Goal: Task Accomplishment & Management: Manage account settings

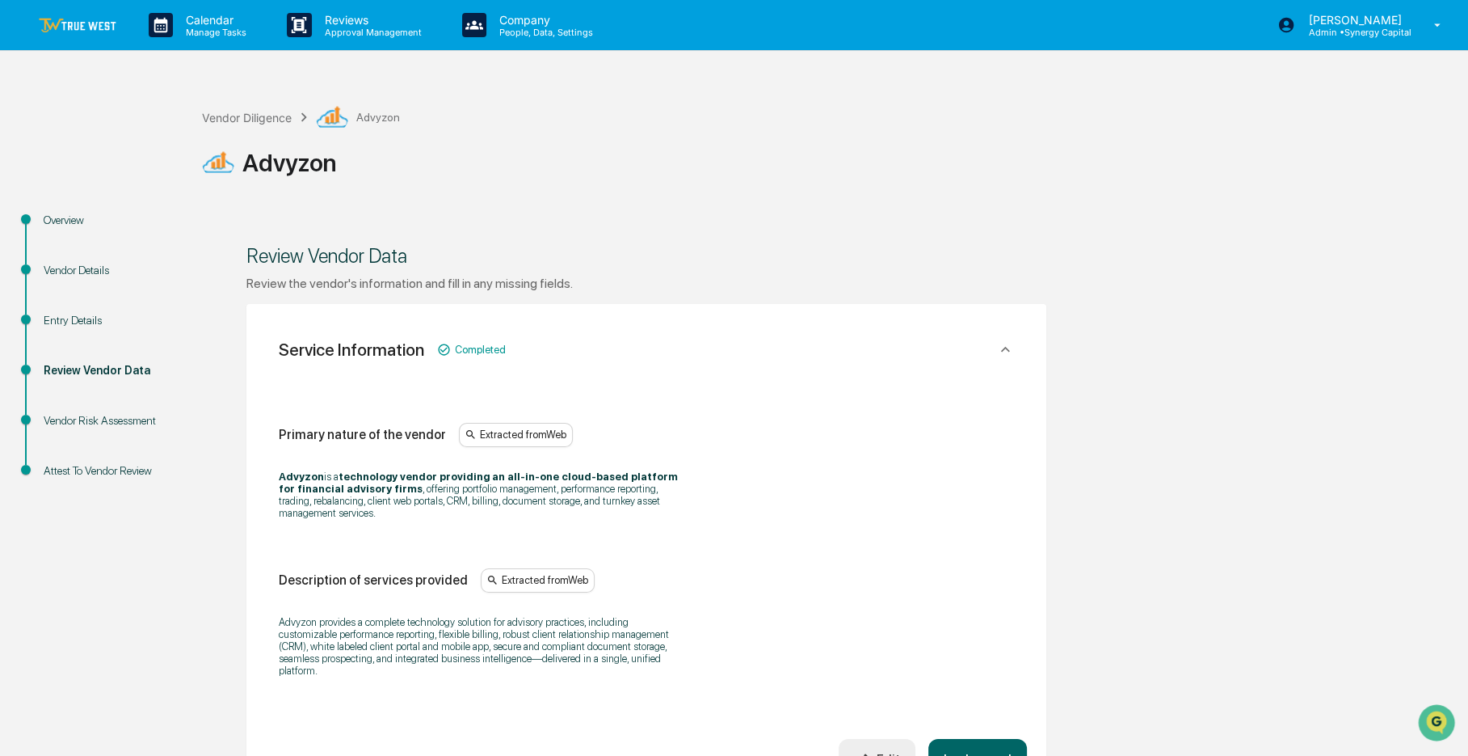
click at [116, 36] on link at bounding box center [87, 25] width 97 height 50
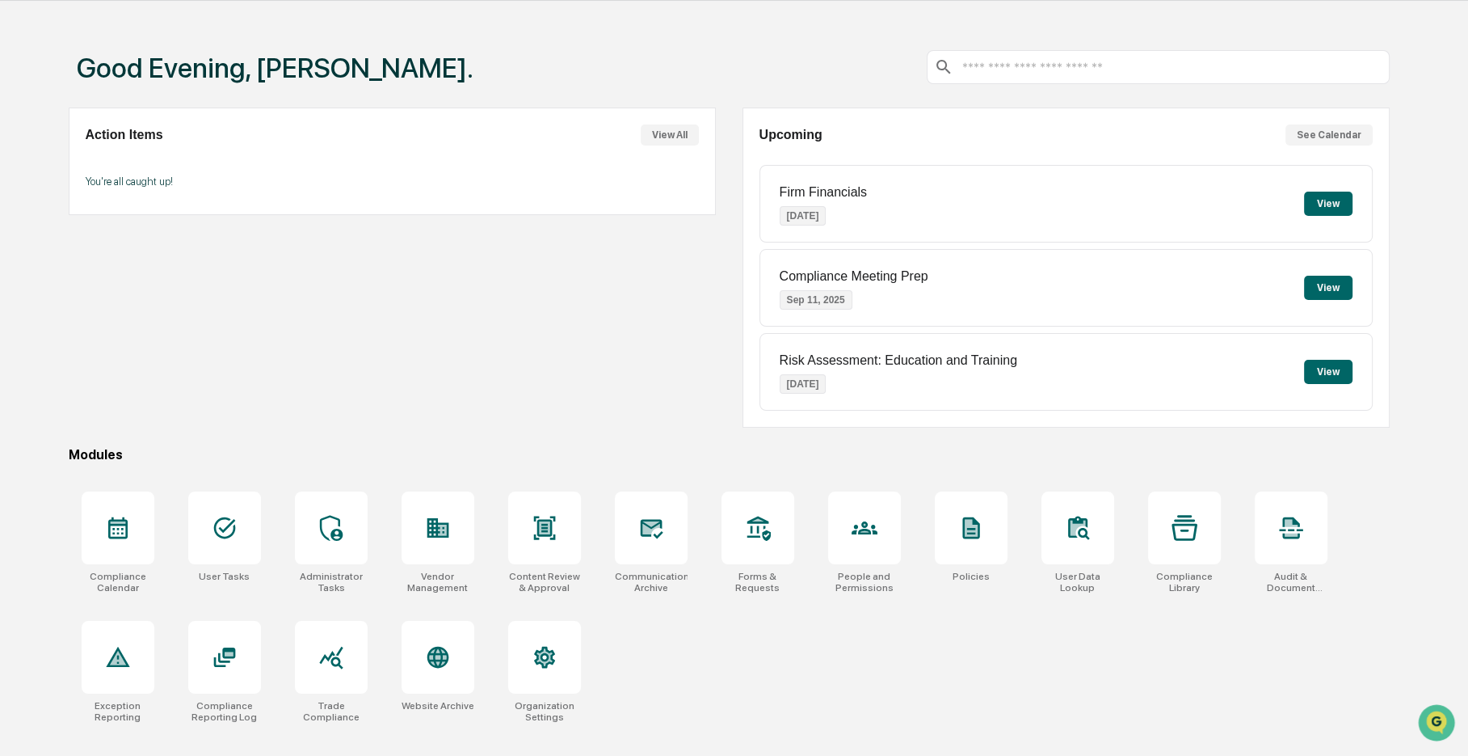
scroll to position [77, 0]
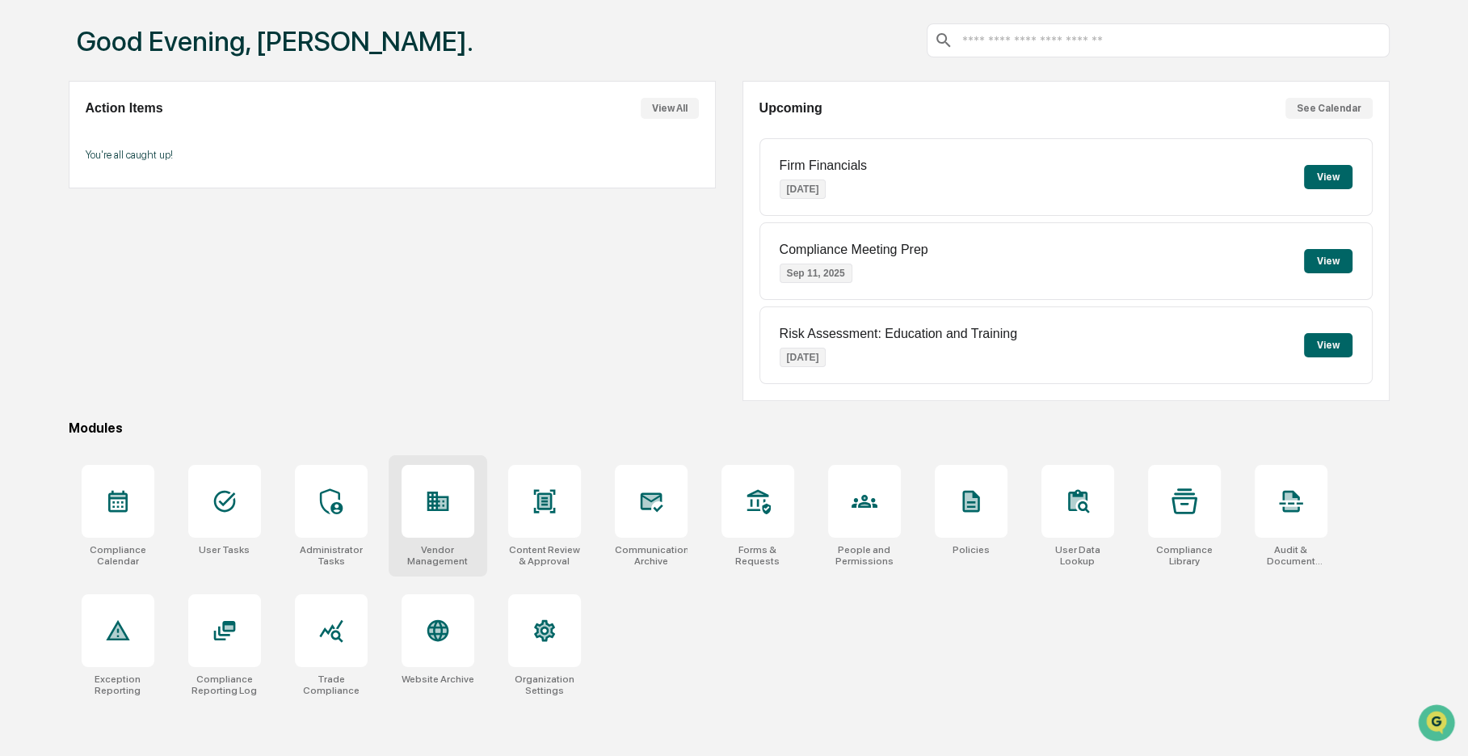
click at [461, 529] on div at bounding box center [438, 501] width 73 height 73
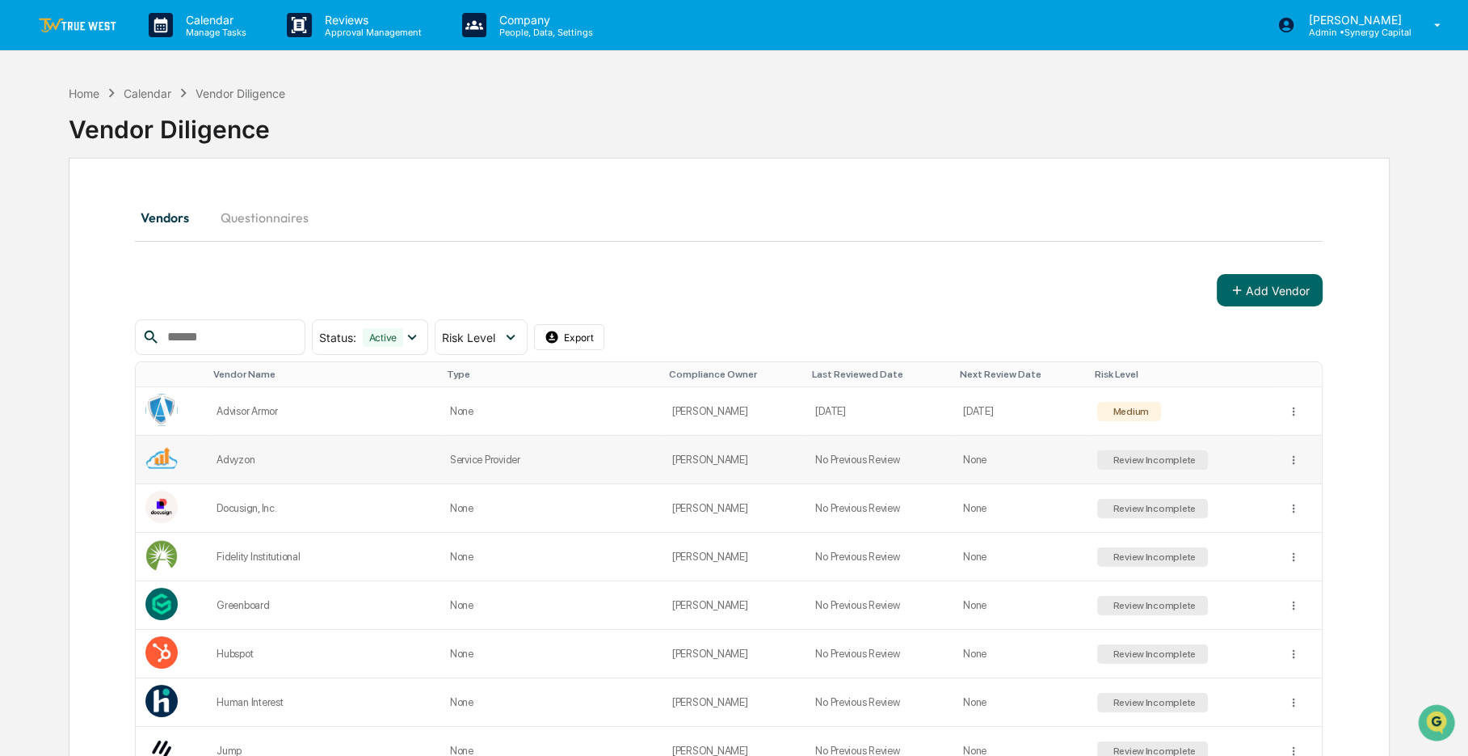
click at [650, 450] on td "Service Provider" at bounding box center [551, 460] width 222 height 48
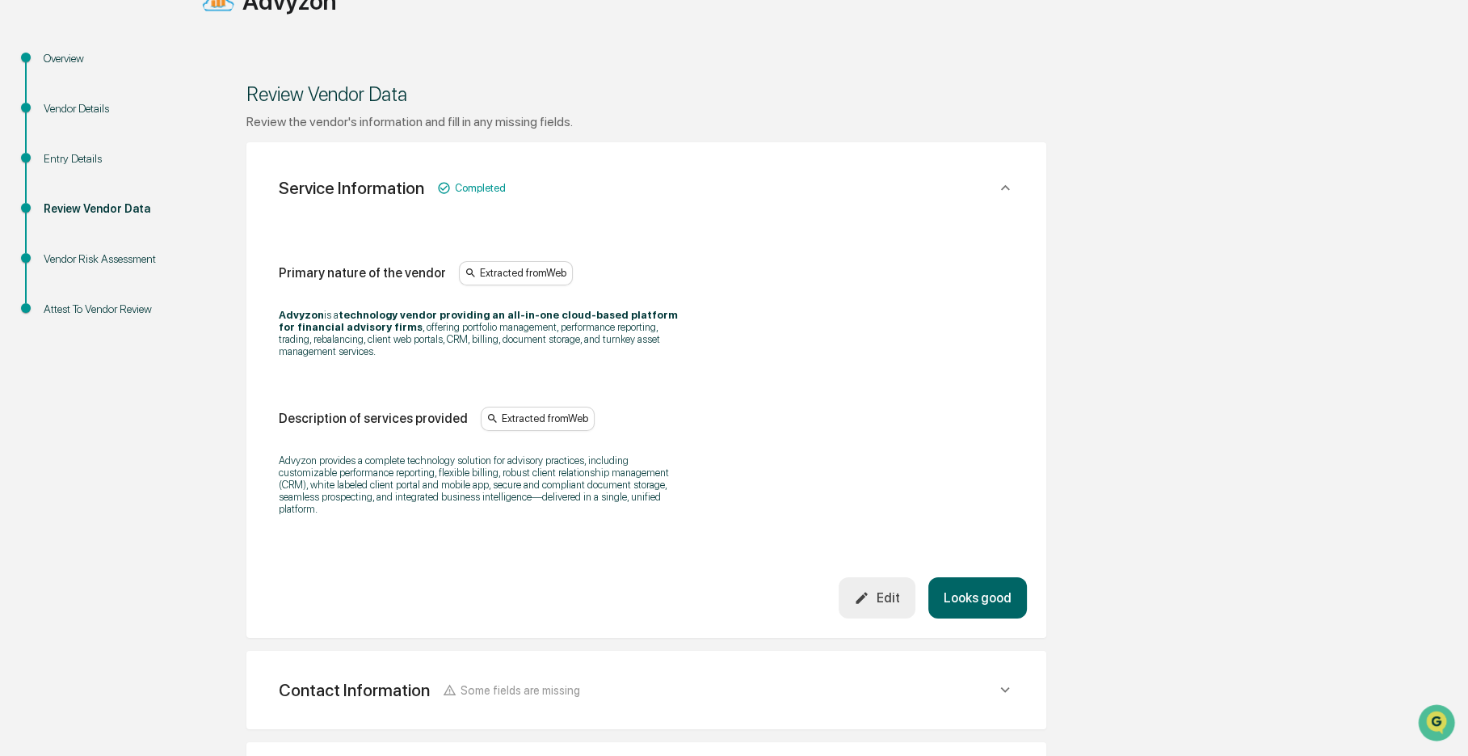
scroll to position [572, 0]
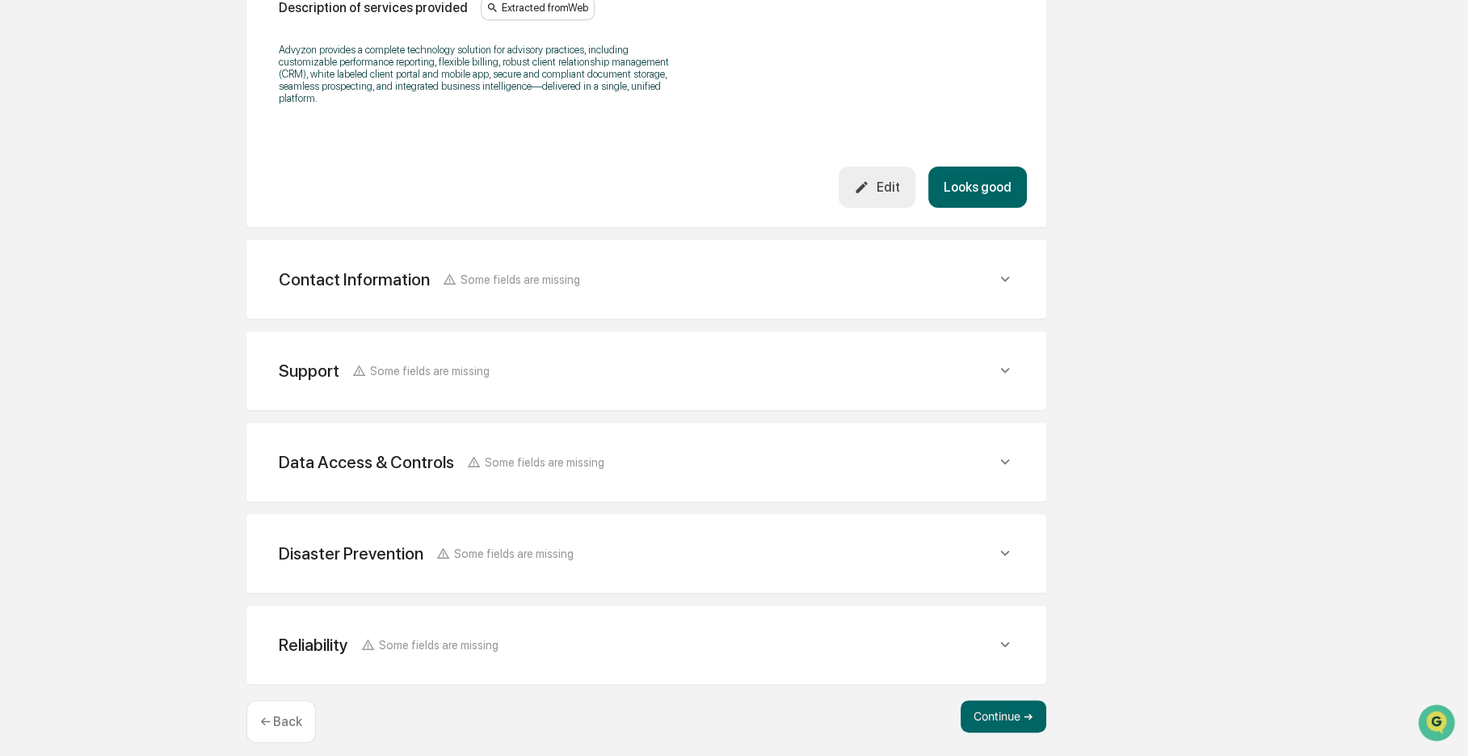
click at [386, 292] on div "Contact Information Some fields are missing Vendor Address Extracted from Web V…" at bounding box center [646, 279] width 800 height 78
click at [416, 272] on div "Contact Information" at bounding box center [354, 279] width 151 height 20
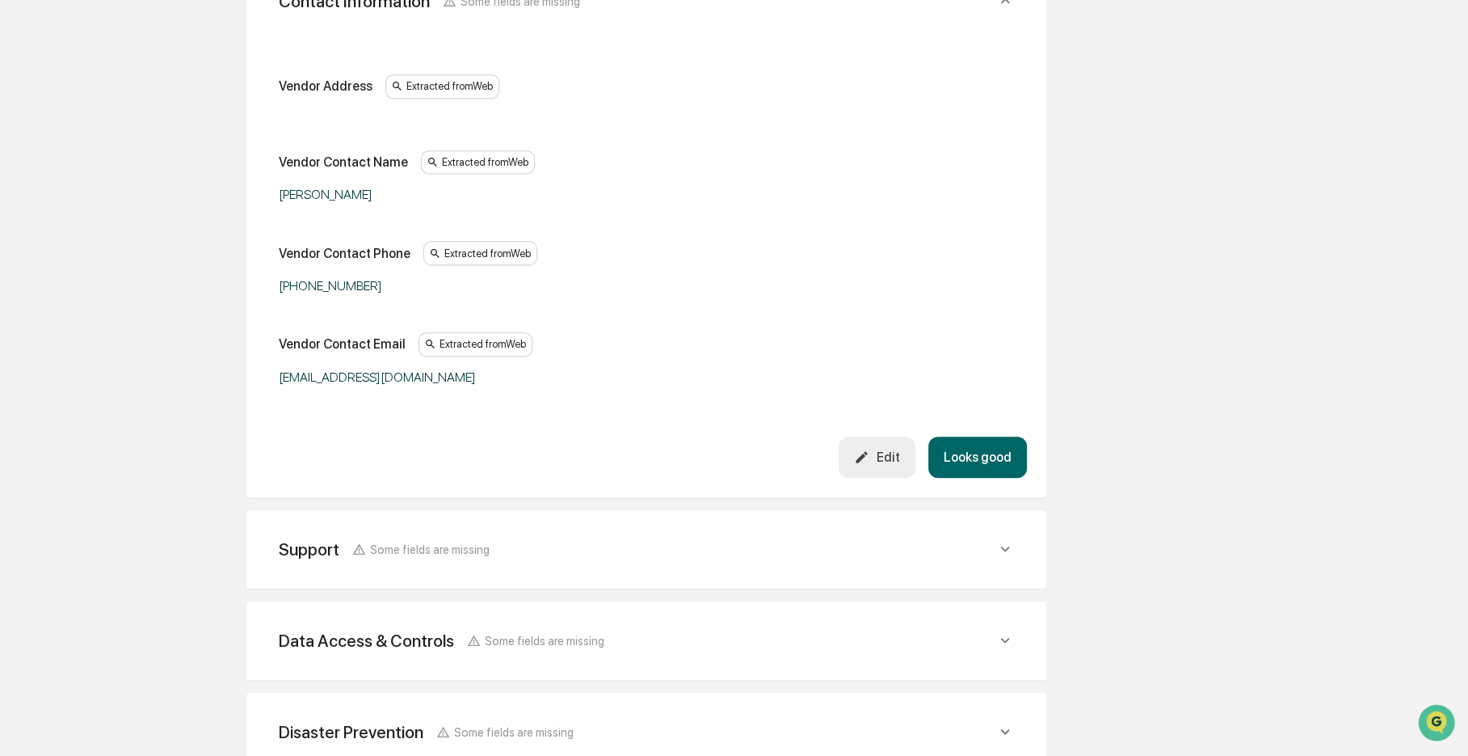
scroll to position [1036, 0]
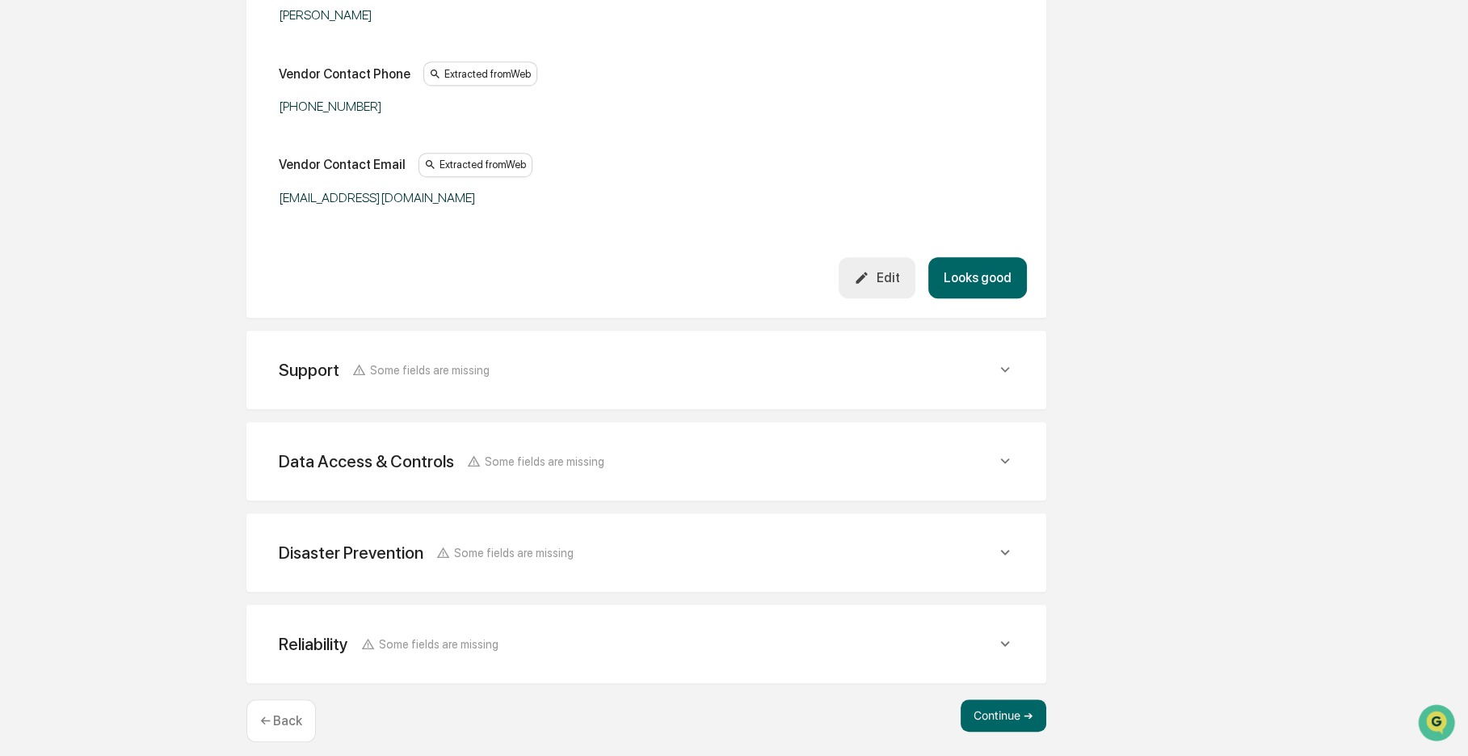
click at [439, 338] on div "Support Some fields are missing Support Phone Extracted from Web (312) 585-8393…" at bounding box center [646, 370] width 800 height 78
click at [447, 363] on span "Some fields are missing" at bounding box center [430, 370] width 120 height 14
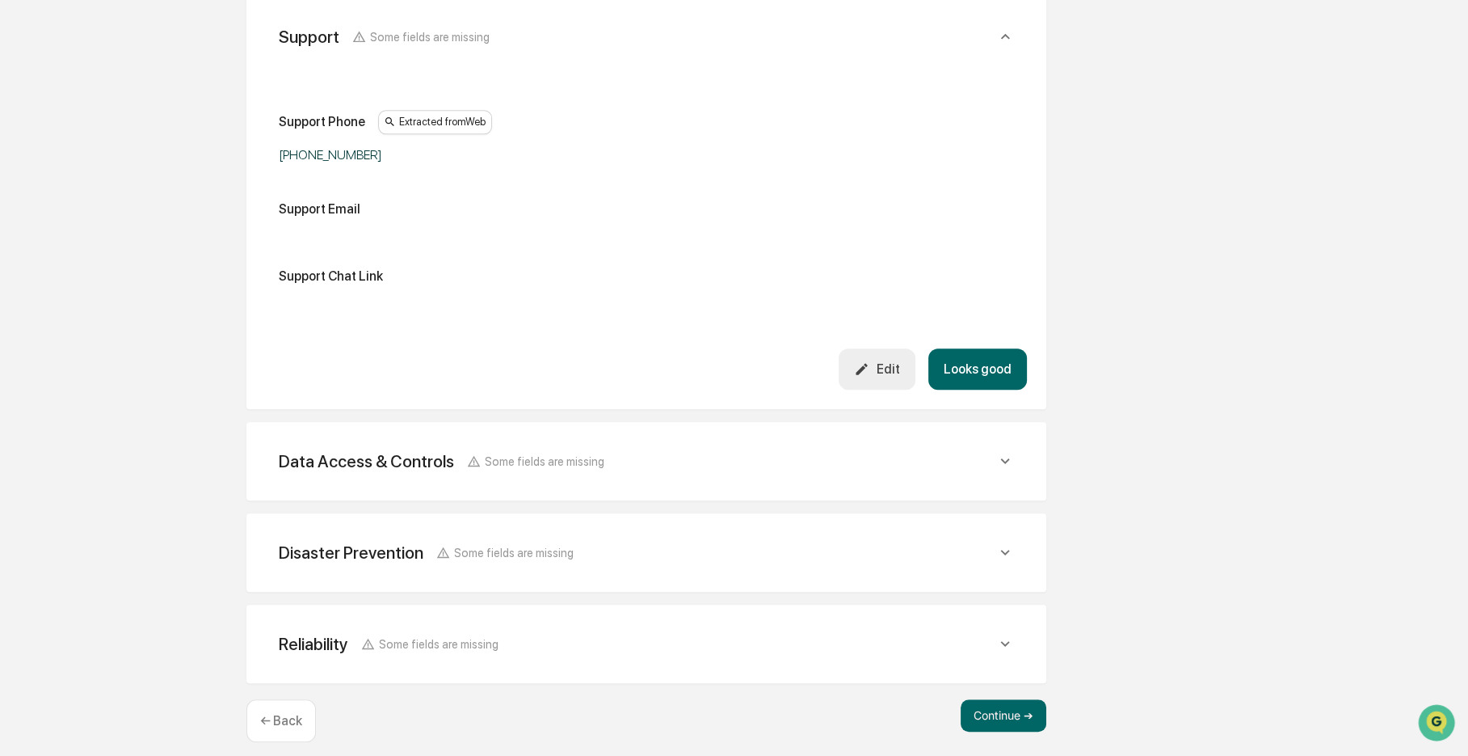
click at [485, 454] on span "Some fields are missing" at bounding box center [545, 461] width 120 height 14
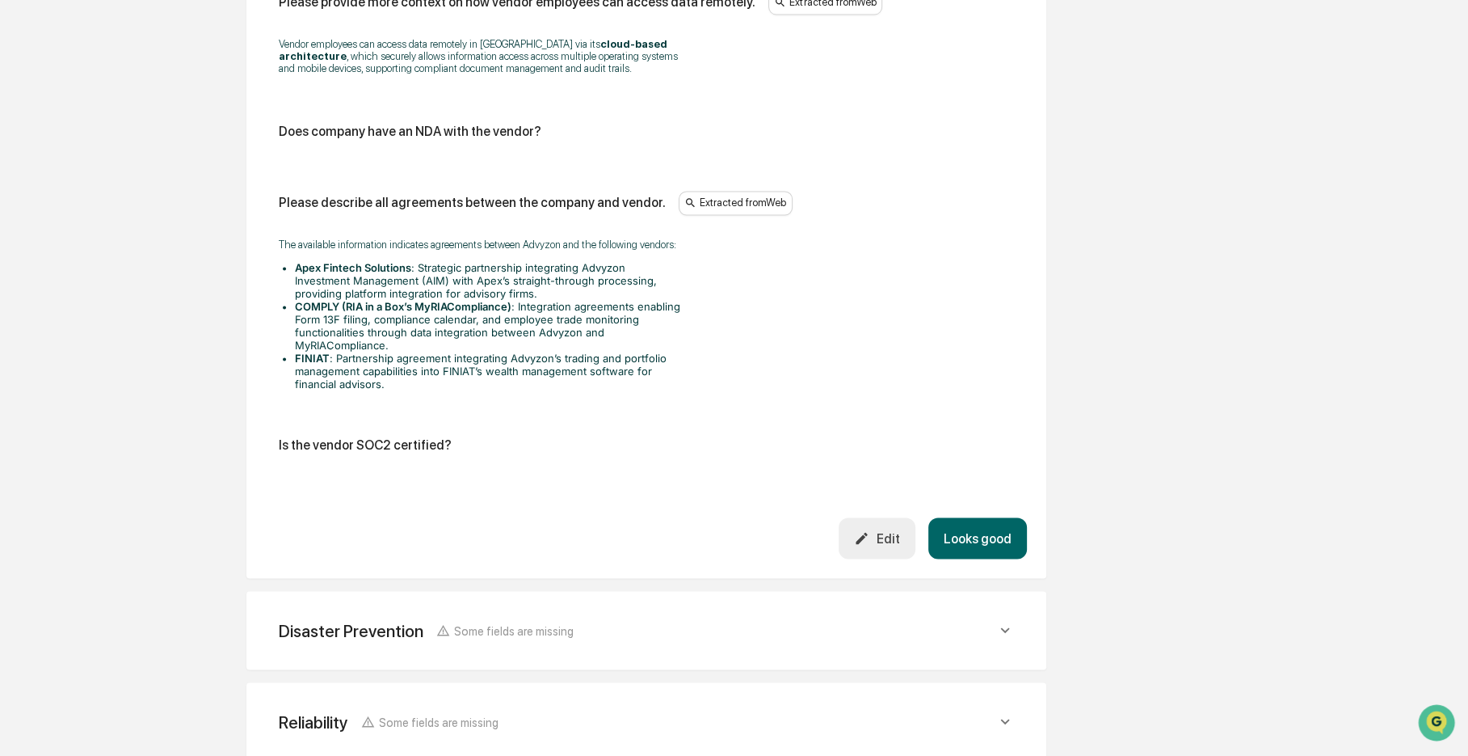
click at [554, 623] on span "Some fields are missing" at bounding box center [514, 630] width 120 height 14
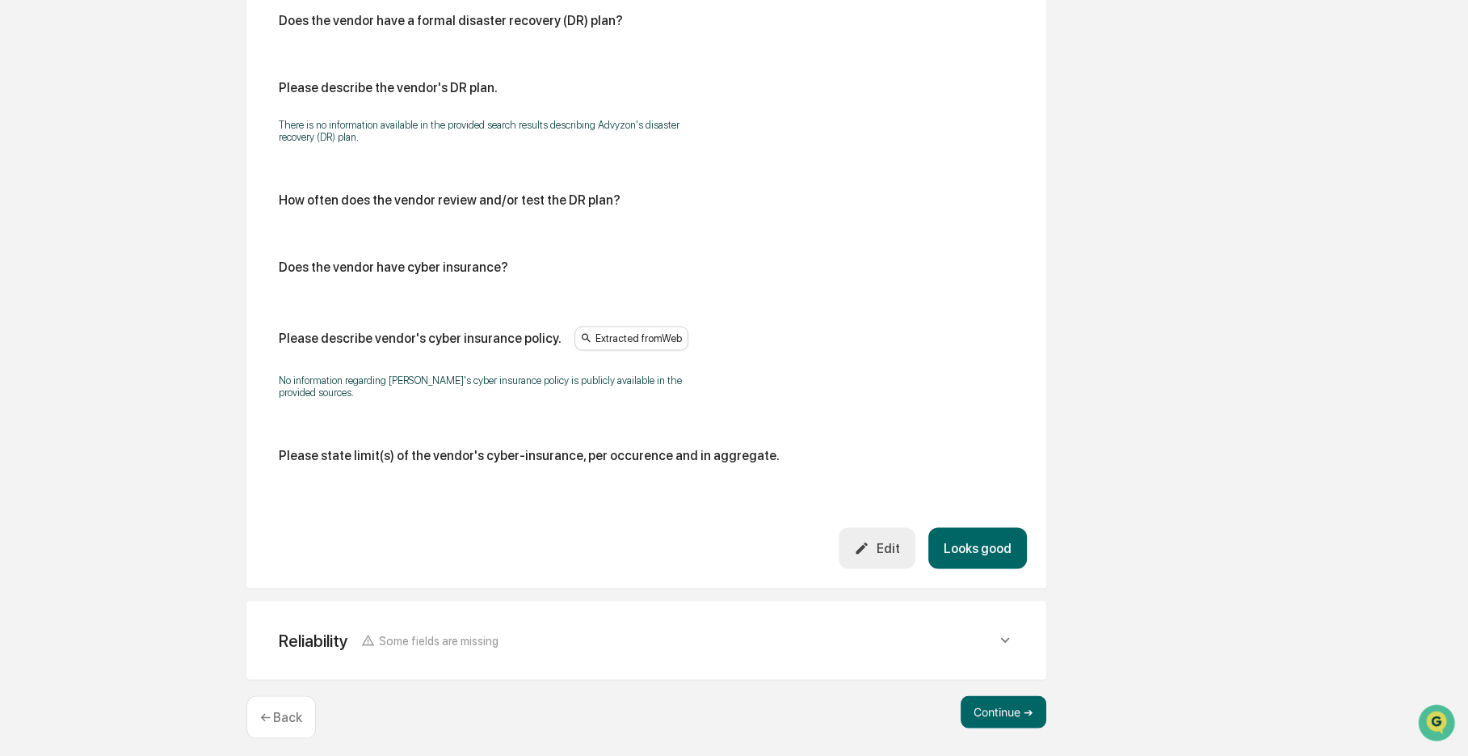
scroll to position [3837, 0]
click at [560, 640] on div "Reliability Some fields are missing" at bounding box center [638, 639] width 718 height 20
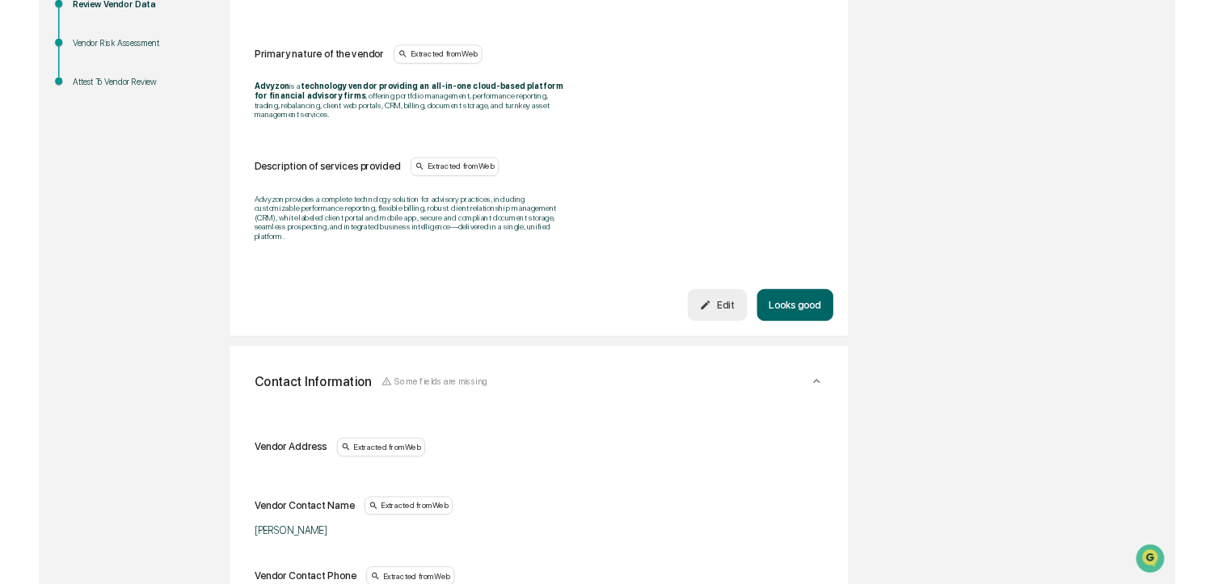
scroll to position [0, 0]
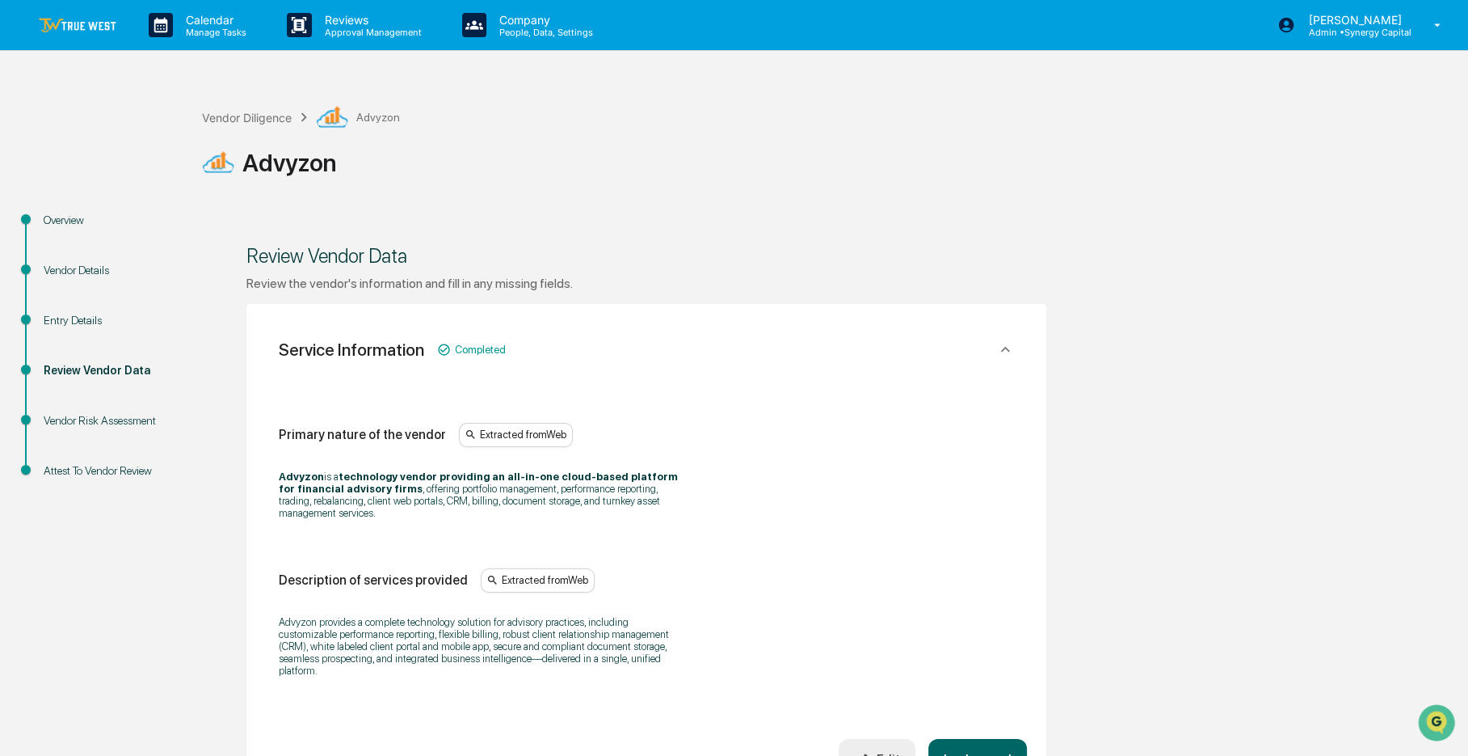
click at [105, 424] on div "Vendor Risk Assessment" at bounding box center [110, 420] width 133 height 17
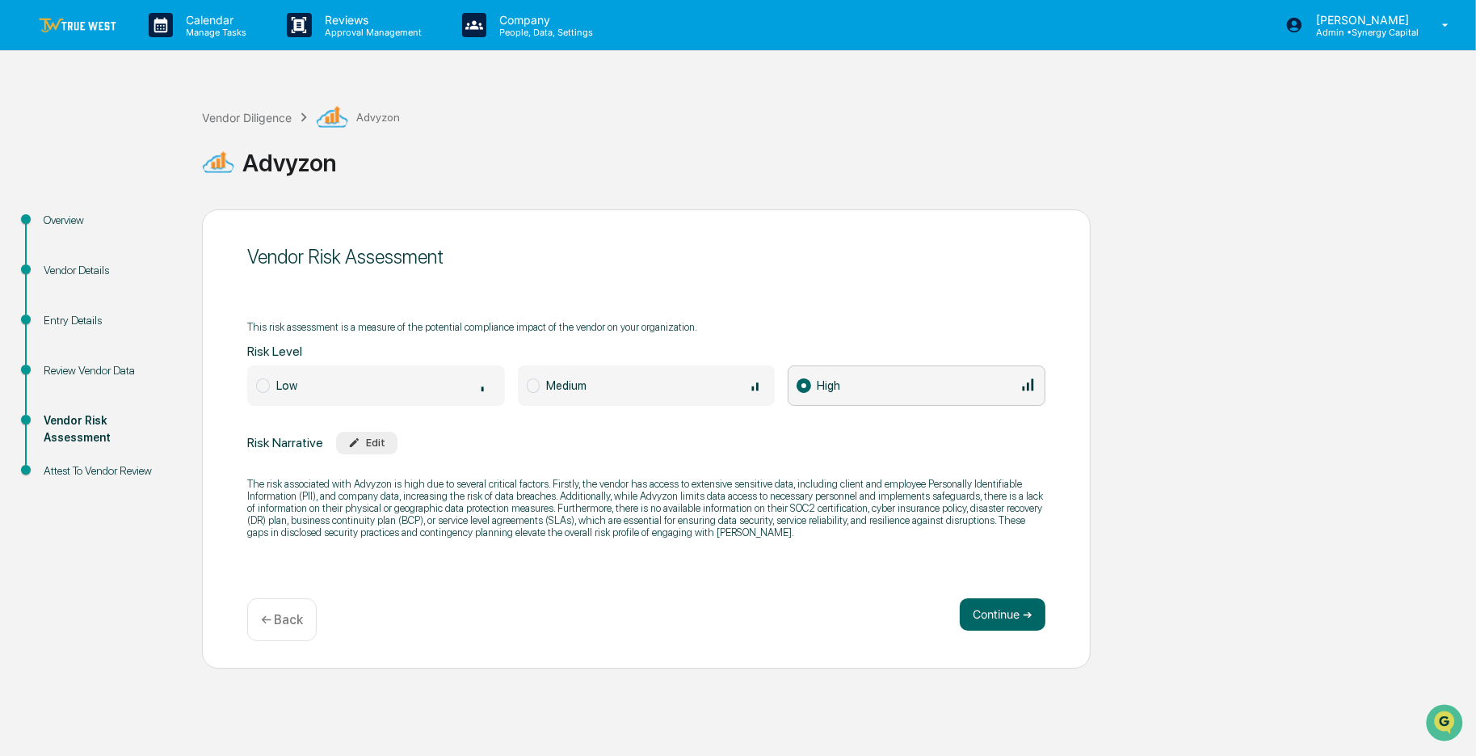
click at [105, 478] on div "Attest To Vendor Review" at bounding box center [110, 470] width 133 height 17
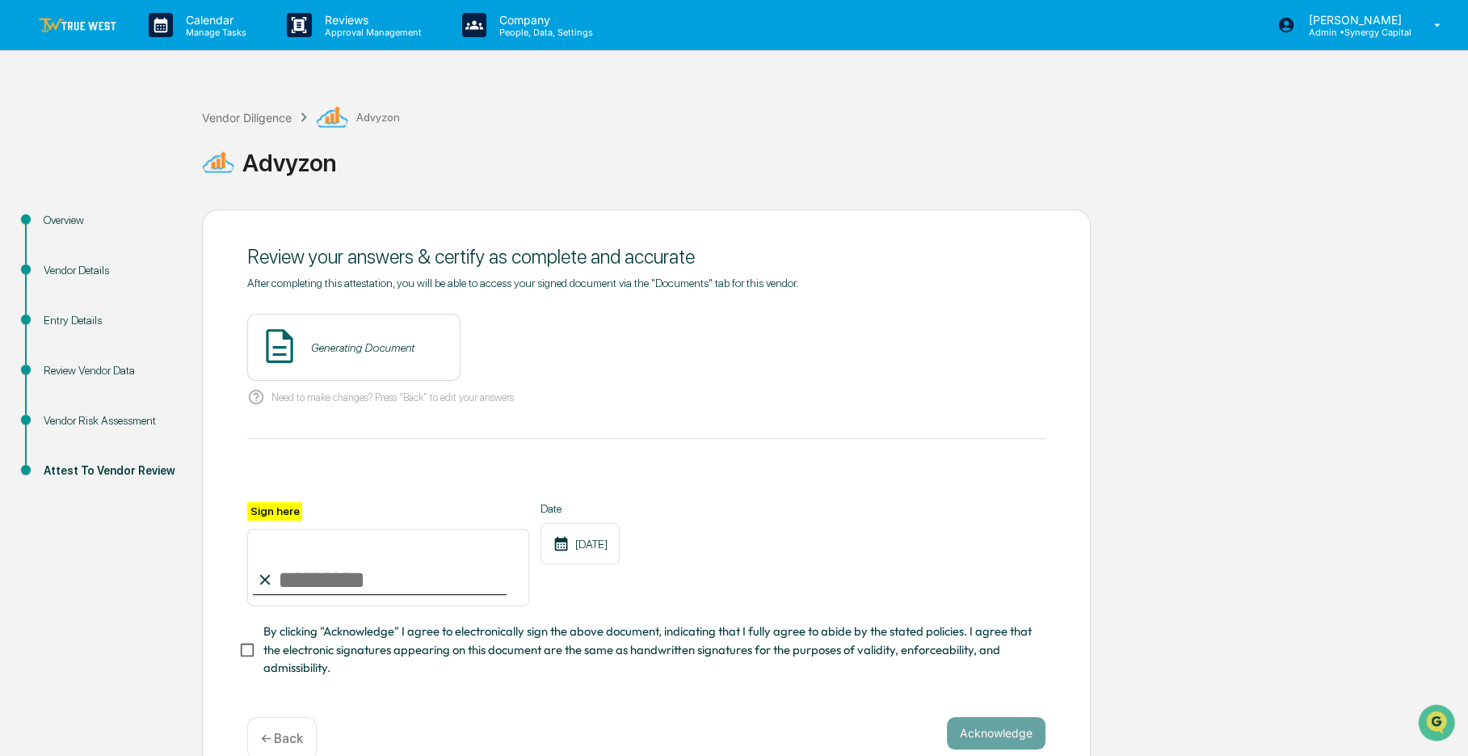
click at [97, 364] on div "Review Vendor Data" at bounding box center [110, 370] width 133 height 17
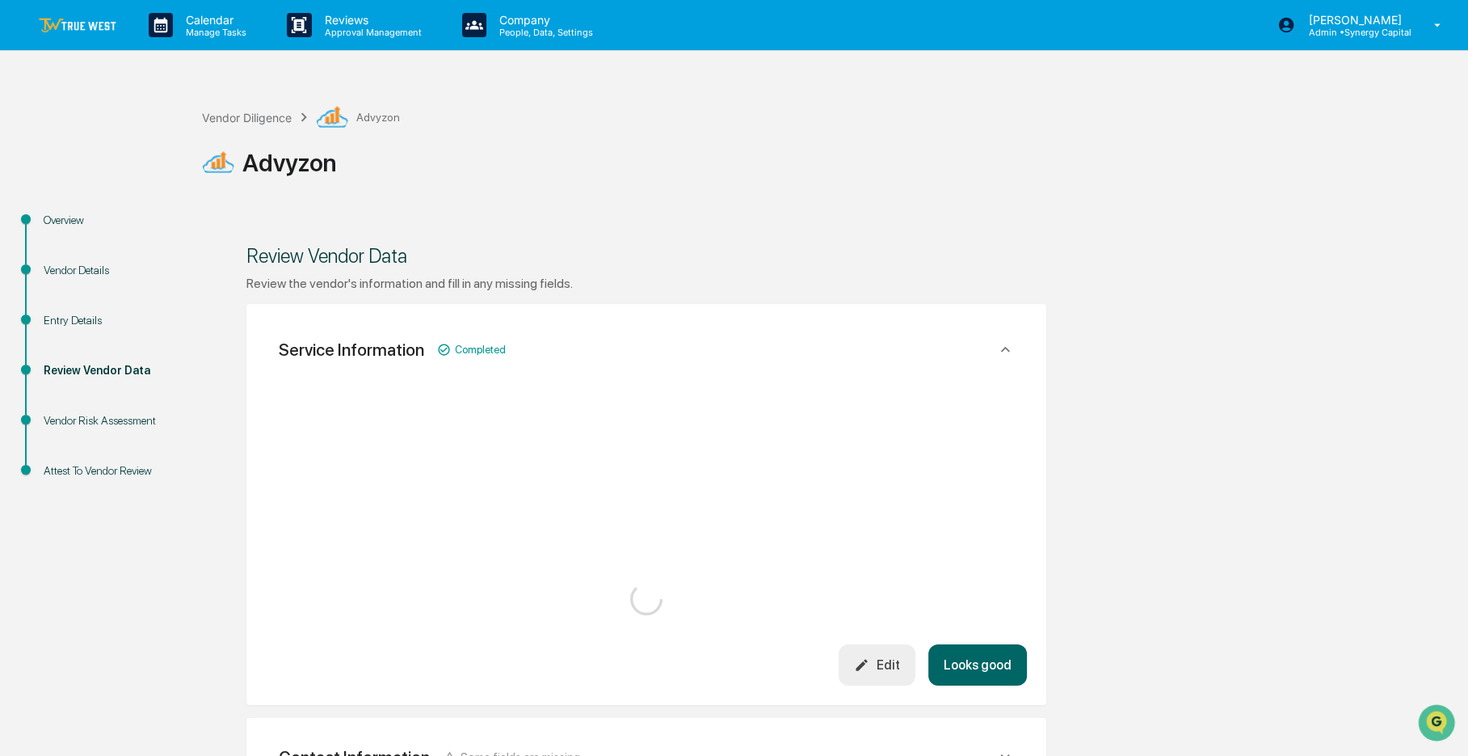
click at [87, 314] on div "Entry Details" at bounding box center [110, 320] width 133 height 17
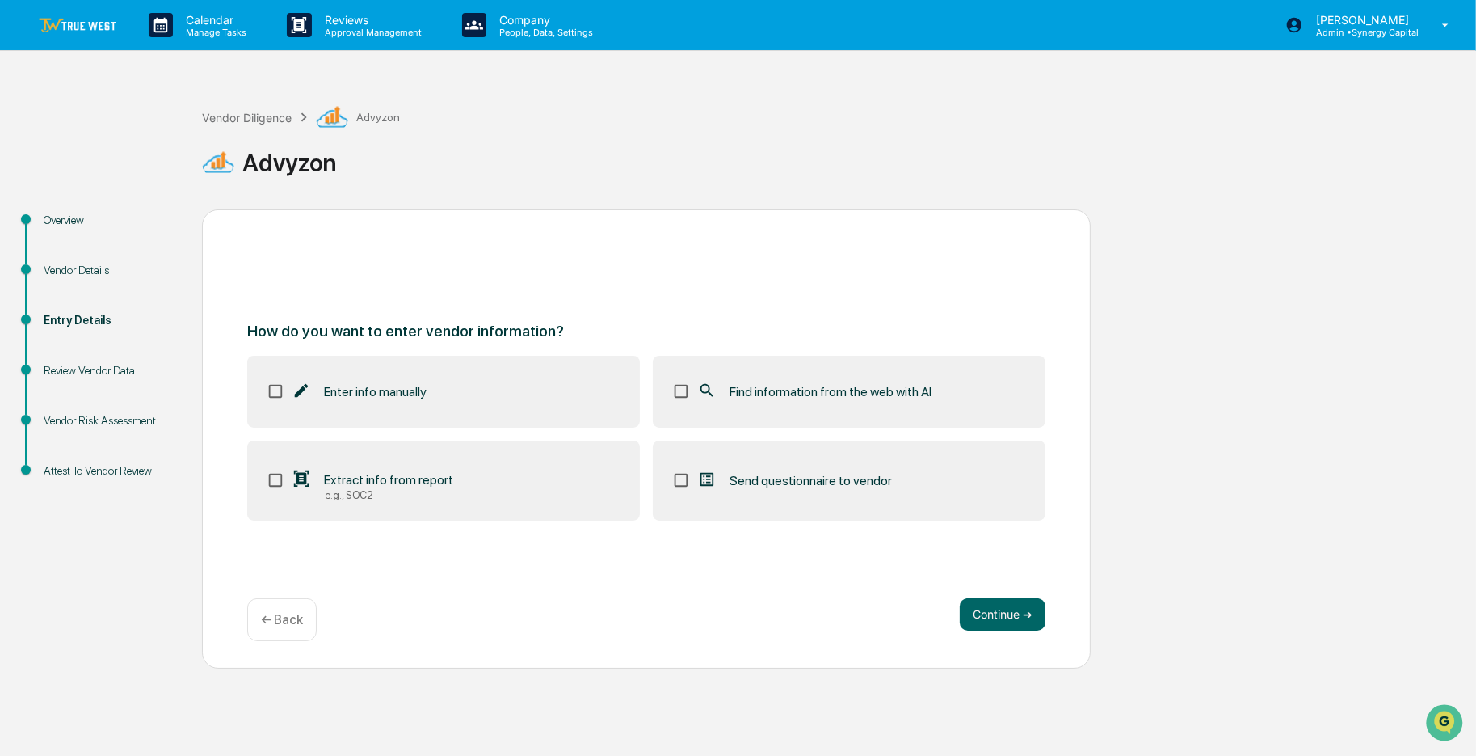
click at [82, 284] on div "Vendor Details" at bounding box center [110, 289] width 158 height 50
click at [84, 274] on div "Vendor Details" at bounding box center [110, 270] width 133 height 17
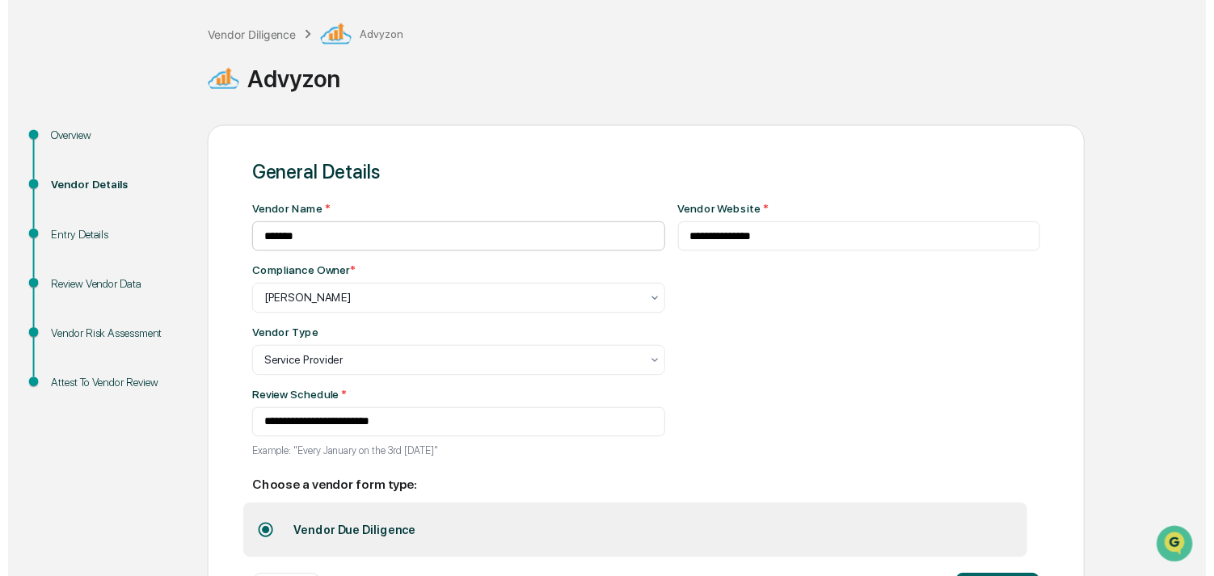
scroll to position [153, 0]
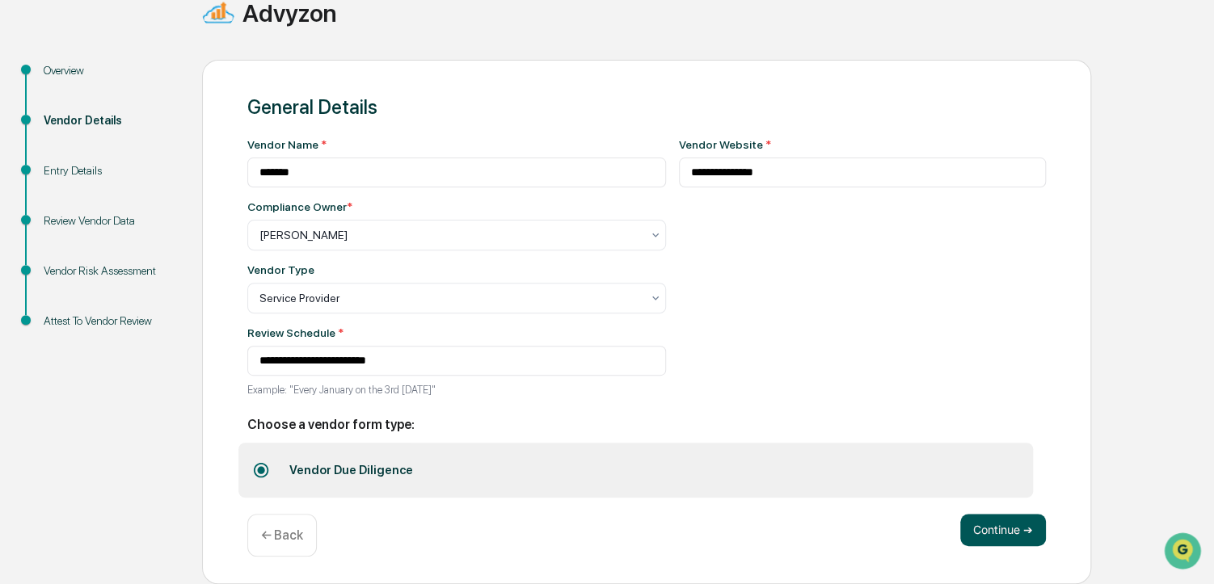
click at [989, 524] on button "Continue ➔" at bounding box center [1003, 530] width 86 height 32
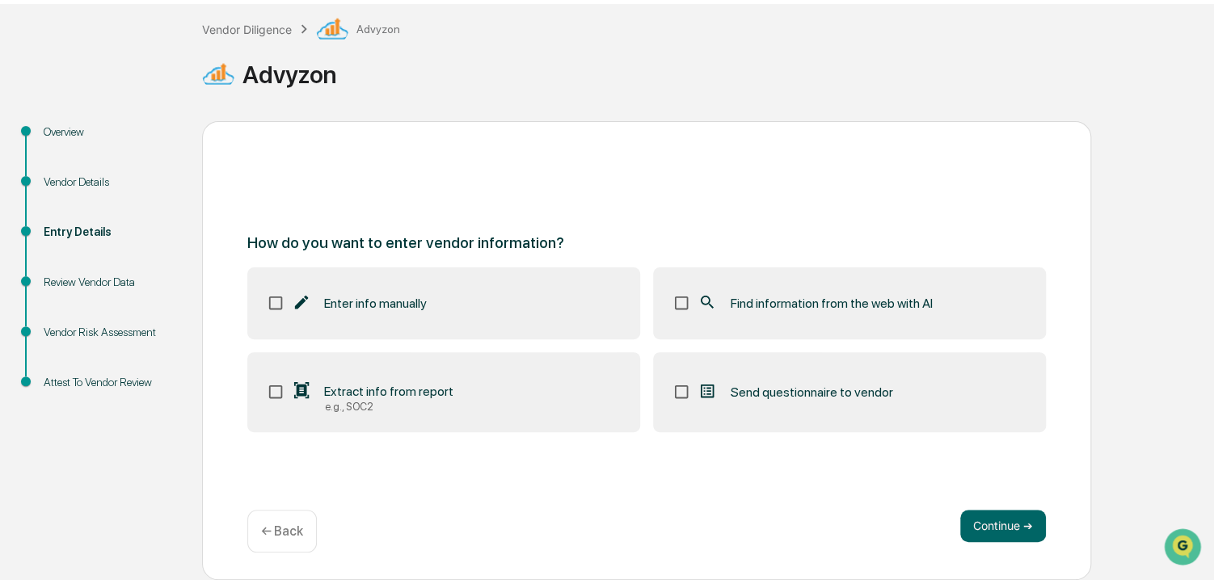
scroll to position [83, 0]
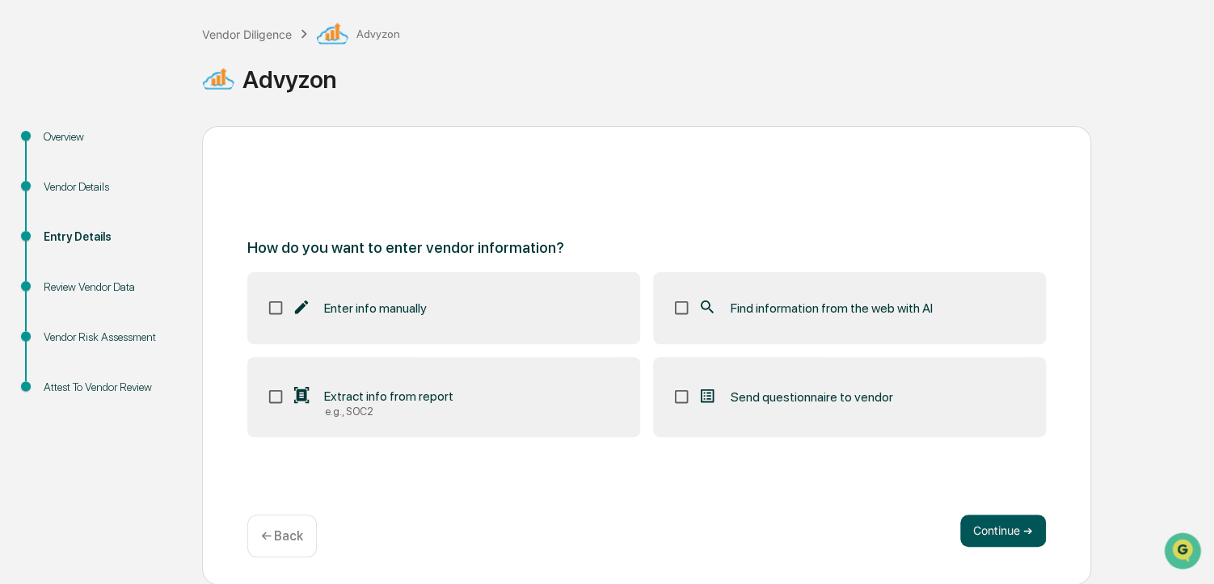
click at [982, 533] on button "Continue ➔" at bounding box center [1003, 531] width 86 height 32
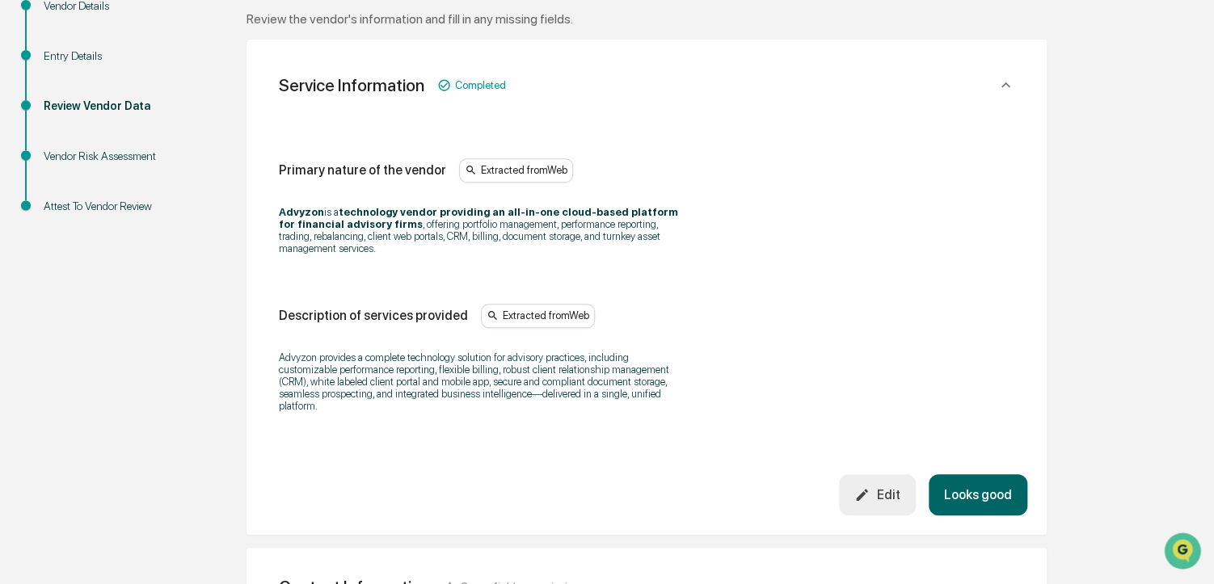
scroll to position [267, 0]
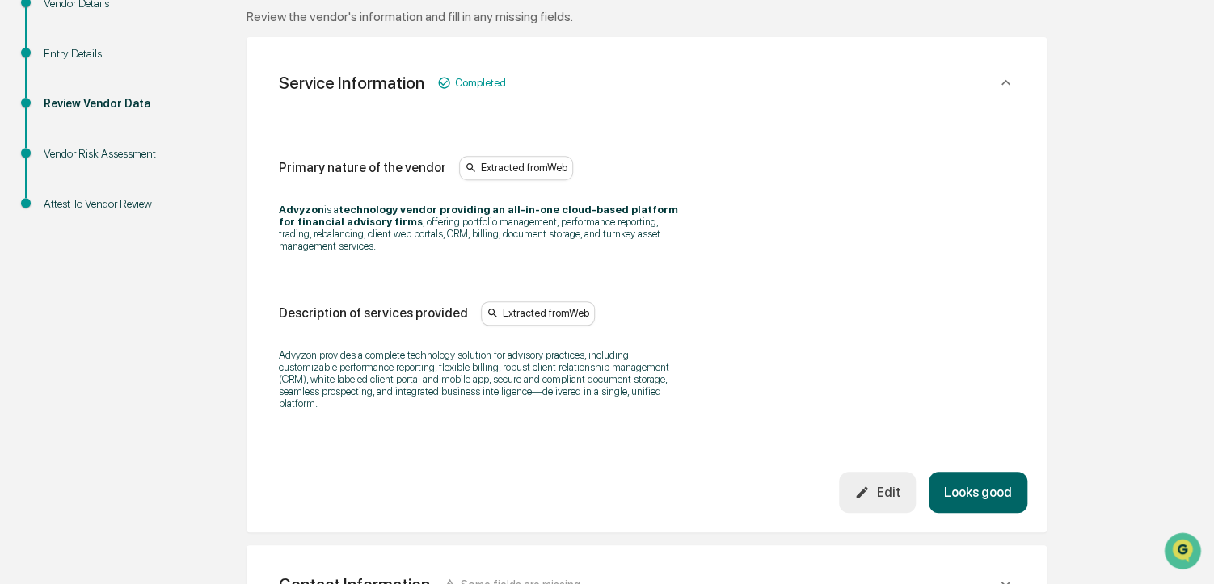
click at [977, 481] on button "Looks good" at bounding box center [978, 492] width 99 height 41
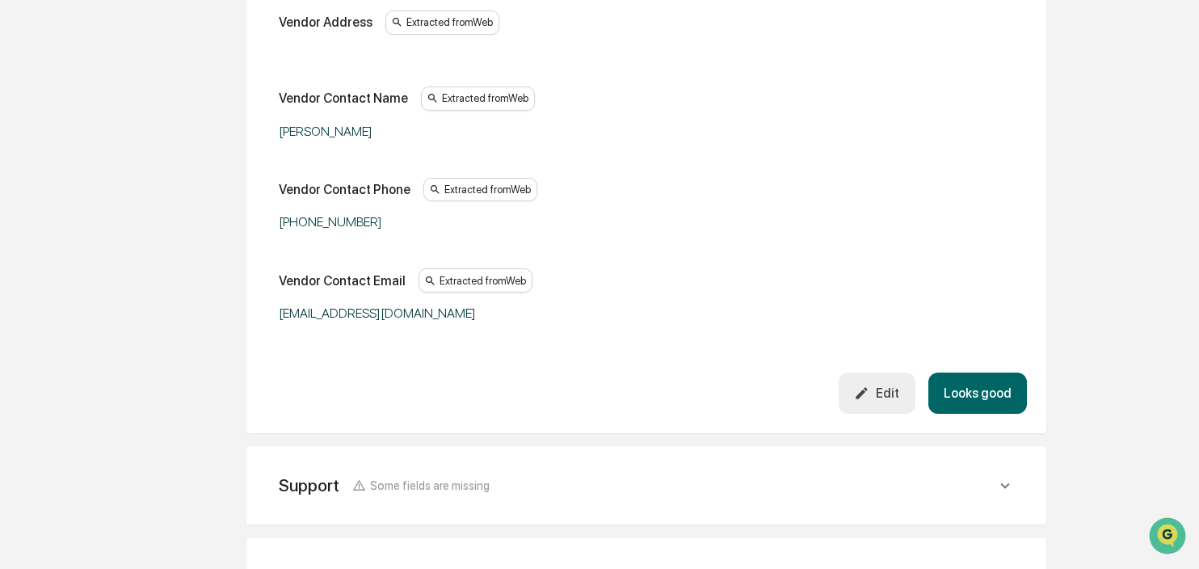
scroll to position [504, 0]
click at [888, 389] on div "Edit" at bounding box center [876, 392] width 45 height 15
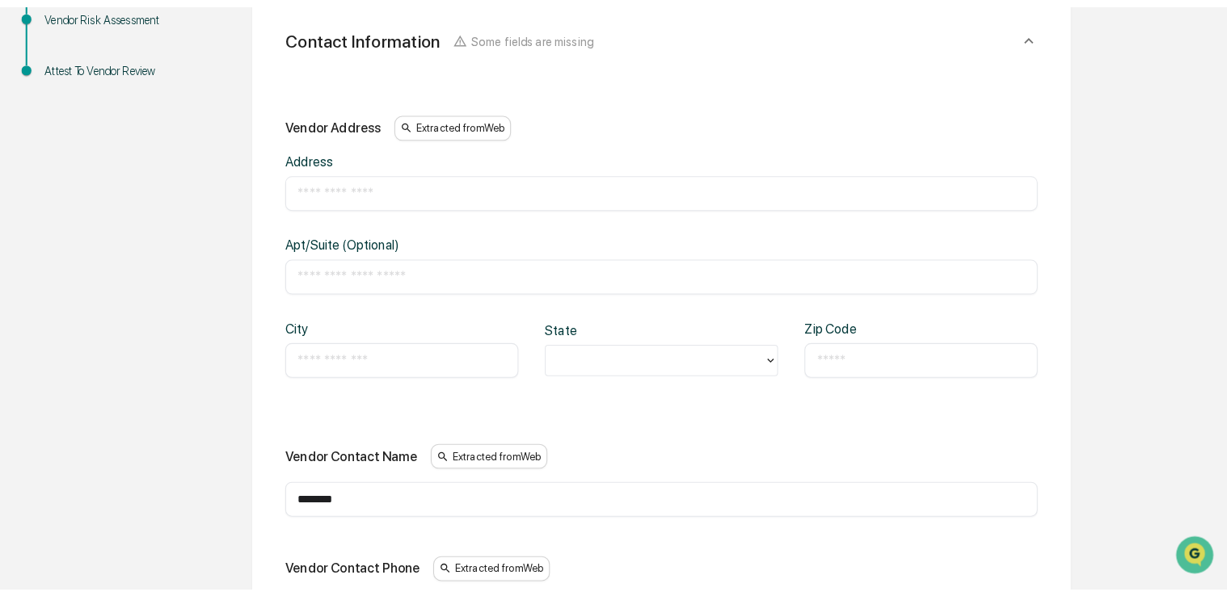
scroll to position [406, 0]
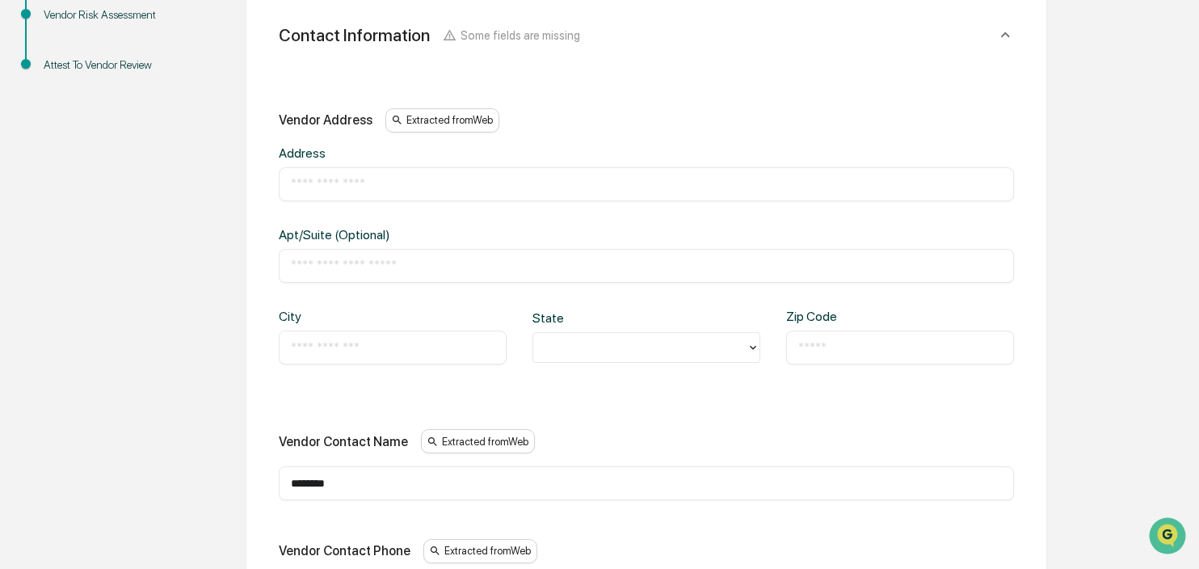
click at [488, 190] on input "text" at bounding box center [646, 184] width 711 height 16
paste input "**********"
type input "**********"
type input "*******"
type input "*"
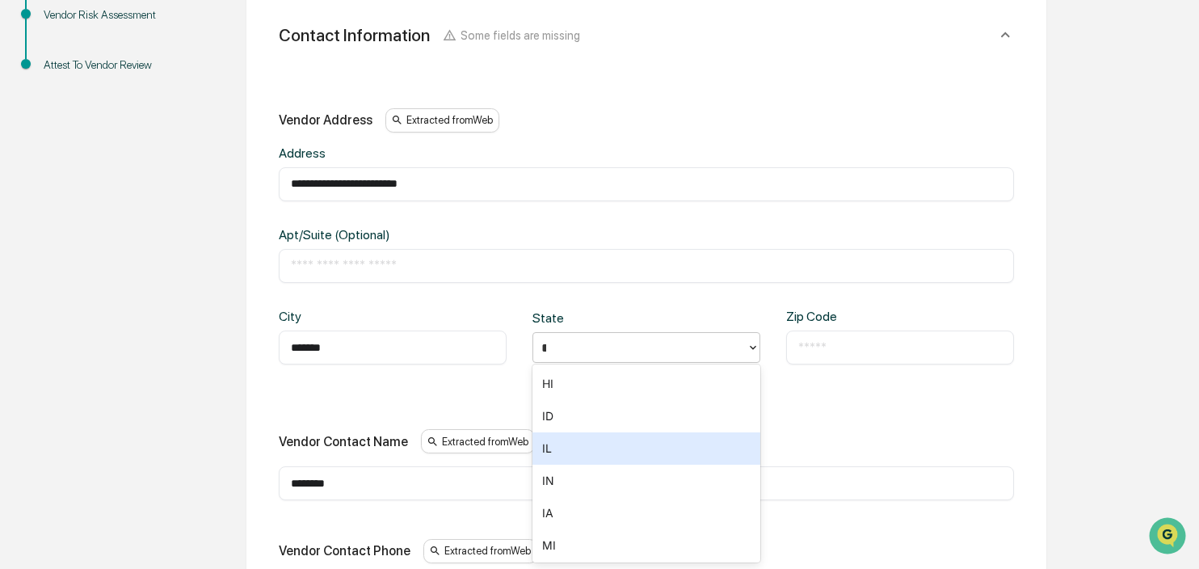
click at [566, 441] on div "IL" at bounding box center [647, 448] width 228 height 32
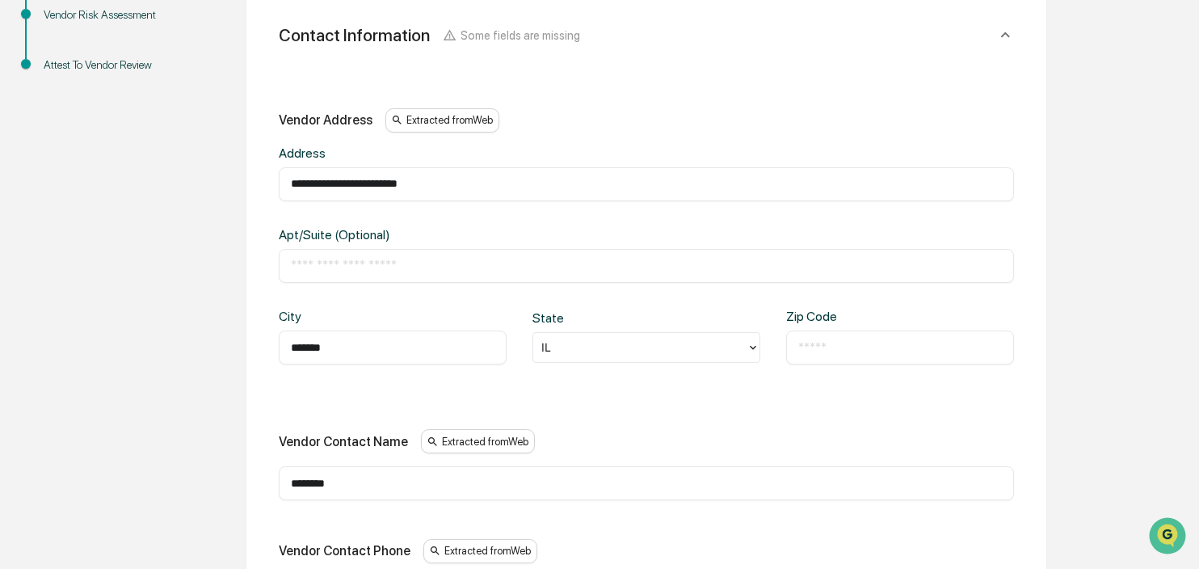
click at [823, 335] on div "​" at bounding box center [900, 348] width 228 height 34
drag, startPoint x: 823, startPoint y: 335, endPoint x: 811, endPoint y: 344, distance: 14.4
click at [811, 344] on div "​" at bounding box center [900, 348] width 228 height 34
click at [811, 344] on input "text" at bounding box center [900, 347] width 204 height 16
paste input "*****"
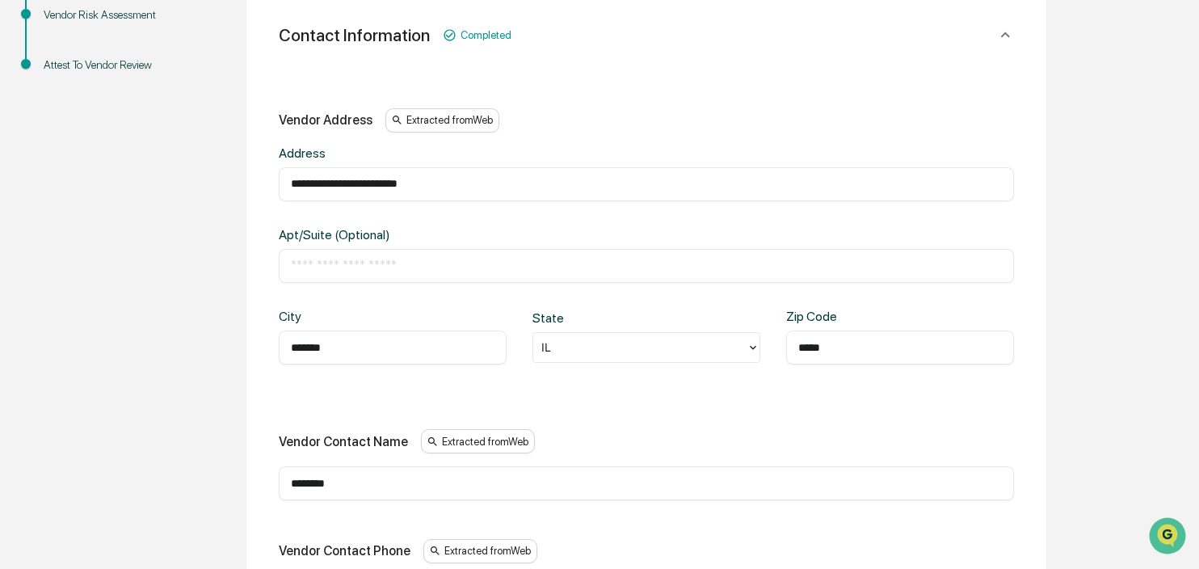
type input "*****"
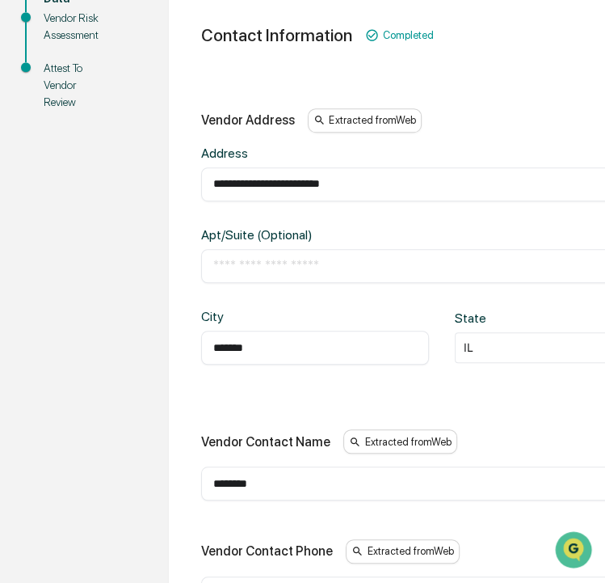
click at [524, 76] on div "**********" at bounding box center [568, 449] width 761 height 776
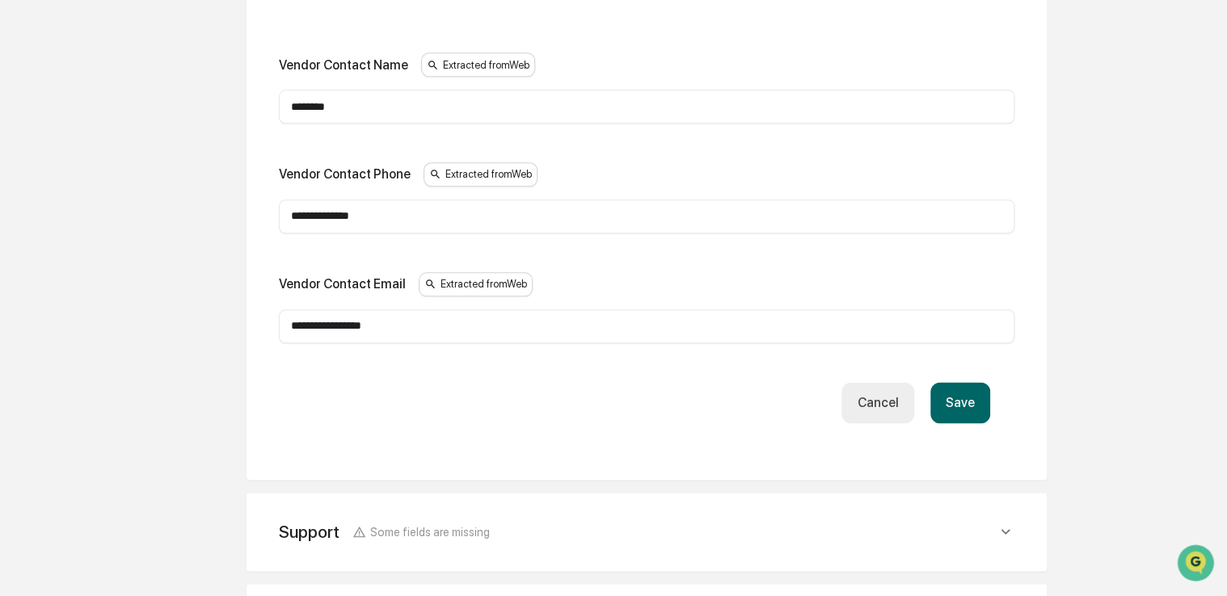
scroll to position [785, 0]
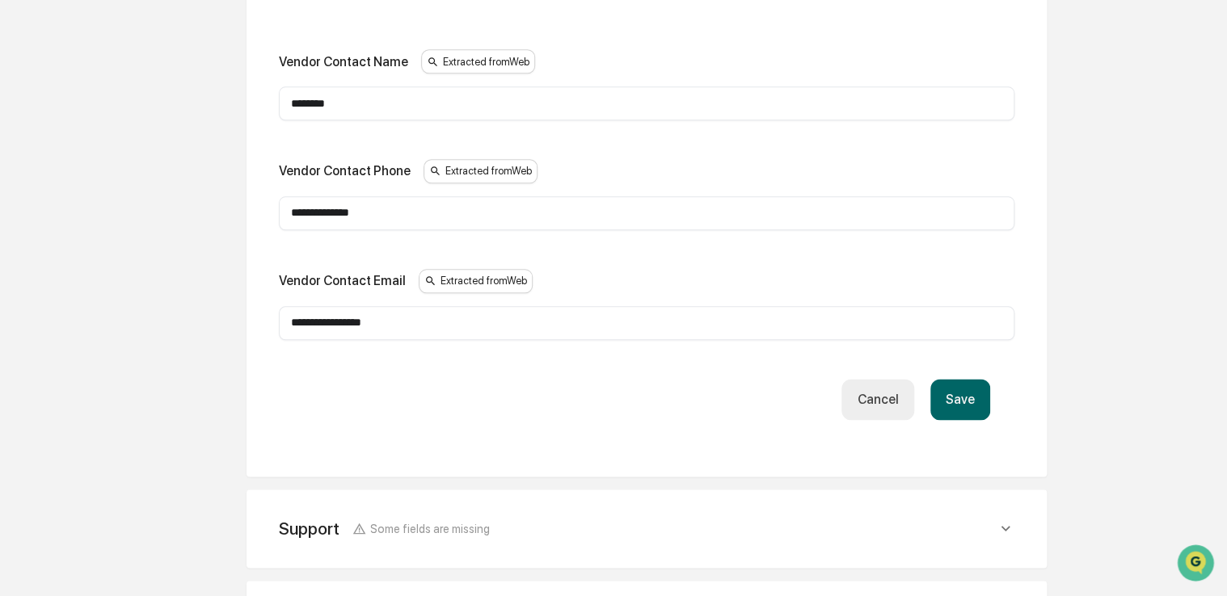
click at [974, 396] on button "Save" at bounding box center [960, 399] width 60 height 41
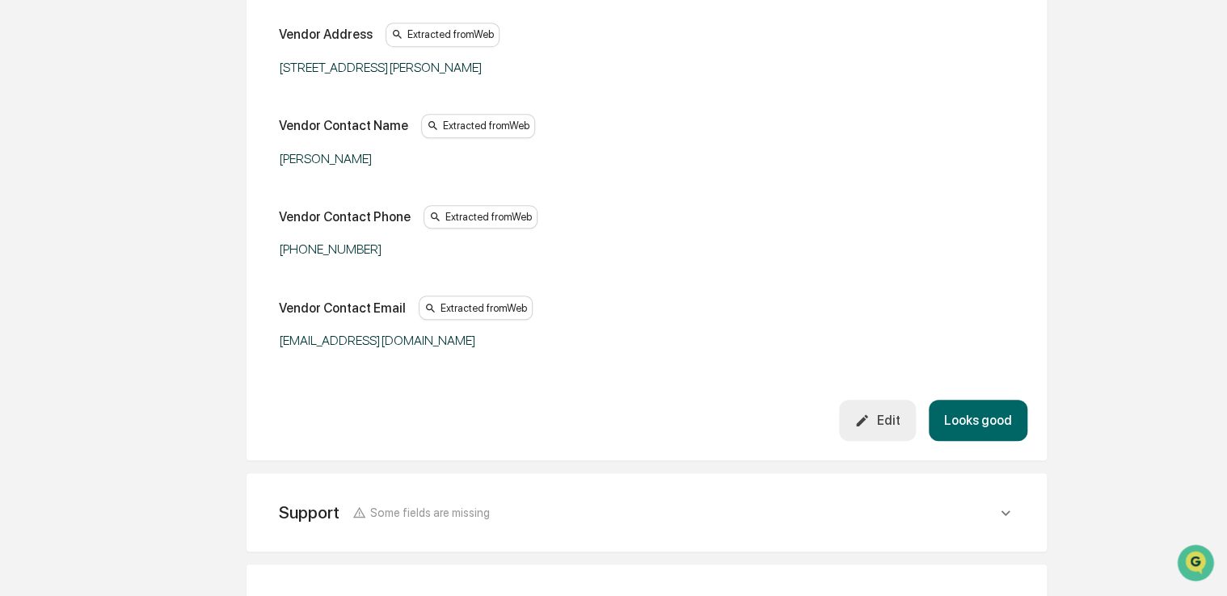
scroll to position [490, 0]
click at [999, 436] on button "Looks good" at bounding box center [978, 422] width 99 height 41
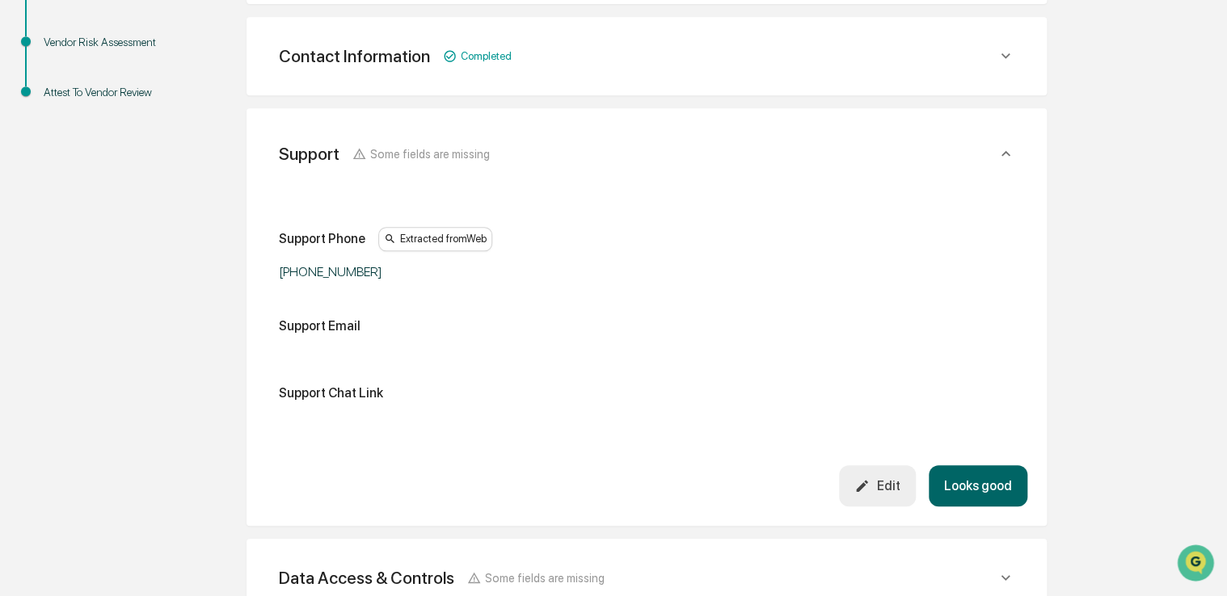
scroll to position [378, 0]
click at [879, 484] on div "Edit" at bounding box center [876, 485] width 45 height 15
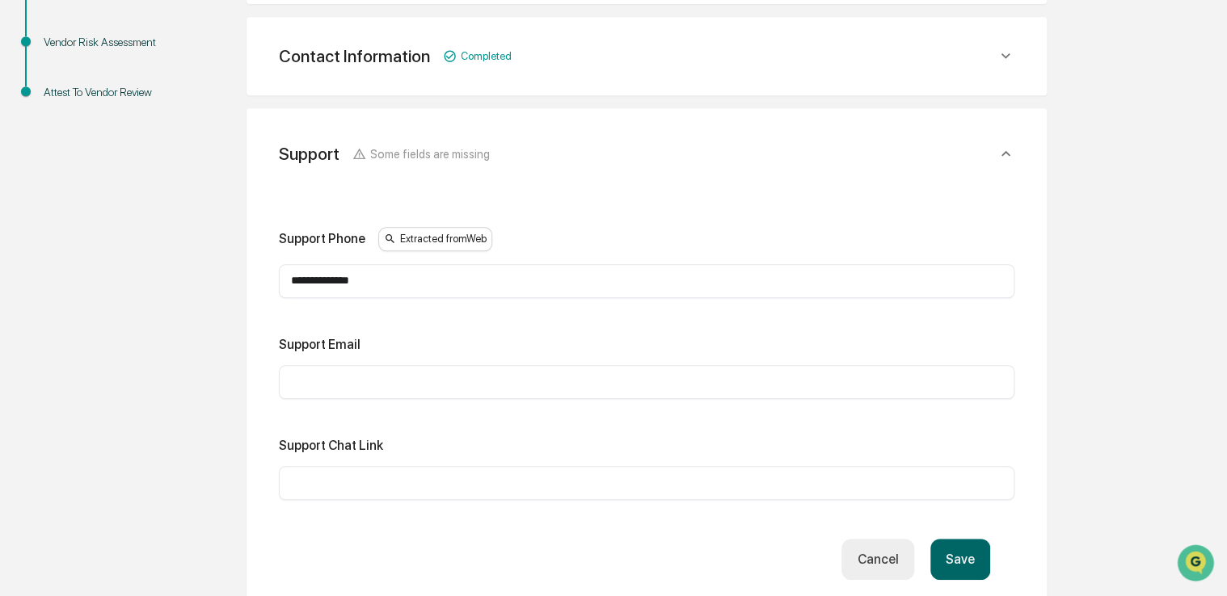
drag, startPoint x: 427, startPoint y: 395, endPoint x: 411, endPoint y: 384, distance: 20.4
click at [411, 384] on div "​" at bounding box center [646, 382] width 735 height 34
click at [411, 384] on input "text" at bounding box center [646, 382] width 711 height 16
paste input "**********"
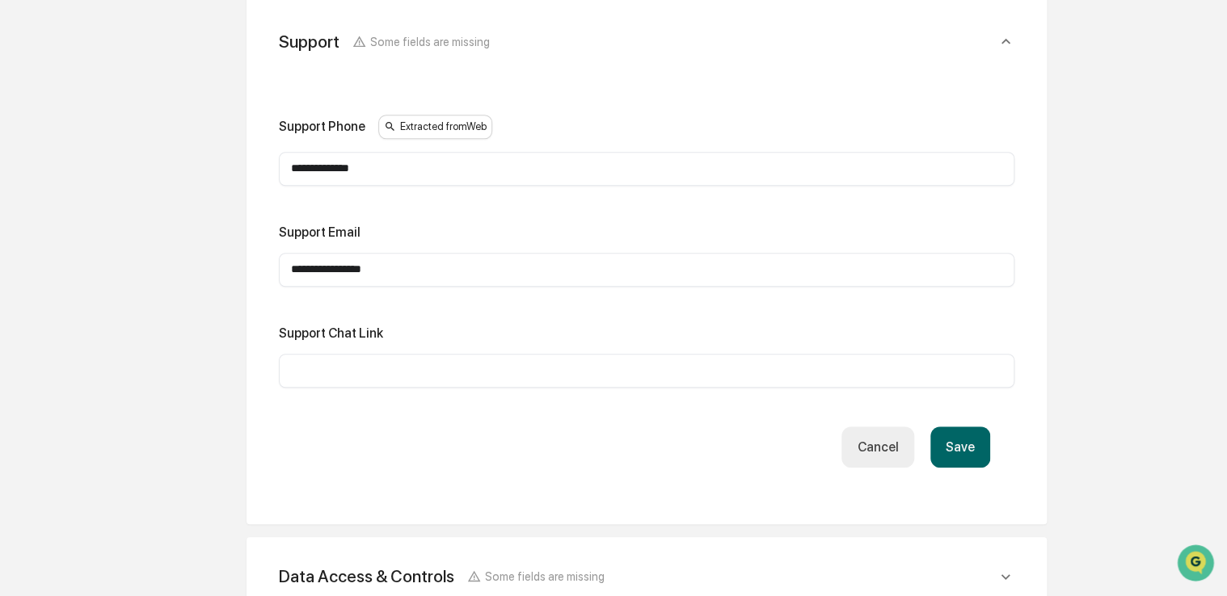
scroll to position [491, 0]
type input "**********"
click at [957, 450] on button "Save" at bounding box center [960, 446] width 60 height 41
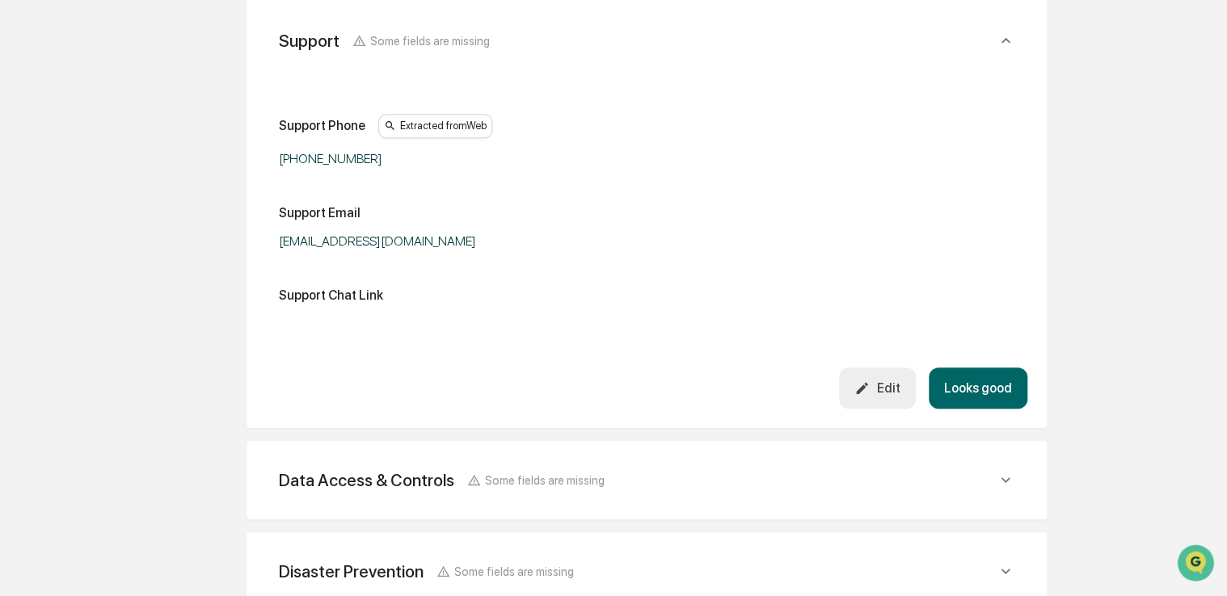
drag, startPoint x: 1115, startPoint y: 246, endPoint x: 1183, endPoint y: 273, distance: 72.9
click at [1183, 273] on div "Overview Vendor Details Entry Details Review Vendor Data Vendor Risk Assessment…" at bounding box center [613, 253] width 1211 height 1070
click at [1009, 381] on button "Looks good" at bounding box center [978, 388] width 99 height 41
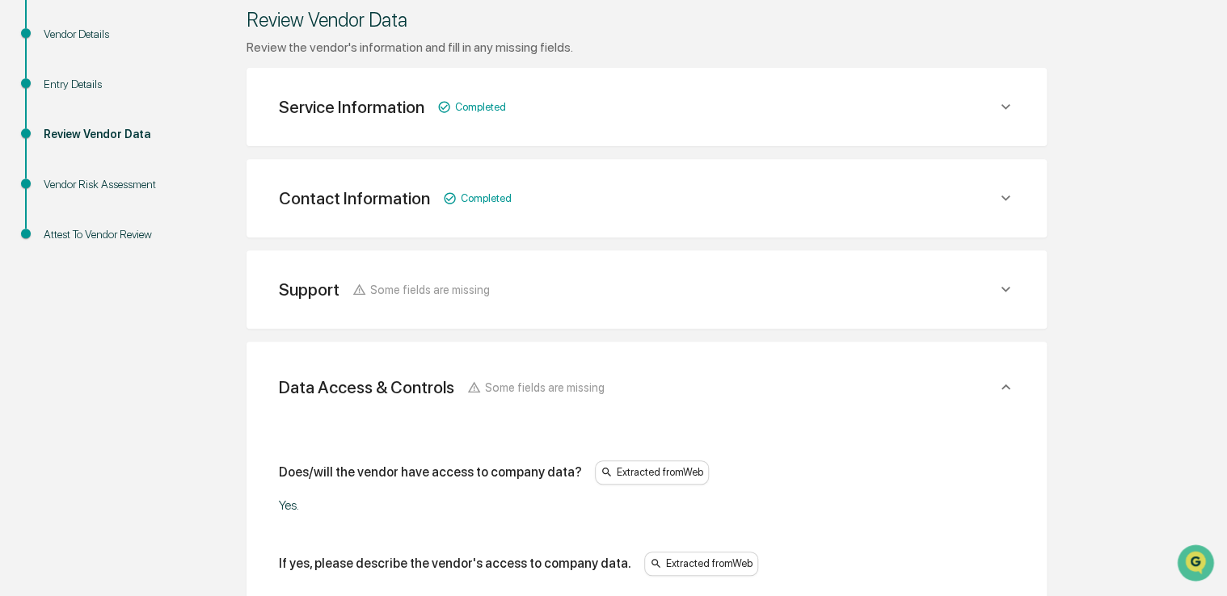
scroll to position [230, 0]
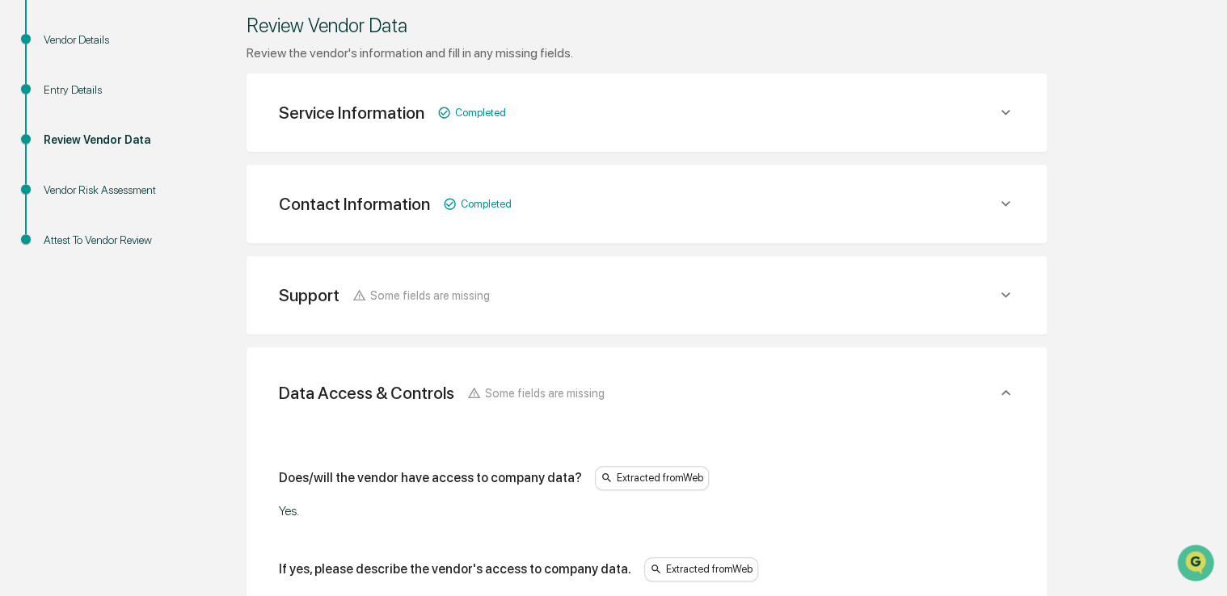
click at [1001, 303] on div "Support Some fields are missing" at bounding box center [646, 296] width 761 height 40
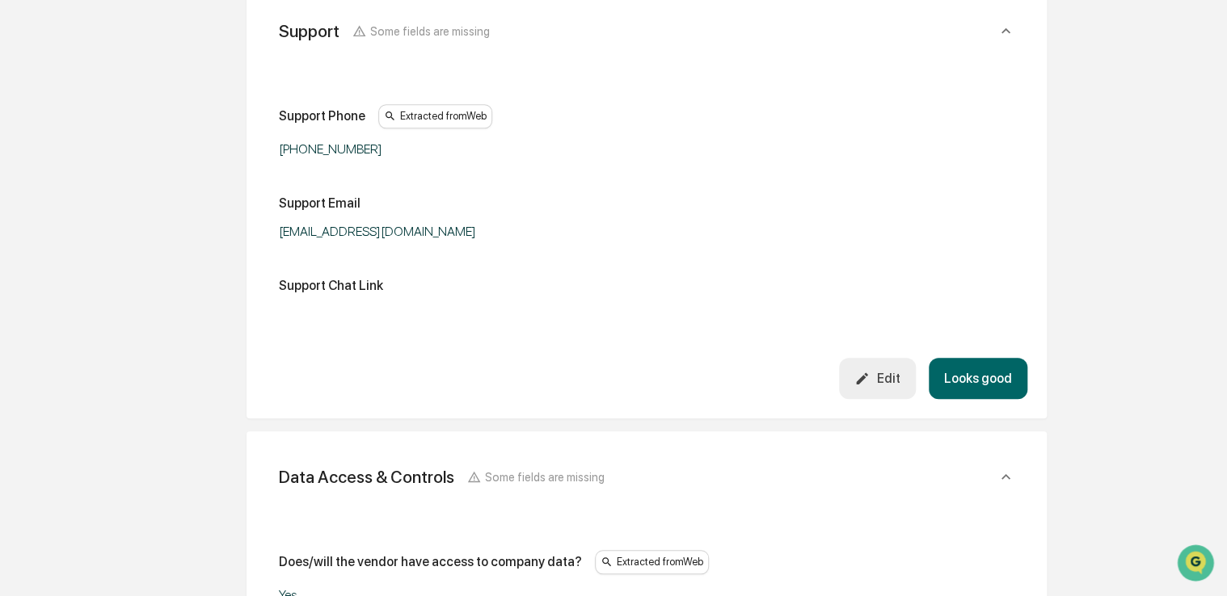
scroll to position [502, 0]
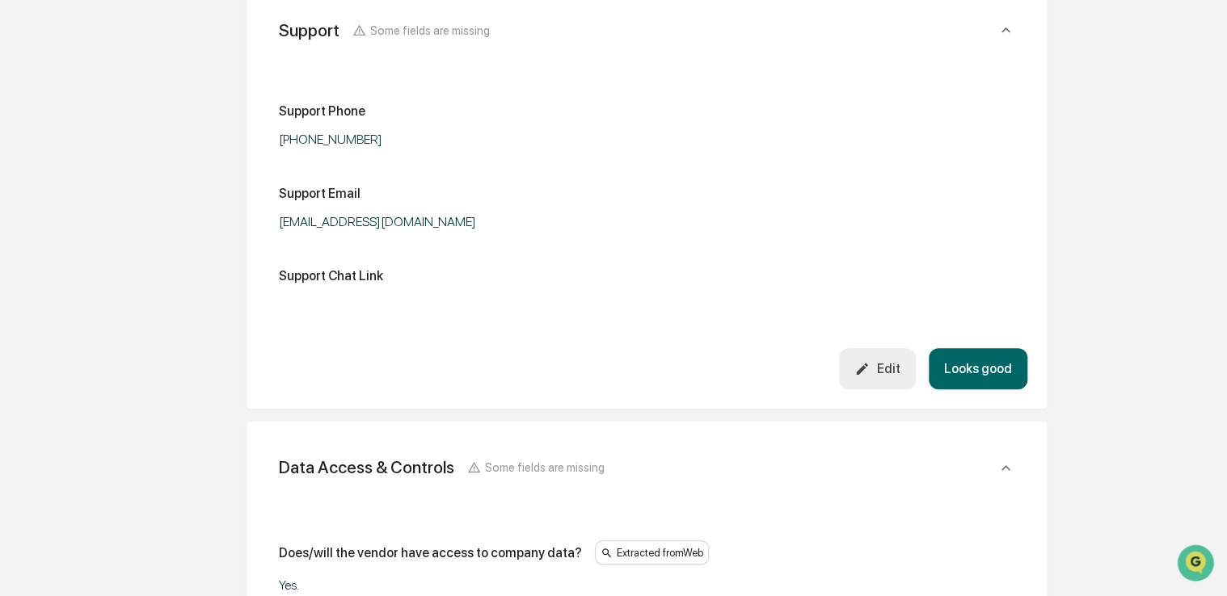
click at [882, 372] on div "Edit" at bounding box center [876, 368] width 45 height 15
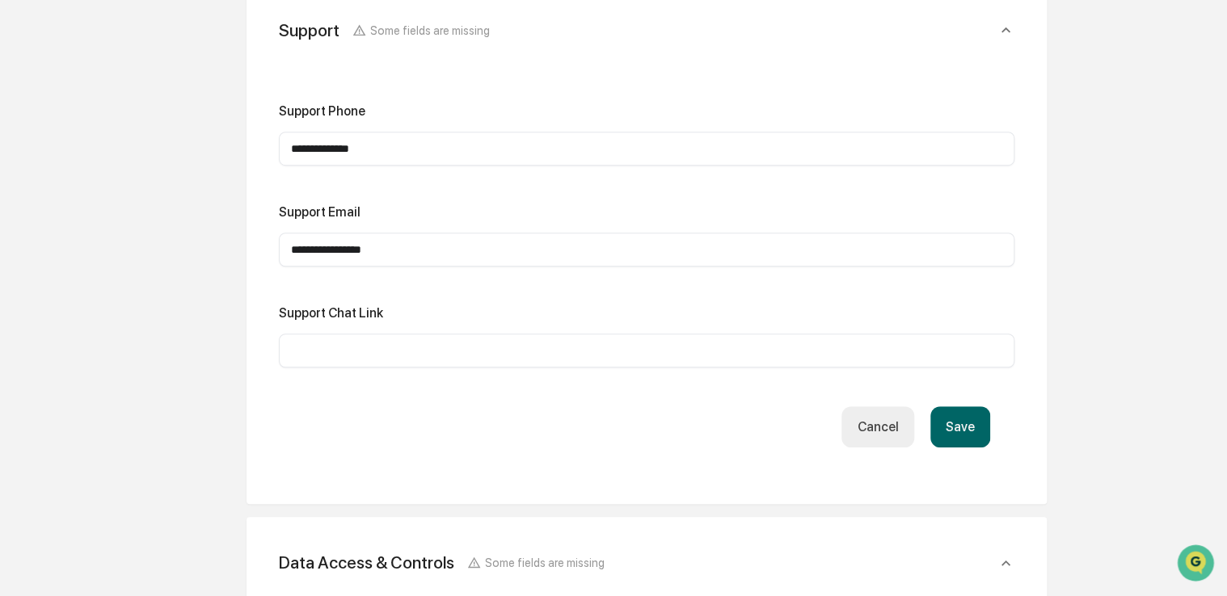
click at [482, 344] on input "text" at bounding box center [646, 351] width 711 height 16
paste input "**********"
type input "**********"
click at [971, 423] on button "Save" at bounding box center [960, 426] width 60 height 41
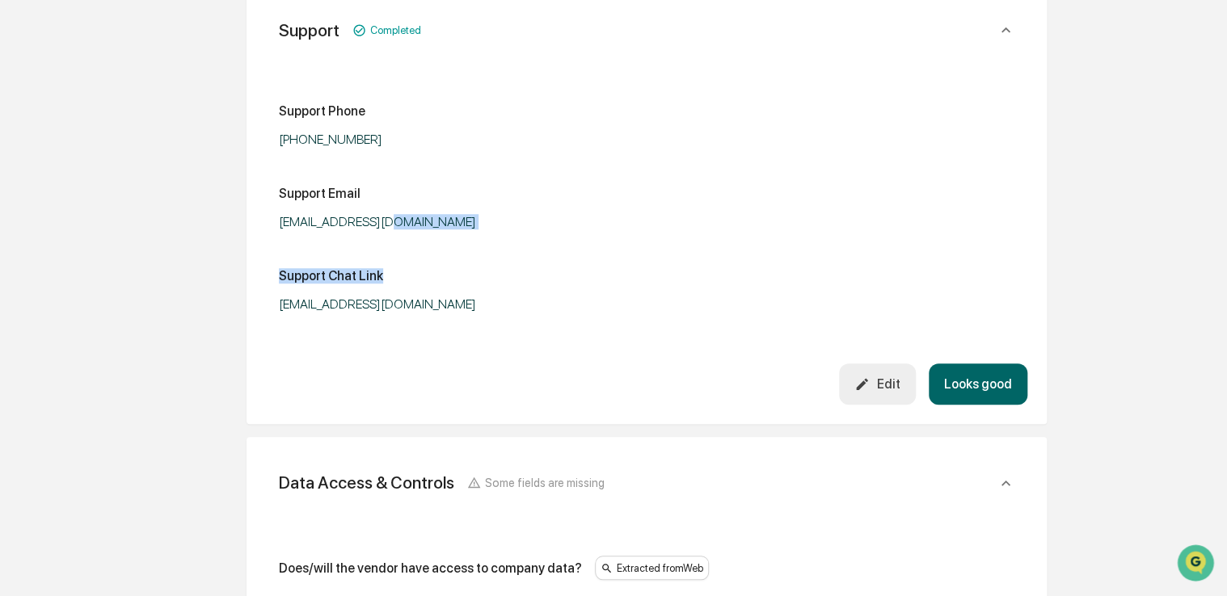
drag, startPoint x: 630, startPoint y: 231, endPoint x: 556, endPoint y: 230, distance: 73.6
click at [556, 230] on div "Support Phone (312) 585-8393 Support Email sales@advyzon.com Support Chat Link …" at bounding box center [646, 207] width 735 height 208
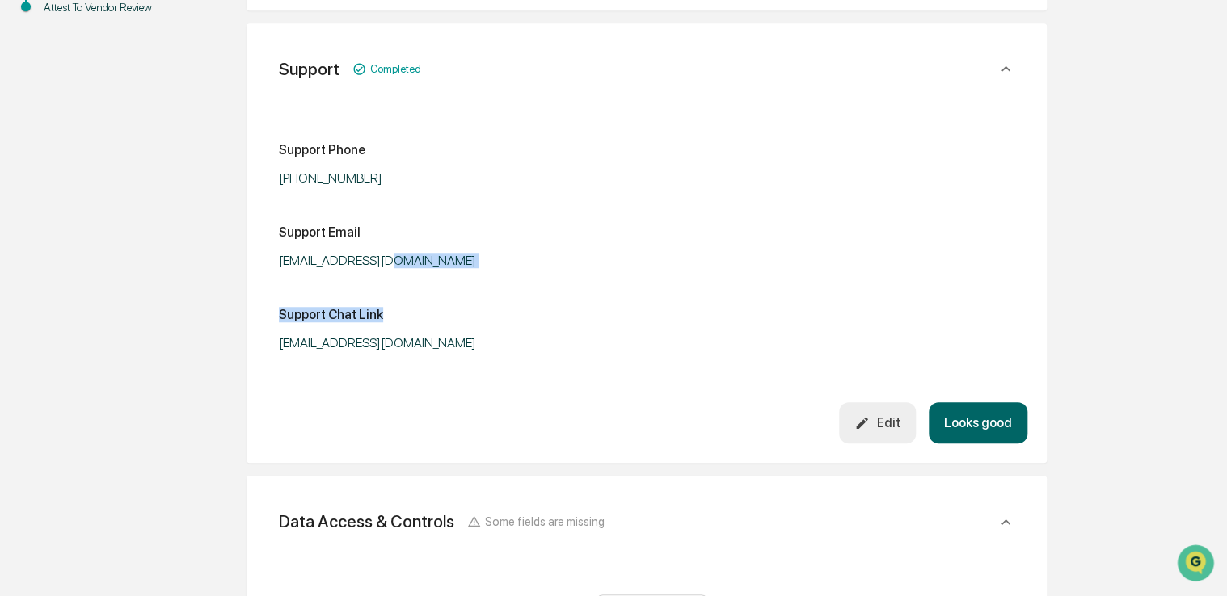
scroll to position [447, 0]
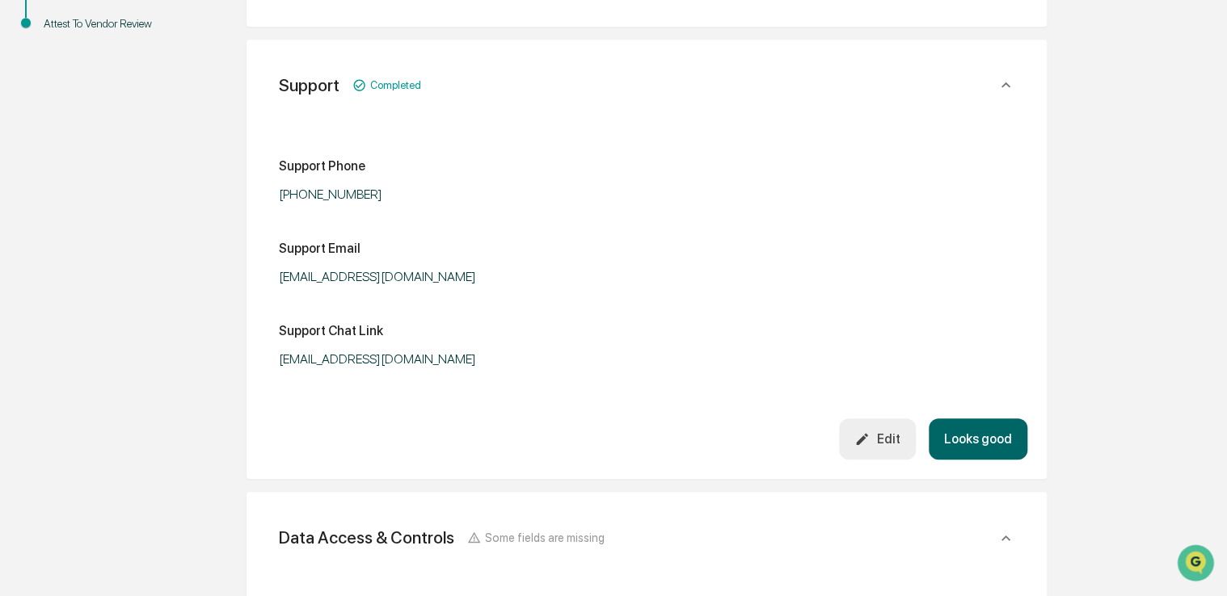
drag, startPoint x: 575, startPoint y: 230, endPoint x: 1063, endPoint y: 423, distance: 524.5
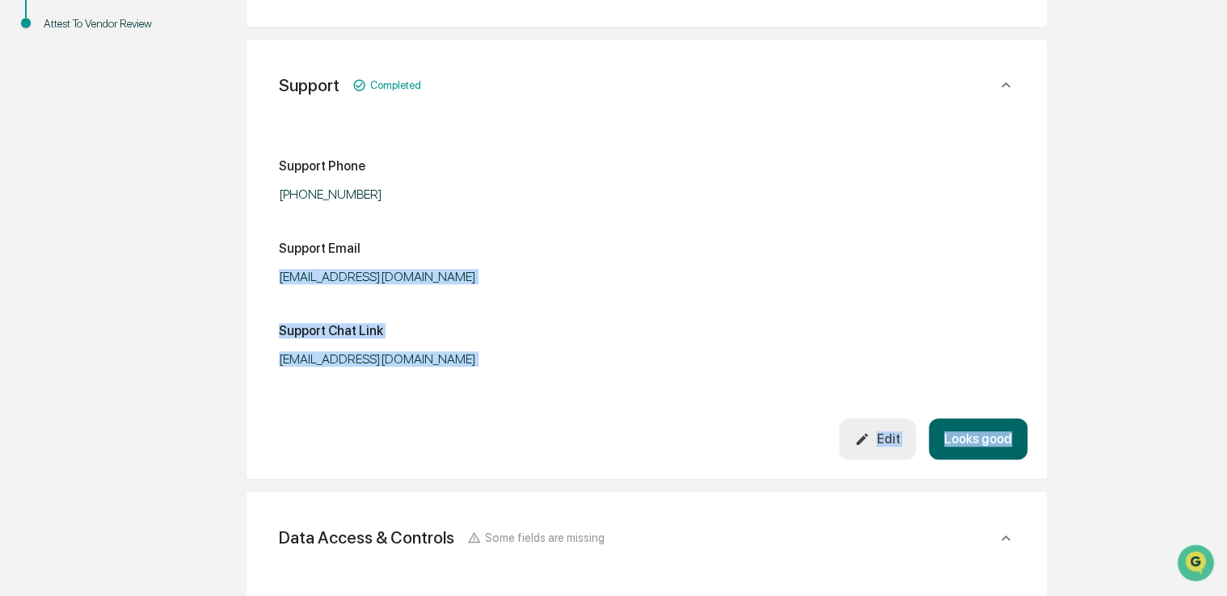
drag, startPoint x: 1063, startPoint y: 423, endPoint x: 973, endPoint y: 444, distance: 91.9
click at [973, 444] on button "Looks good" at bounding box center [978, 439] width 99 height 41
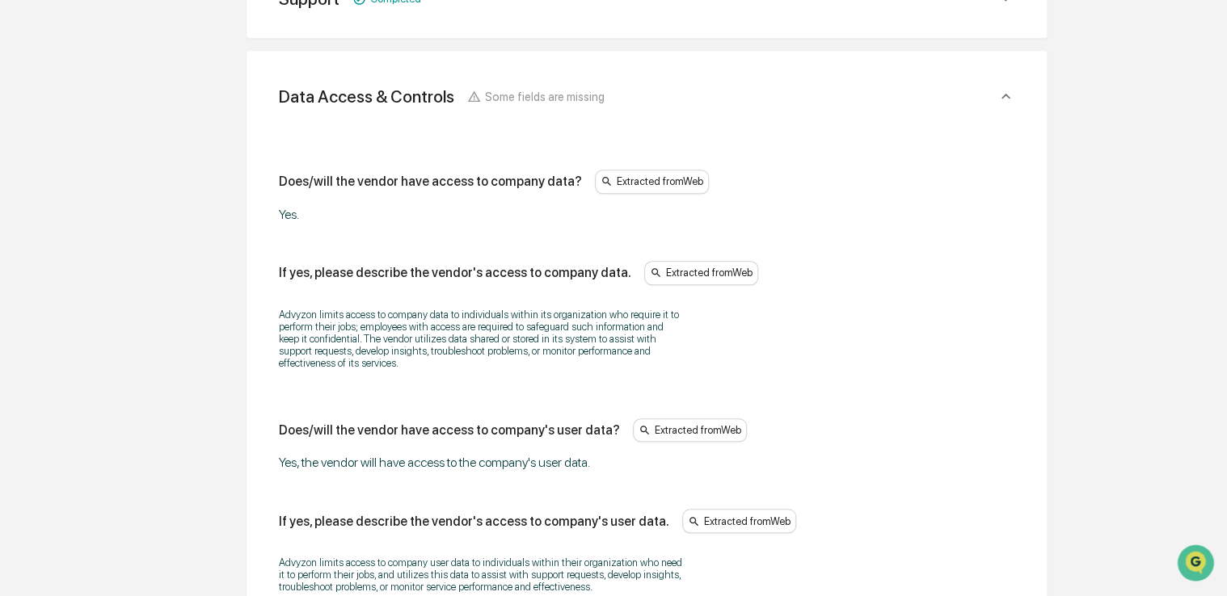
scroll to position [529, 0]
drag, startPoint x: 900, startPoint y: 238, endPoint x: 823, endPoint y: 238, distance: 77.6
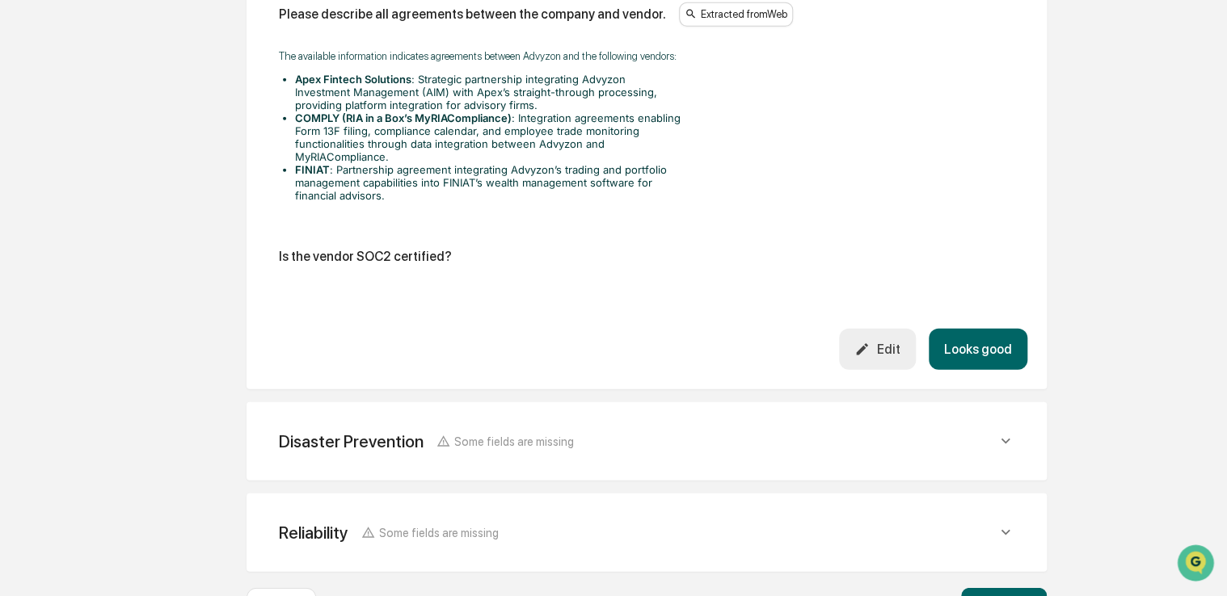
scroll to position [2170, 0]
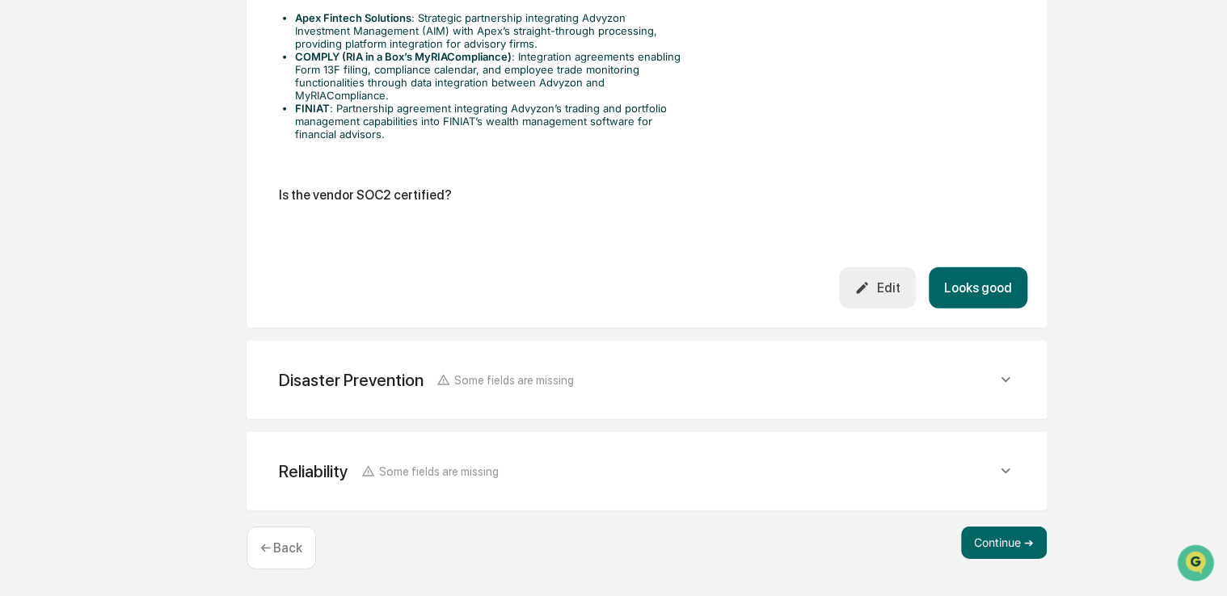
click at [899, 289] on div "Edit" at bounding box center [876, 287] width 45 height 15
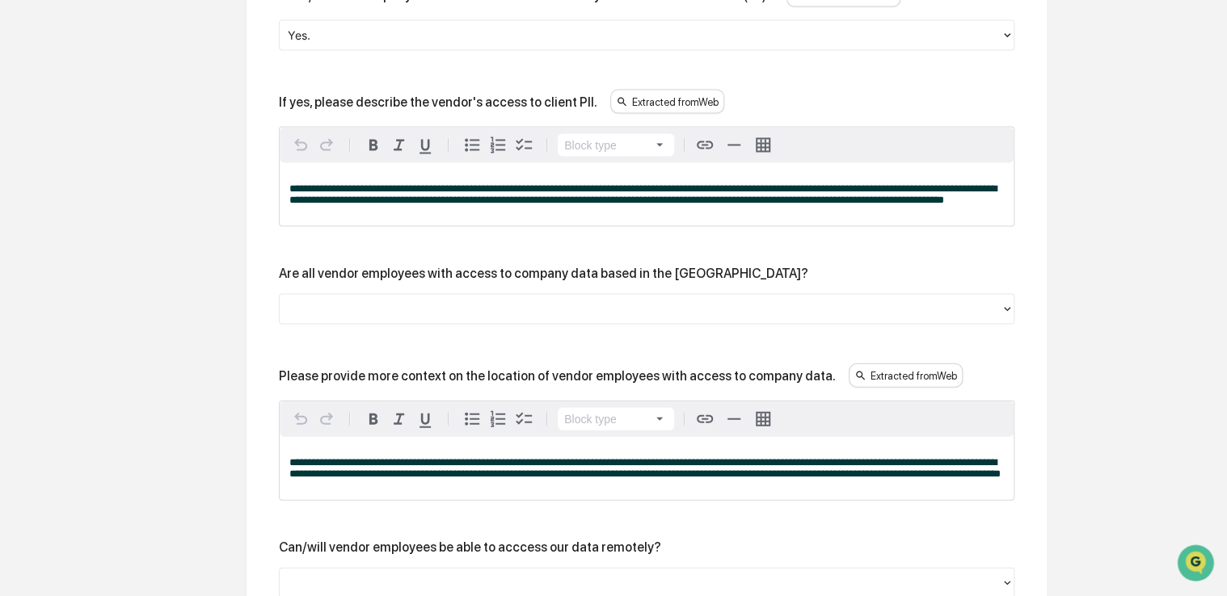
scroll to position [1573, 0]
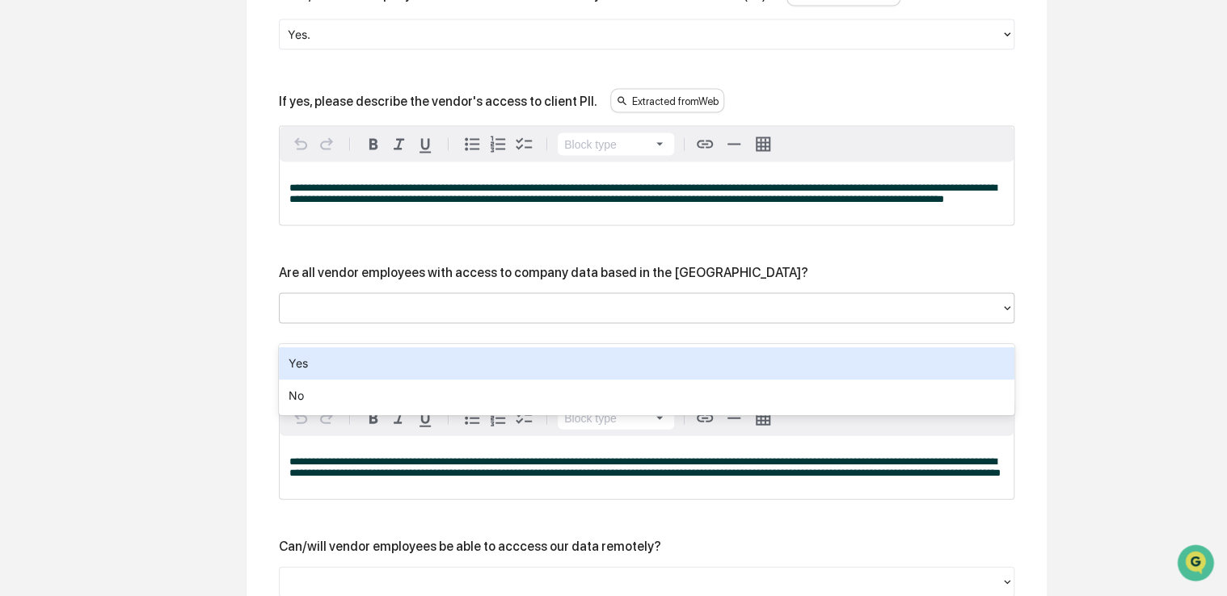
click at [726, 322] on div at bounding box center [640, 309] width 721 height 25
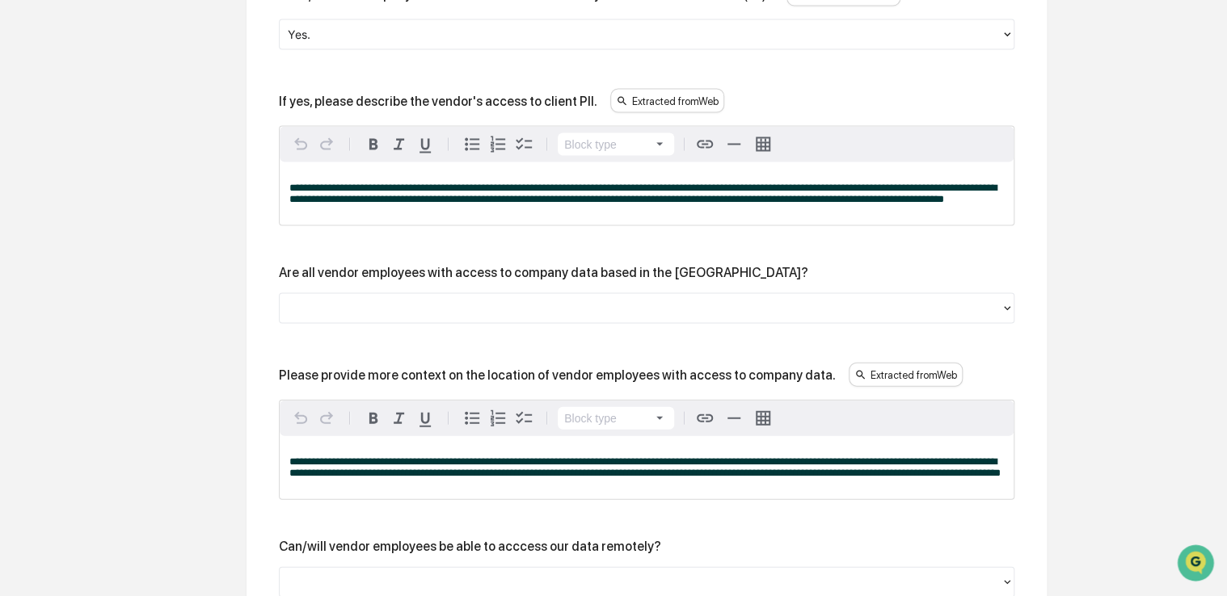
click at [769, 280] on div "Are all vendor employees with access to company data based in the [GEOGRAPHIC_D…" at bounding box center [646, 272] width 735 height 15
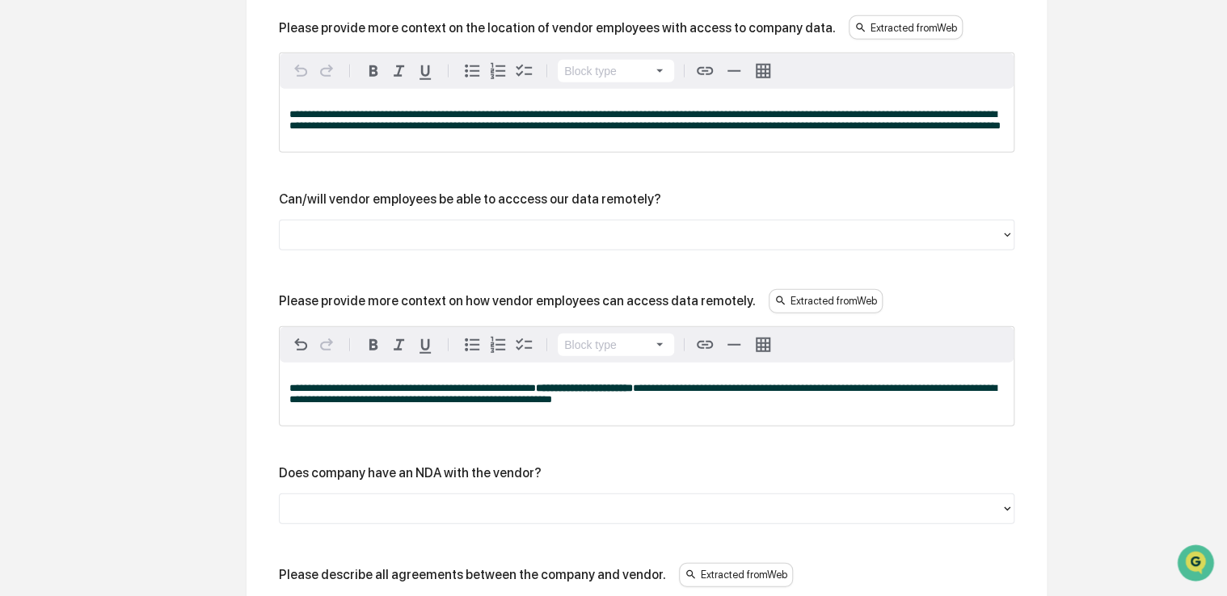
scroll to position [1921, 0]
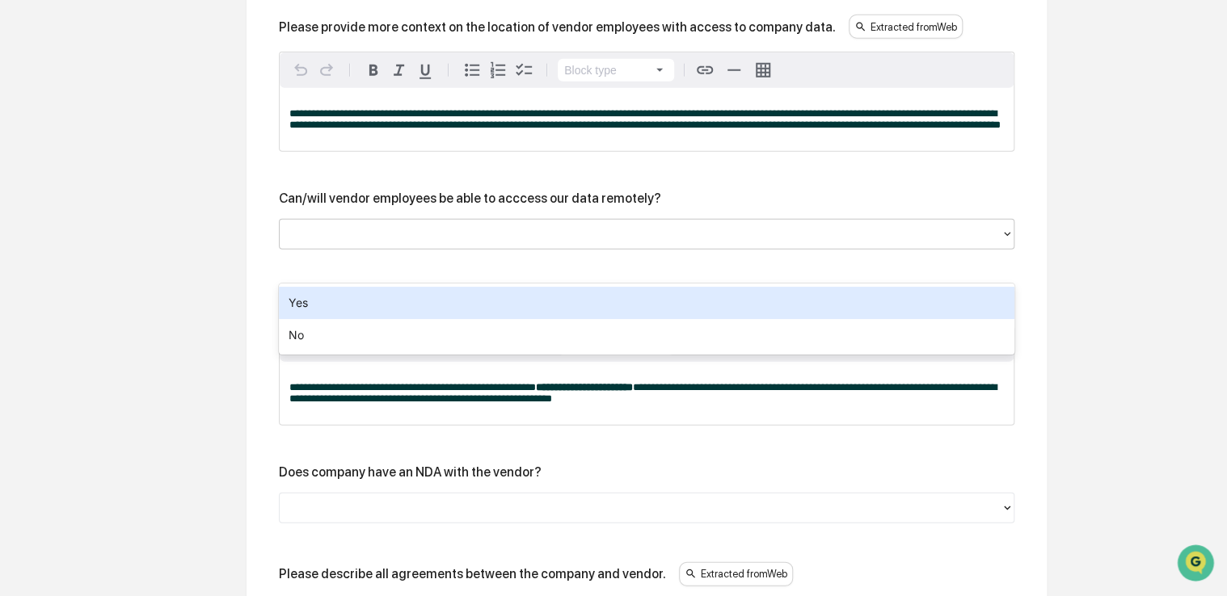
click at [695, 244] on div at bounding box center [640, 234] width 705 height 19
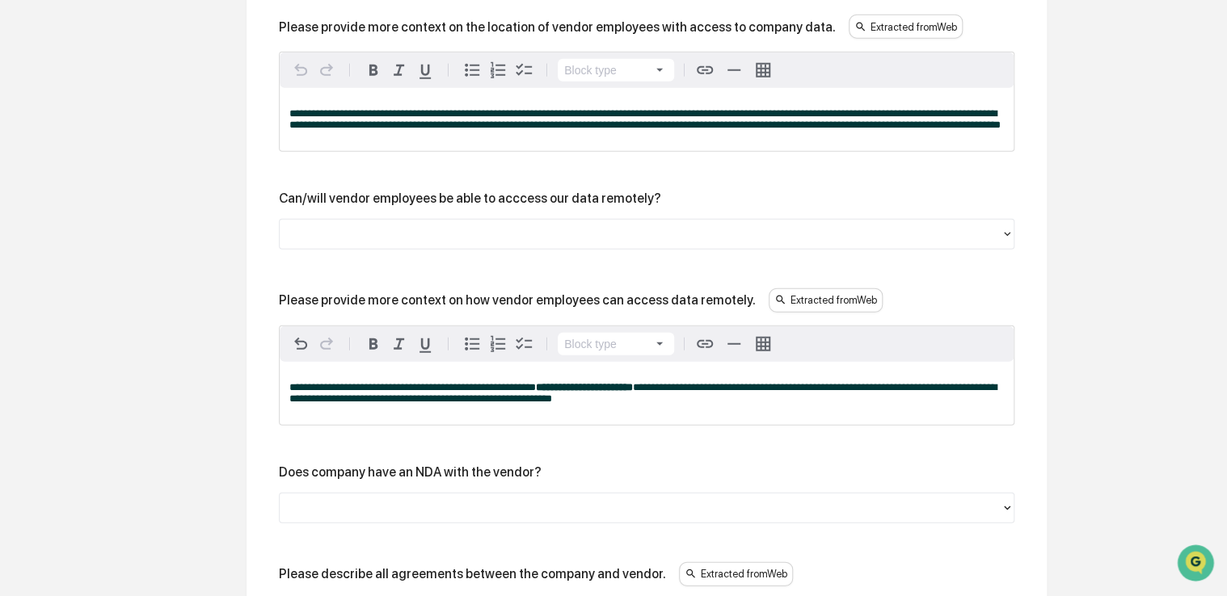
click at [714, 206] on div "Can/will vendor employees be able to acccess our data remotely?" at bounding box center [646, 198] width 735 height 15
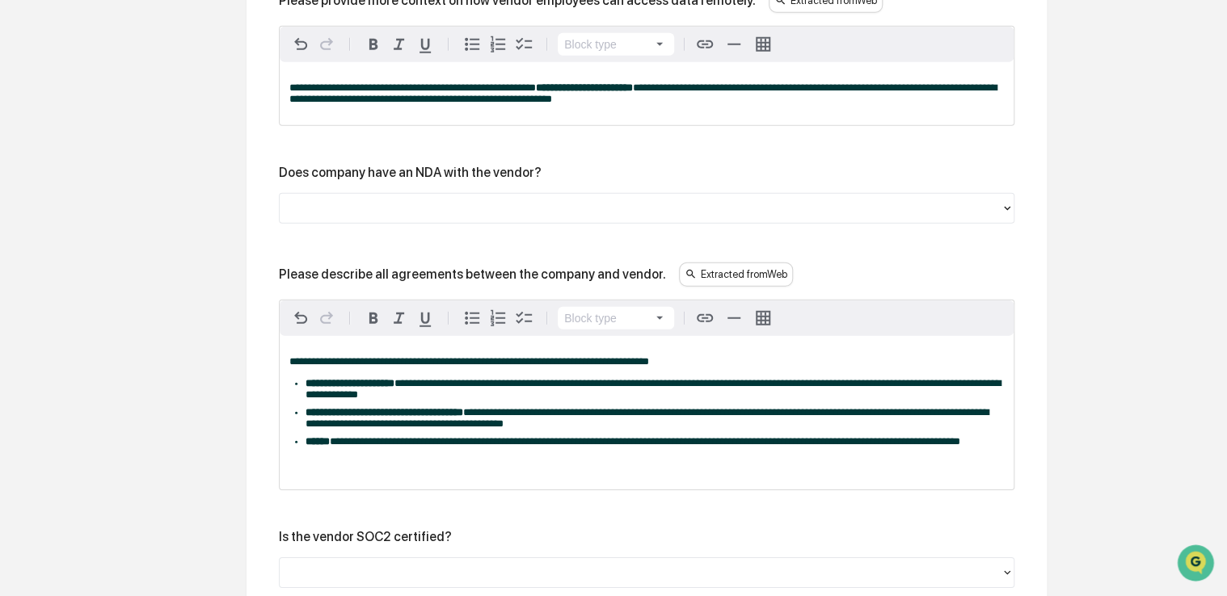
scroll to position [2221, 0]
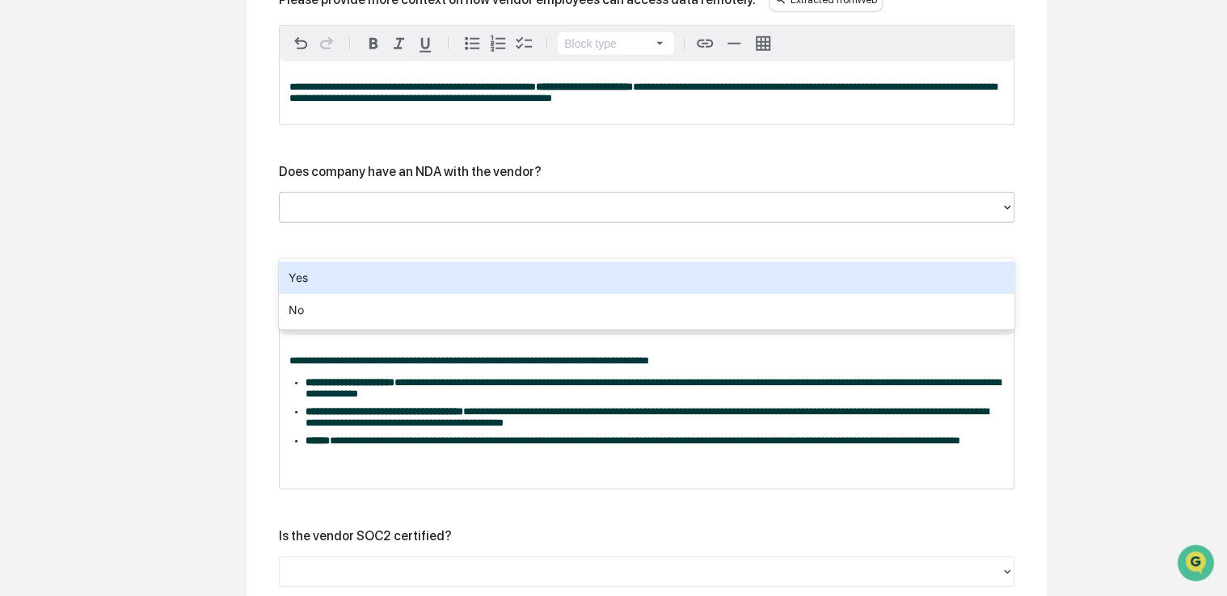
click at [638, 217] on div at bounding box center [640, 207] width 705 height 19
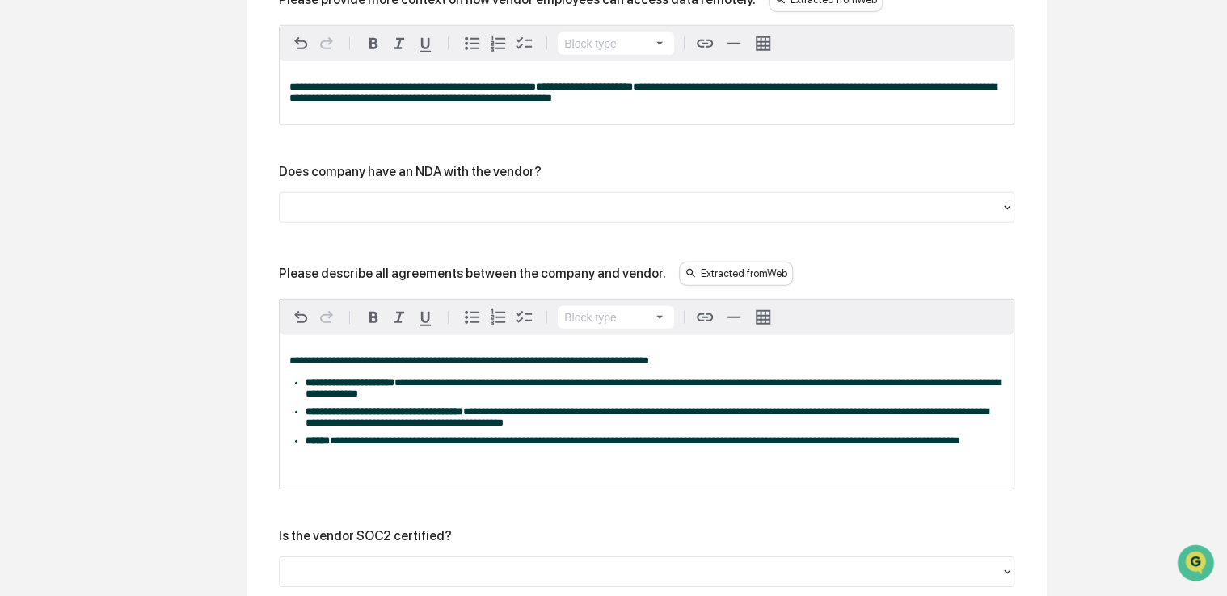
click at [656, 179] on div "Does company have an NDA with the vendor?" at bounding box center [646, 171] width 735 height 15
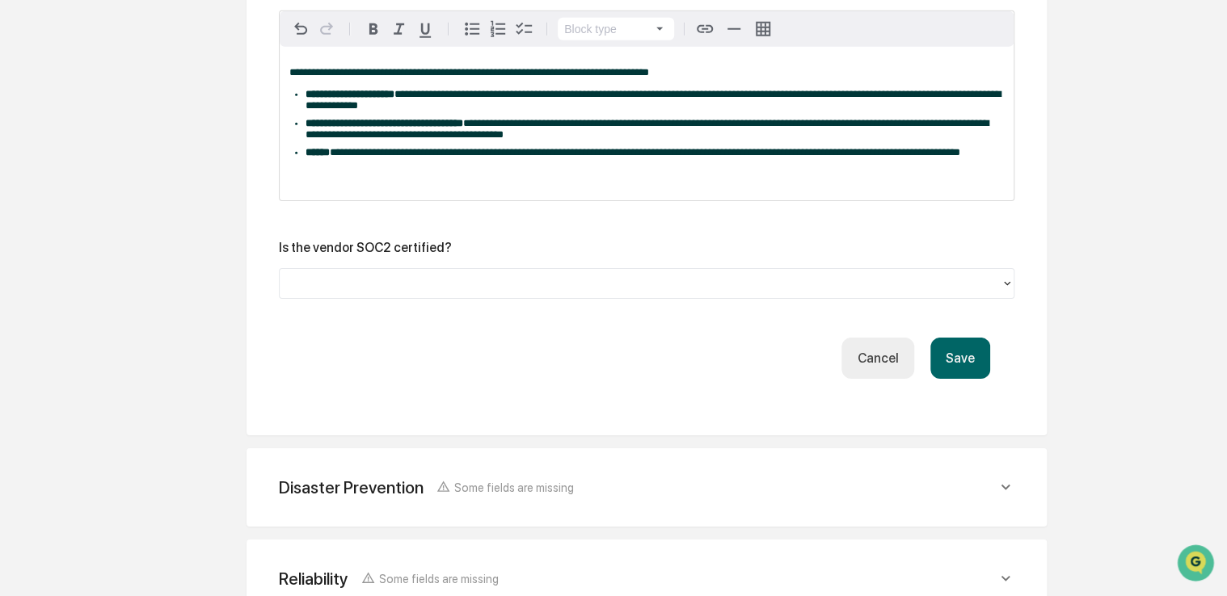
scroll to position [2512, 0]
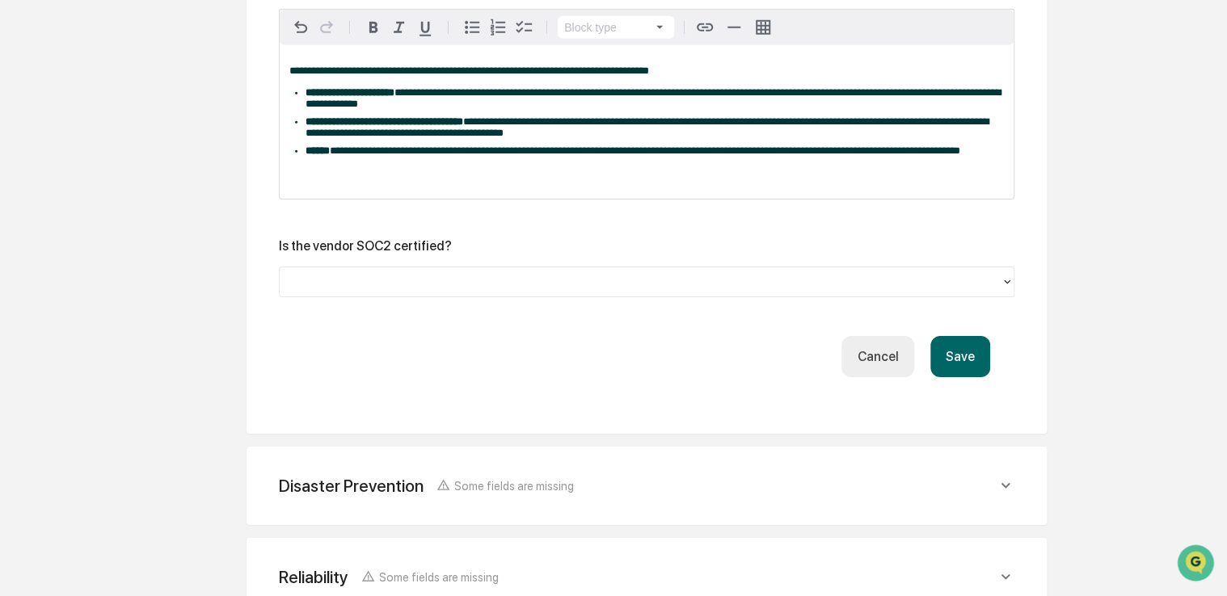
click at [962, 377] on button "Save" at bounding box center [960, 356] width 60 height 41
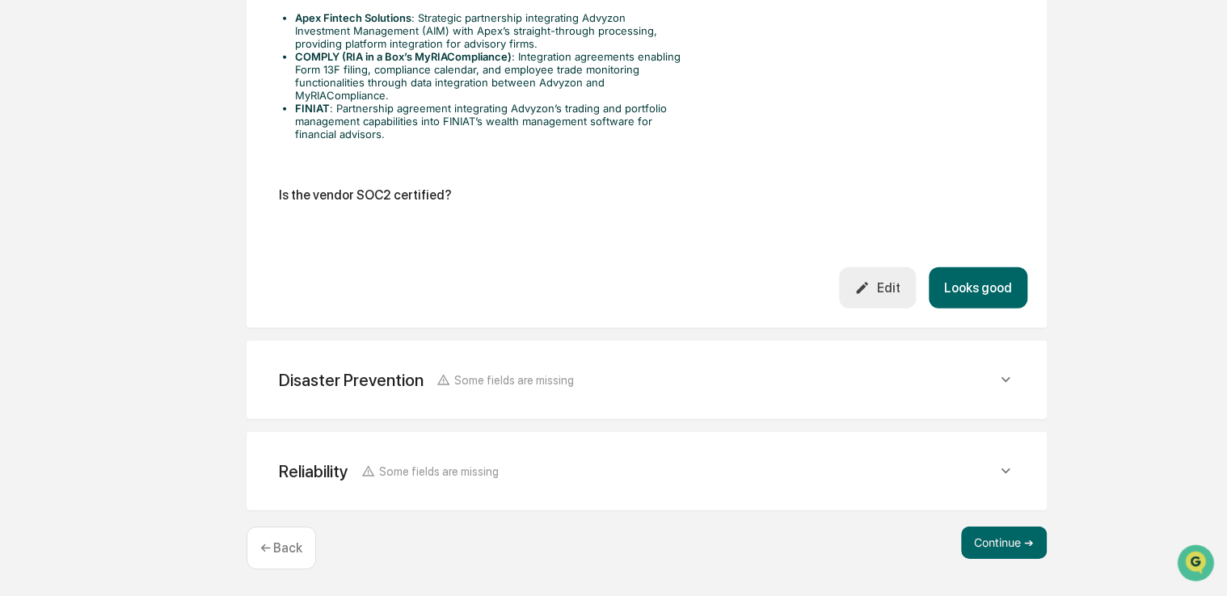
click at [979, 296] on button "Looks good" at bounding box center [978, 287] width 99 height 41
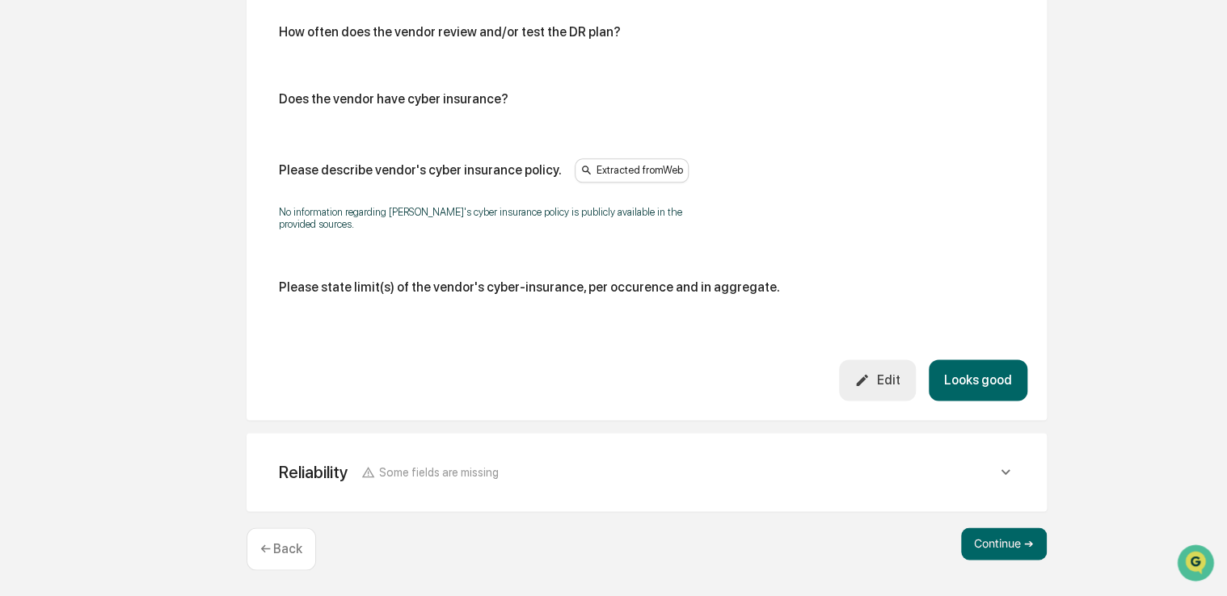
click at [957, 373] on button "Looks good" at bounding box center [978, 380] width 99 height 41
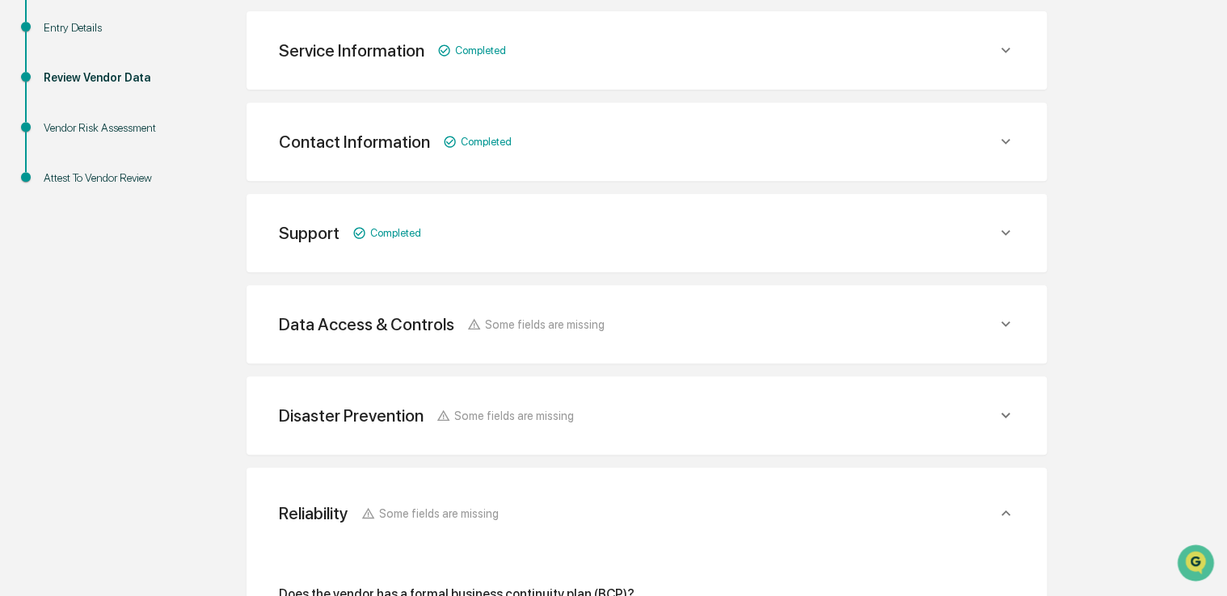
scroll to position [297, 0]
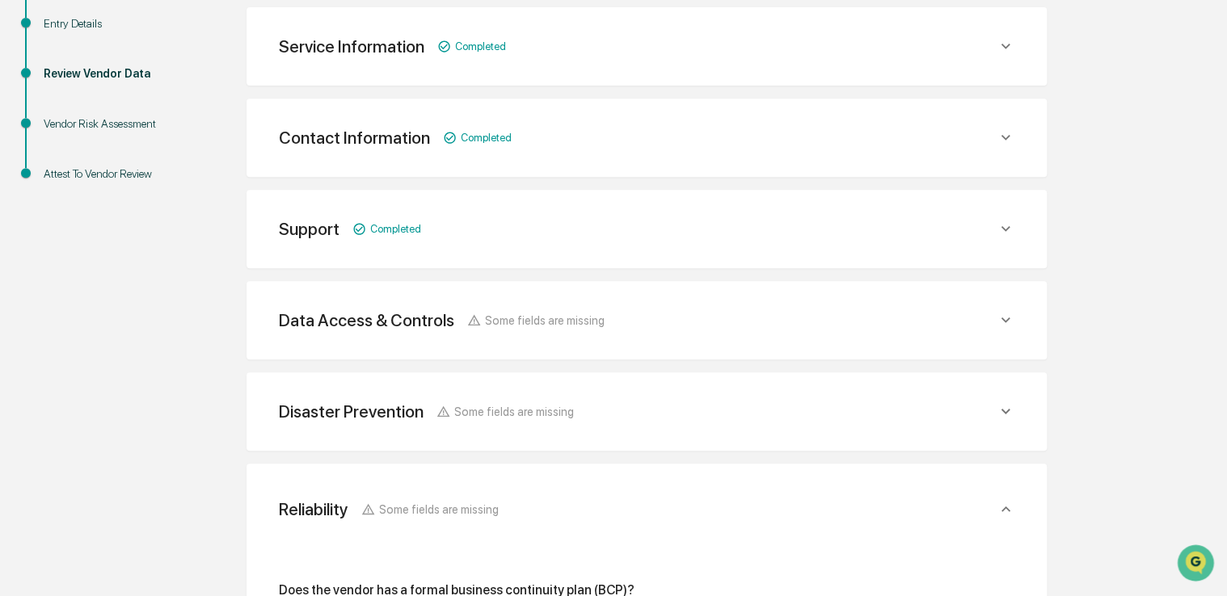
click at [865, 310] on div "Data Access & Controls Some fields are missing" at bounding box center [638, 320] width 718 height 20
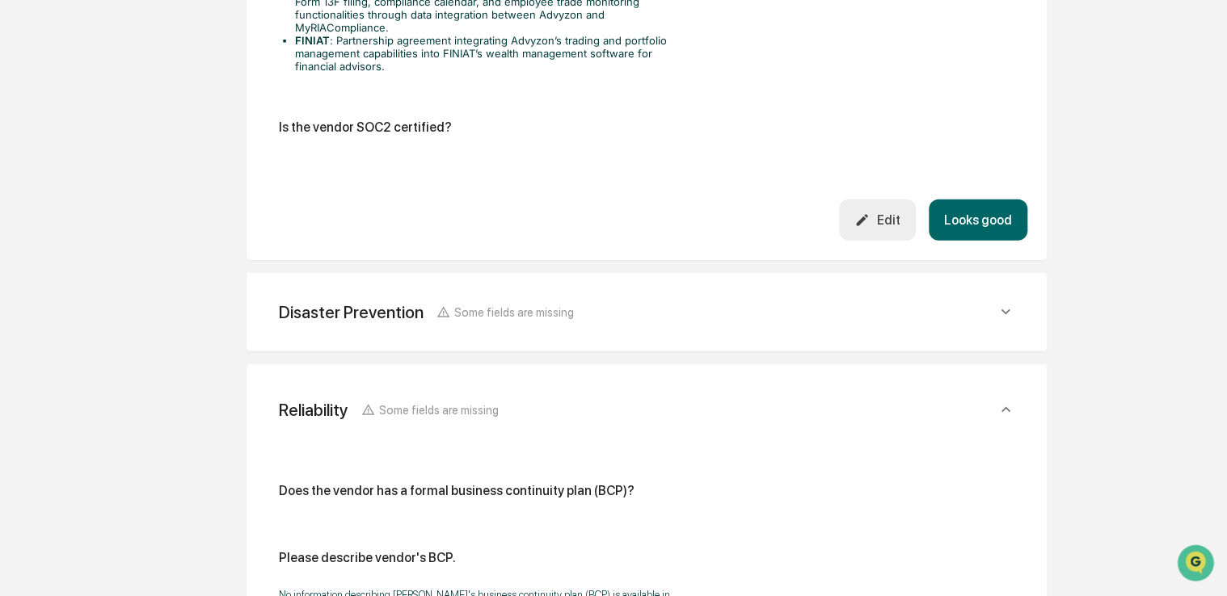
scroll to position [2236, 0]
click at [960, 217] on button "Looks good" at bounding box center [978, 220] width 99 height 41
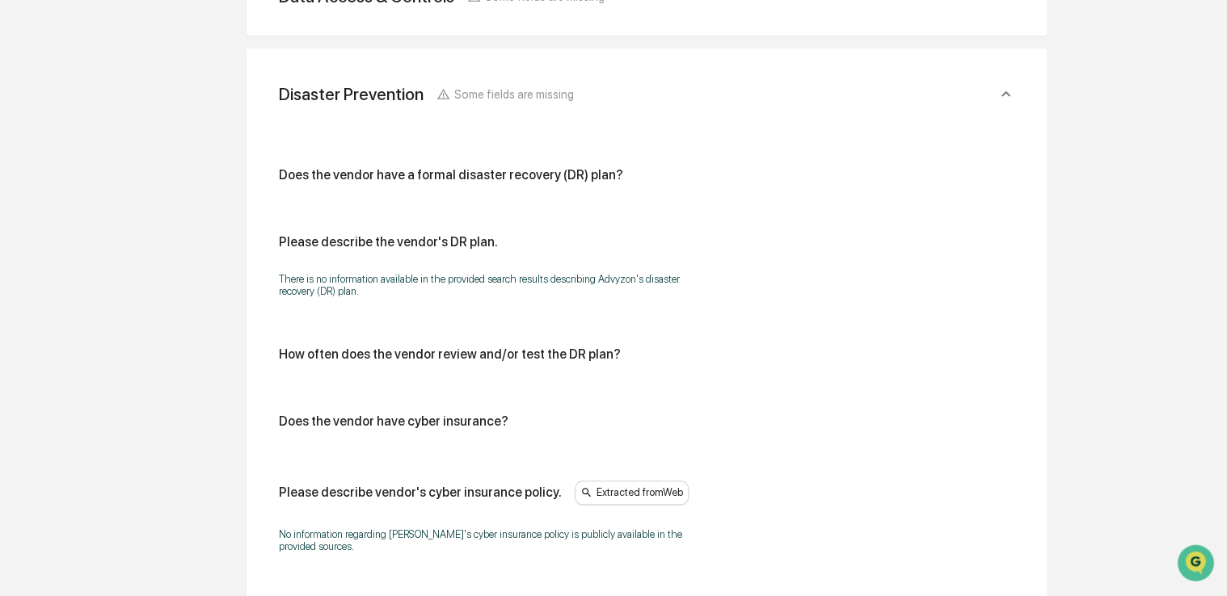
scroll to position [621, 0]
drag, startPoint x: 784, startPoint y: 331, endPoint x: 701, endPoint y: 354, distance: 85.5
click at [701, 354] on div "How often does the vendor review and/or test the DR plan?" at bounding box center [646, 353] width 735 height 15
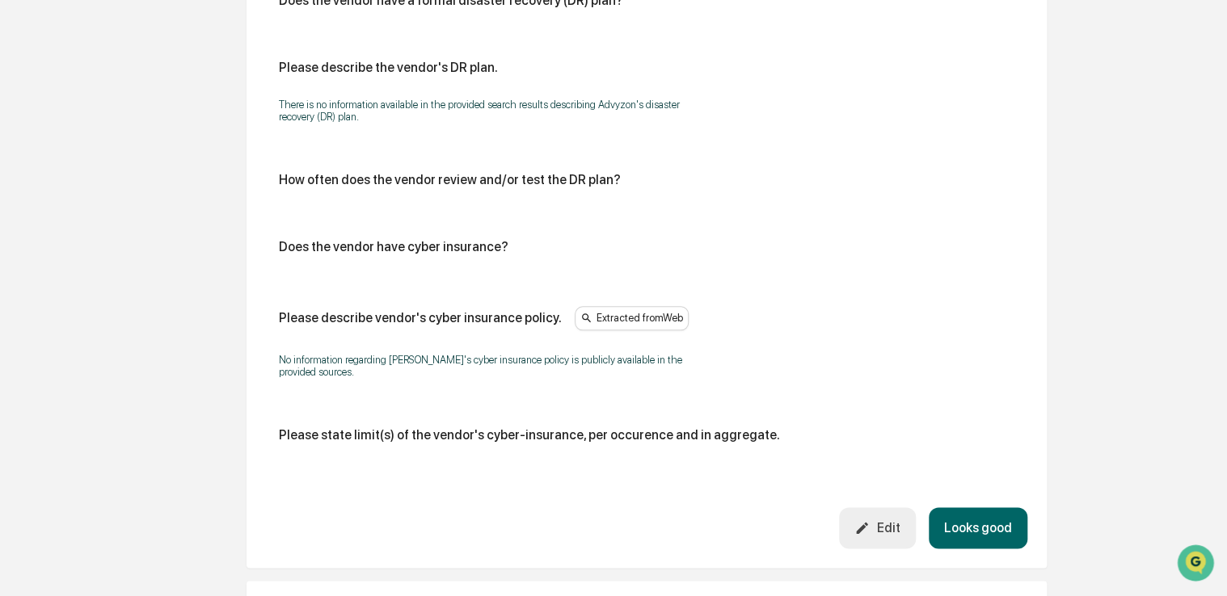
scroll to position [790, 0]
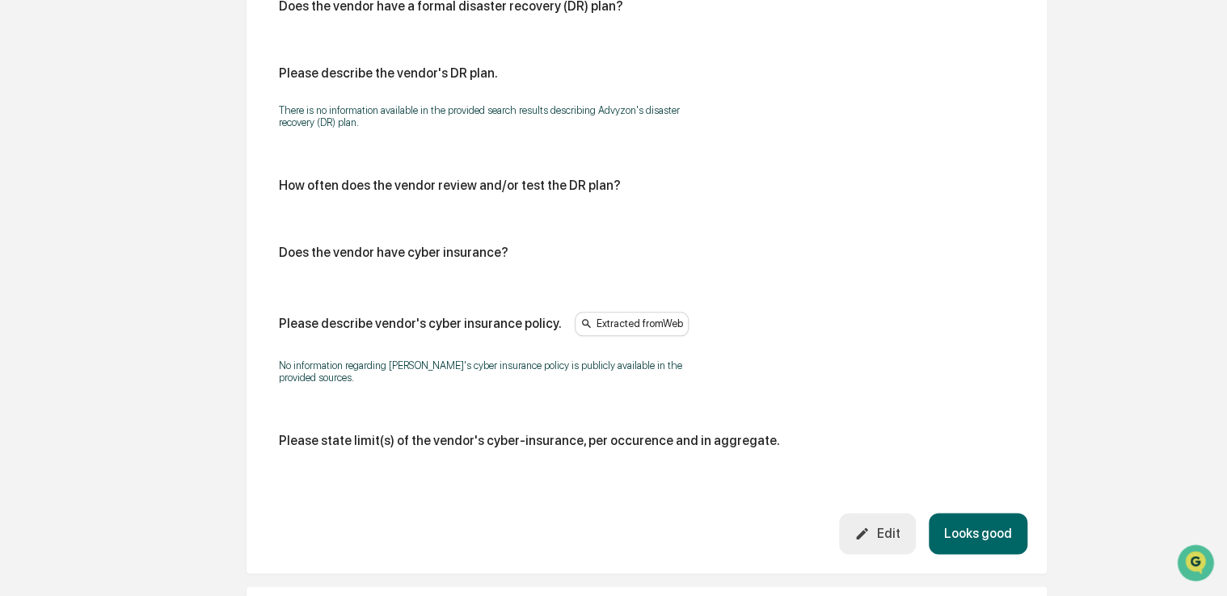
click at [876, 520] on button "Edit" at bounding box center [877, 533] width 77 height 41
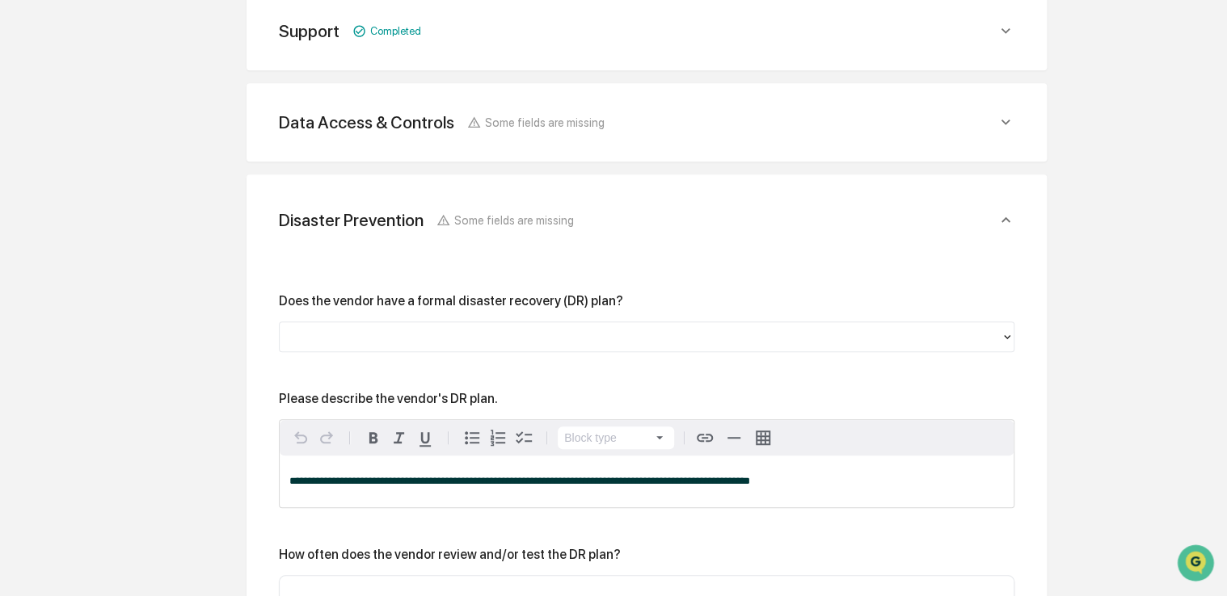
scroll to position [572, 0]
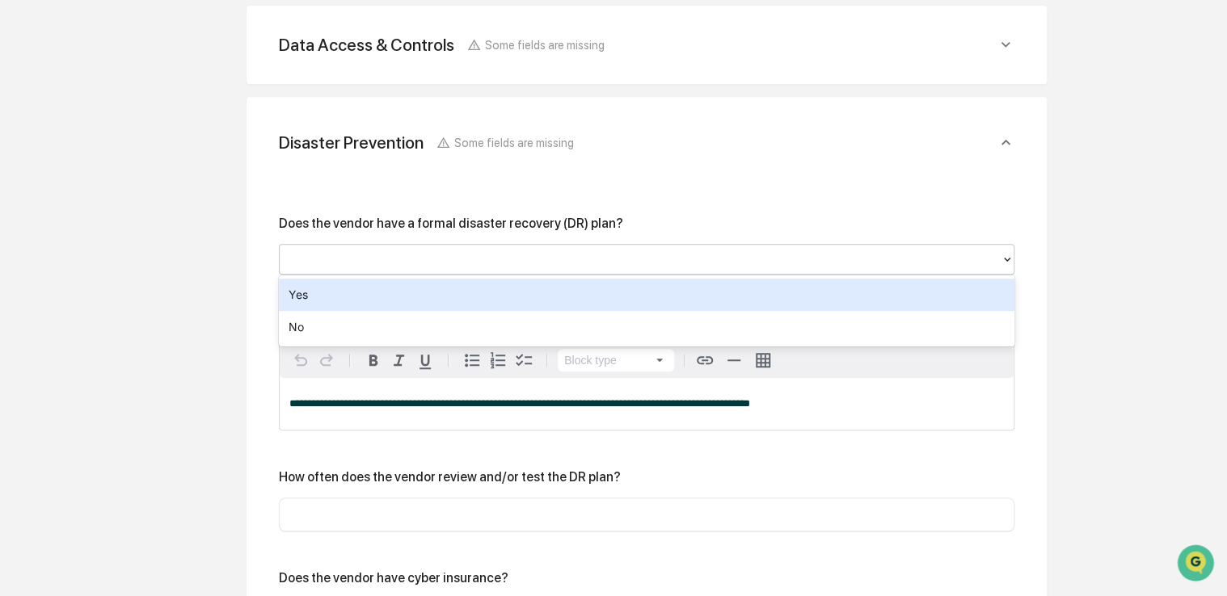
click at [582, 263] on div at bounding box center [640, 260] width 705 height 19
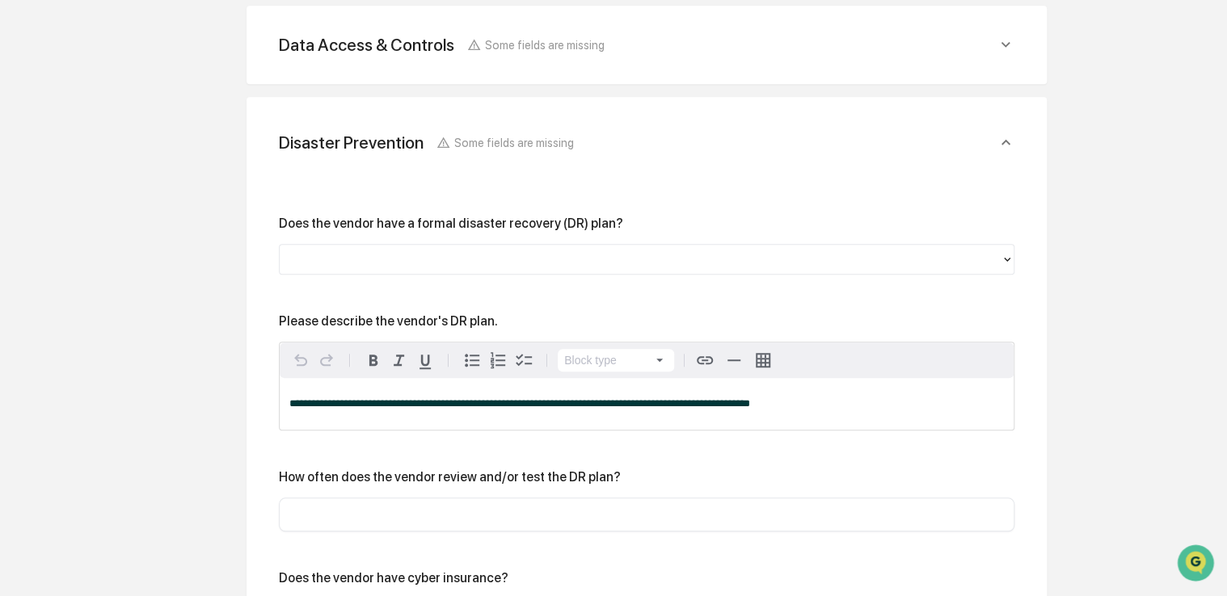
click at [196, 314] on div "Overview Vendor Details Entry Details Review Vendor Data Vendor Risk Assessment…" at bounding box center [613, 423] width 1211 height 1572
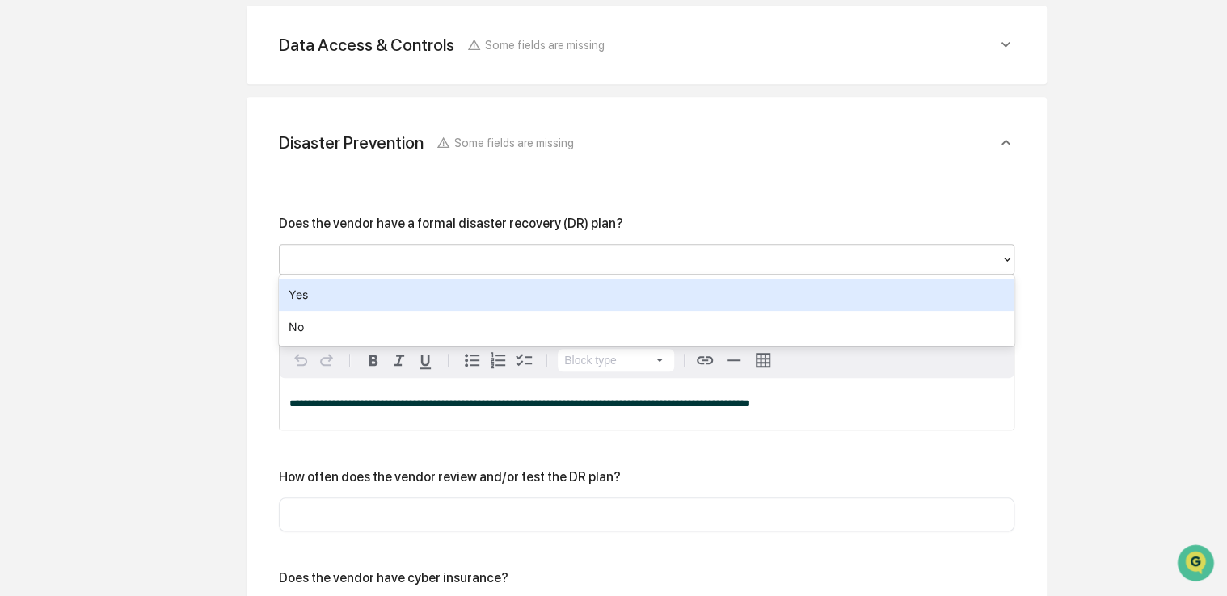
click at [372, 247] on div at bounding box center [640, 259] width 721 height 25
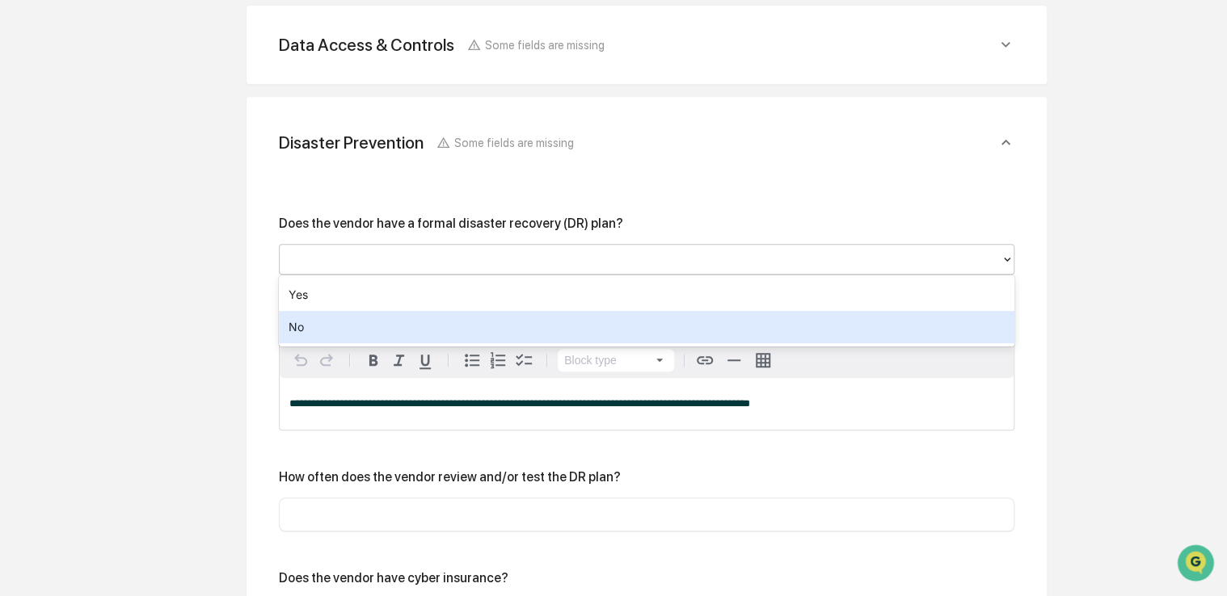
click at [349, 326] on div "No" at bounding box center [646, 327] width 735 height 32
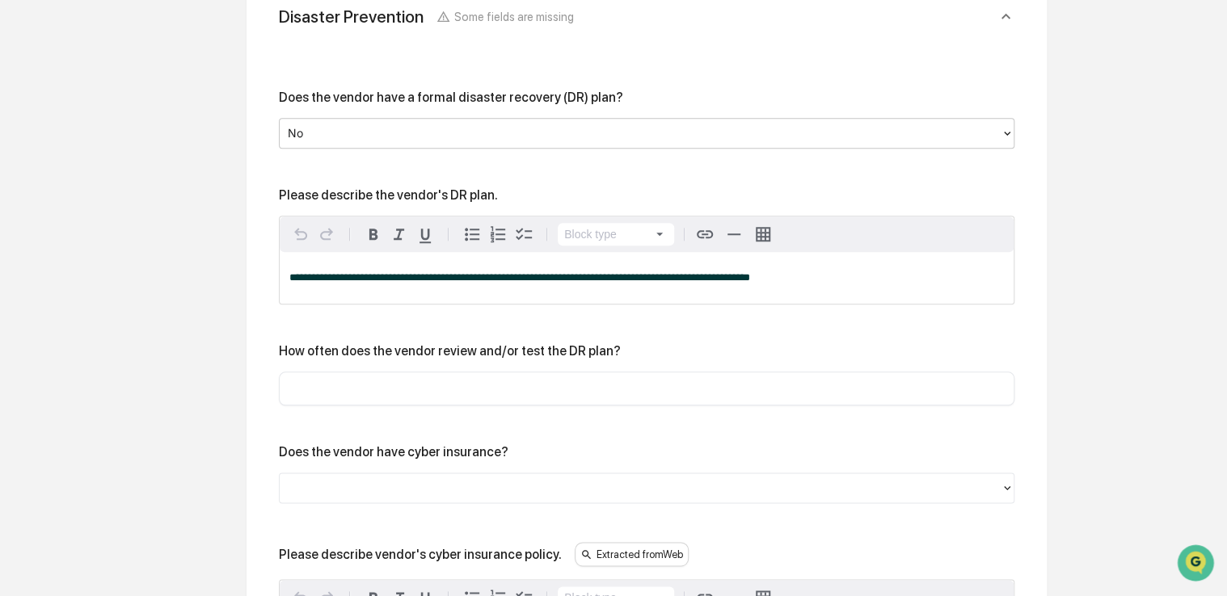
scroll to position [828, 0]
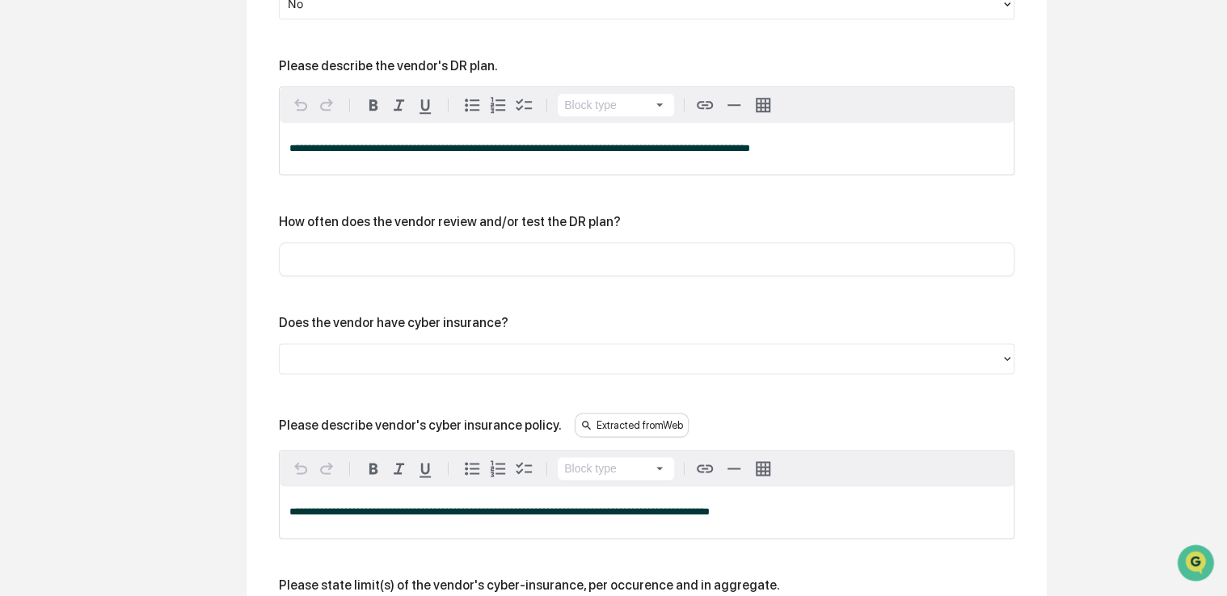
click at [461, 254] on input "text" at bounding box center [646, 259] width 711 height 16
type input "*"
type input "*******"
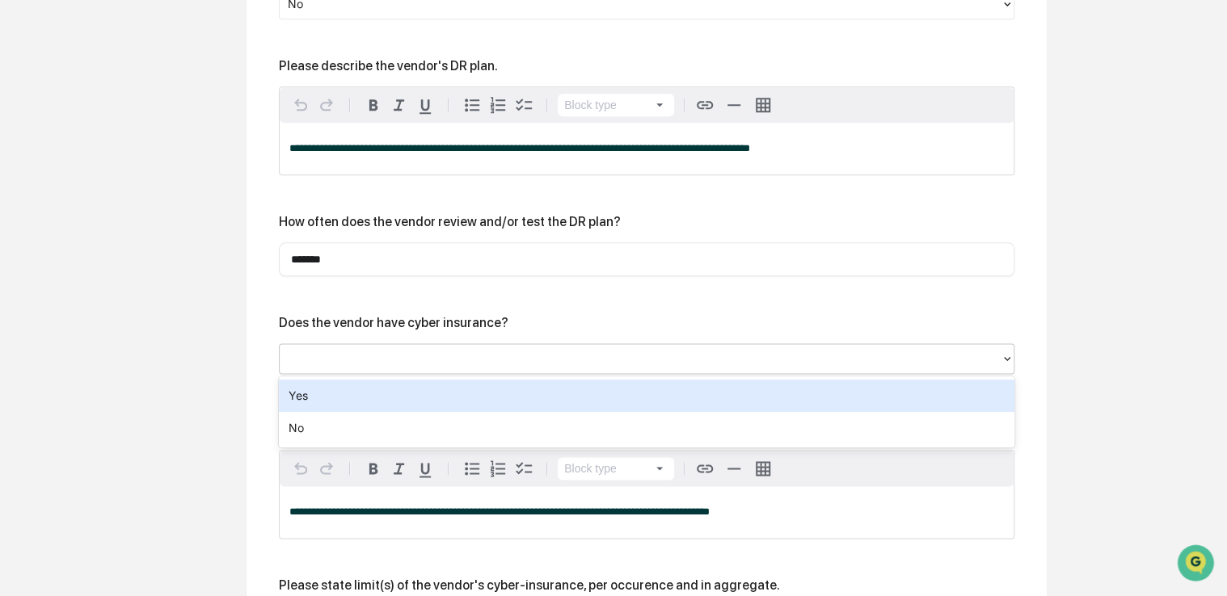
click at [398, 360] on div at bounding box center [640, 359] width 705 height 19
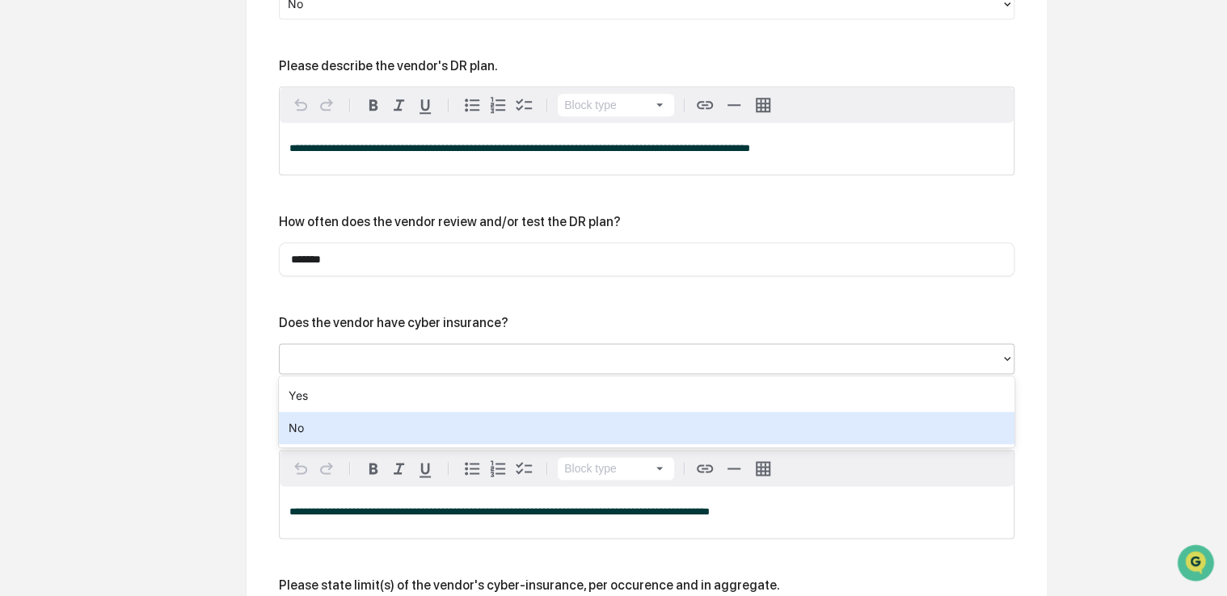
click at [378, 432] on div "No" at bounding box center [646, 428] width 735 height 32
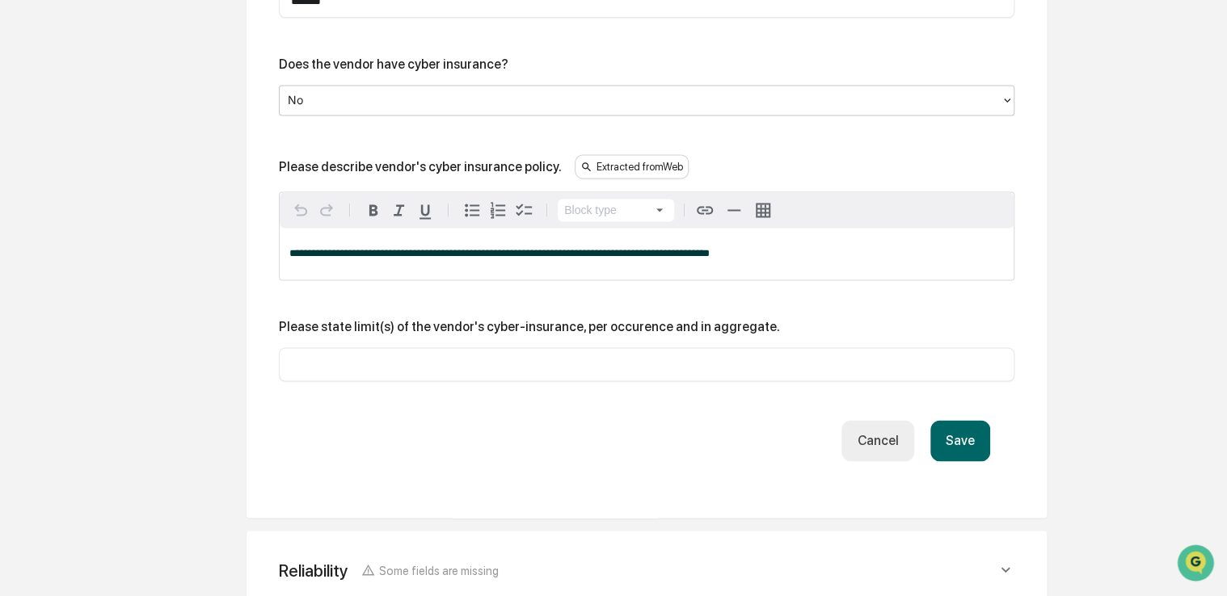
scroll to position [1087, 0]
click at [379, 378] on div "​" at bounding box center [646, 364] width 735 height 34
click at [314, 373] on div "​" at bounding box center [646, 364] width 735 height 34
click at [400, 360] on input "text" at bounding box center [646, 364] width 711 height 16
type input "*******"
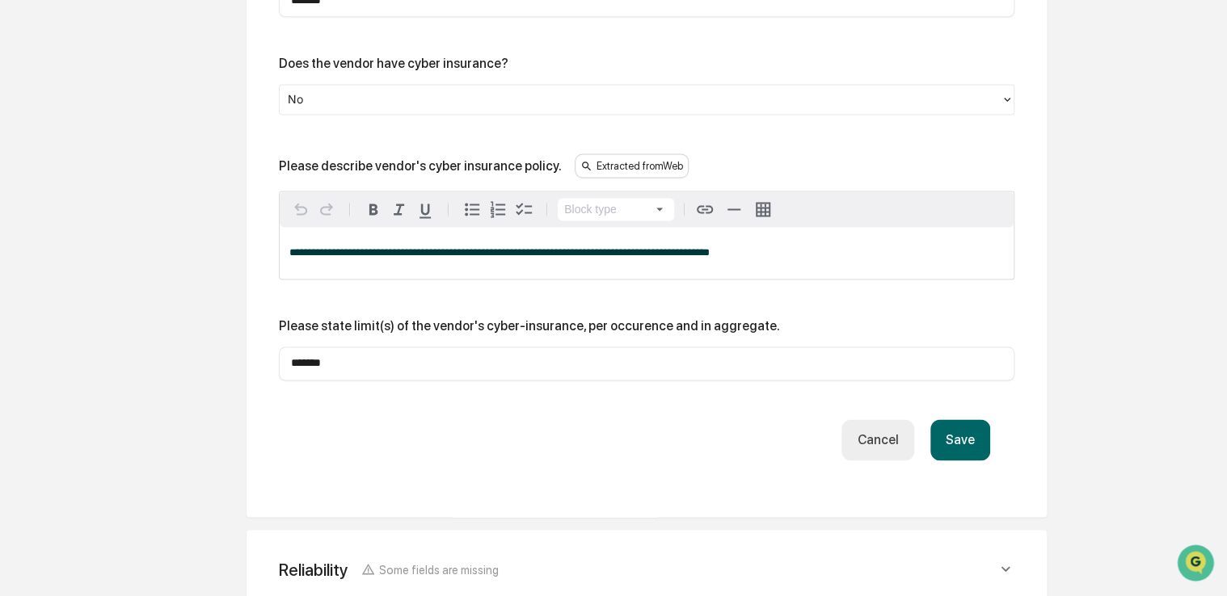
click at [950, 438] on button "Save" at bounding box center [960, 439] width 60 height 41
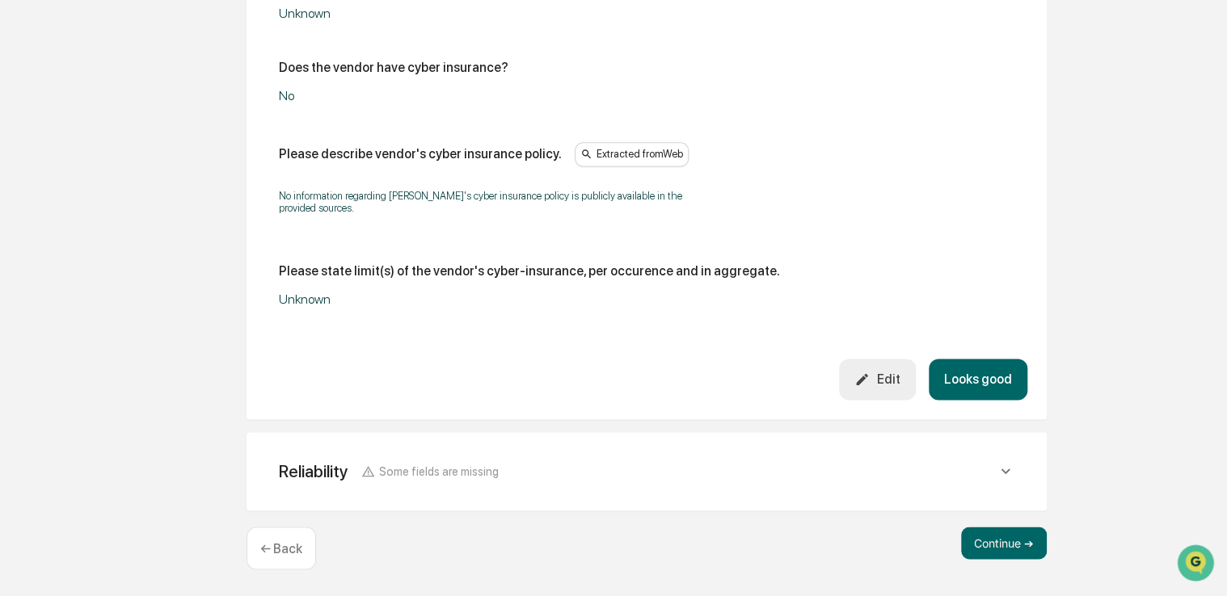
scroll to position [1005, 0]
click at [1000, 370] on button "Looks good" at bounding box center [978, 379] width 99 height 41
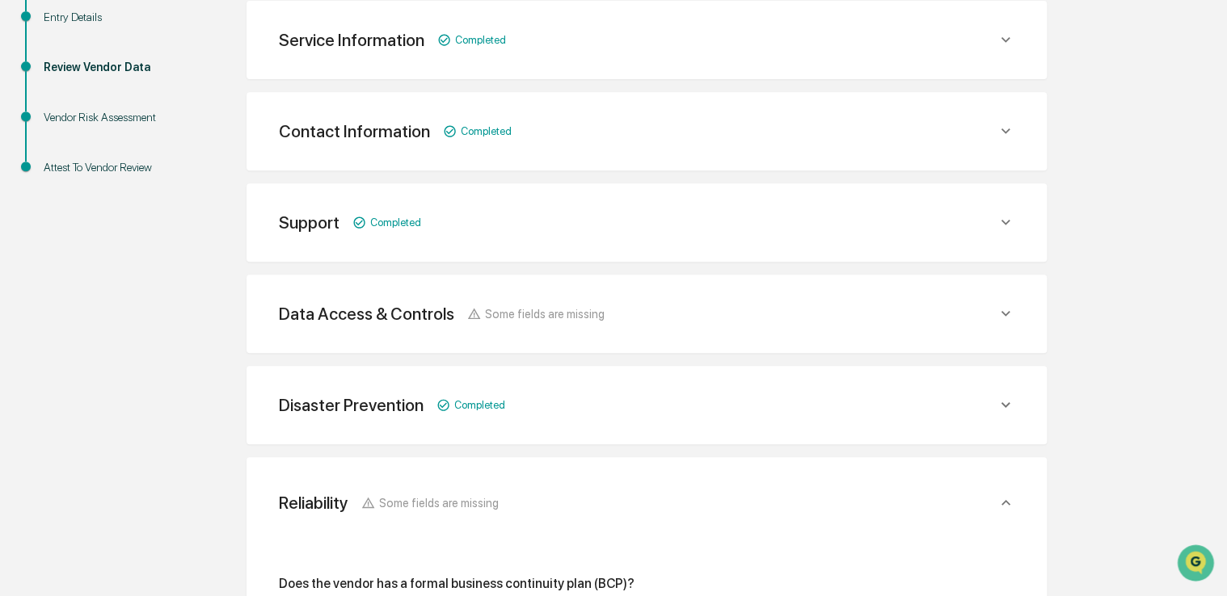
scroll to position [308, 0]
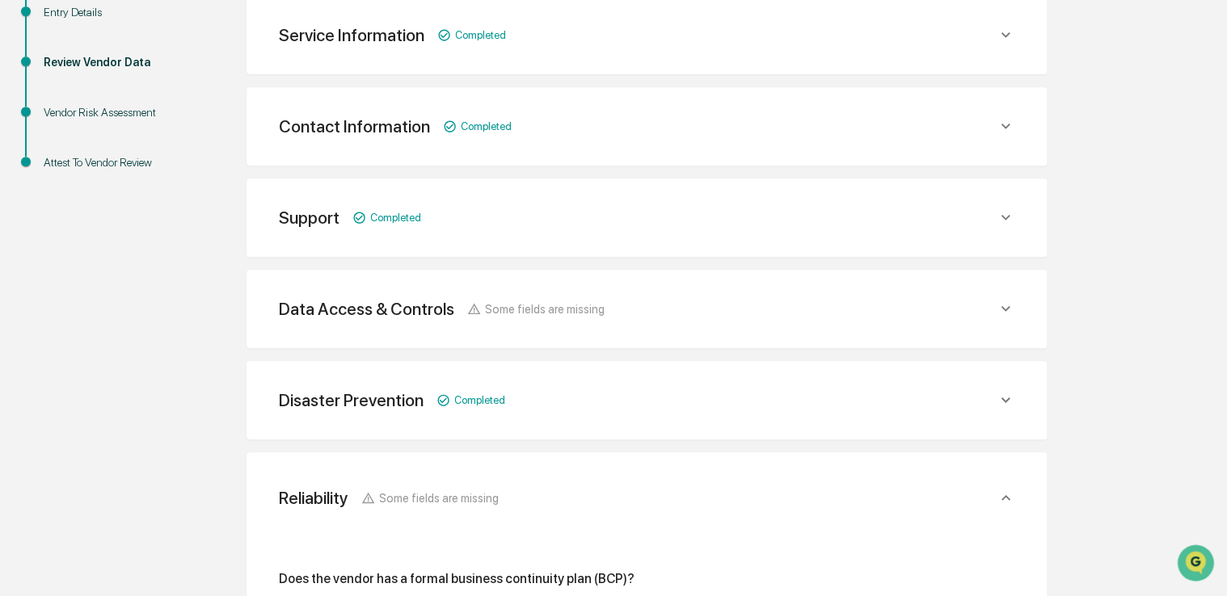
click at [832, 289] on div "Data Access & Controls Some fields are missing" at bounding box center [646, 309] width 761 height 40
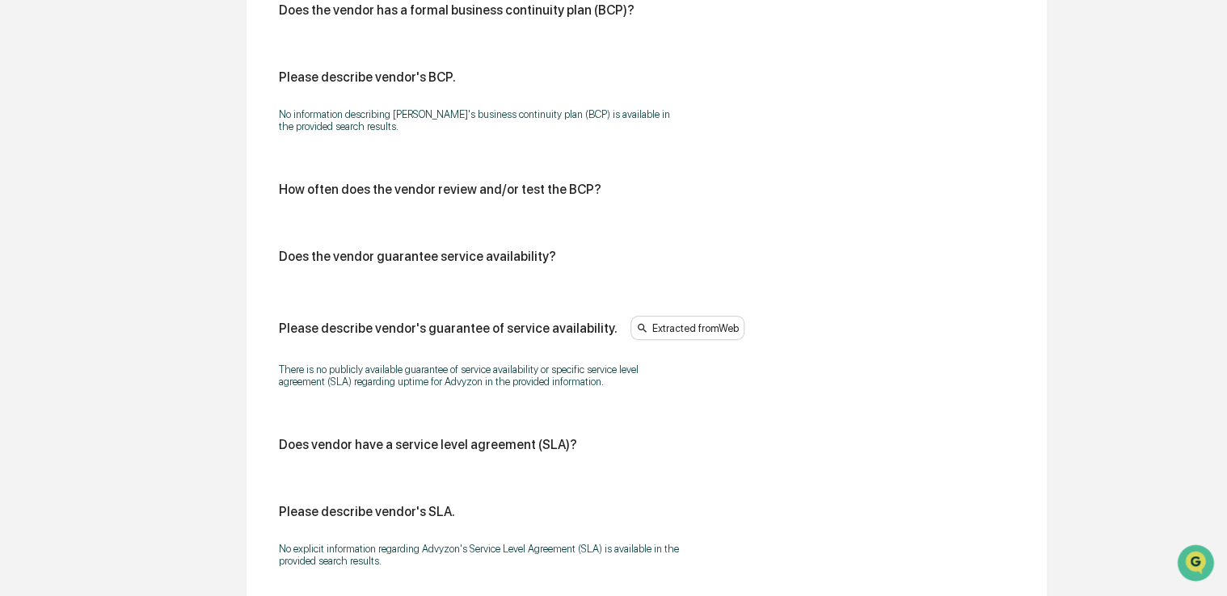
scroll to position [2807, 0]
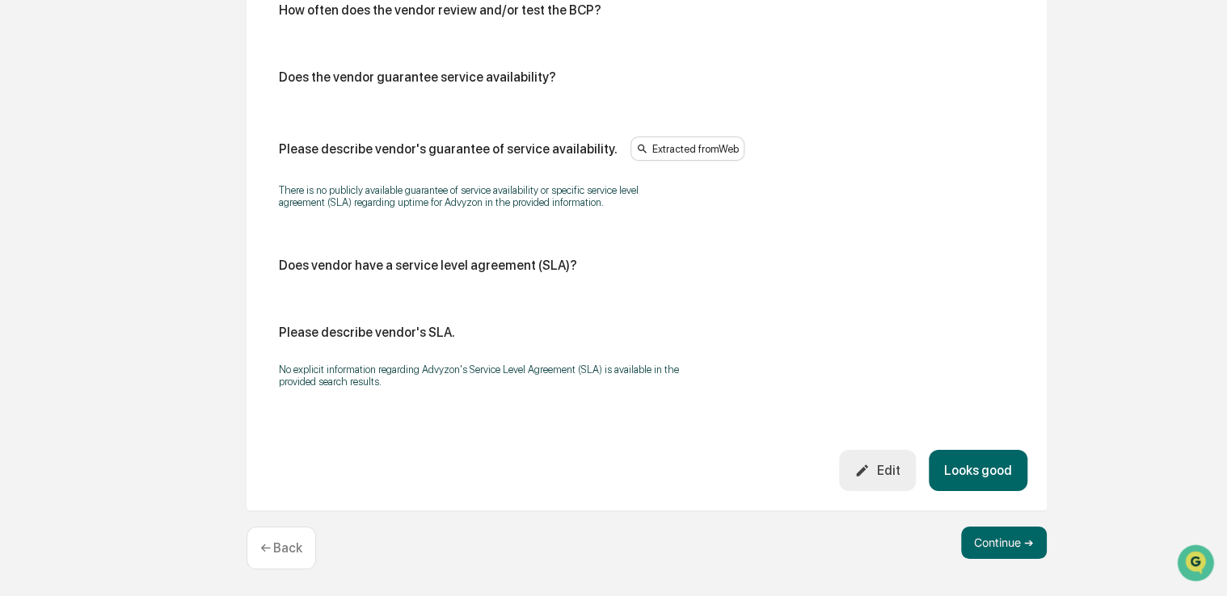
click at [880, 479] on button "Edit" at bounding box center [877, 470] width 77 height 41
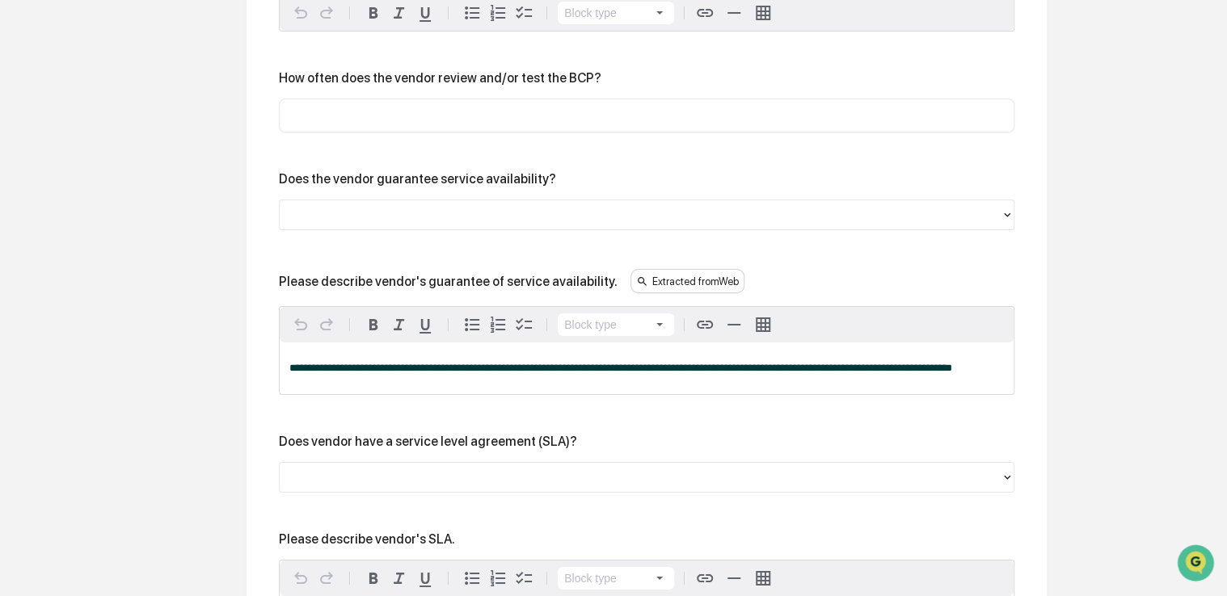
drag, startPoint x: 1093, startPoint y: 243, endPoint x: 1105, endPoint y: 128, distance: 116.3
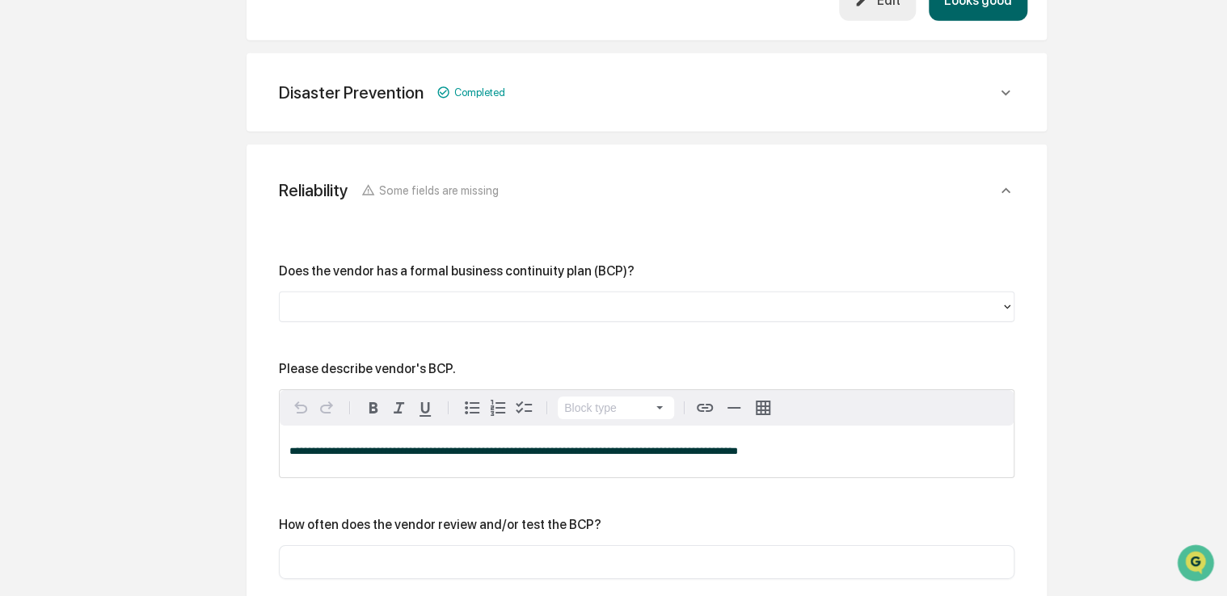
scroll to position [2358, 0]
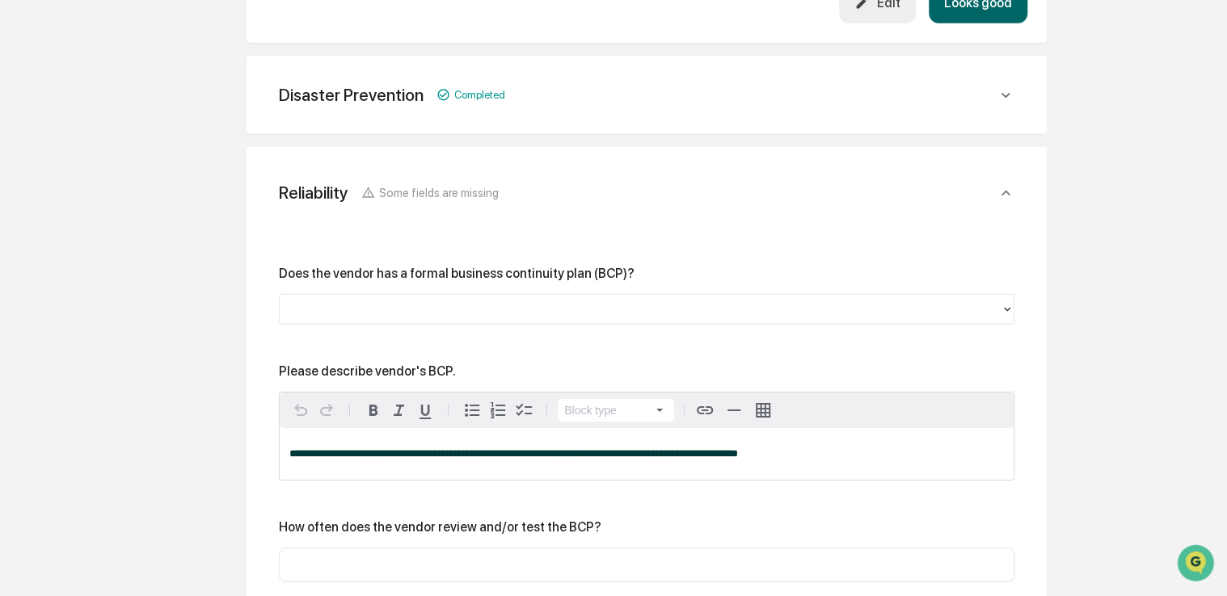
drag, startPoint x: 152, startPoint y: 138, endPoint x: 112, endPoint y: 143, distance: 40.7
drag, startPoint x: 208, startPoint y: 251, endPoint x: 193, endPoint y: 251, distance: 15.4
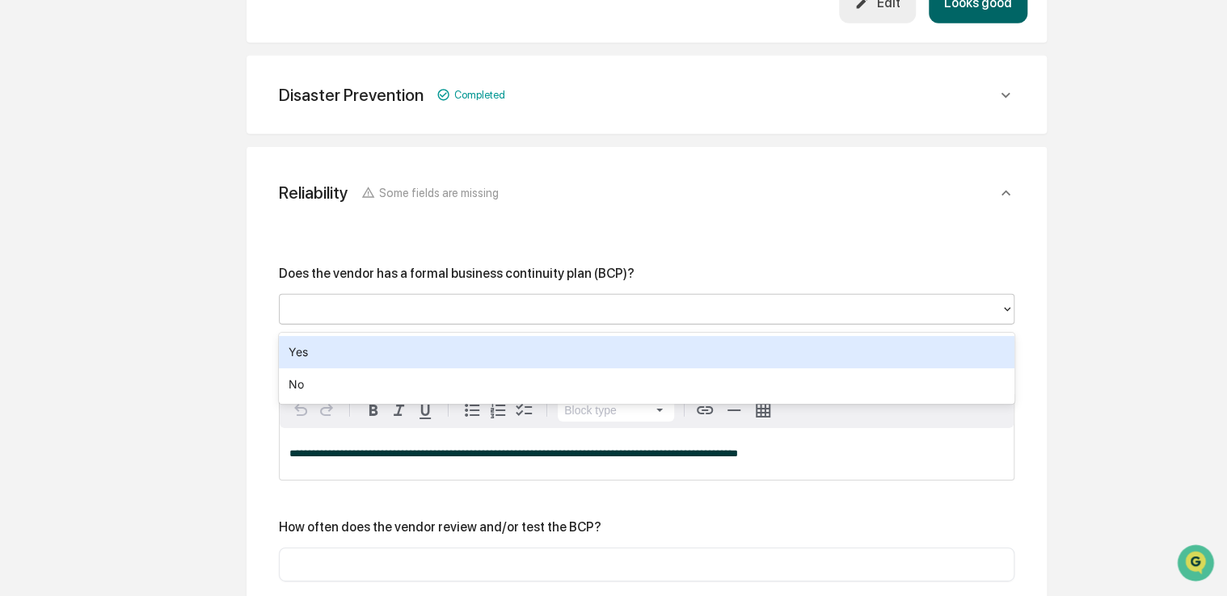
click at [573, 319] on div at bounding box center [640, 310] width 705 height 19
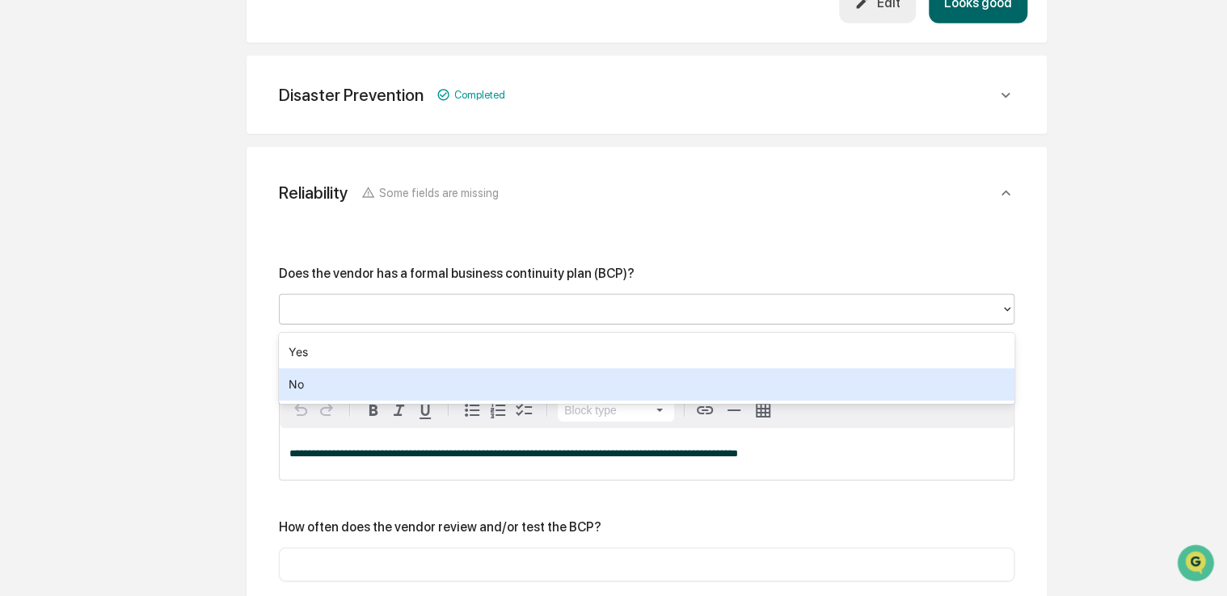
click at [498, 401] on div "Yes No" at bounding box center [646, 368] width 735 height 71
click at [461, 391] on div "No" at bounding box center [646, 384] width 735 height 32
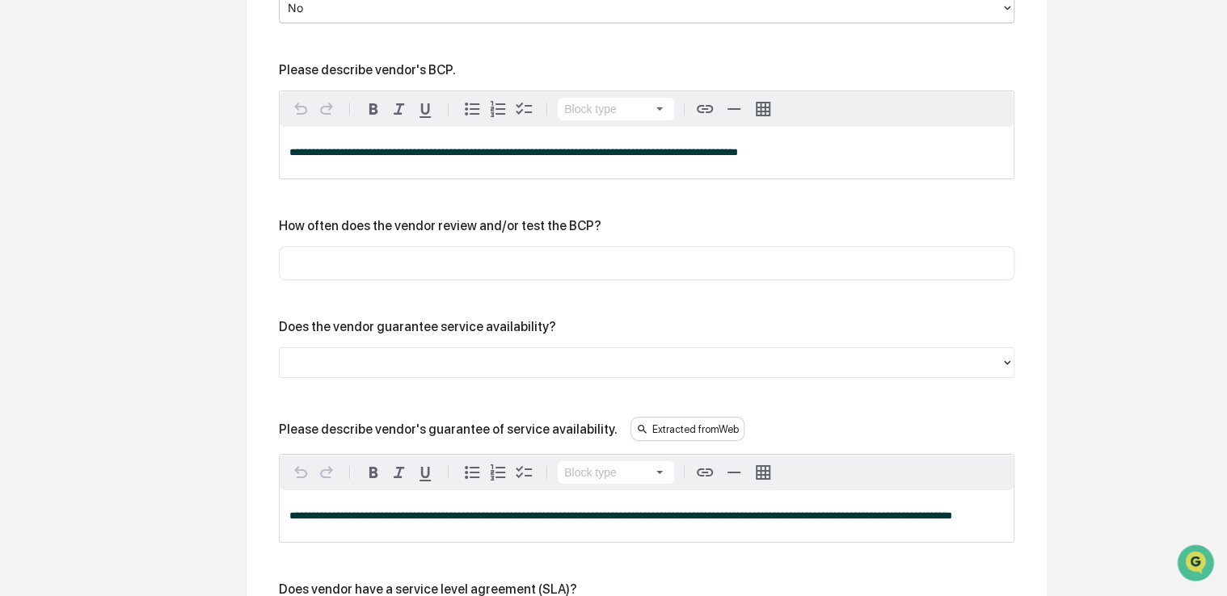
scroll to position [2669, 0]
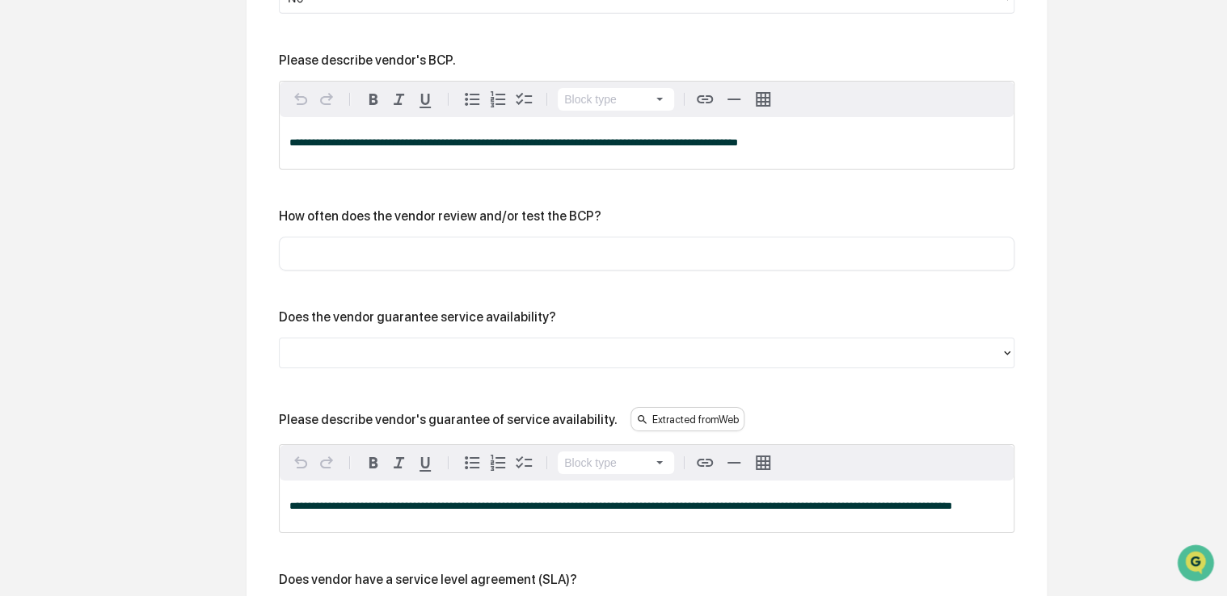
click at [419, 255] on input "text" at bounding box center [646, 254] width 711 height 16
type input "*******"
type input "*"
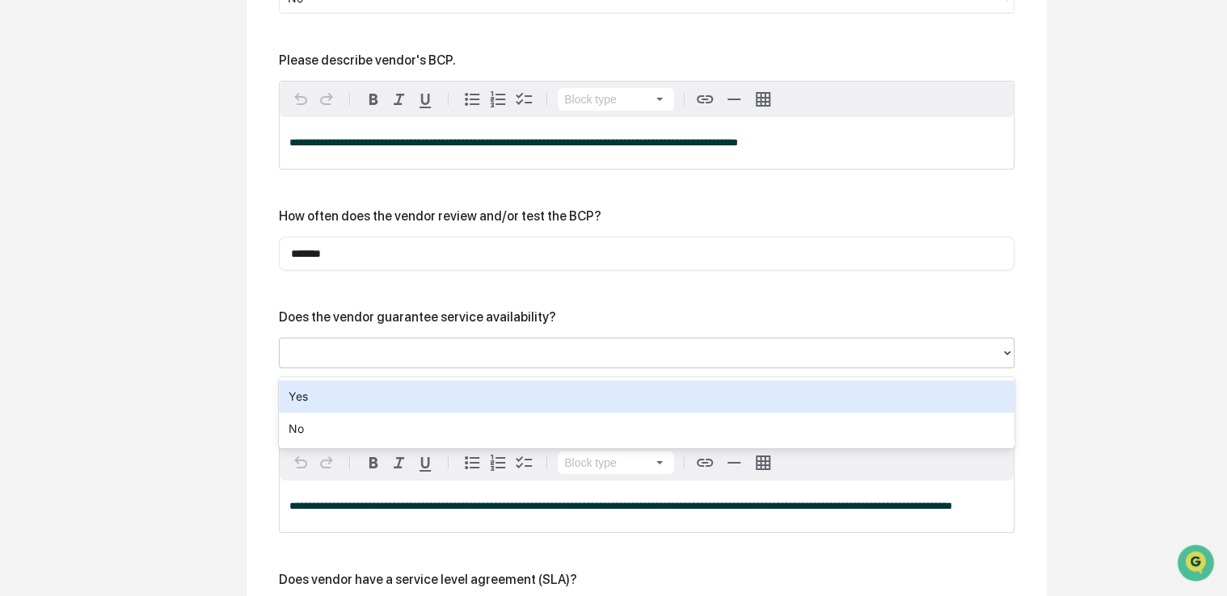
click at [358, 406] on div "Yes" at bounding box center [646, 397] width 735 height 32
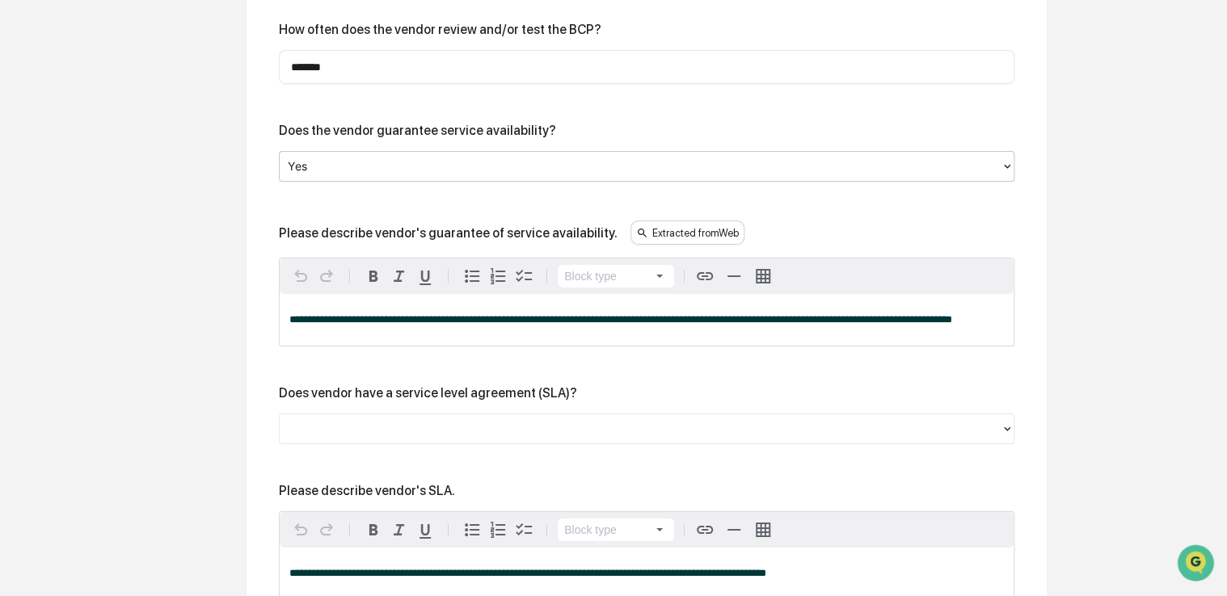
scroll to position [2974, 0]
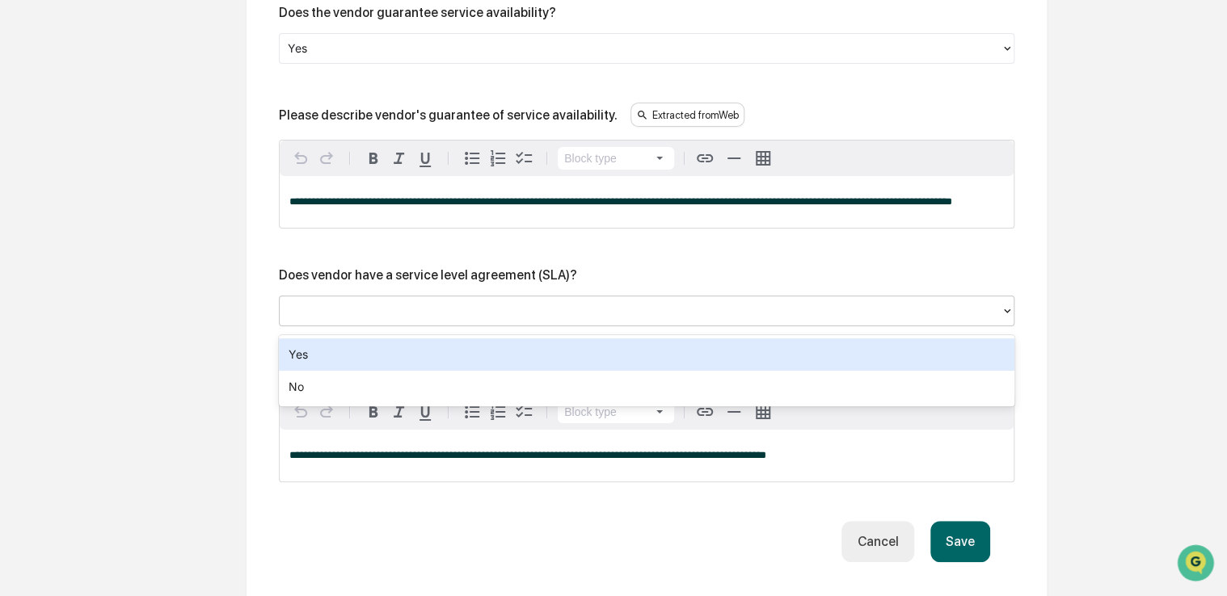
click at [397, 314] on div at bounding box center [640, 311] width 705 height 19
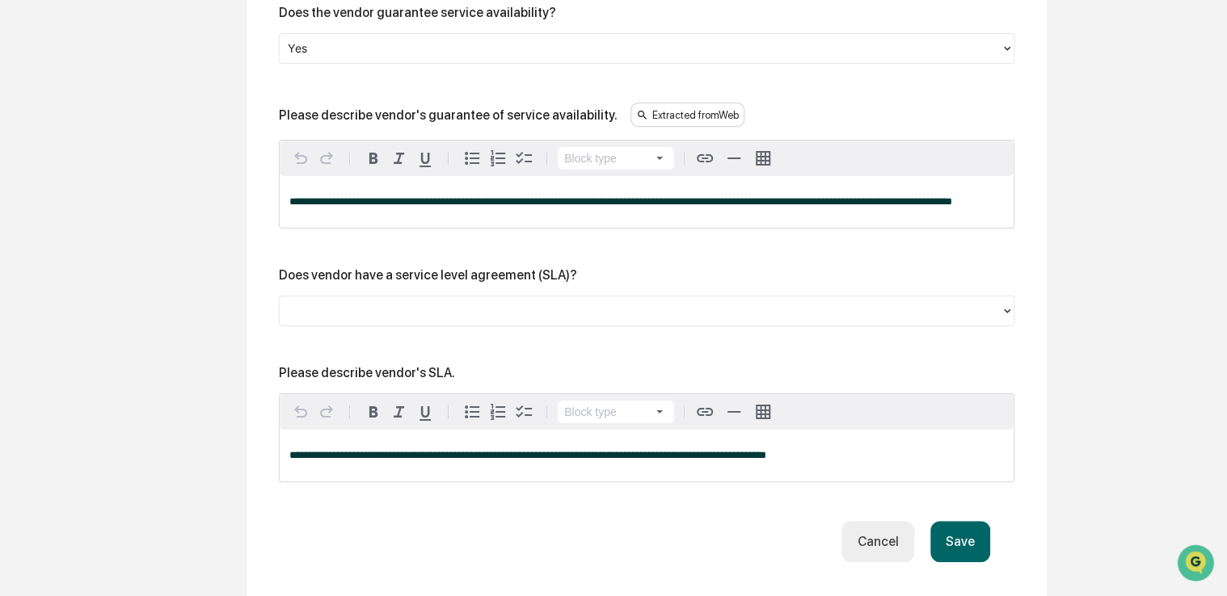
click at [254, 322] on div "**********" at bounding box center [646, 75] width 800 height 1088
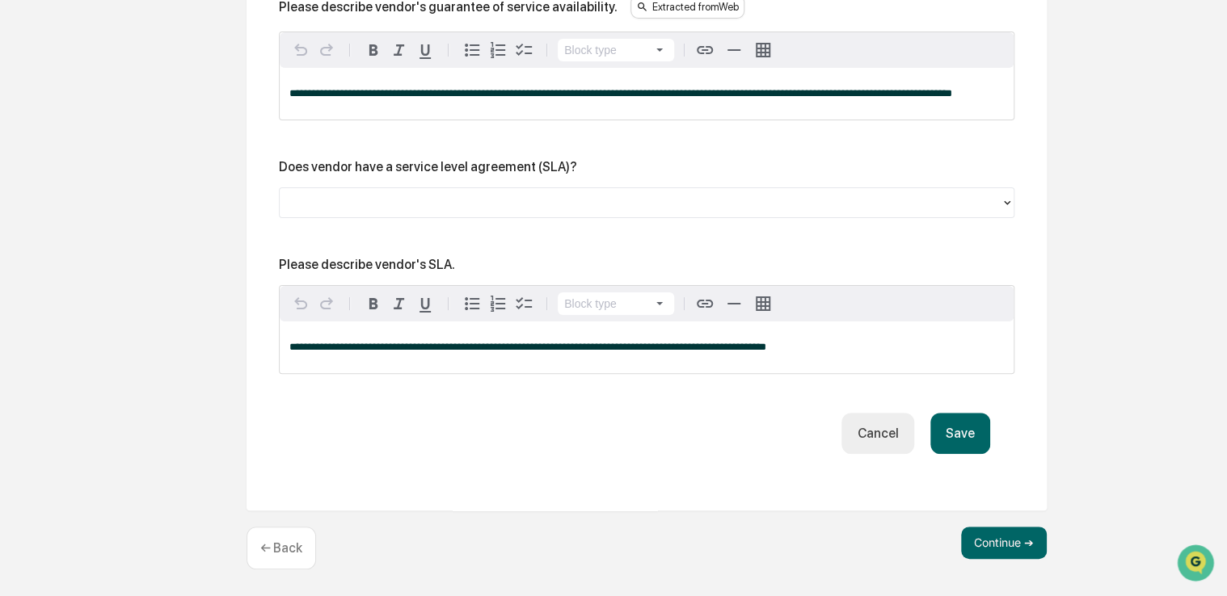
click at [970, 440] on button "Save" at bounding box center [960, 433] width 60 height 41
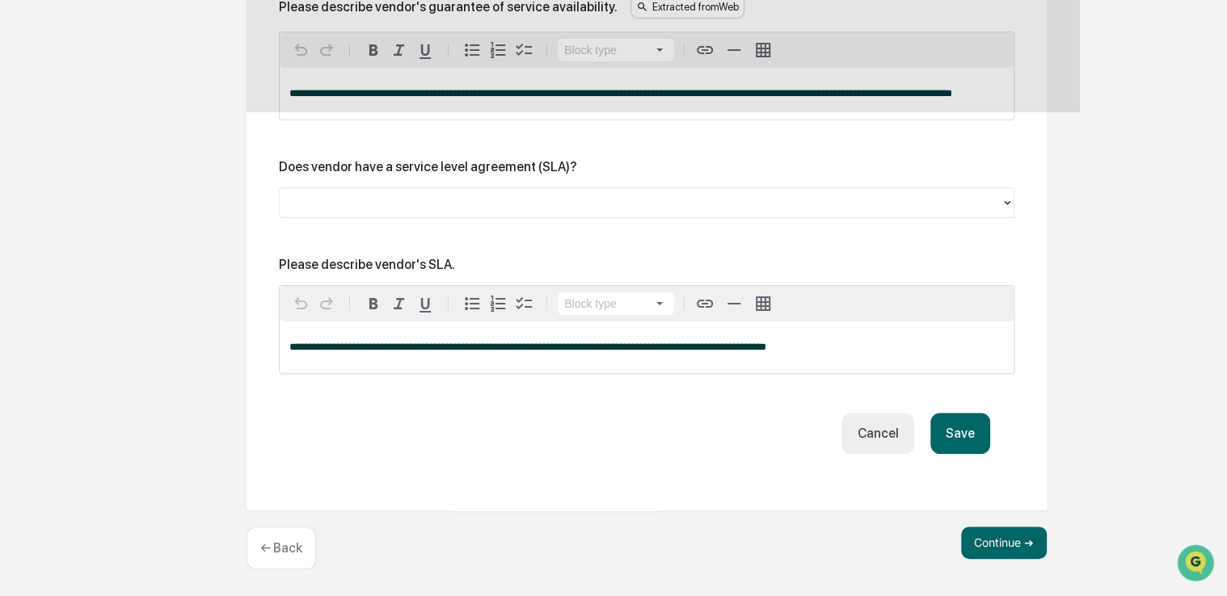
scroll to position [2854, 0]
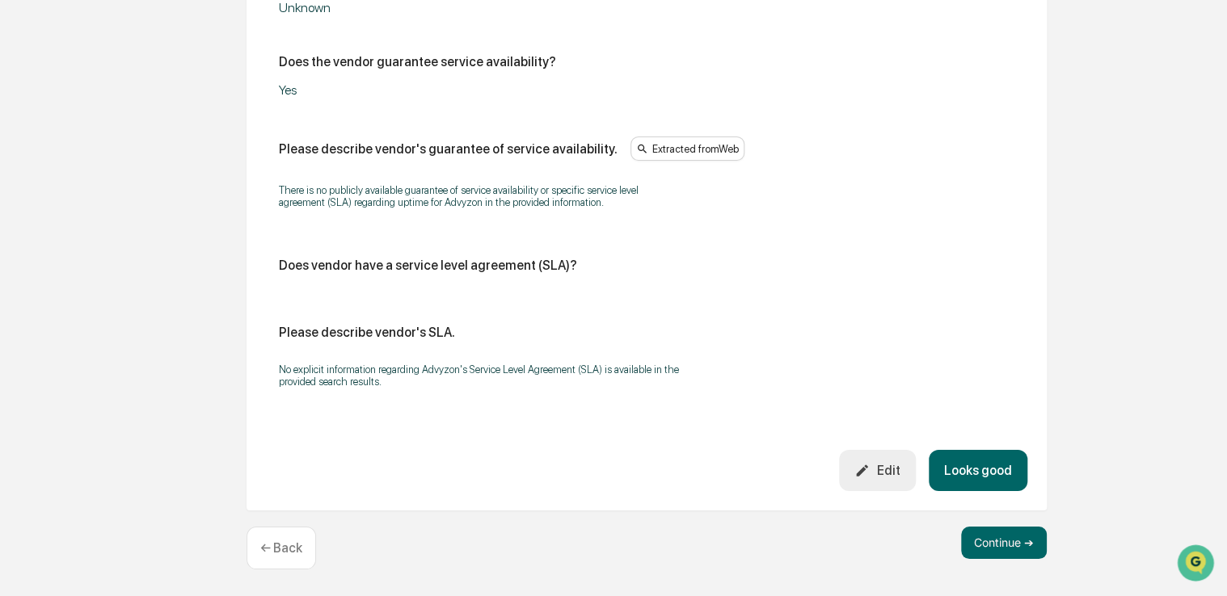
click at [963, 471] on button "Looks good" at bounding box center [978, 470] width 99 height 41
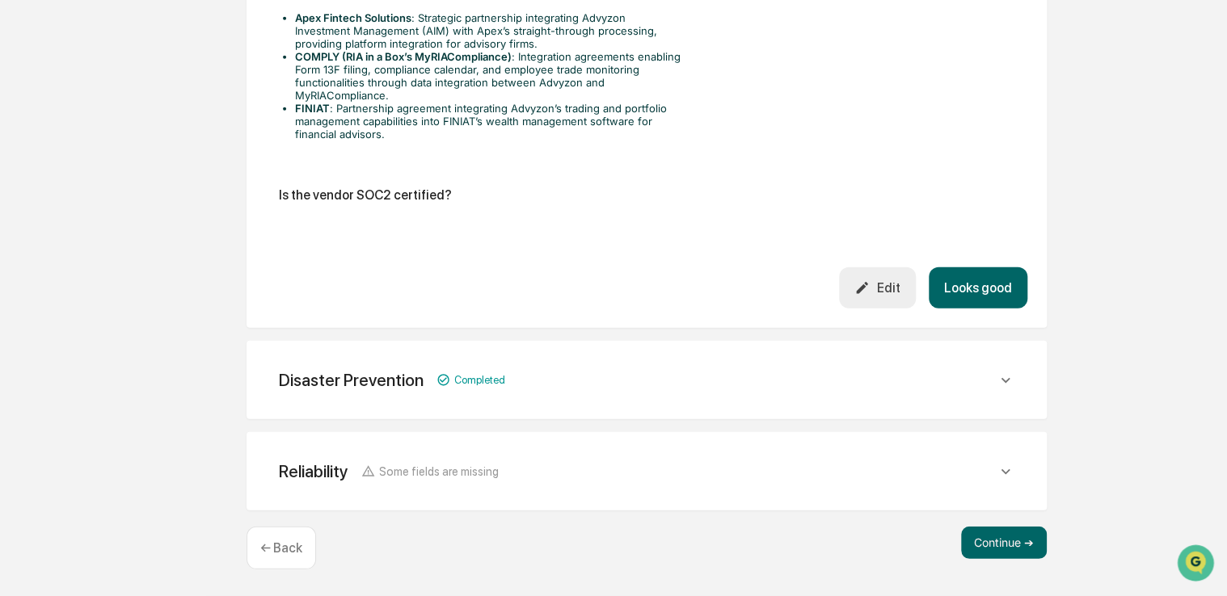
scroll to position [2078, 0]
click at [997, 546] on button "Continue ➔" at bounding box center [1004, 543] width 86 height 32
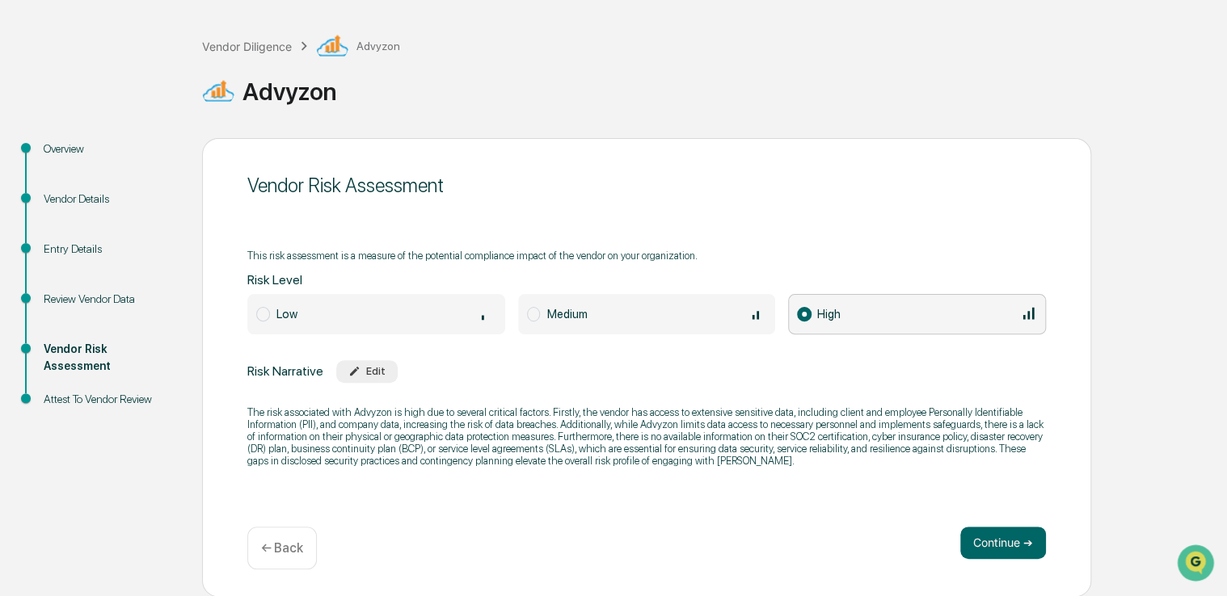
click at [540, 312] on span "Medium" at bounding box center [647, 314] width 258 height 40
click at [986, 545] on button "Continue ➔" at bounding box center [1003, 543] width 86 height 32
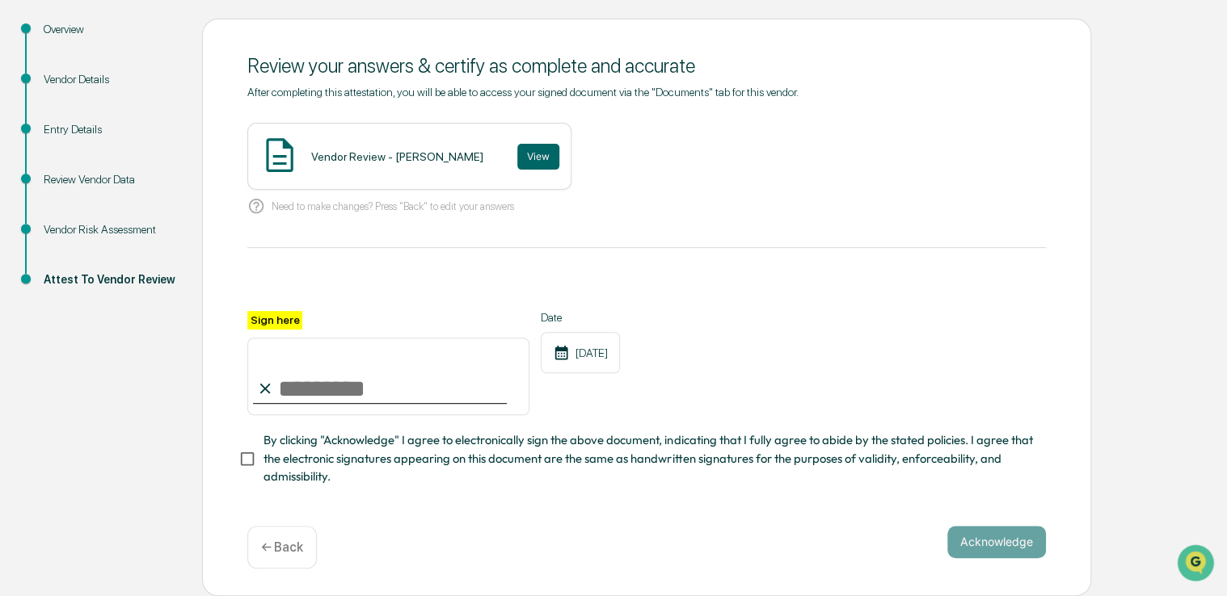
scroll to position [195, 0]
click at [423, 442] on span "By clicking "Acknowledge" I agree to electronically sign the above document, in…" at bounding box center [647, 459] width 769 height 54
click at [385, 386] on input "Sign here" at bounding box center [388, 377] width 282 height 78
type input "**********"
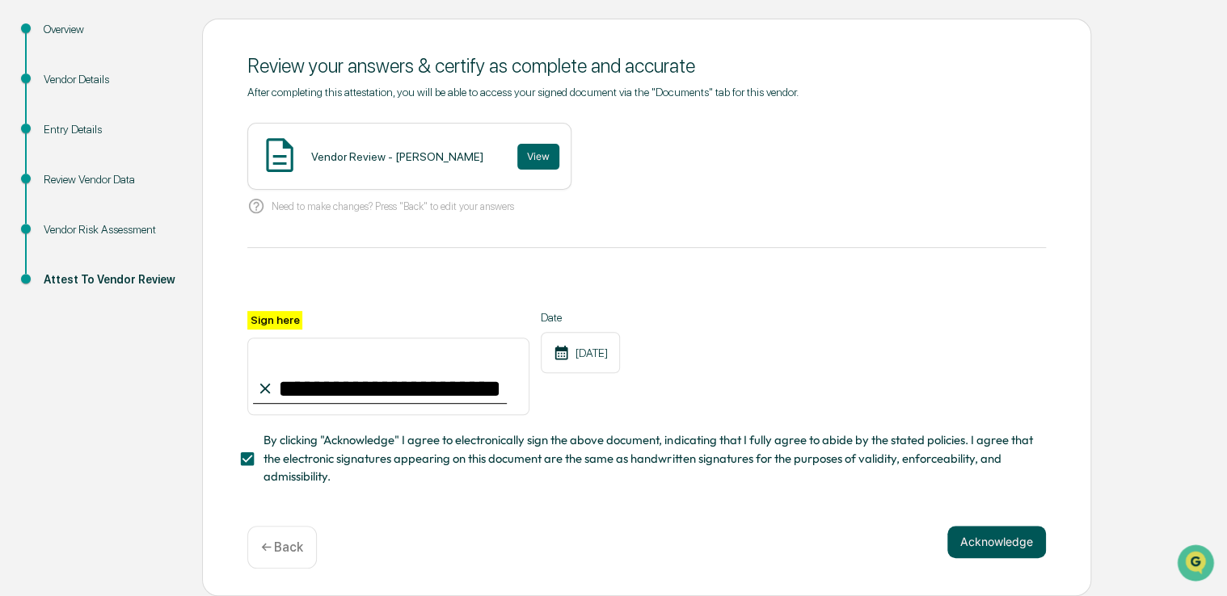
click at [979, 535] on button "Acknowledge" at bounding box center [996, 542] width 99 height 32
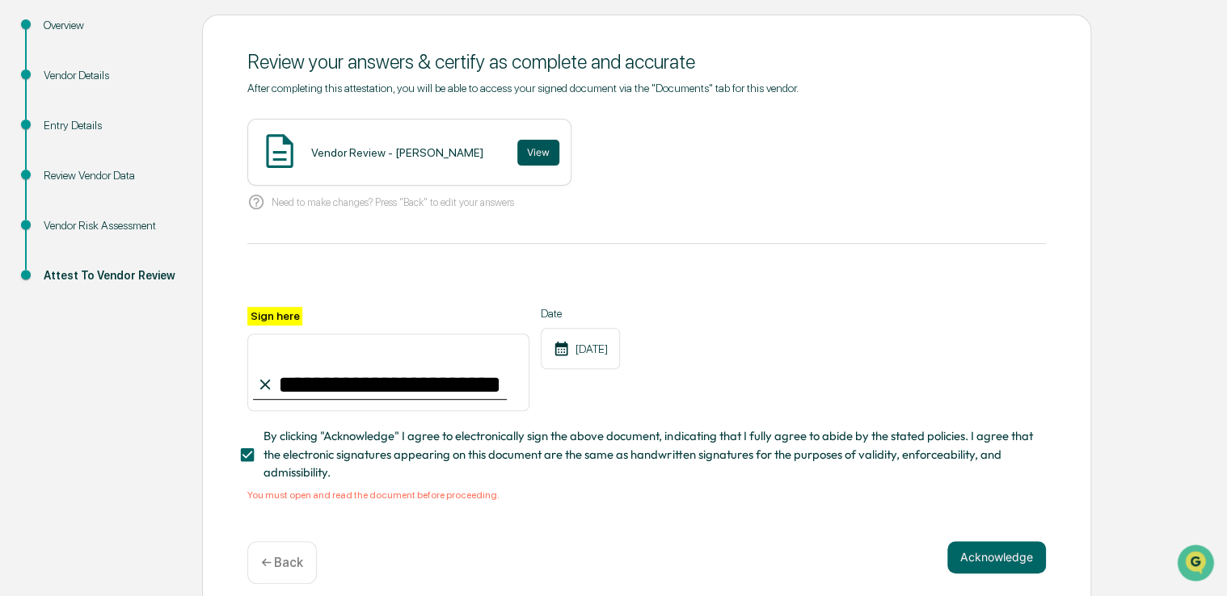
click at [517, 158] on button "View" at bounding box center [538, 153] width 42 height 26
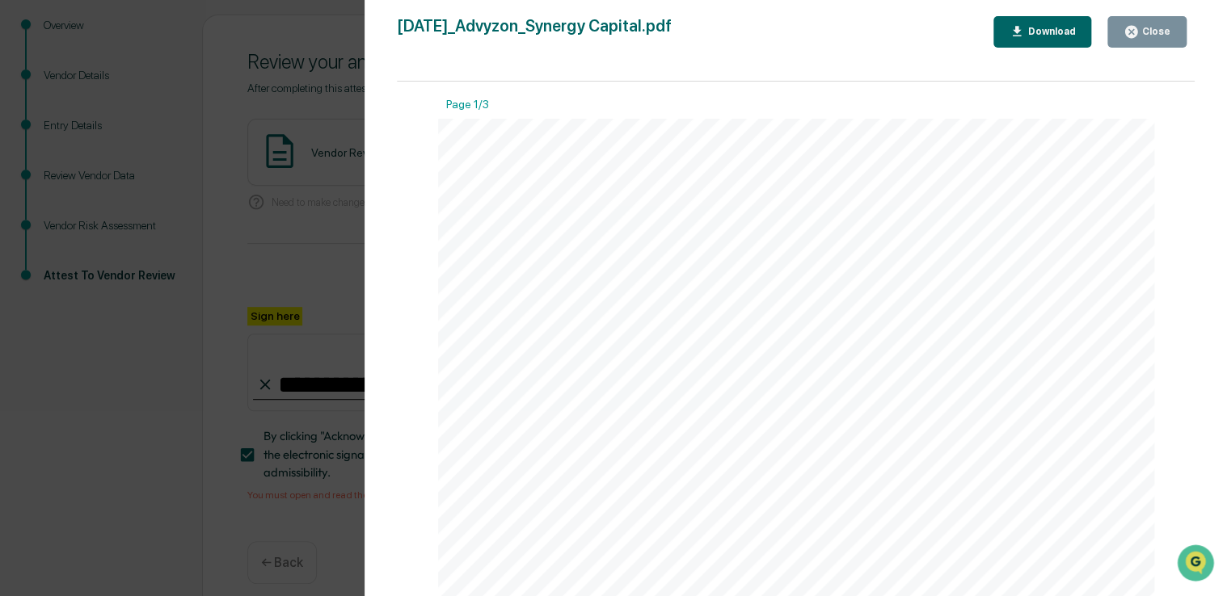
click at [1135, 33] on icon "button" at bounding box center [1130, 31] width 15 height 15
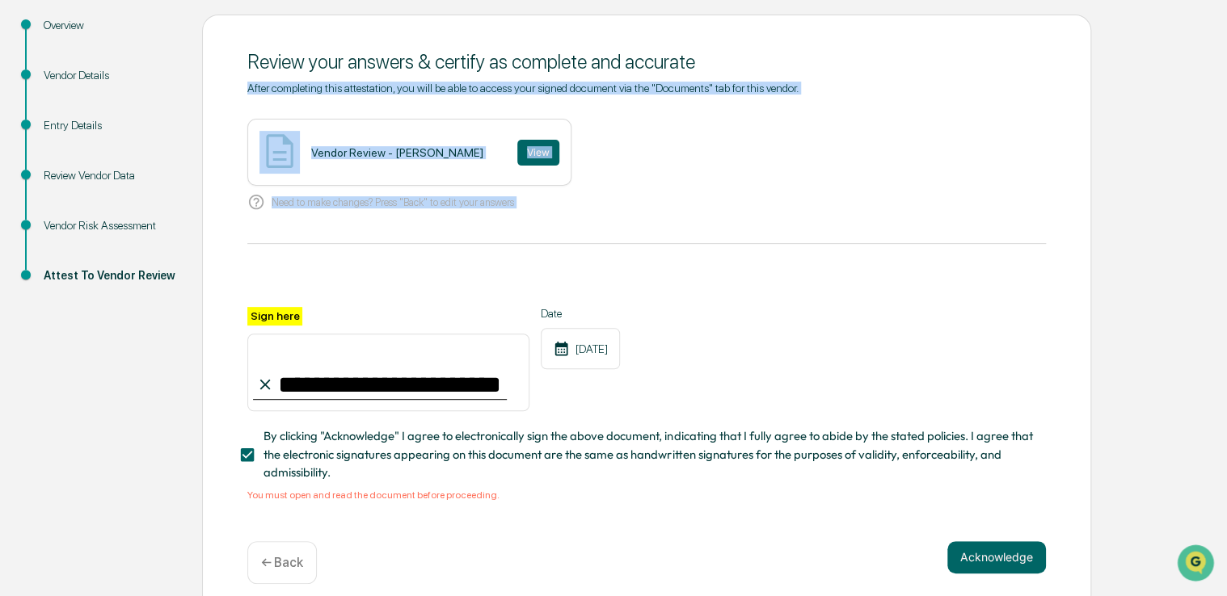
drag, startPoint x: 1135, startPoint y: 33, endPoint x: 1231, endPoint y: 267, distance: 252.3
click at [1227, 267] on html "**********" at bounding box center [613, 103] width 1227 height 596
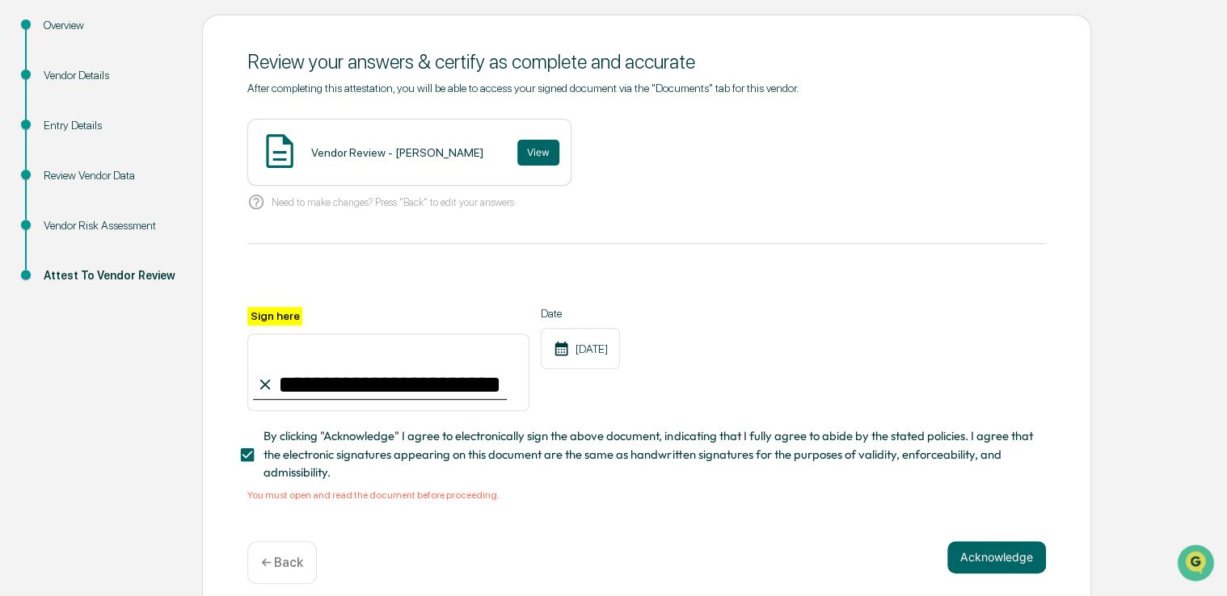
click at [924, 434] on span "By clicking "Acknowledge" I agree to electronically sign the above document, in…" at bounding box center [647, 454] width 769 height 54
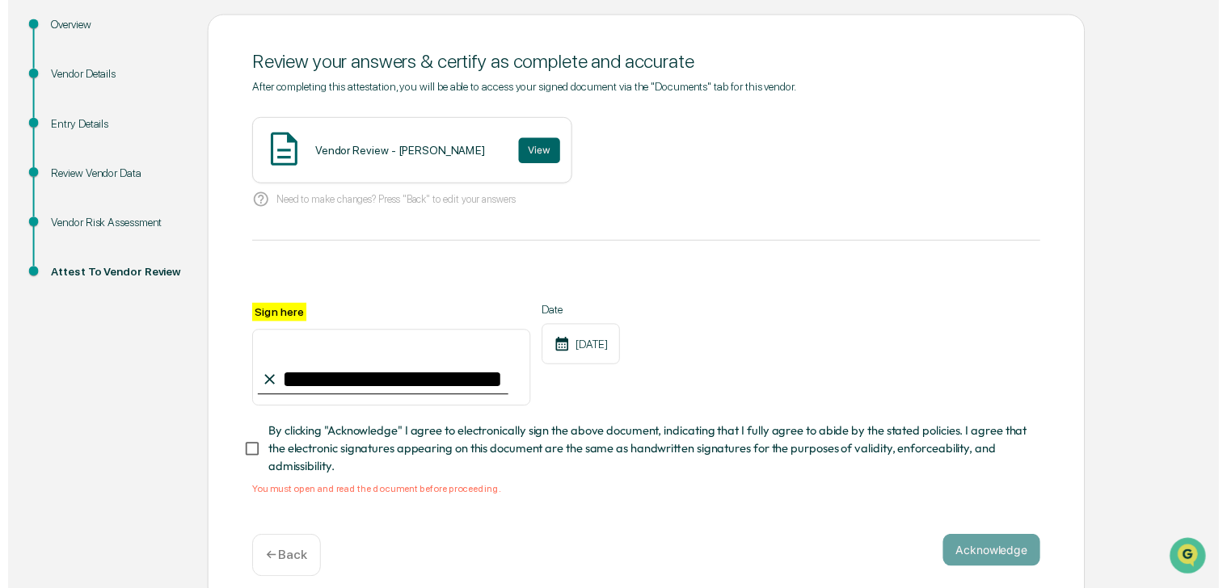
scroll to position [215, 0]
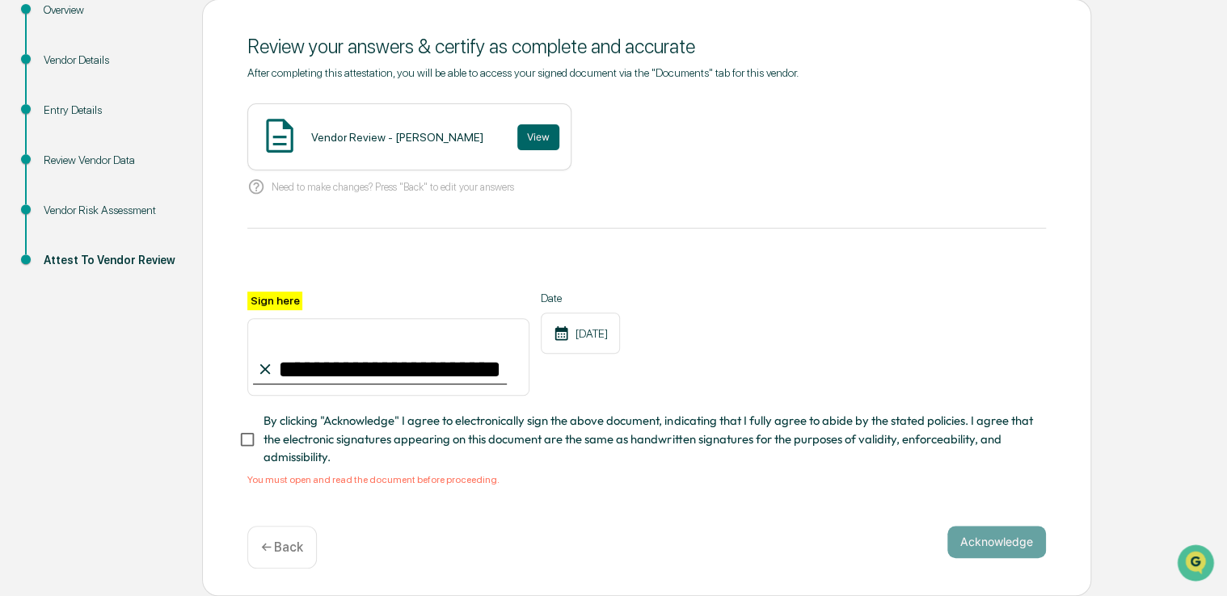
click at [348, 425] on span "By clicking "Acknowledge" I agree to electronically sign the above document, in…" at bounding box center [647, 439] width 769 height 54
click at [997, 553] on button "Acknowledge" at bounding box center [996, 542] width 99 height 32
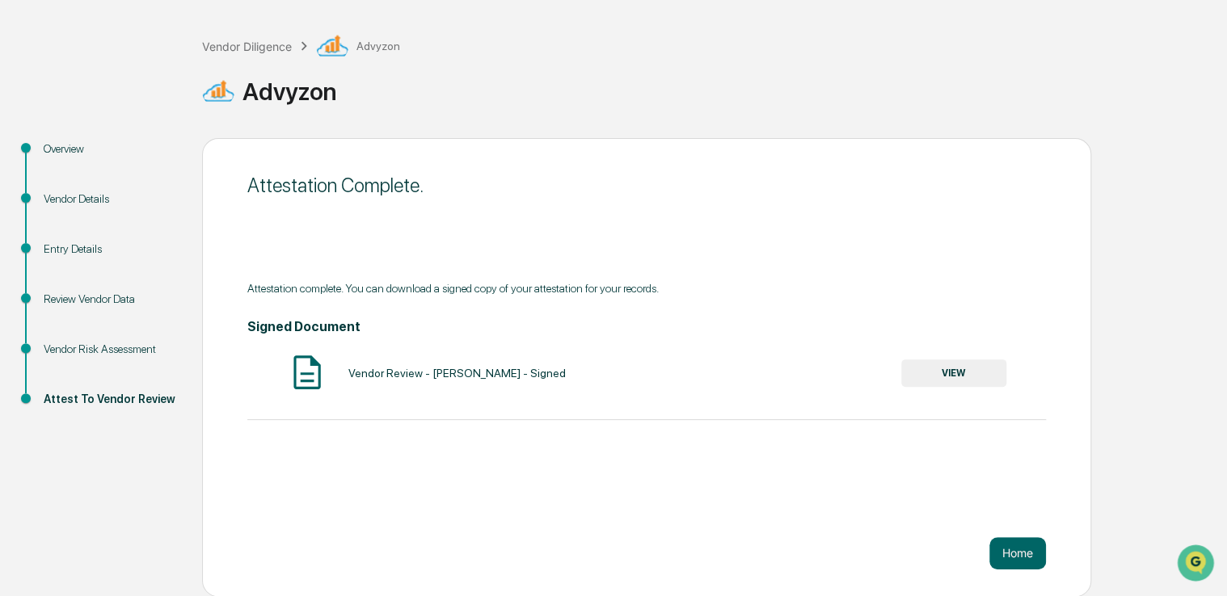
scroll to position [0, 0]
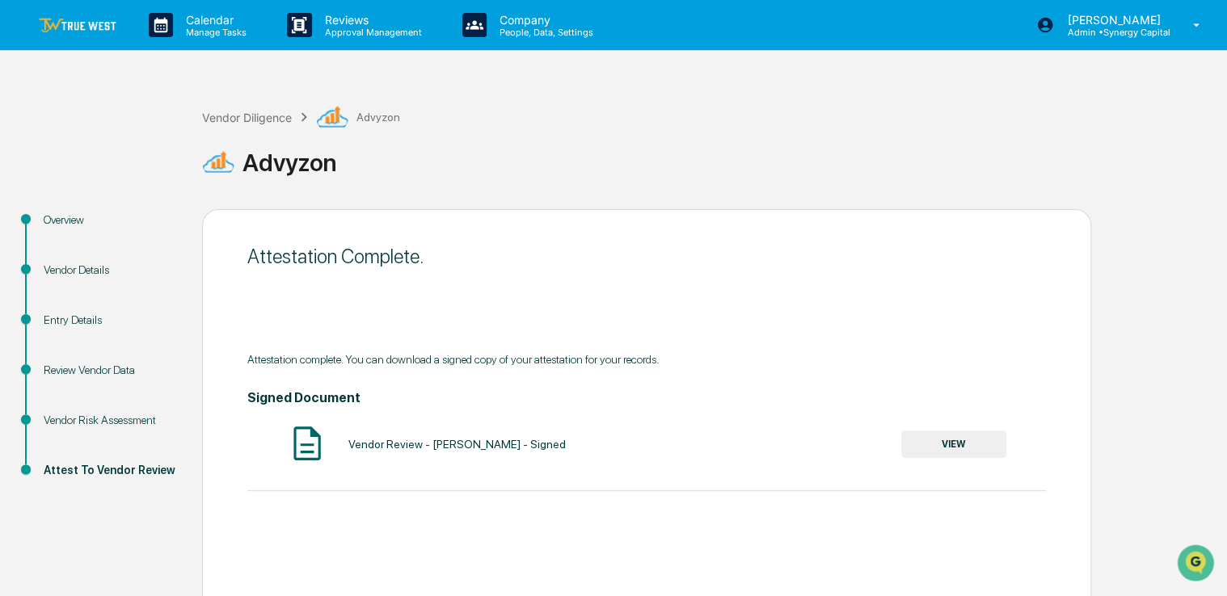
click at [107, 38] on link at bounding box center [87, 25] width 97 height 50
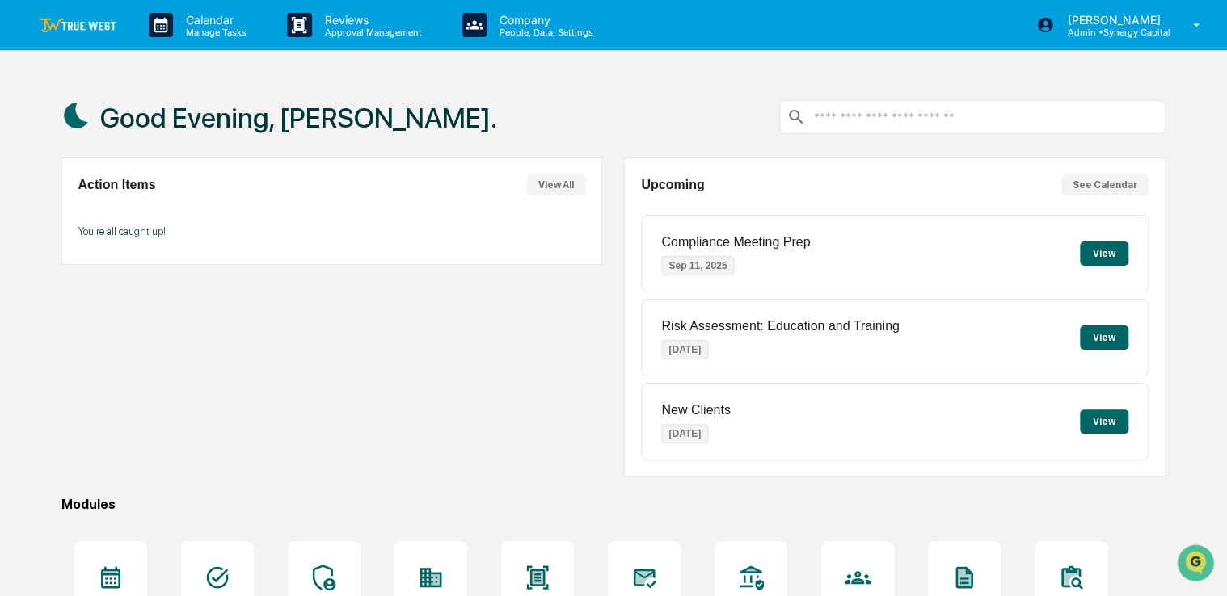
drag, startPoint x: 626, startPoint y: 107, endPoint x: 600, endPoint y: 102, distance: 27.1
click at [600, 102] on div "Good Evening, [PERSON_NAME]." at bounding box center [613, 117] width 1104 height 81
drag, startPoint x: 478, startPoint y: 399, endPoint x: 377, endPoint y: 427, distance: 104.9
click at [377, 427] on div "Action Items View All You're all caught up!" at bounding box center [331, 318] width 541 height 320
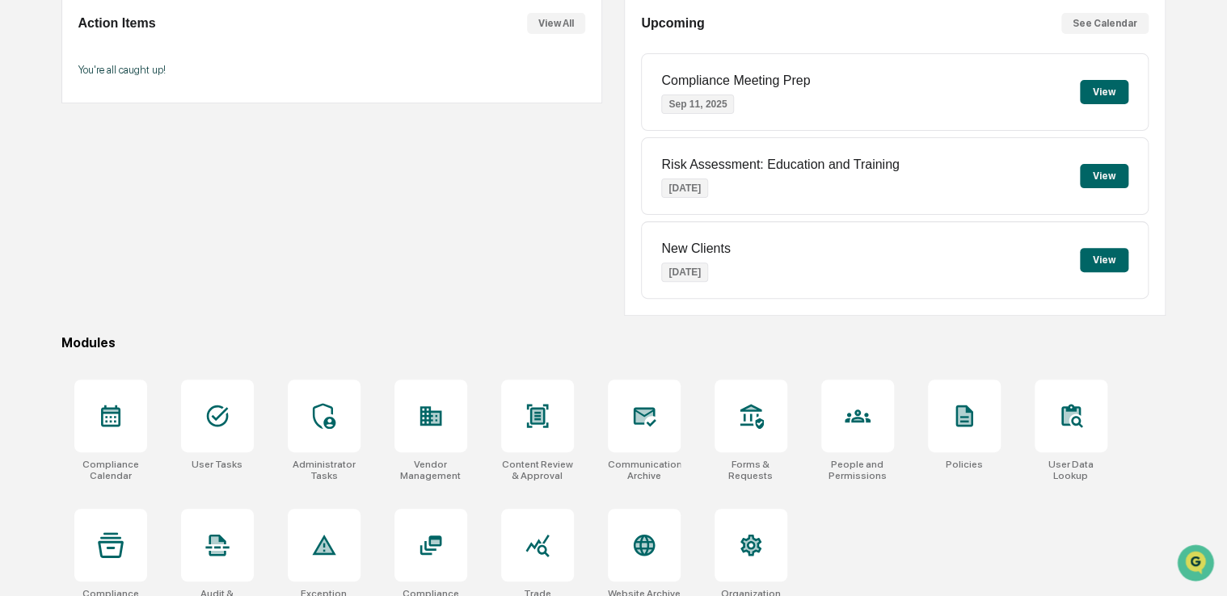
scroll to position [184, 0]
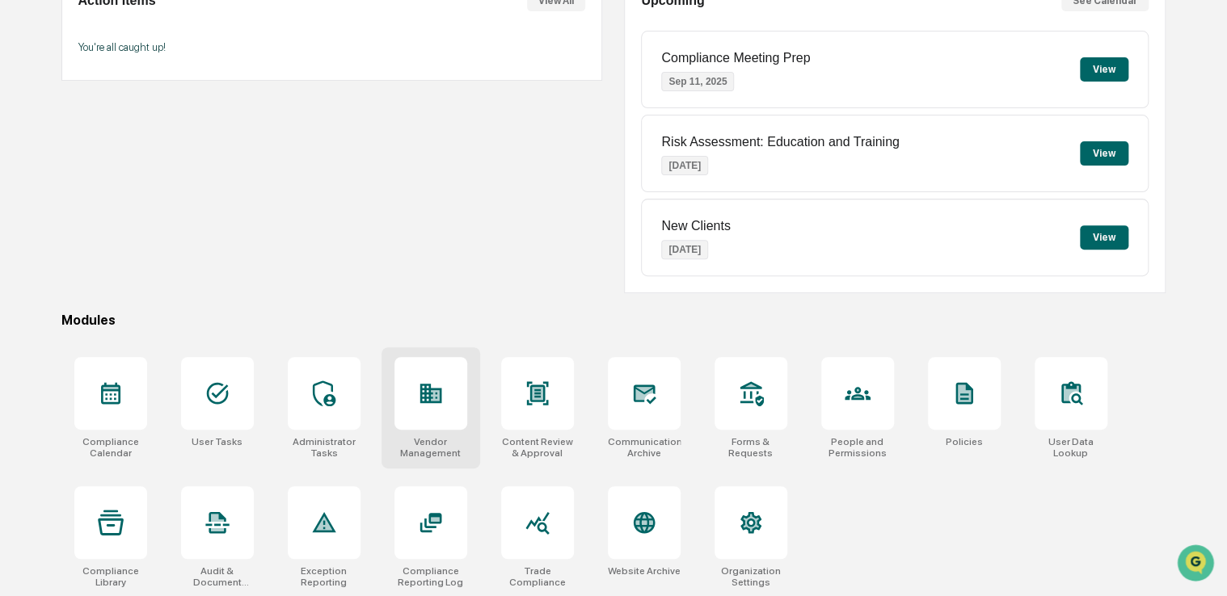
click at [396, 383] on div at bounding box center [430, 393] width 73 height 73
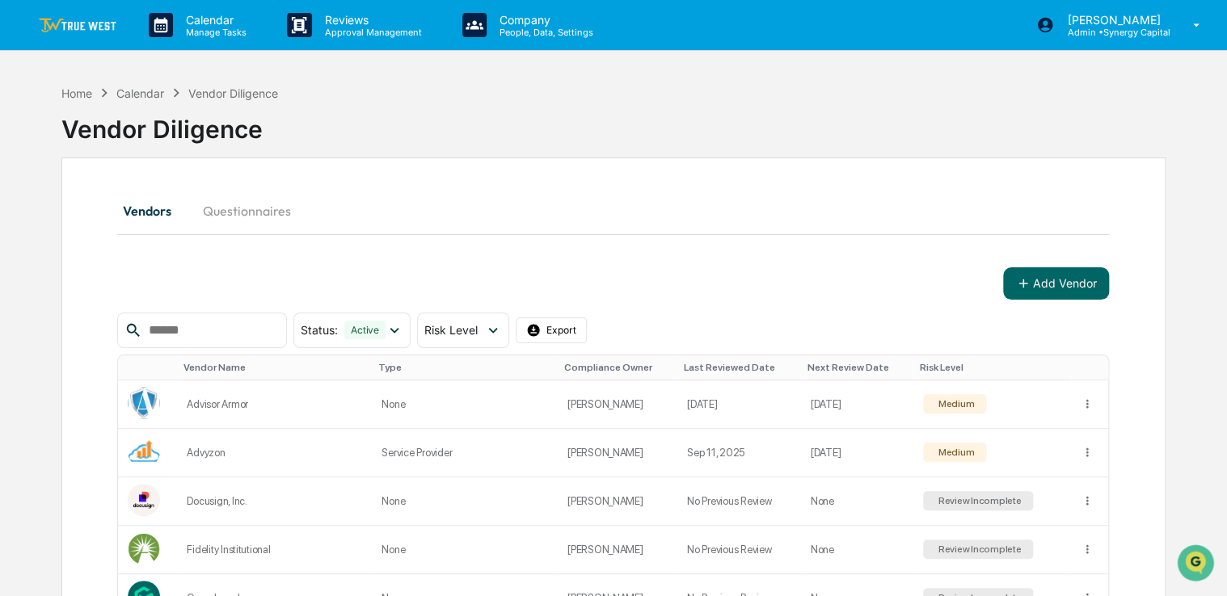
drag, startPoint x: 597, startPoint y: 120, endPoint x: 549, endPoint y: 119, distance: 48.5
click at [549, 119] on div "Vendor Diligence" at bounding box center [613, 123] width 1104 height 42
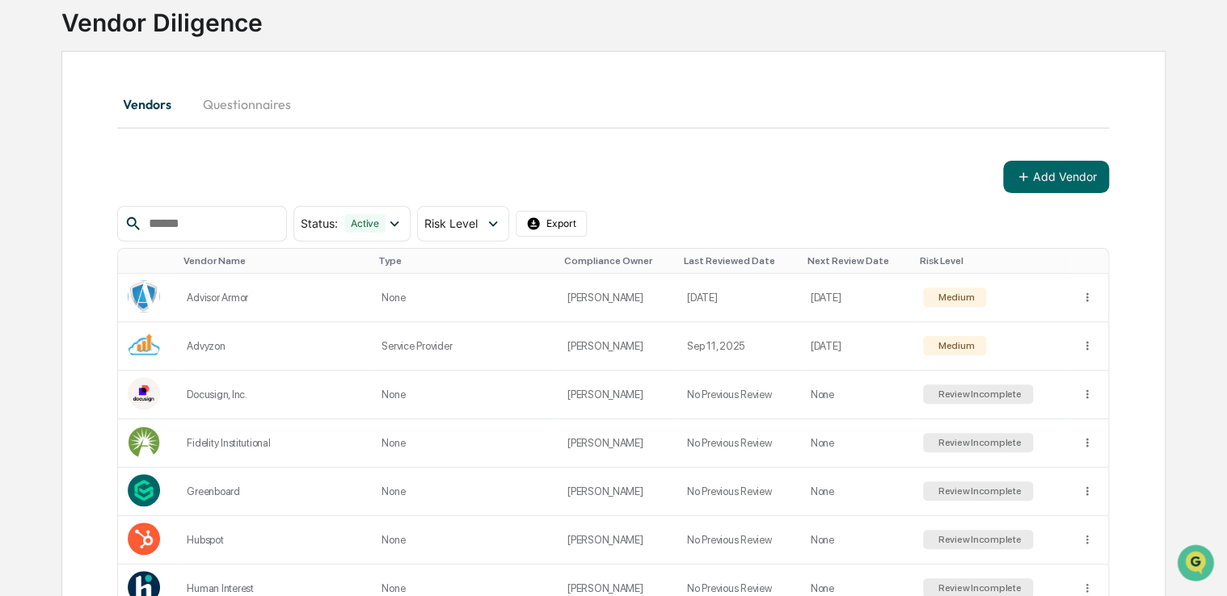
scroll to position [110, 0]
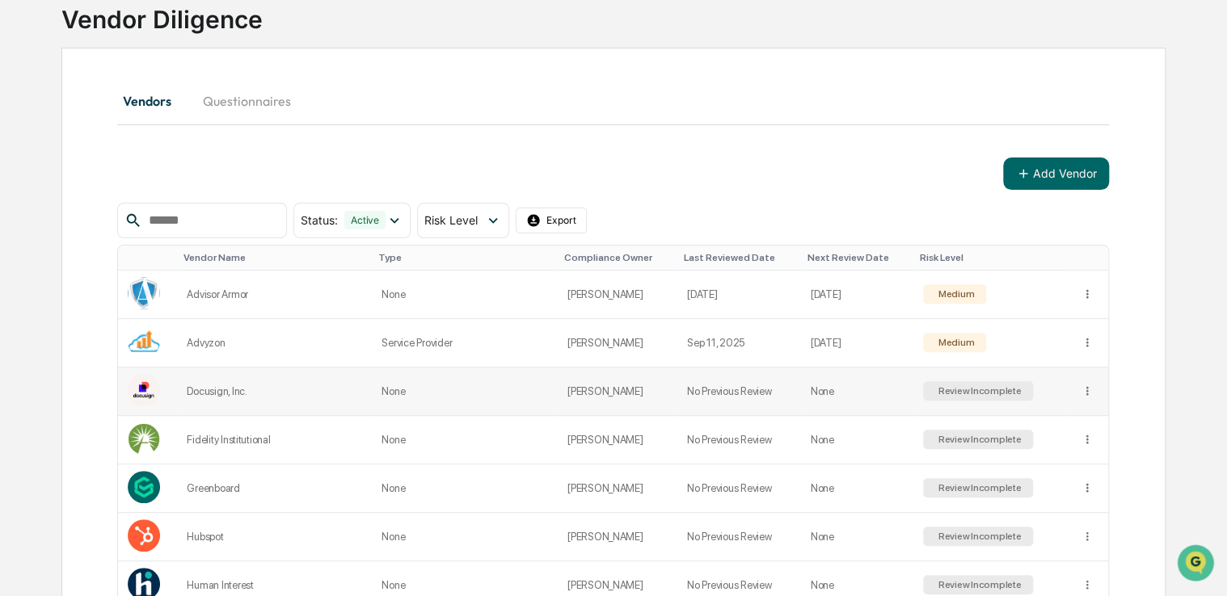
click at [445, 403] on td "None" at bounding box center [465, 392] width 186 height 48
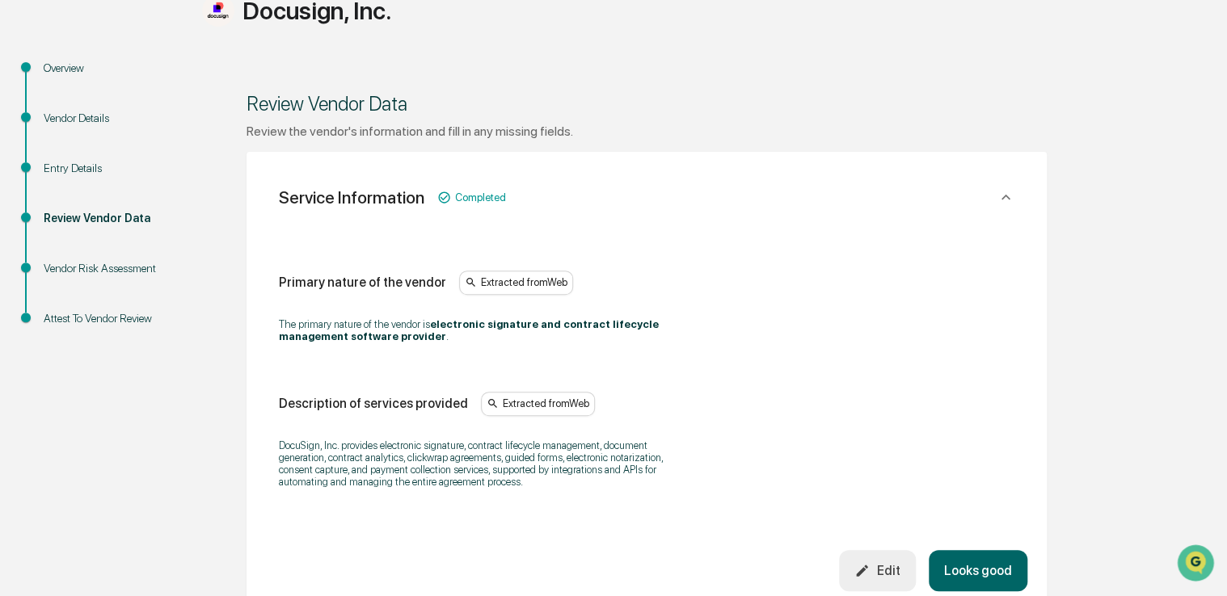
scroll to position [154, 0]
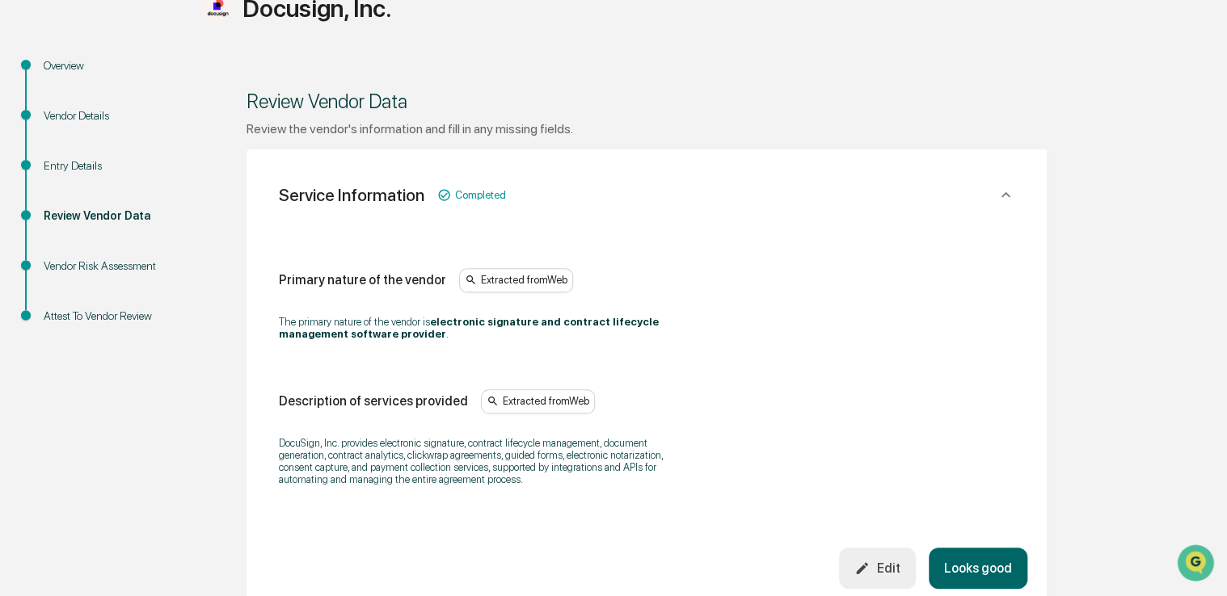
click at [74, 170] on div "Entry Details" at bounding box center [110, 166] width 133 height 17
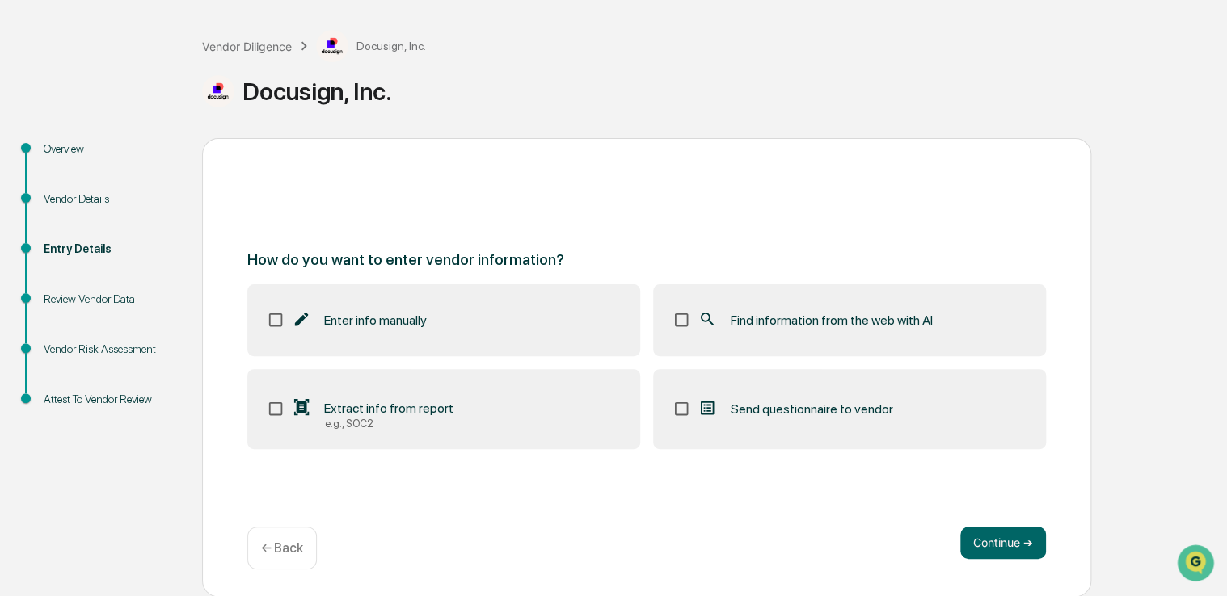
click at [747, 315] on span "Find information from the web with AI" at bounding box center [831, 320] width 202 height 15
click at [983, 545] on button "Continue ➔" at bounding box center [1003, 543] width 86 height 32
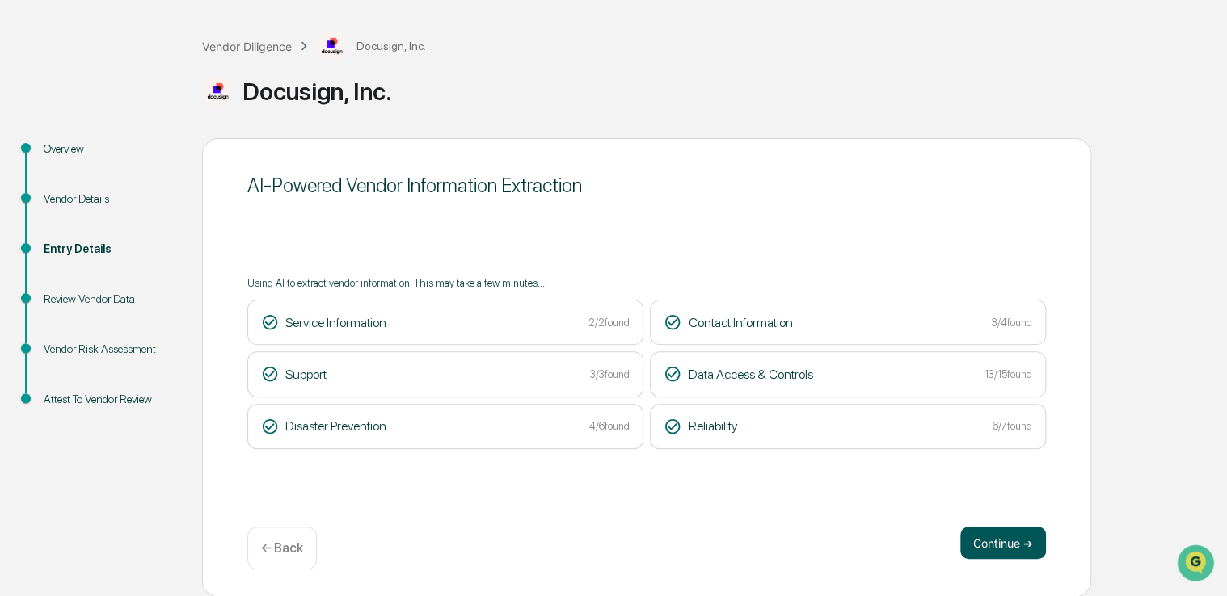
click at [992, 557] on button "Continue ➔" at bounding box center [1003, 543] width 86 height 32
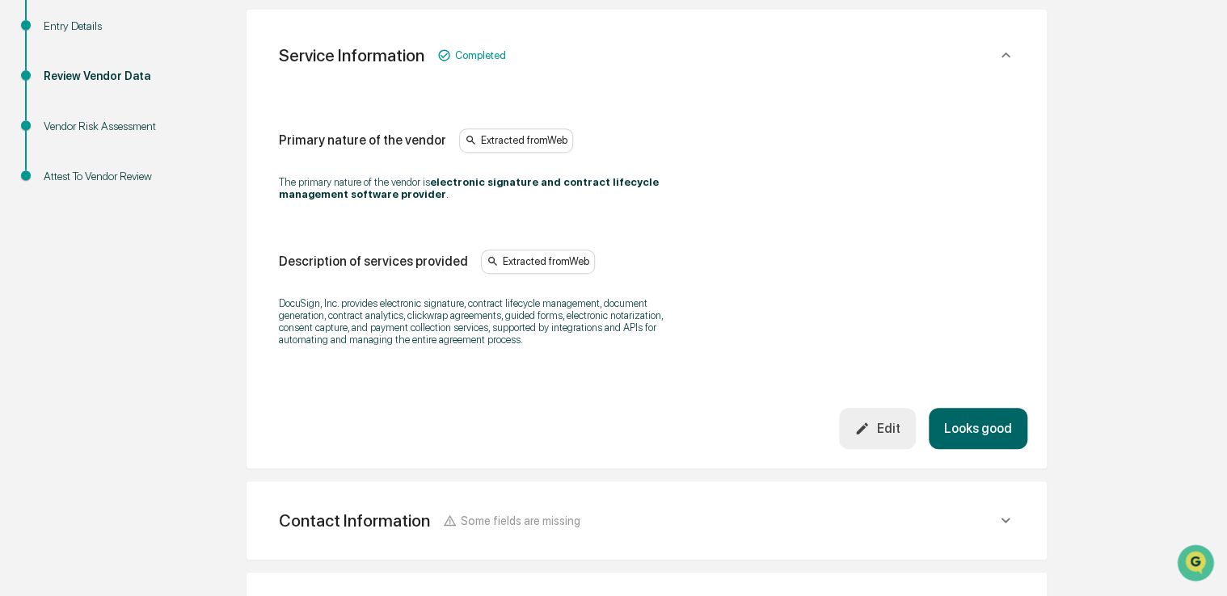
scroll to position [295, 0]
click at [975, 424] on button "Looks good" at bounding box center [978, 427] width 99 height 41
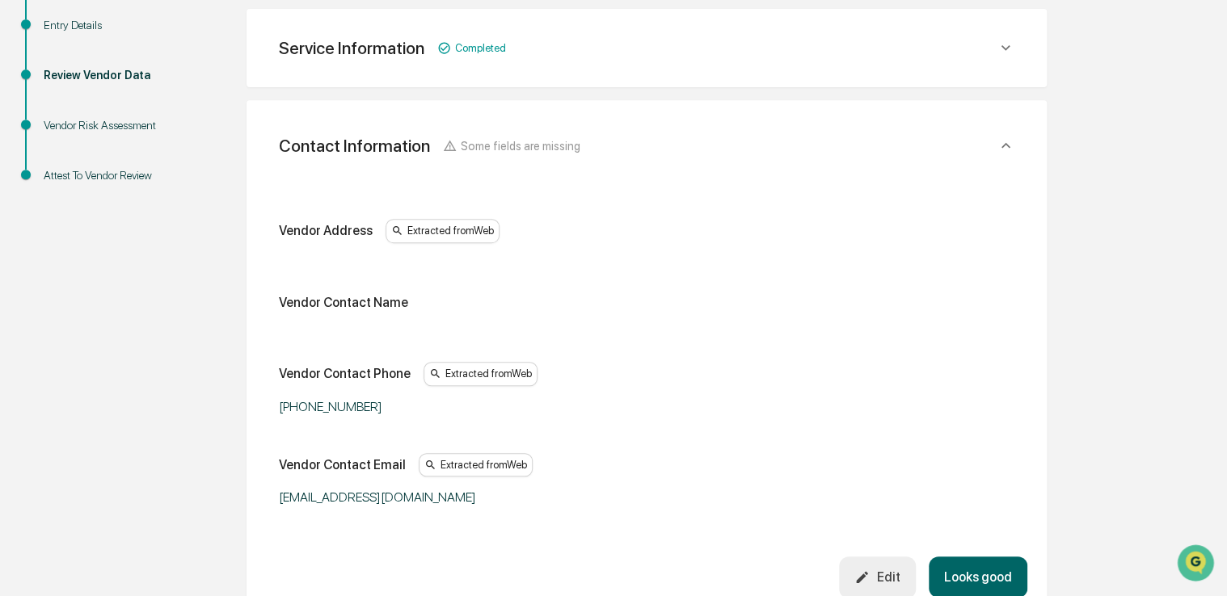
scroll to position [304, 0]
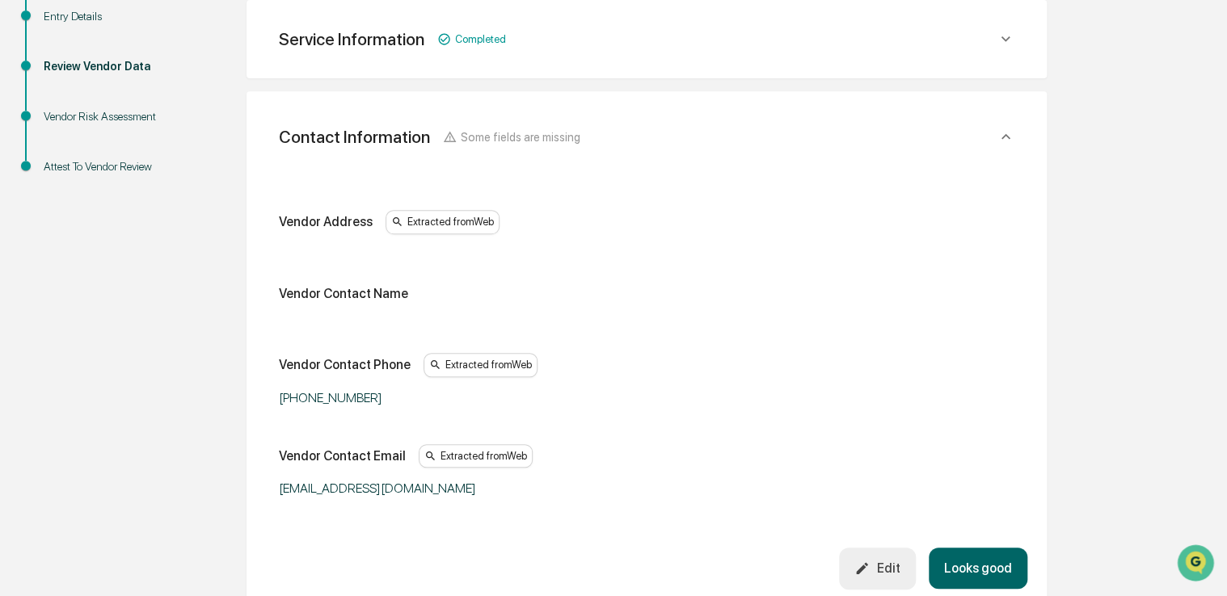
click at [881, 556] on button "Edit" at bounding box center [877, 568] width 77 height 41
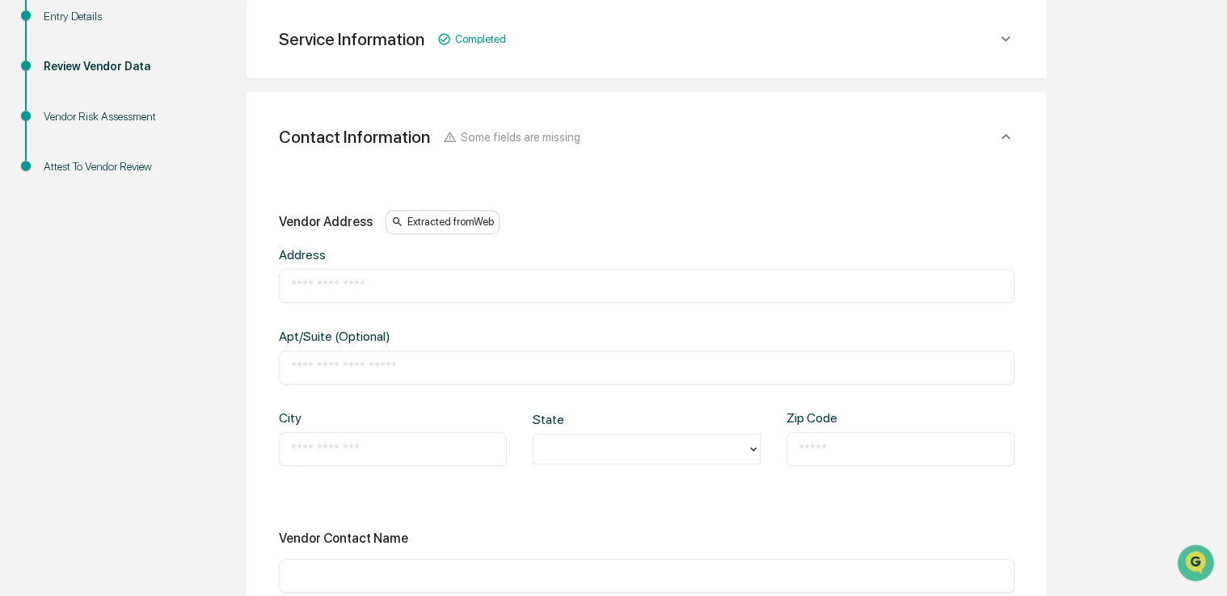
scroll to position [309, 0]
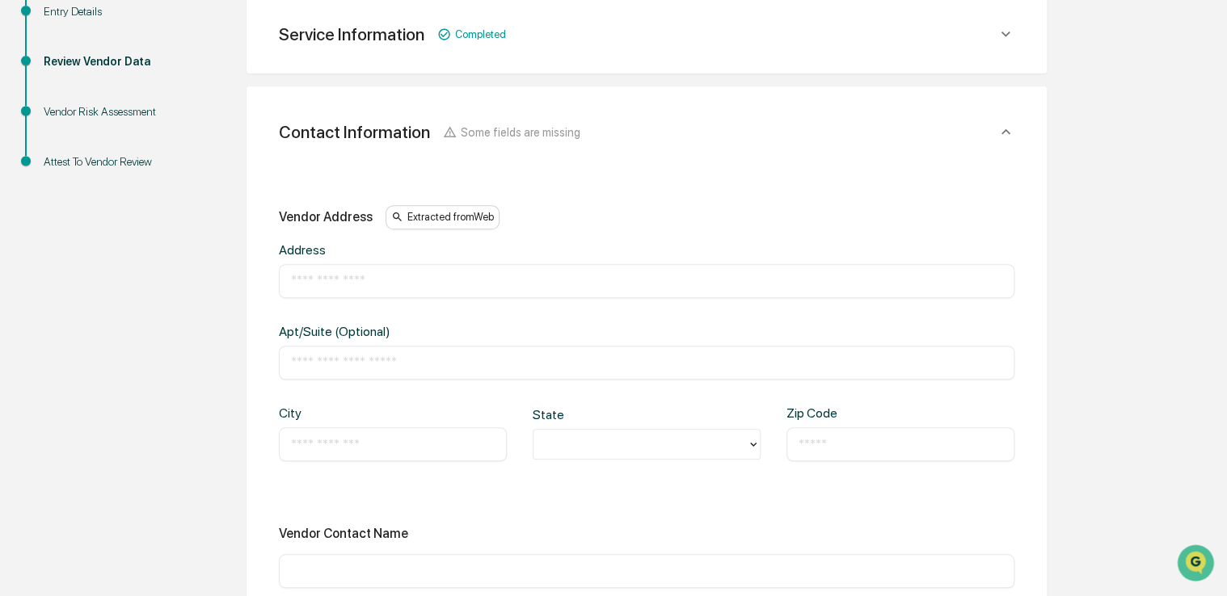
click at [356, 283] on input "text" at bounding box center [646, 281] width 711 height 16
paste input "**********"
type input "**********"
click at [351, 436] on input "text" at bounding box center [393, 444] width 204 height 16
type input "**********"
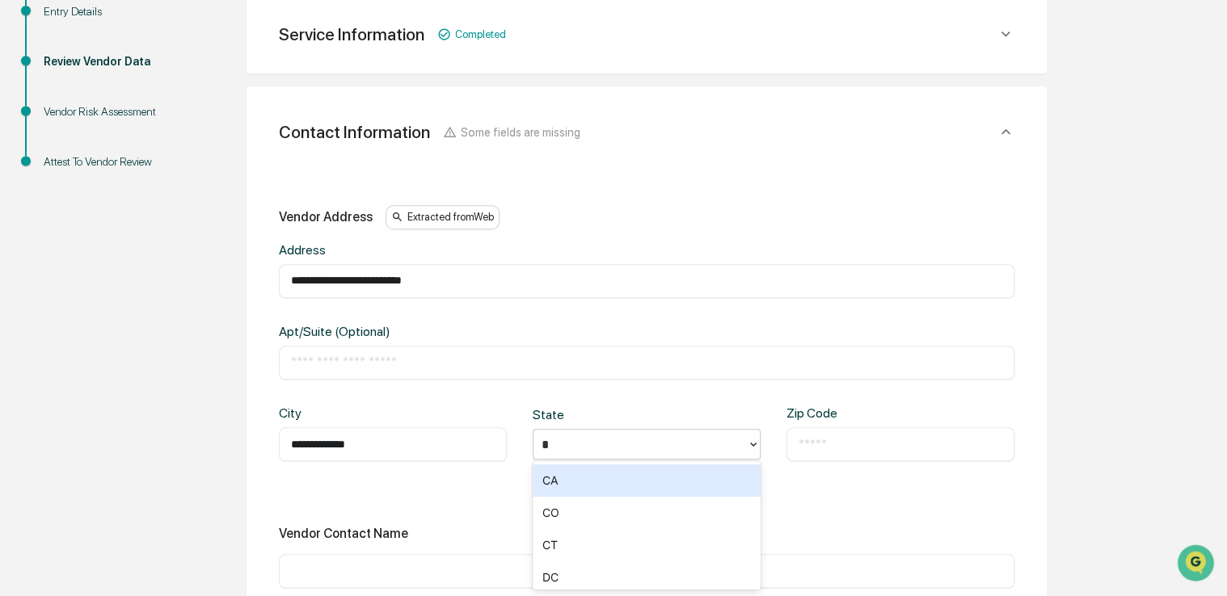
type input "**"
click at [566, 490] on div "CA" at bounding box center [647, 481] width 228 height 32
paste input "*****"
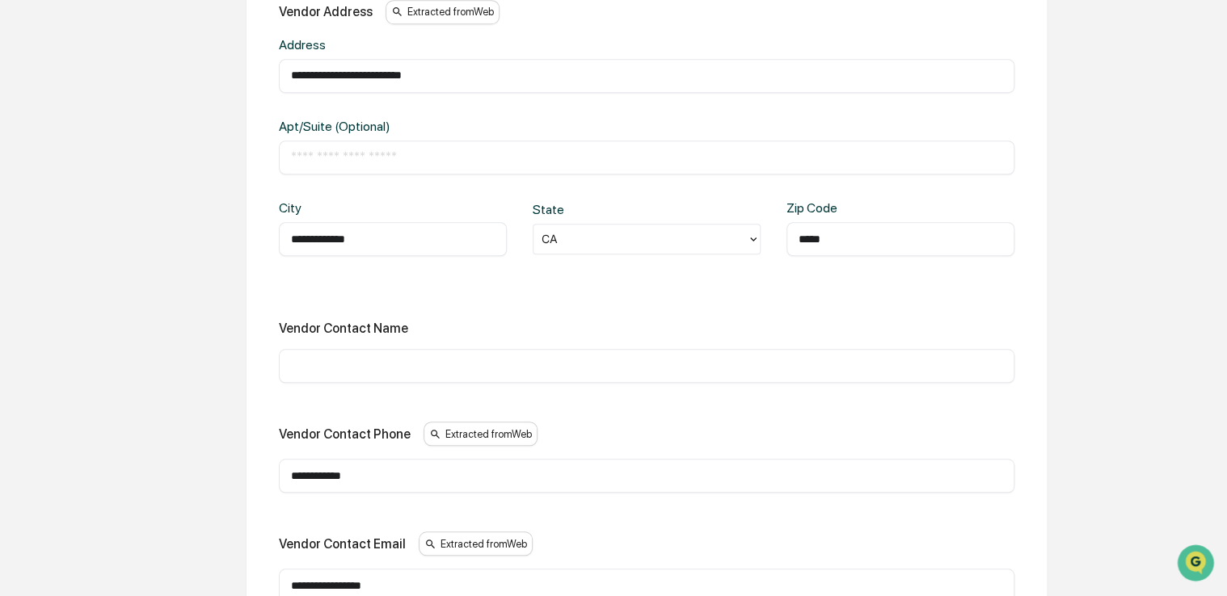
scroll to position [514, 0]
type input "*****"
click at [529, 372] on input "text" at bounding box center [646, 366] width 711 height 16
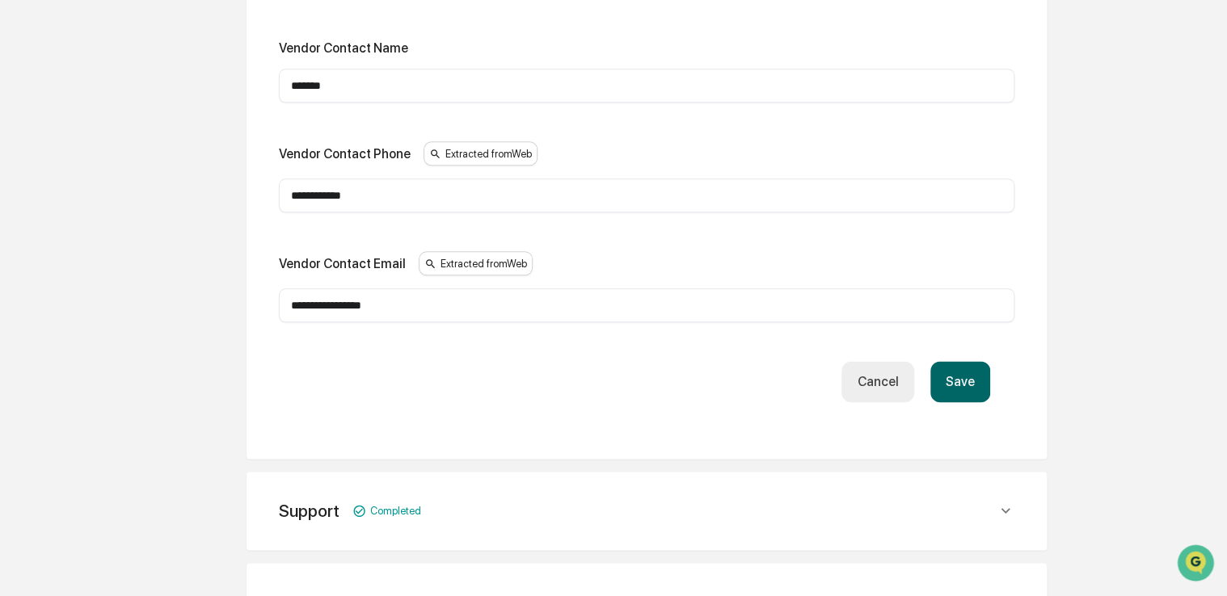
scroll to position [795, 0]
type input "*******"
click at [979, 388] on button "Save" at bounding box center [960, 380] width 60 height 41
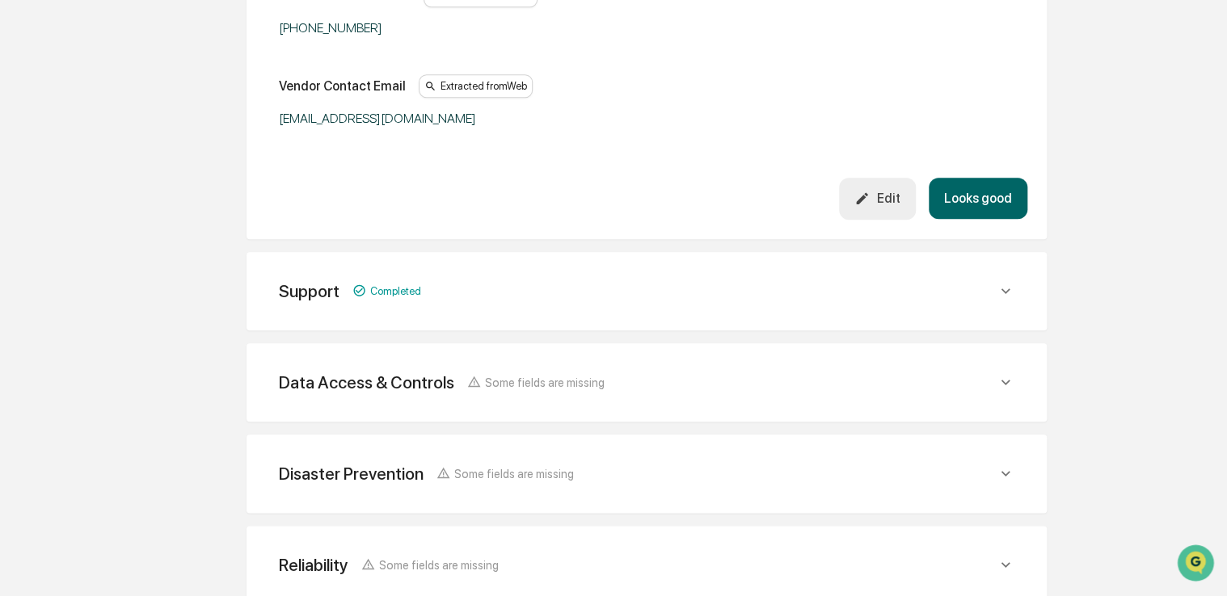
scroll to position [637, 0]
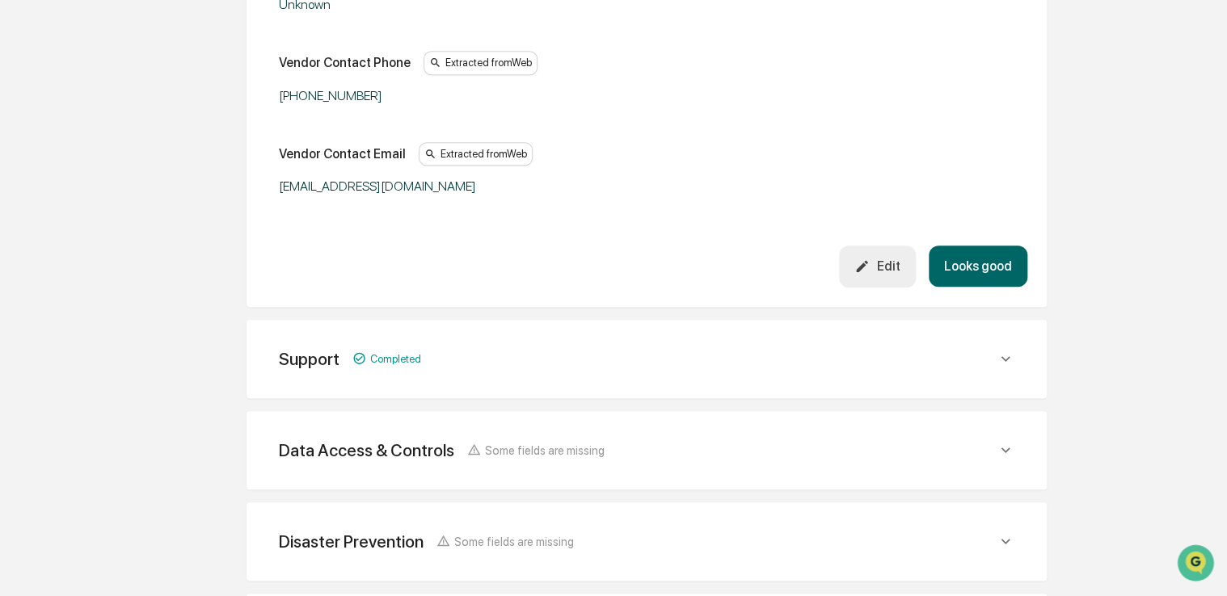
click at [994, 252] on button "Looks good" at bounding box center [978, 266] width 99 height 41
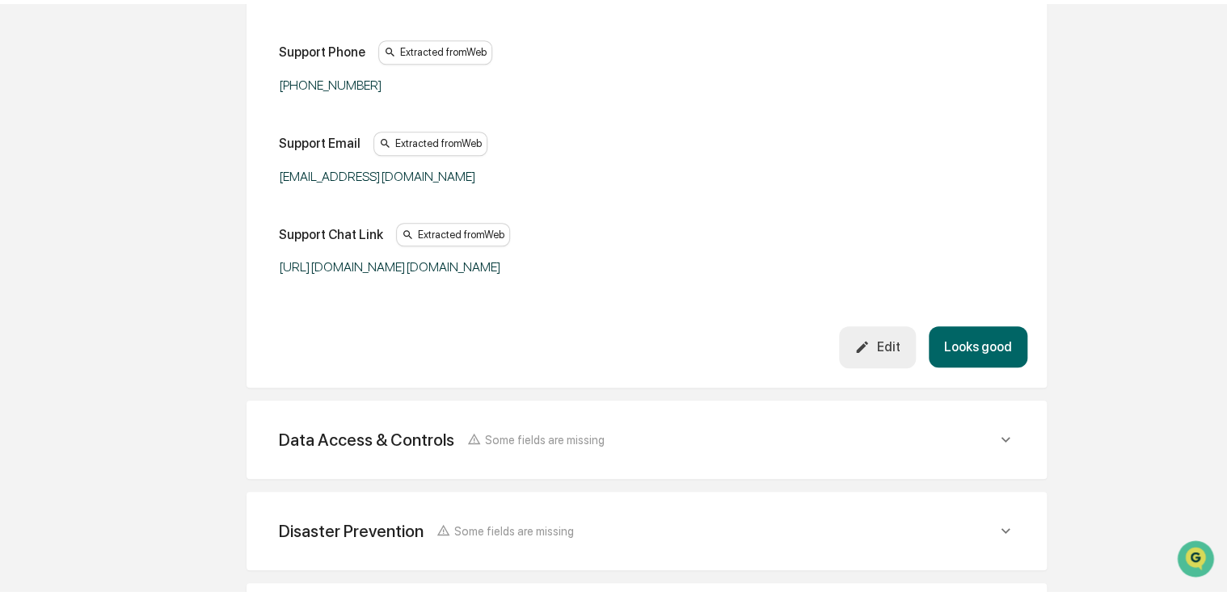
scroll to position [578, 0]
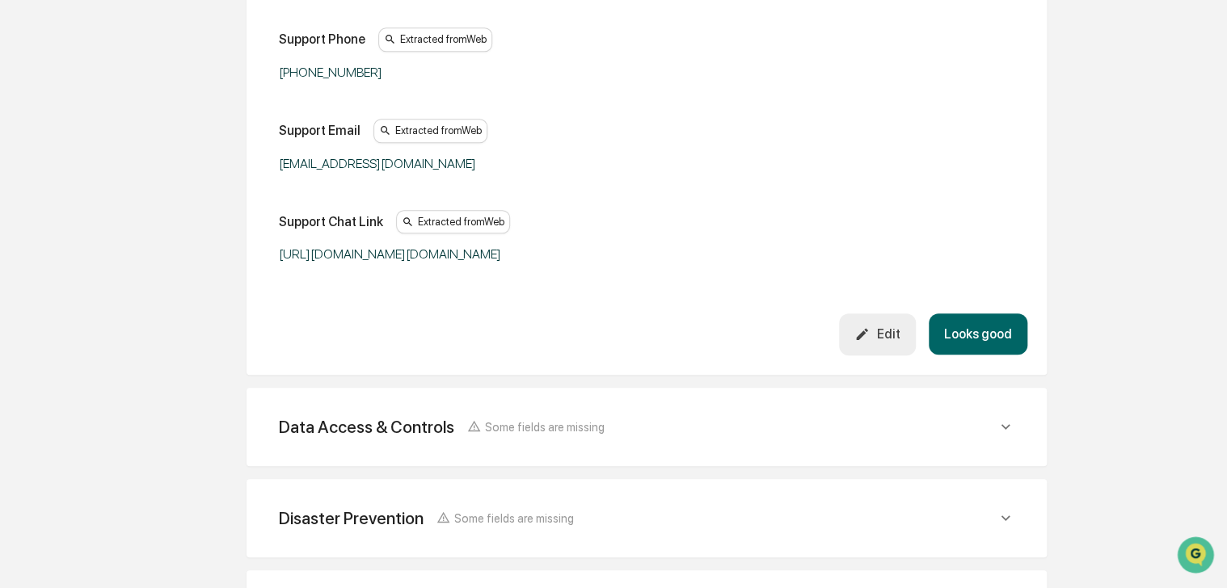
click at [975, 355] on button "Looks good" at bounding box center [978, 334] width 99 height 41
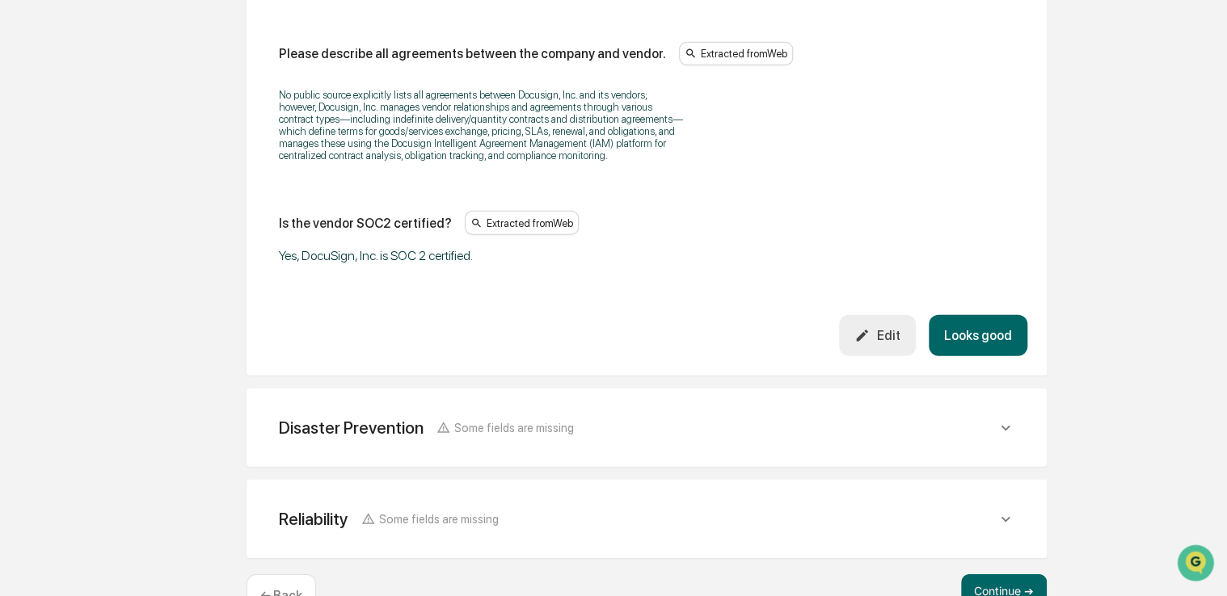
scroll to position [2200, 0]
click at [883, 335] on div "Edit" at bounding box center [876, 334] width 45 height 15
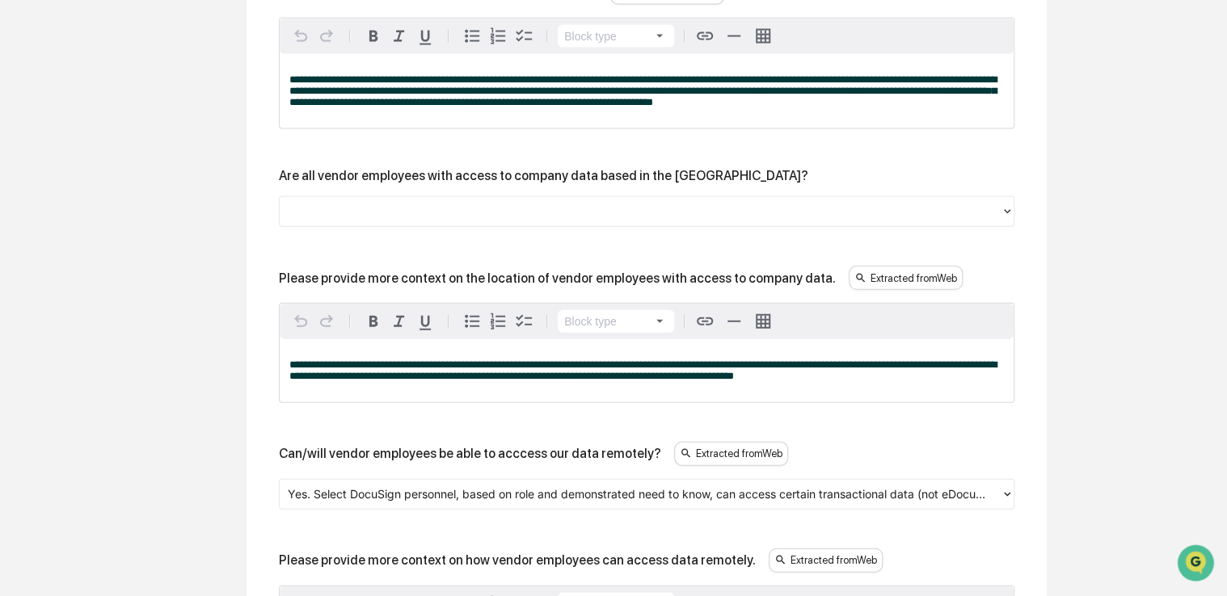
scroll to position [1699, 0]
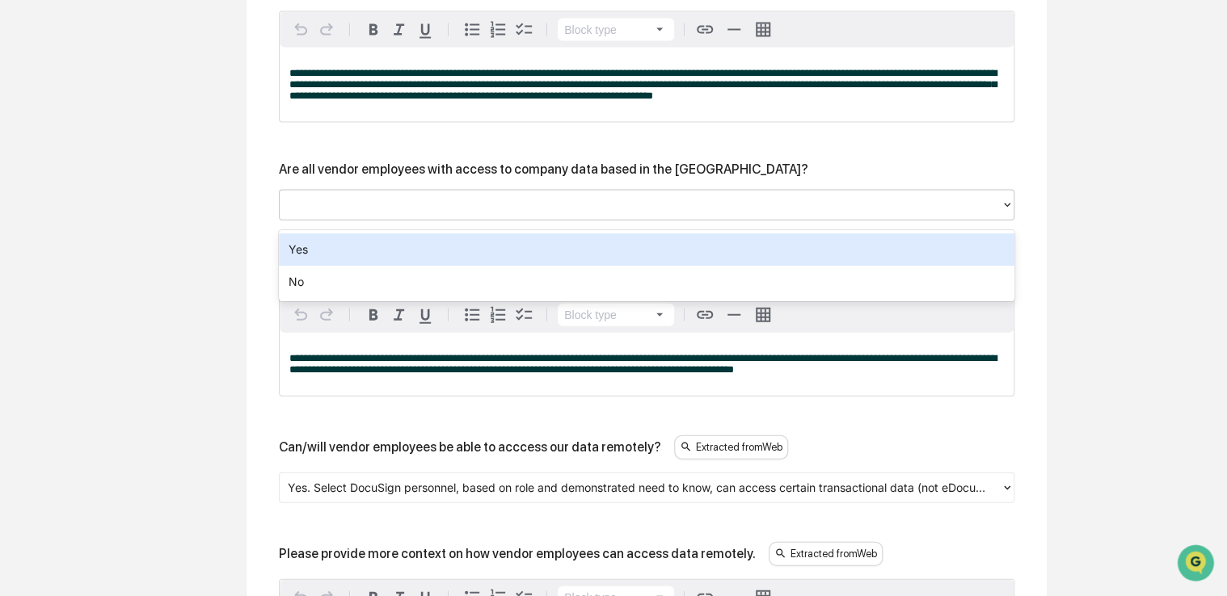
click at [695, 206] on div at bounding box center [640, 205] width 705 height 19
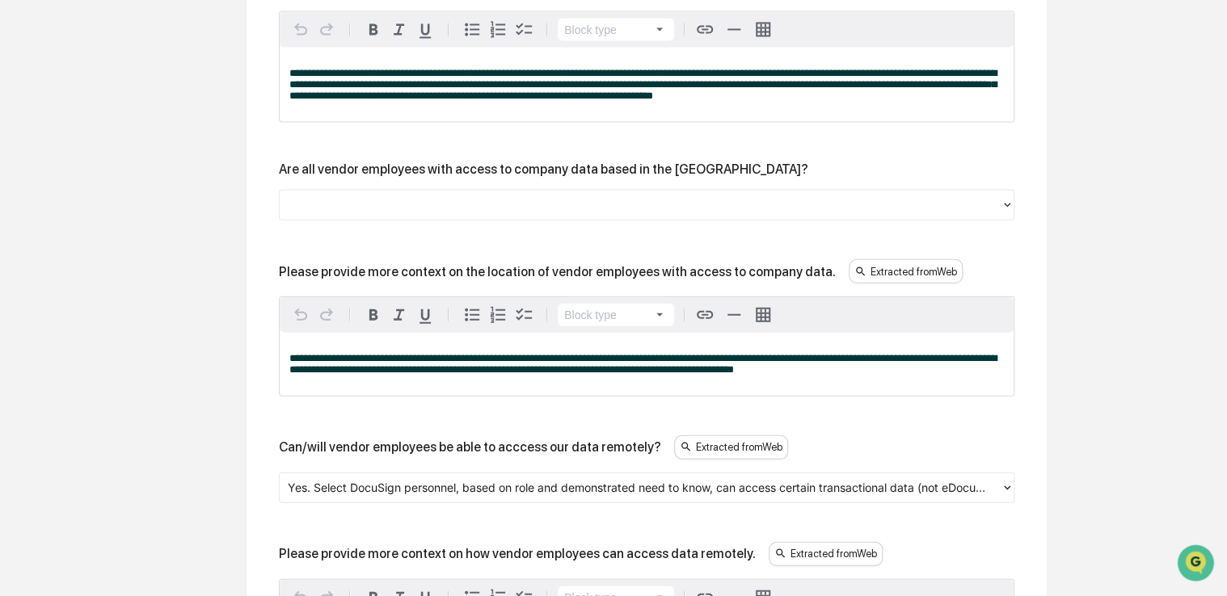
click at [726, 176] on div "Are all vendor employees with access to company data based in the [GEOGRAPHIC_D…" at bounding box center [646, 169] width 735 height 15
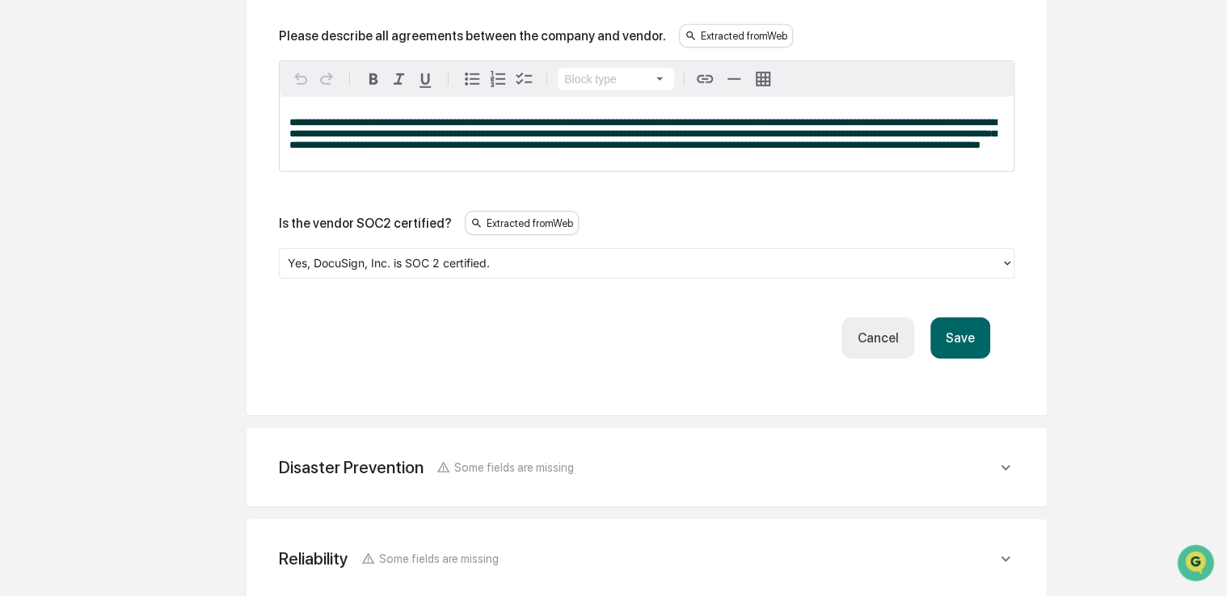
scroll to position [2497, 0]
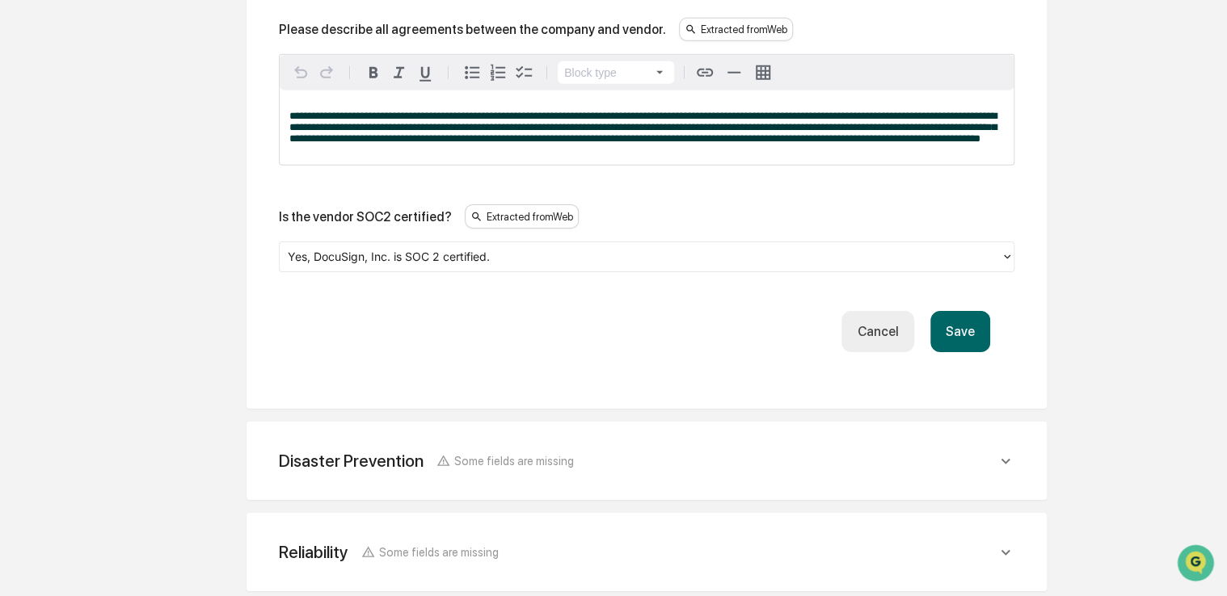
click at [962, 339] on button "Save" at bounding box center [960, 331] width 60 height 41
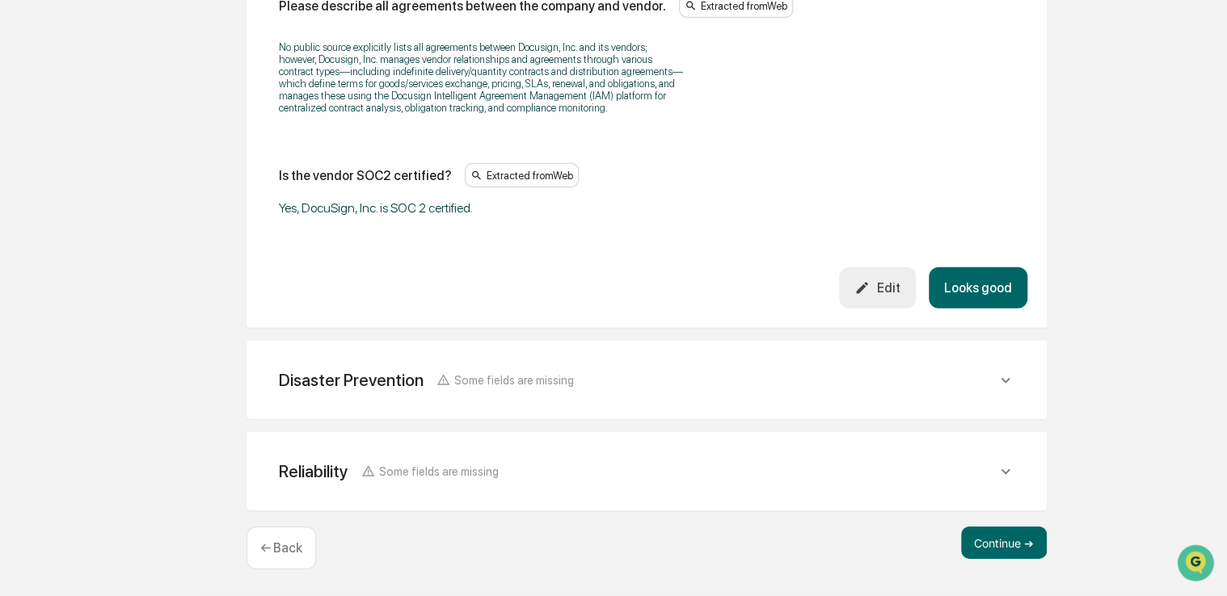
click at [992, 286] on button "Looks good" at bounding box center [978, 287] width 99 height 41
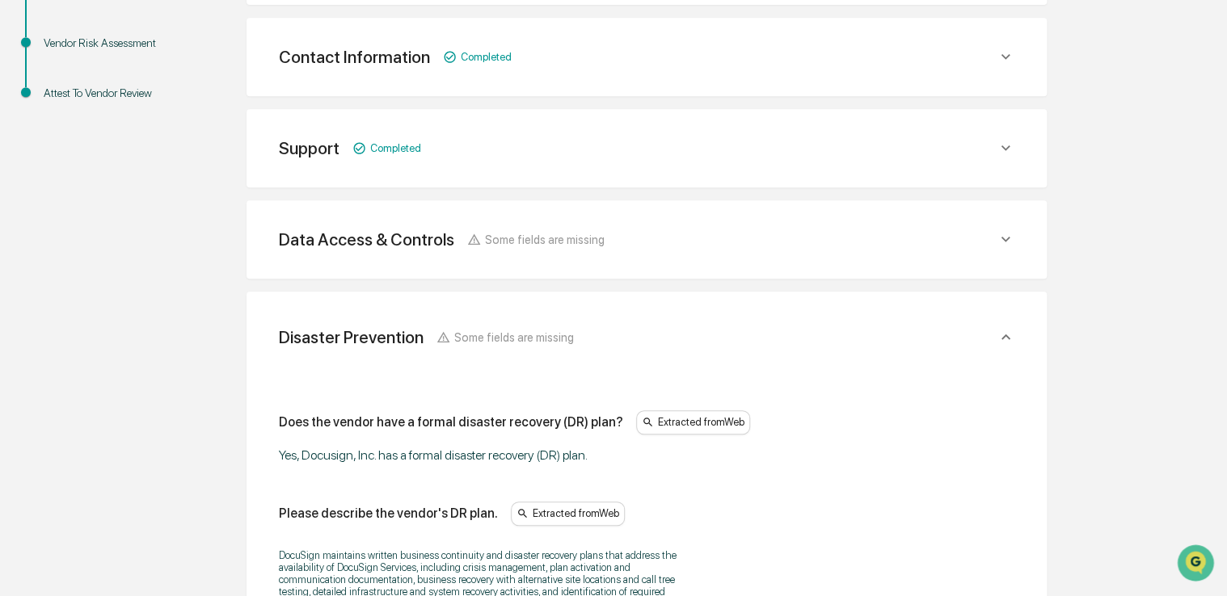
scroll to position [401, 0]
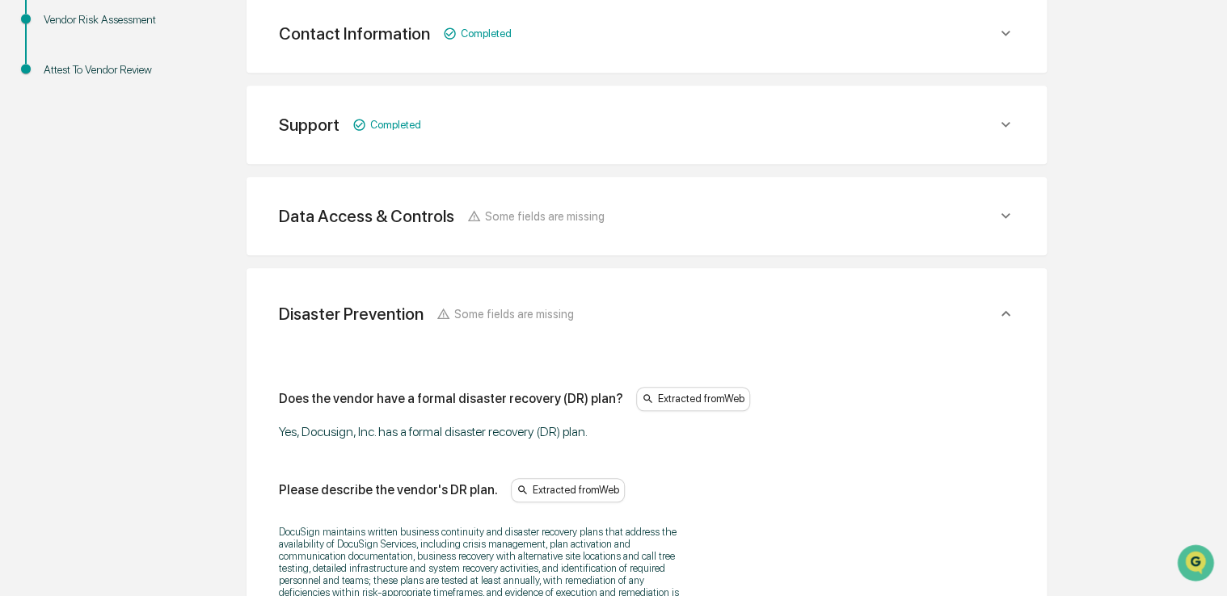
click at [830, 207] on div "Data Access & Controls Some fields are missing" at bounding box center [638, 216] width 718 height 20
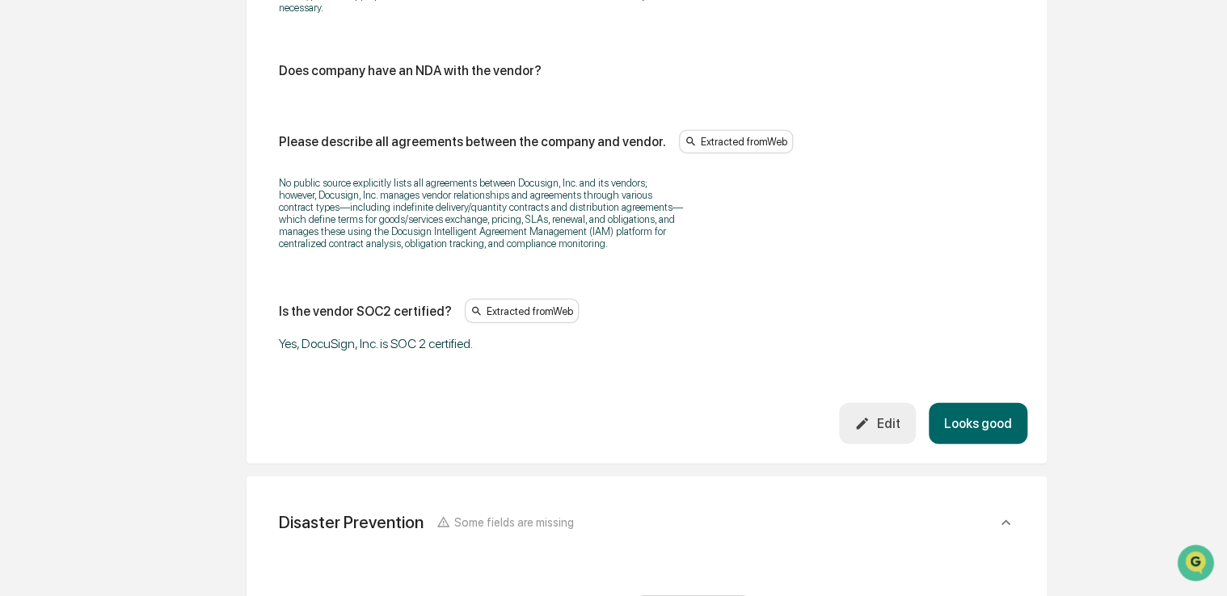
click at [983, 428] on button "Looks good" at bounding box center [978, 423] width 99 height 41
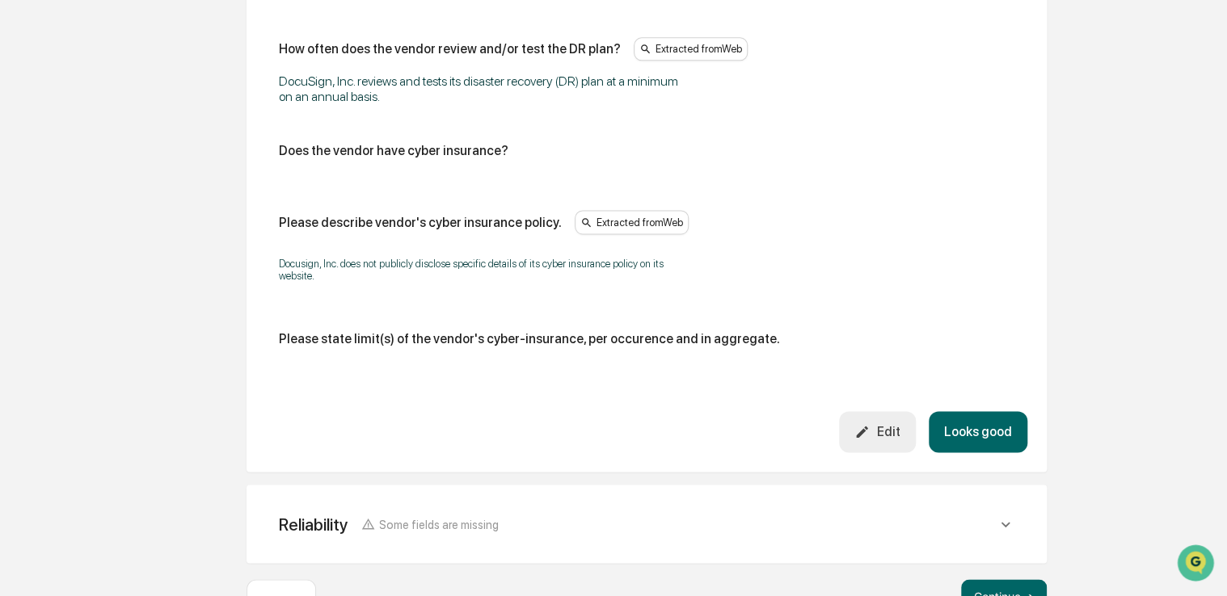
scroll to position [1113, 0]
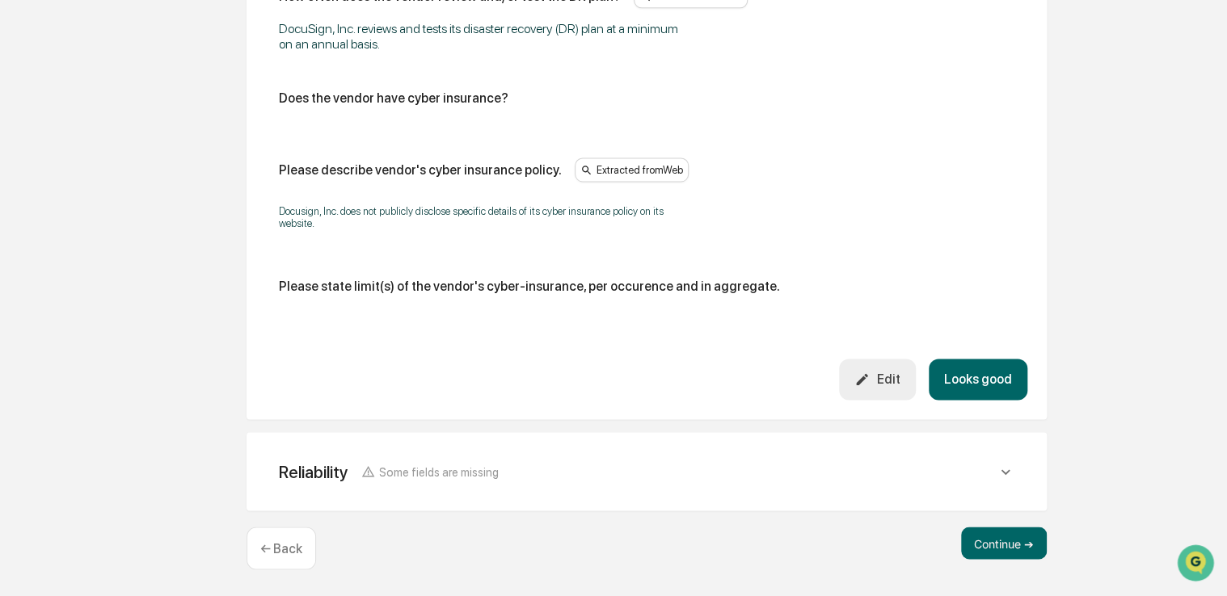
click at [899, 385] on div "Edit" at bounding box center [876, 379] width 45 height 15
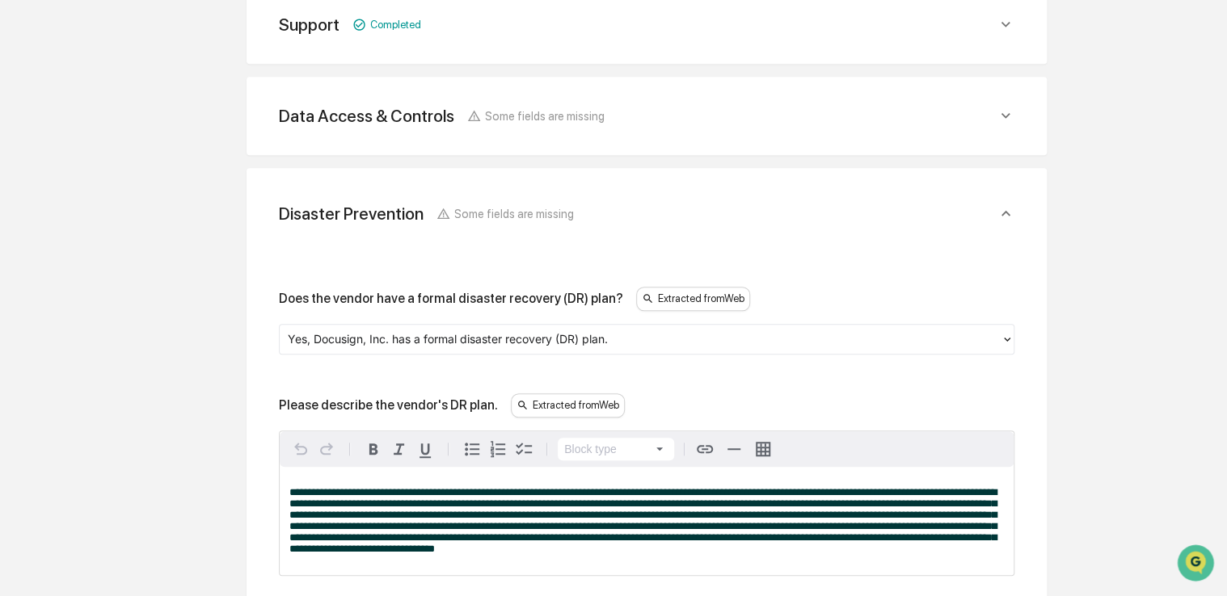
scroll to position [499, 0]
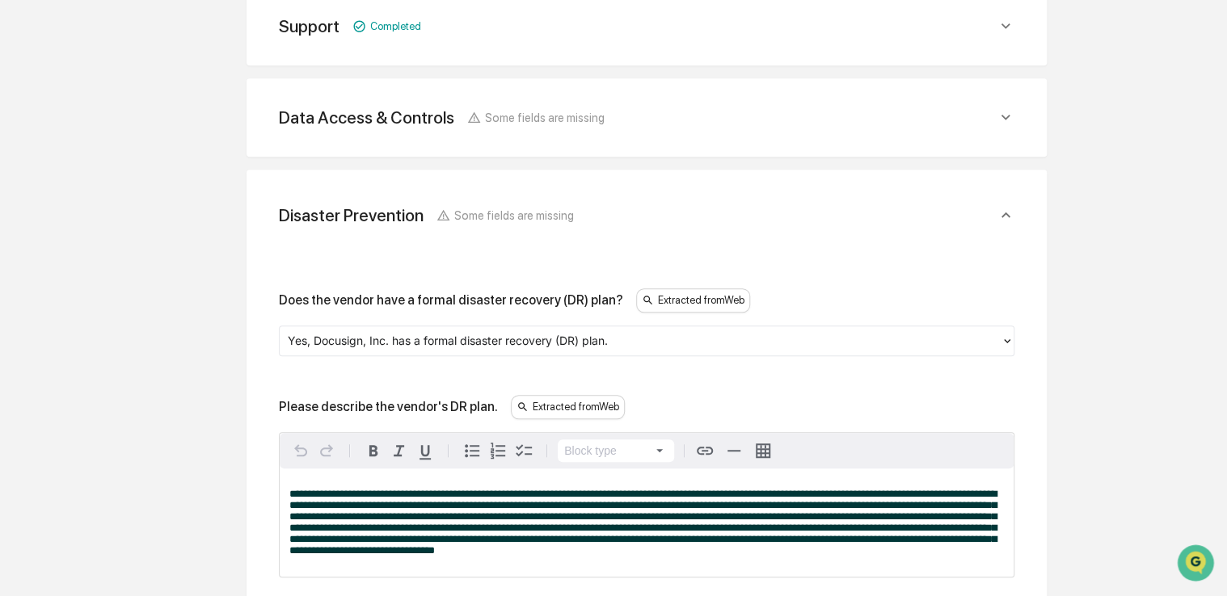
drag, startPoint x: 1113, startPoint y: 228, endPoint x: 1116, endPoint y: 124, distance: 104.3
click at [1116, 124] on div "Overview Vendor Details Entry Details Review Vendor Data Vendor Risk Assessment…" at bounding box center [613, 537] width 1211 height 1654
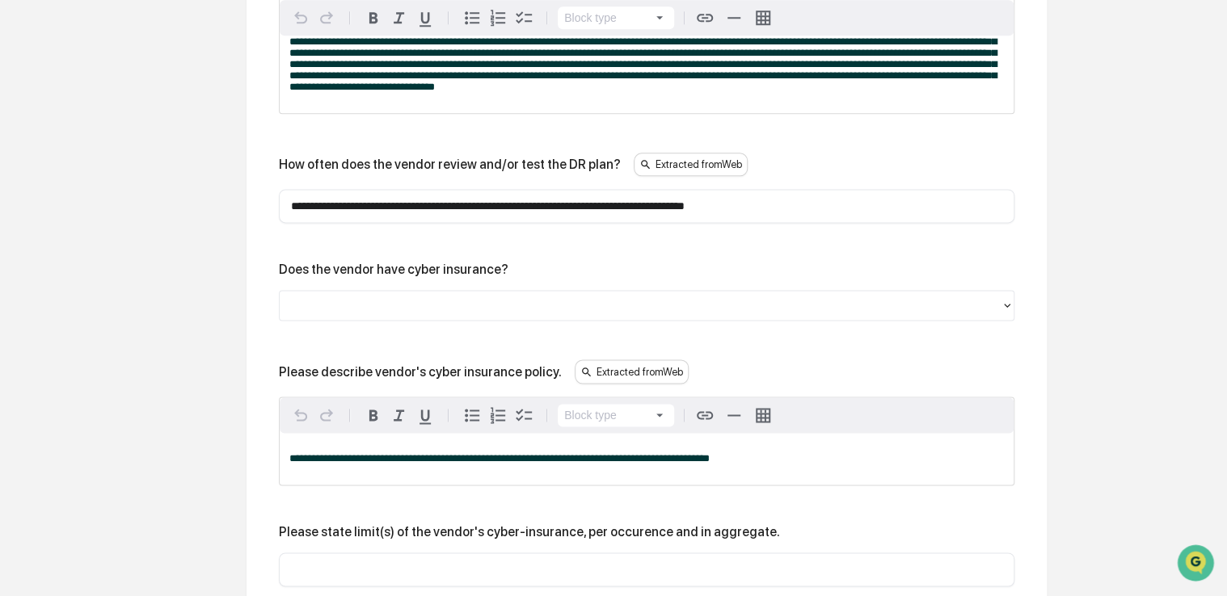
scroll to position [967, 0]
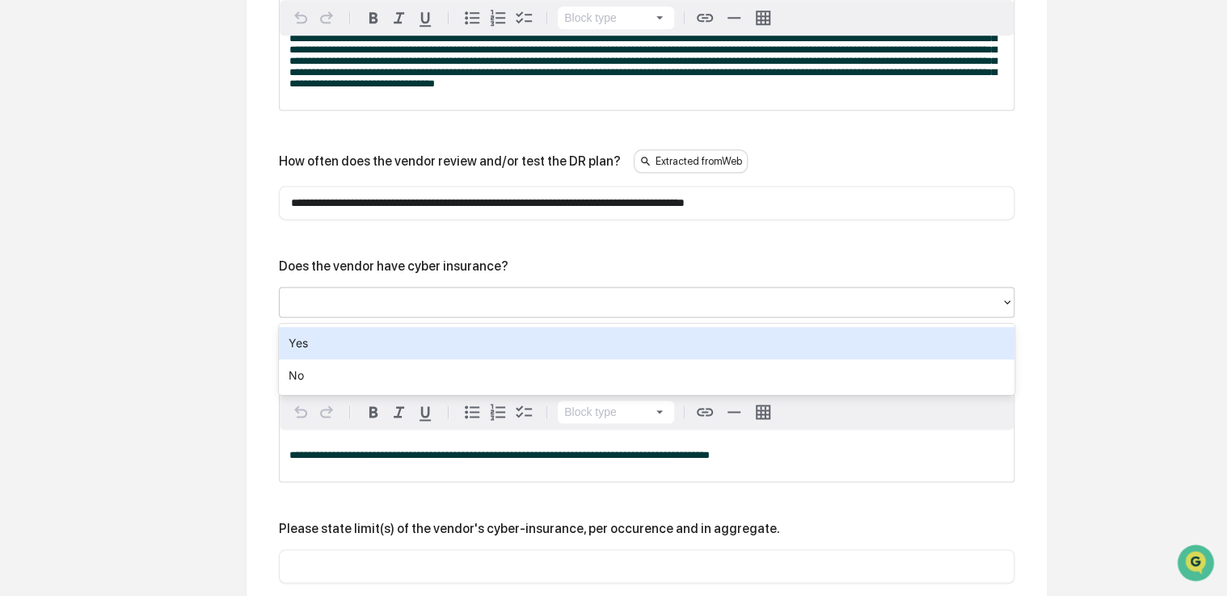
click at [738, 312] on div at bounding box center [640, 302] width 705 height 19
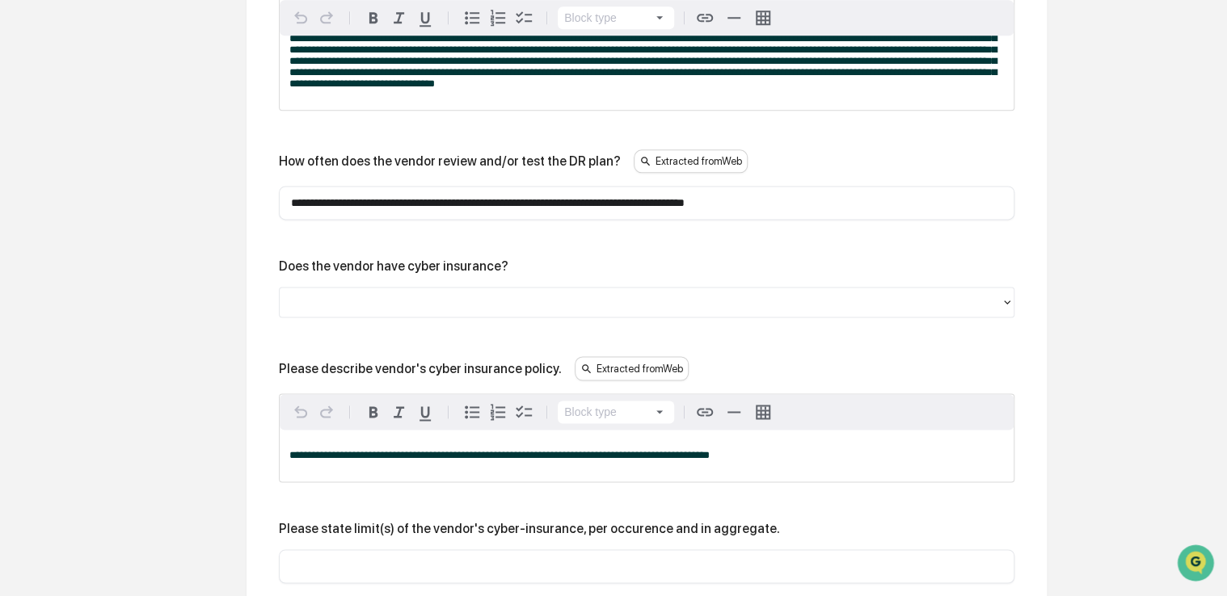
click at [723, 270] on div "Does the vendor have cyber insurance?" at bounding box center [646, 266] width 735 height 15
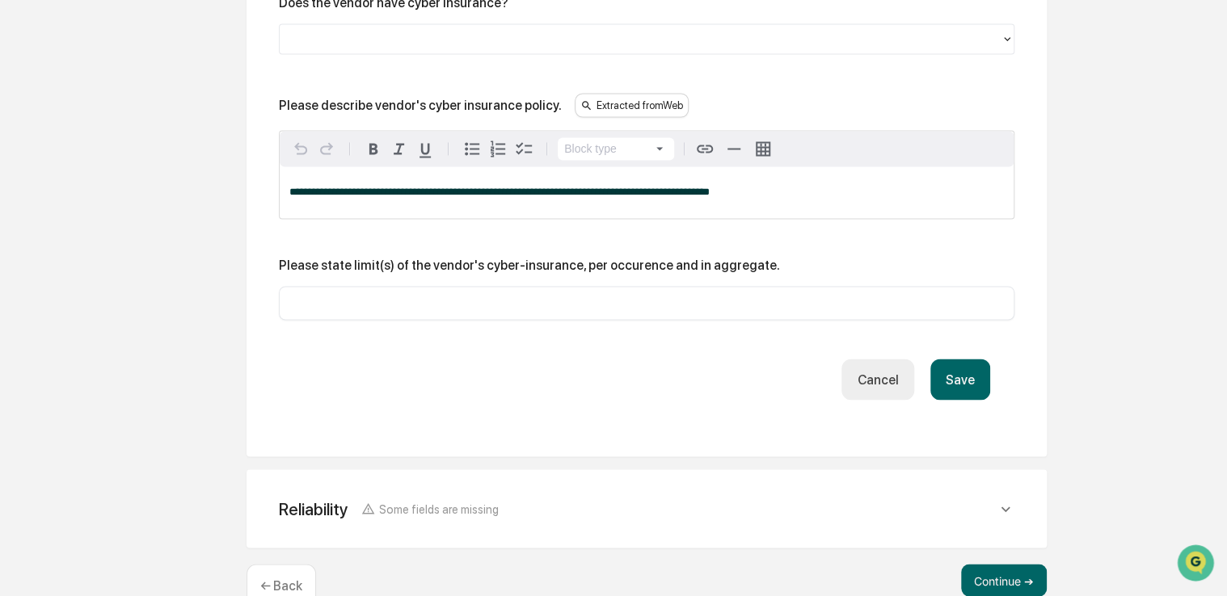
scroll to position [1270, 0]
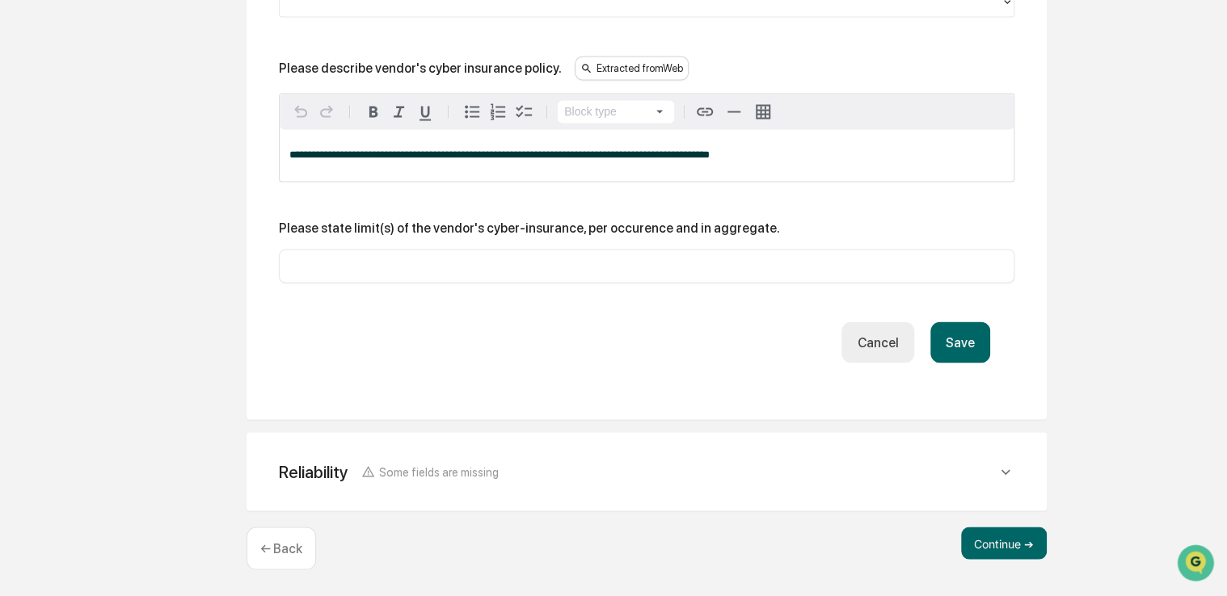
click at [739, 271] on input "text" at bounding box center [646, 266] width 711 height 16
type input "*******"
click at [974, 351] on button "Save" at bounding box center [960, 342] width 60 height 41
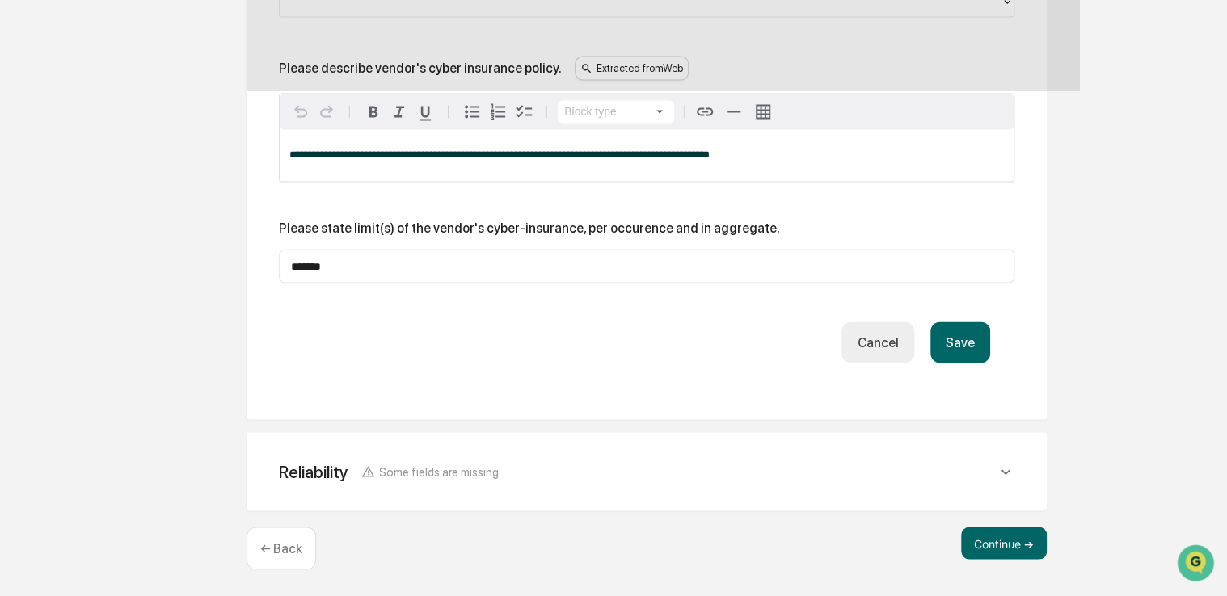
scroll to position [1128, 0]
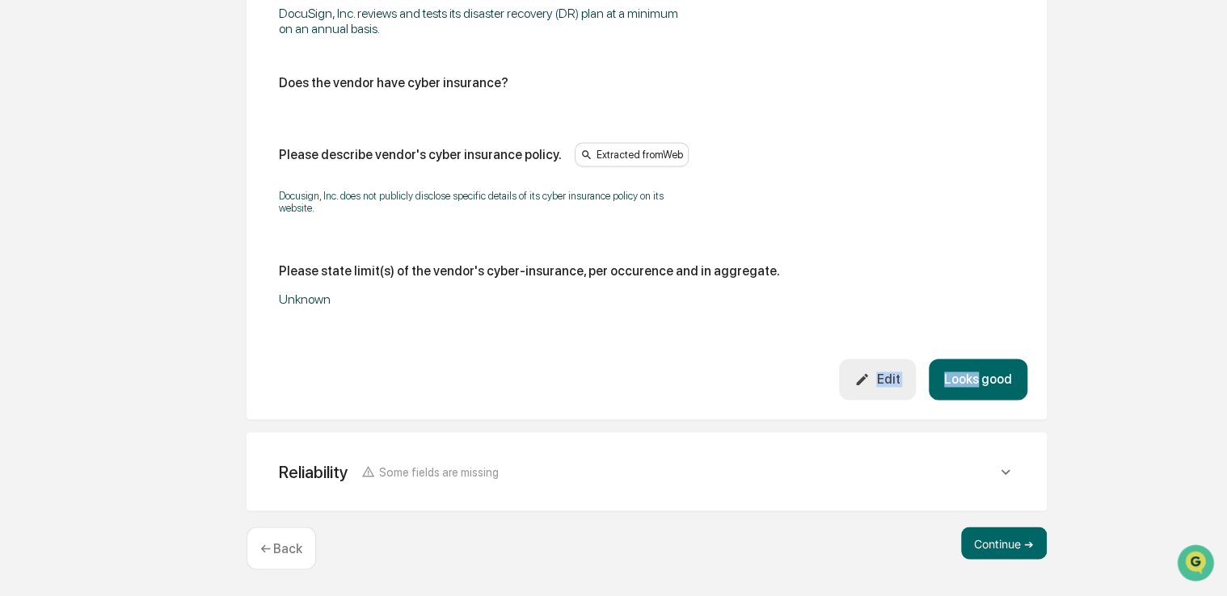
drag, startPoint x: 975, startPoint y: 356, endPoint x: 983, endPoint y: 385, distance: 30.0
click at [983, 385] on div "Does the vendor have a formal disaster recovery (DR) plan? Extracted from Web Y…" at bounding box center [646, 6] width 761 height 787
click at [983, 385] on button "Looks good" at bounding box center [978, 379] width 99 height 41
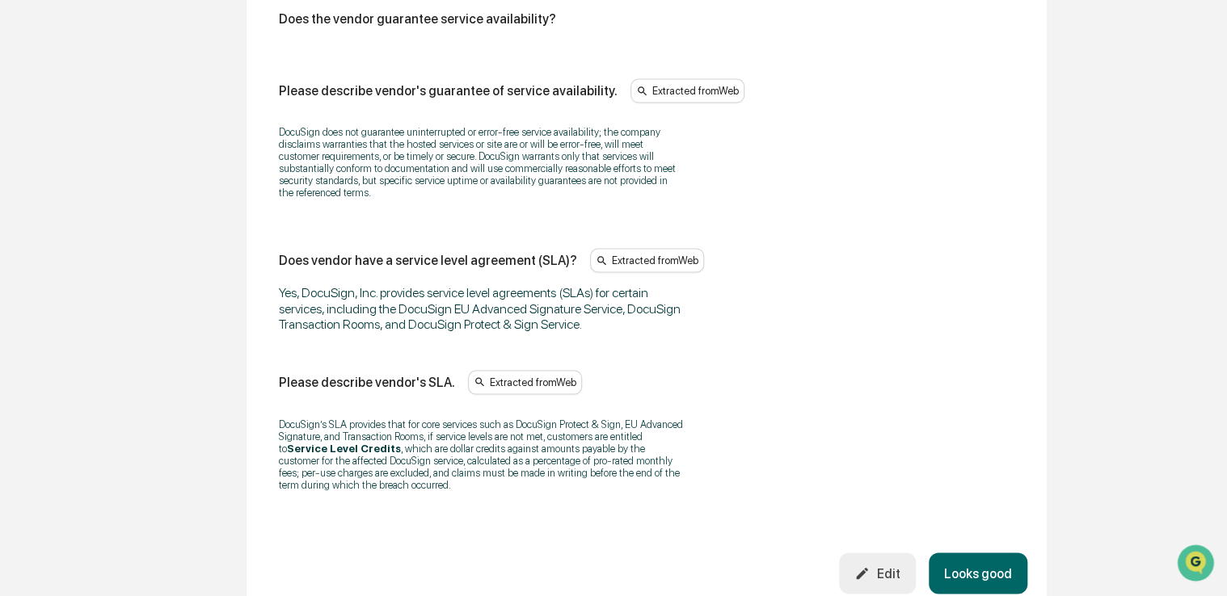
scroll to position [1236, 0]
click at [886, 565] on button "Edit" at bounding box center [877, 572] width 77 height 41
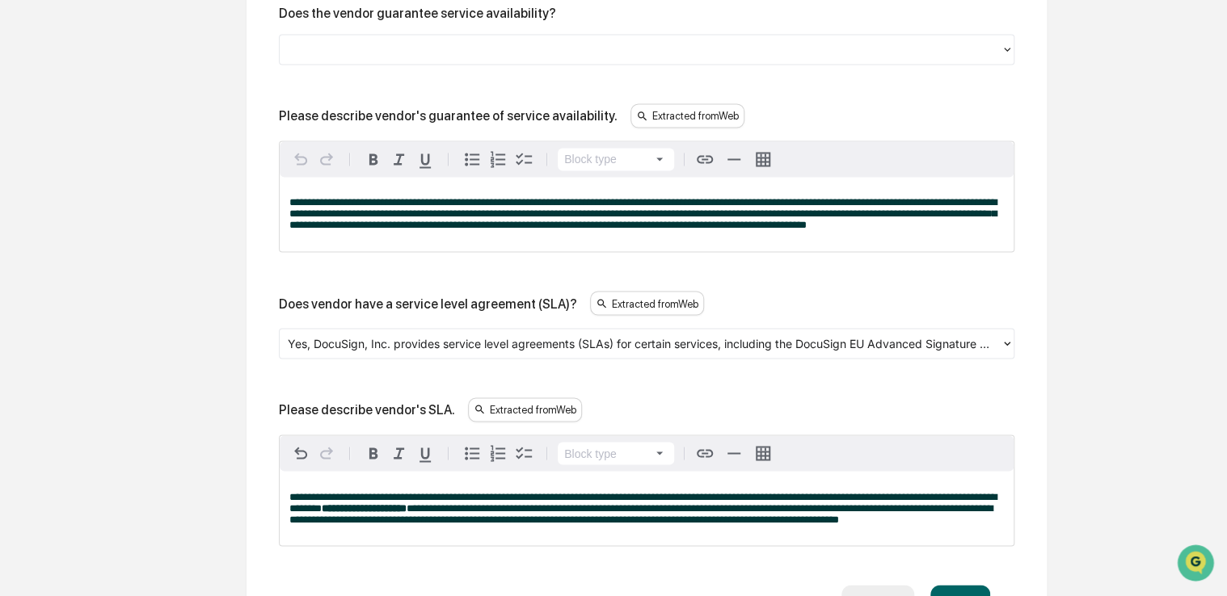
scroll to position [1466, 0]
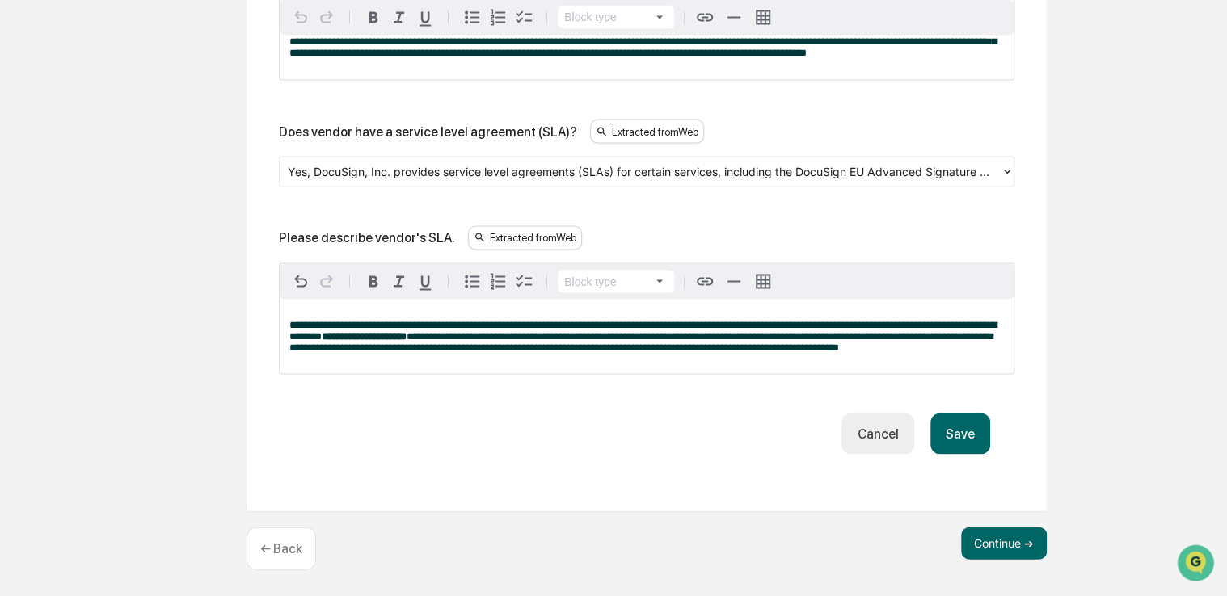
click at [968, 437] on button "Save" at bounding box center [960, 433] width 60 height 41
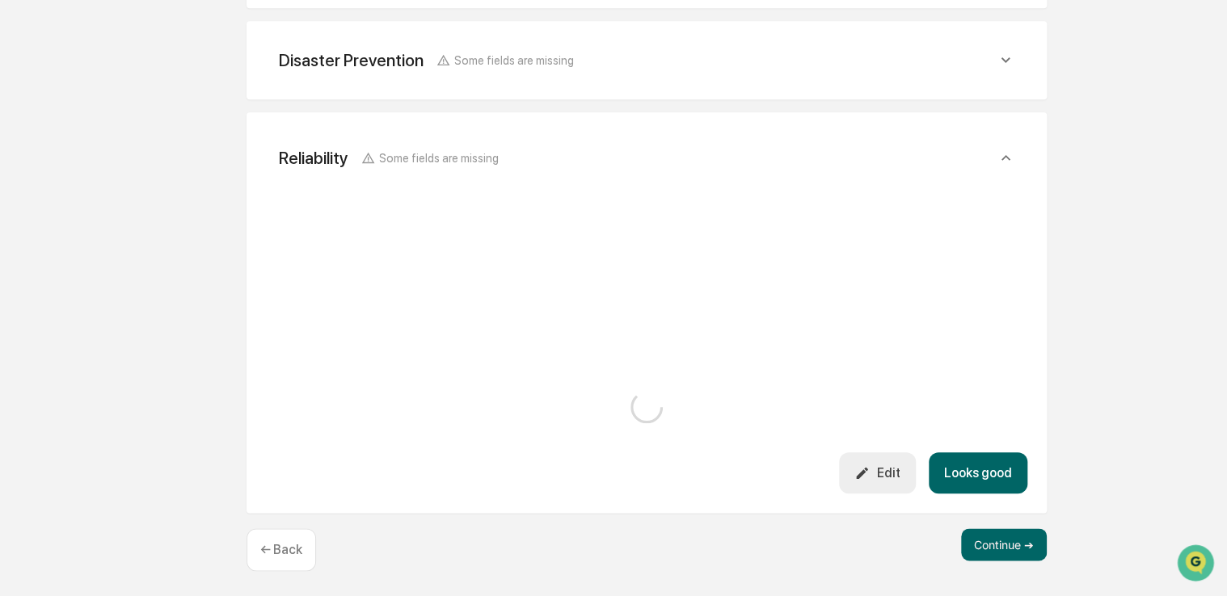
scroll to position [1338, 0]
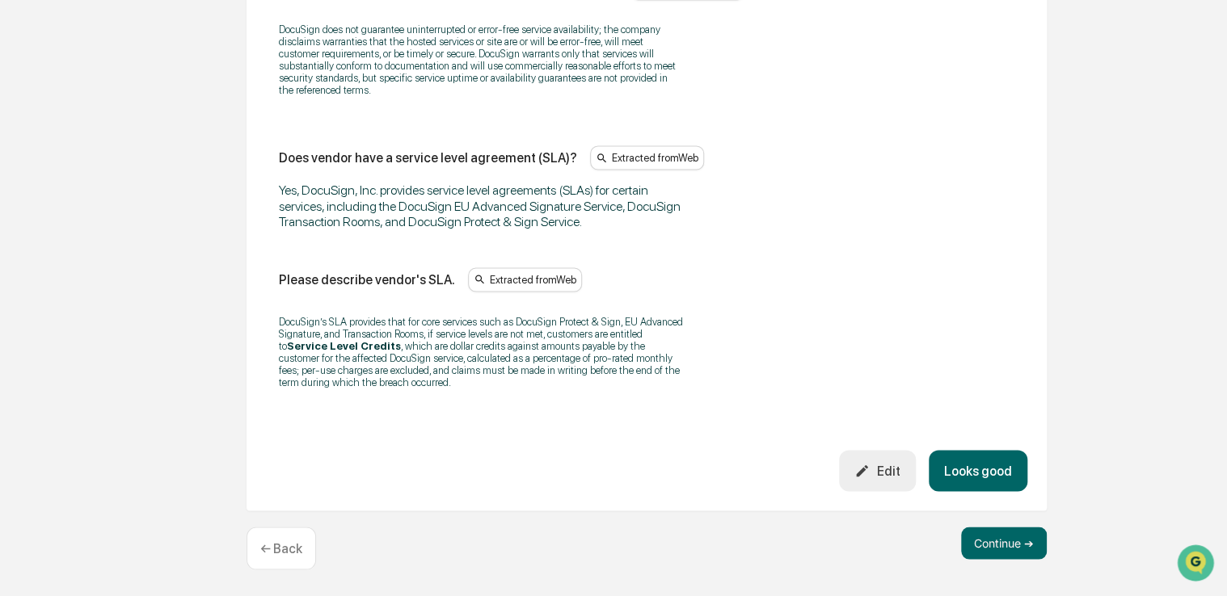
click at [978, 451] on button "Looks good" at bounding box center [978, 470] width 99 height 41
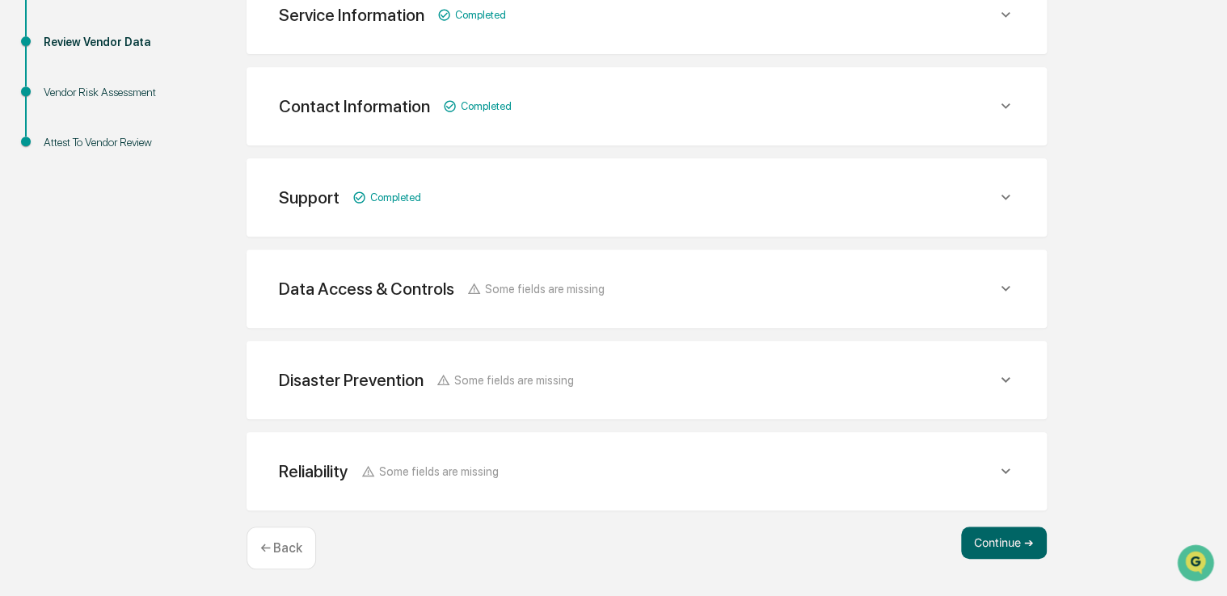
scroll to position [326, 0]
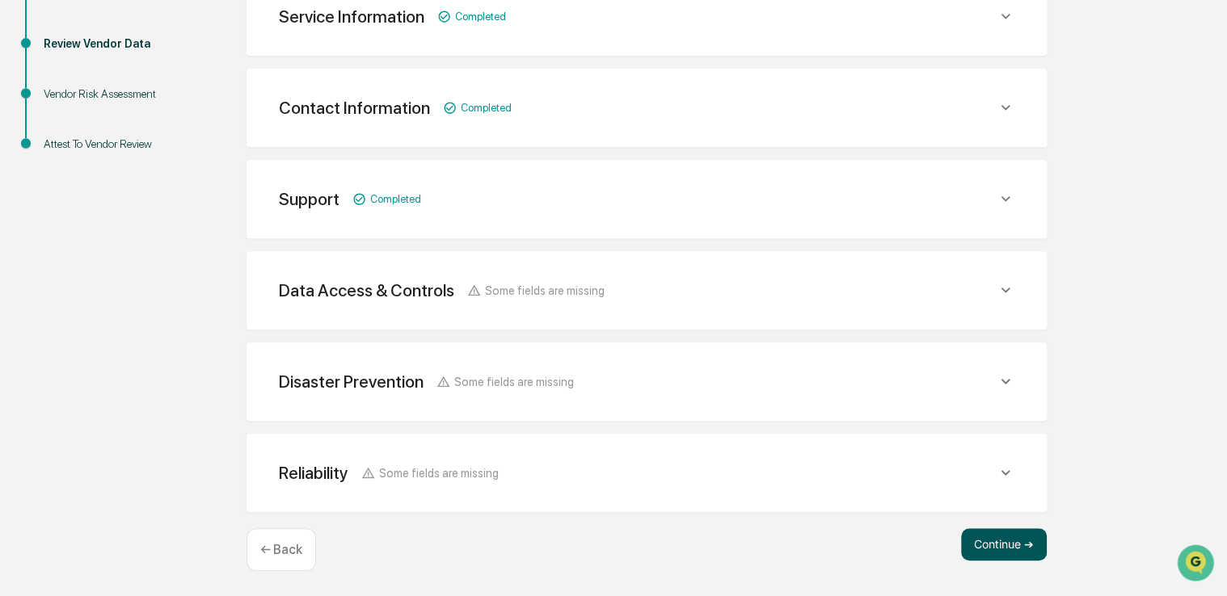
click at [992, 541] on button "Continue ➔" at bounding box center [1004, 545] width 86 height 32
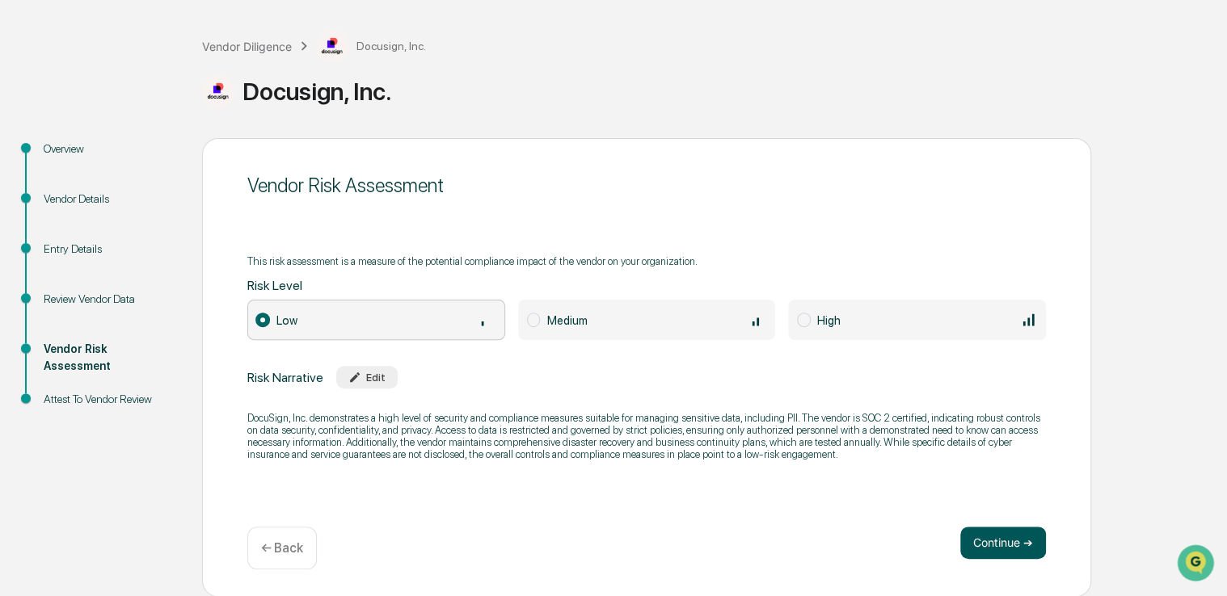
click at [977, 532] on button "Continue ➔" at bounding box center [1003, 543] width 86 height 32
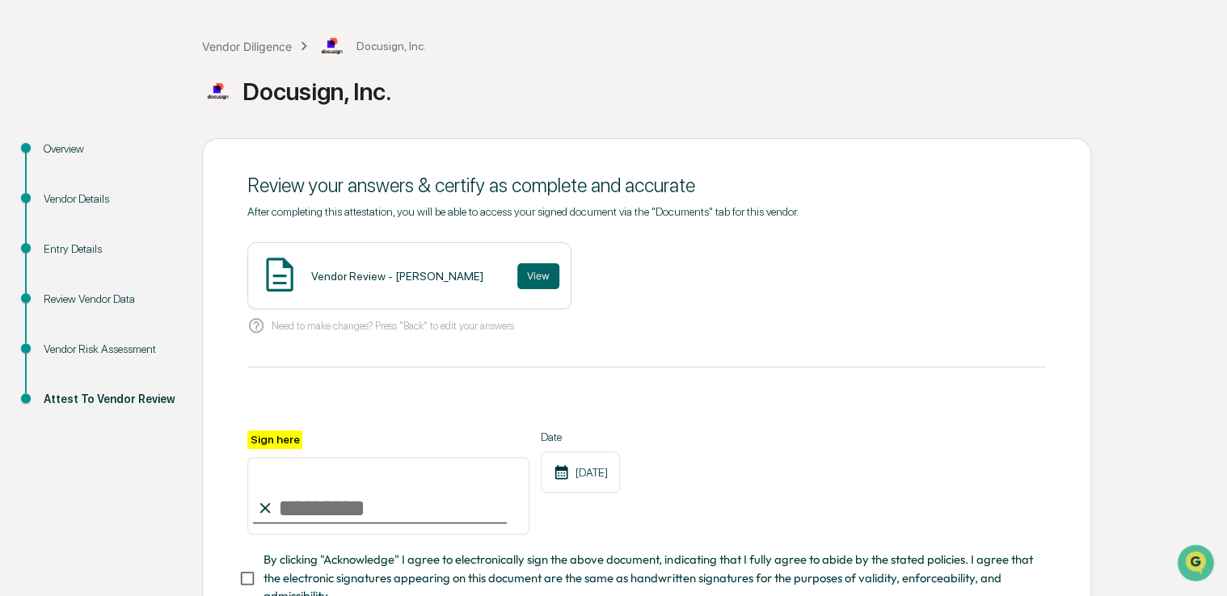
click at [417, 578] on span "By clicking "Acknowledge" I agree to electronically sign the above document, in…" at bounding box center [647, 578] width 769 height 54
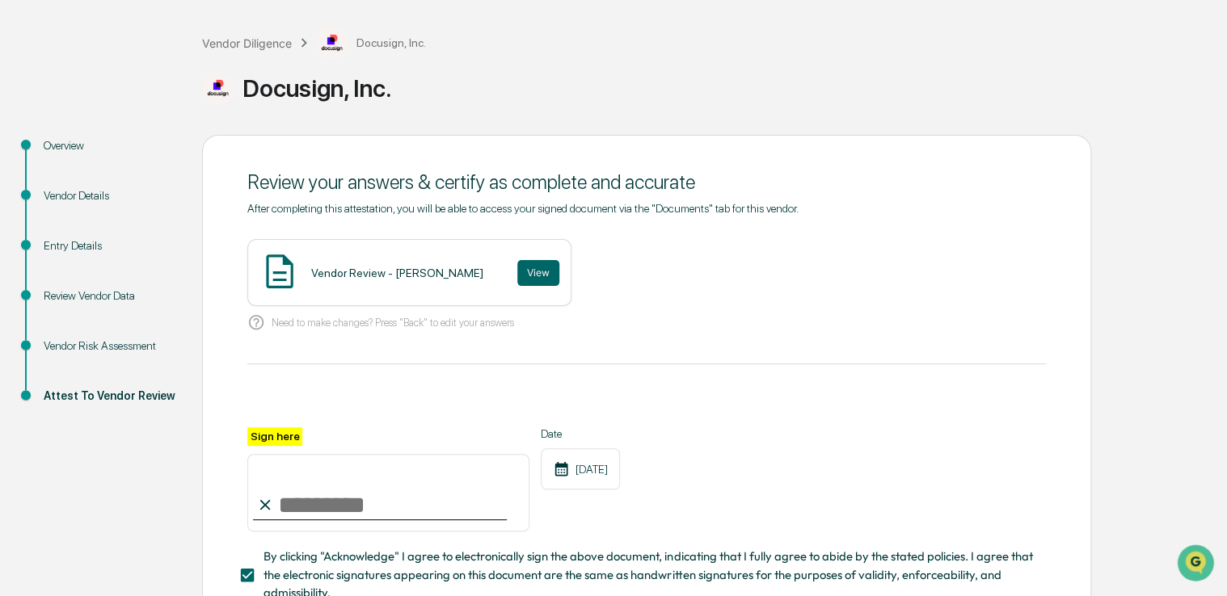
click at [402, 493] on input "Sign here" at bounding box center [388, 493] width 282 height 78
type input "**********"
click at [517, 265] on button "View" at bounding box center [538, 273] width 42 height 26
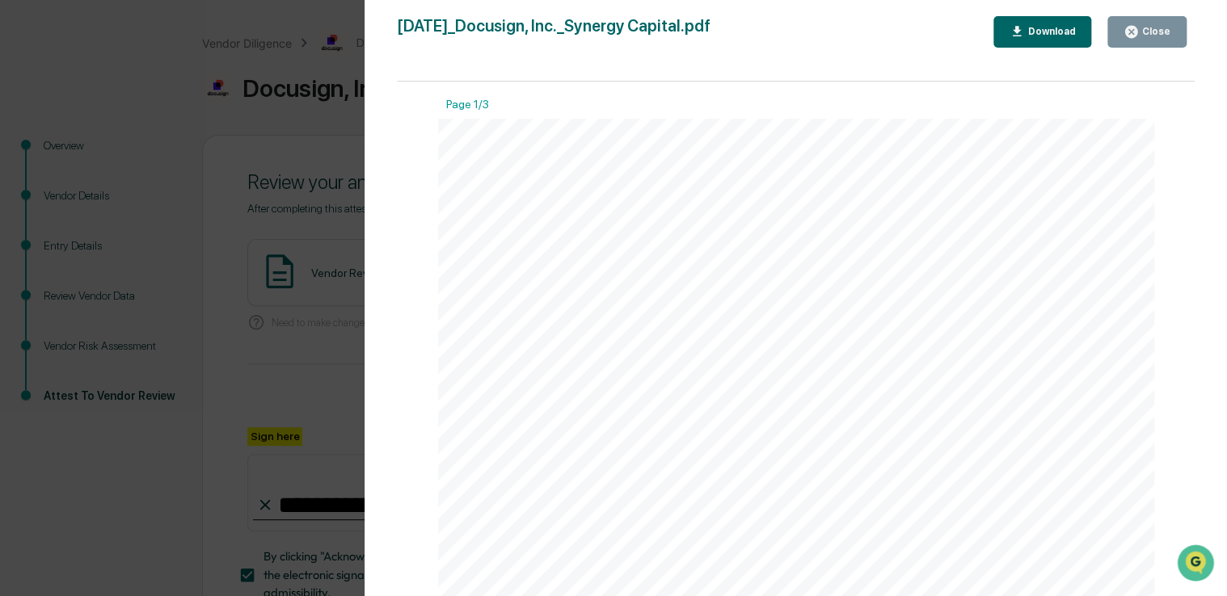
click at [1141, 30] on div "Close" at bounding box center [1155, 31] width 32 height 11
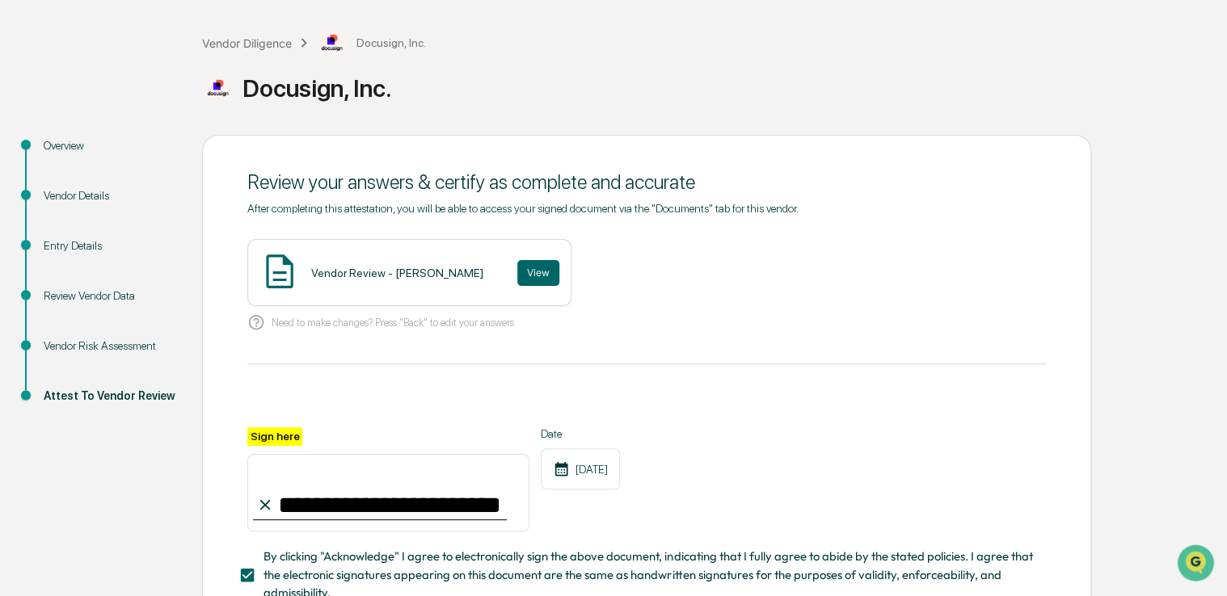
drag, startPoint x: 871, startPoint y: 76, endPoint x: 796, endPoint y: 78, distance: 75.2
click at [796, 78] on div "Docusign, Inc." at bounding box center [710, 88] width 1017 height 32
click at [517, 268] on button "View" at bounding box center [538, 273] width 42 height 26
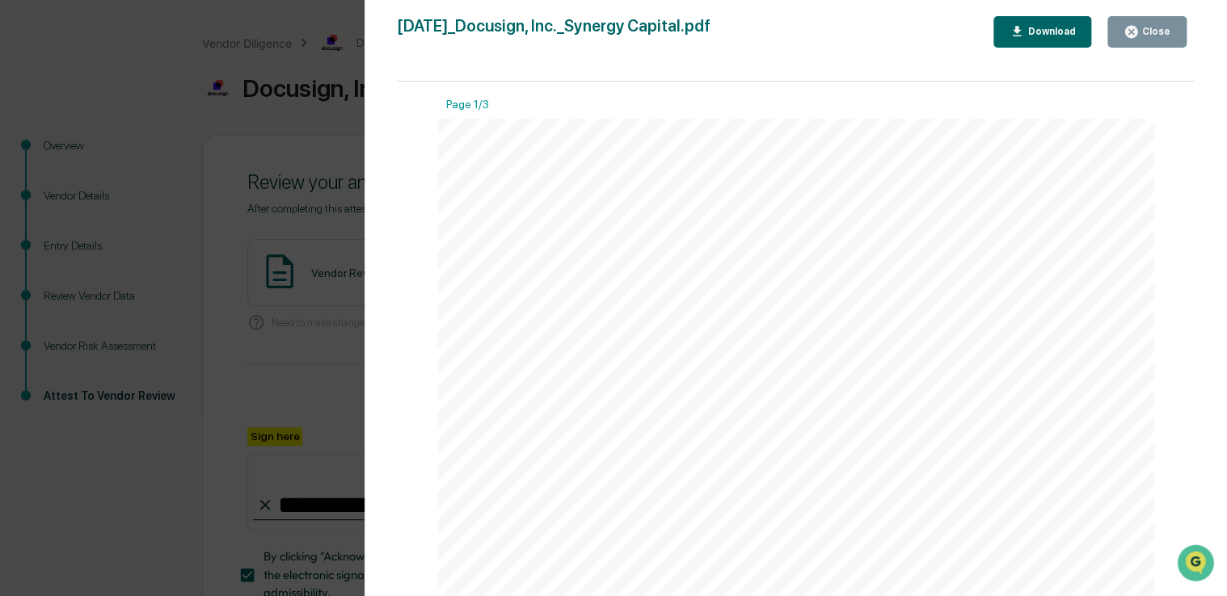
drag, startPoint x: 895, startPoint y: 160, endPoint x: 848, endPoint y: 160, distance: 47.7
click at [1137, 40] on button "Close" at bounding box center [1146, 32] width 79 height 32
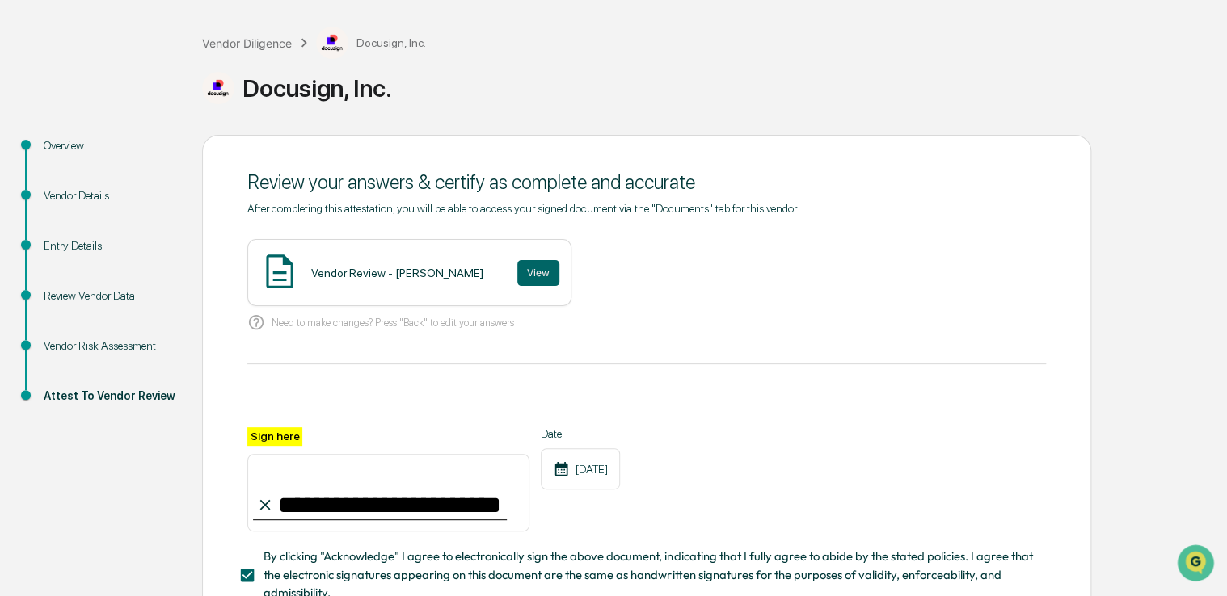
drag, startPoint x: 800, startPoint y: 37, endPoint x: 746, endPoint y: 55, distance: 57.0
click at [746, 55] on div "Vendor Diligence Docusign, Inc. Docusign, Inc." at bounding box center [710, 69] width 1017 height 84
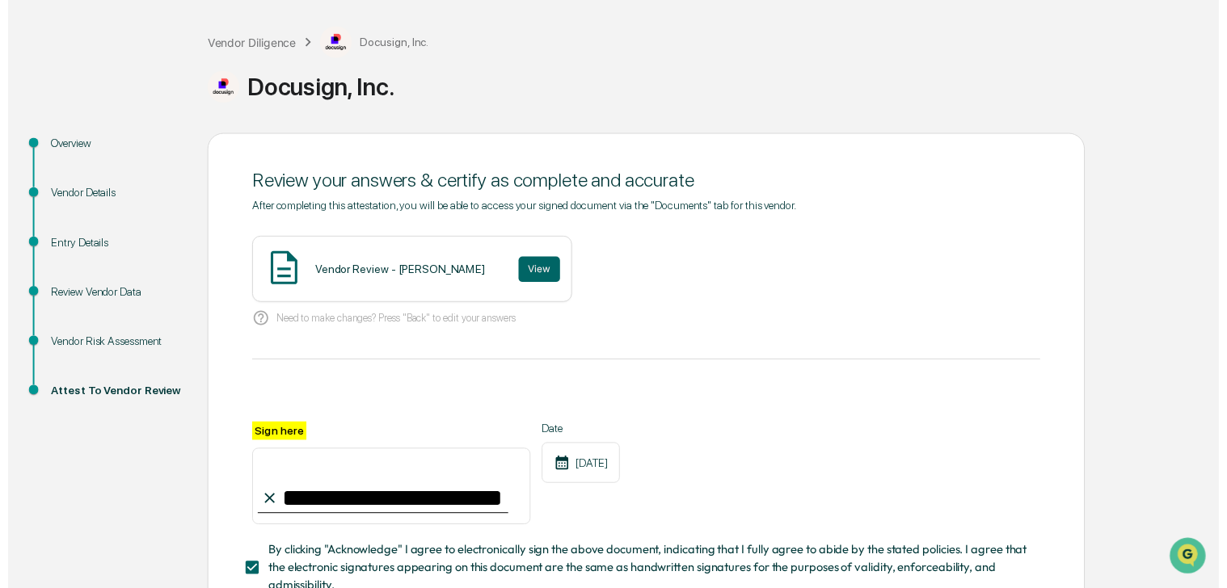
scroll to position [195, 0]
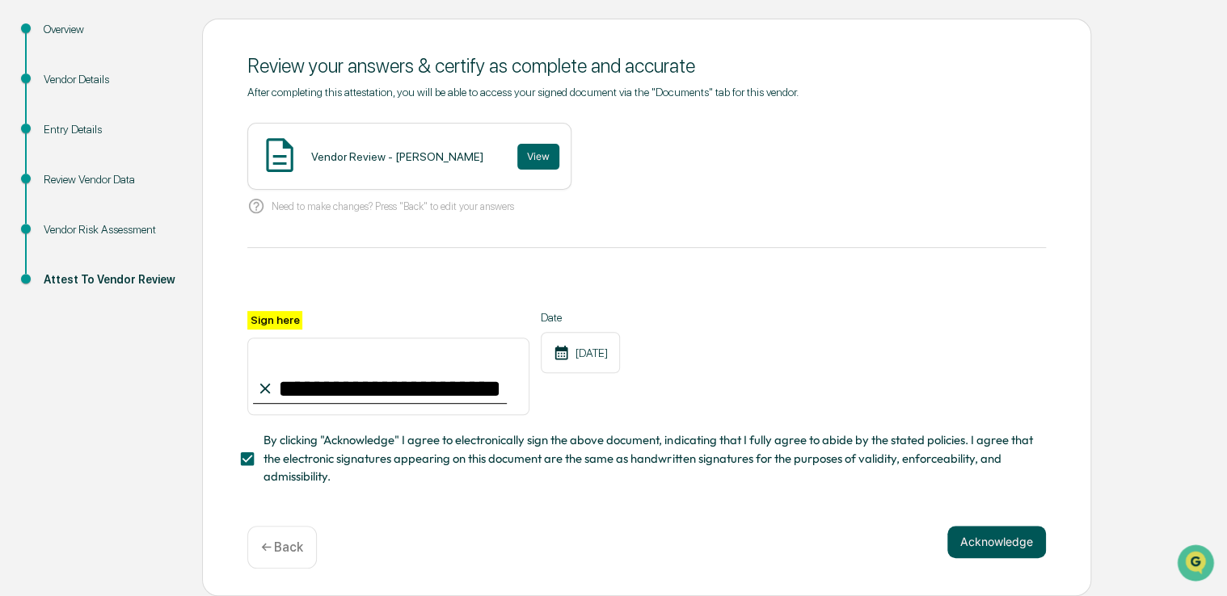
click at [991, 541] on button "Acknowledge" at bounding box center [996, 542] width 99 height 32
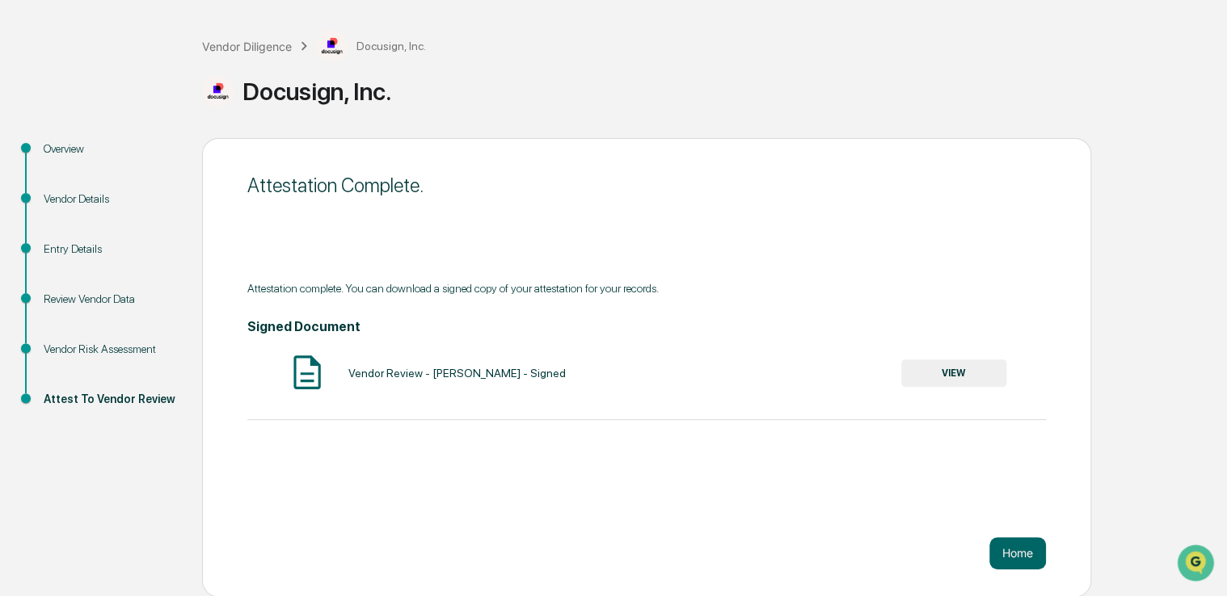
scroll to position [0, 0]
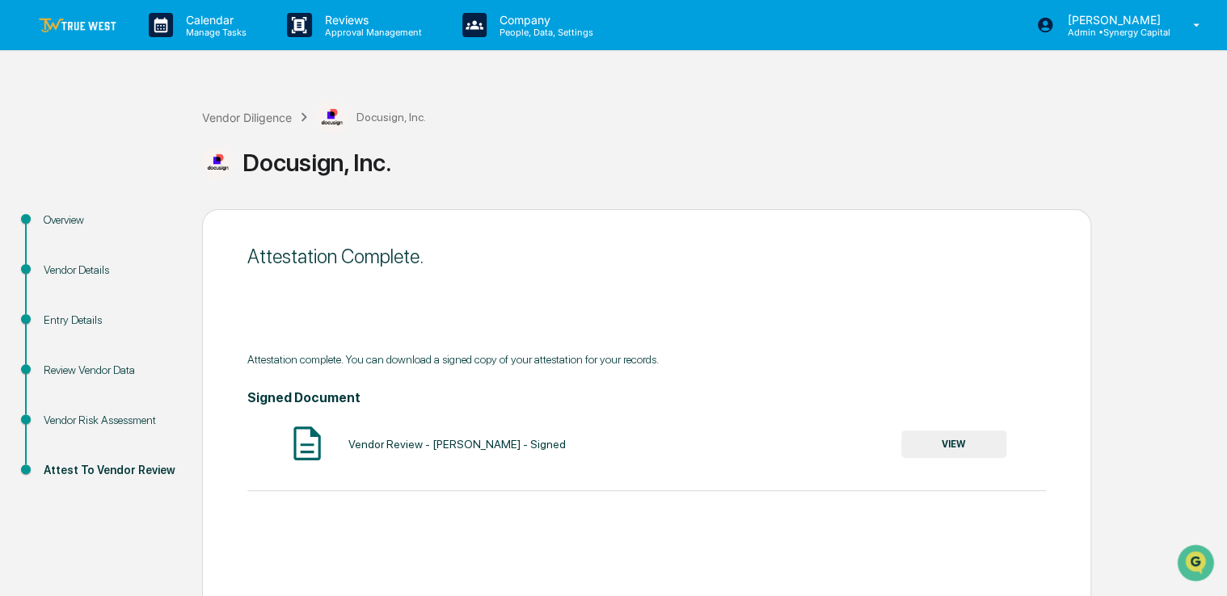
click at [110, 22] on img at bounding box center [78, 25] width 78 height 15
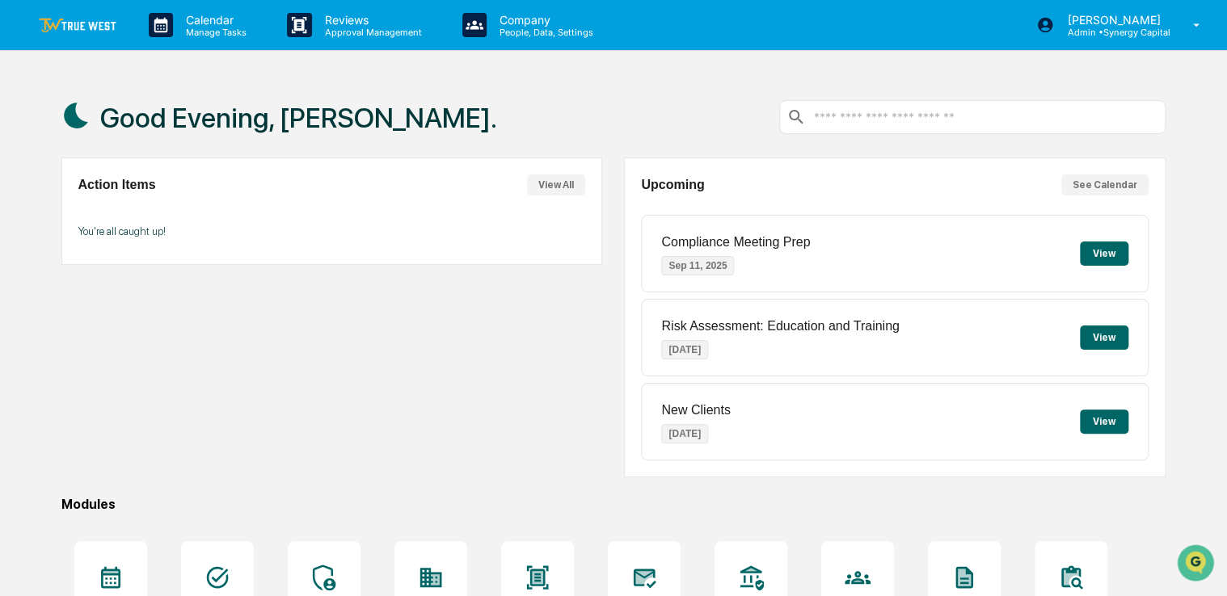
drag, startPoint x: 444, startPoint y: 377, endPoint x: 395, endPoint y: 393, distance: 51.6
click at [395, 393] on div "Action Items View All You're all caught up!" at bounding box center [331, 318] width 541 height 320
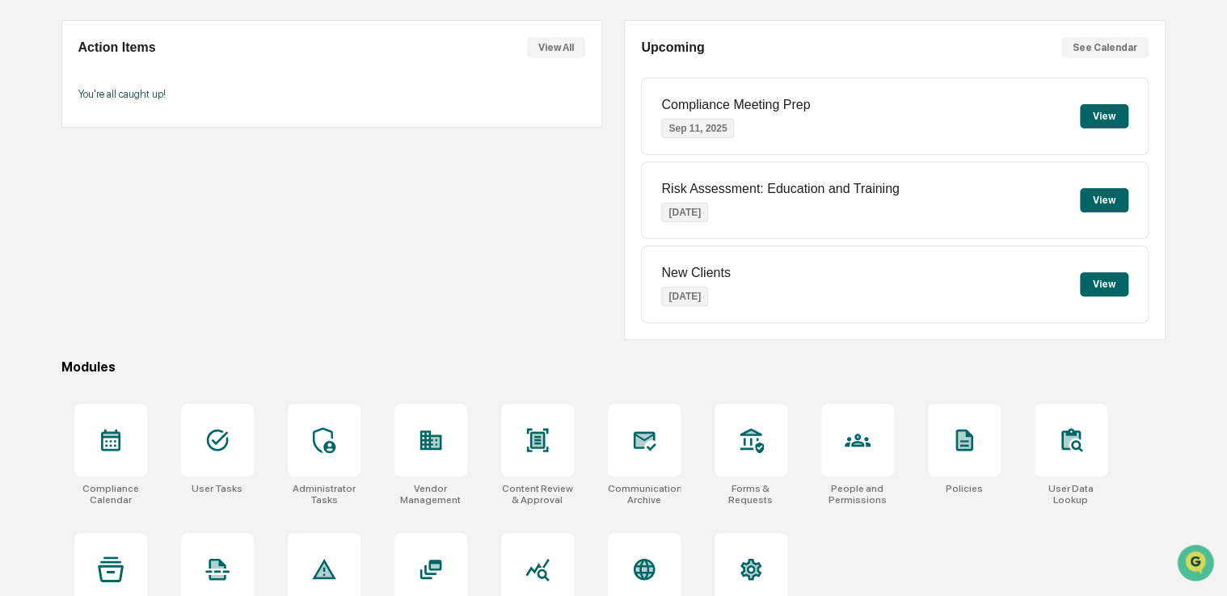
scroll to position [184, 0]
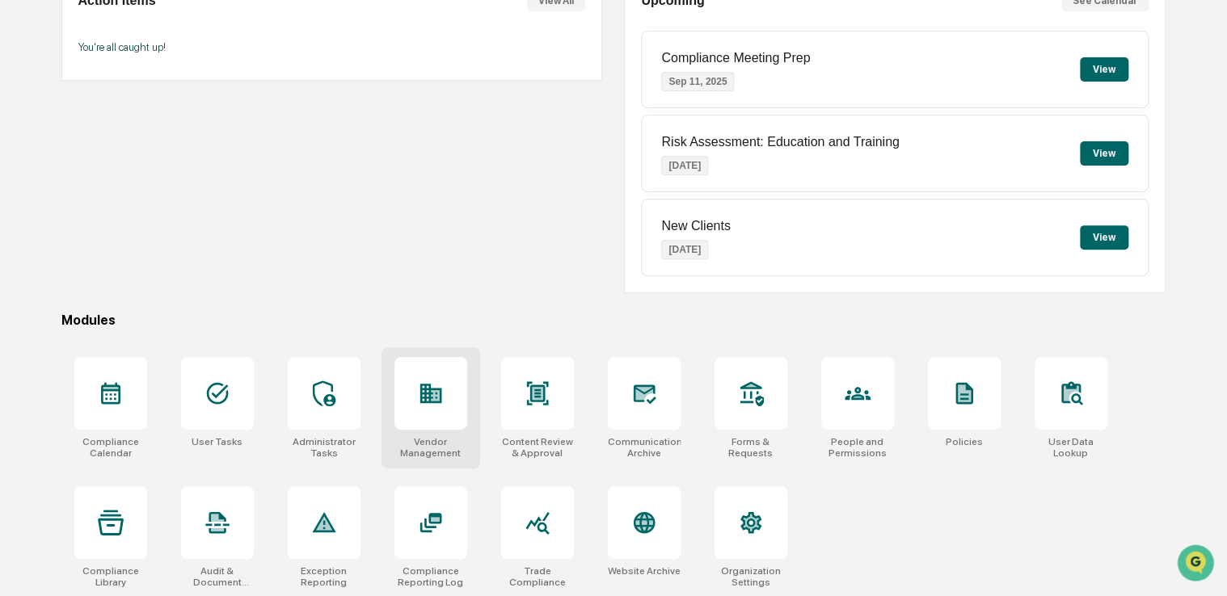
click at [457, 390] on div at bounding box center [430, 393] width 73 height 73
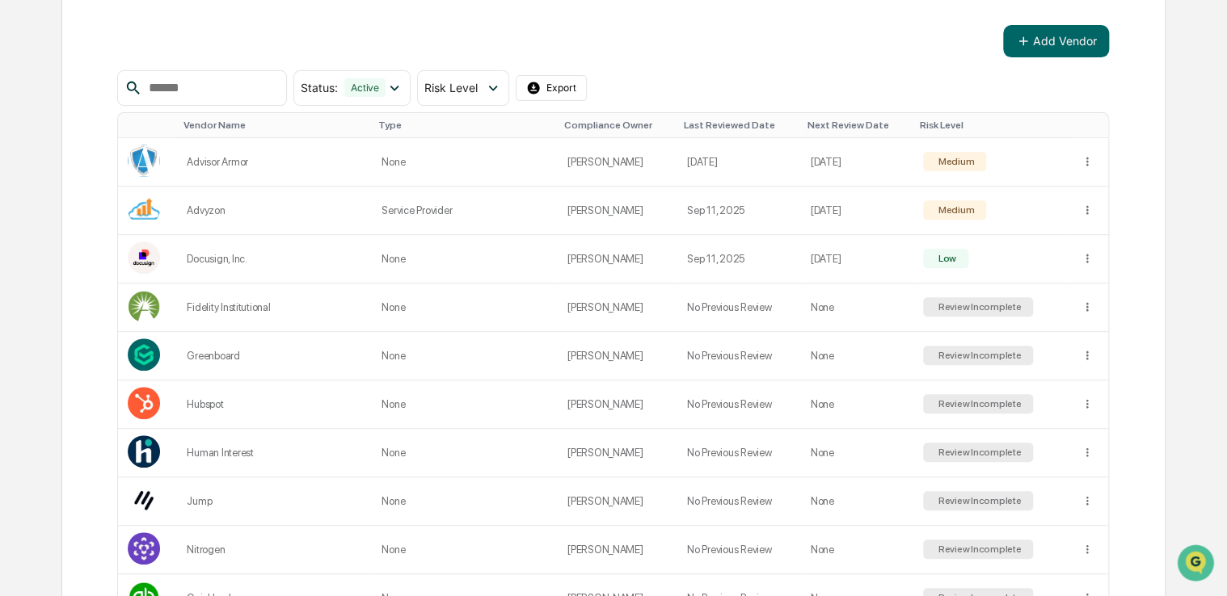
scroll to position [249, 0]
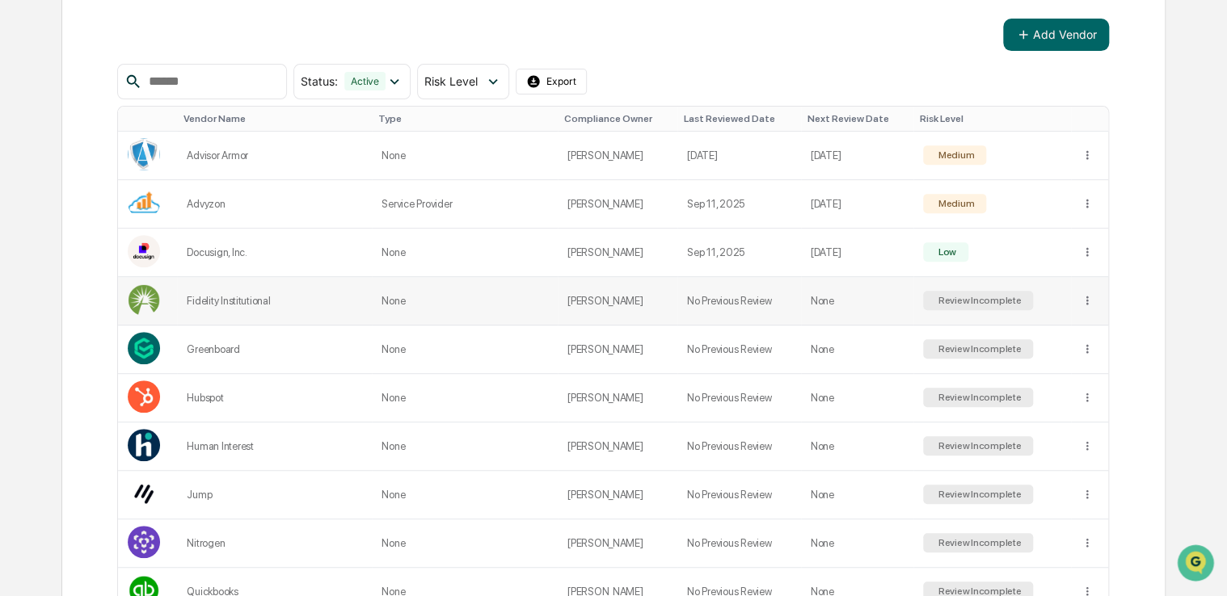
click at [597, 297] on td "[PERSON_NAME]" at bounding box center [618, 301] width 120 height 48
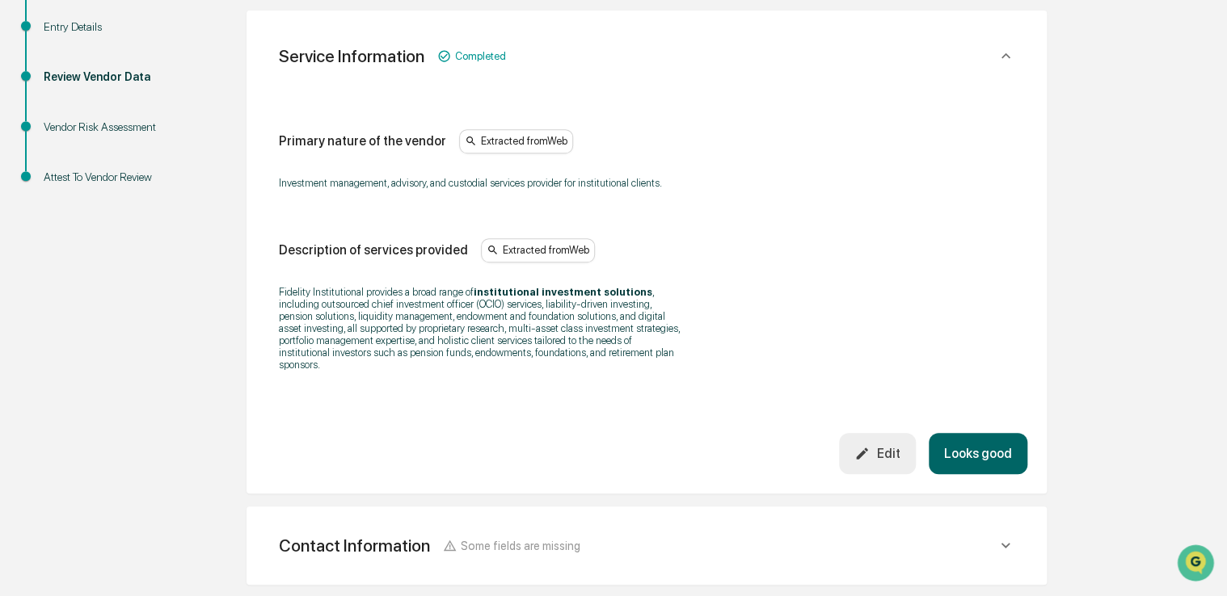
scroll to position [296, 0]
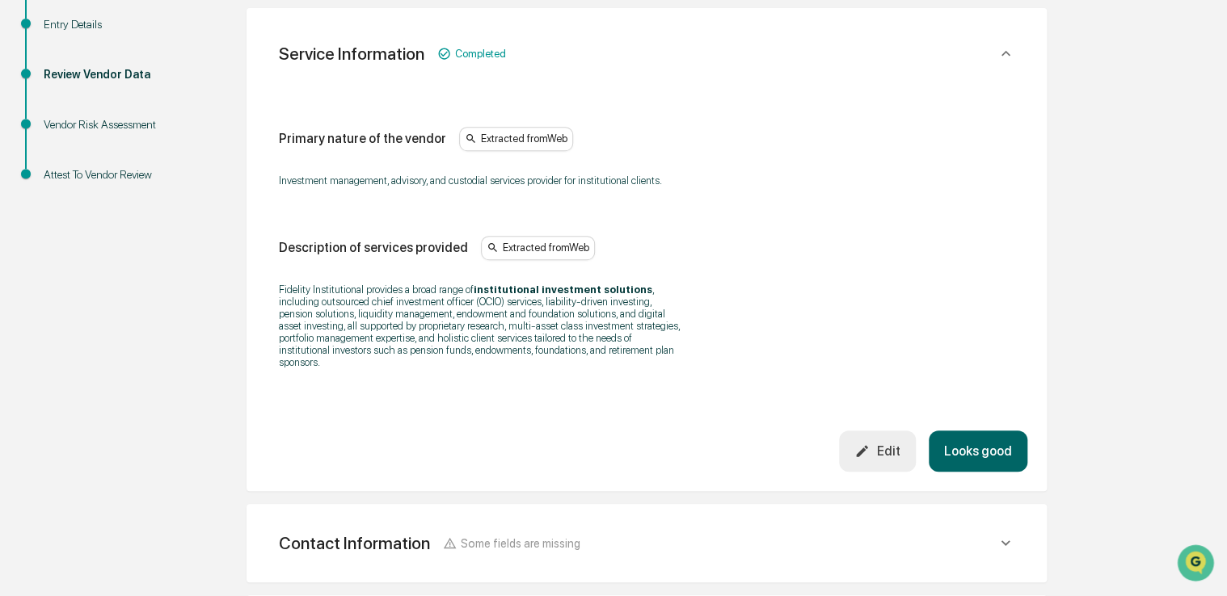
click at [1005, 436] on button "Looks good" at bounding box center [978, 451] width 99 height 41
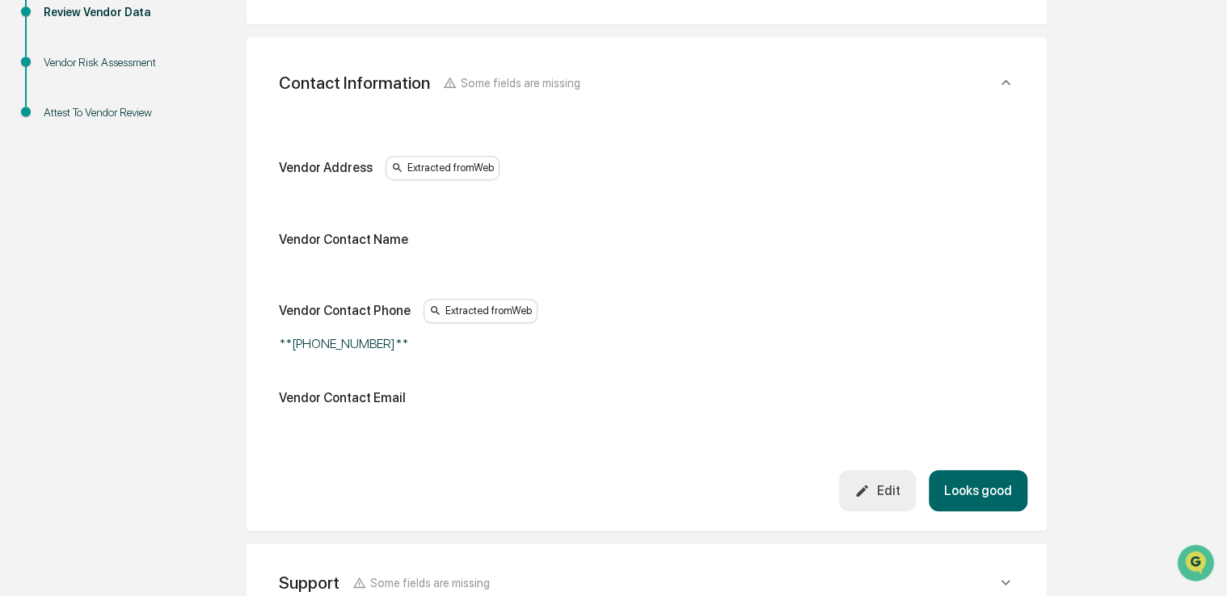
scroll to position [359, 0]
click at [885, 492] on div "Edit" at bounding box center [876, 489] width 45 height 15
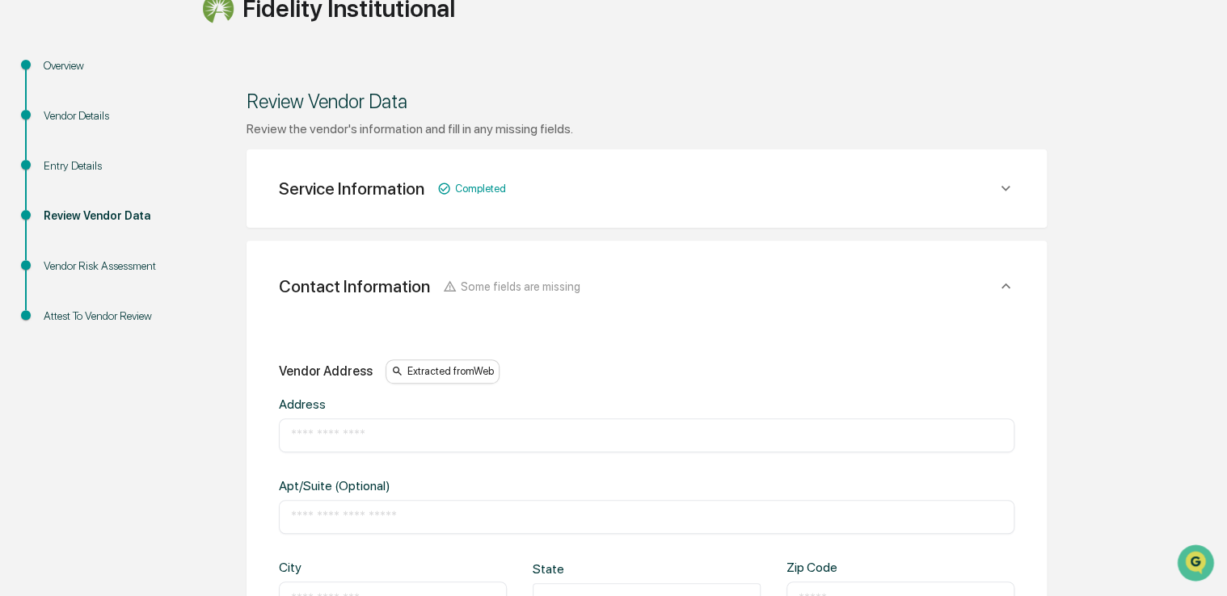
scroll to position [155, 0]
click at [400, 419] on div "​" at bounding box center [646, 435] width 735 height 34
click at [377, 432] on input "text" at bounding box center [646, 435] width 711 height 16
paste input "**********"
type input "**********"
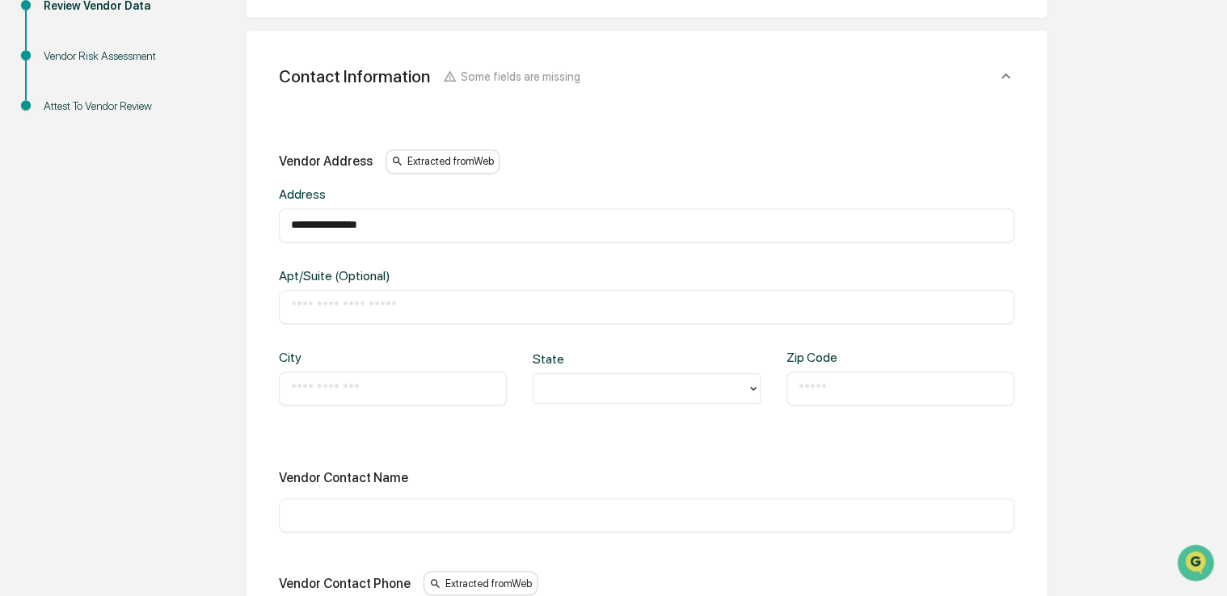
scroll to position [377, 0]
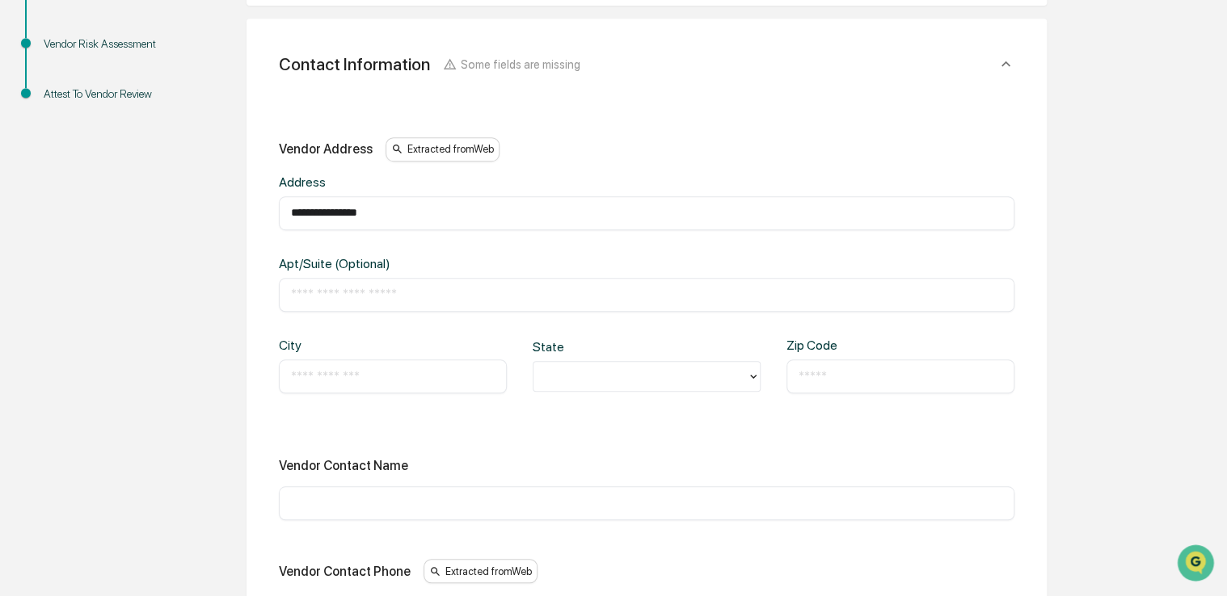
paste input "**********"
click at [352, 377] on input "**********" at bounding box center [393, 376] width 204 height 16
type input "**********"
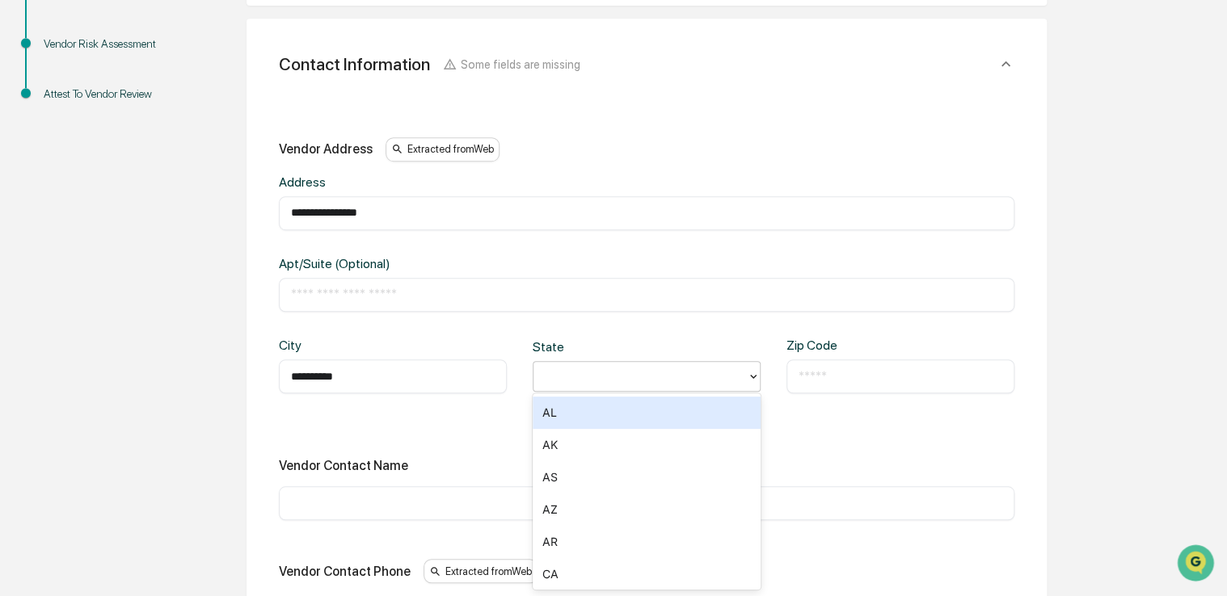
click at [582, 373] on div at bounding box center [639, 377] width 197 height 19
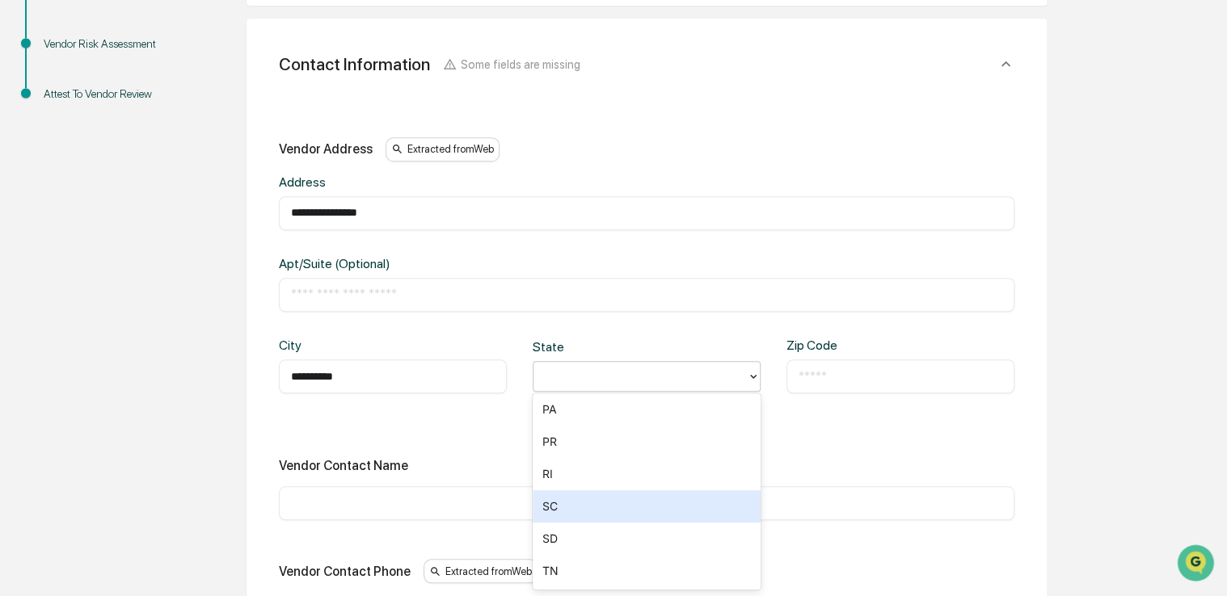
scroll to position [1426, 0]
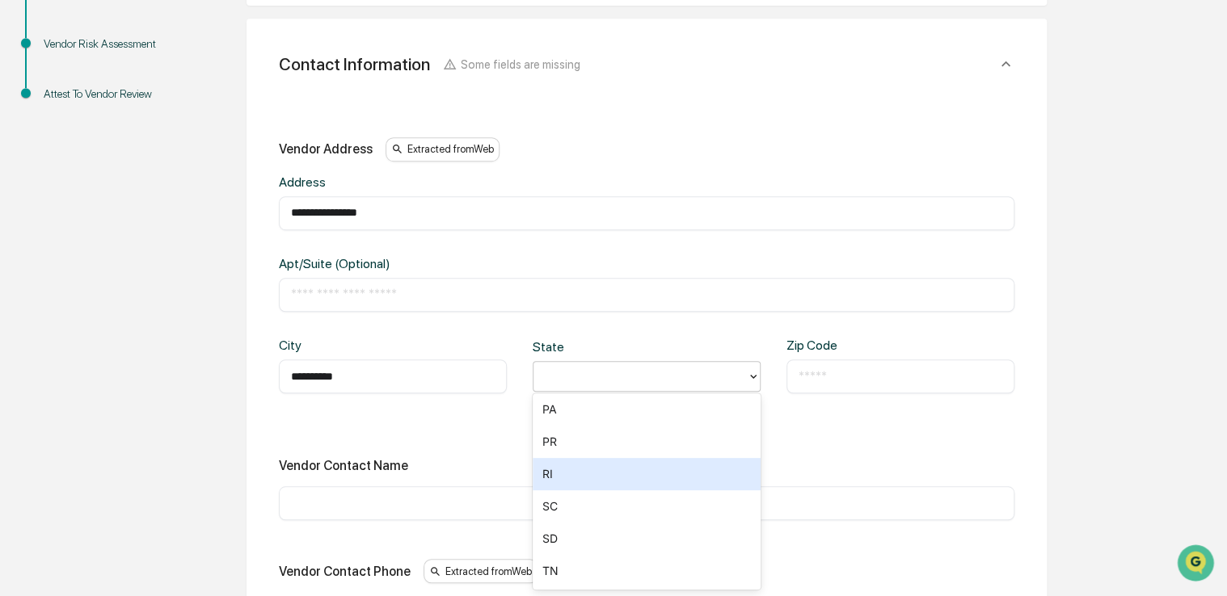
click at [599, 477] on div "RI" at bounding box center [647, 474] width 228 height 32
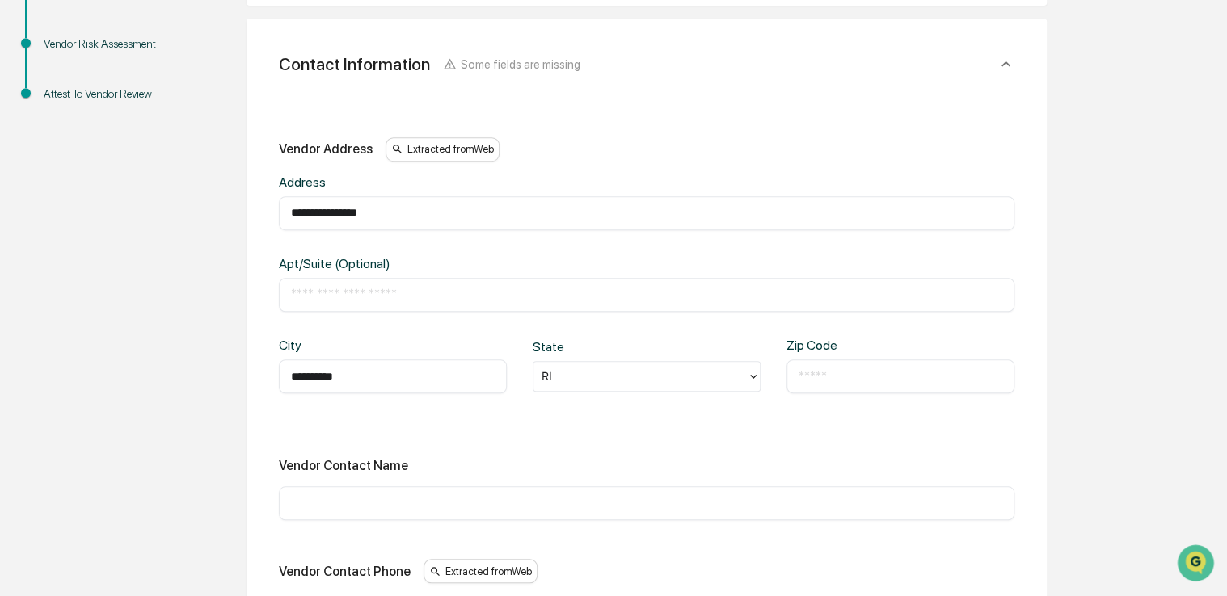
paste input "*****"
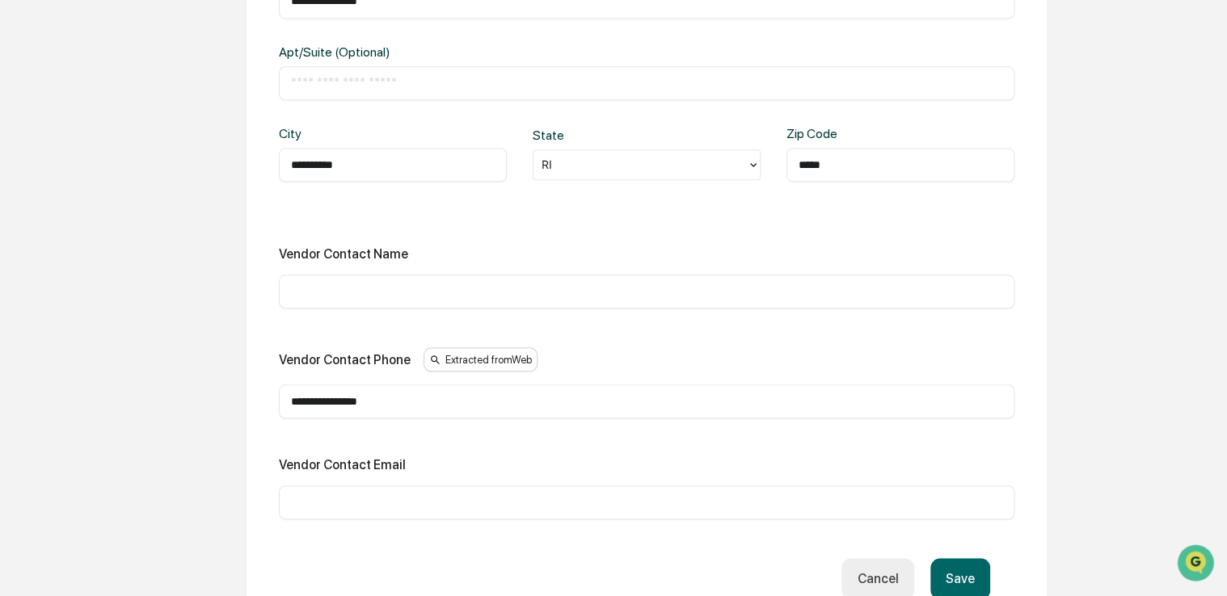
scroll to position [592, 0]
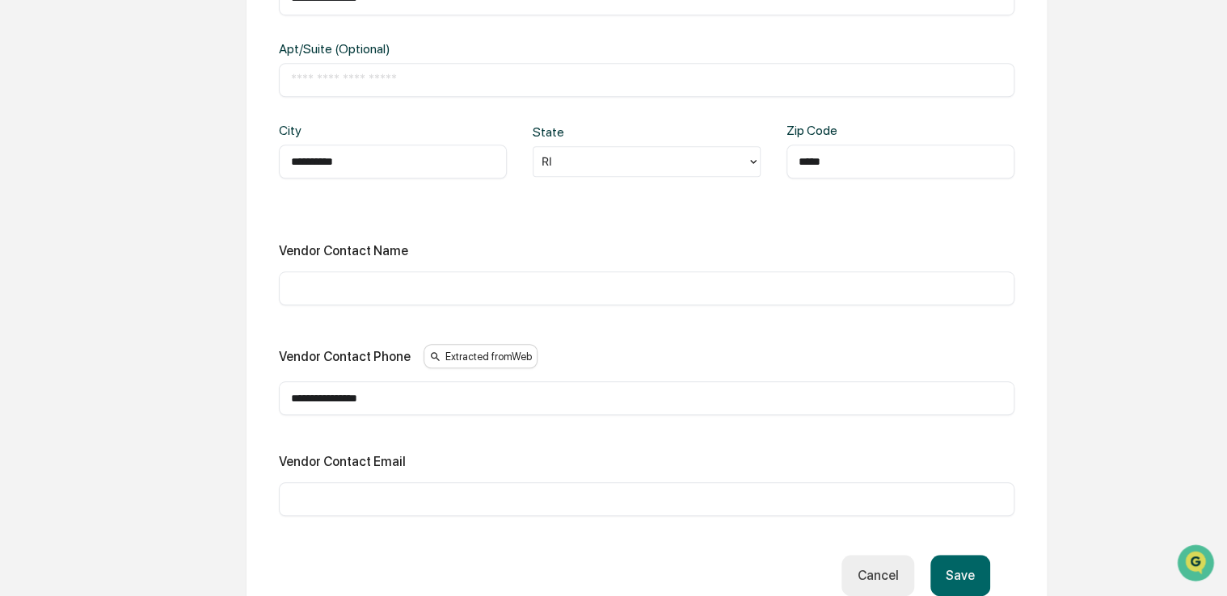
type input "*****"
click at [570, 292] on input "text" at bounding box center [646, 288] width 711 height 16
type input "*"
type input "*******"
click at [519, 486] on div "​" at bounding box center [646, 499] width 735 height 34
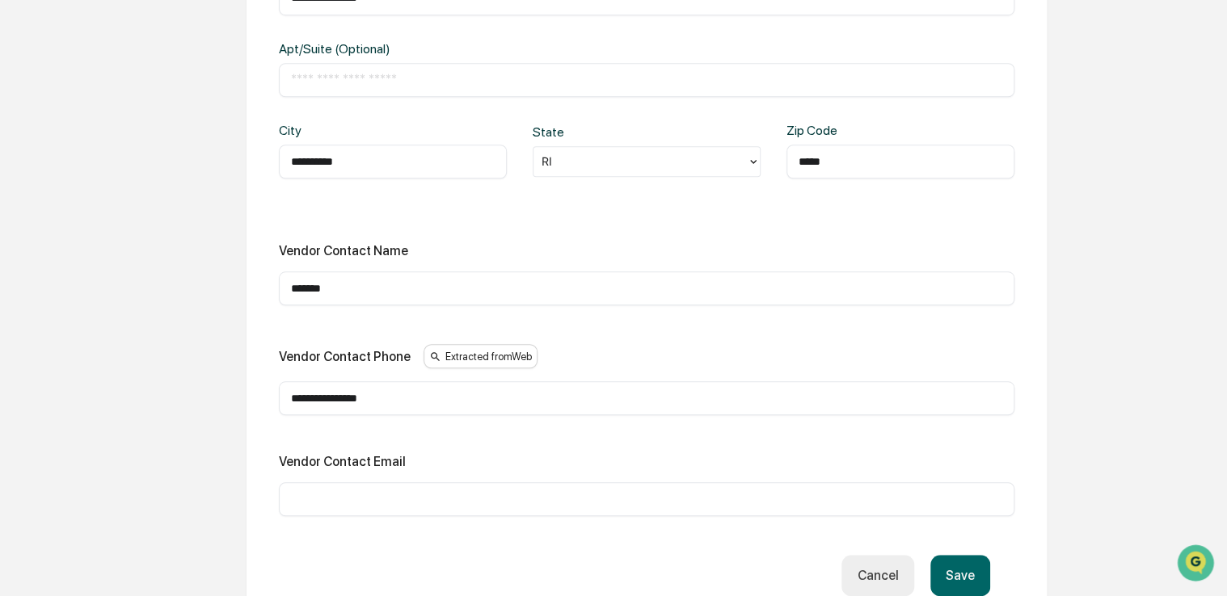
click at [510, 493] on input "text" at bounding box center [646, 499] width 711 height 16
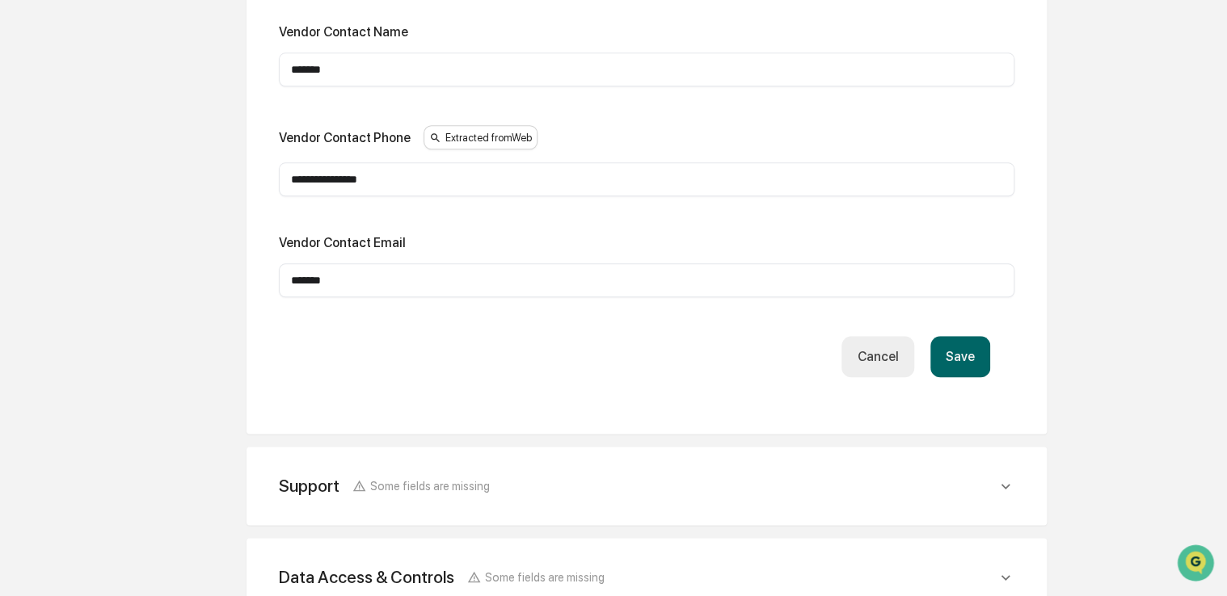
scroll to position [834, 0]
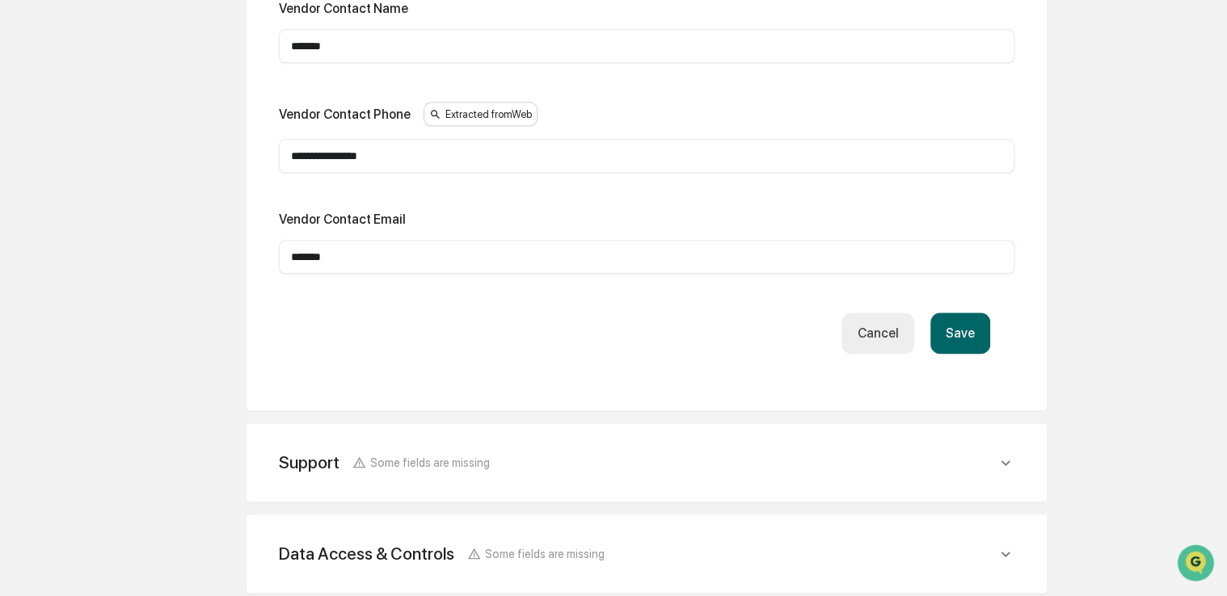
type input "*******"
click at [971, 329] on button "Save" at bounding box center [960, 333] width 60 height 41
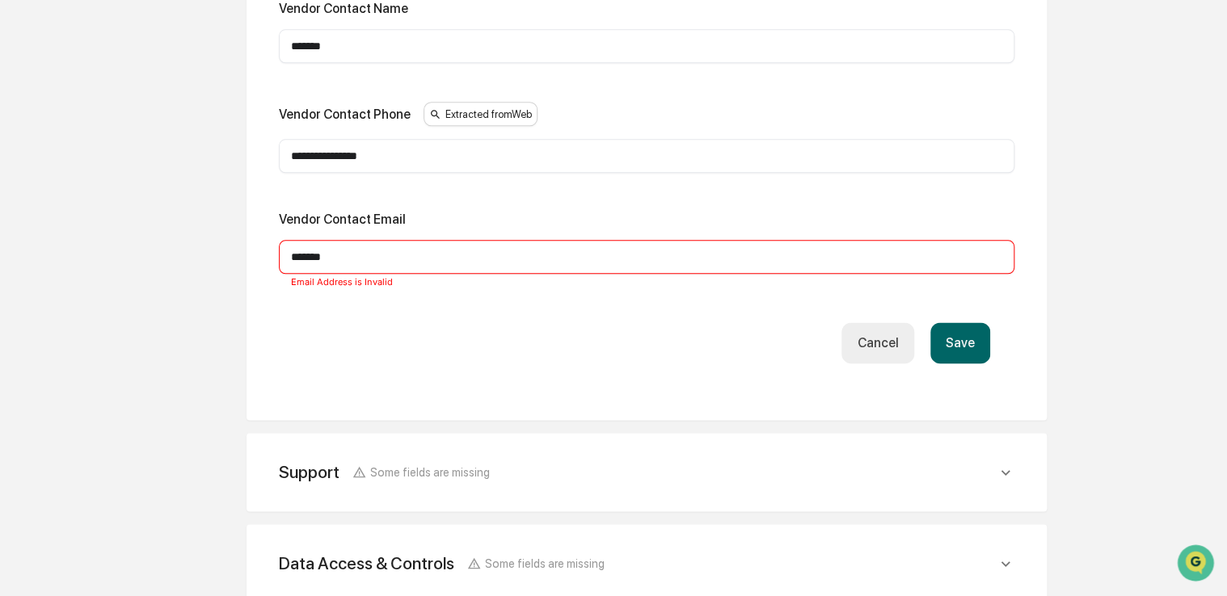
click at [611, 264] on div "******* ​ Email Address is Invalid" at bounding box center [646, 257] width 735 height 34
click at [579, 262] on input "*******" at bounding box center [646, 257] width 711 height 16
click at [957, 331] on button "Save" at bounding box center [960, 342] width 60 height 41
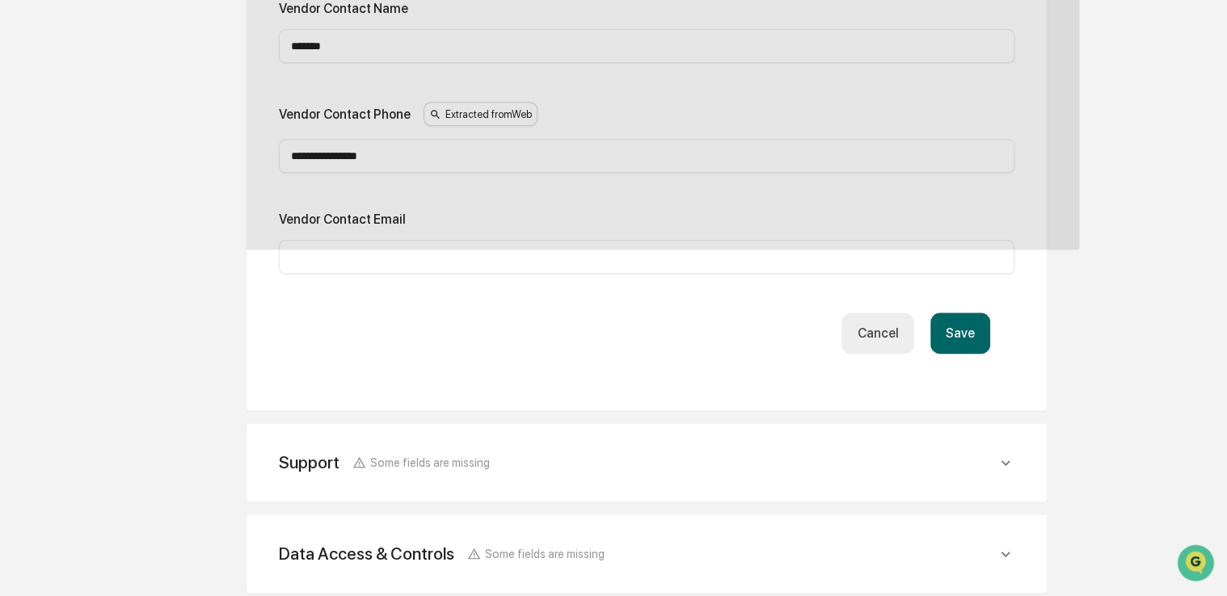
scroll to position [773, 0]
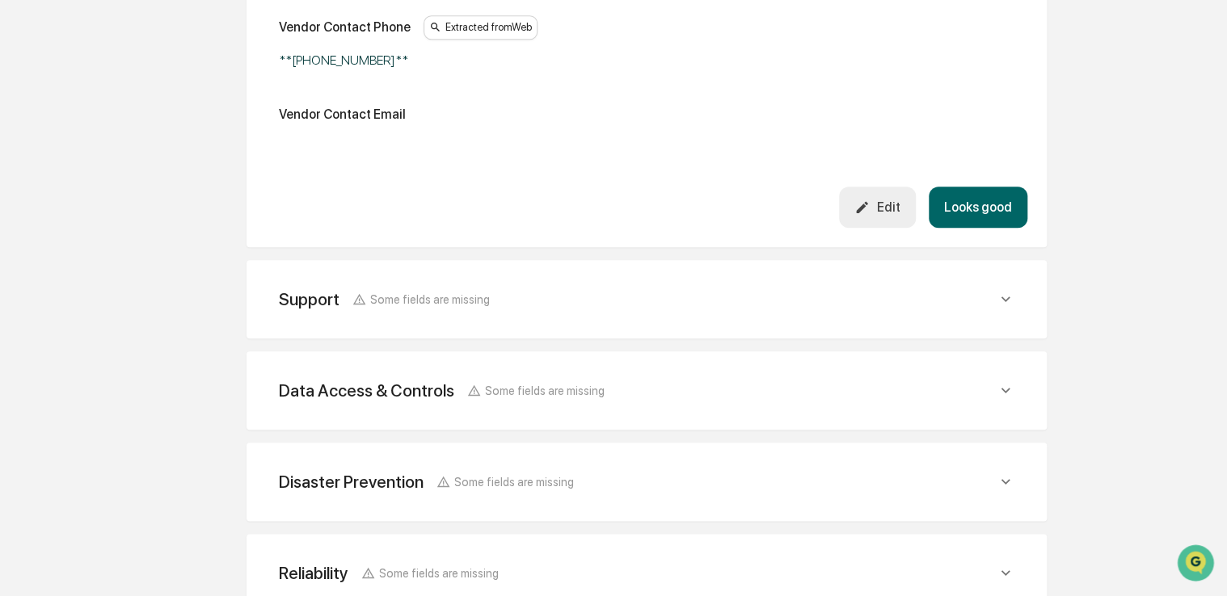
click at [998, 218] on button "Looks good" at bounding box center [978, 207] width 99 height 41
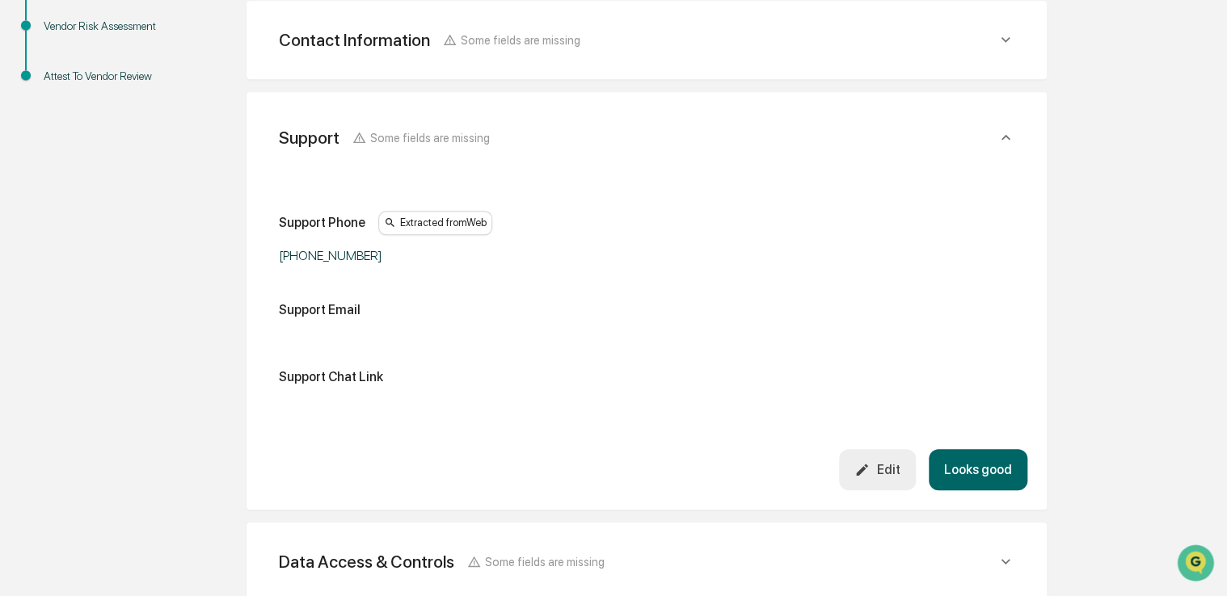
scroll to position [427, 0]
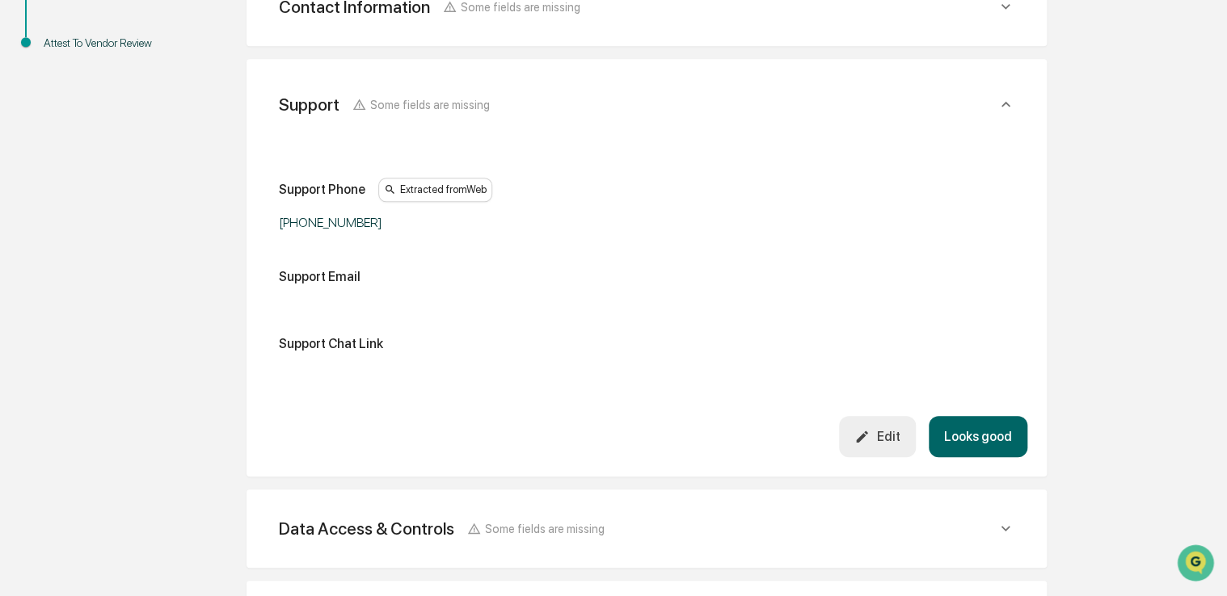
click at [889, 433] on div "Edit" at bounding box center [876, 436] width 45 height 15
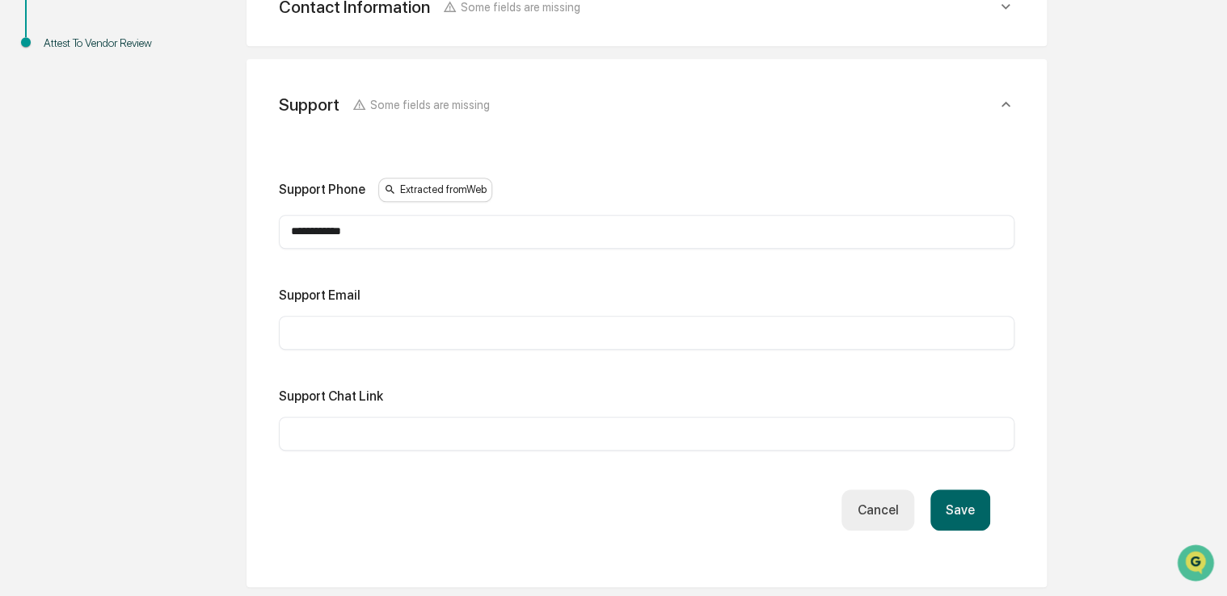
click at [367, 432] on input "text" at bounding box center [646, 434] width 711 height 16
paste input "**********"
type input "**********"
click at [350, 328] on input "text" at bounding box center [646, 333] width 711 height 16
type input "*******"
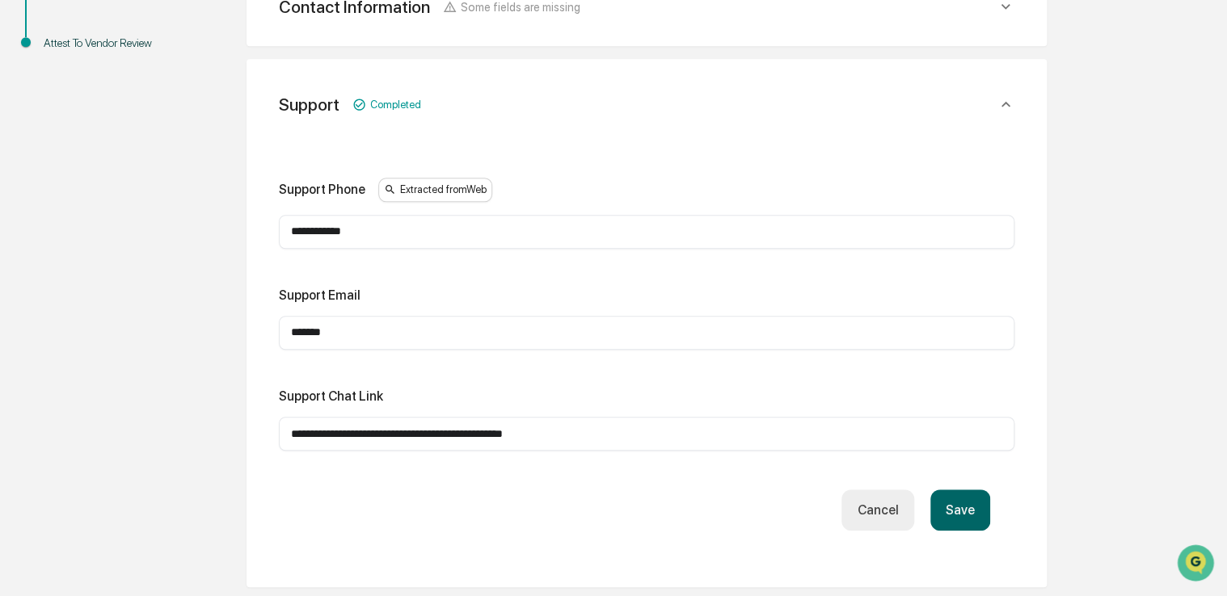
click at [976, 499] on button "Save" at bounding box center [960, 510] width 60 height 41
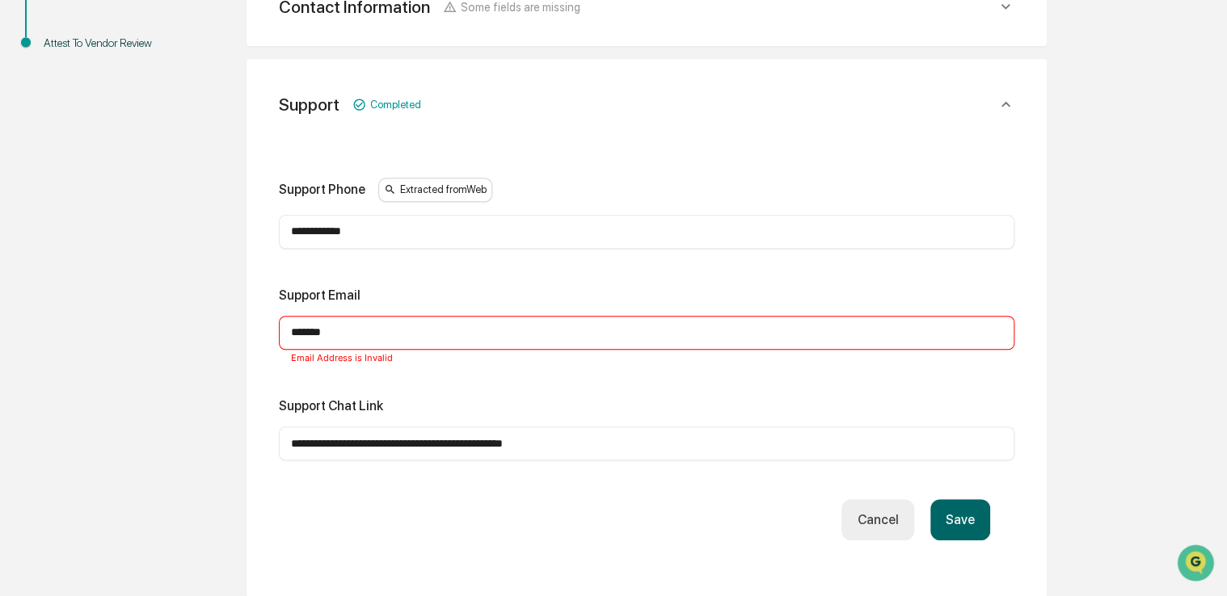
click at [526, 334] on input "*******" at bounding box center [646, 333] width 711 height 16
click at [941, 516] on button "Save" at bounding box center [960, 519] width 60 height 41
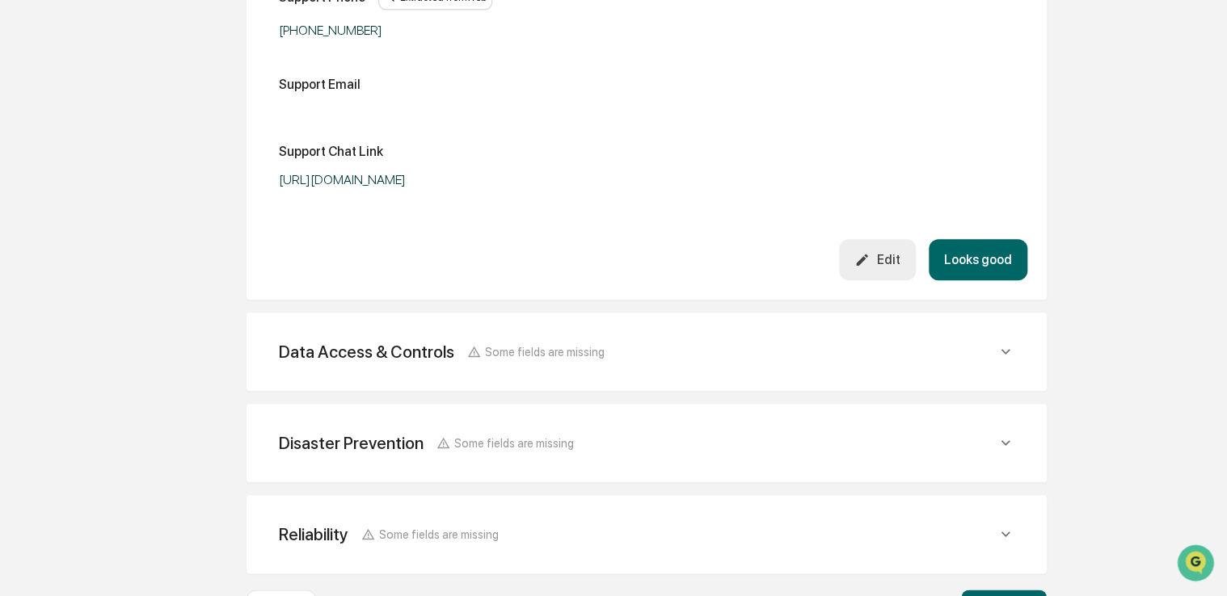
scroll to position [623, 0]
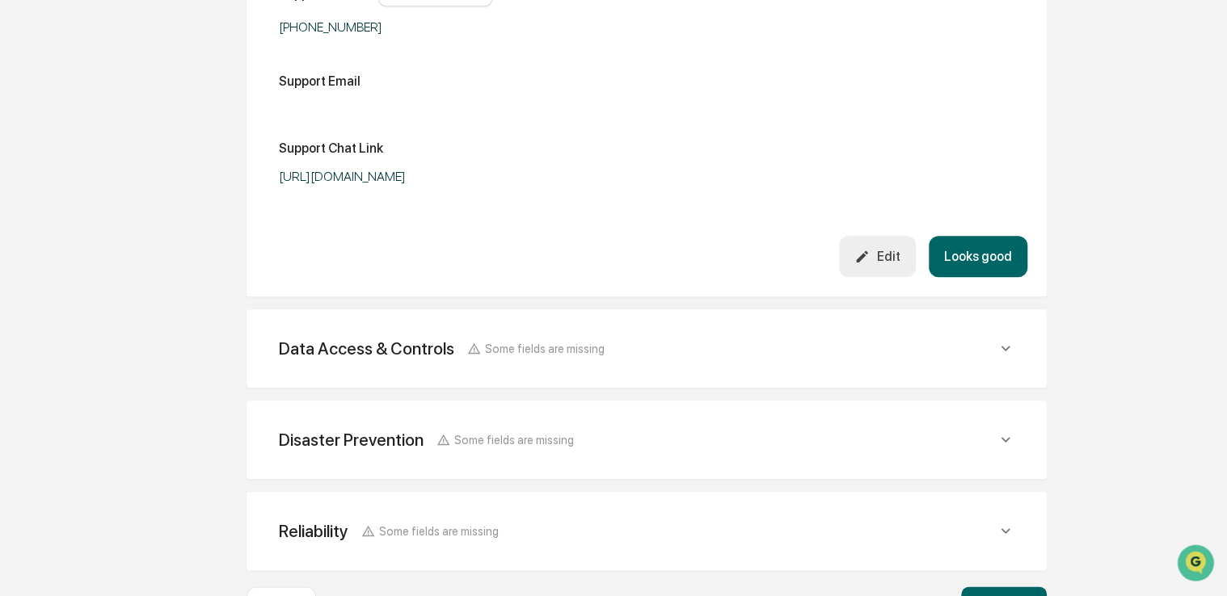
click at [971, 257] on button "Looks good" at bounding box center [978, 256] width 99 height 41
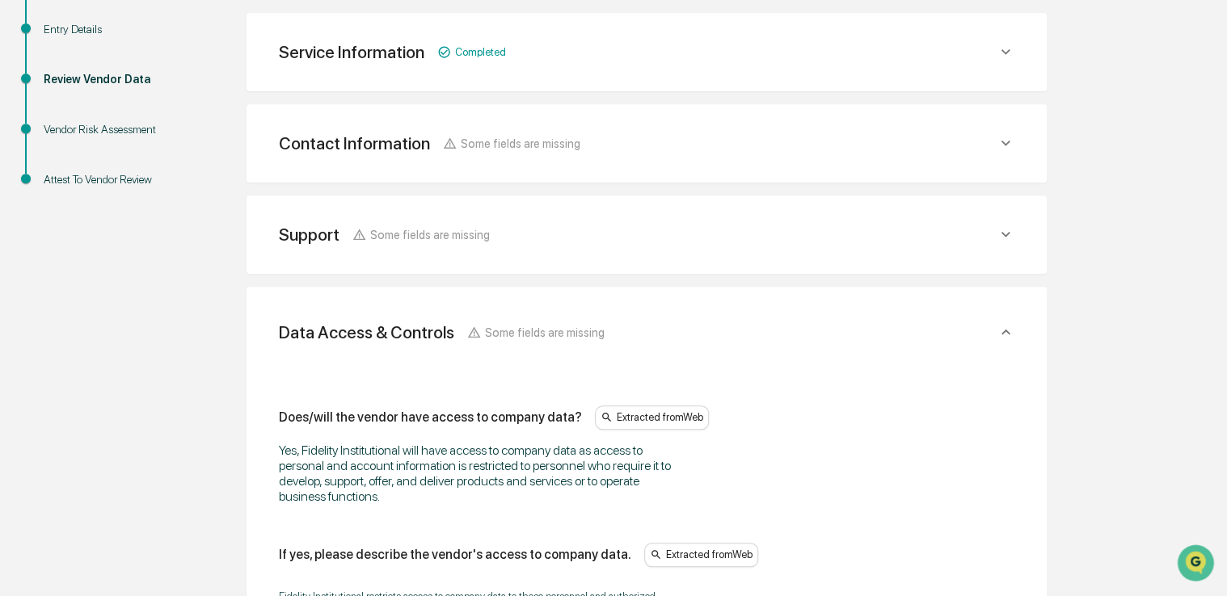
scroll to position [292, 0]
click at [769, 238] on div "Support Some fields are missing" at bounding box center [638, 234] width 718 height 20
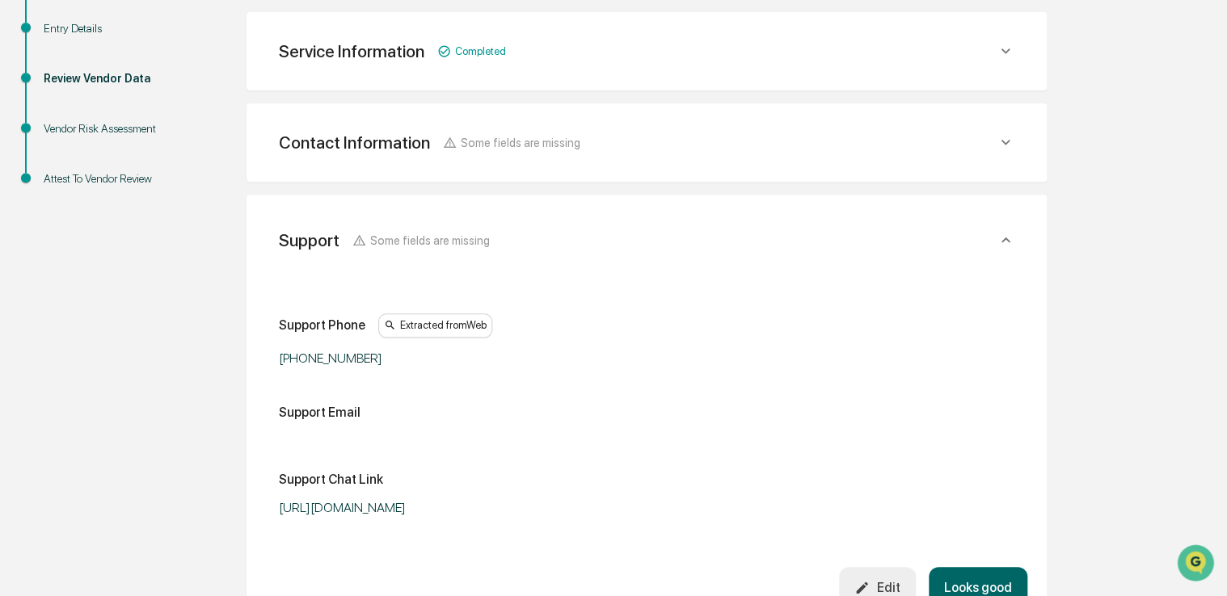
click at [759, 239] on div "Support Some fields are missing" at bounding box center [638, 240] width 718 height 20
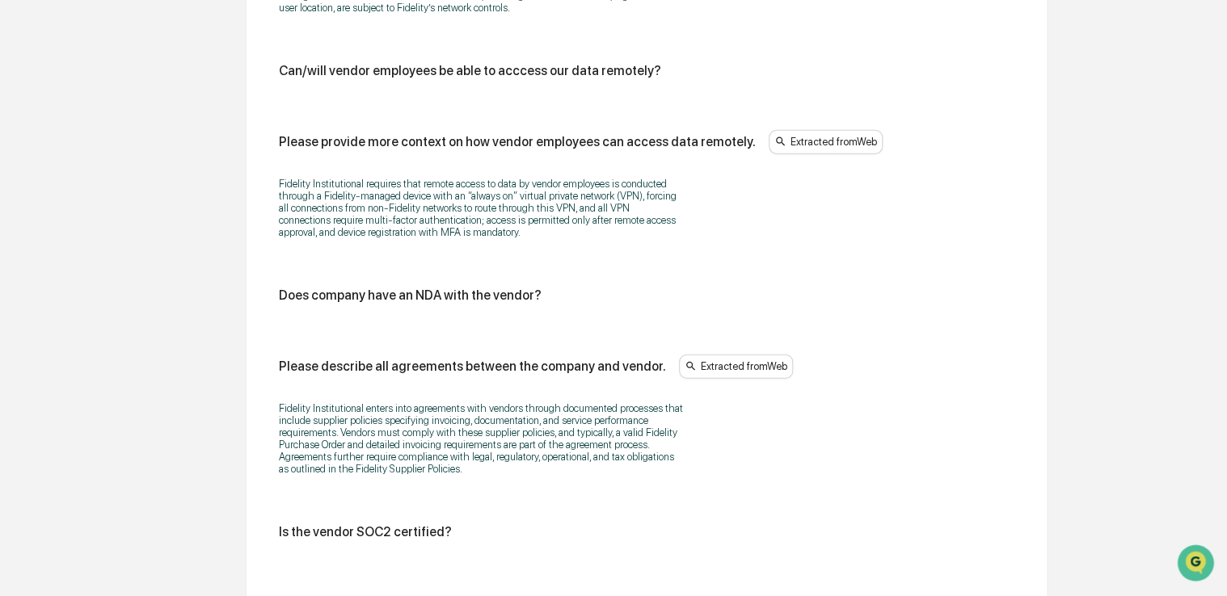
scroll to position [2308, 0]
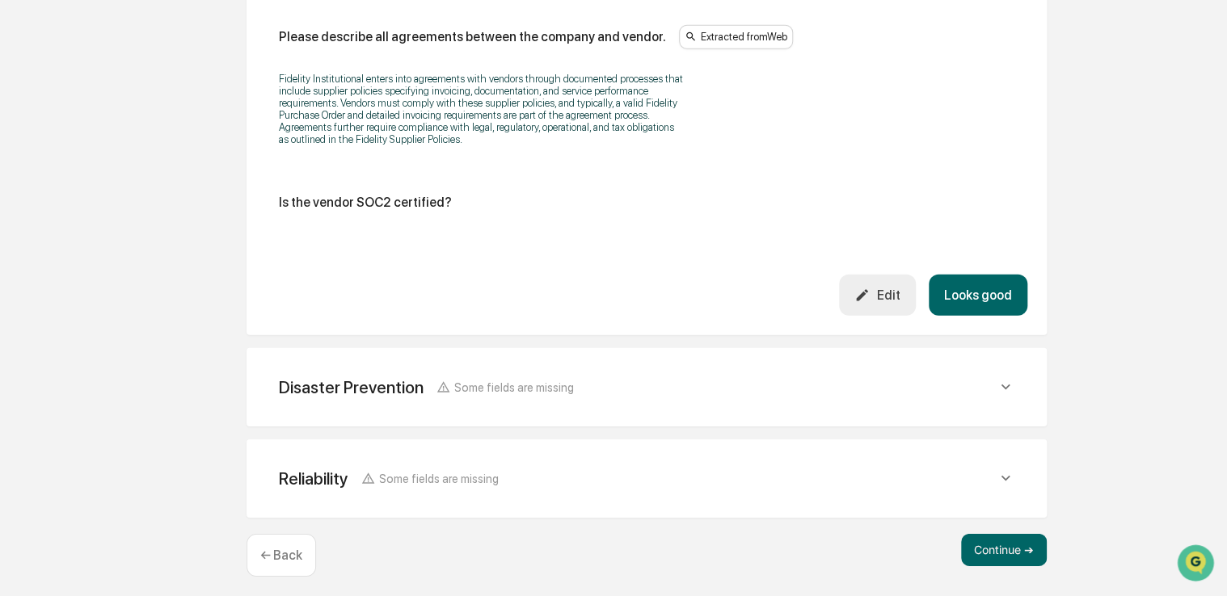
click at [899, 288] on div "Edit" at bounding box center [876, 295] width 45 height 15
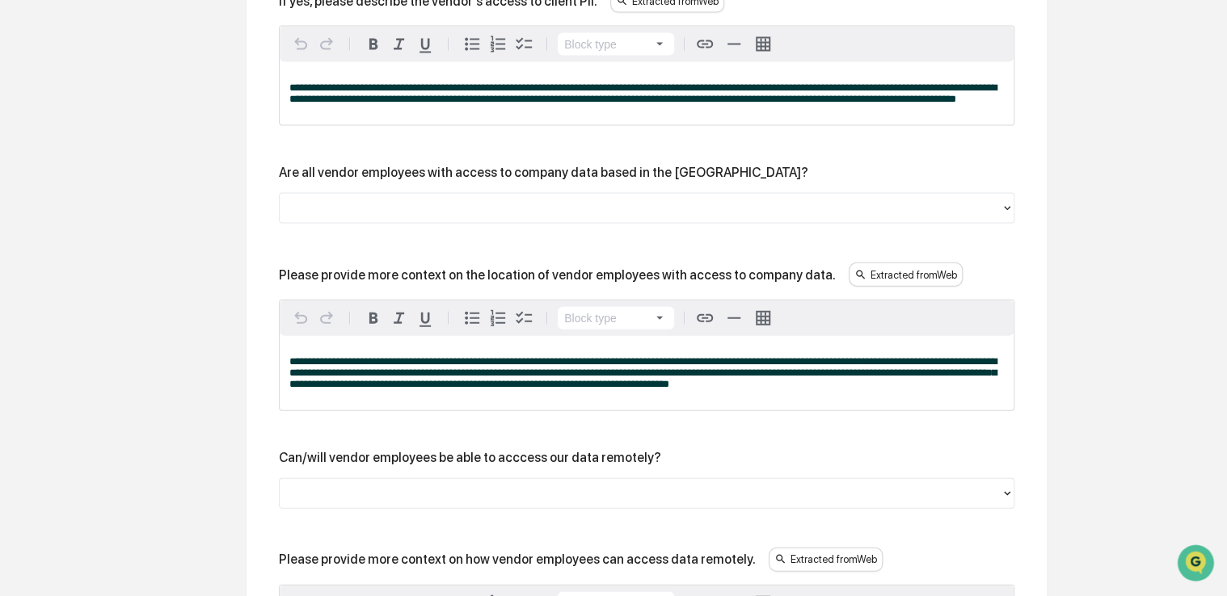
scroll to position [1726, 0]
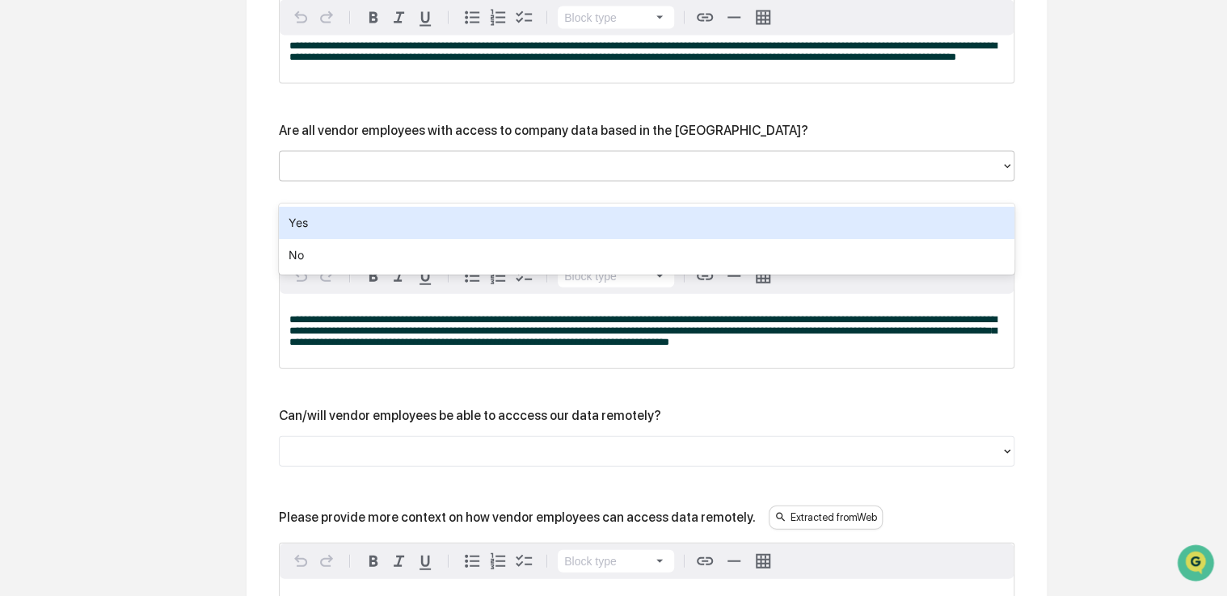
click at [649, 176] on div at bounding box center [640, 167] width 705 height 19
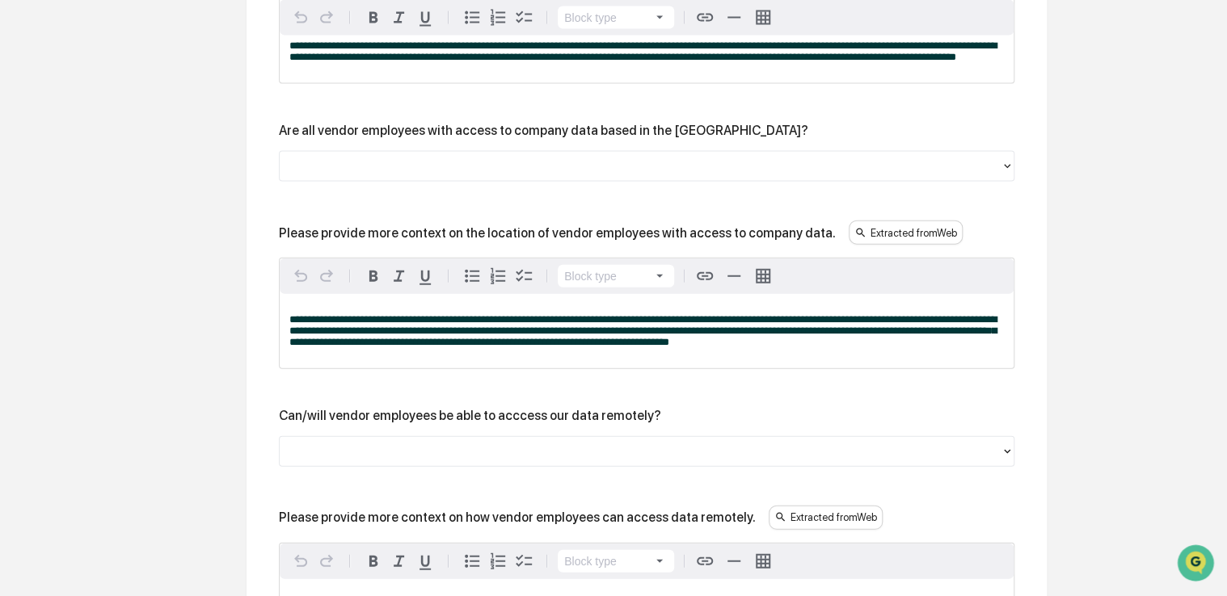
click at [756, 116] on div "**********" at bounding box center [646, 3] width 735 height 2067
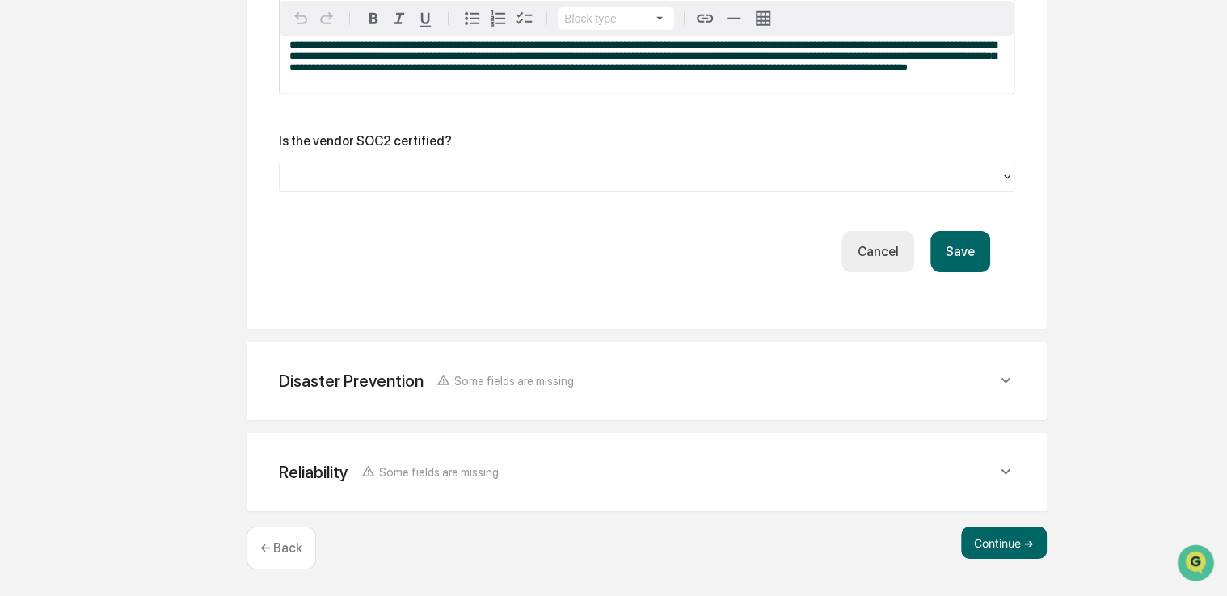
scroll to position [2597, 0]
click at [381, 137] on div "Is the vendor SOC2 certified?" at bounding box center [365, 140] width 173 height 15
copy div "SOC2"
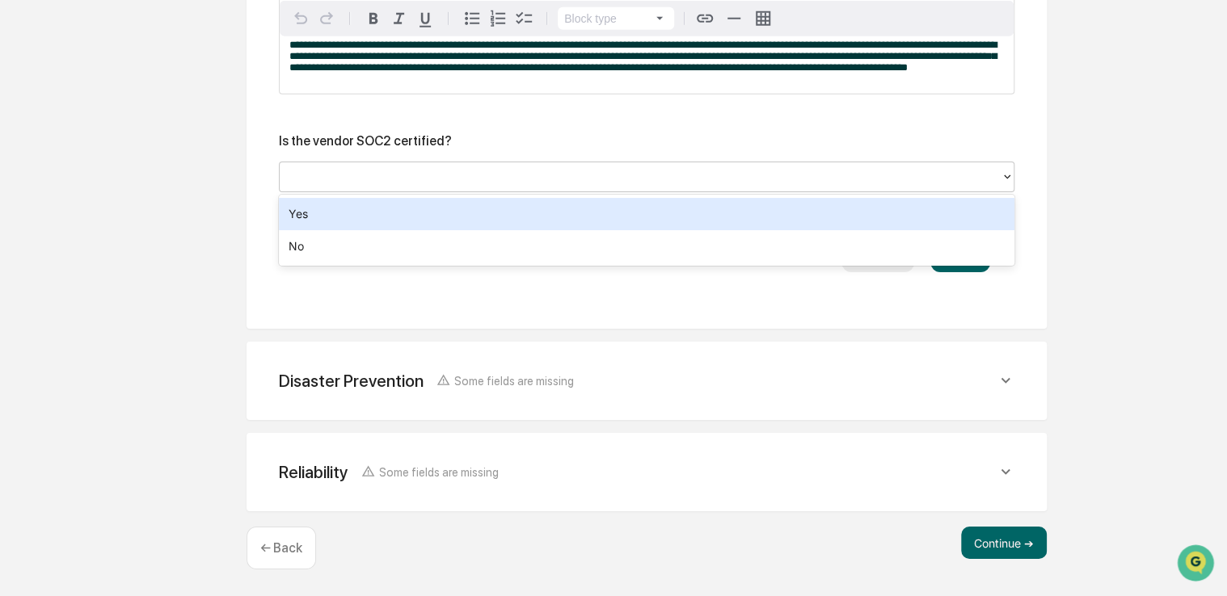
click at [664, 175] on div at bounding box center [640, 176] width 705 height 19
click at [596, 214] on div "Yes" at bounding box center [646, 214] width 735 height 32
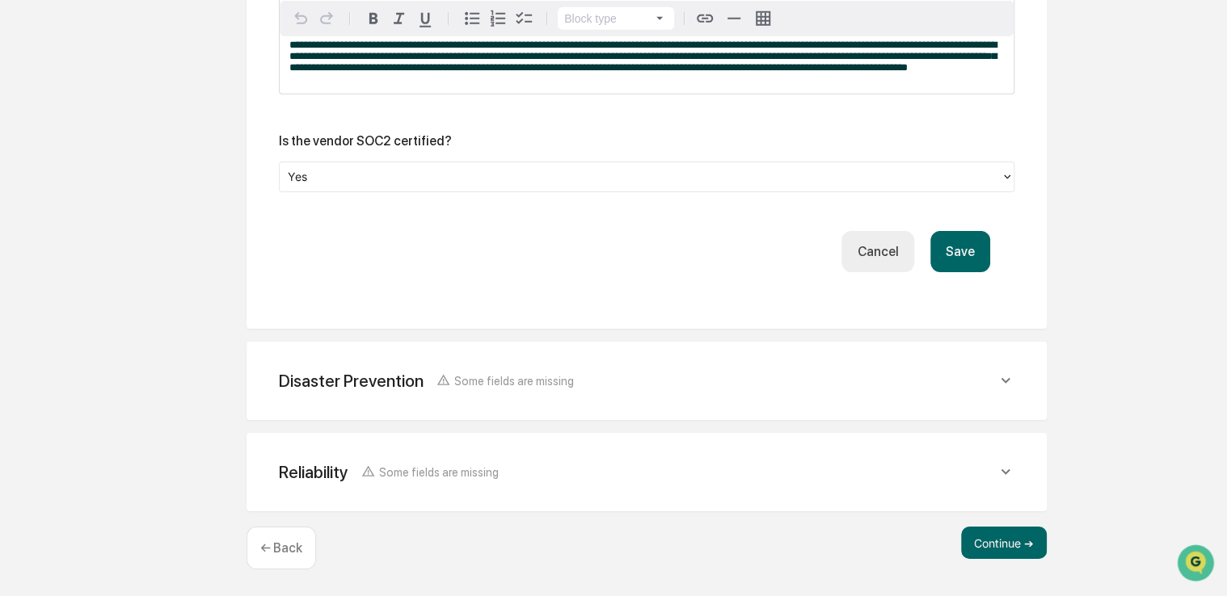
click at [962, 255] on button "Save" at bounding box center [960, 251] width 60 height 41
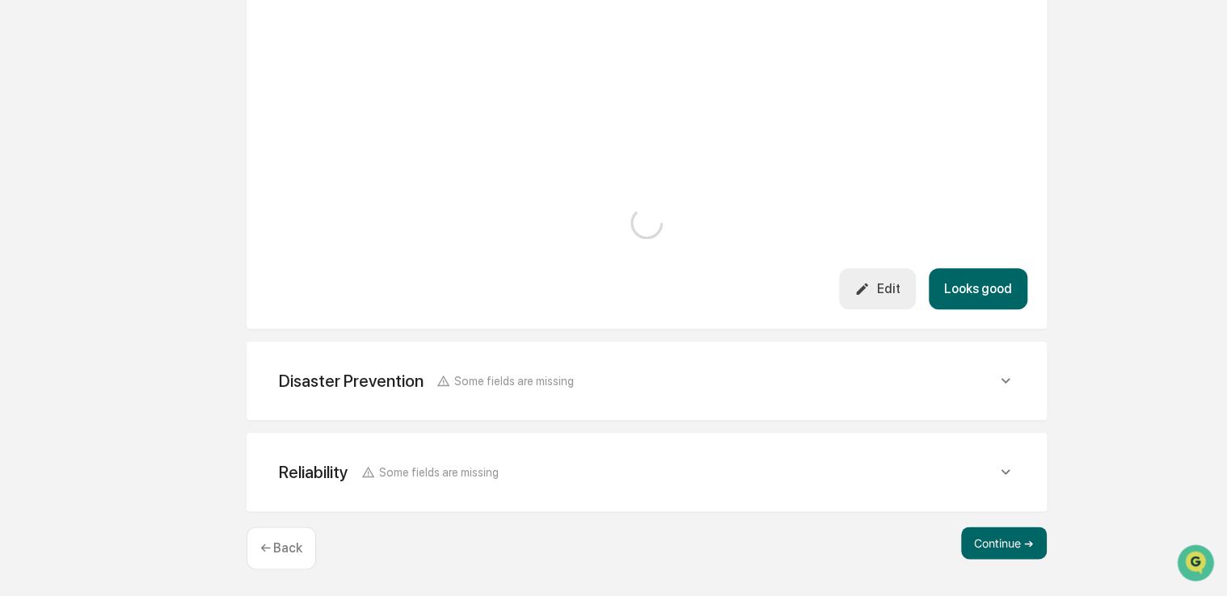
scroll to position [2323, 0]
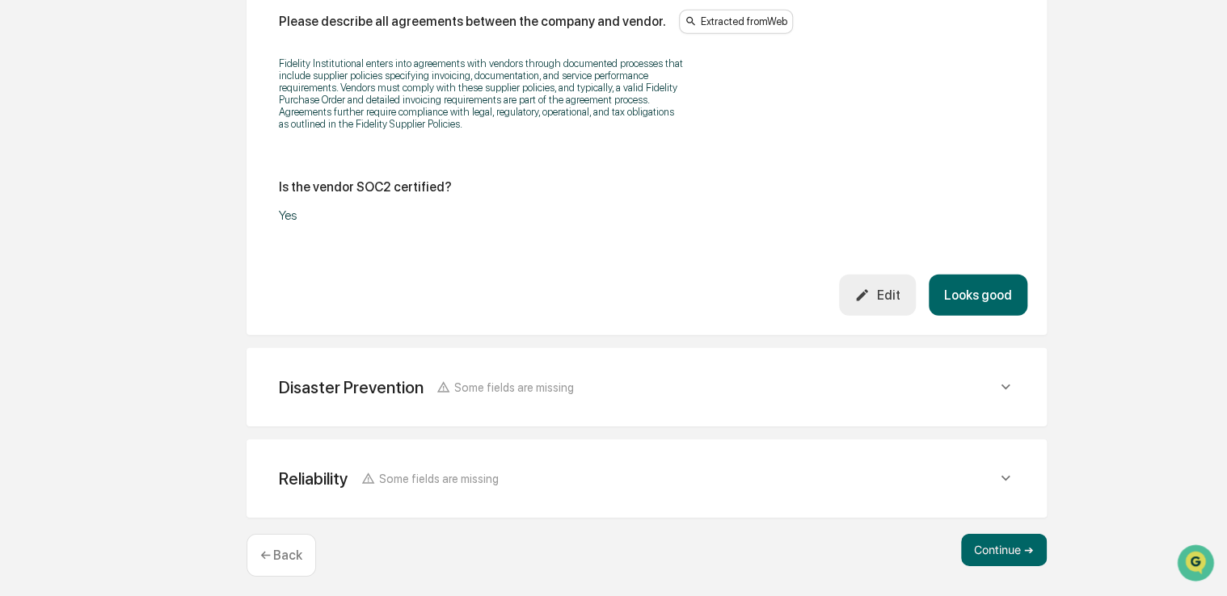
click at [964, 295] on button "Looks good" at bounding box center [978, 295] width 99 height 41
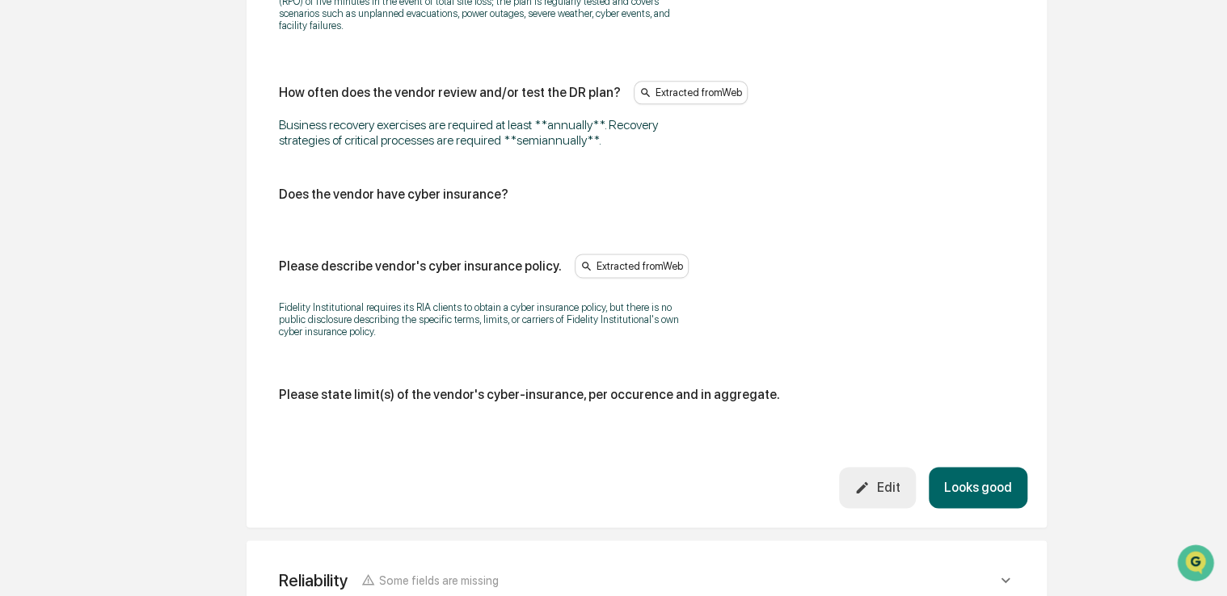
scroll to position [1017, 0]
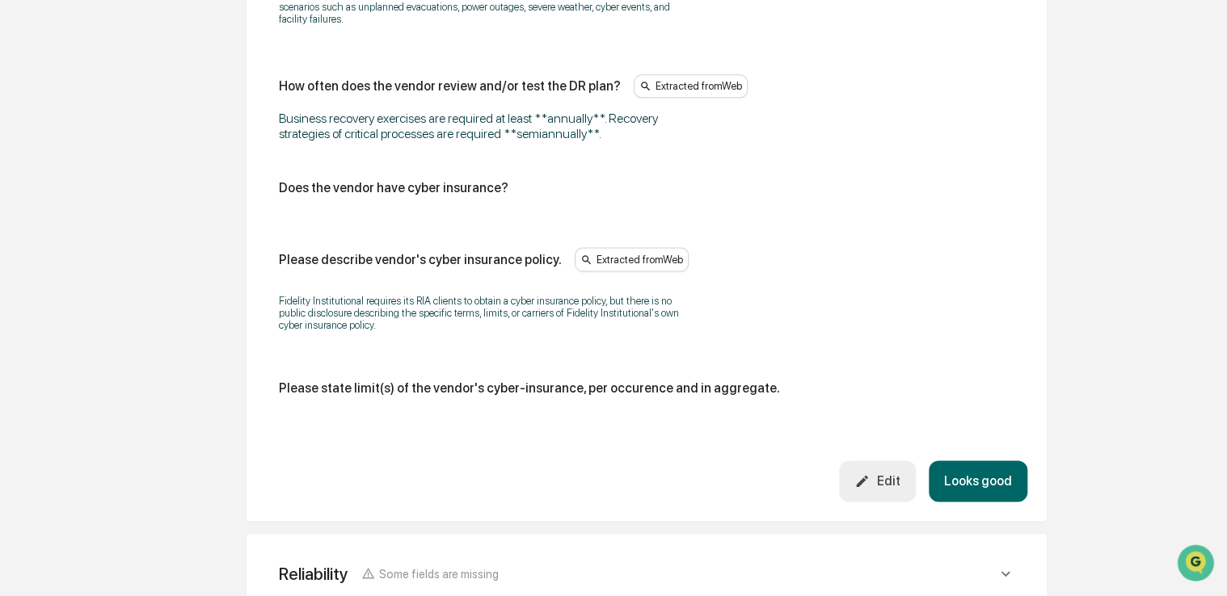
click at [883, 476] on div "Edit" at bounding box center [876, 481] width 45 height 15
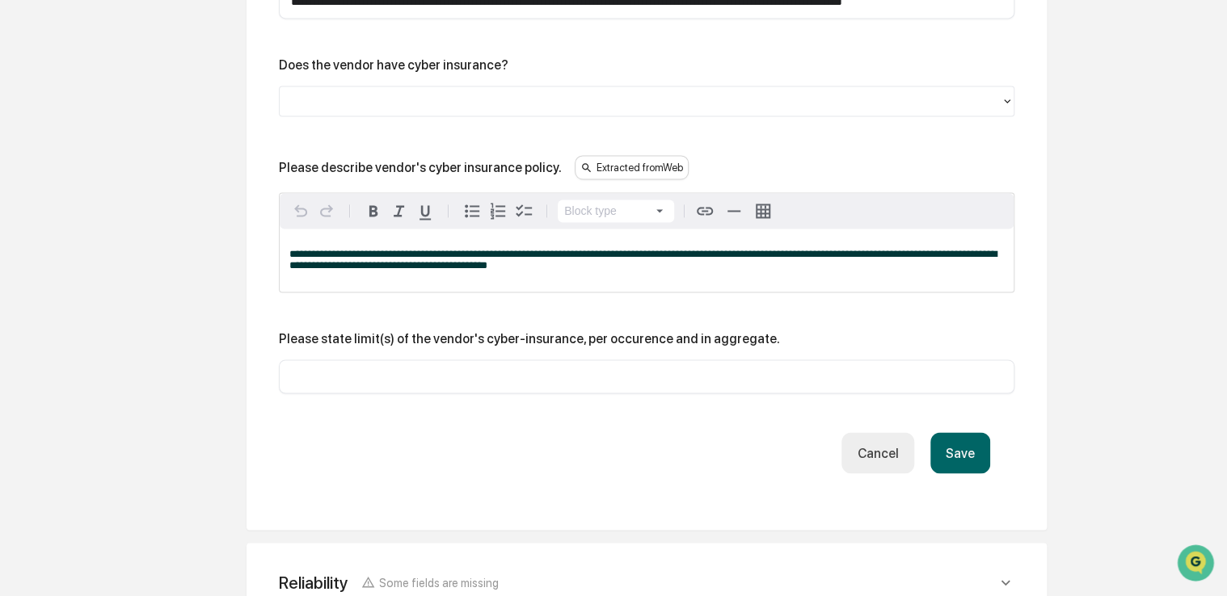
scroll to position [1144, 0]
click at [609, 374] on input "text" at bounding box center [646, 377] width 711 height 16
type input "*******"
drag, startPoint x: 144, startPoint y: 144, endPoint x: 88, endPoint y: 148, distance: 55.9
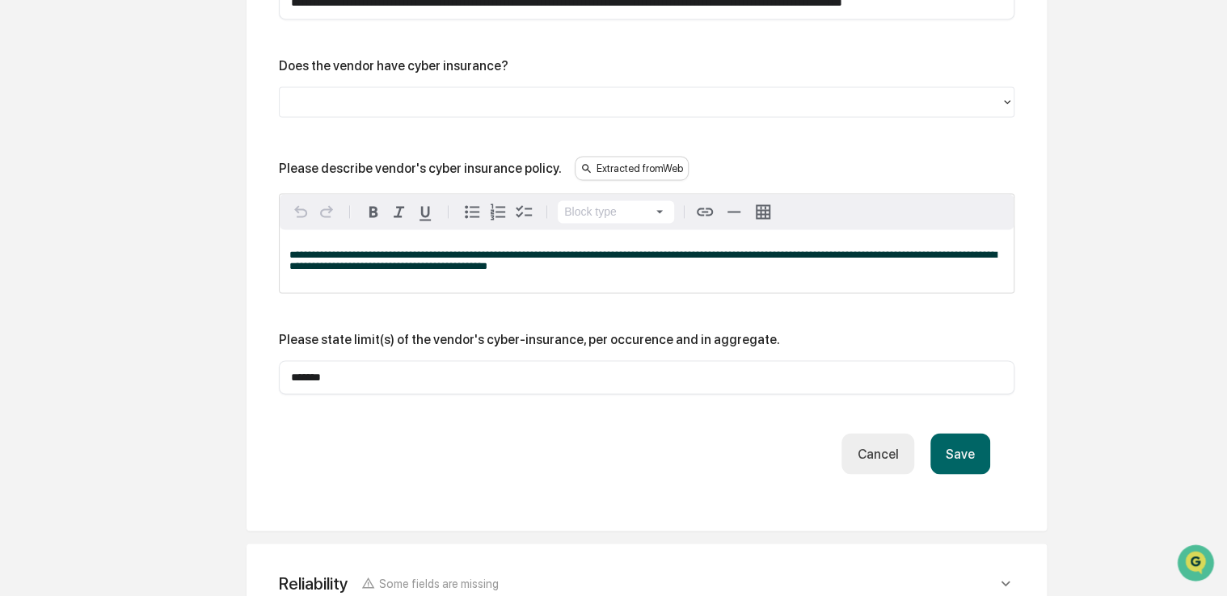
click at [941, 458] on button "Save" at bounding box center [960, 453] width 60 height 41
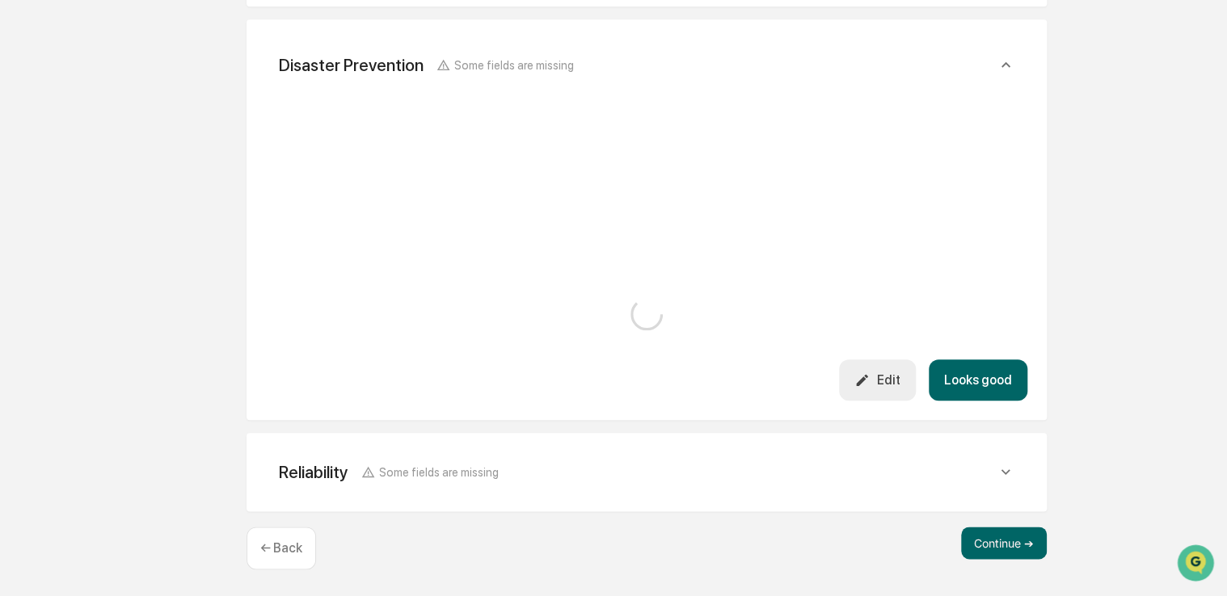
scroll to position [1135, 0]
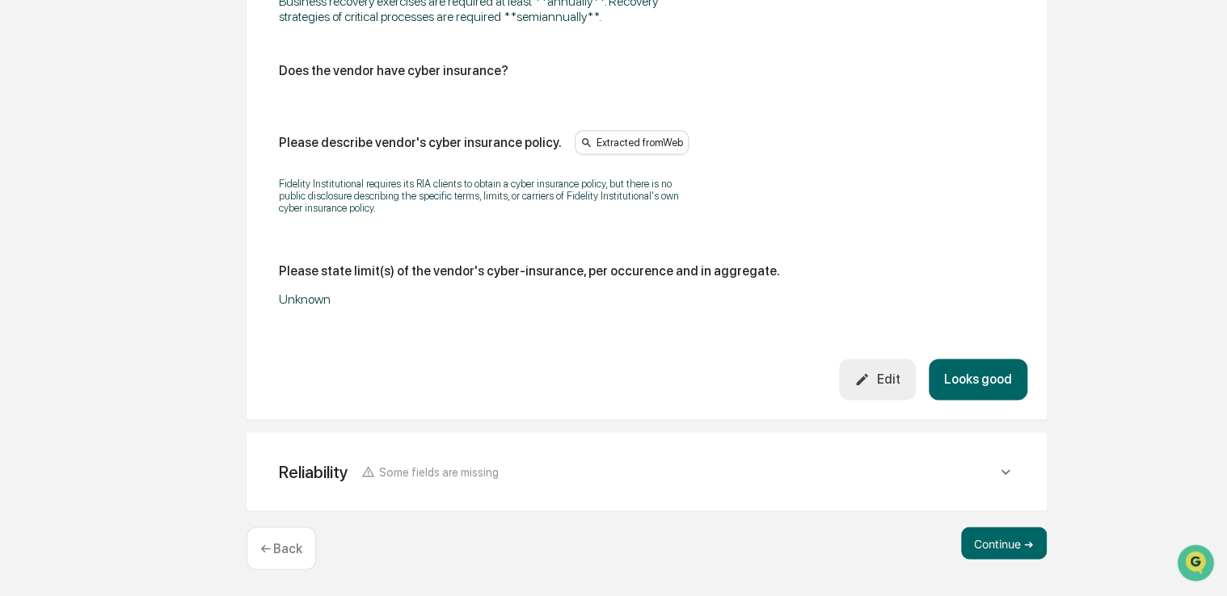
click at [996, 386] on button "Looks good" at bounding box center [978, 379] width 99 height 41
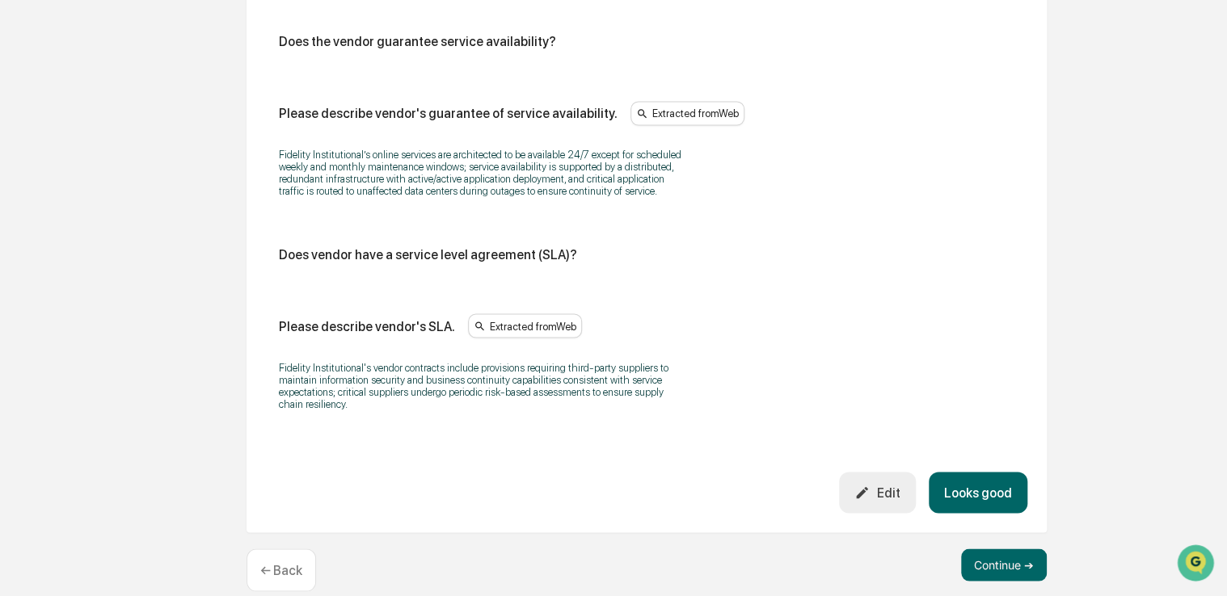
scroll to position [1320, 0]
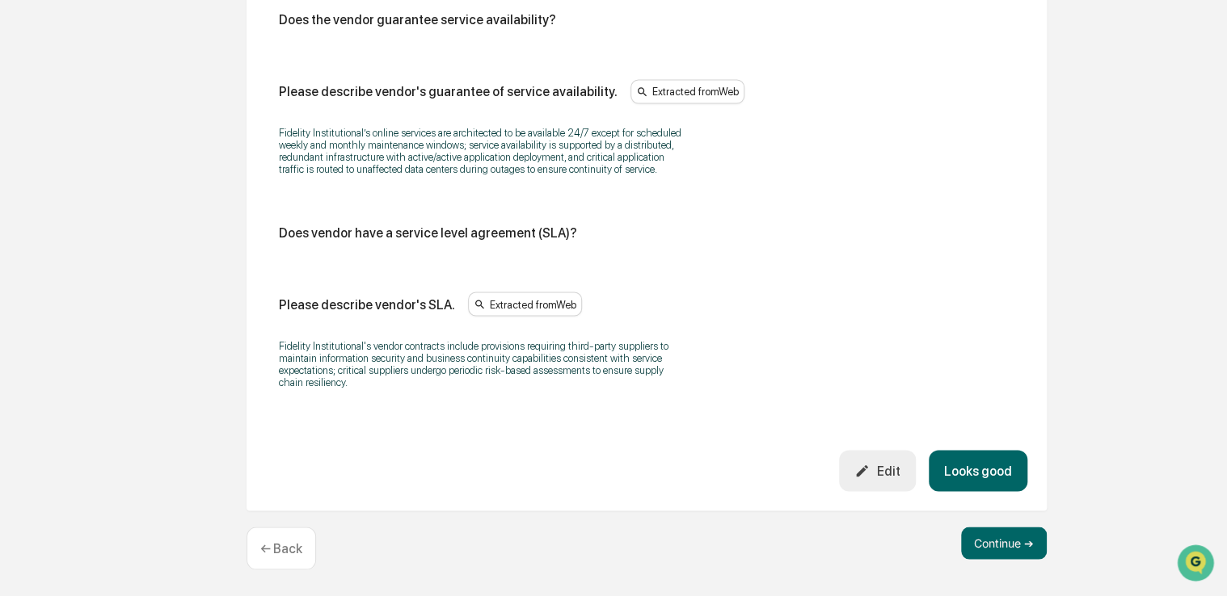
click at [870, 470] on icon "button" at bounding box center [861, 470] width 15 height 15
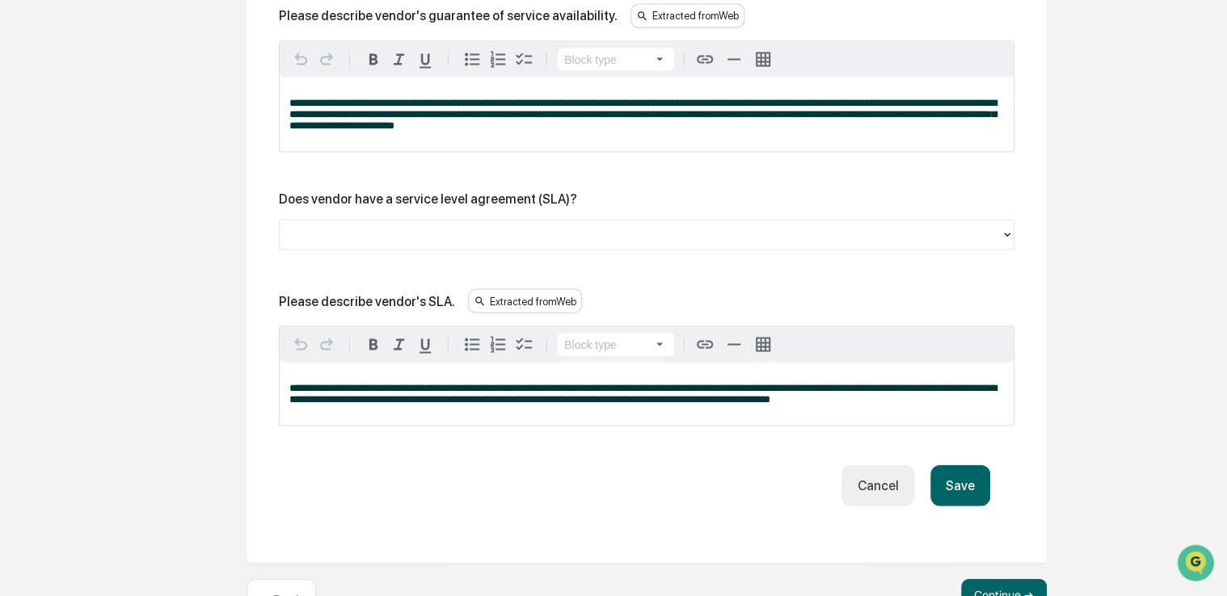
scroll to position [1541, 0]
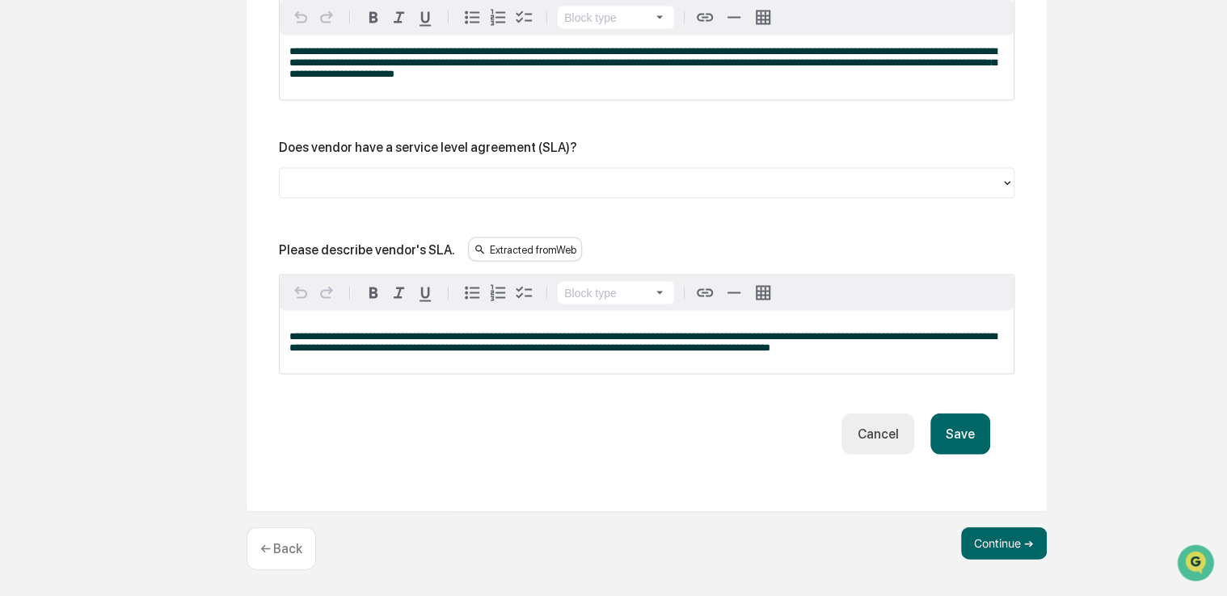
click at [953, 445] on button "Save" at bounding box center [960, 433] width 60 height 41
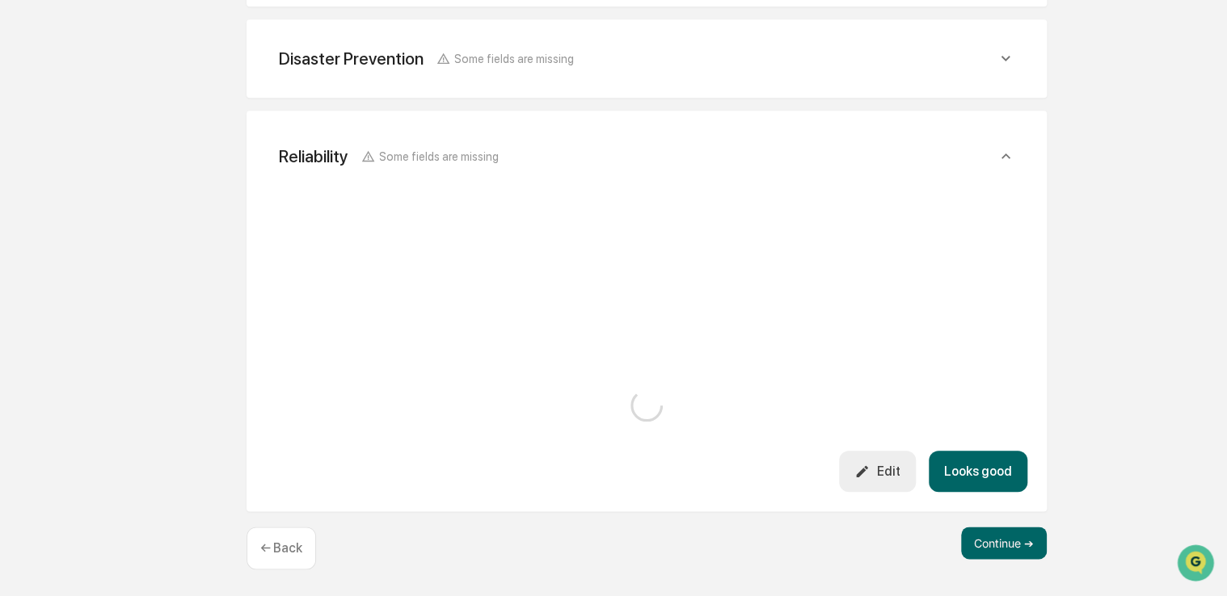
scroll to position [1320, 0]
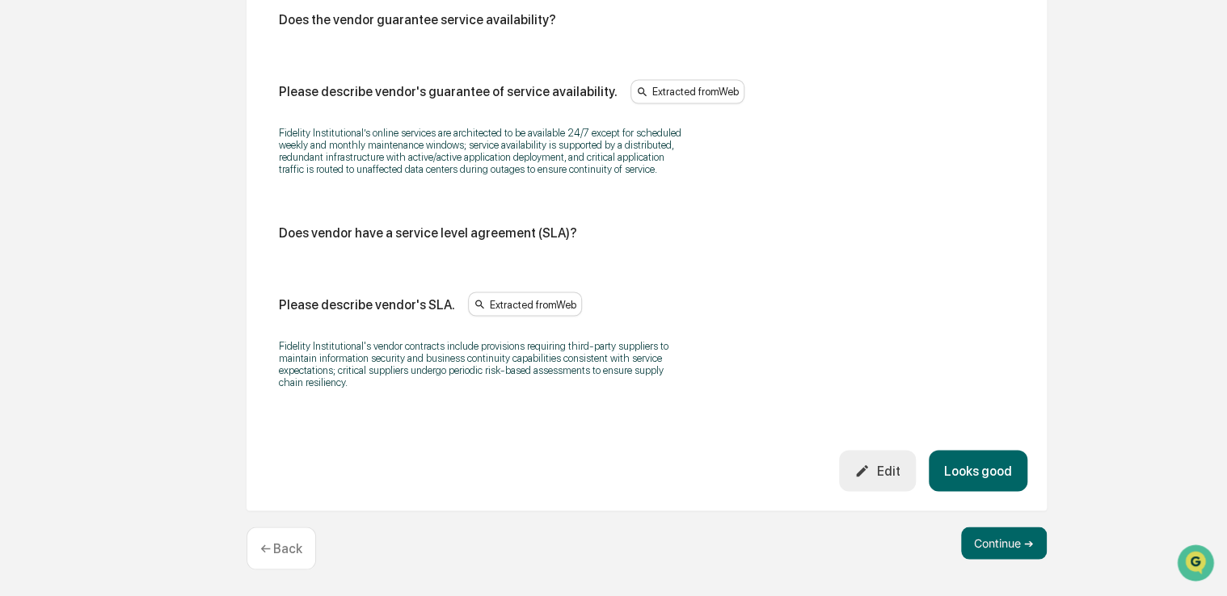
click at [970, 464] on button "Looks good" at bounding box center [978, 470] width 99 height 41
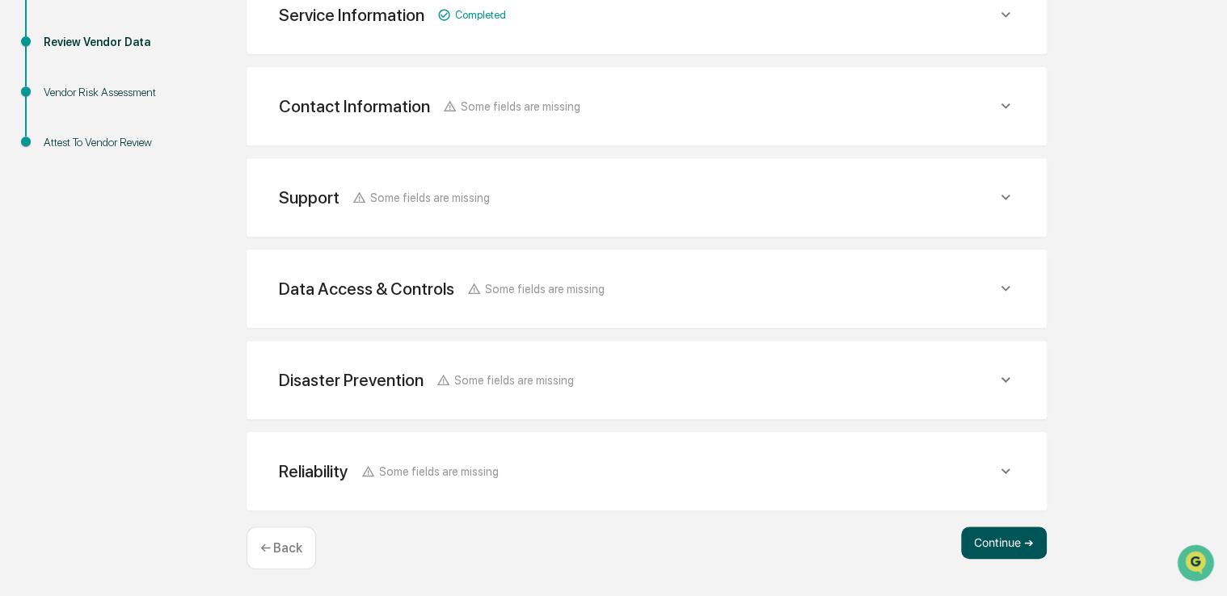
scroll to position [326, 0]
click at [1009, 543] on button "Continue ➔" at bounding box center [1004, 545] width 86 height 32
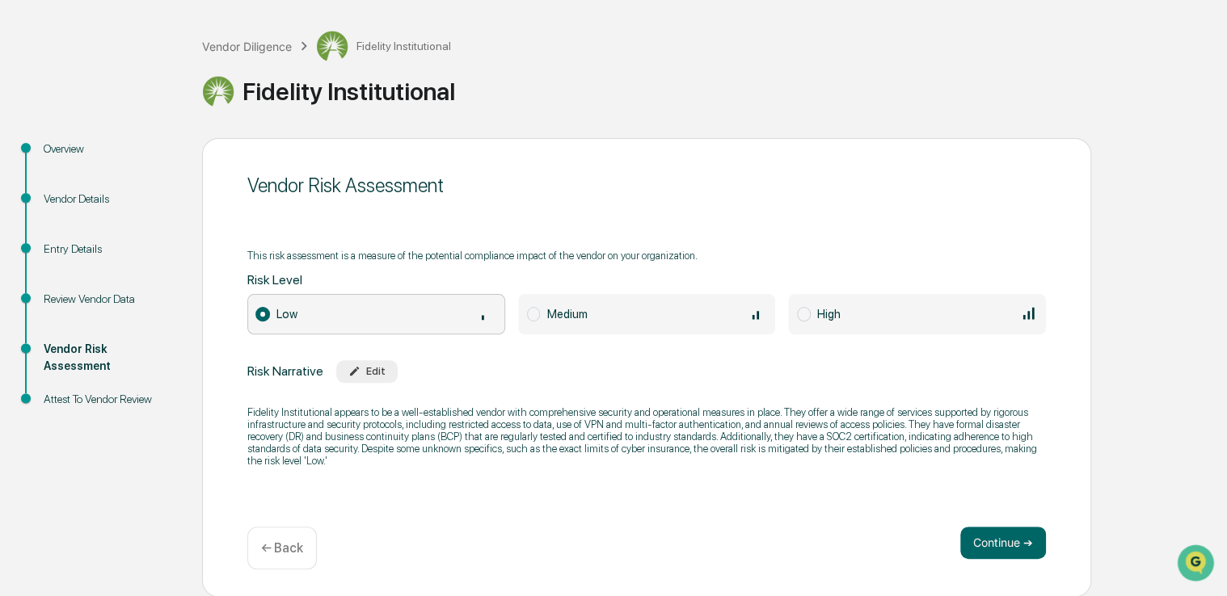
drag, startPoint x: 652, startPoint y: 175, endPoint x: 527, endPoint y: 102, distance: 145.2
click at [527, 102] on div "Fidelity Institutional" at bounding box center [710, 91] width 1017 height 32
click at [1009, 558] on button "Continue ➔" at bounding box center [1003, 543] width 86 height 32
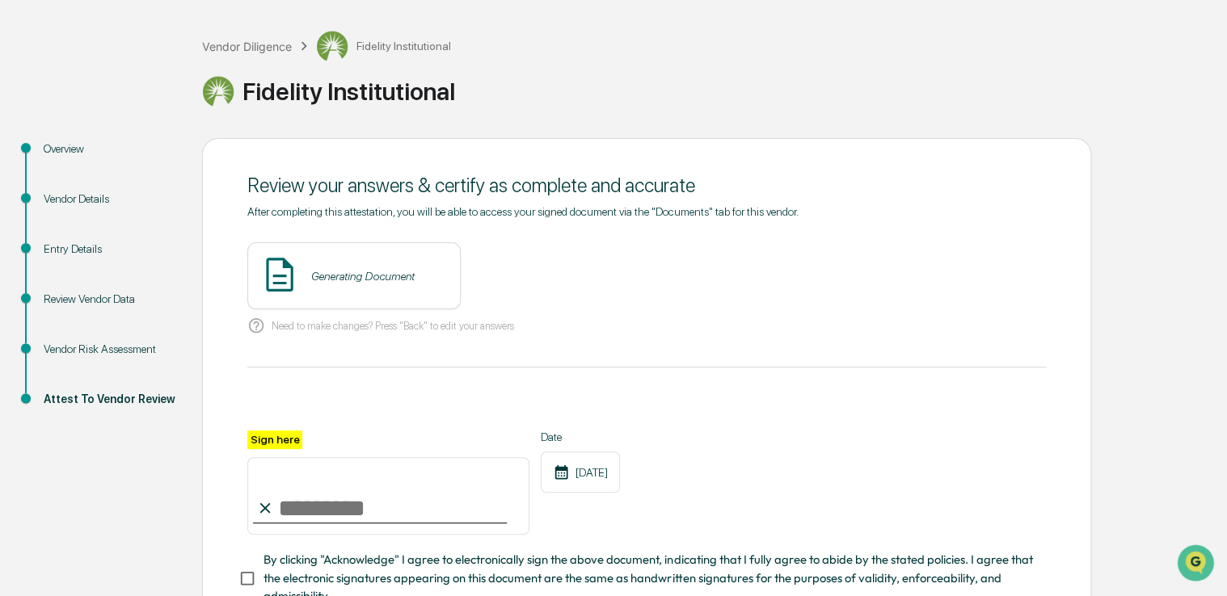
click at [375, 526] on input "Sign here" at bounding box center [388, 496] width 282 height 78
type input "**********"
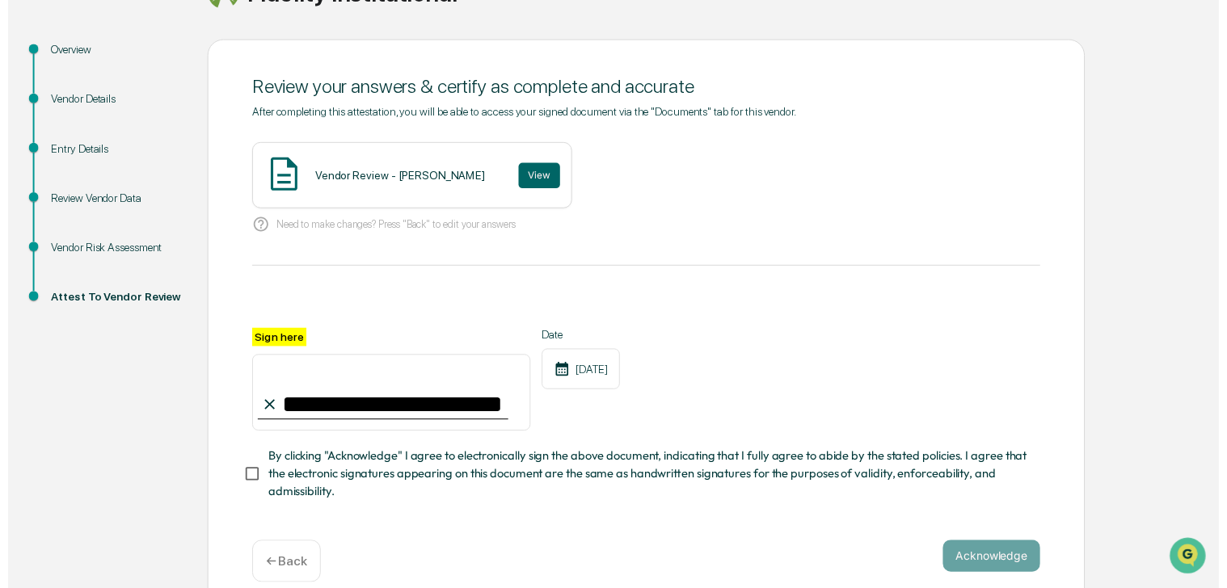
scroll to position [195, 0]
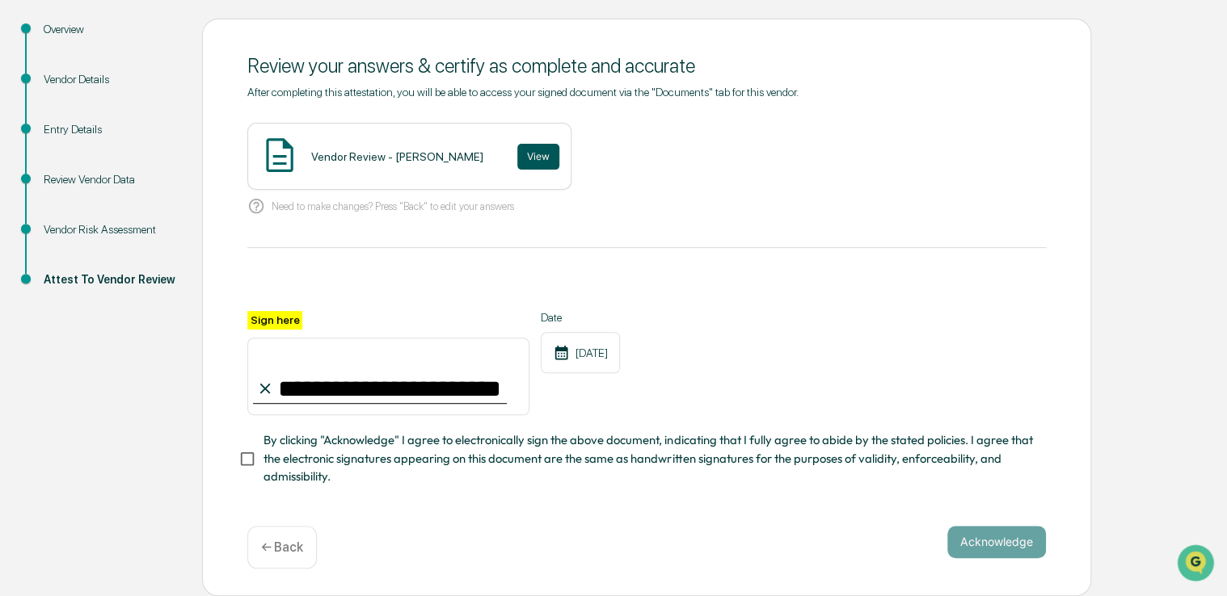
click at [517, 162] on button "View" at bounding box center [538, 157] width 42 height 26
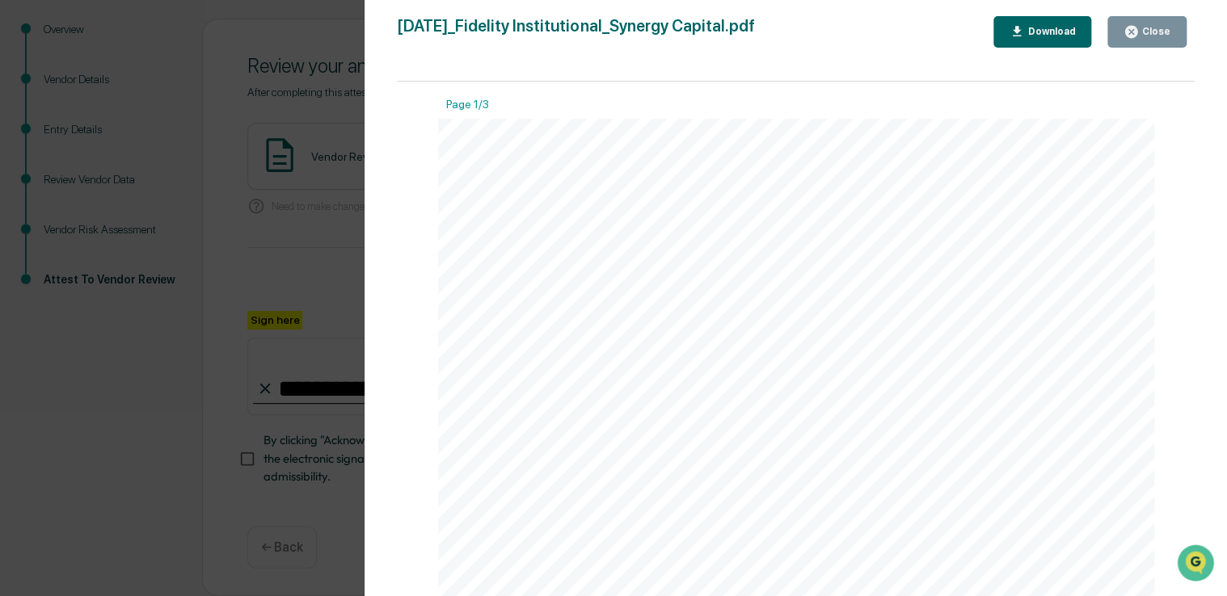
click at [1154, 39] on div "Close" at bounding box center [1146, 31] width 47 height 15
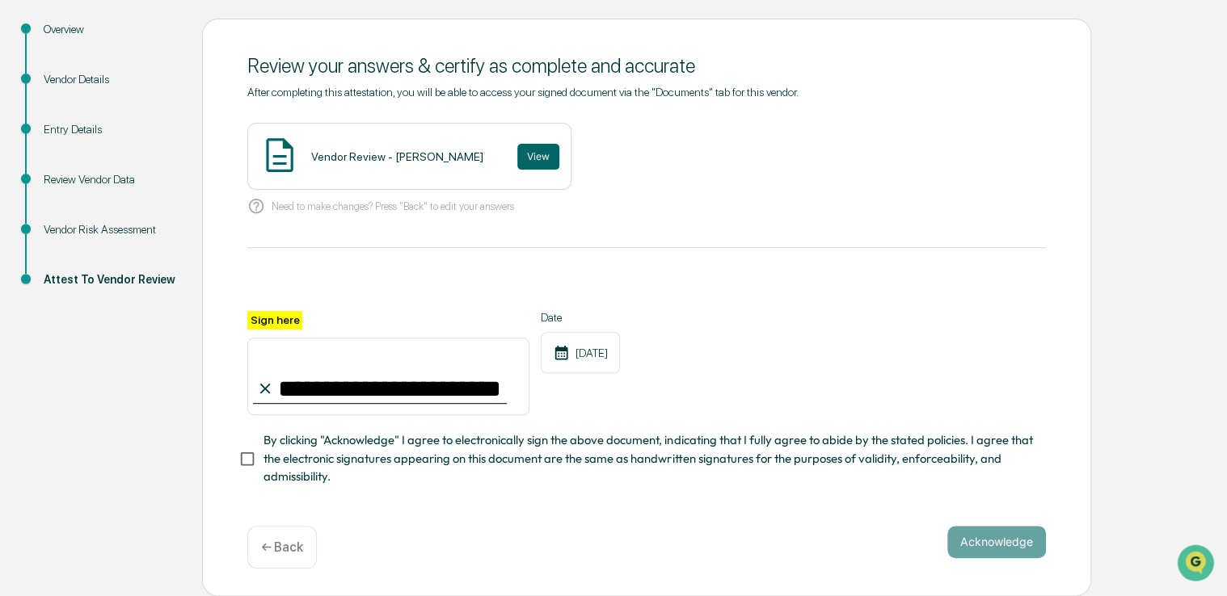
click at [550, 431] on div "**********" at bounding box center [646, 398] width 798 height 175
click at [359, 457] on span "By clicking "Acknowledge" I agree to electronically sign the above document, in…" at bounding box center [647, 459] width 769 height 54
click at [1038, 545] on button "Acknowledge" at bounding box center [996, 542] width 99 height 32
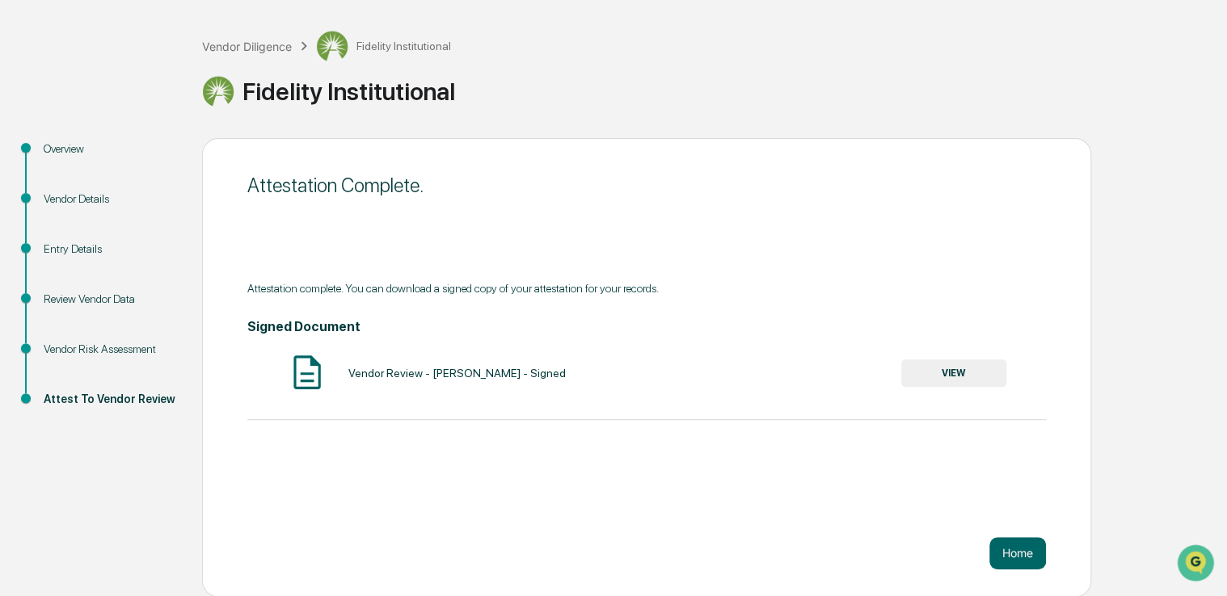
scroll to position [0, 0]
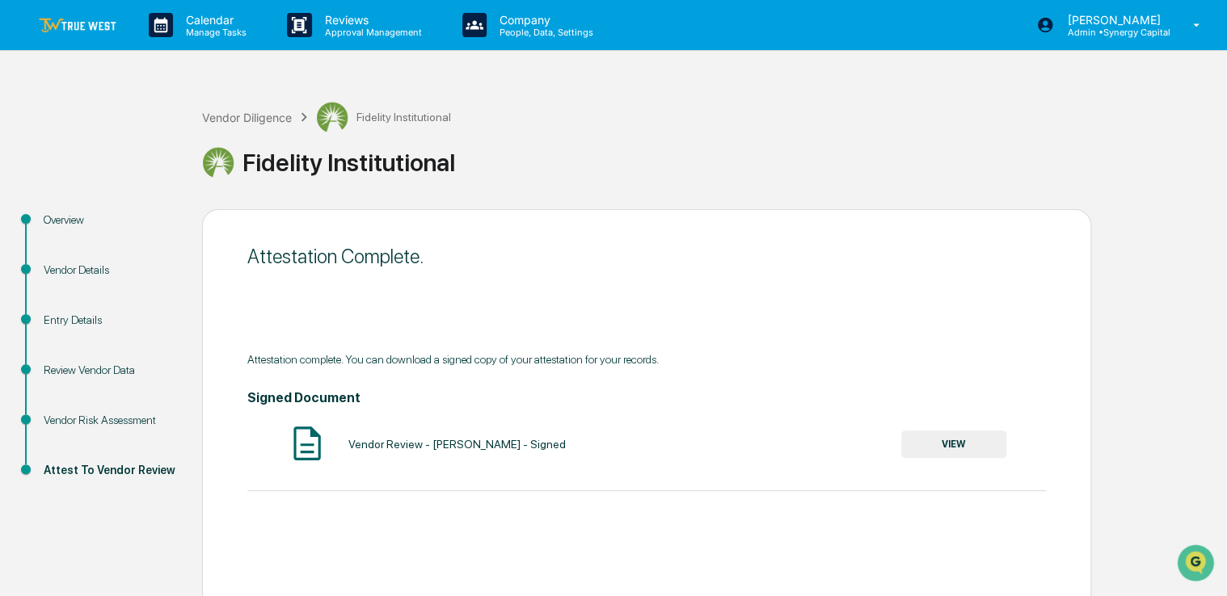
drag, startPoint x: 620, startPoint y: 127, endPoint x: 562, endPoint y: 124, distance: 58.3
click at [562, 124] on div "Vendor Diligence Fidelity Institutional Fidelity Institutional" at bounding box center [710, 143] width 1017 height 84
click at [78, 29] on img at bounding box center [78, 25] width 78 height 15
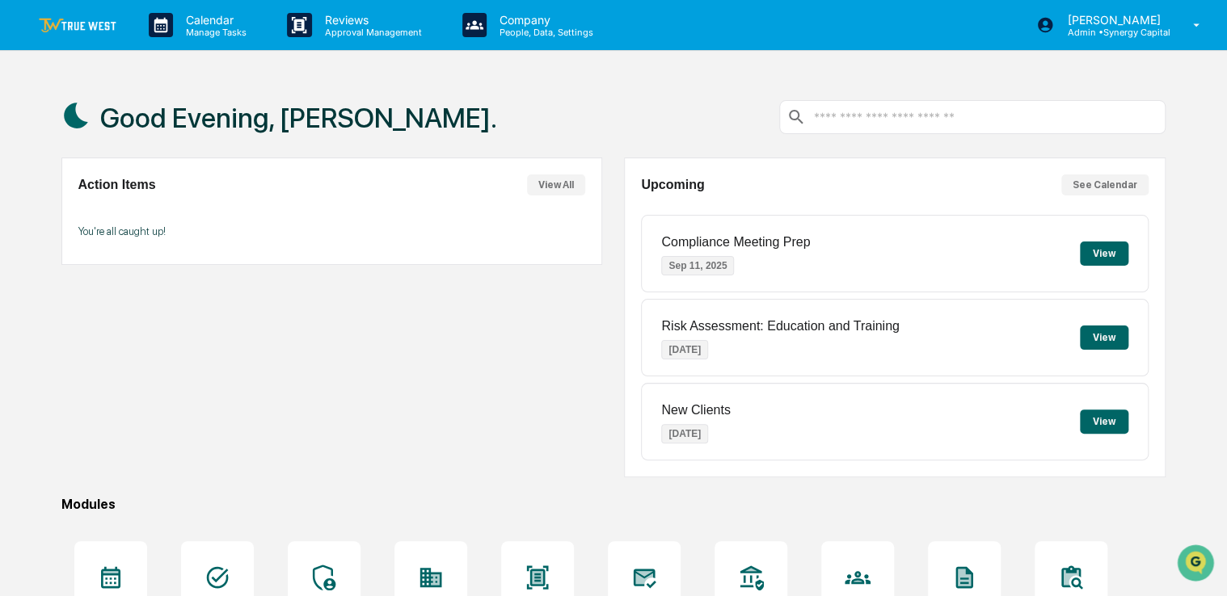
drag, startPoint x: 604, startPoint y: 290, endPoint x: 576, endPoint y: 291, distance: 28.3
click at [576, 291] on div "Action Items View All You're all caught up!" at bounding box center [331, 318] width 541 height 320
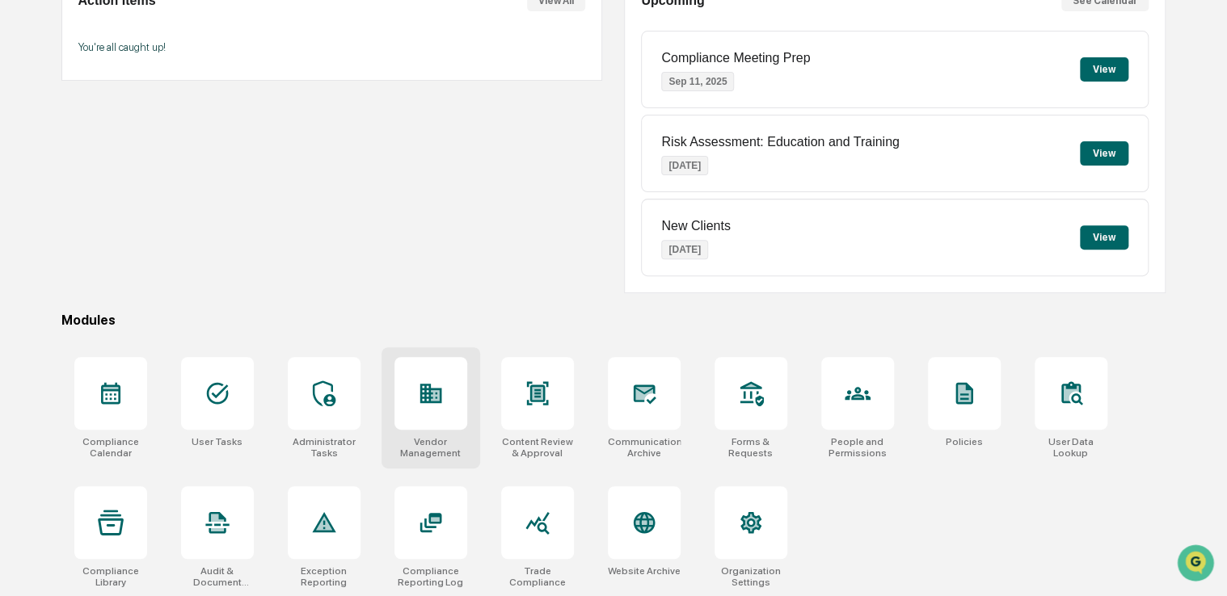
click at [470, 402] on div "Vendor Management" at bounding box center [430, 407] width 99 height 121
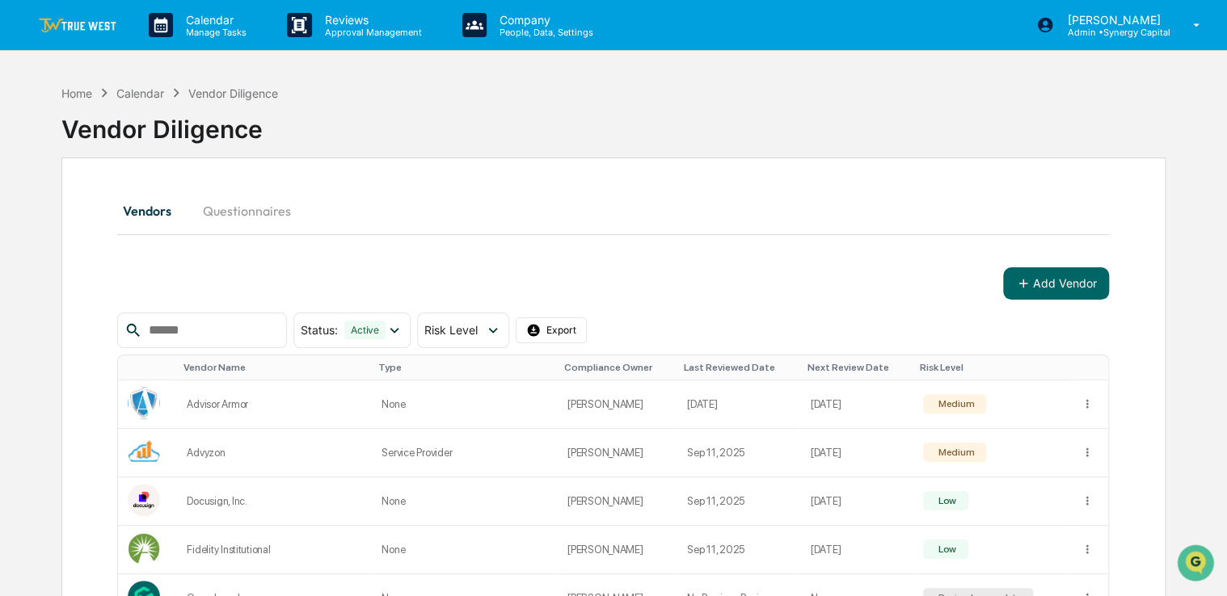
drag, startPoint x: 581, startPoint y: 169, endPoint x: 549, endPoint y: 171, distance: 32.4
click at [599, 192] on div "Vendors Questionnaires" at bounding box center [613, 211] width 992 height 39
click at [524, 200] on div "Vendors Questionnaires" at bounding box center [613, 211] width 992 height 39
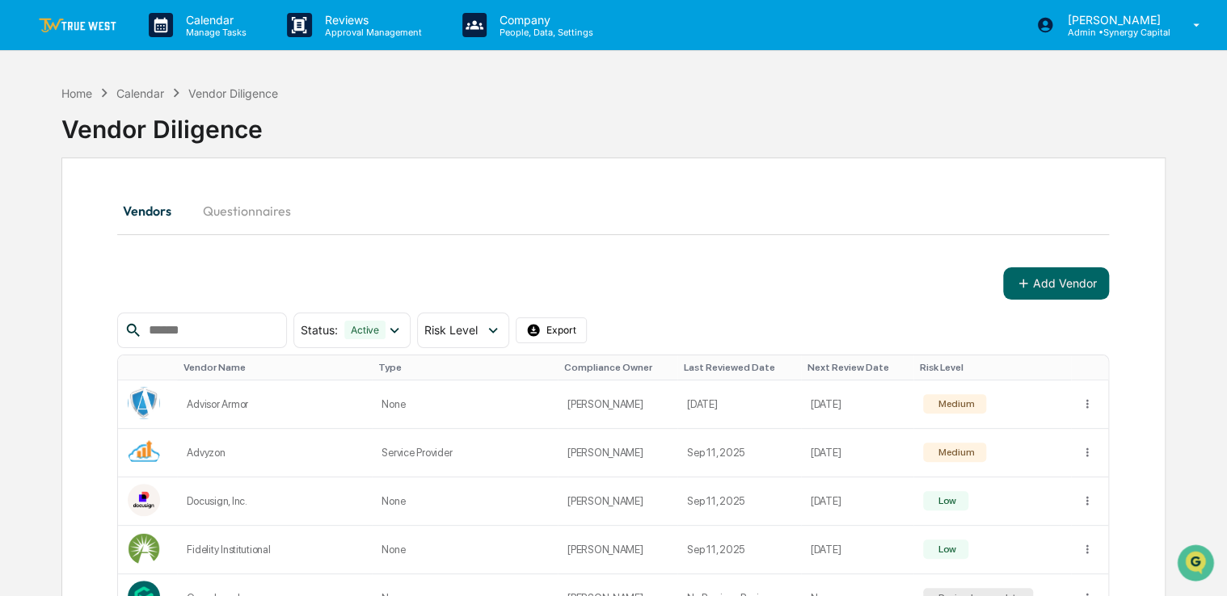
drag, startPoint x: 570, startPoint y: 189, endPoint x: 520, endPoint y: 197, distance: 50.8
click at [520, 197] on div "Vendors Questionnaires" at bounding box center [613, 211] width 992 height 39
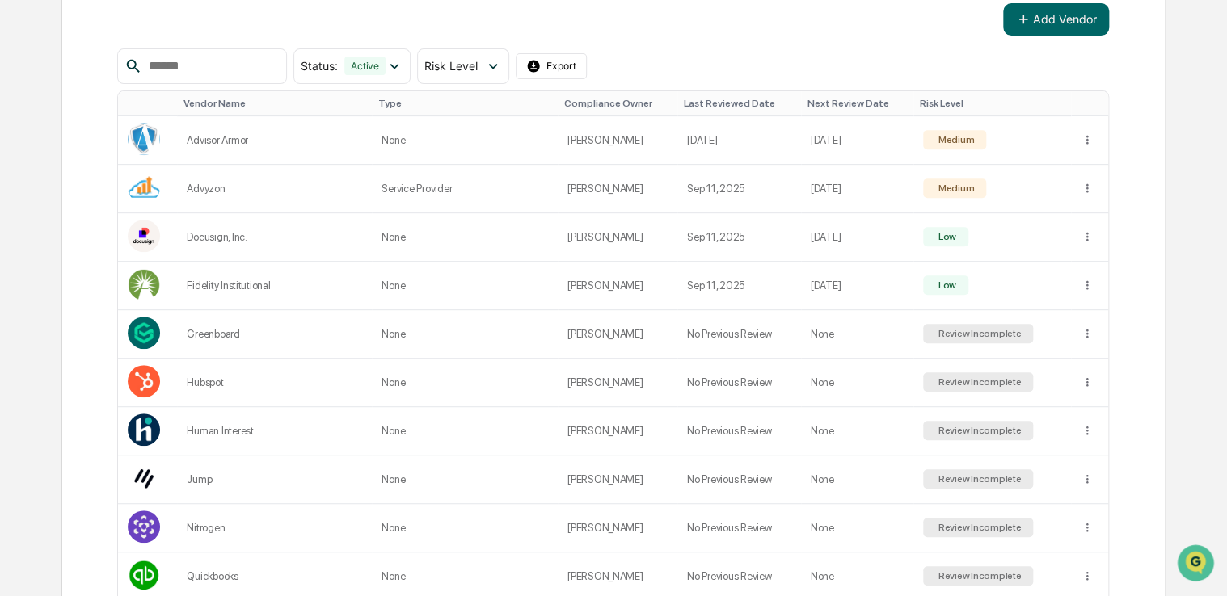
scroll to position [265, 0]
click at [508, 336] on td "None" at bounding box center [465, 334] width 186 height 48
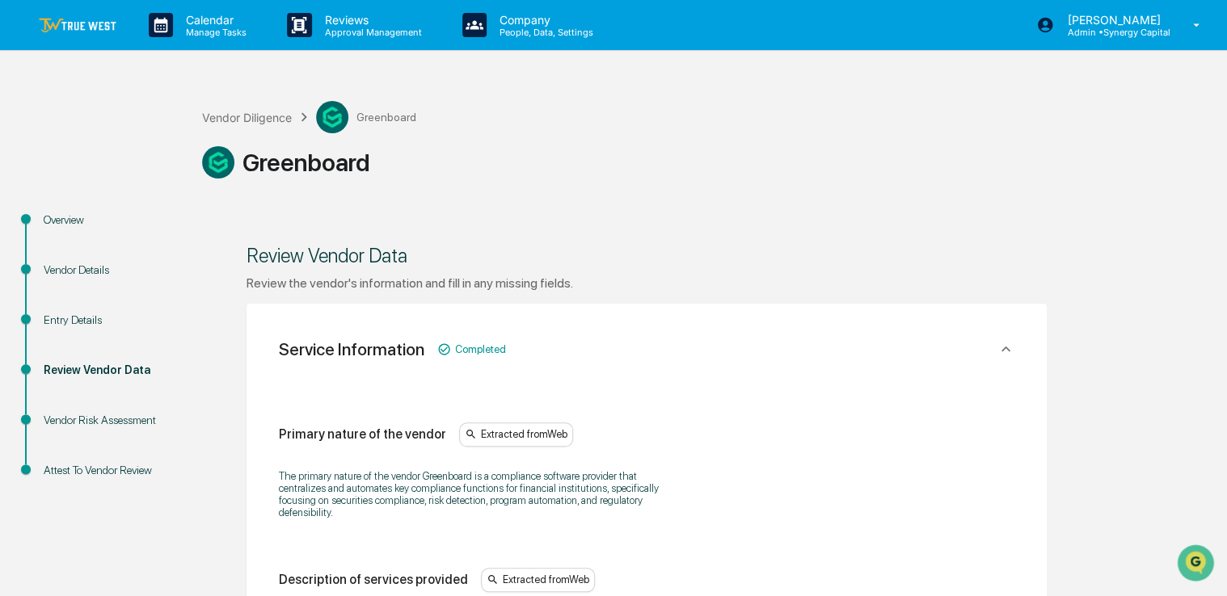
drag, startPoint x: 676, startPoint y: 141, endPoint x: 620, endPoint y: 141, distance: 55.8
click at [620, 141] on div "Greenboard" at bounding box center [710, 155] width 1017 height 45
drag, startPoint x: 620, startPoint y: 141, endPoint x: 580, endPoint y: 154, distance: 41.4
click at [580, 154] on div "Greenboard" at bounding box center [710, 162] width 1017 height 32
click at [677, 172] on div "Greenboard" at bounding box center [710, 162] width 1017 height 32
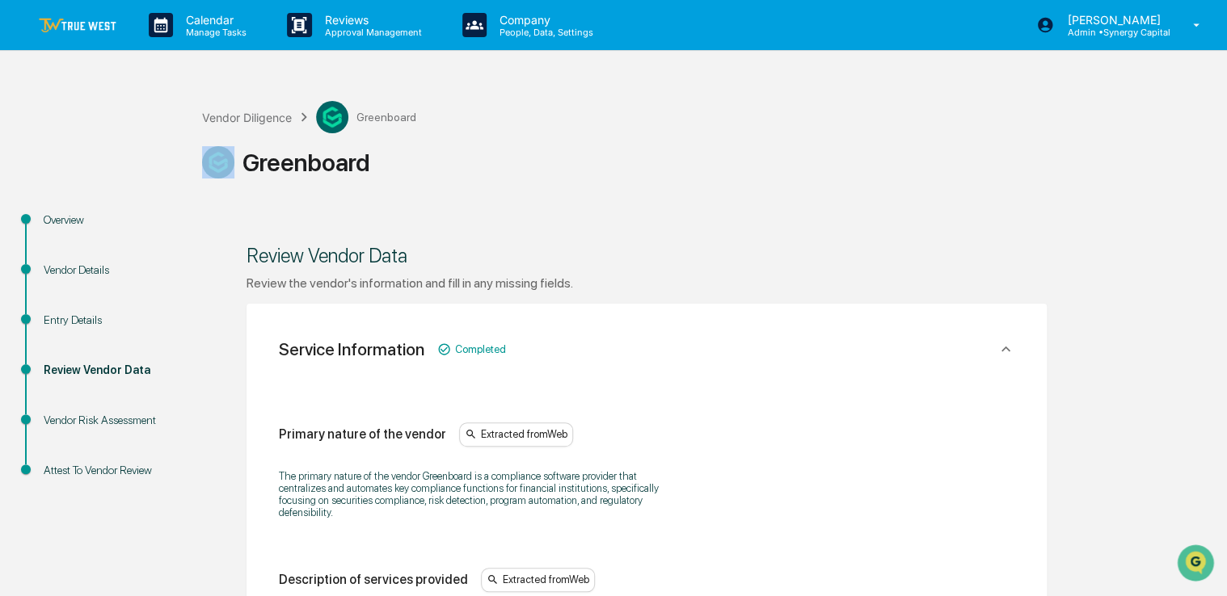
click at [677, 172] on div "Greenboard" at bounding box center [710, 162] width 1017 height 32
drag, startPoint x: 677, startPoint y: 172, endPoint x: 667, endPoint y: 200, distance: 30.2
click at [667, 200] on div "Vendor Diligence Greenboard Greenboard" at bounding box center [710, 143] width 1017 height 133
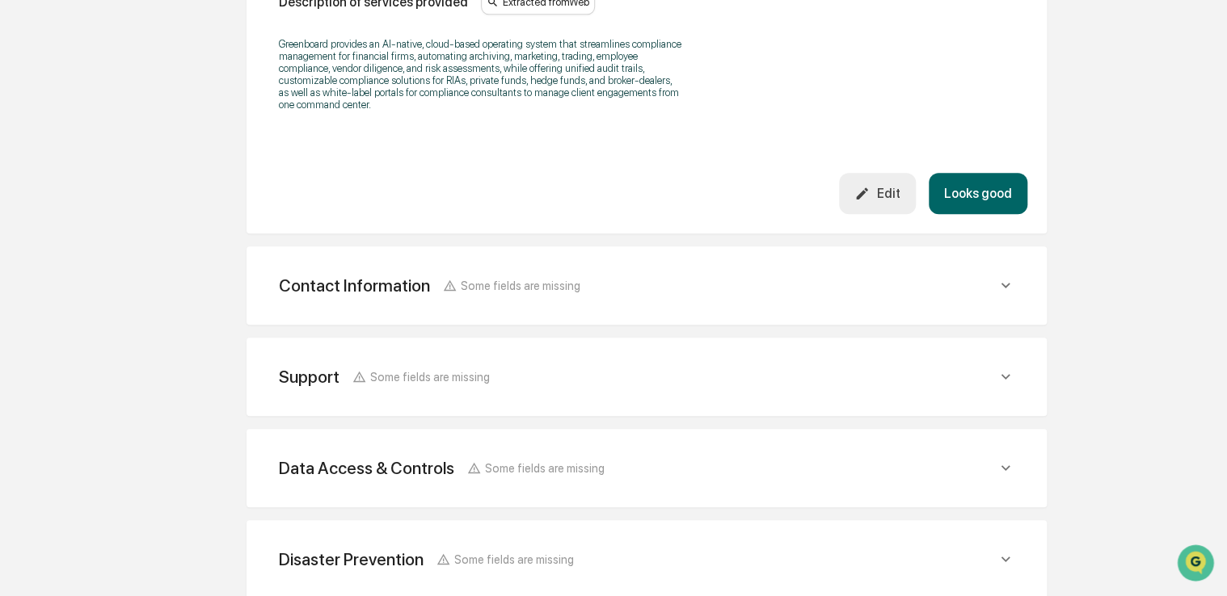
scroll to position [581, 0]
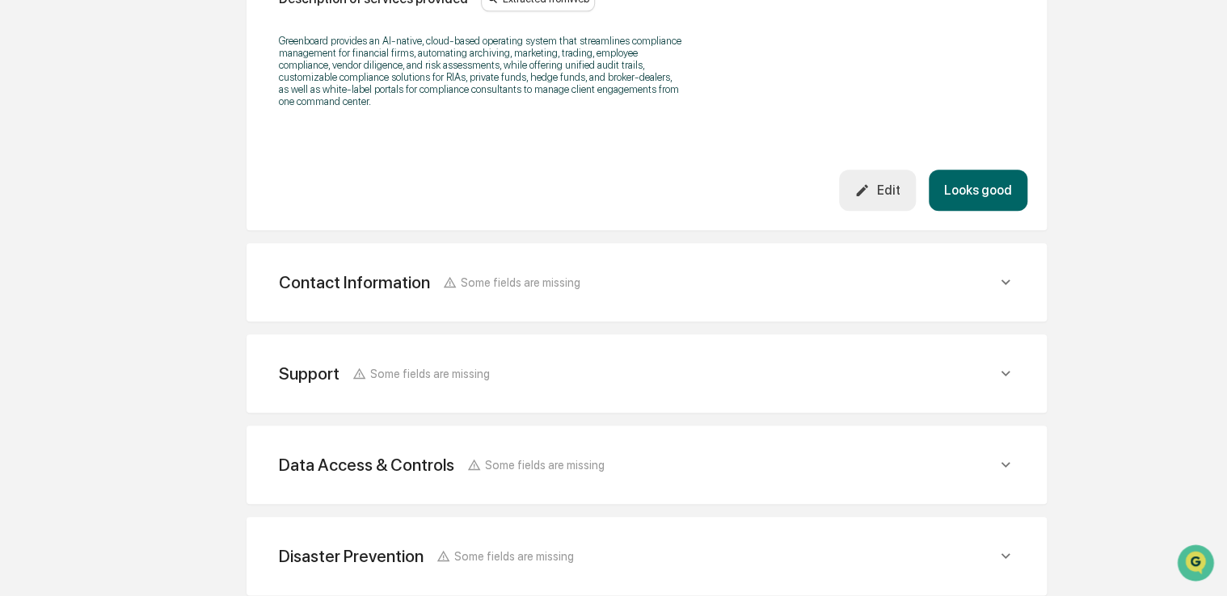
click at [979, 196] on button "Looks good" at bounding box center [978, 190] width 99 height 41
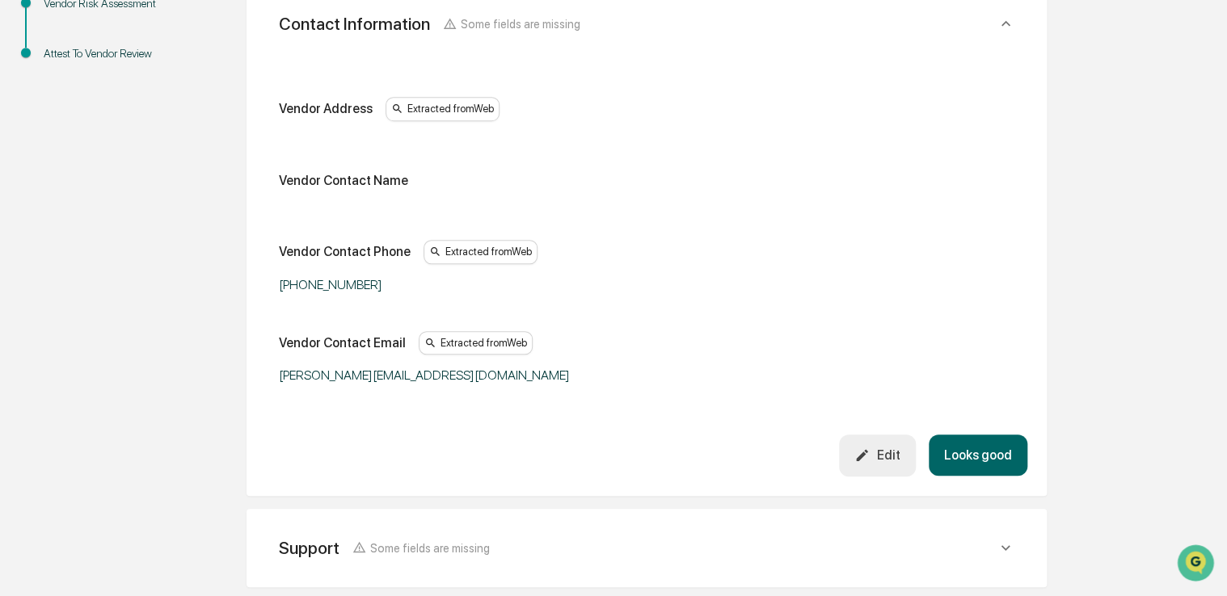
scroll to position [422, 0]
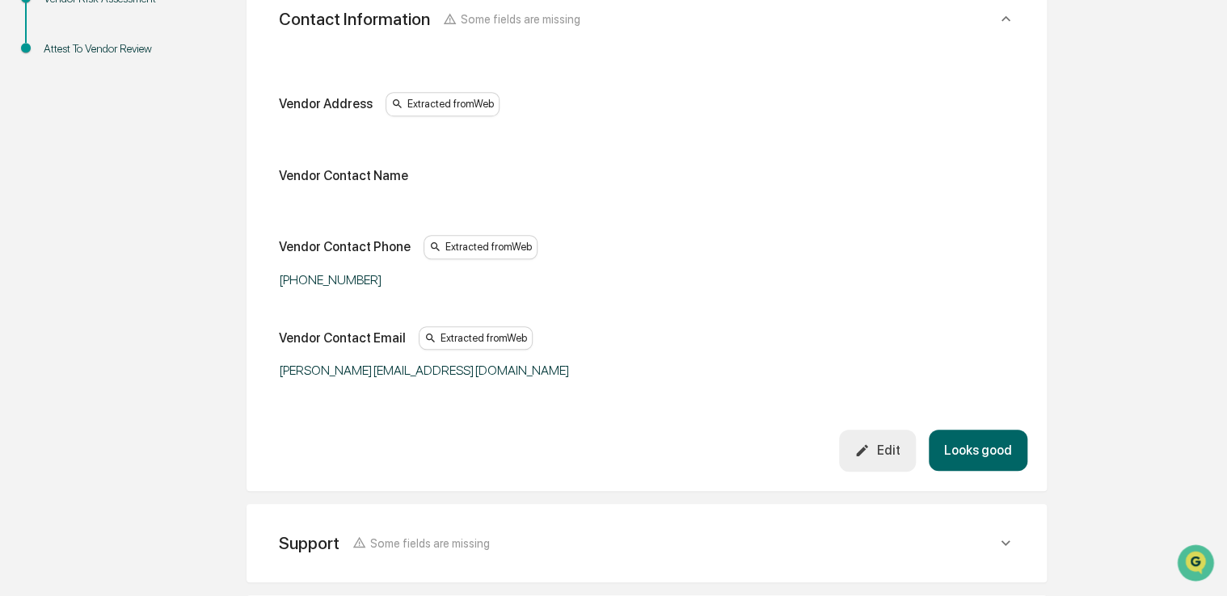
click at [876, 449] on div "Edit" at bounding box center [876, 450] width 45 height 15
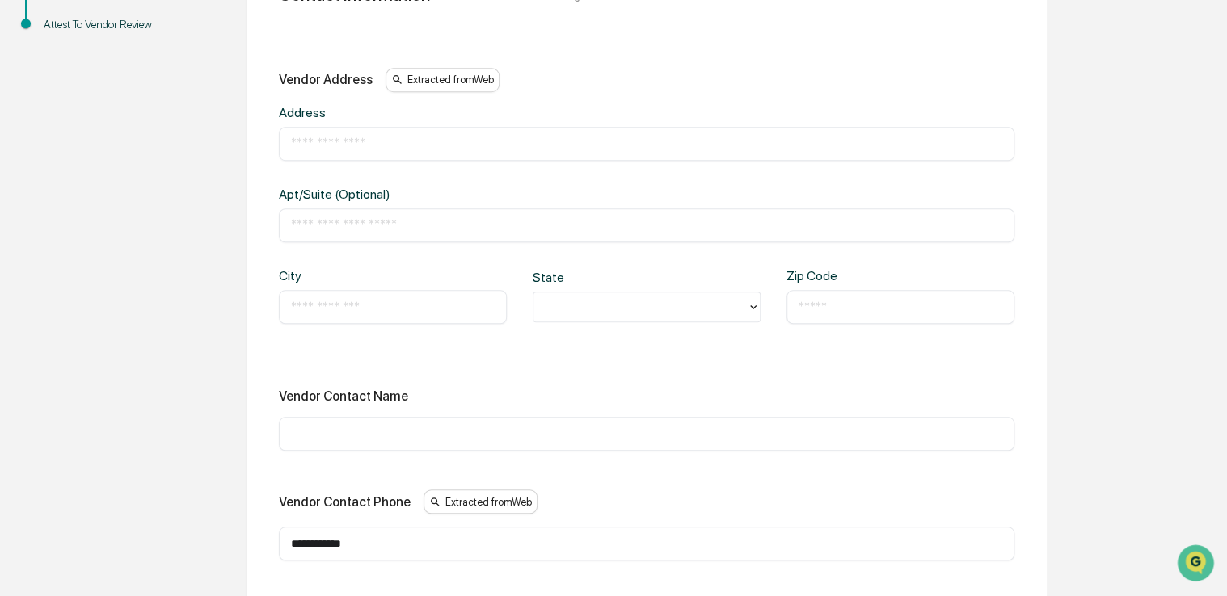
scroll to position [452, 0]
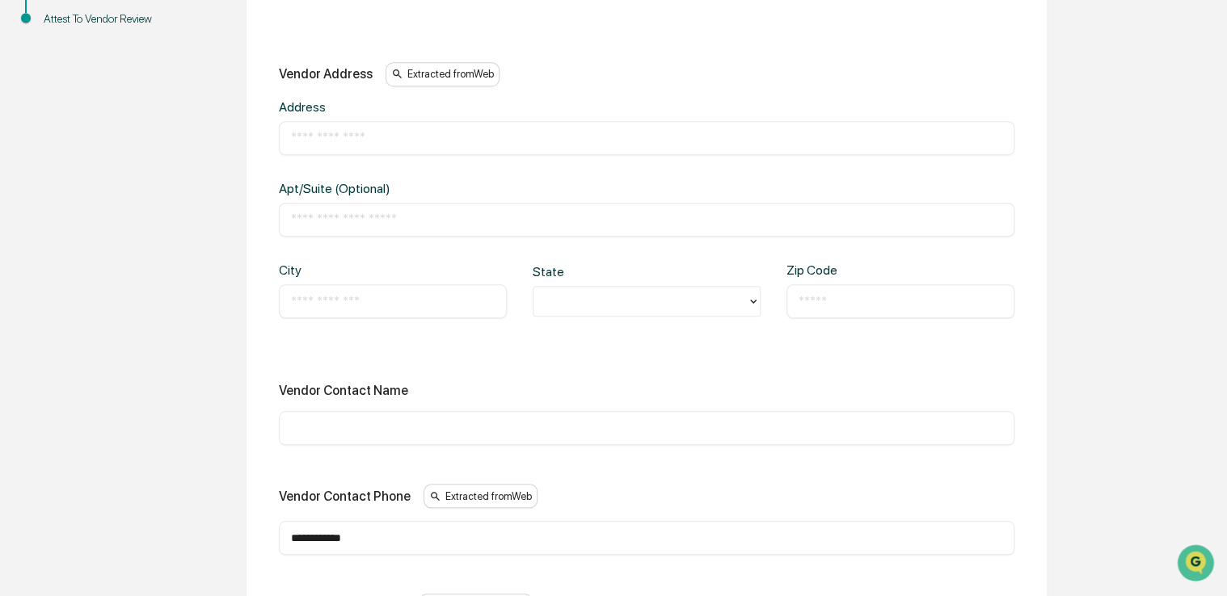
click at [361, 310] on div "​" at bounding box center [393, 301] width 228 height 34
click at [353, 301] on input "text" at bounding box center [393, 301] width 204 height 16
type input "********"
type input "*"
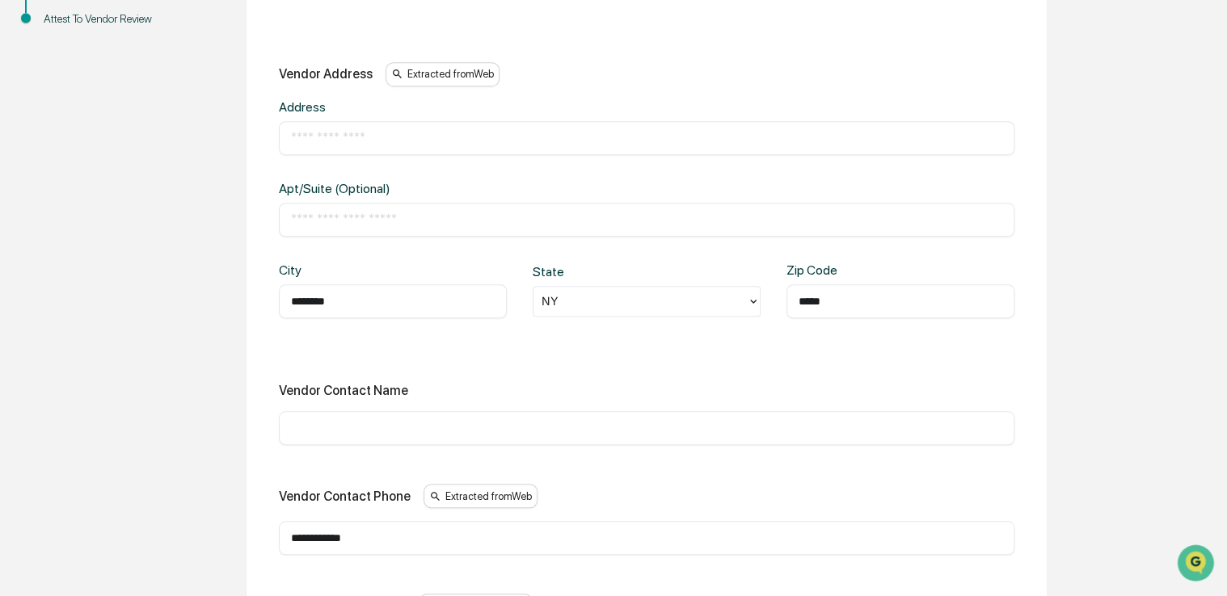
type input "*****"
type input "*******"
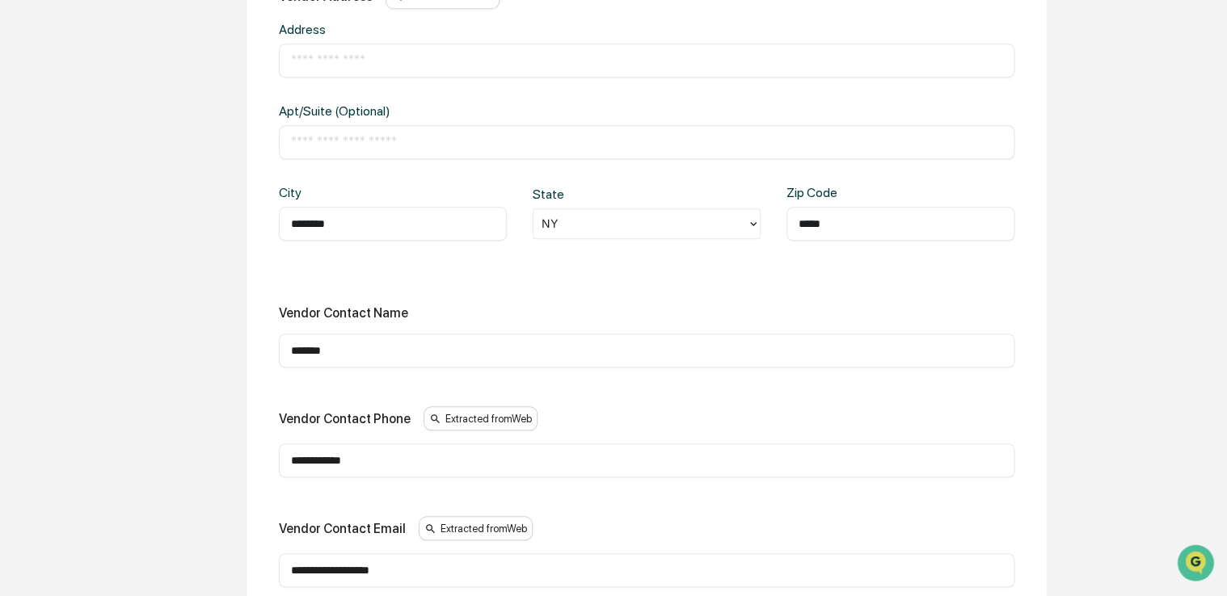
scroll to position [543, 0]
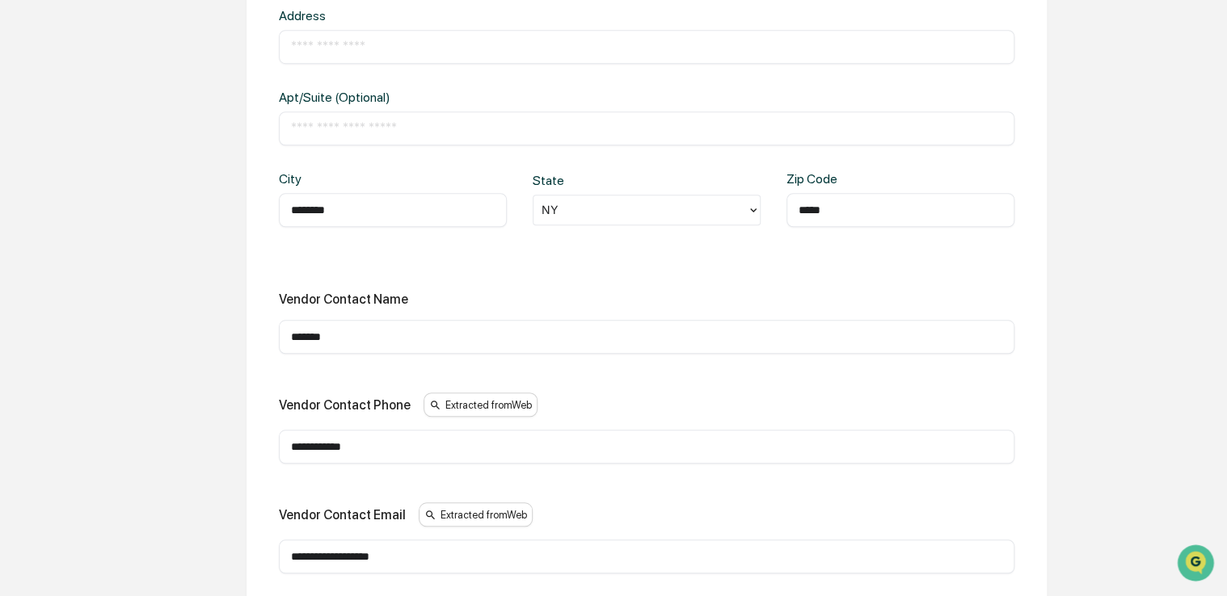
drag, startPoint x: 388, startPoint y: 339, endPoint x: 272, endPoint y: 338, distance: 116.4
click at [272, 338] on div "**********" at bounding box center [646, 307] width 761 height 767
type input "*"
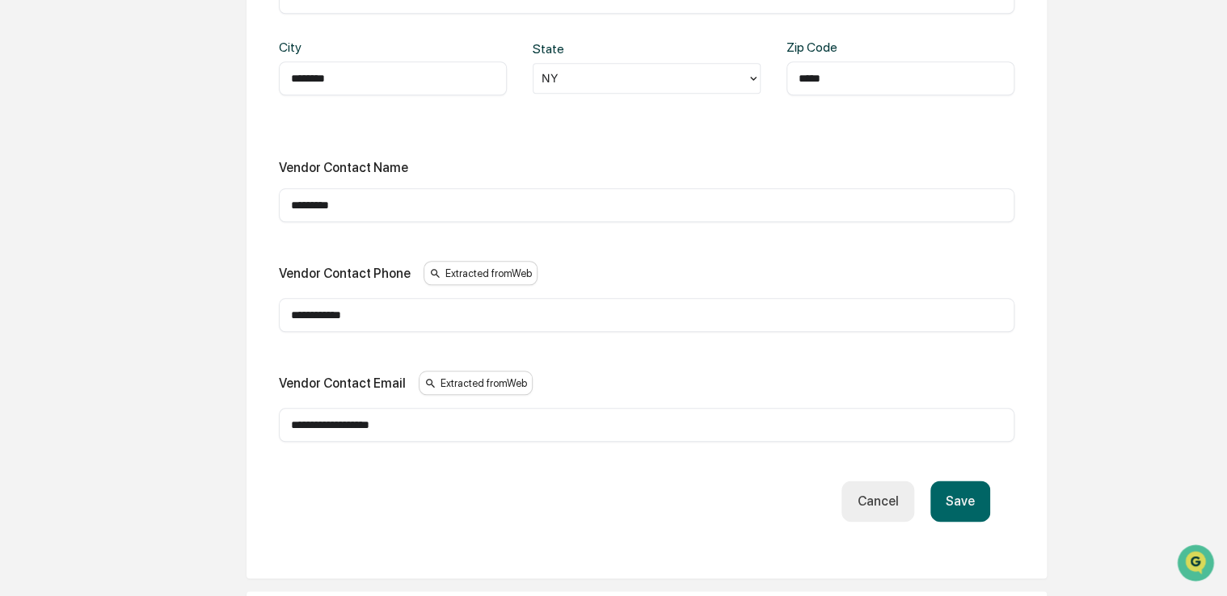
scroll to position [672, 0]
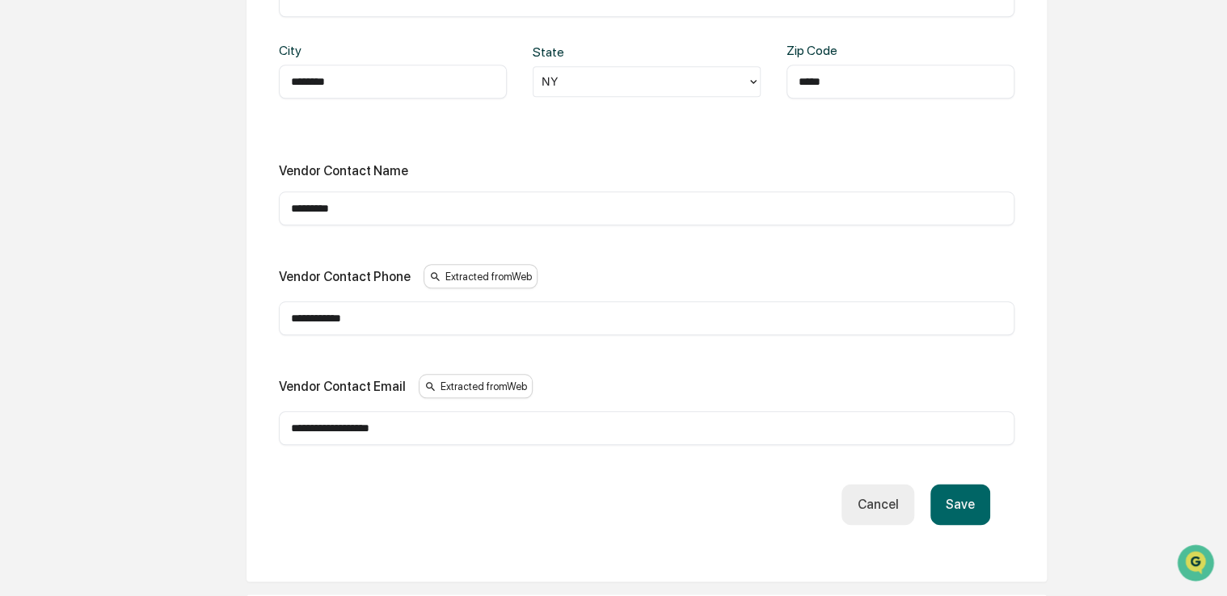
drag, startPoint x: 364, startPoint y: 217, endPoint x: 341, endPoint y: 213, distance: 23.8
click at [341, 213] on div "********* ​" at bounding box center [646, 209] width 735 height 34
drag, startPoint x: 341, startPoint y: 213, endPoint x: 276, endPoint y: 208, distance: 65.6
click at [276, 208] on div "**********" at bounding box center [646, 179] width 761 height 767
type input "*"
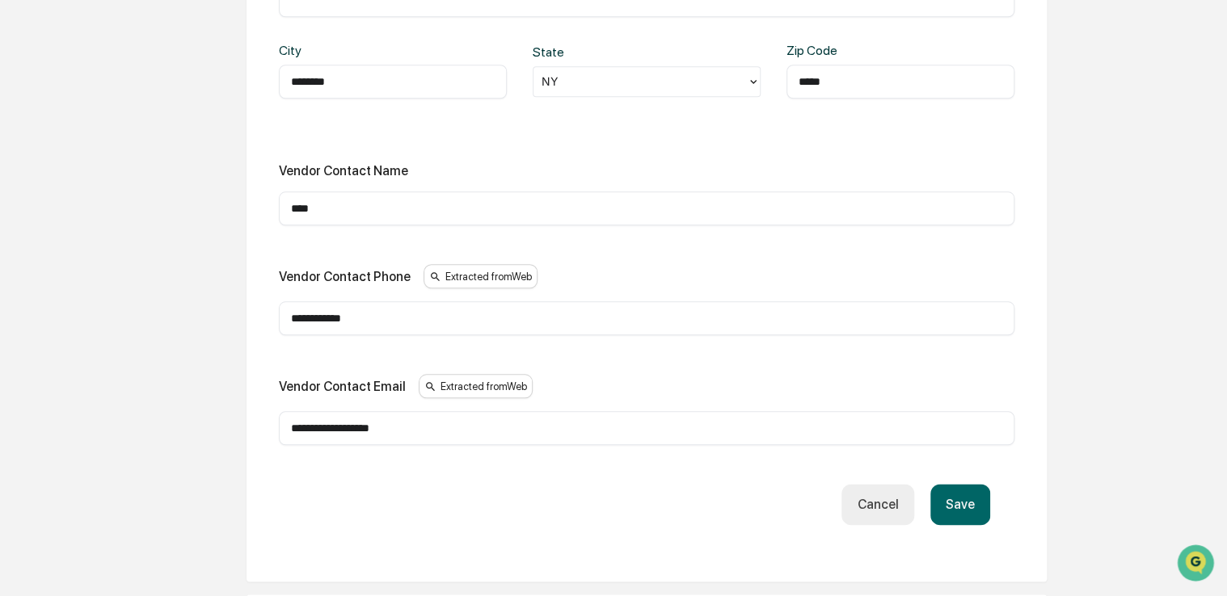
type input "****"
click at [957, 495] on button "Save" at bounding box center [960, 504] width 60 height 41
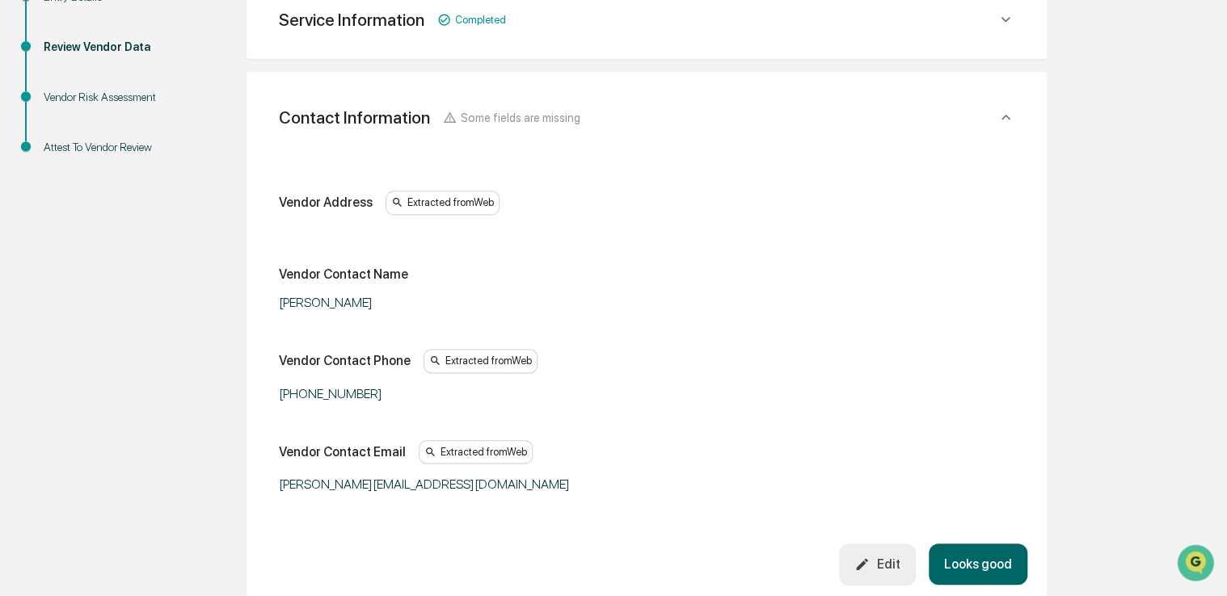
scroll to position [304, 0]
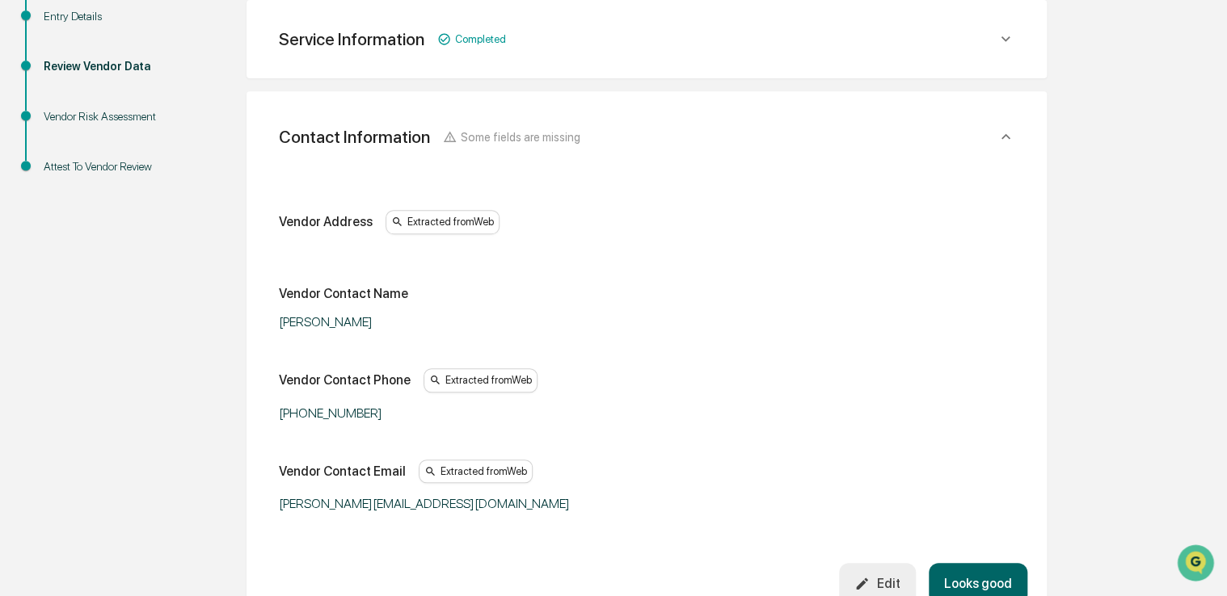
click at [981, 577] on button "Looks good" at bounding box center [978, 583] width 99 height 41
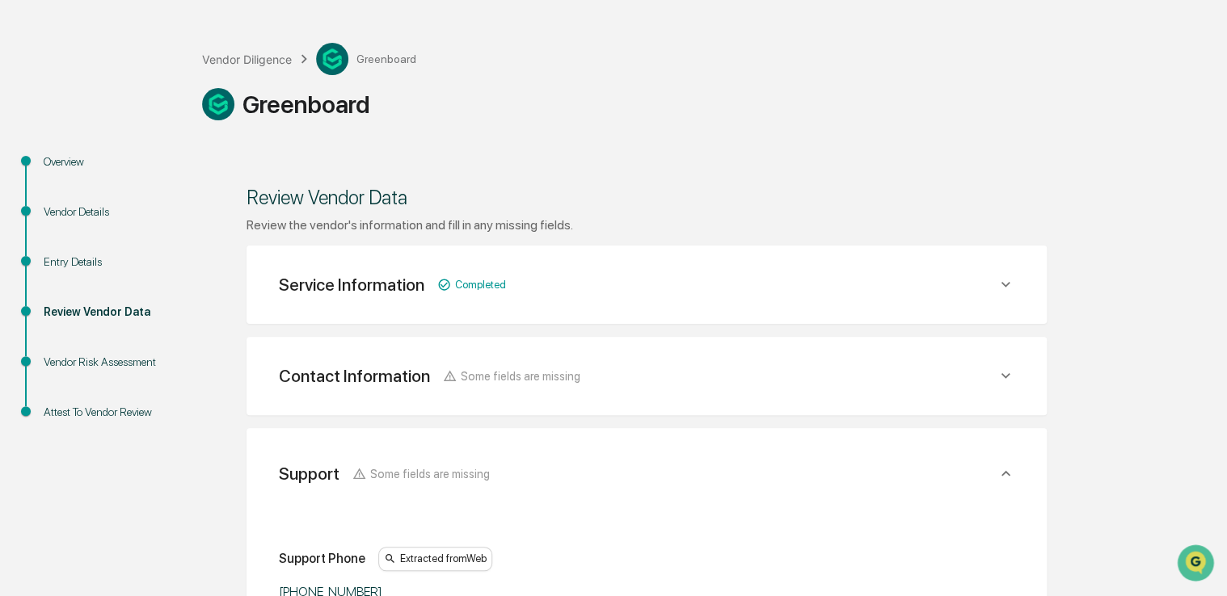
scroll to position [57, 0]
click at [929, 388] on div "Contact Information Some fields are missing" at bounding box center [646, 377] width 761 height 40
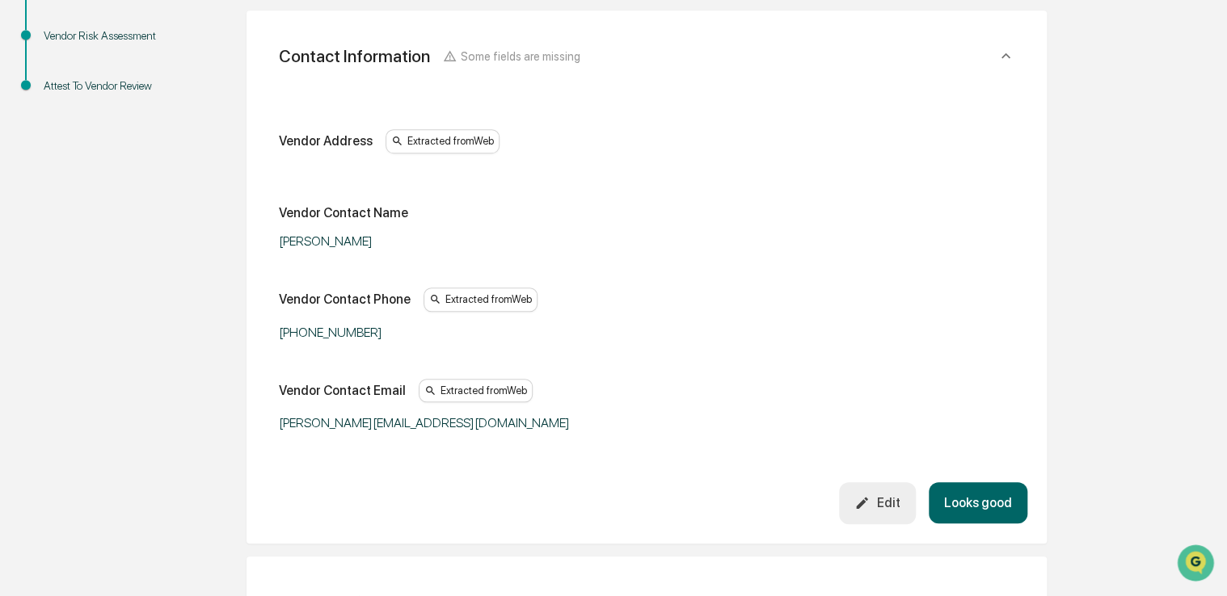
scroll to position [387, 0]
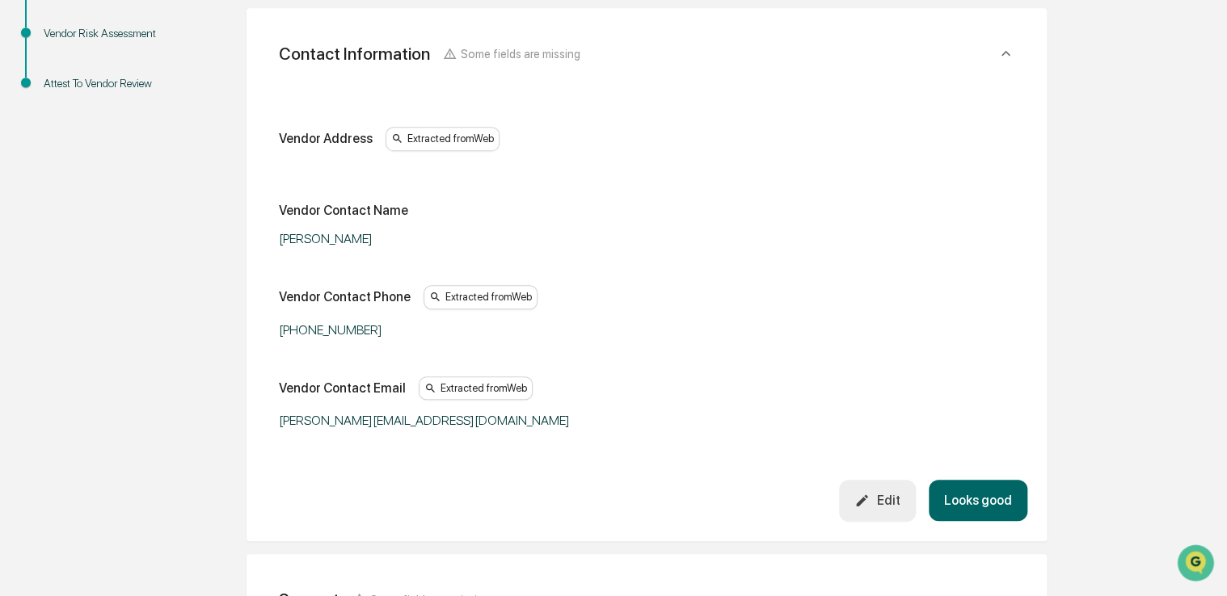
click at [899, 507] on div "Edit" at bounding box center [876, 500] width 45 height 15
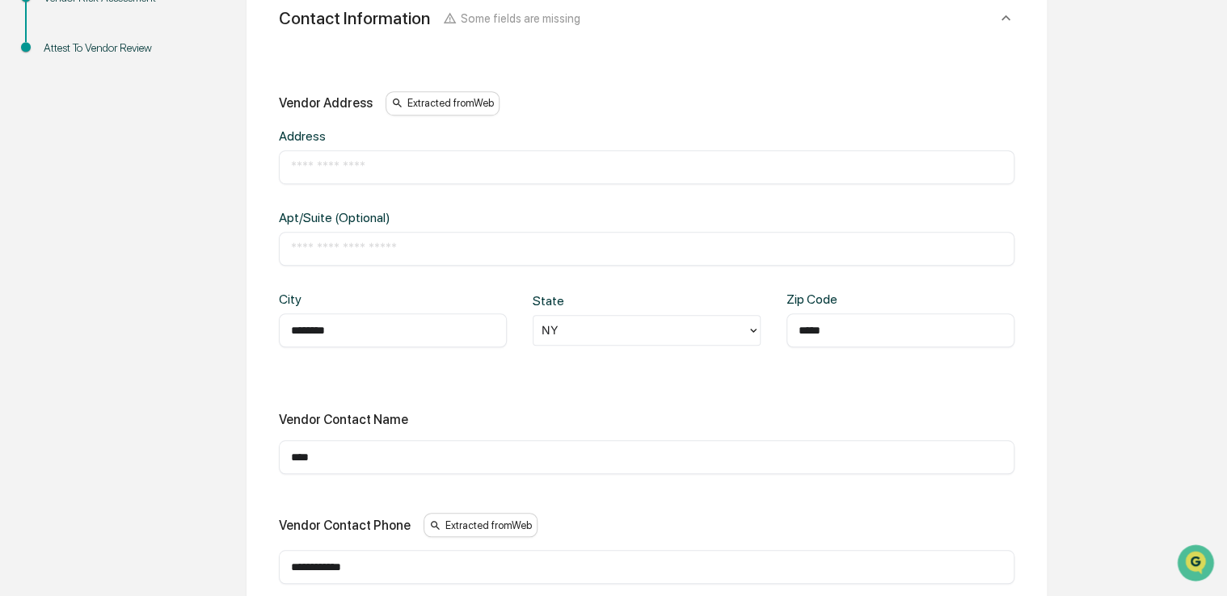
scroll to position [430, 0]
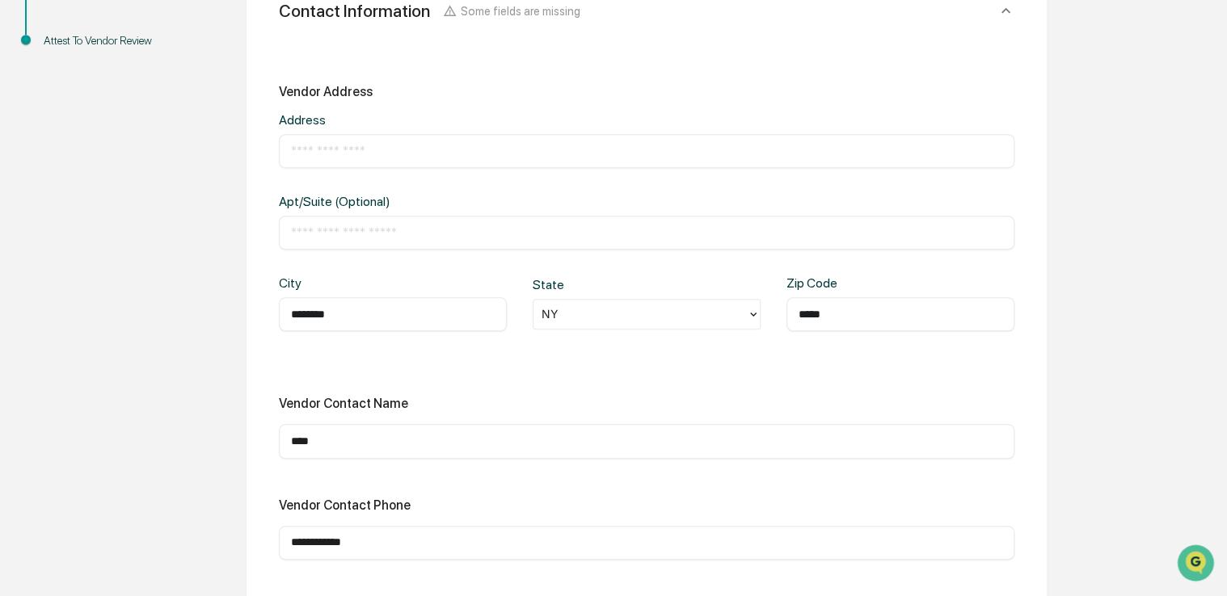
drag, startPoint x: 325, startPoint y: 162, endPoint x: 331, endPoint y: 153, distance: 11.0
click at [331, 153] on div "​" at bounding box center [646, 151] width 735 height 34
click at [331, 153] on input "text" at bounding box center [646, 151] width 711 height 16
paste input "**********"
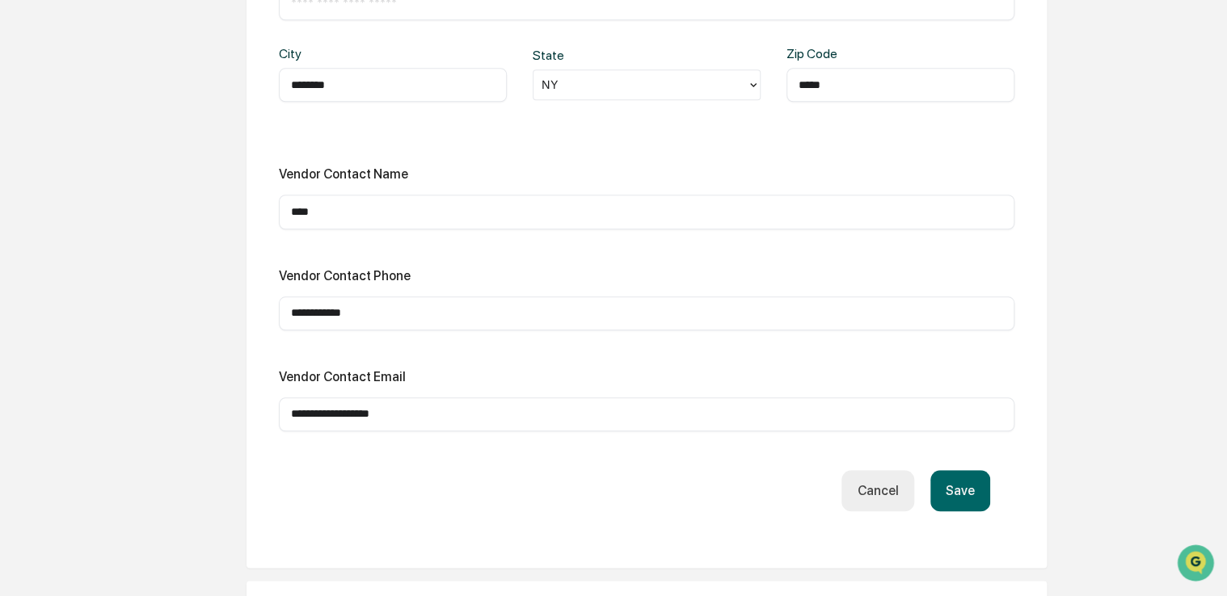
scroll to position [659, 0]
type input "**********"
click at [965, 490] on button "Save" at bounding box center [960, 490] width 60 height 41
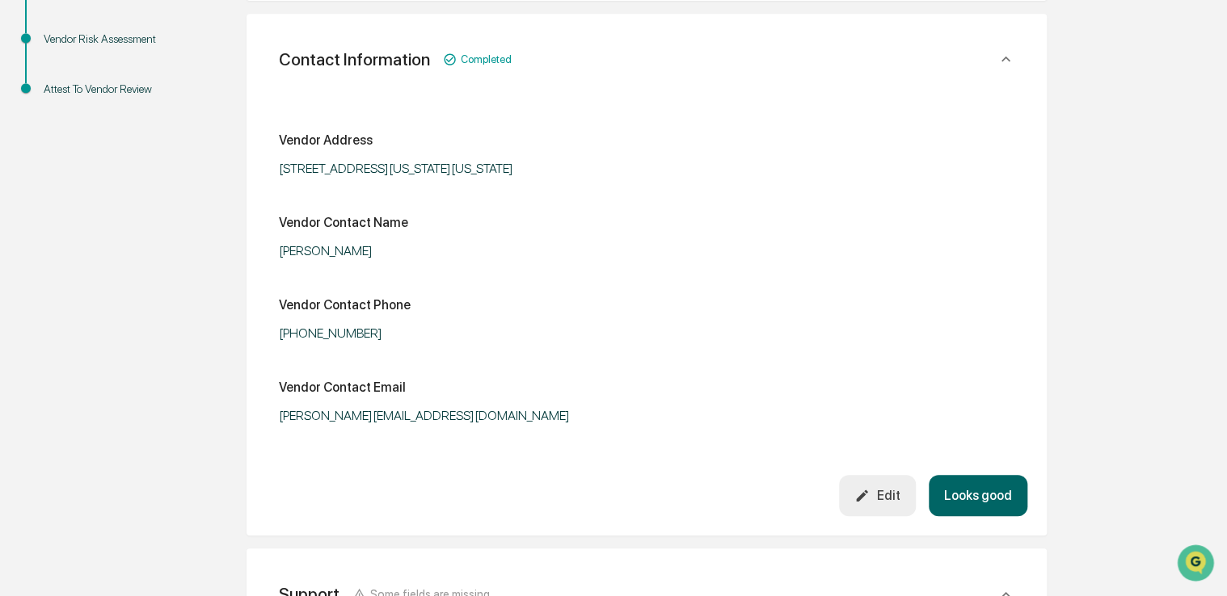
scroll to position [377, 0]
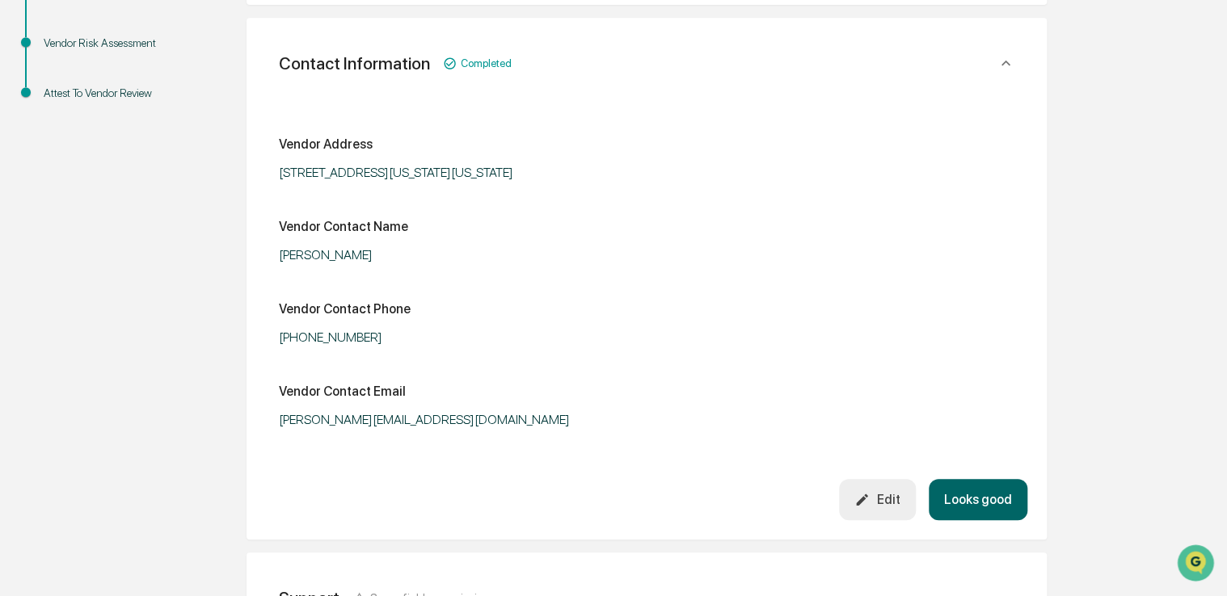
click at [950, 491] on button "Looks good" at bounding box center [978, 499] width 99 height 41
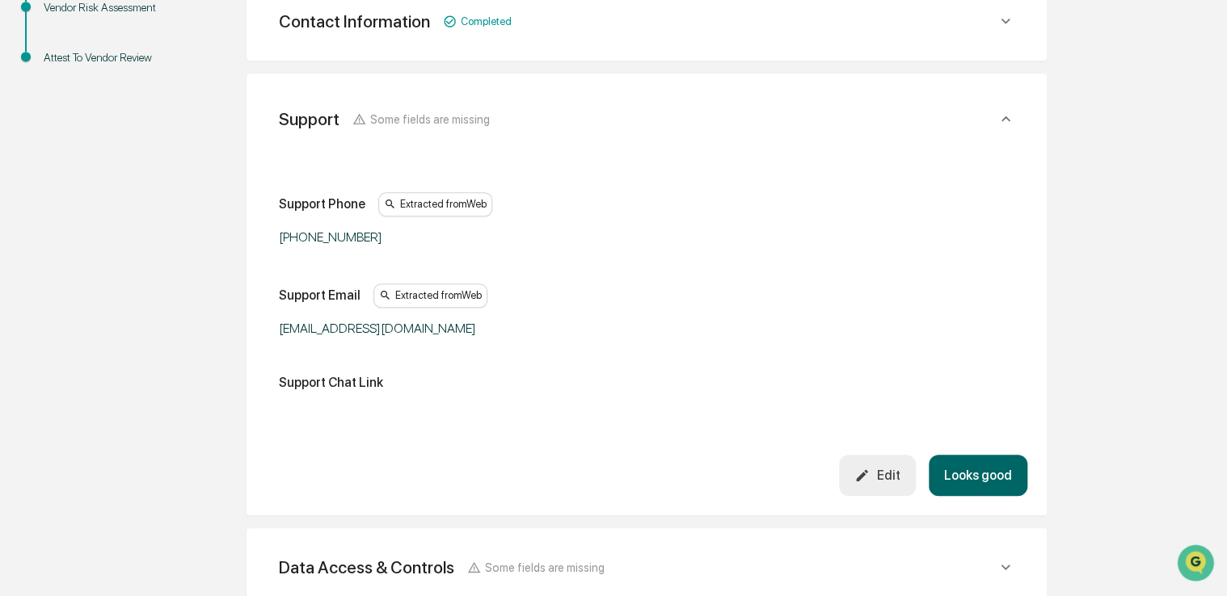
scroll to position [416, 0]
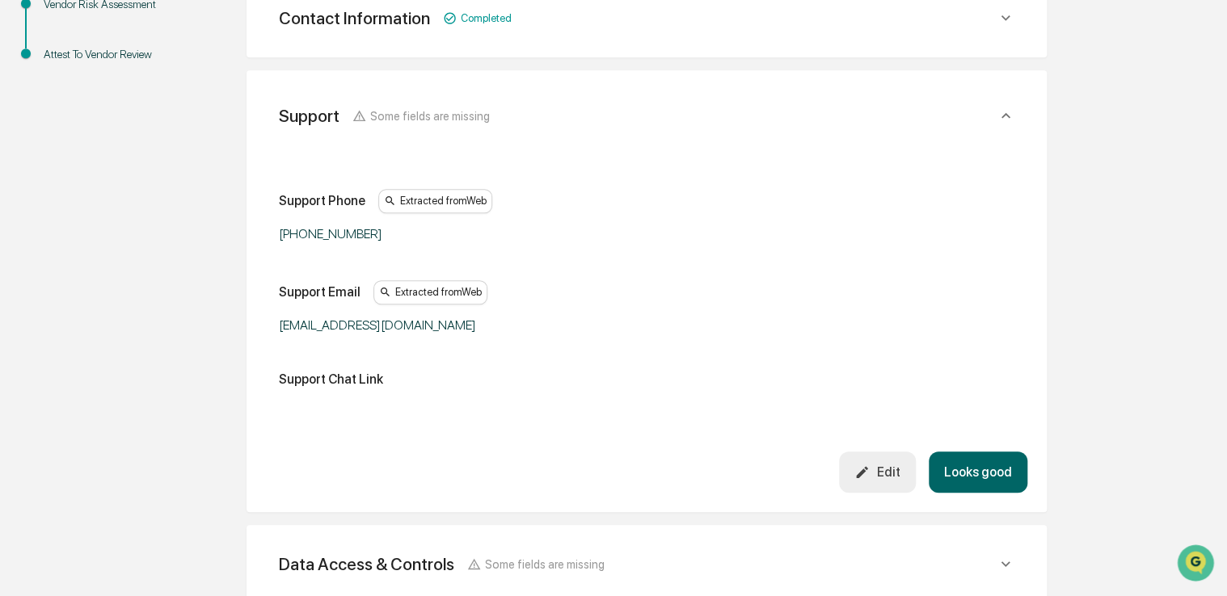
click at [887, 471] on div "Edit" at bounding box center [876, 472] width 45 height 15
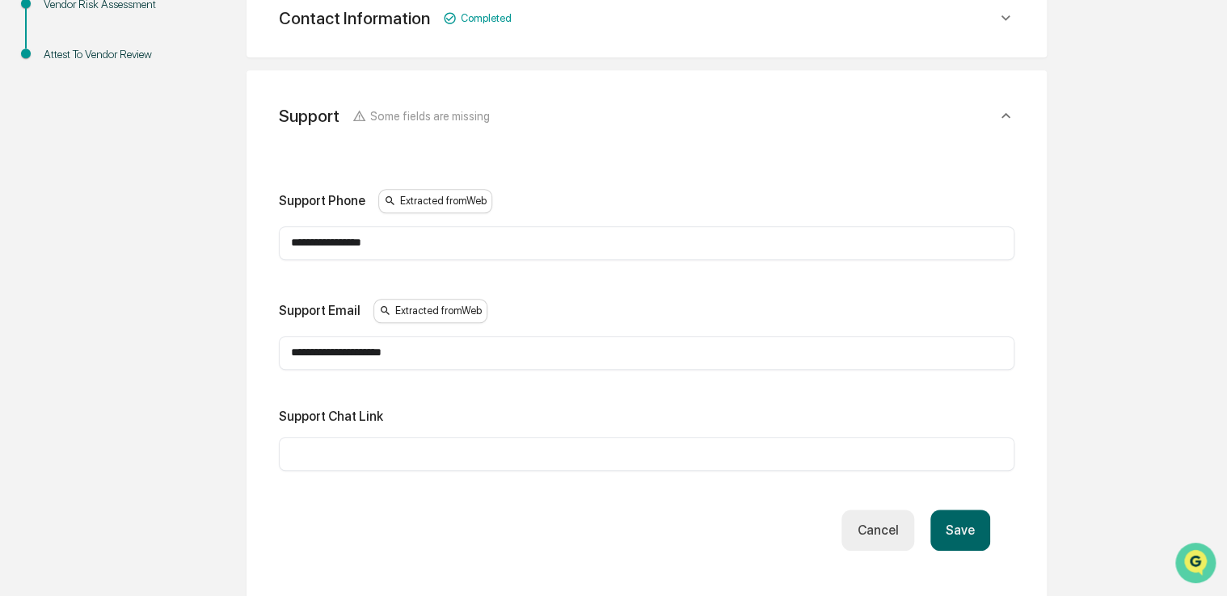
click at [1188, 557] on img "Open customer support" at bounding box center [1195, 563] width 40 height 32
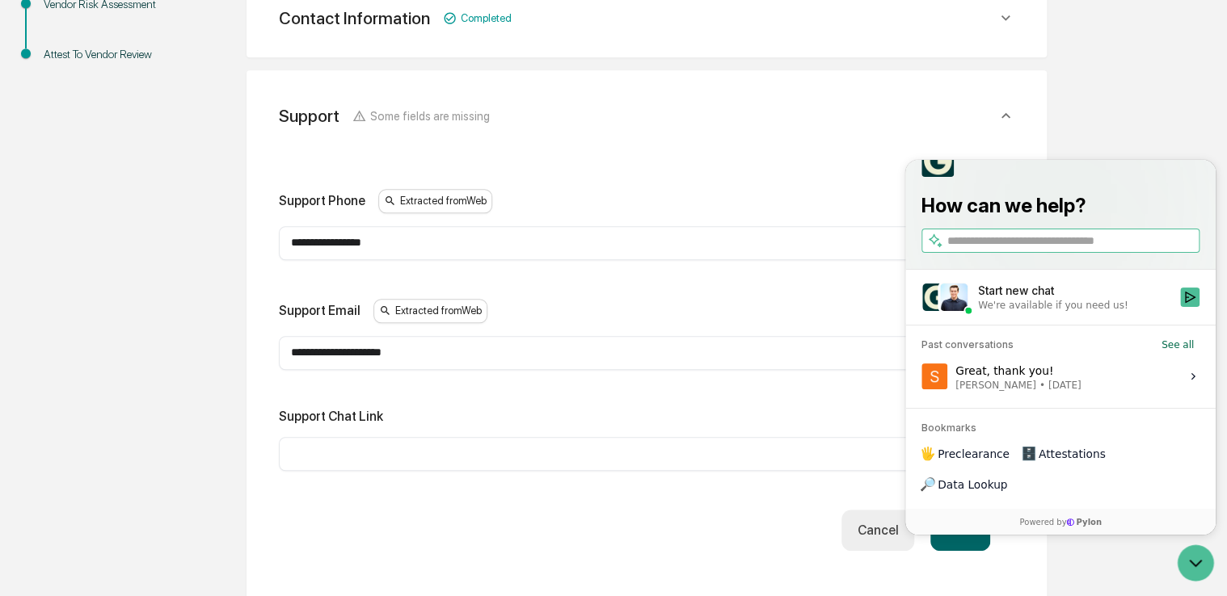
click at [389, 449] on input "text" at bounding box center [646, 454] width 711 height 16
paste input "**********"
type input "**********"
click at [766, 499] on div "**********" at bounding box center [646, 370] width 735 height 362
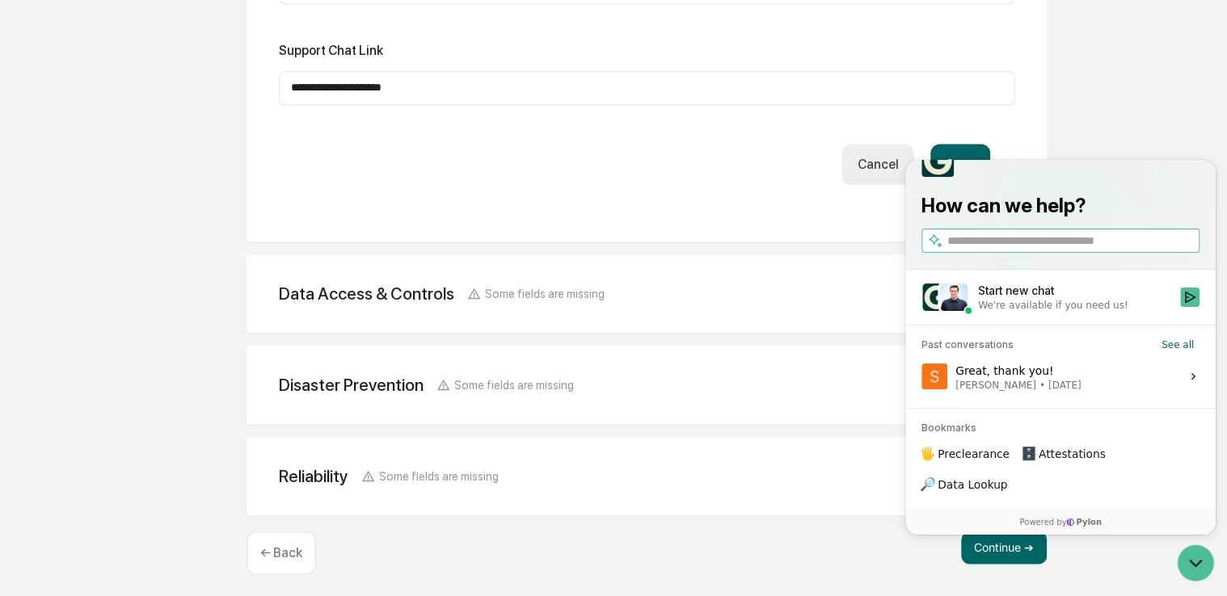
scroll to position [784, 0]
click at [966, 147] on button "Save" at bounding box center [960, 162] width 60 height 41
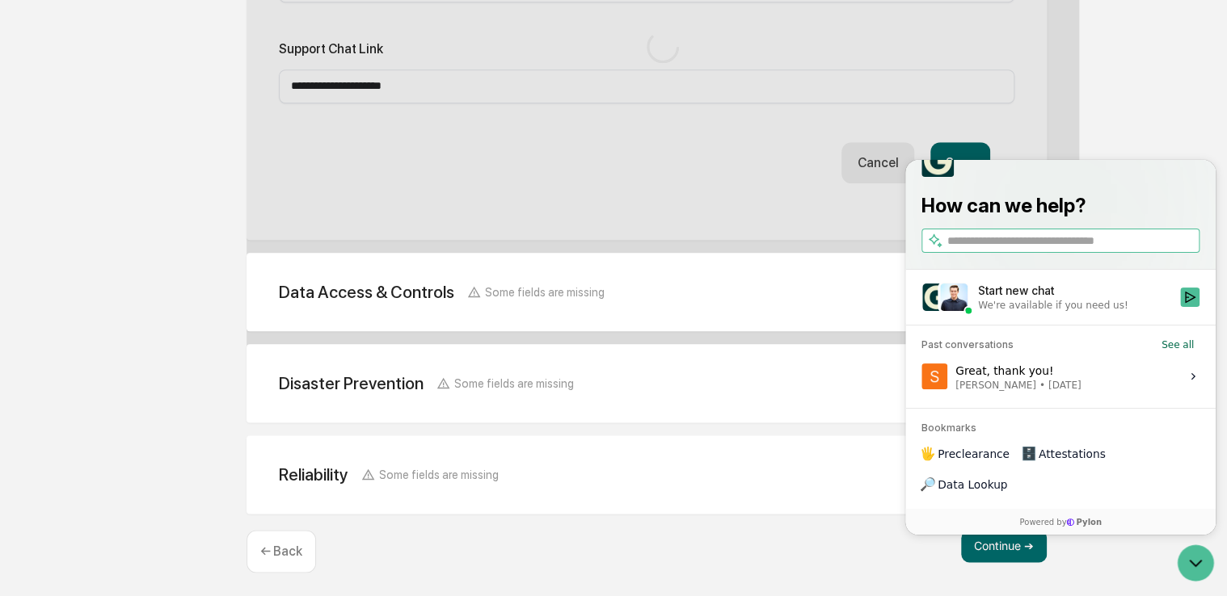
scroll to position [705, 0]
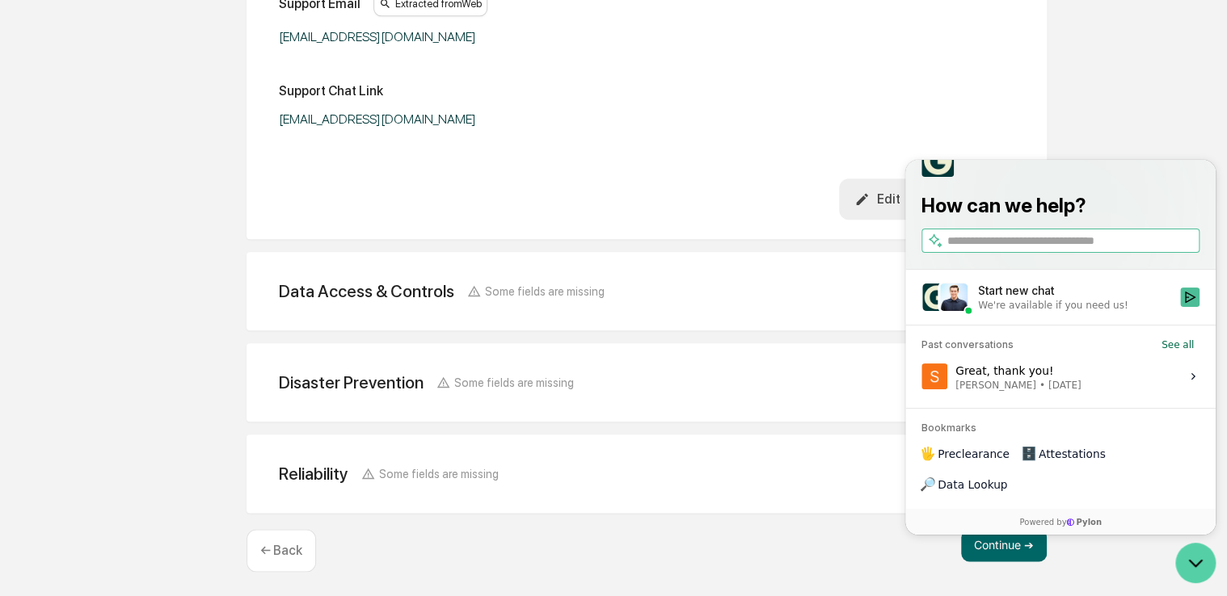
click at [1188, 571] on icon "Open customer support" at bounding box center [1195, 563] width 40 height 40
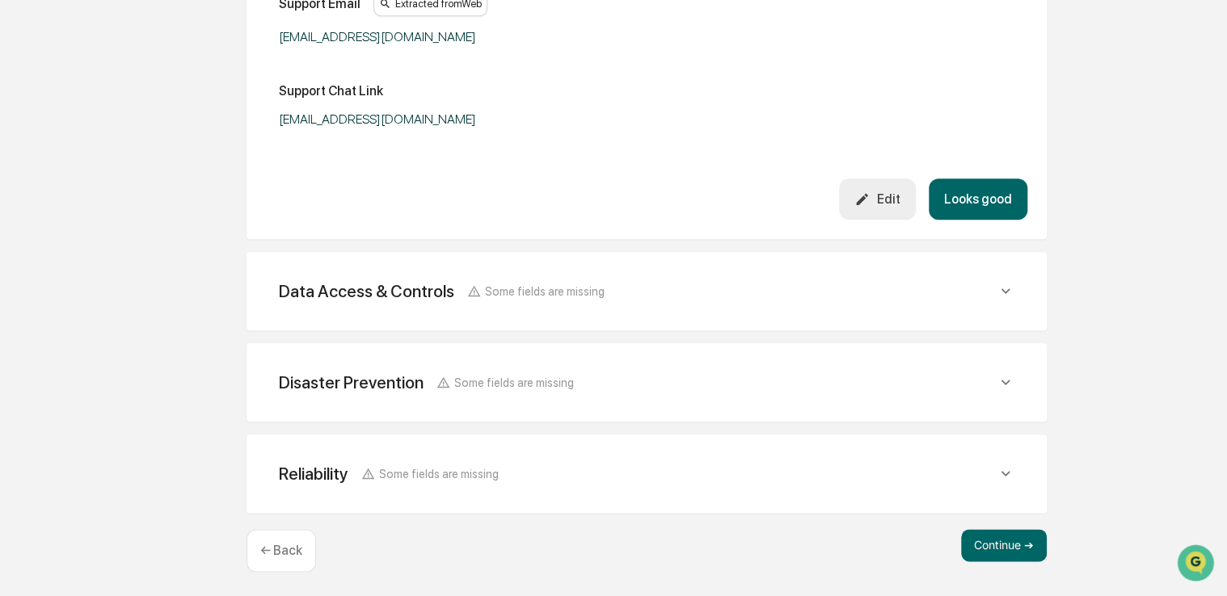
drag, startPoint x: 13, startPoint y: 27, endPoint x: 220, endPoint y: 360, distance: 392.0
click at [220, 360] on div "Review Vendor Data Review the vendor's information and fill in any missing fiel…" at bounding box center [646, 52] width 889 height 1094
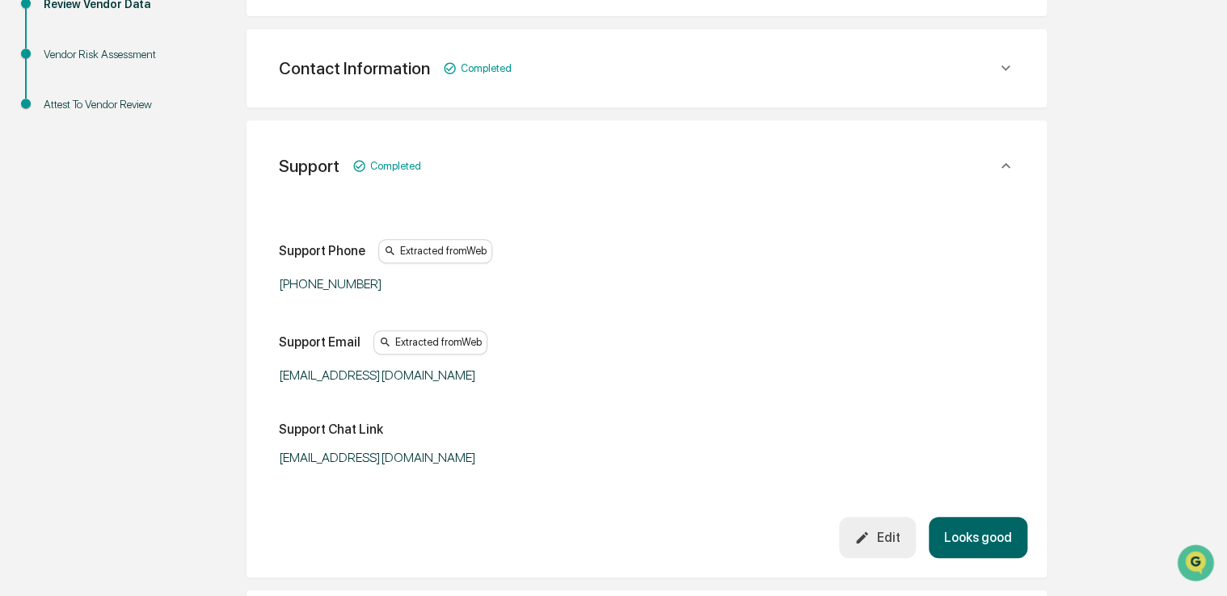
scroll to position [471, 0]
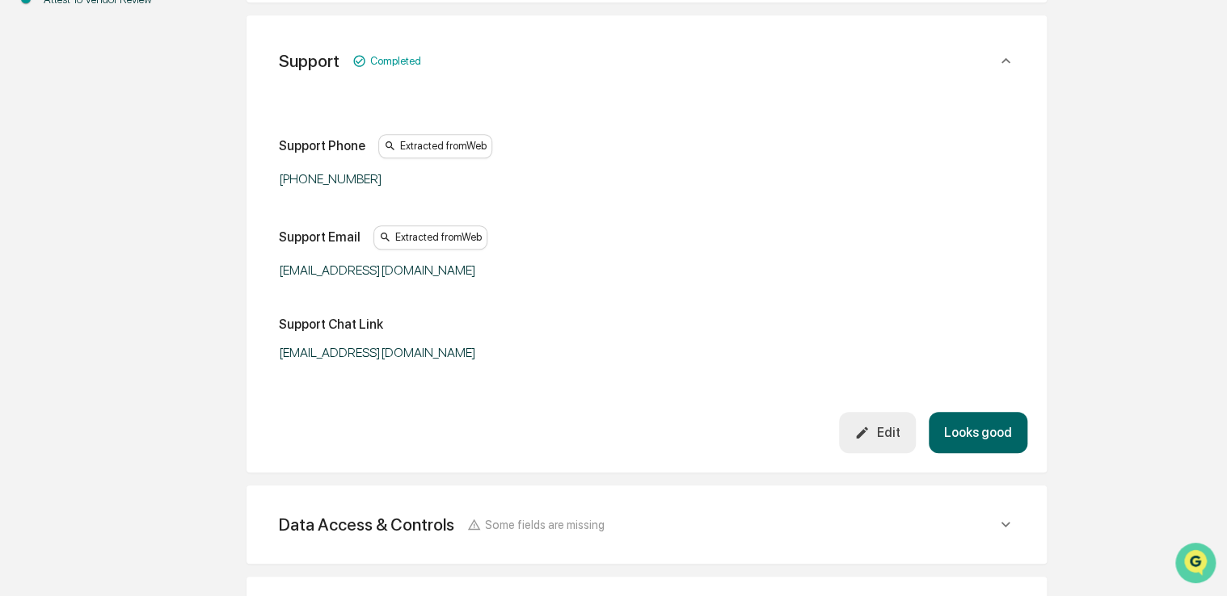
click at [1201, 569] on icon "Open customer support" at bounding box center [1195, 583] width 40 height 40
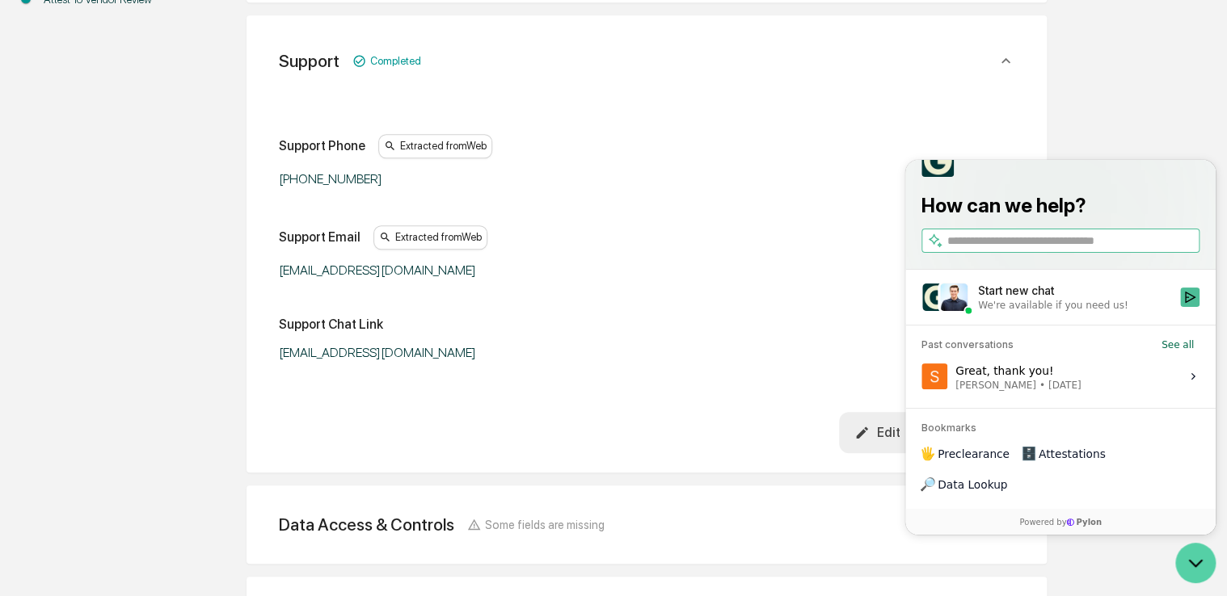
click at [1201, 569] on icon "Open customer support" at bounding box center [1195, 563] width 40 height 40
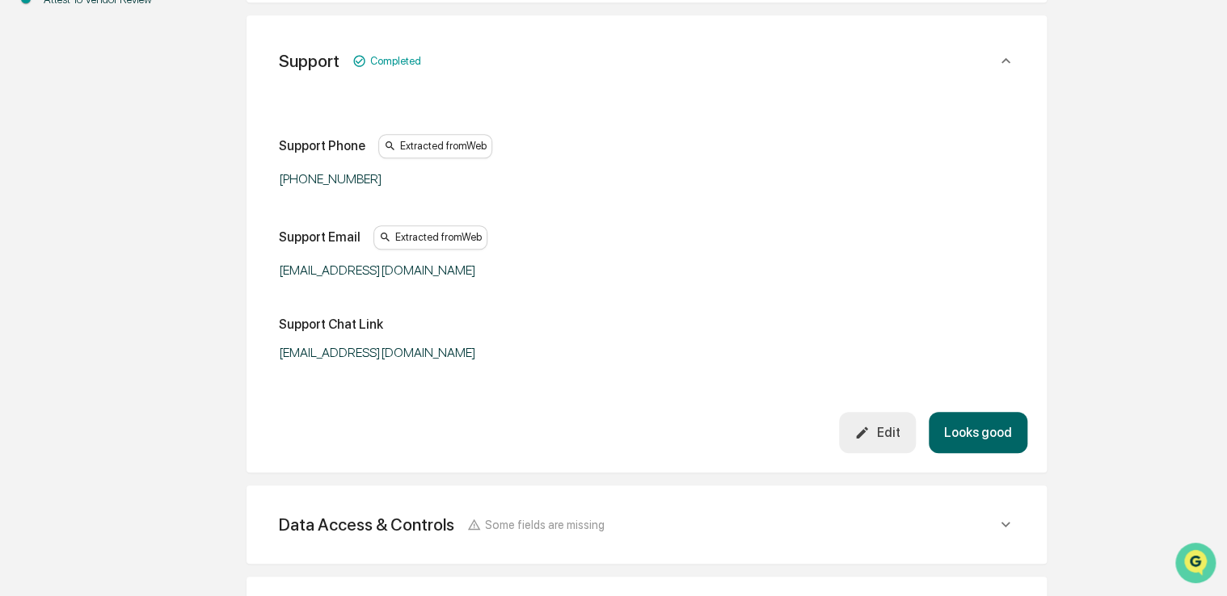
click at [1201, 569] on icon "Open customer support" at bounding box center [1195, 583] width 40 height 40
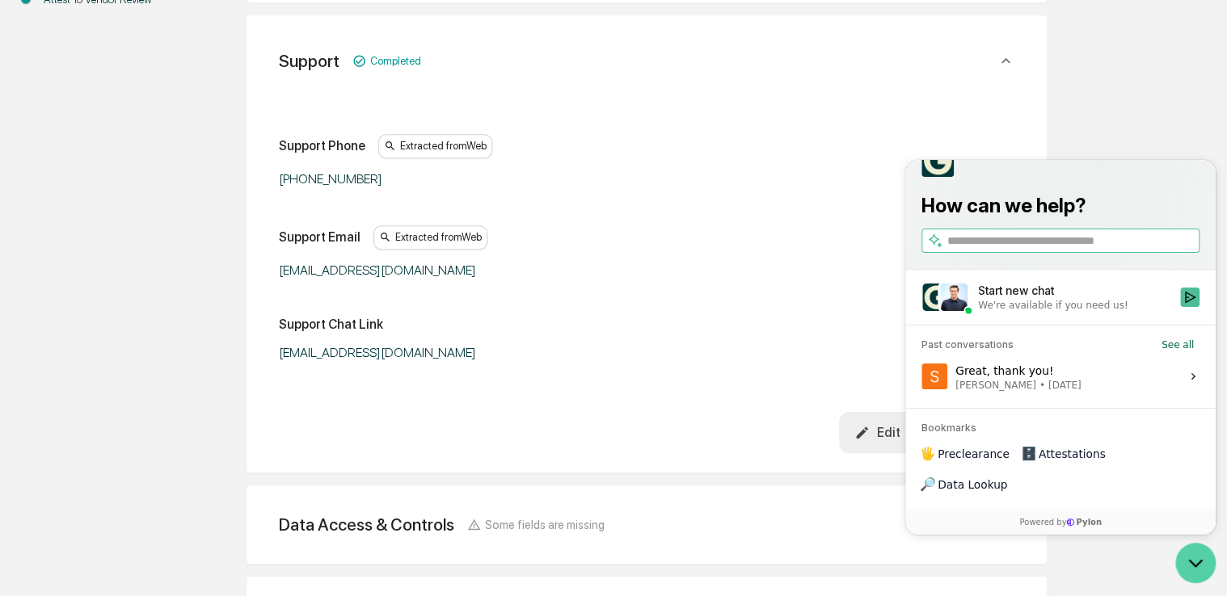
click at [1201, 569] on icon "Open customer support" at bounding box center [1195, 563] width 40 height 40
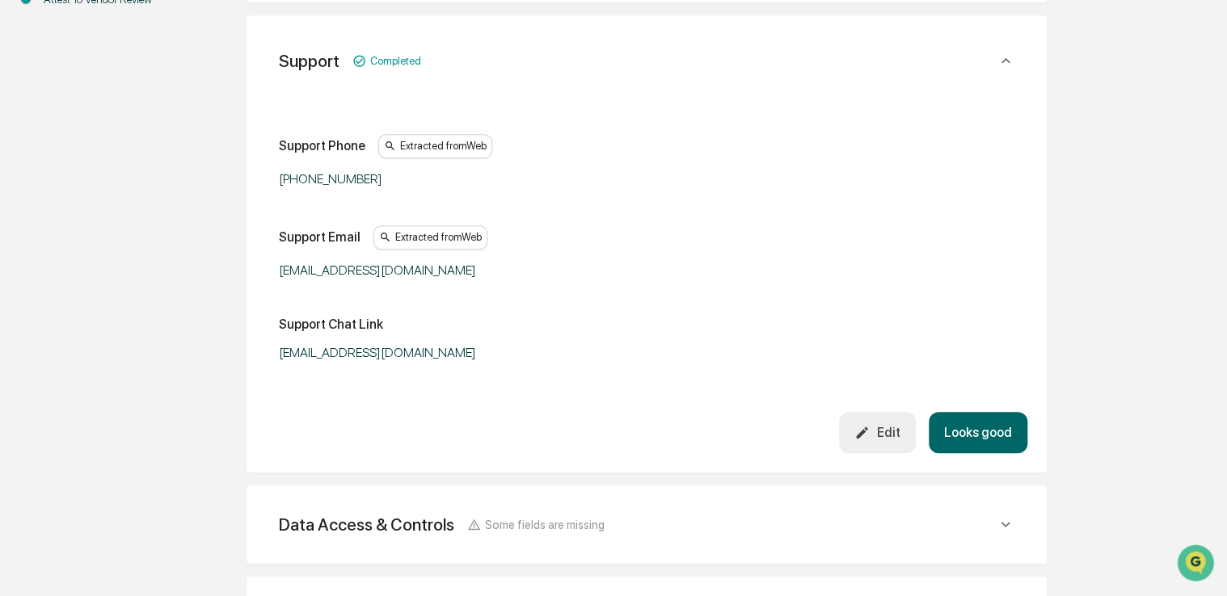
click at [889, 438] on div "Edit" at bounding box center [876, 432] width 45 height 15
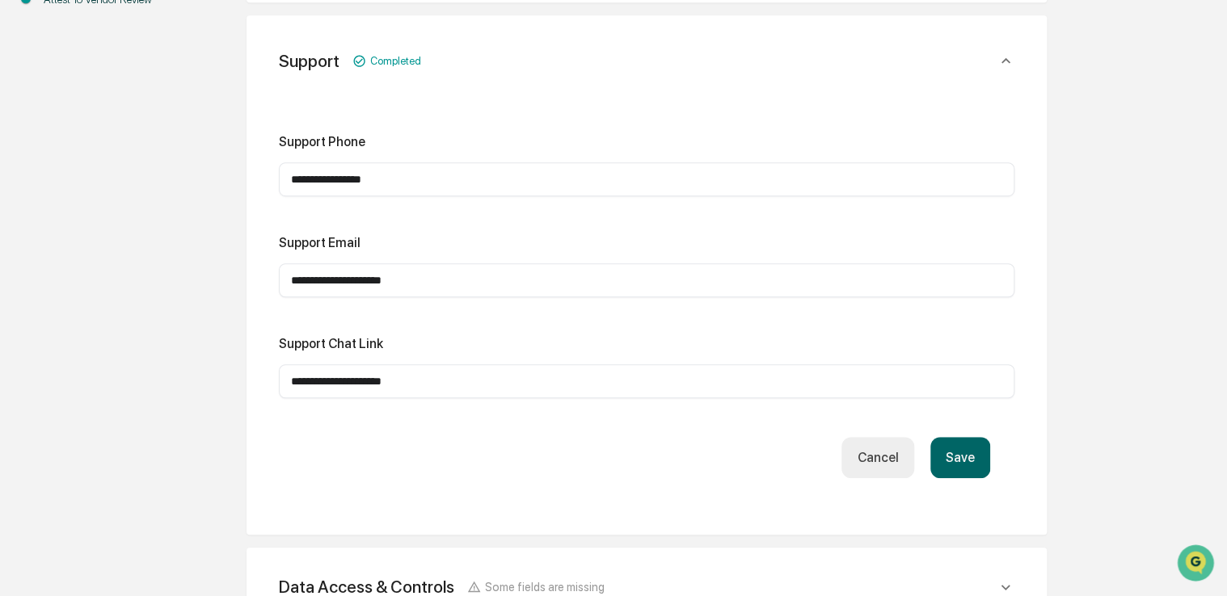
drag, startPoint x: 449, startPoint y: 389, endPoint x: 412, endPoint y: 383, distance: 37.6
click at [412, 383] on div "**********" at bounding box center [646, 381] width 735 height 34
click at [440, 389] on div "**********" at bounding box center [646, 381] width 735 height 34
click at [439, 385] on input "**********" at bounding box center [646, 381] width 711 height 16
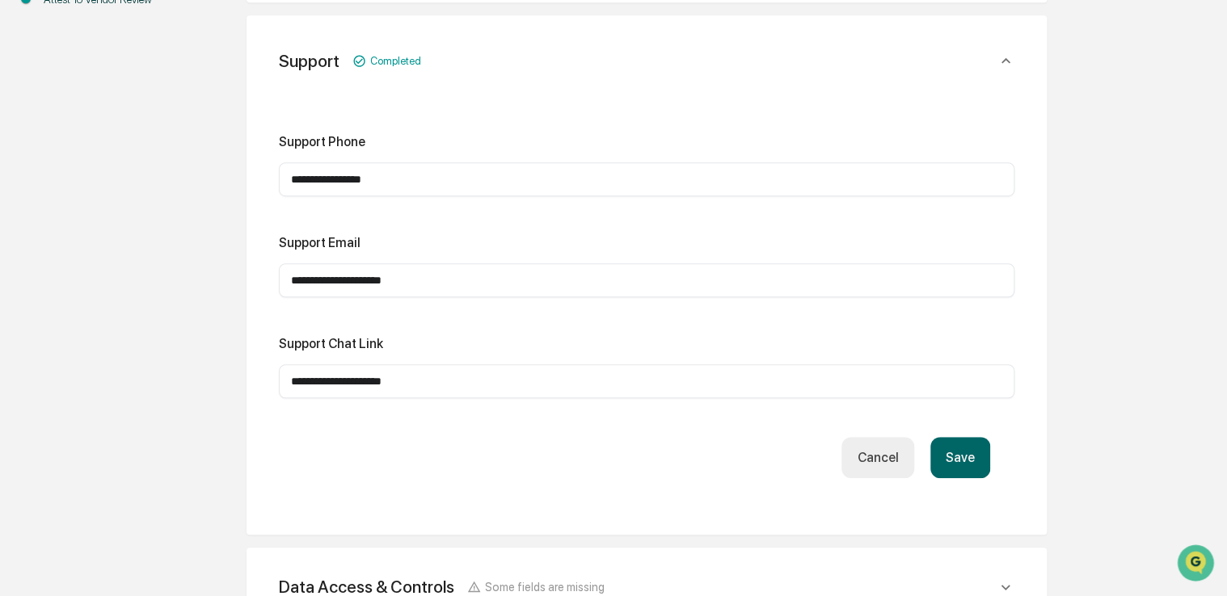
drag, startPoint x: 439, startPoint y: 385, endPoint x: 258, endPoint y: 379, distance: 181.1
click at [258, 379] on div "**********" at bounding box center [646, 275] width 800 height 520
paste input "*****"
type input "**********"
click at [960, 462] on button "Save" at bounding box center [960, 457] width 60 height 41
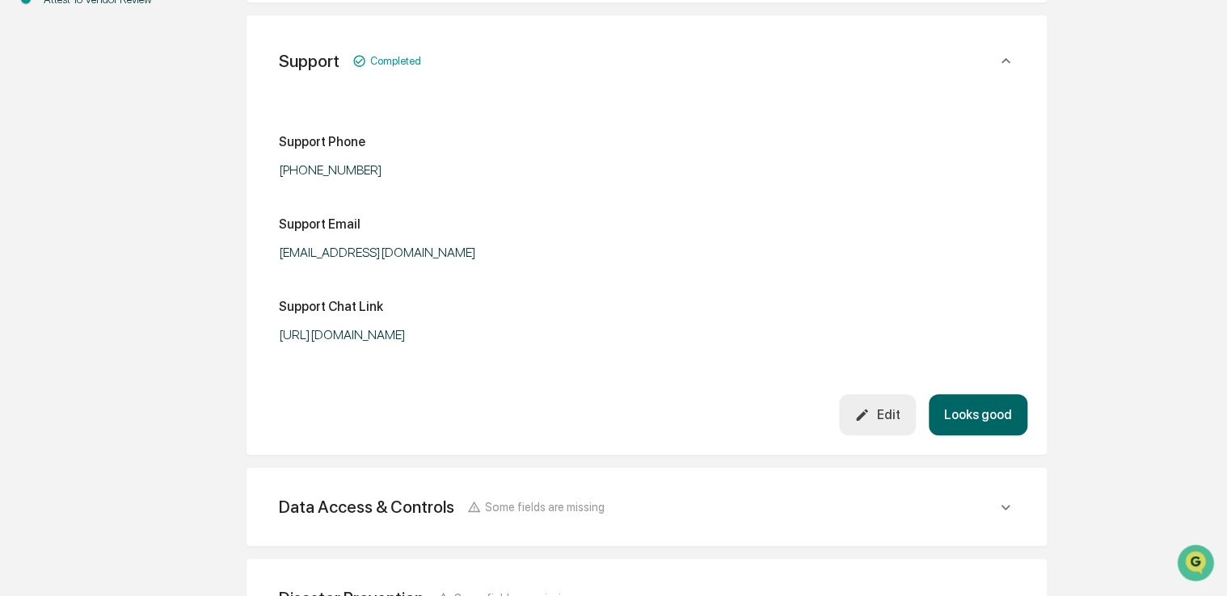
click at [971, 416] on button "Looks good" at bounding box center [978, 414] width 99 height 41
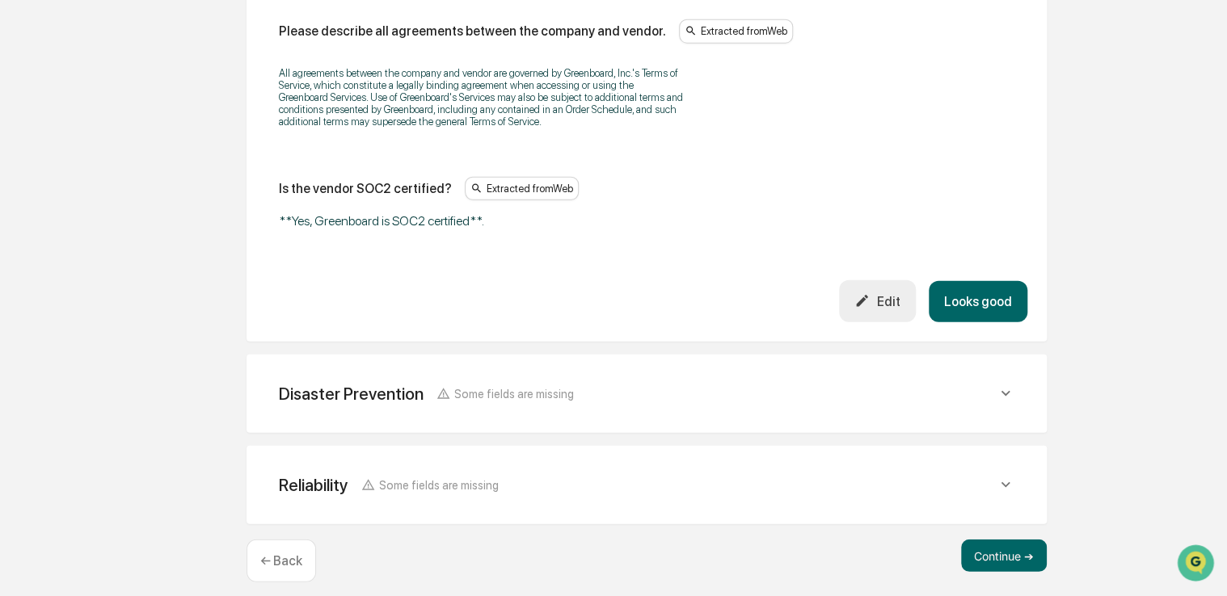
scroll to position [2030, 0]
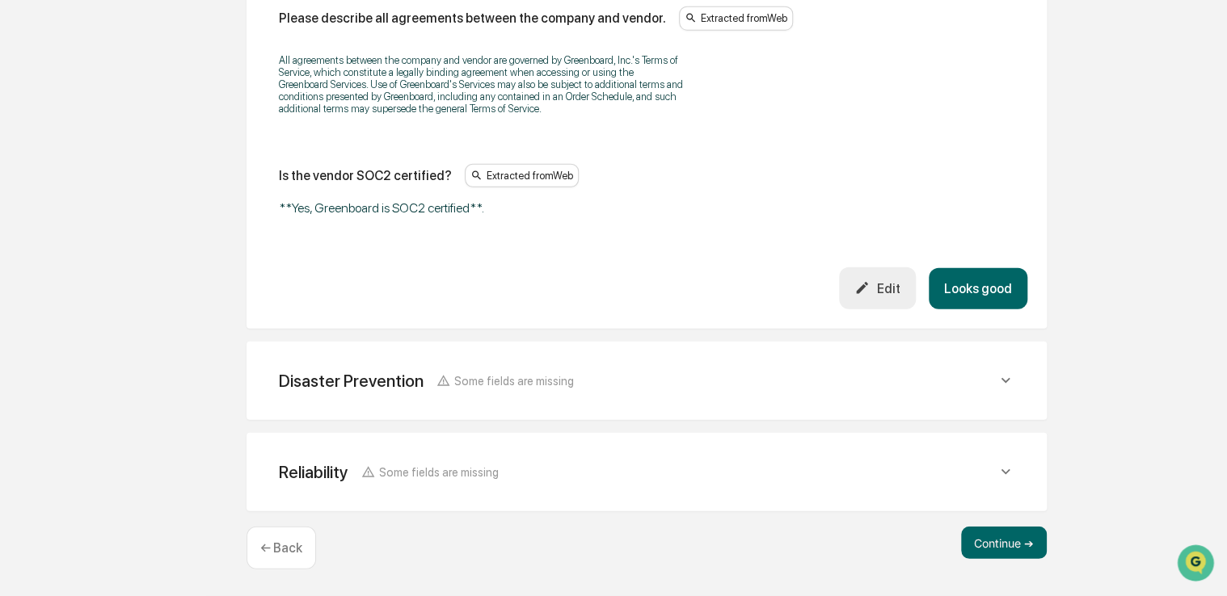
click at [894, 294] on div "Edit" at bounding box center [876, 287] width 45 height 15
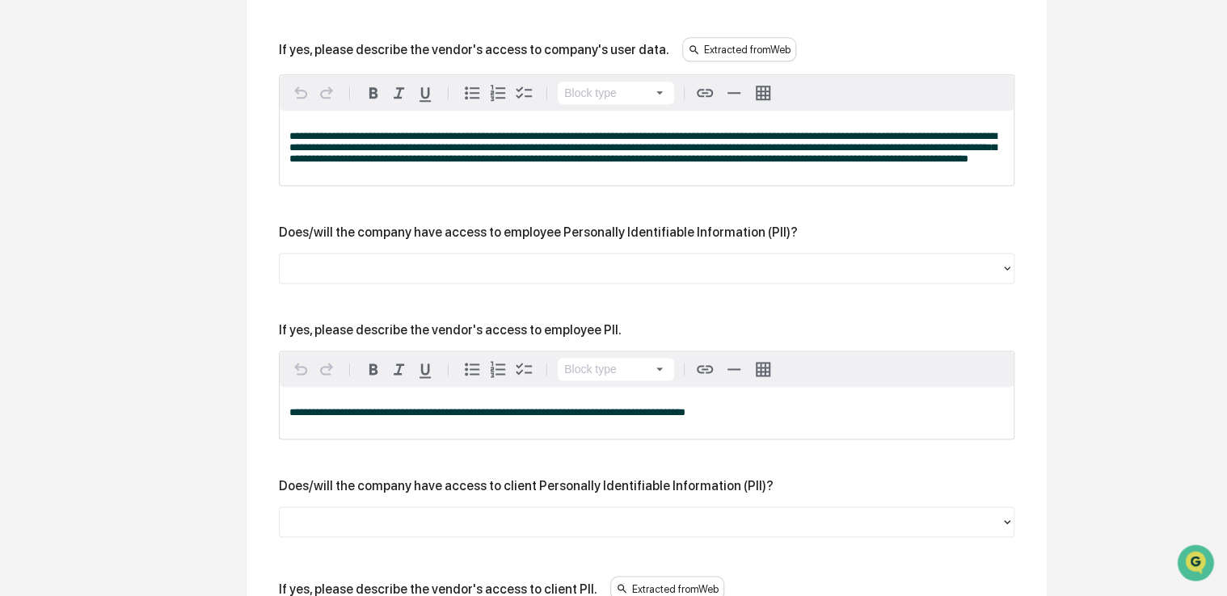
scroll to position [1057, 0]
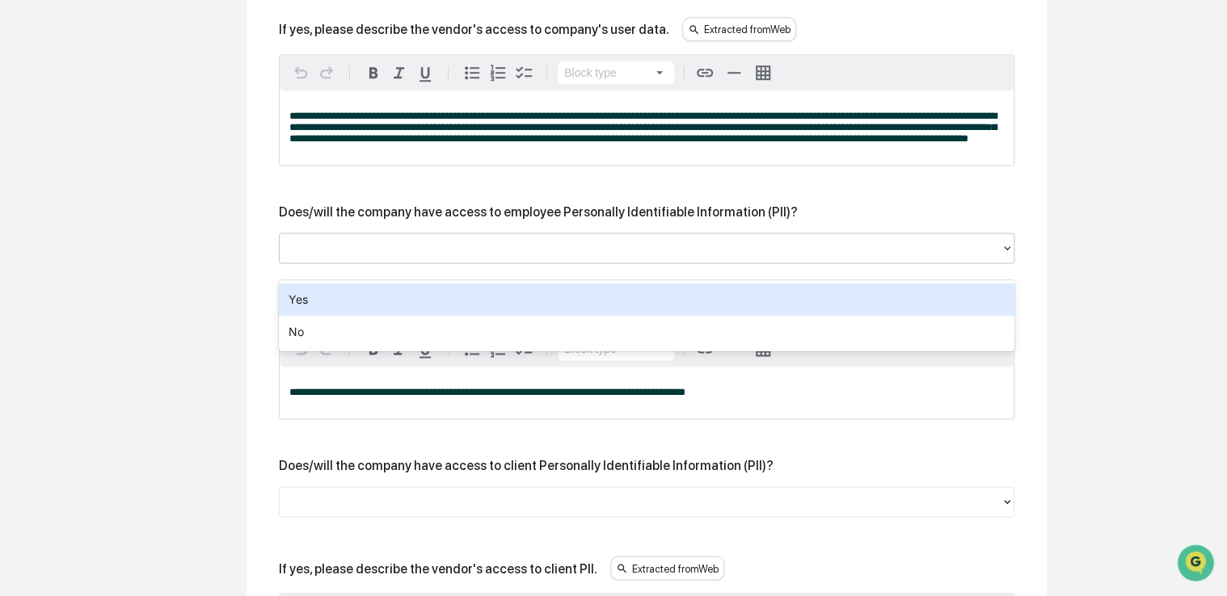
click at [669, 261] on div at bounding box center [640, 248] width 721 height 25
click at [621, 307] on div "Yes" at bounding box center [646, 300] width 735 height 32
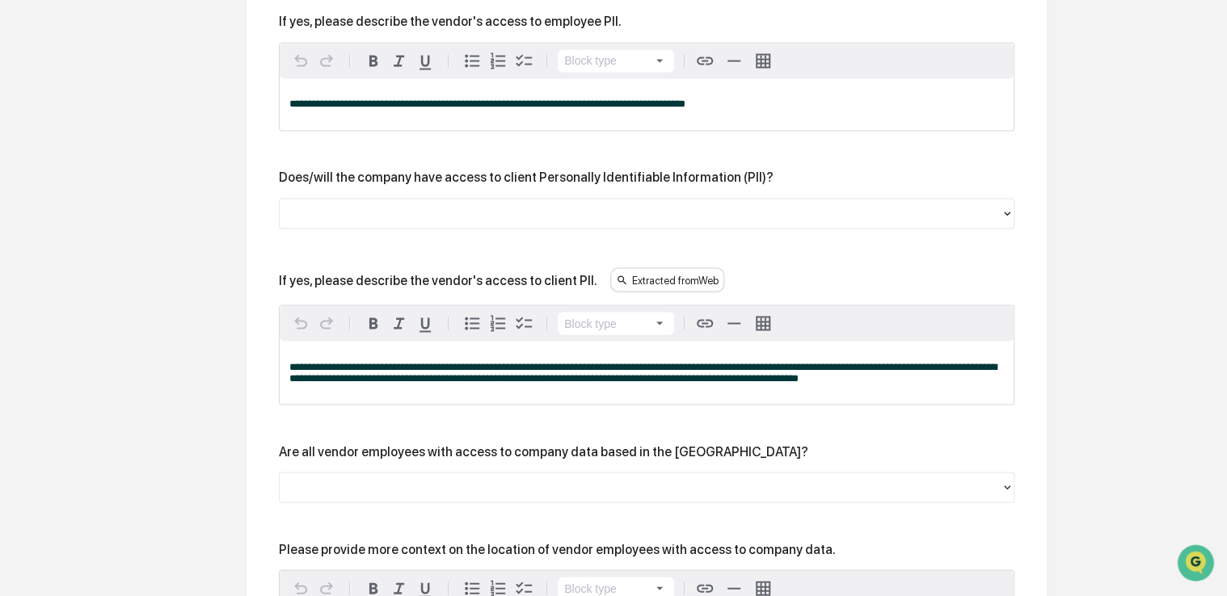
scroll to position [1355, 0]
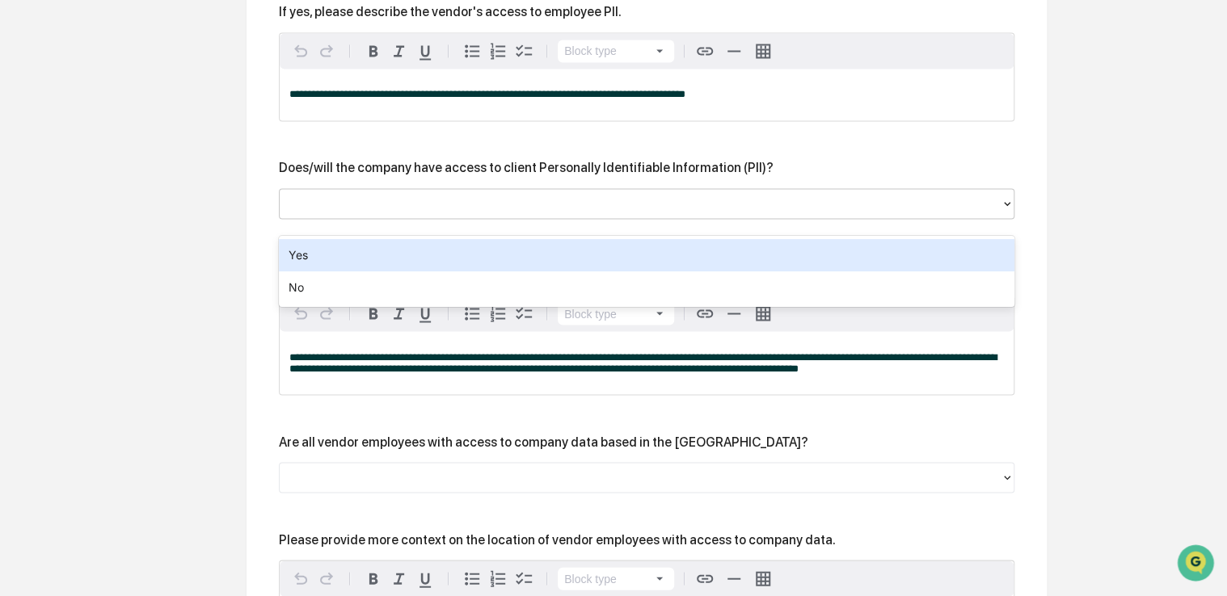
drag, startPoint x: 567, startPoint y: 213, endPoint x: 519, endPoint y: 267, distance: 72.7
click at [519, 267] on body "Calendar Manage Tasks Reviews Approval Management Company People, Data, Setting…" at bounding box center [613, 172] width 1227 height 3054
click at [519, 267] on div "Yes" at bounding box center [646, 255] width 735 height 32
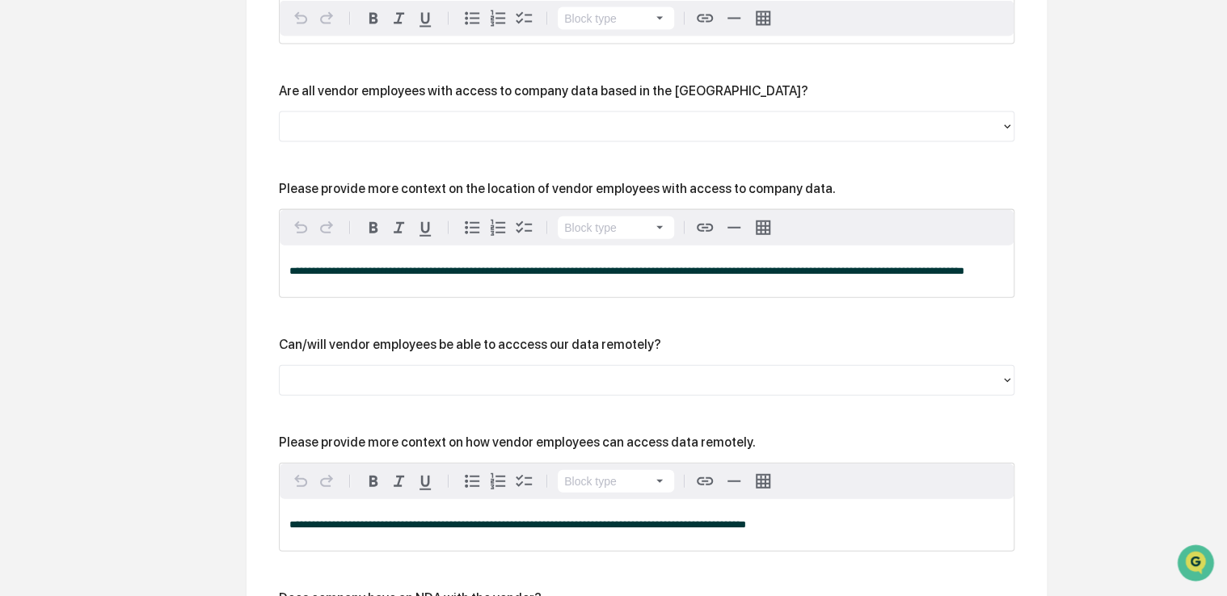
scroll to position [1711, 0]
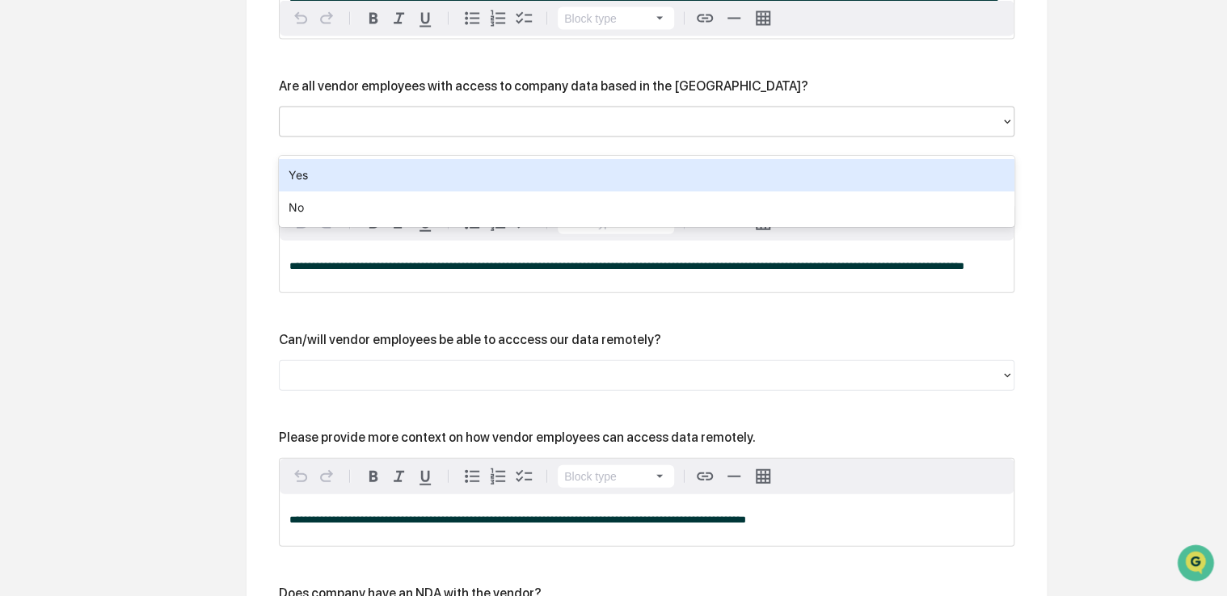
click at [496, 131] on div at bounding box center [640, 121] width 705 height 19
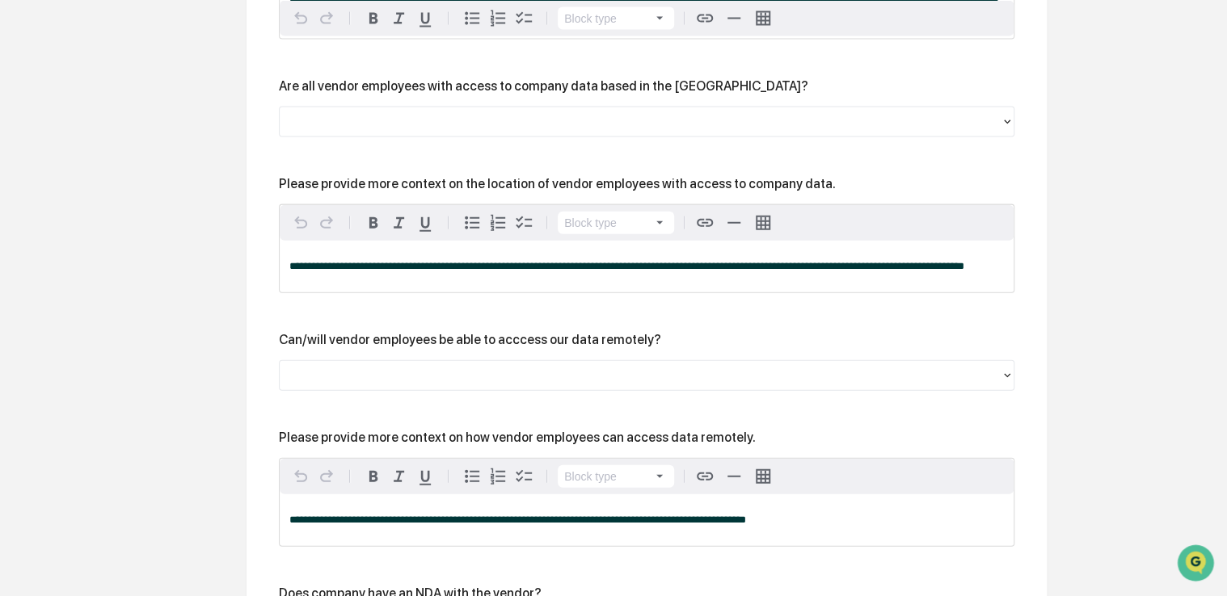
click at [541, 94] on div "Are all vendor employees with access to company data based in the [GEOGRAPHIC_D…" at bounding box center [543, 85] width 529 height 15
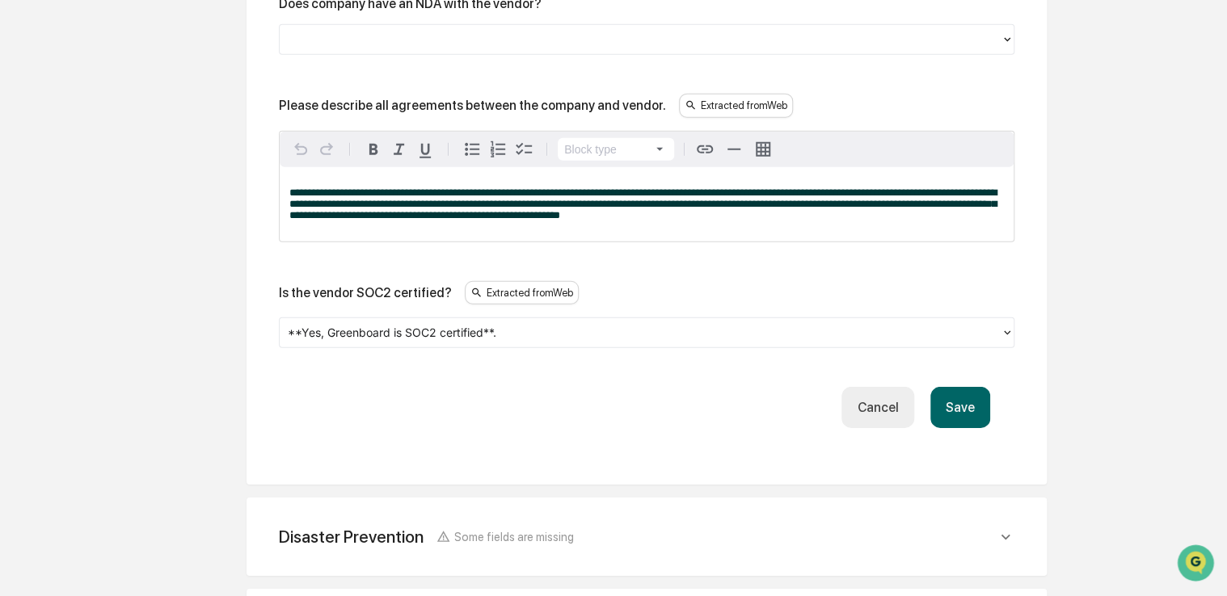
scroll to position [2305, 0]
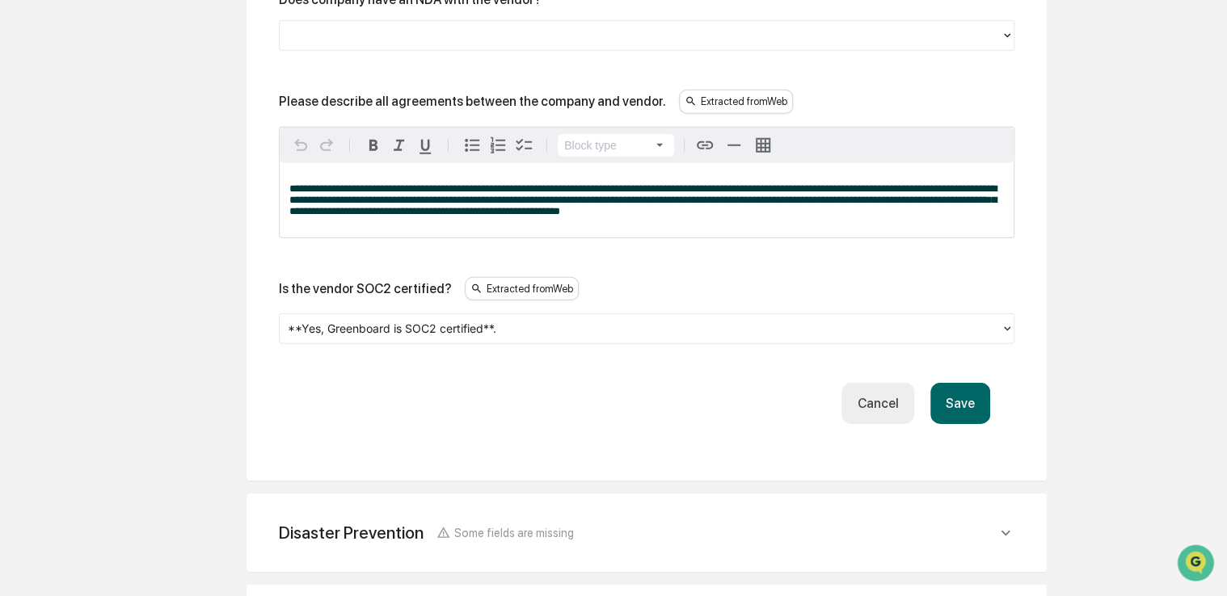
click at [954, 417] on button "Save" at bounding box center [960, 403] width 60 height 41
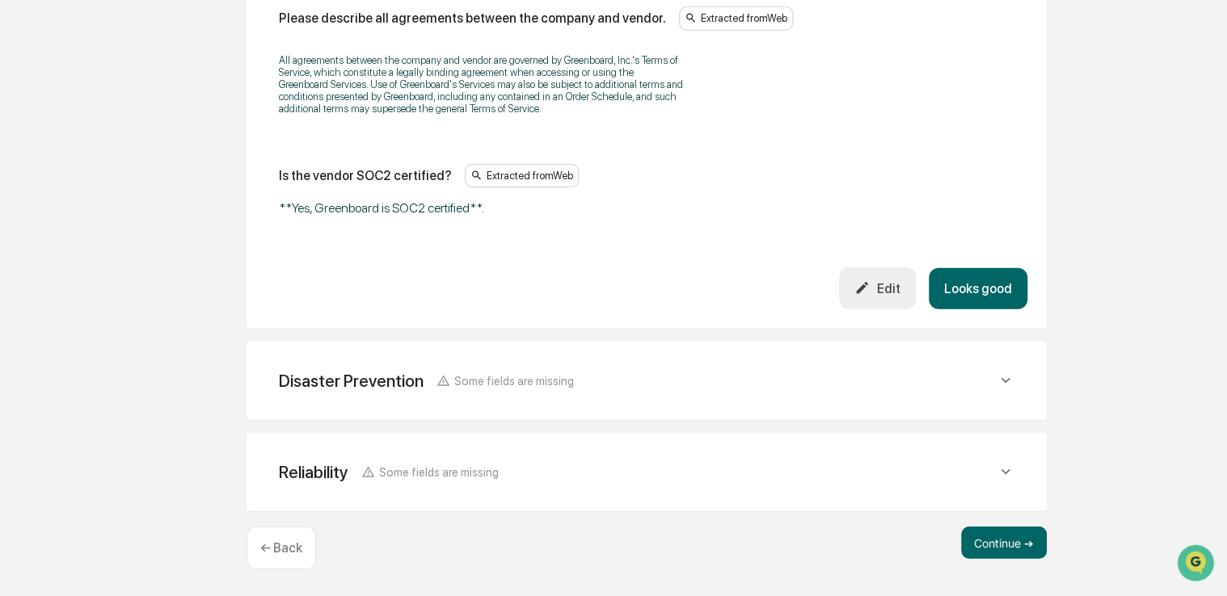
click at [817, 382] on div "Disaster Prevention Some fields are missing" at bounding box center [638, 381] width 718 height 20
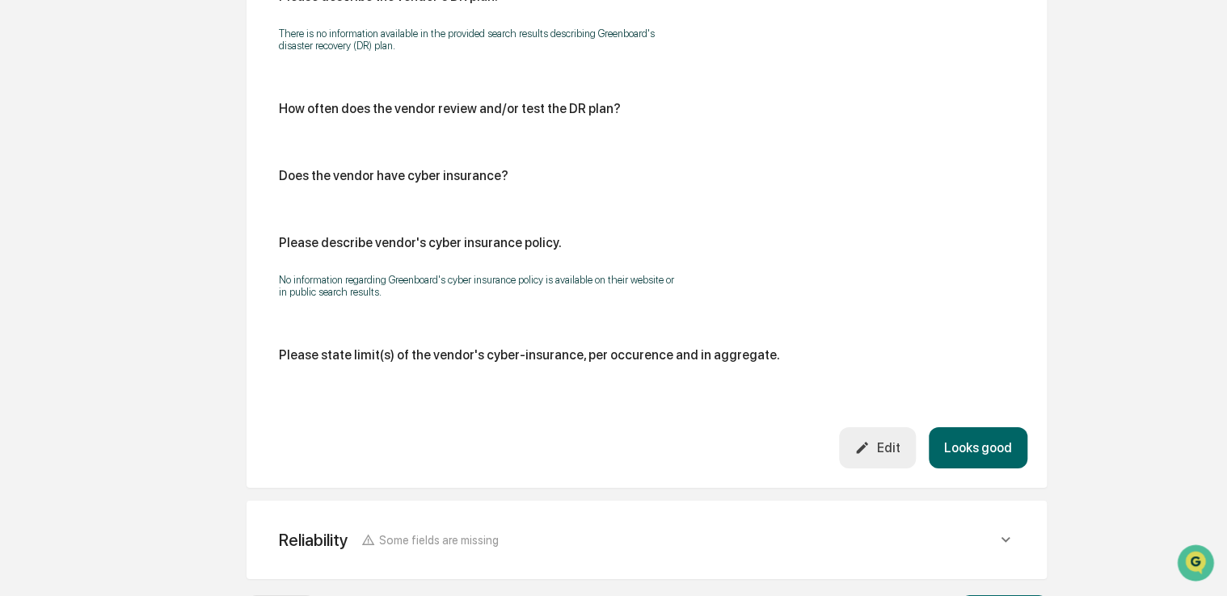
scroll to position [2598, 0]
click at [899, 446] on div "Edit" at bounding box center [876, 446] width 45 height 15
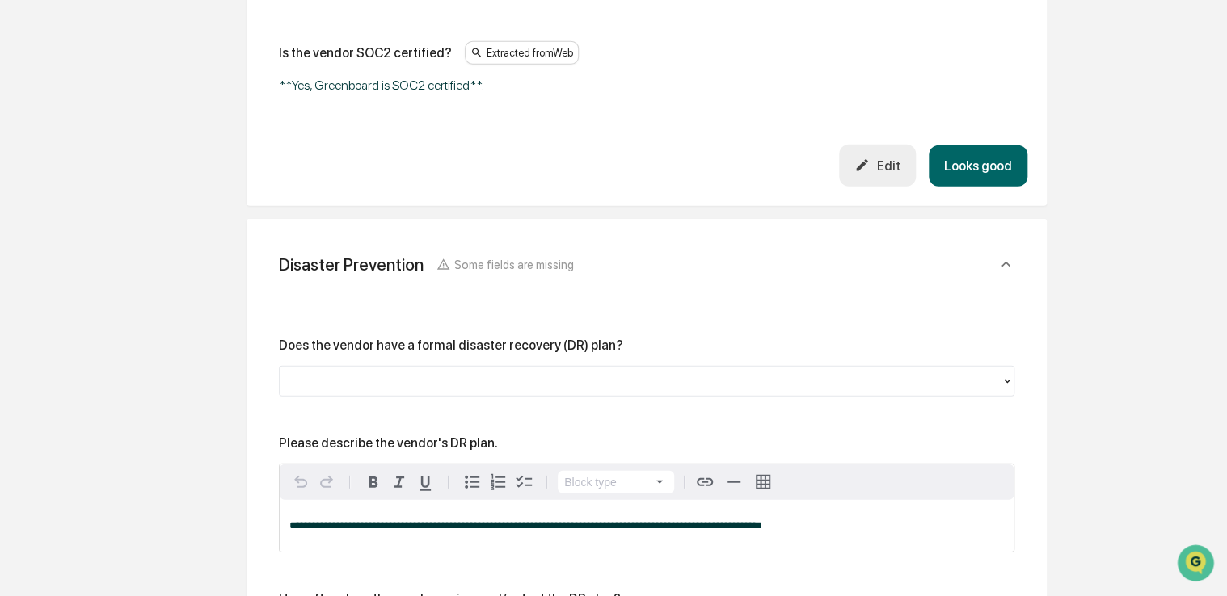
scroll to position [2176, 0]
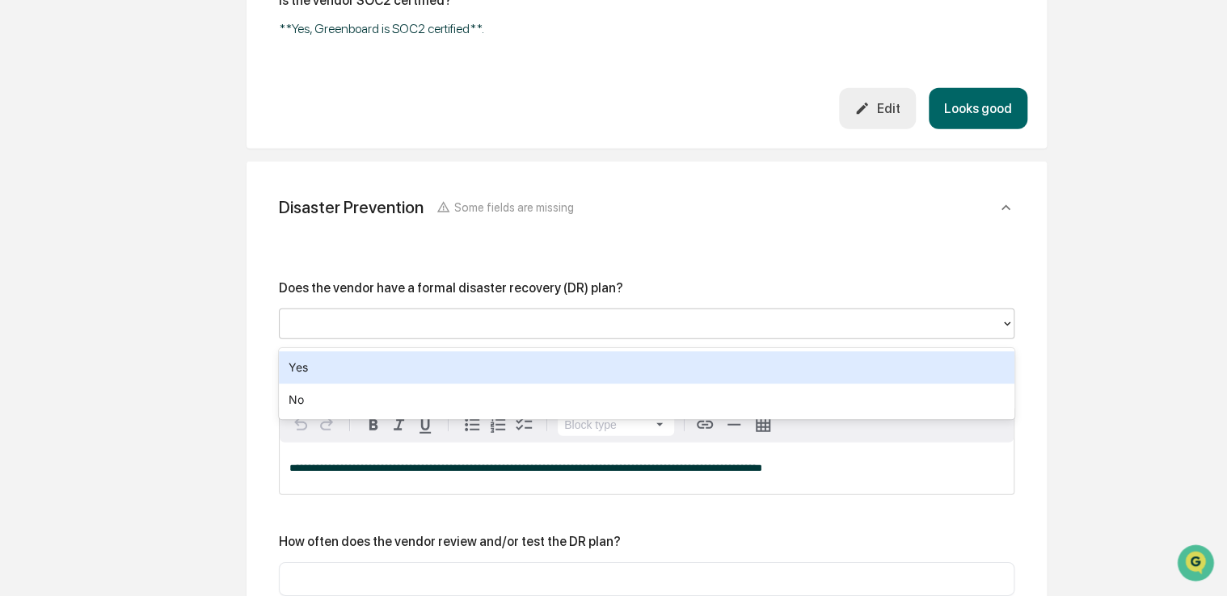
click at [652, 334] on div at bounding box center [640, 324] width 705 height 19
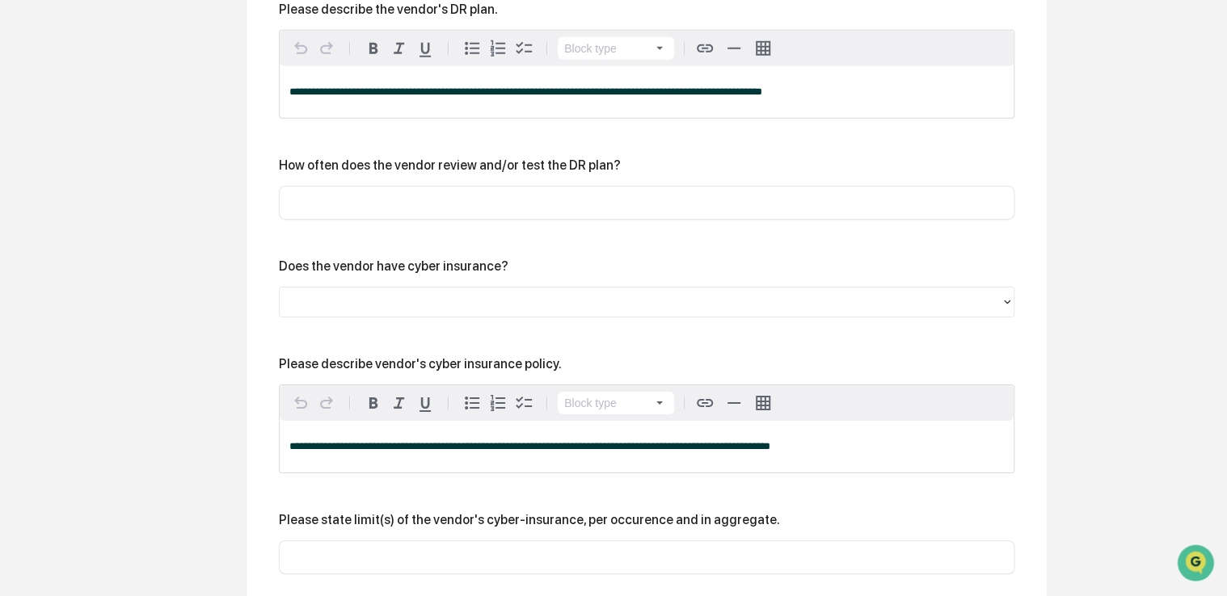
scroll to position [2554, 0]
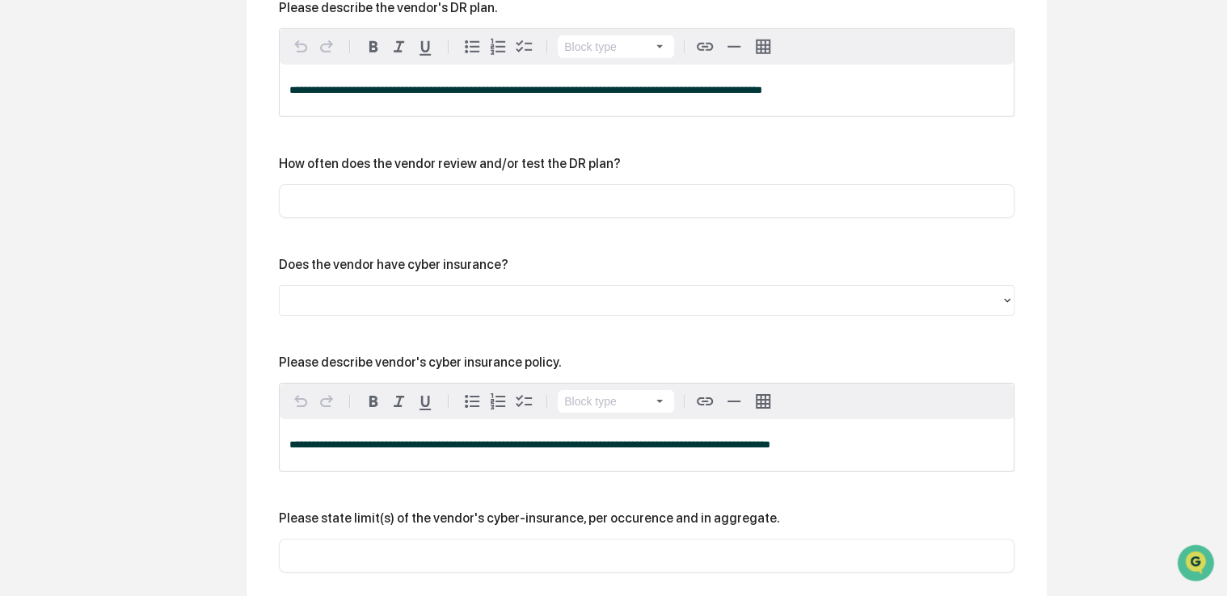
click at [582, 208] on input "text" at bounding box center [646, 201] width 711 height 16
type input "*******"
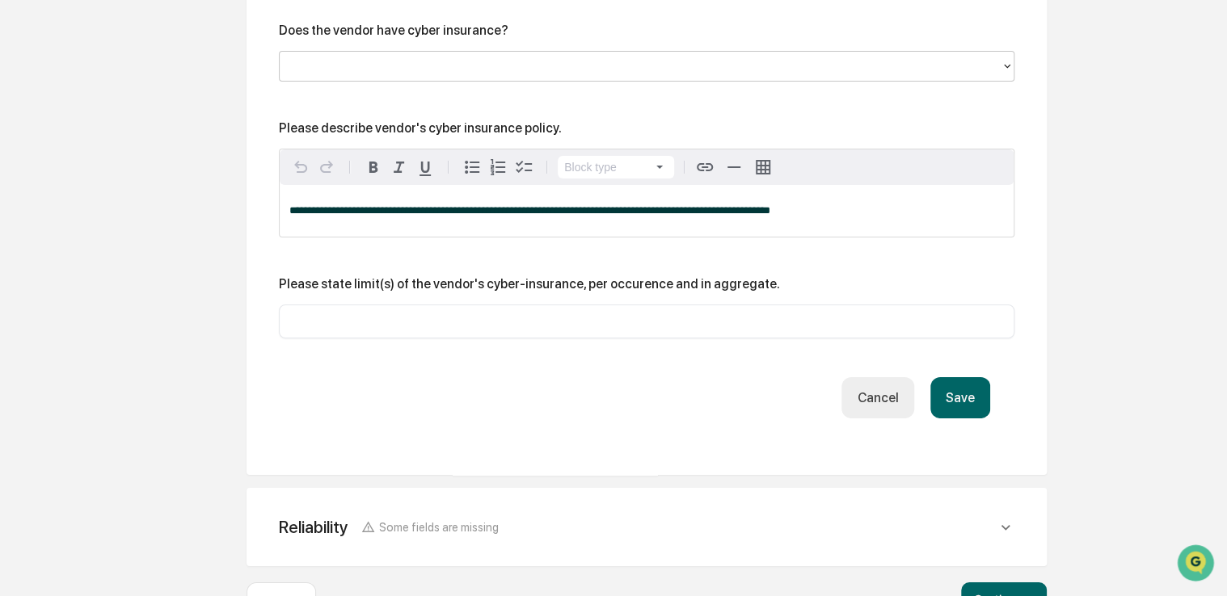
scroll to position [2852, 0]
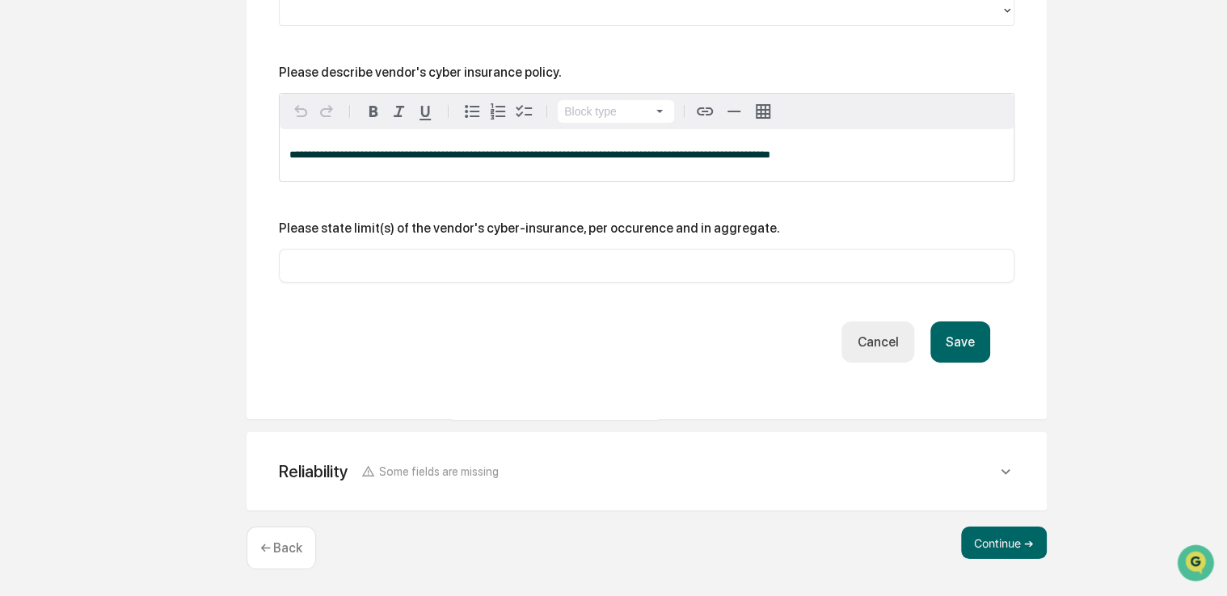
click at [662, 282] on div "​" at bounding box center [646, 266] width 735 height 34
click at [641, 267] on input "text" at bounding box center [646, 266] width 711 height 16
type input "*******"
click at [965, 339] on button "Save" at bounding box center [960, 342] width 60 height 41
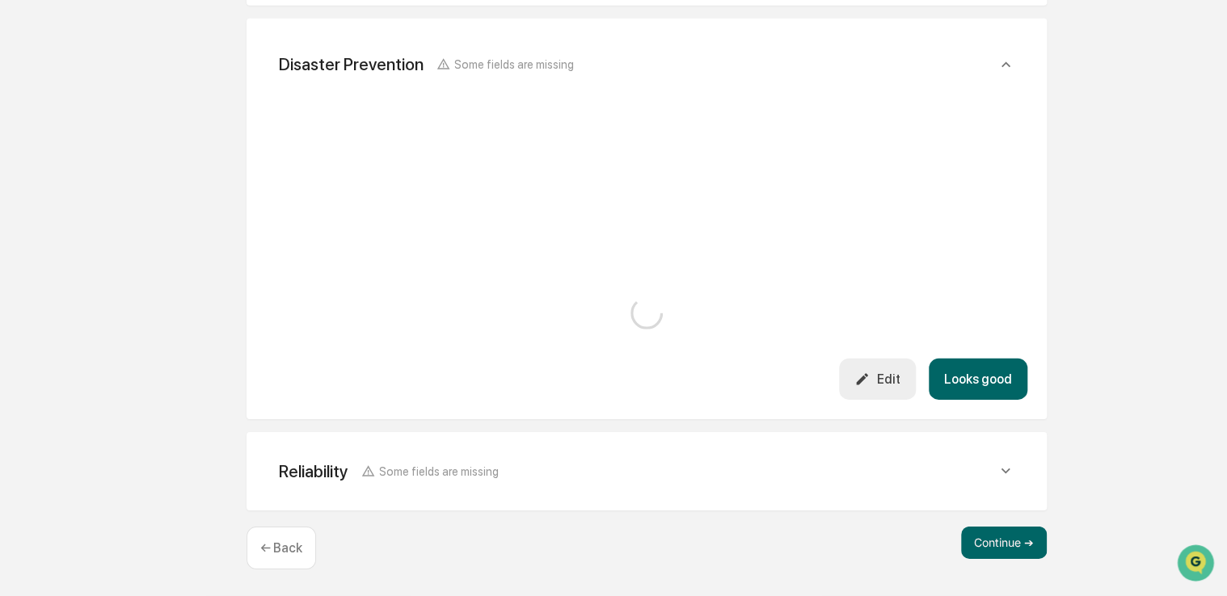
scroll to position [2642, 0]
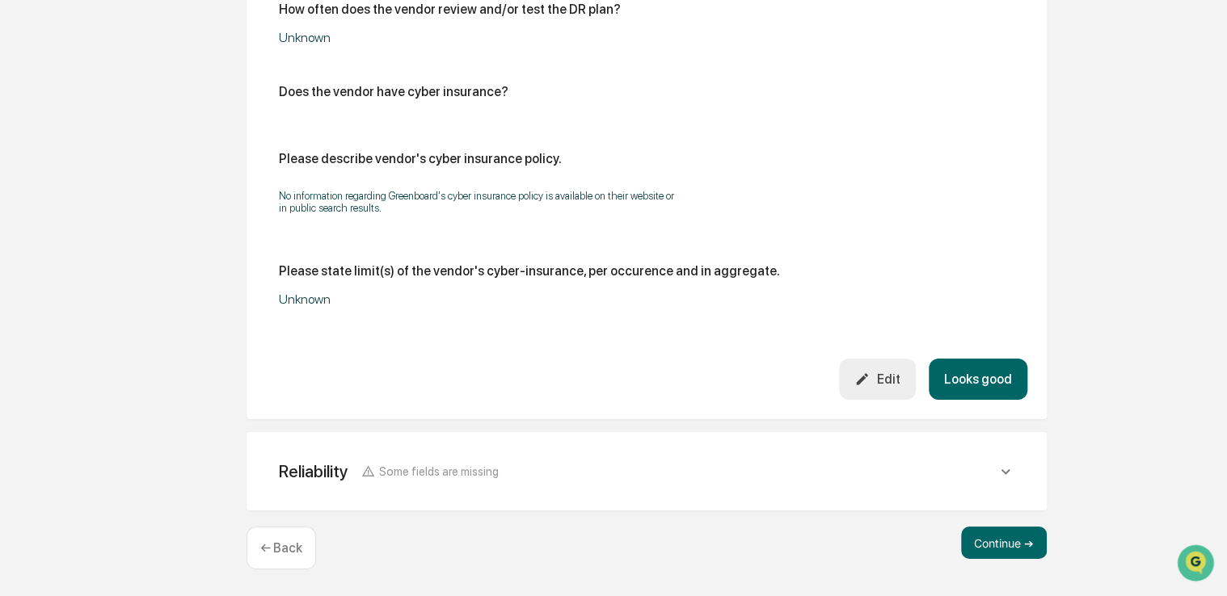
click at [988, 381] on button "Looks good" at bounding box center [978, 379] width 99 height 41
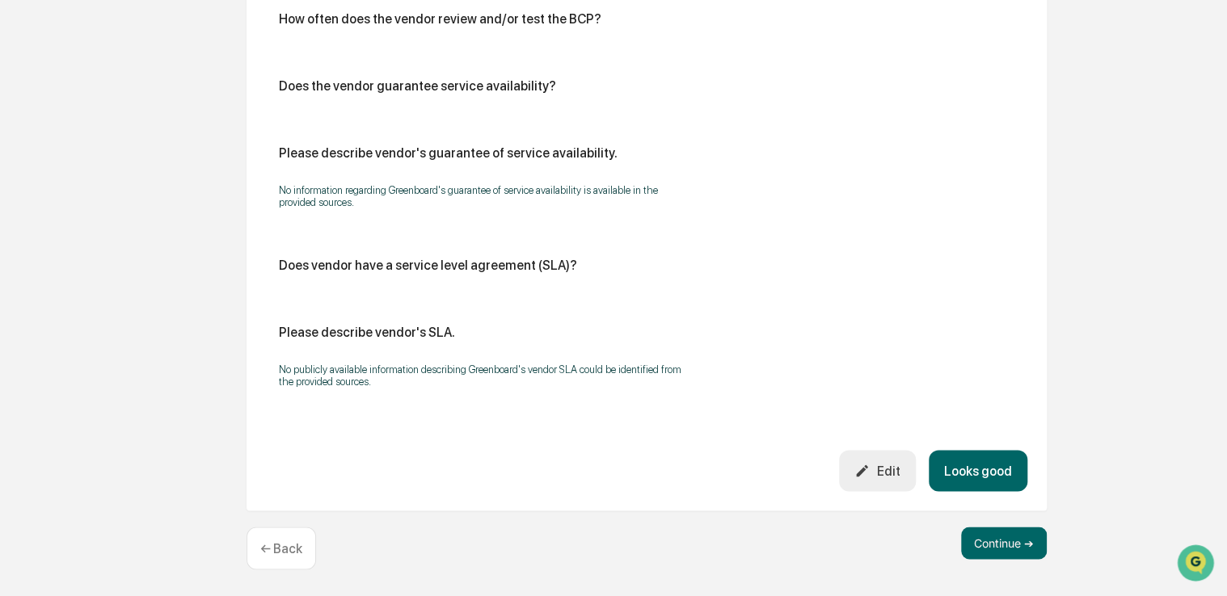
scroll to position [1038, 0]
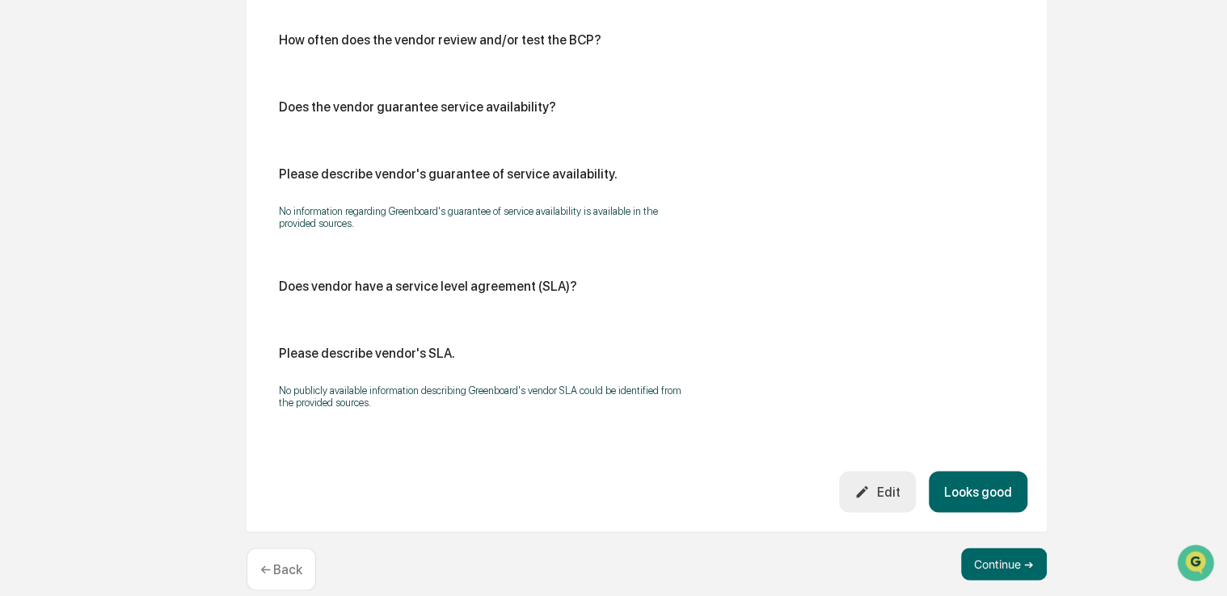
click at [992, 504] on button "Looks good" at bounding box center [978, 491] width 99 height 41
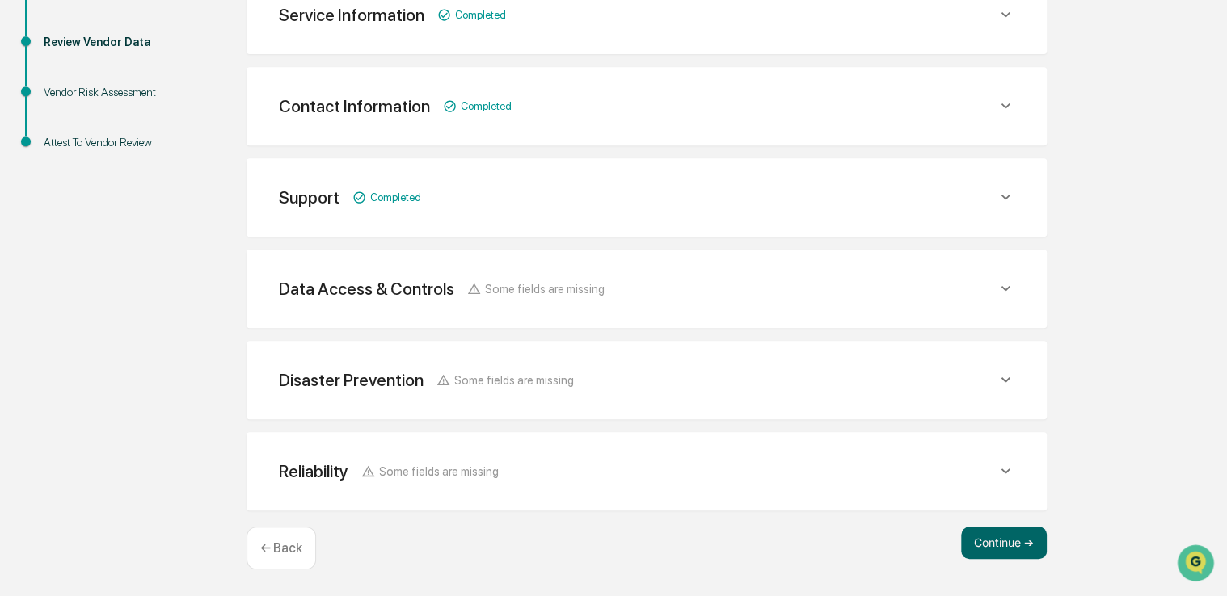
scroll to position [326, 0]
click at [988, 491] on div "Reliability Some fields are missing" at bounding box center [646, 473] width 761 height 40
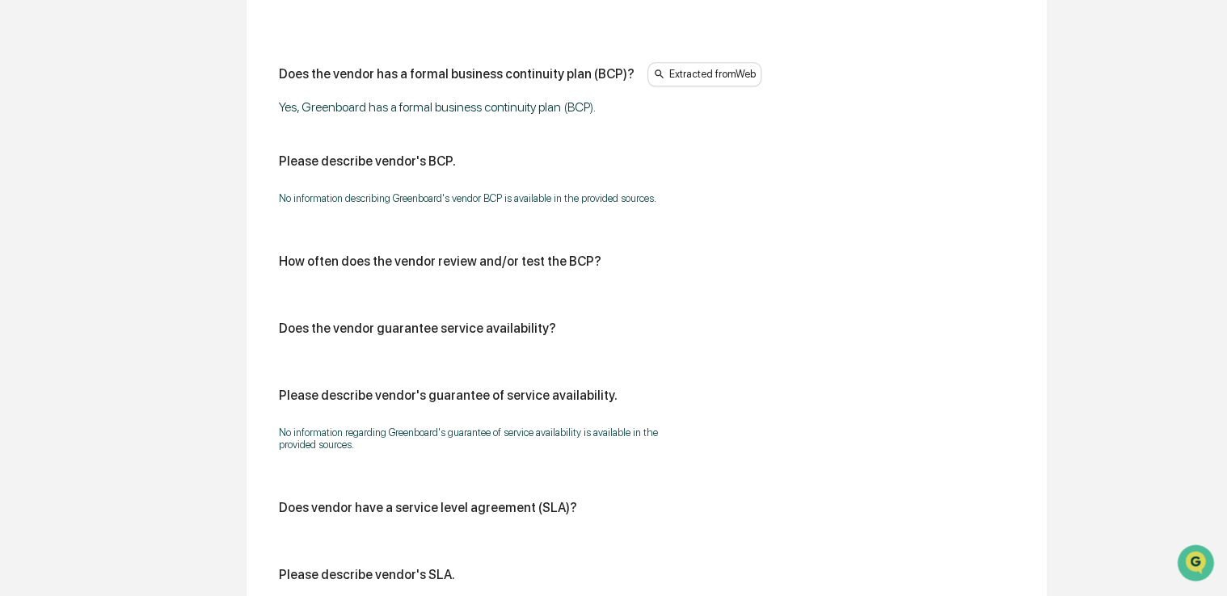
scroll to position [823, 0]
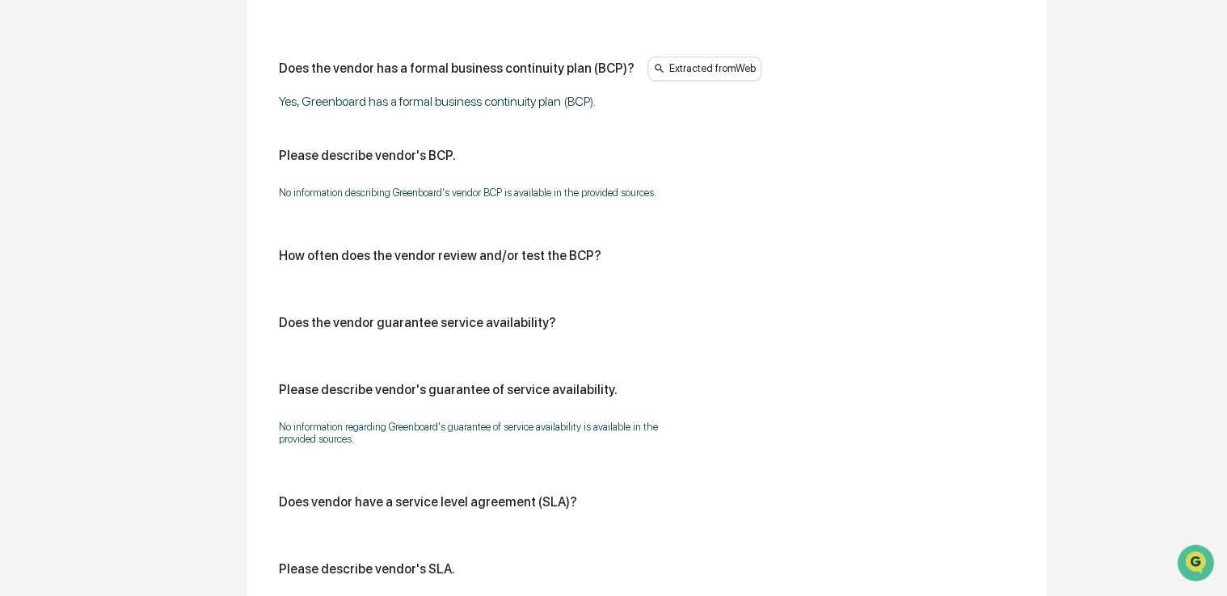
drag, startPoint x: 813, startPoint y: 263, endPoint x: 726, endPoint y: 289, distance: 90.3
click at [726, 289] on div "Does the vendor has a formal business continuity plan (BCP)? Extracted from Web…" at bounding box center [646, 346] width 735 height 579
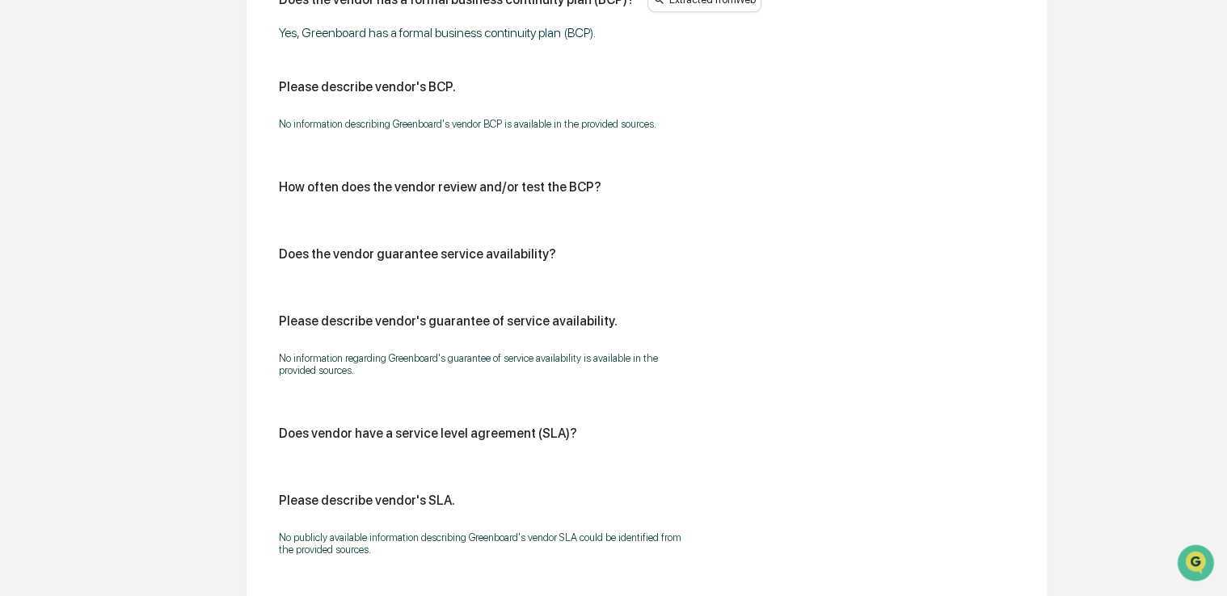
scroll to position [1059, 0]
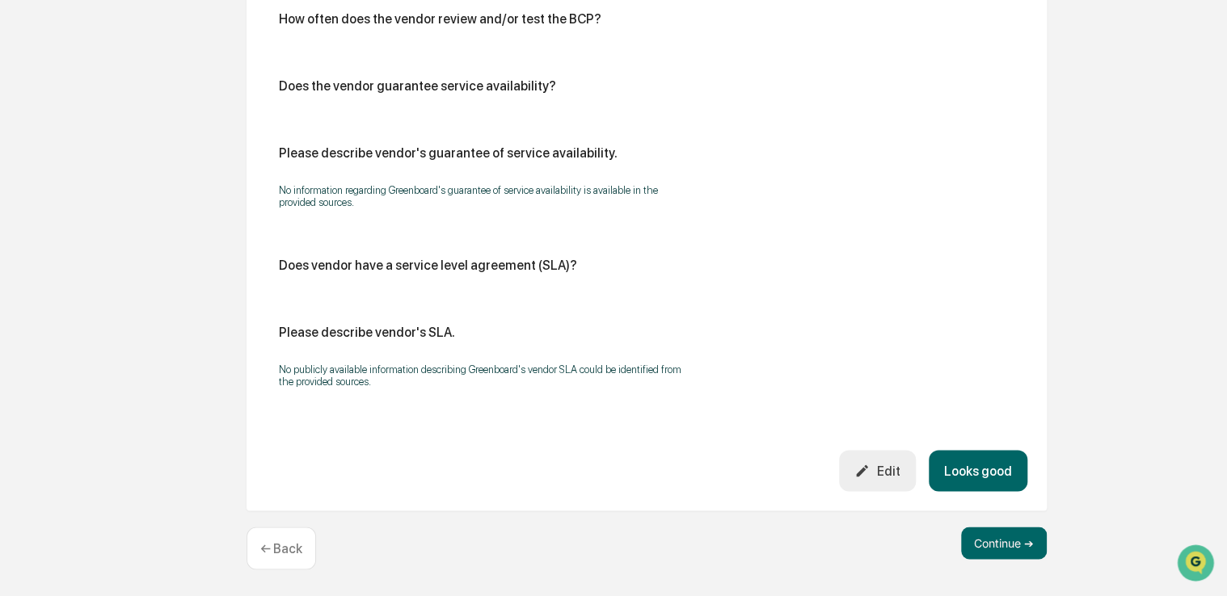
click at [896, 469] on div "Edit" at bounding box center [876, 470] width 45 height 15
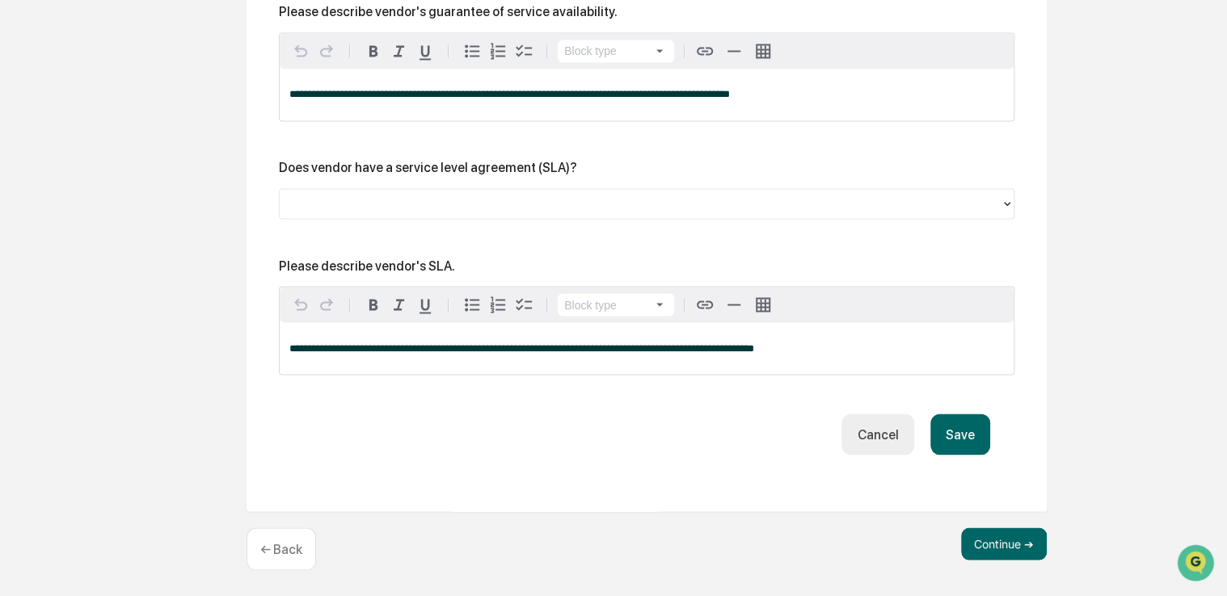
scroll to position [1338, 0]
click at [947, 433] on button "Save" at bounding box center [960, 433] width 60 height 41
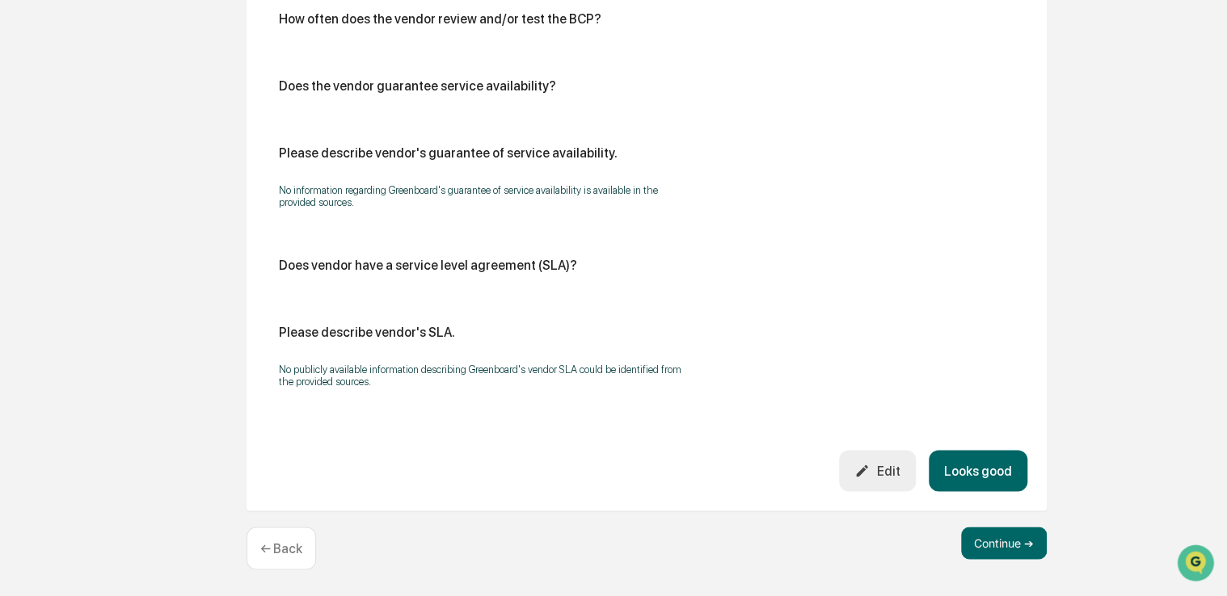
click at [984, 470] on button "Looks good" at bounding box center [978, 470] width 99 height 41
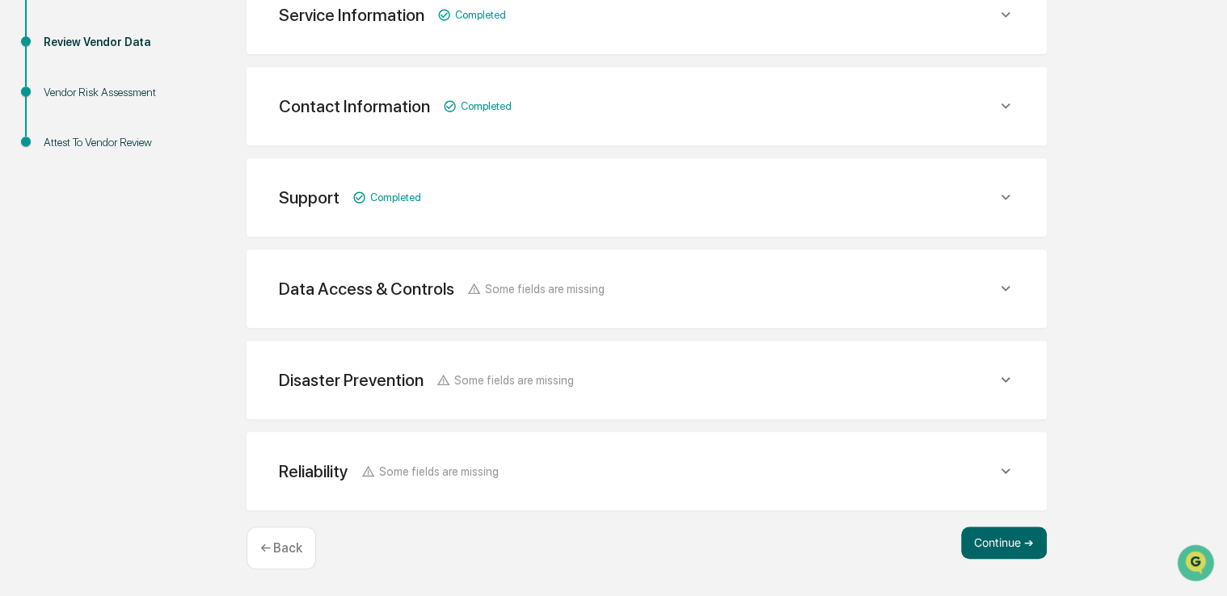
scroll to position [326, 0]
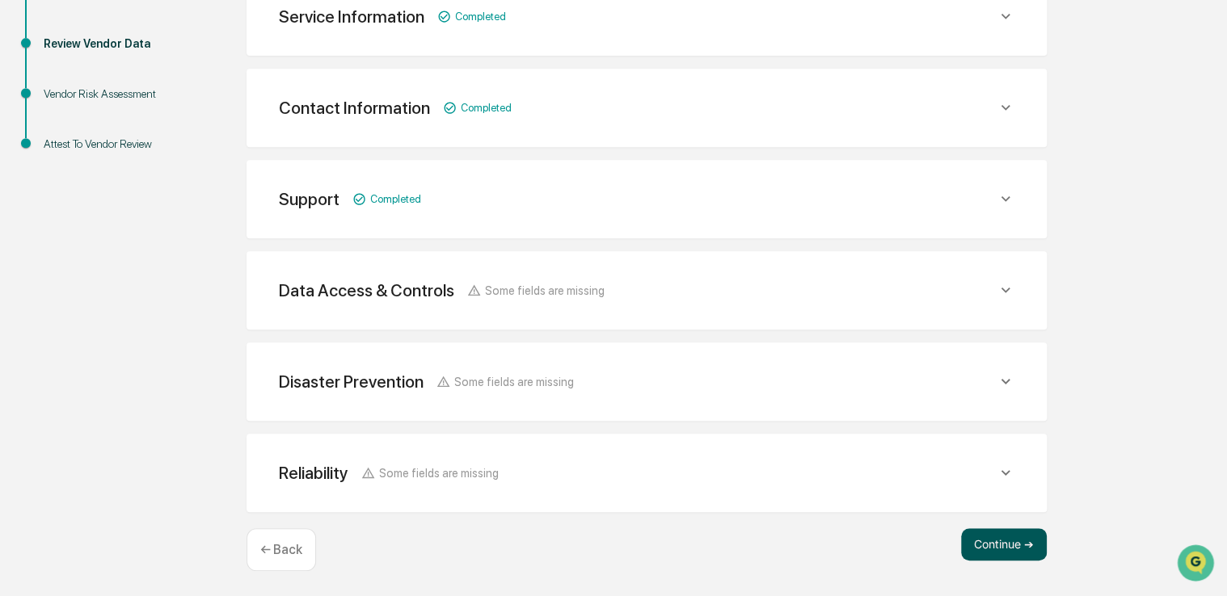
click at [1009, 531] on button "Continue ➔" at bounding box center [1004, 545] width 86 height 32
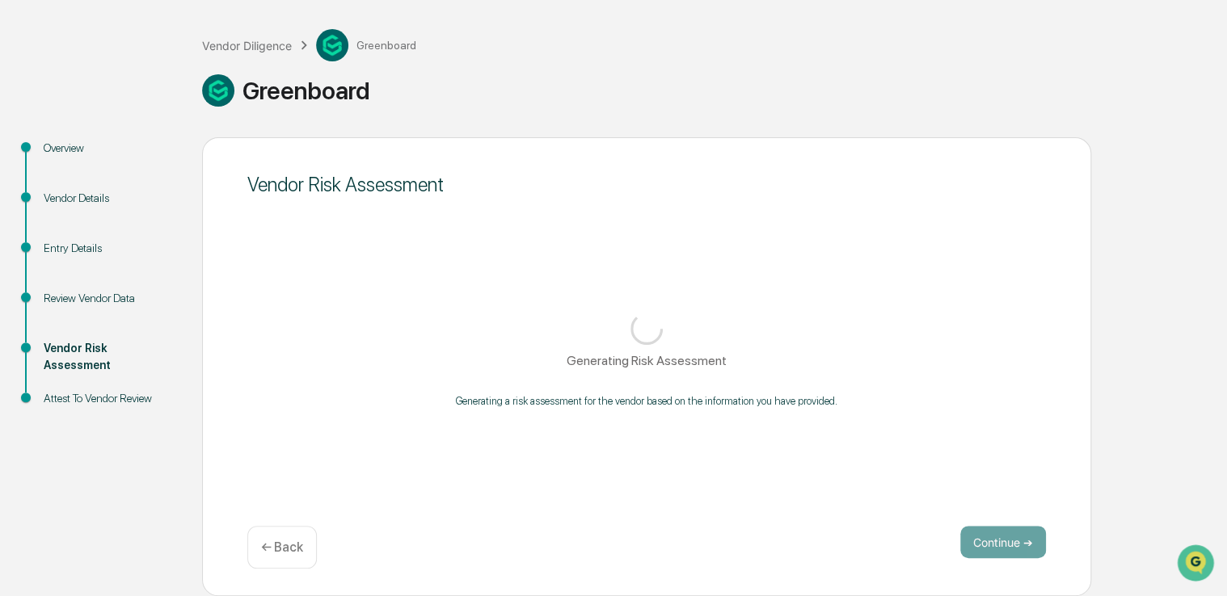
scroll to position [71, 0]
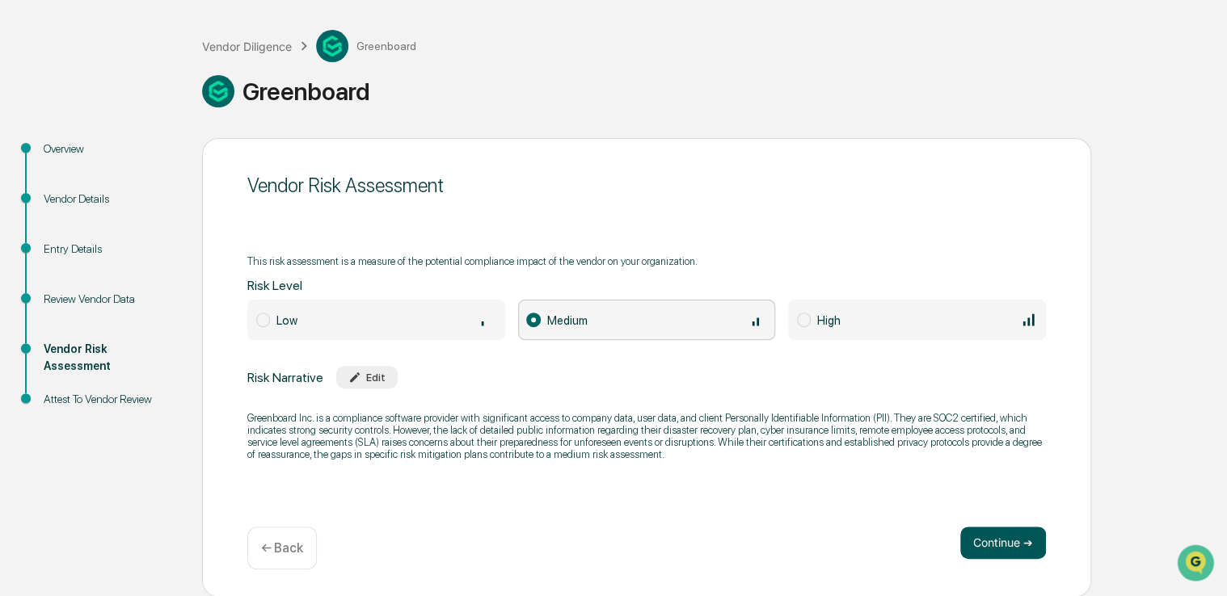
click at [986, 533] on button "Continue ➔" at bounding box center [1003, 543] width 86 height 32
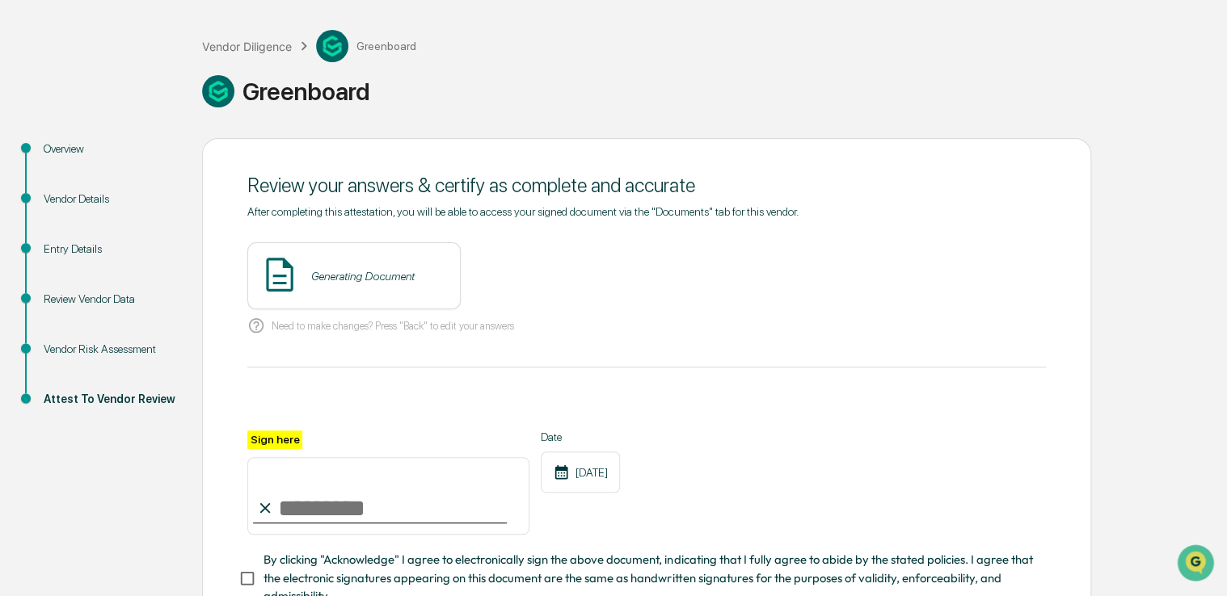
click at [437, 516] on input "Sign here" at bounding box center [388, 496] width 282 height 78
type input "**********"
click at [382, 572] on span "By clicking "Acknowledge" I agree to electronically sign the above document, in…" at bounding box center [647, 578] width 769 height 54
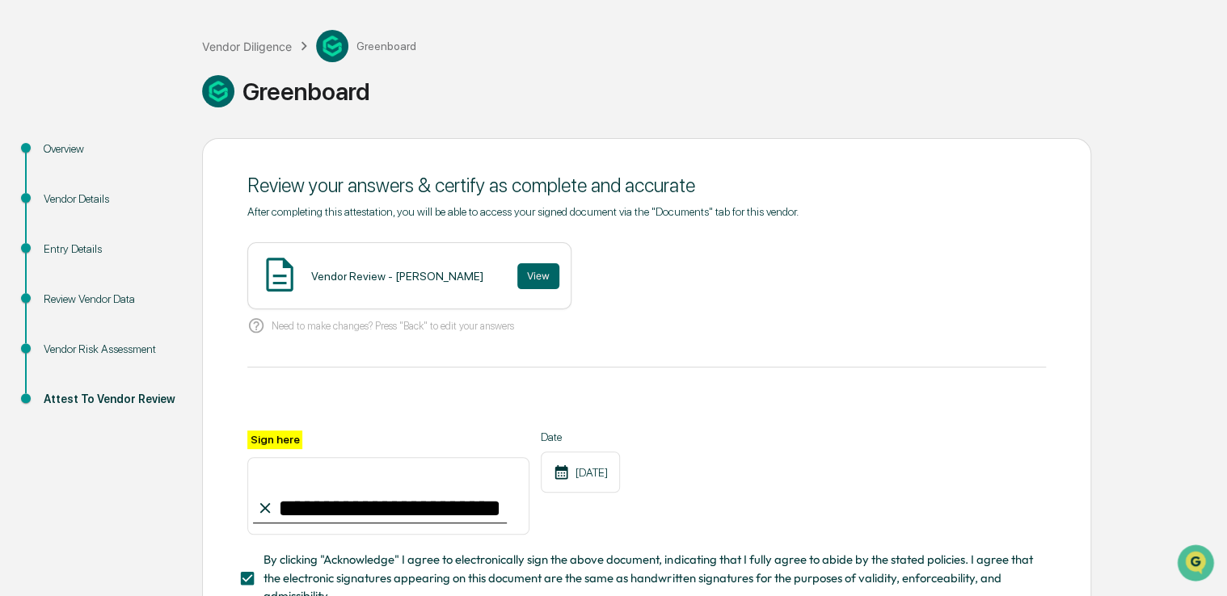
scroll to position [74, 0]
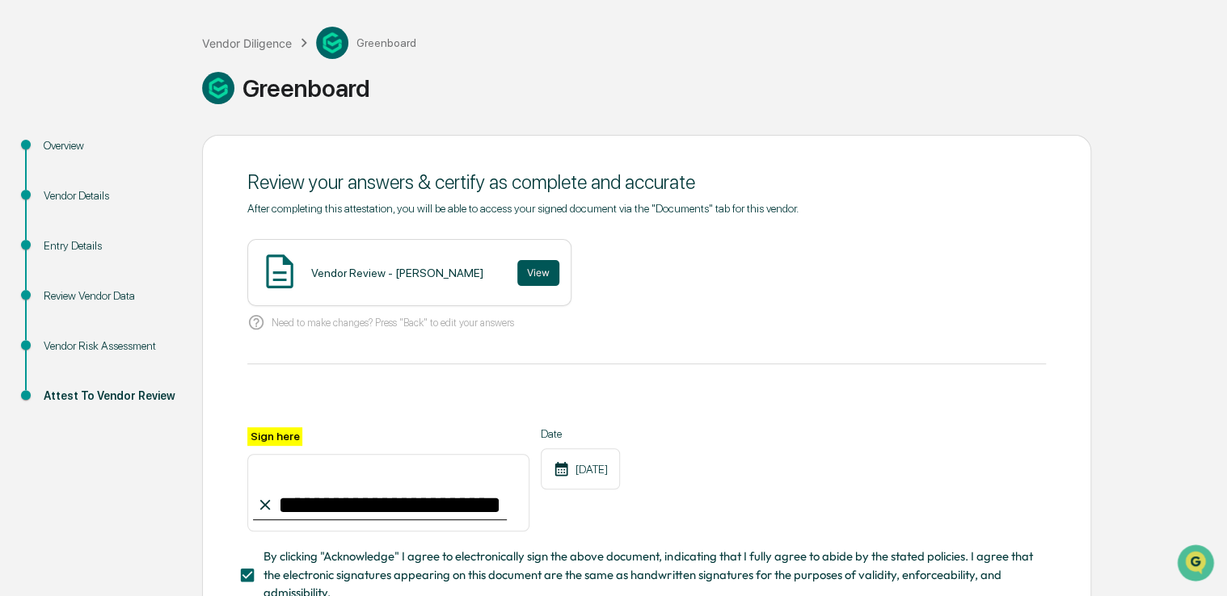
click at [520, 269] on button "View" at bounding box center [538, 273] width 42 height 26
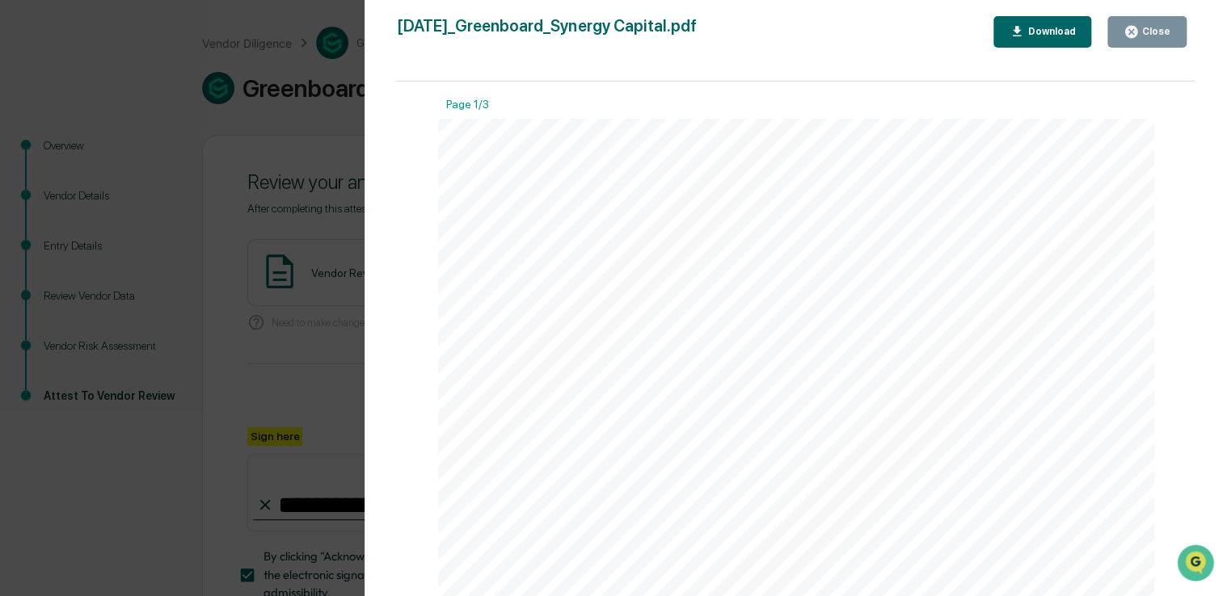
click at [1127, 33] on icon "button" at bounding box center [1130, 31] width 15 height 15
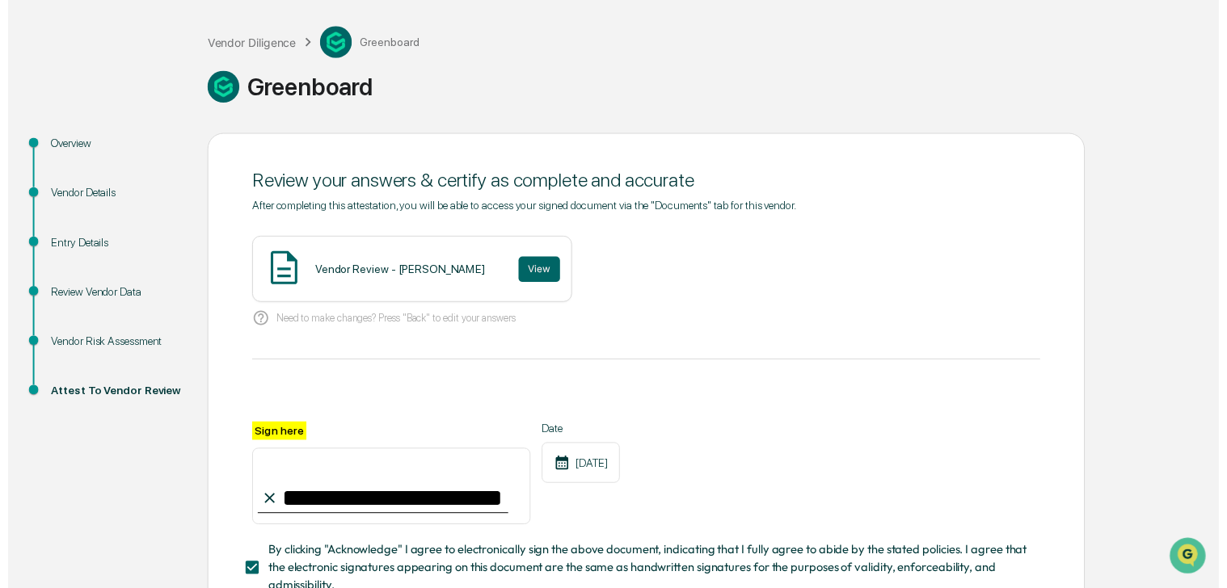
scroll to position [195, 0]
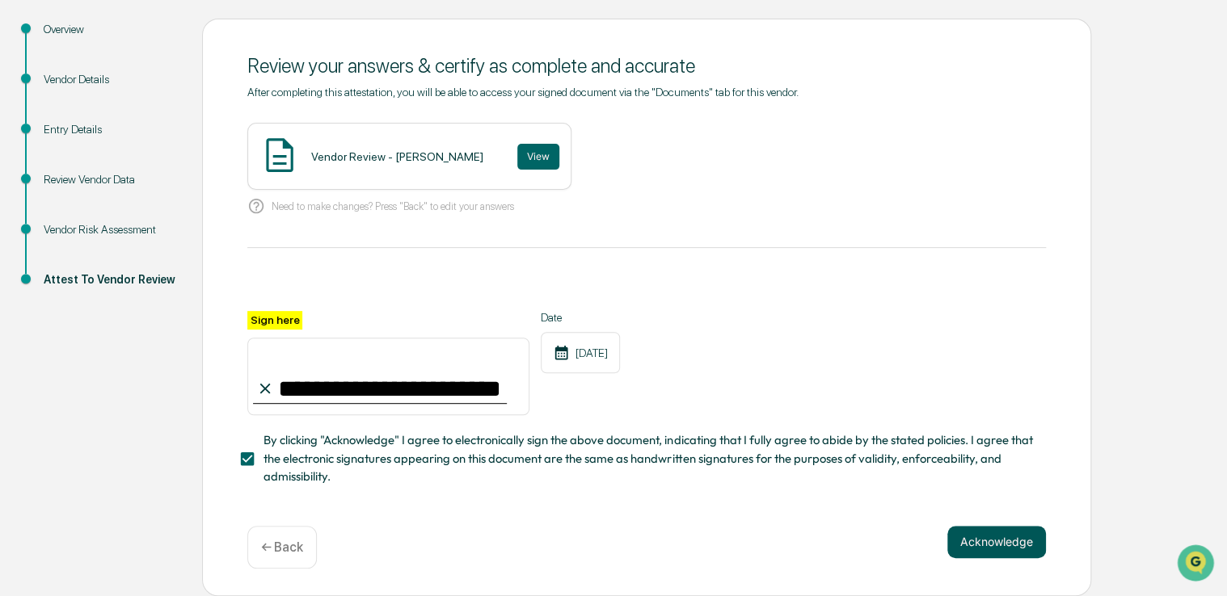
click at [1002, 548] on button "Acknowledge" at bounding box center [996, 542] width 99 height 32
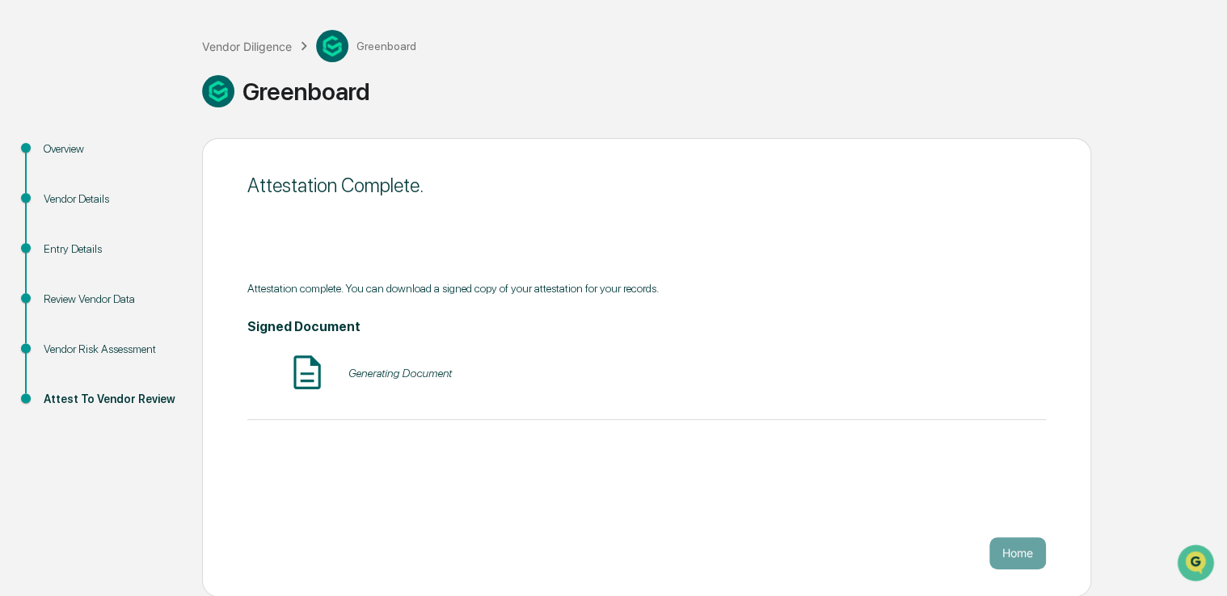
scroll to position [0, 0]
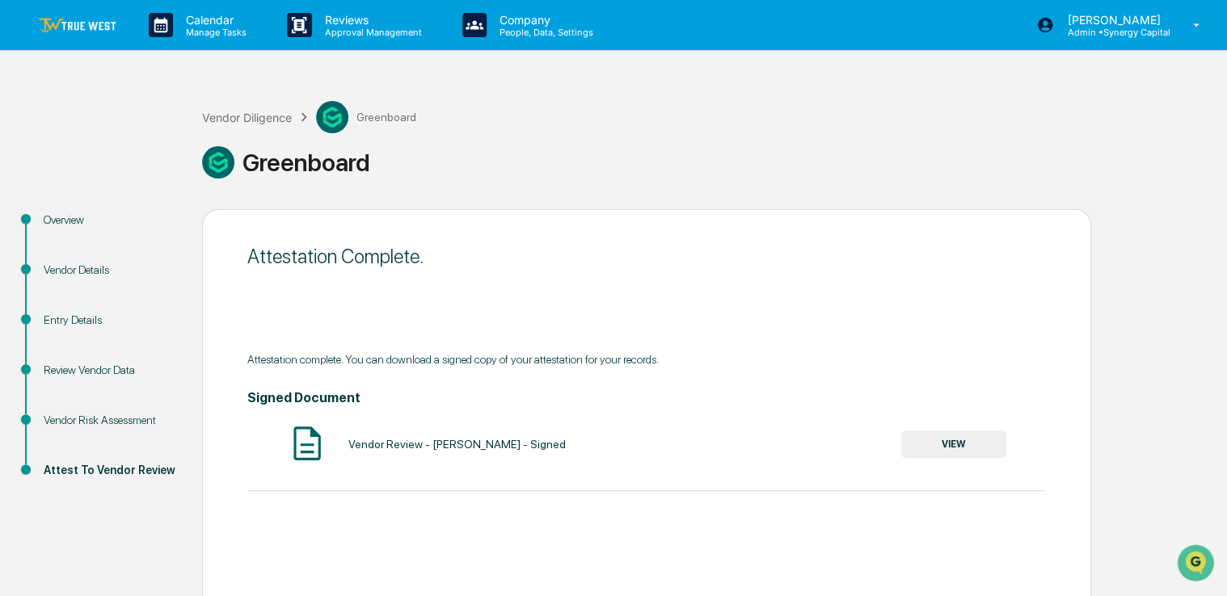
click at [99, 29] on img at bounding box center [78, 25] width 78 height 15
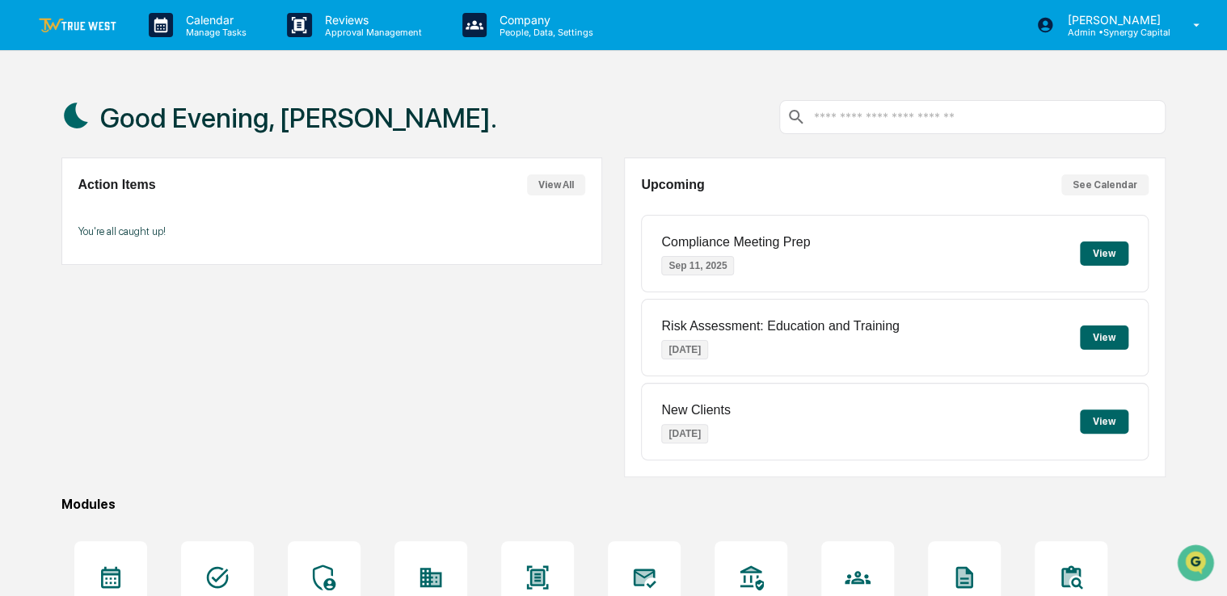
scroll to position [184, 0]
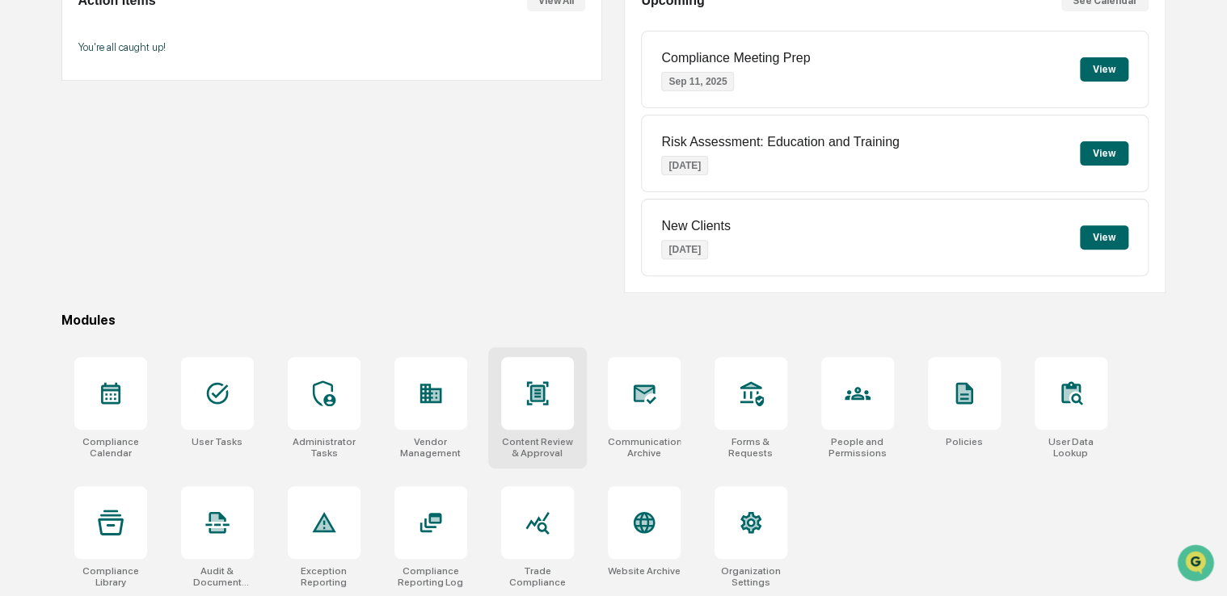
click at [526, 384] on icon at bounding box center [537, 392] width 22 height 23
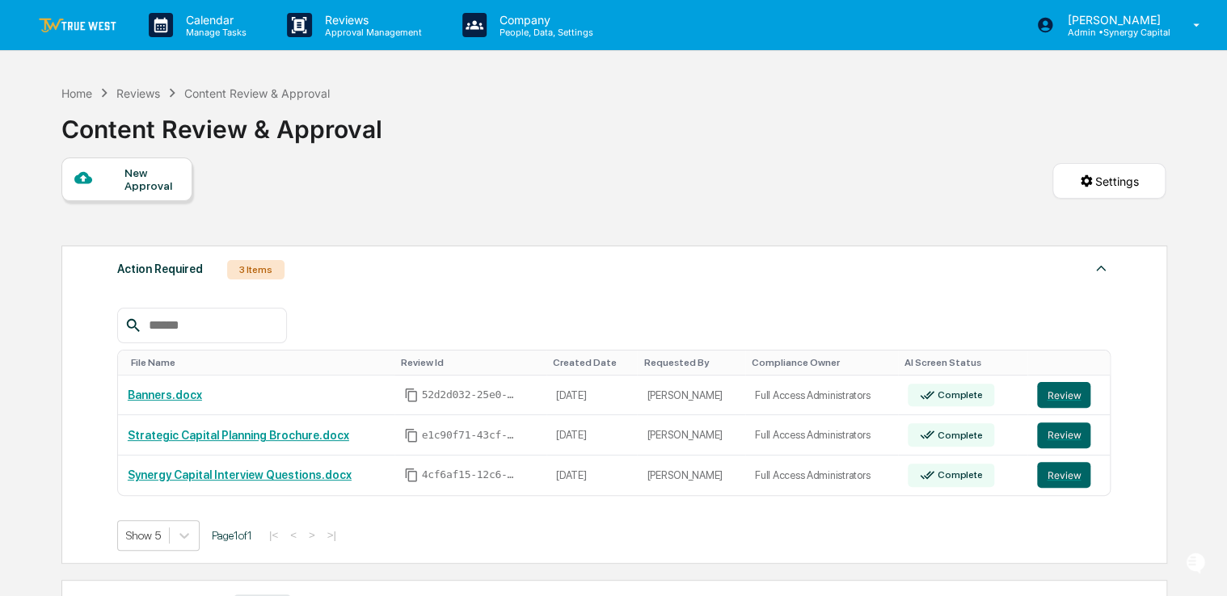
click at [97, 29] on img at bounding box center [78, 25] width 78 height 15
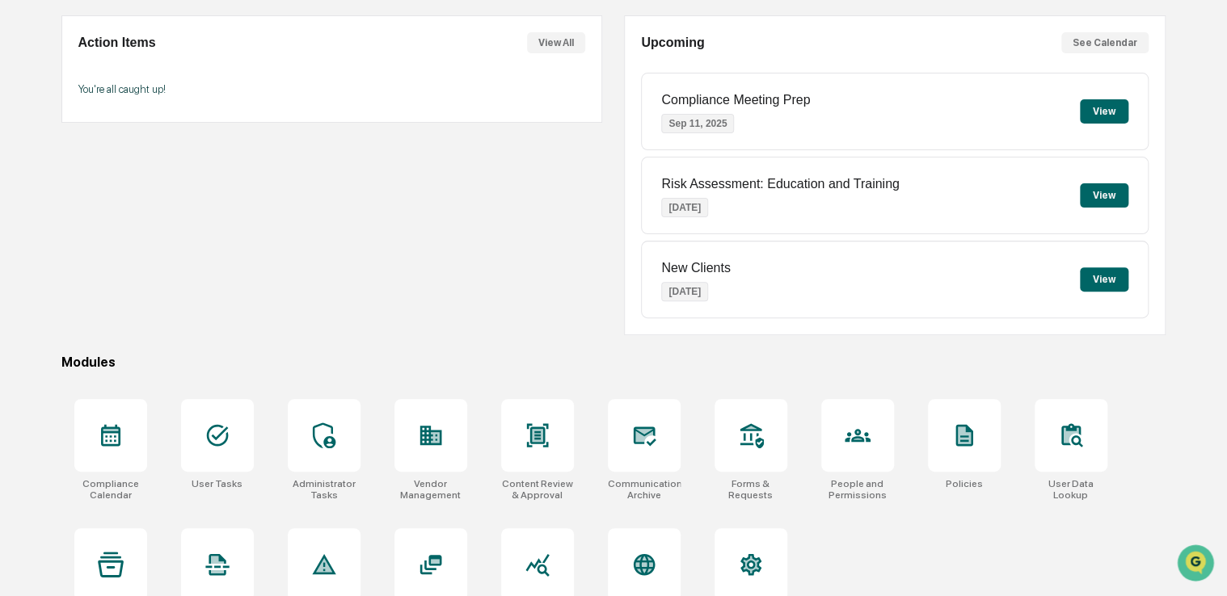
scroll to position [144, 0]
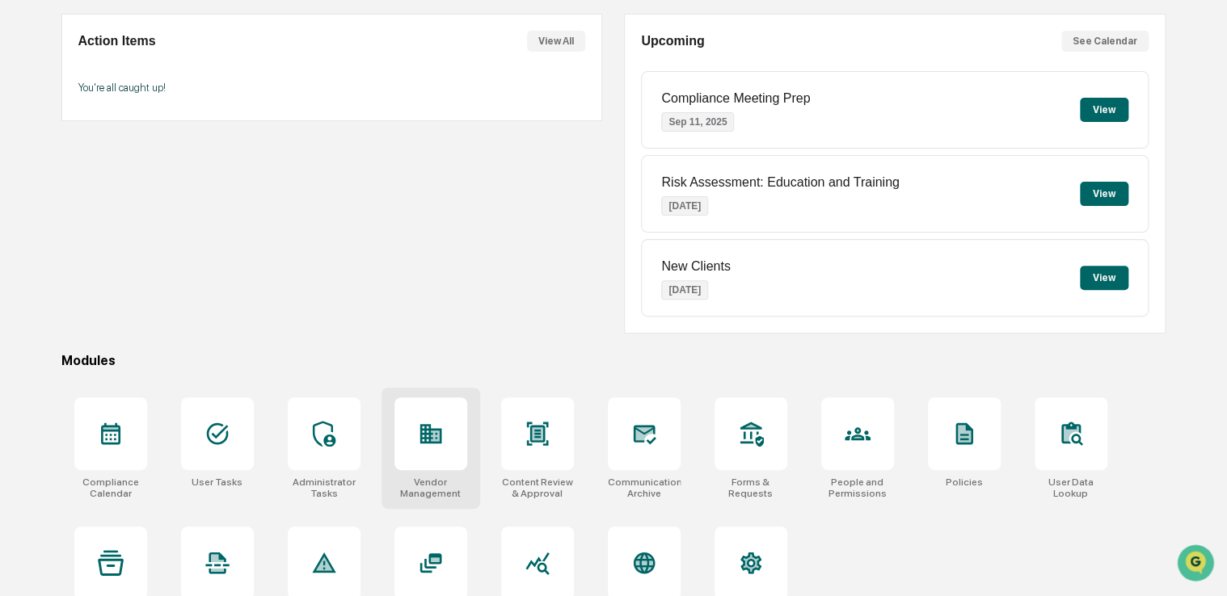
click at [442, 440] on icon at bounding box center [431, 434] width 26 height 26
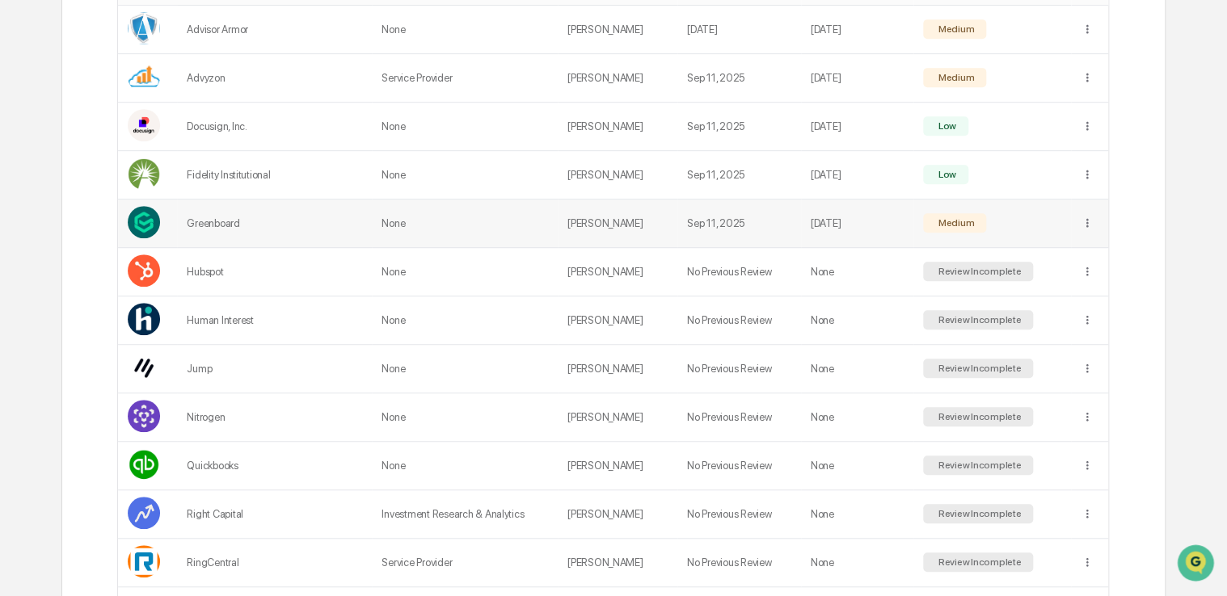
scroll to position [391, 0]
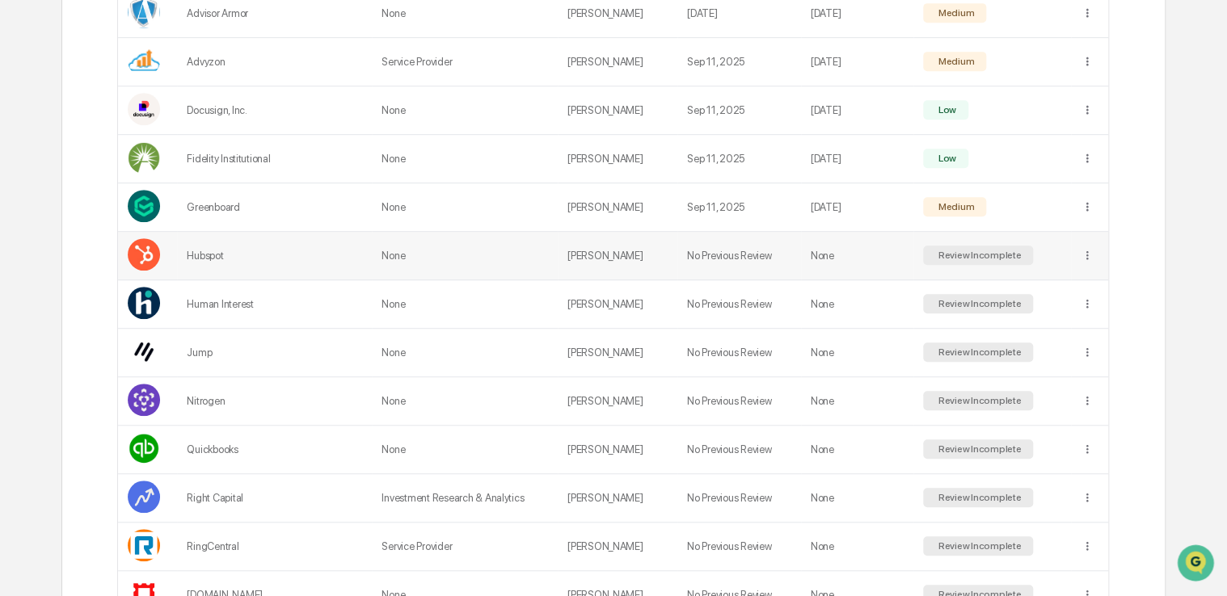
click at [514, 257] on td "None" at bounding box center [465, 256] width 186 height 48
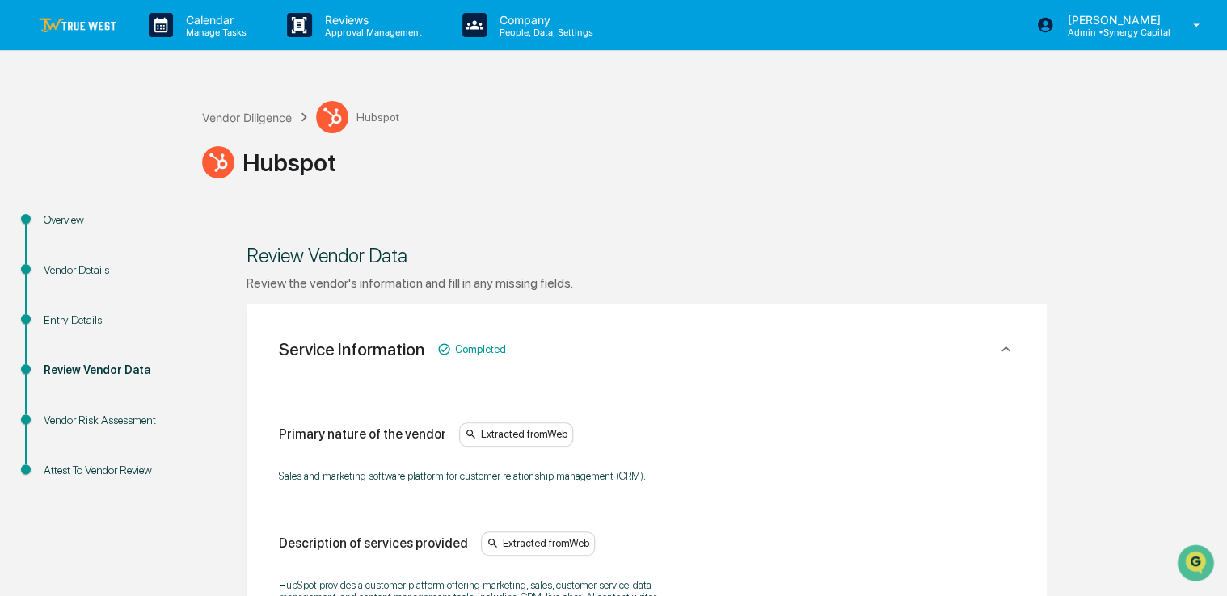
drag, startPoint x: 592, startPoint y: 202, endPoint x: 558, endPoint y: 198, distance: 33.4
click at [558, 198] on div "Vendor Diligence Hubspot Hubspot" at bounding box center [710, 143] width 1017 height 133
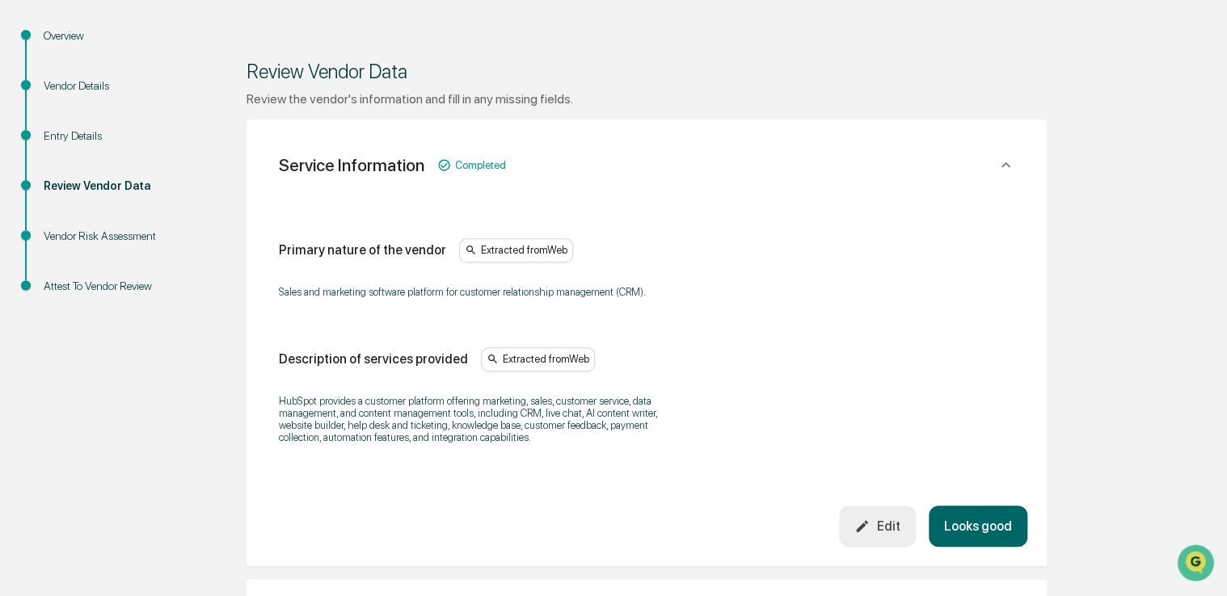
scroll to position [207, 0]
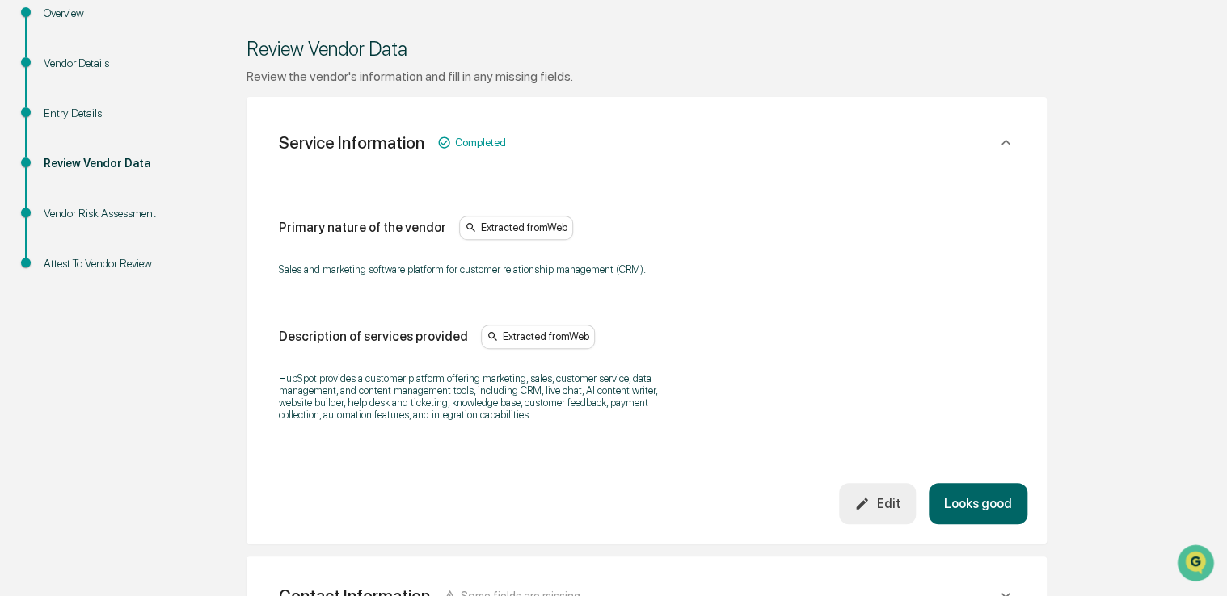
click at [73, 13] on div "Overview" at bounding box center [110, 13] width 133 height 17
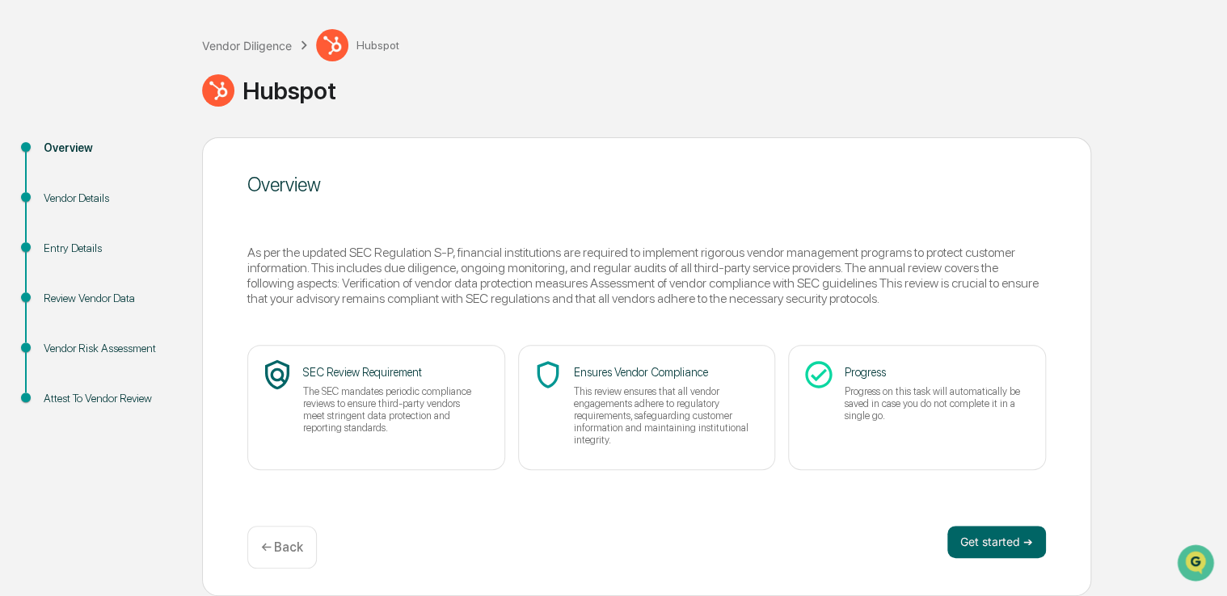
scroll to position [71, 0]
click at [73, 13] on div "Vendor Diligence Hubspot Hubspot Overview Vendor Details Entry Details Review V…" at bounding box center [613, 302] width 1227 height 592
click at [994, 546] on button "Get started ➔" at bounding box center [996, 543] width 99 height 32
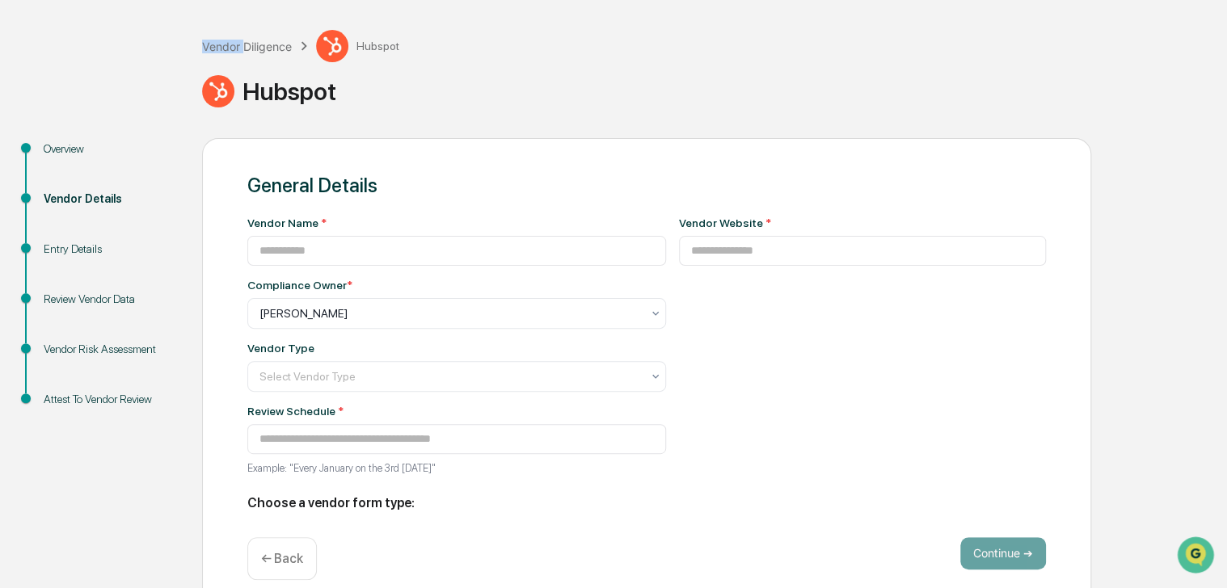
type input "*******"
type input "**********"
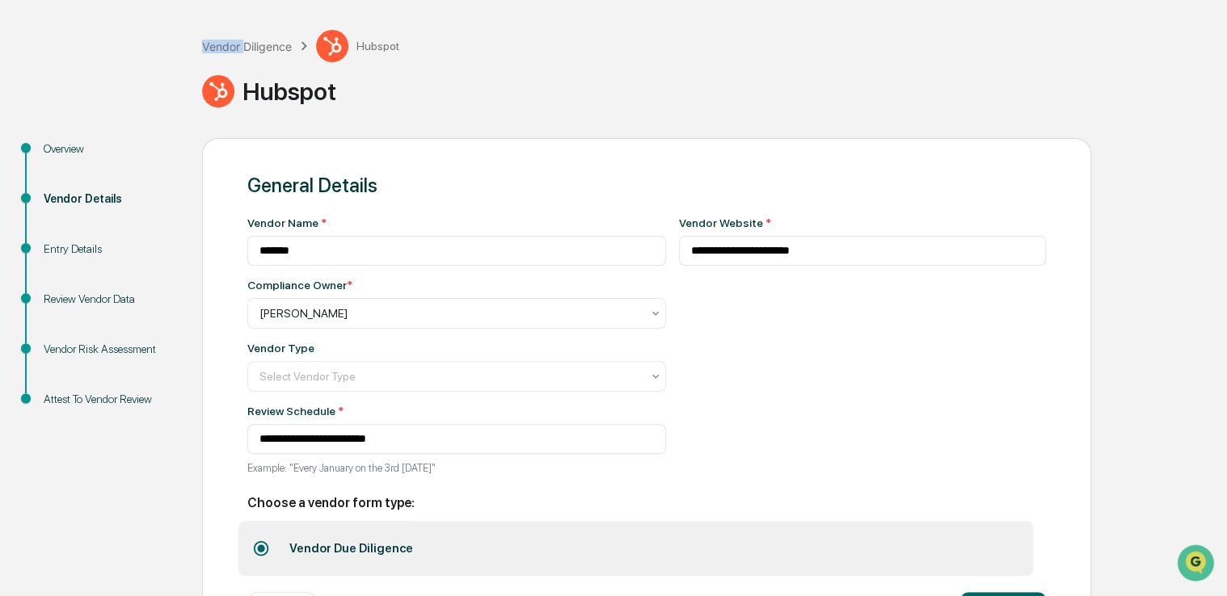
scroll to position [141, 0]
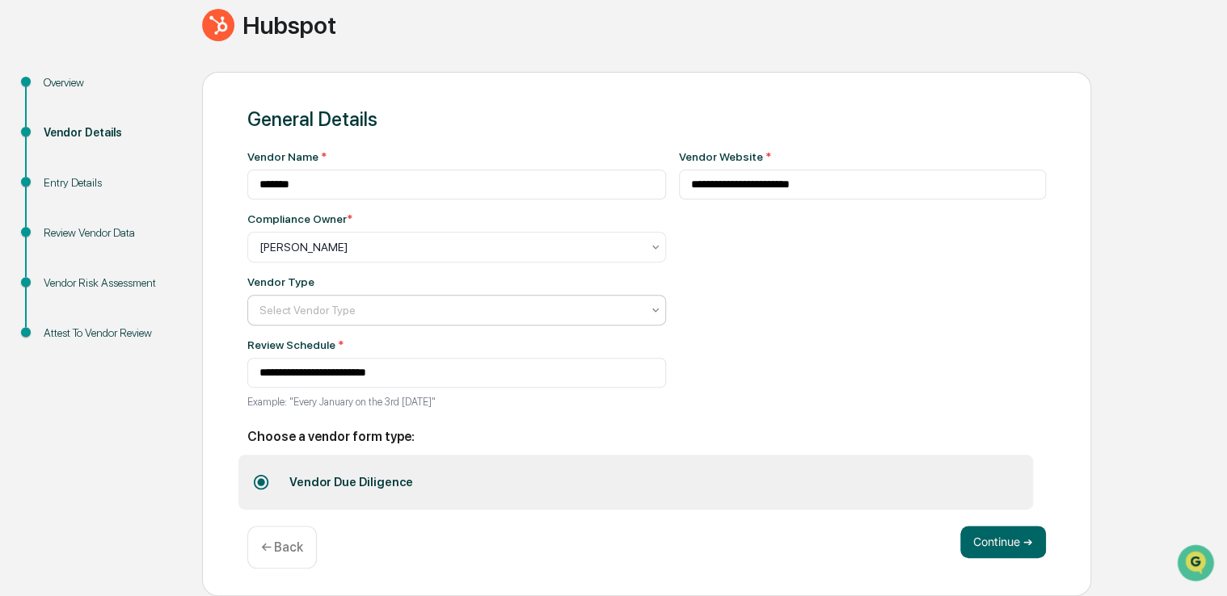
click at [628, 312] on div "Select Vendor Type" at bounding box center [450, 310] width 398 height 23
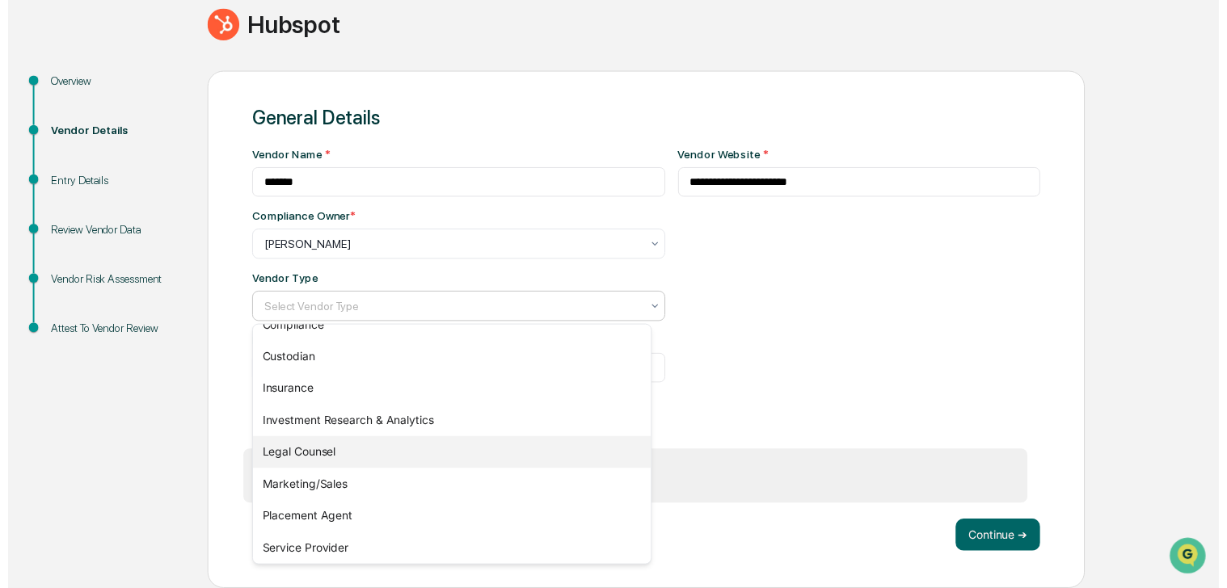
scroll to position [184, 0]
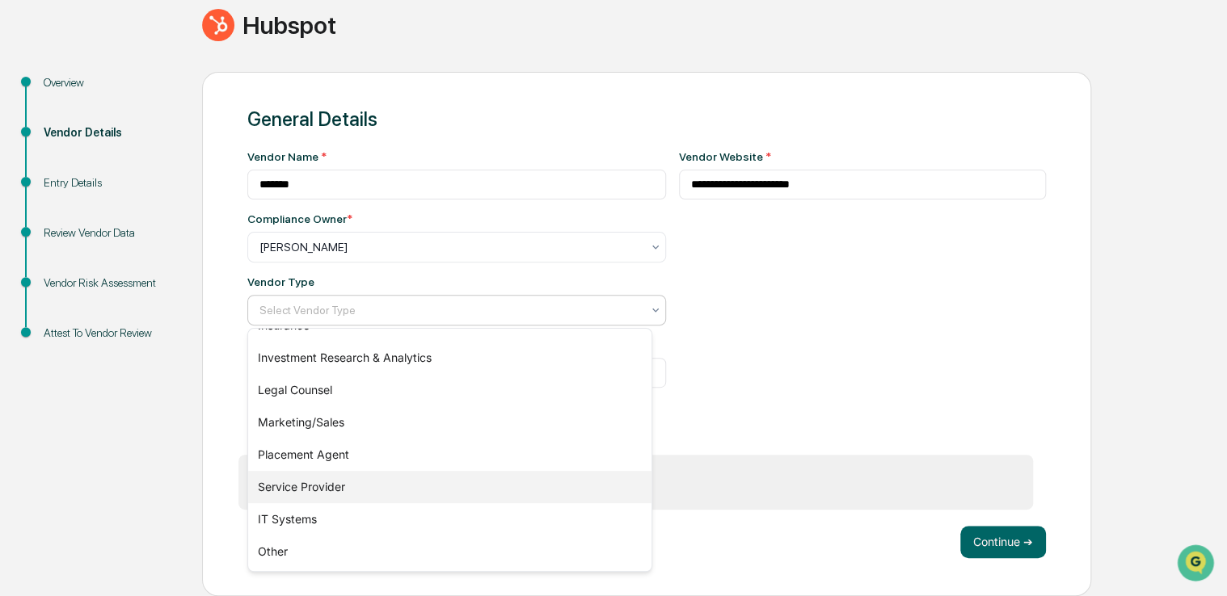
click at [446, 483] on div "Service Provider" at bounding box center [449, 487] width 403 height 32
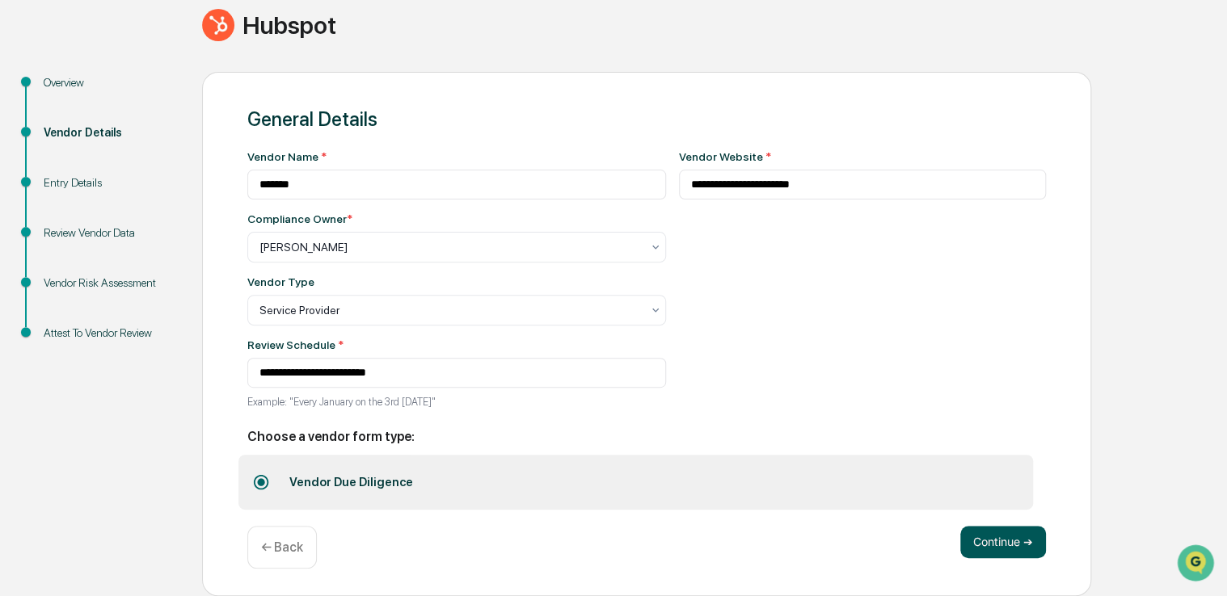
click at [988, 536] on button "Continue ➔" at bounding box center [1003, 542] width 86 height 32
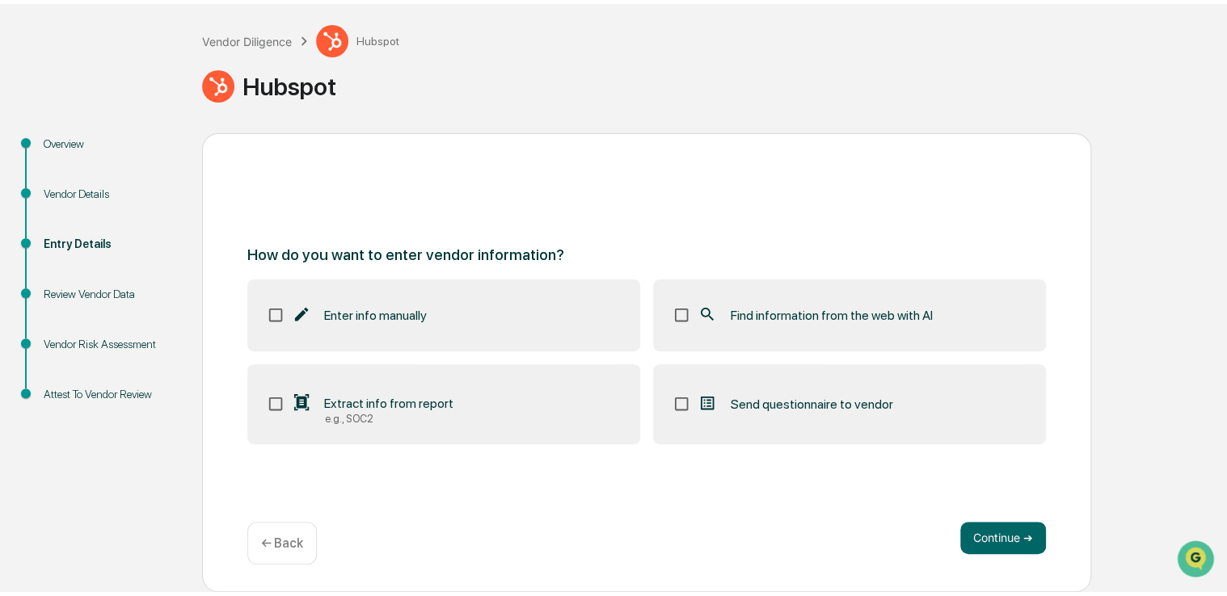
scroll to position [71, 0]
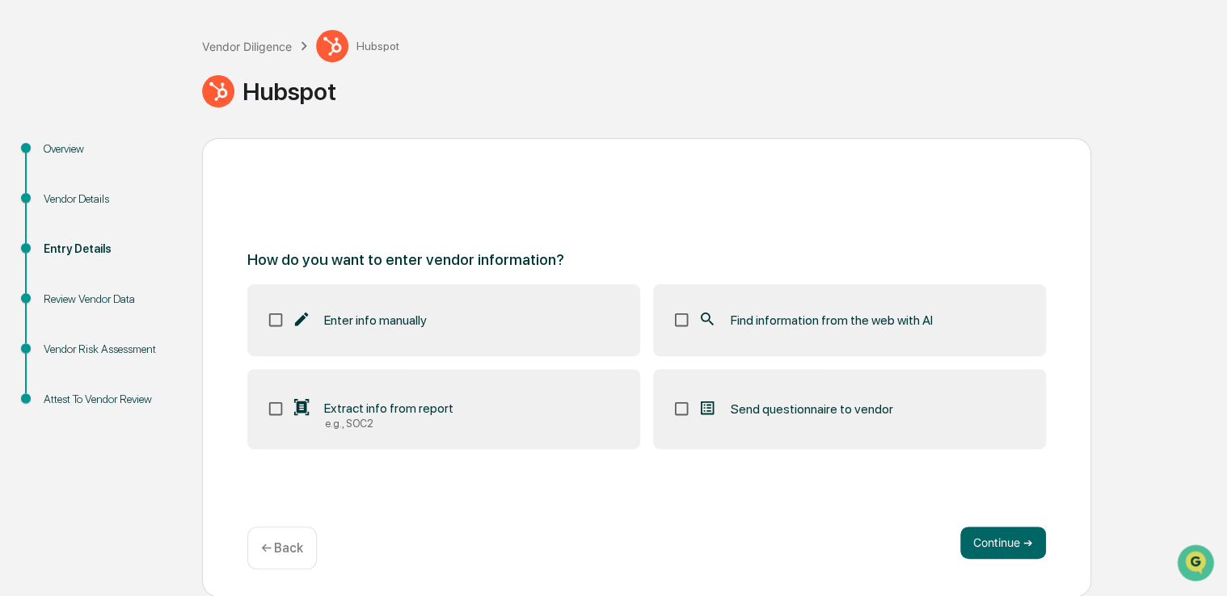
click at [899, 313] on span "Find information from the web with AI" at bounding box center [831, 320] width 202 height 15
click at [972, 538] on button "Continue ➔" at bounding box center [1003, 543] width 86 height 32
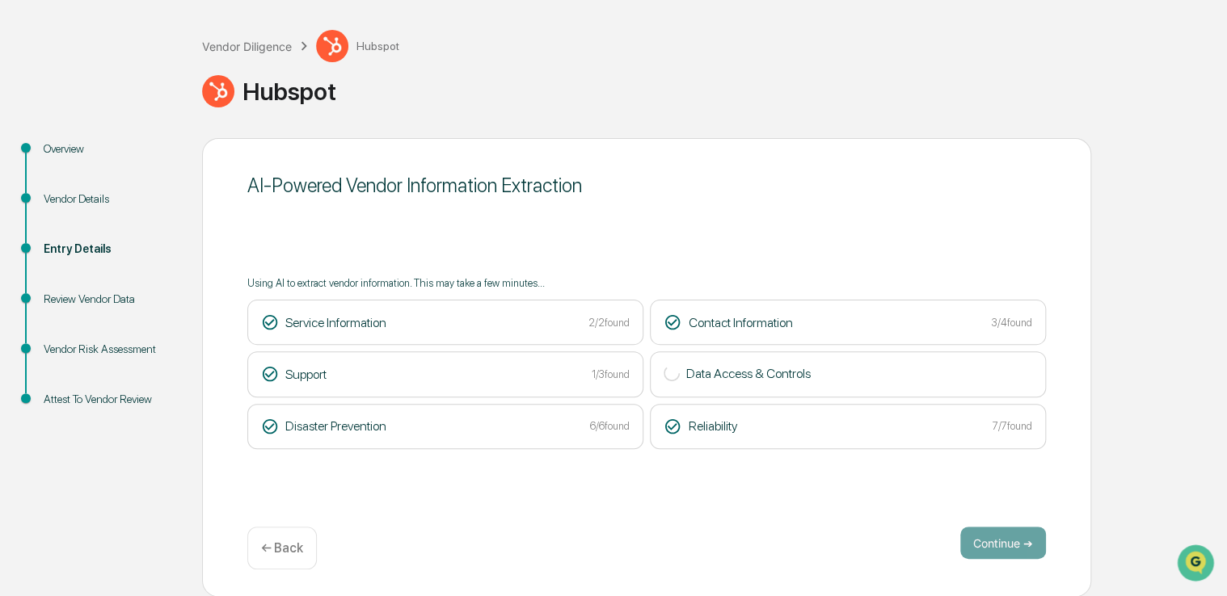
drag, startPoint x: 1035, startPoint y: 44, endPoint x: 912, endPoint y: 82, distance: 128.8
click at [912, 82] on div "Hubspot" at bounding box center [710, 91] width 1017 height 32
click at [1002, 543] on button "Continue ➔" at bounding box center [1003, 543] width 86 height 32
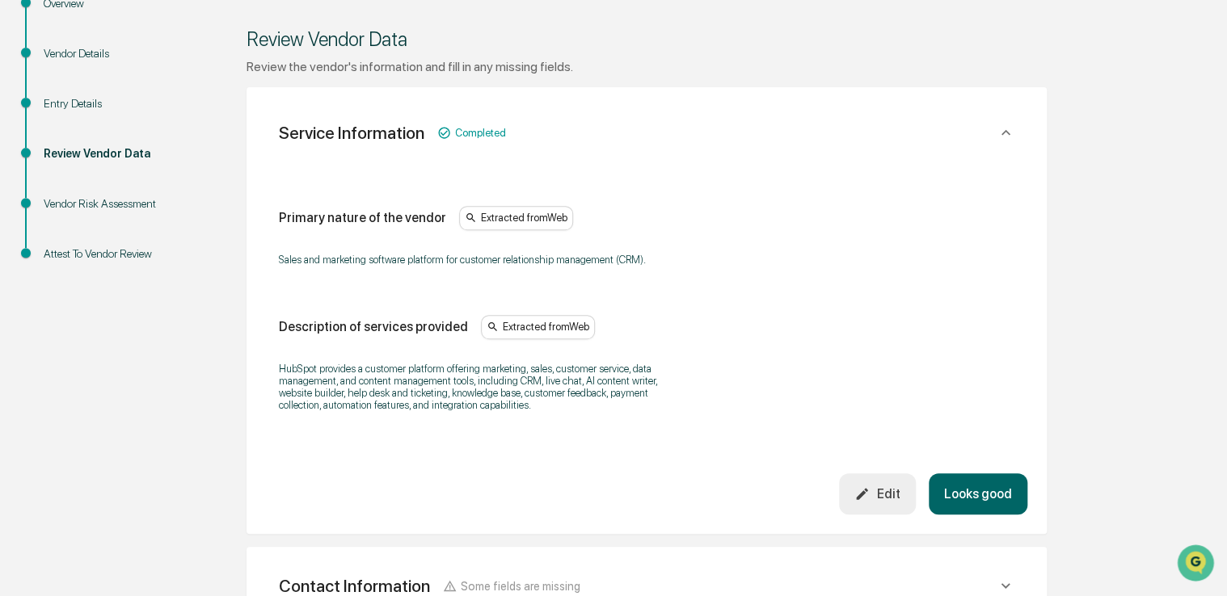
scroll to position [217, 0]
click at [971, 486] on button "Looks good" at bounding box center [978, 494] width 99 height 41
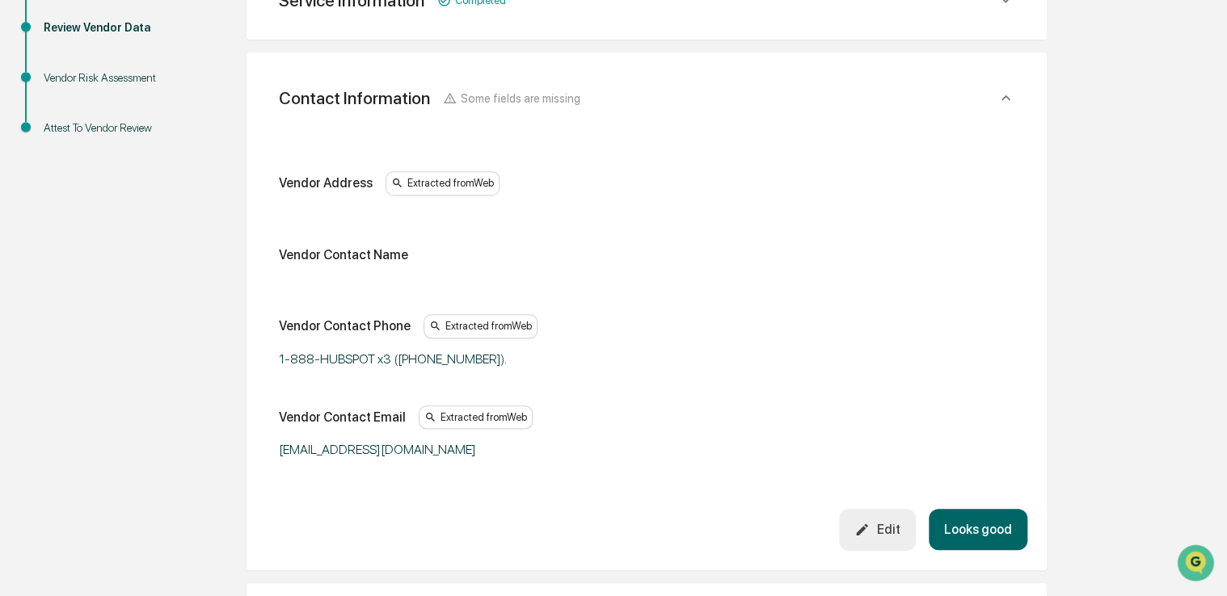
scroll to position [348, 0]
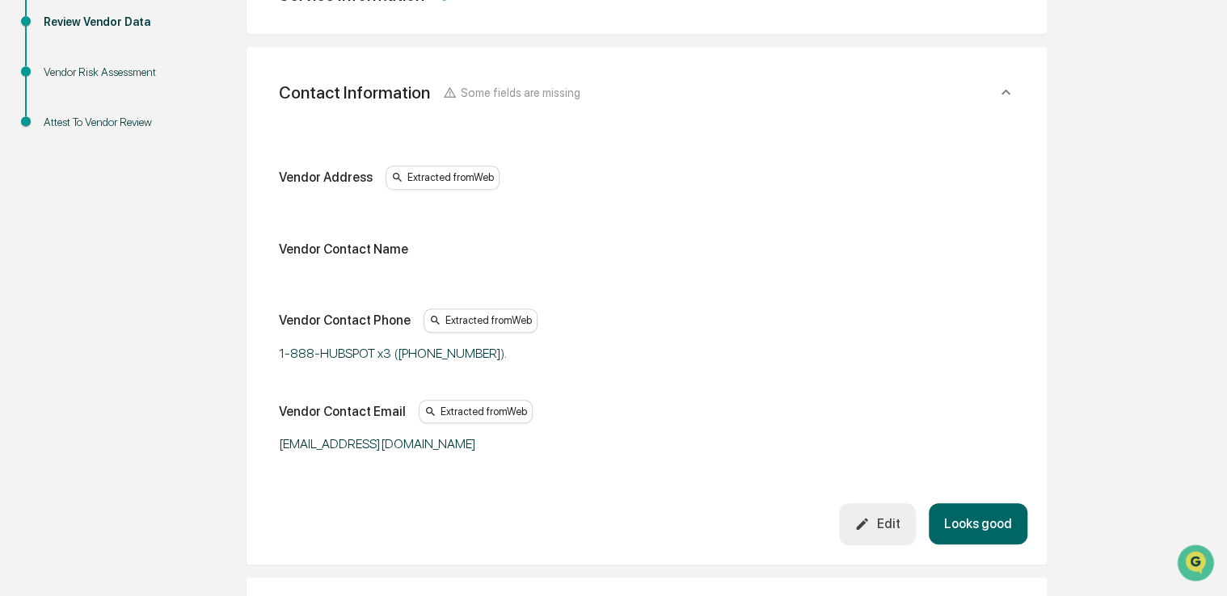
click at [899, 519] on div "Edit" at bounding box center [876, 523] width 45 height 15
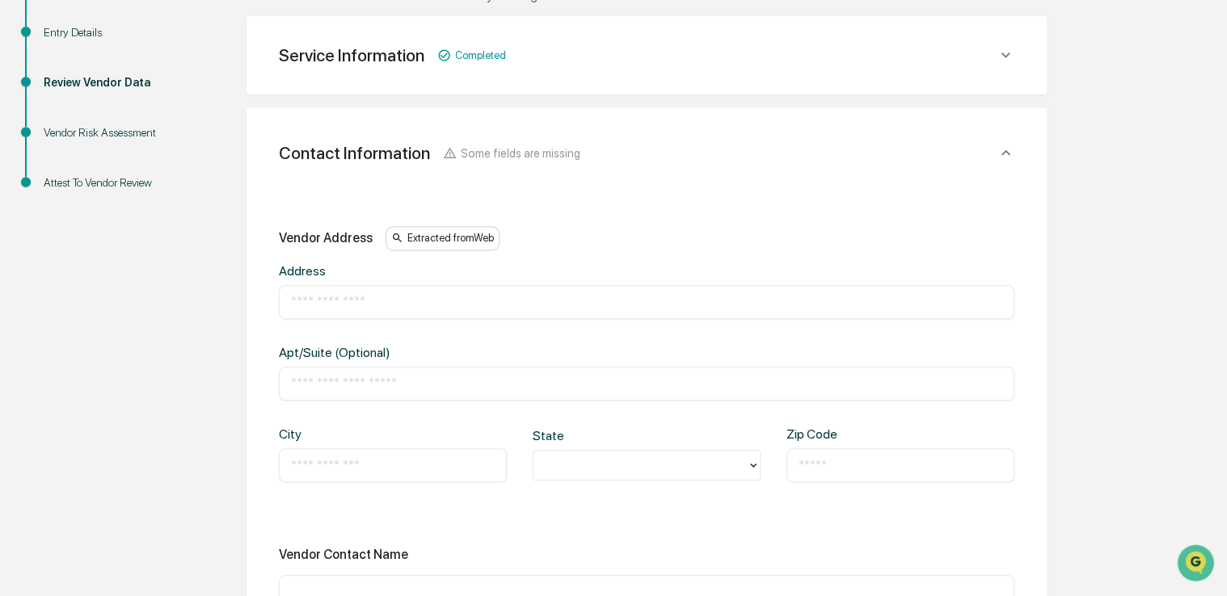
scroll to position [287, 0]
paste input "**********"
click at [350, 309] on input "text" at bounding box center [646, 303] width 711 height 16
type input "**********"
click at [356, 465] on input "text" at bounding box center [393, 466] width 204 height 16
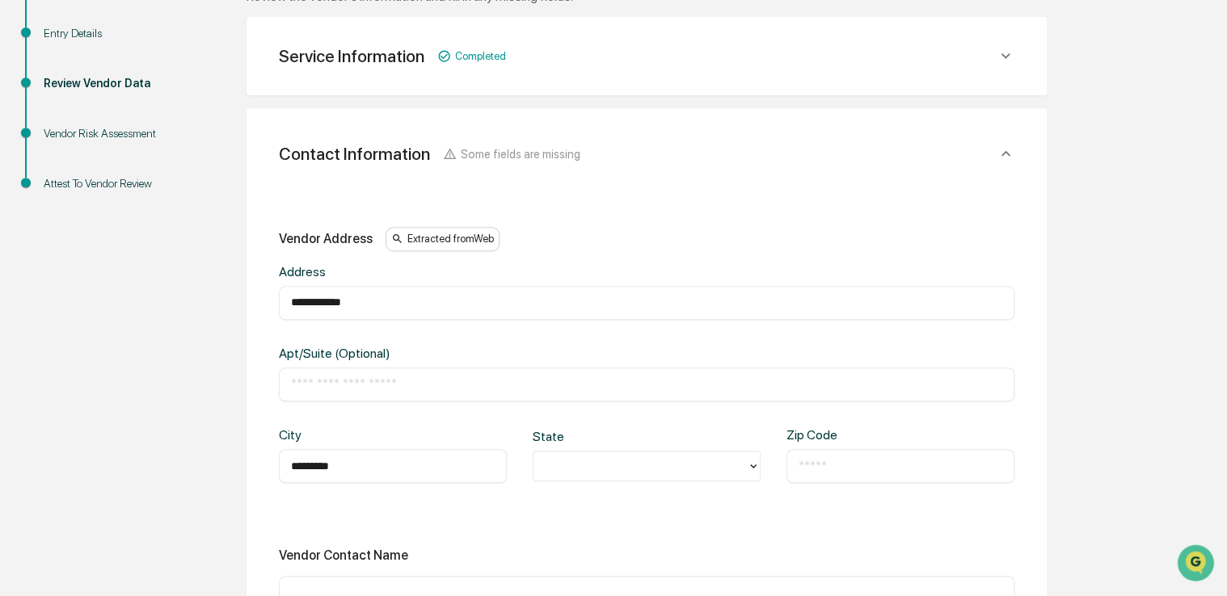
type input "*********"
type input "**"
type input "*****"
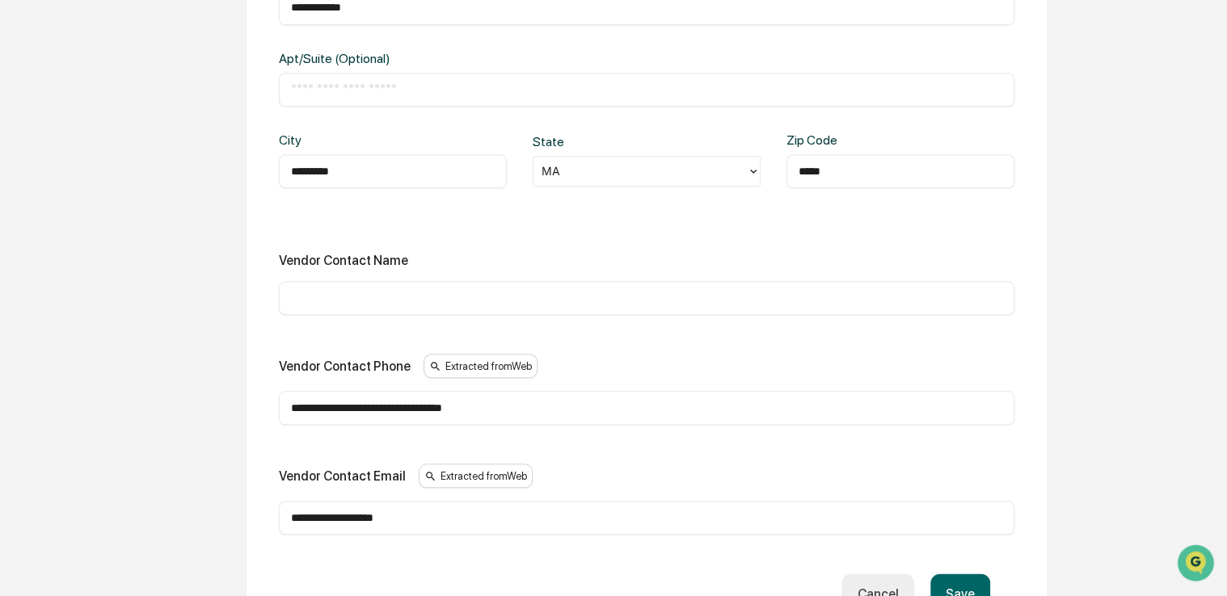
scroll to position [582, 0]
type input "*"
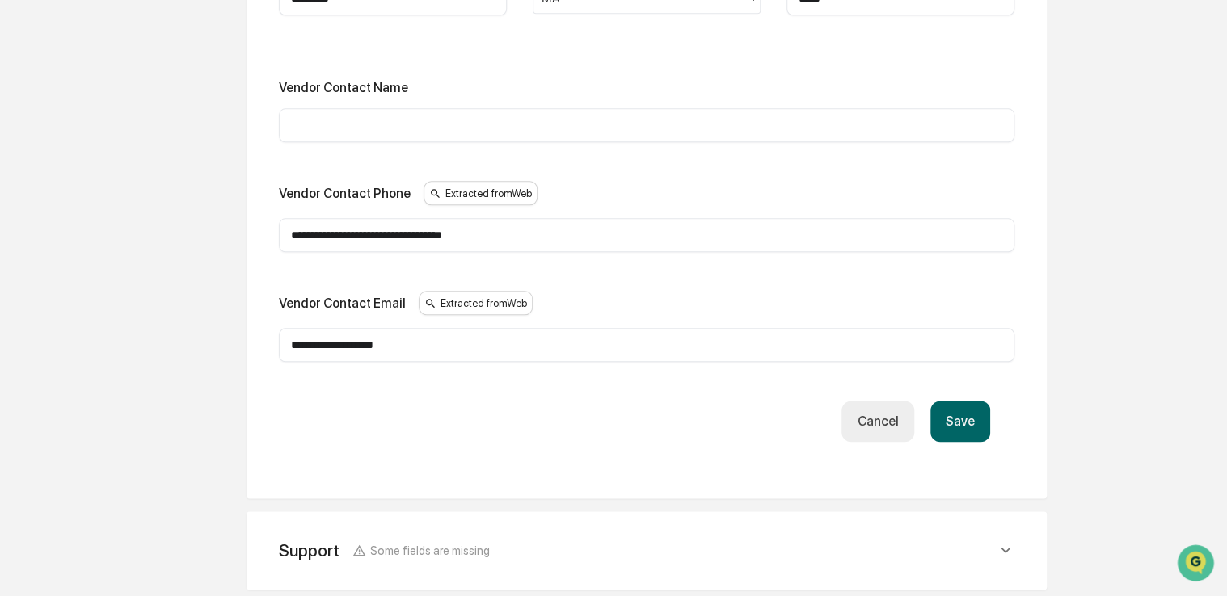
scroll to position [756, 0]
click at [960, 420] on button "Save" at bounding box center [960, 420] width 60 height 41
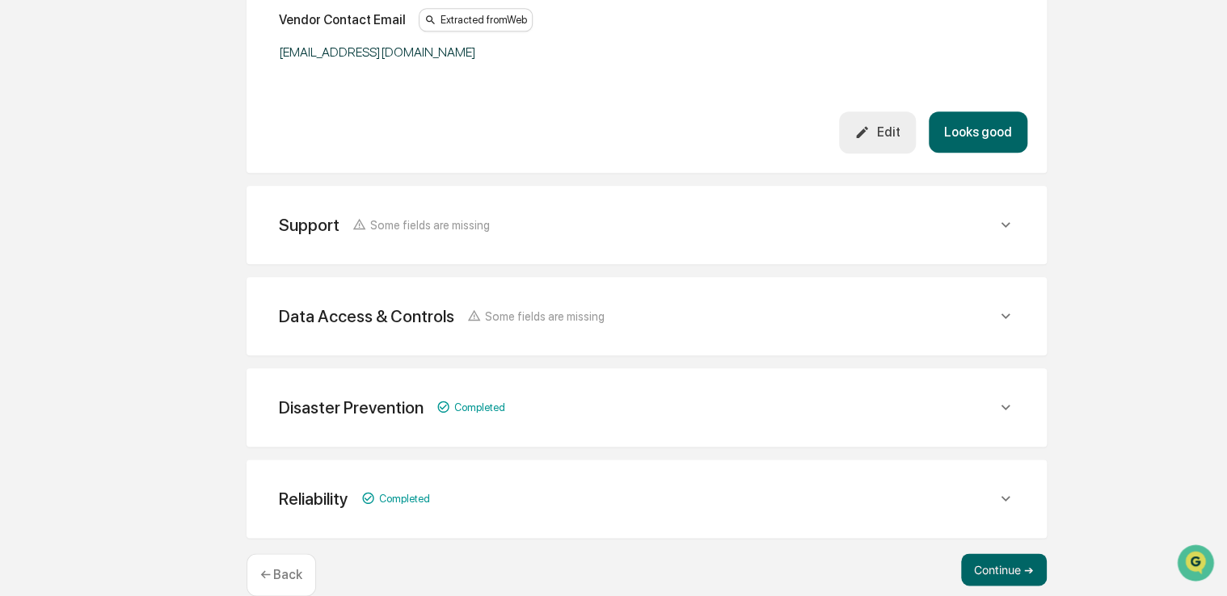
click at [977, 122] on button "Looks good" at bounding box center [978, 132] width 99 height 41
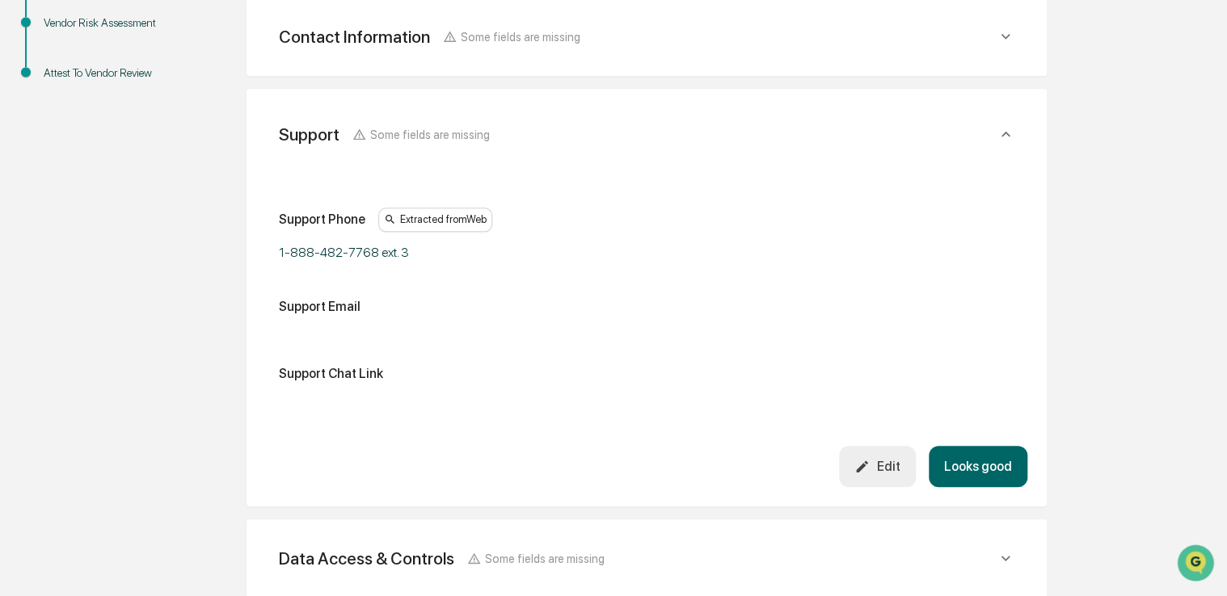
scroll to position [391, 0]
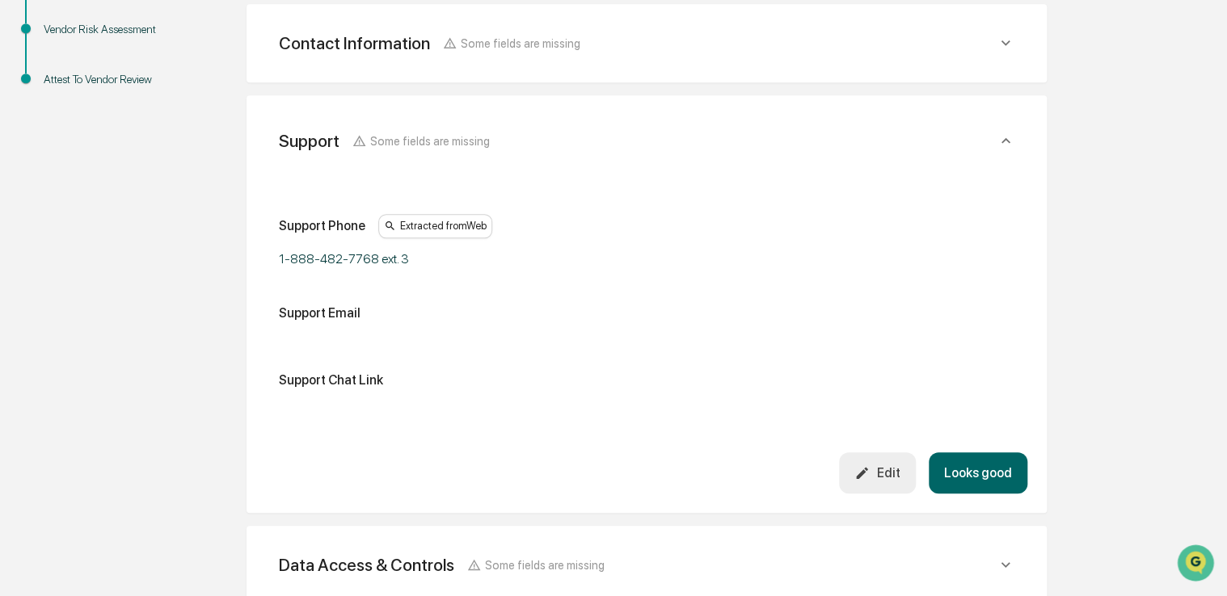
click at [886, 467] on div "Edit" at bounding box center [876, 472] width 45 height 15
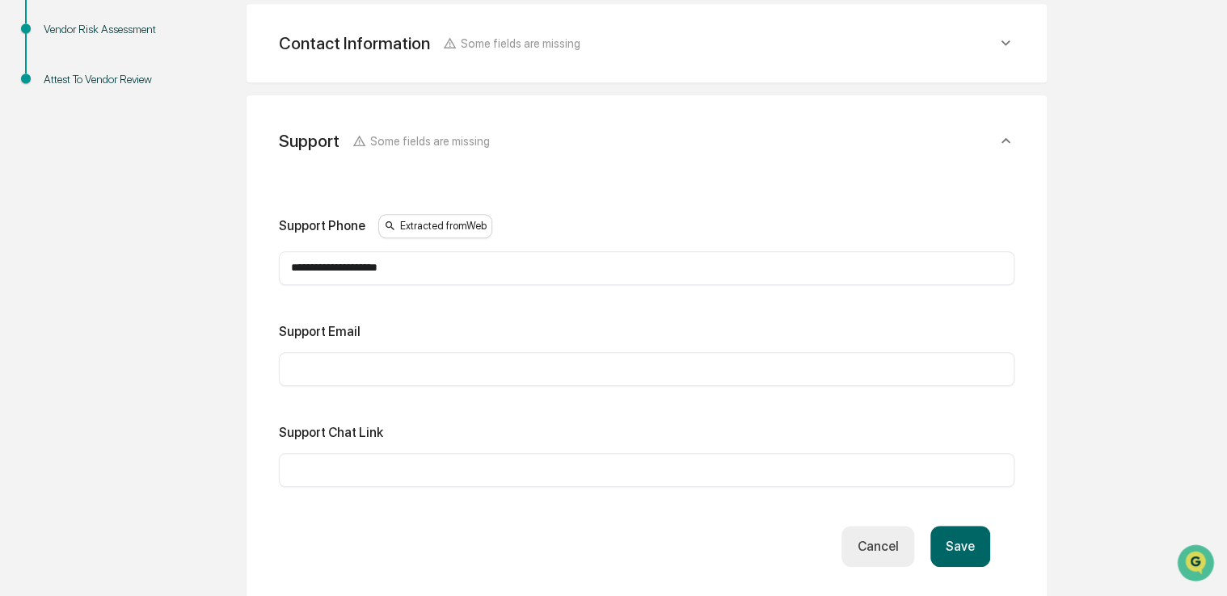
click at [355, 463] on input "text" at bounding box center [646, 470] width 711 height 16
paste input "**********"
type input "**********"
click at [954, 548] on button "Save" at bounding box center [960, 546] width 60 height 41
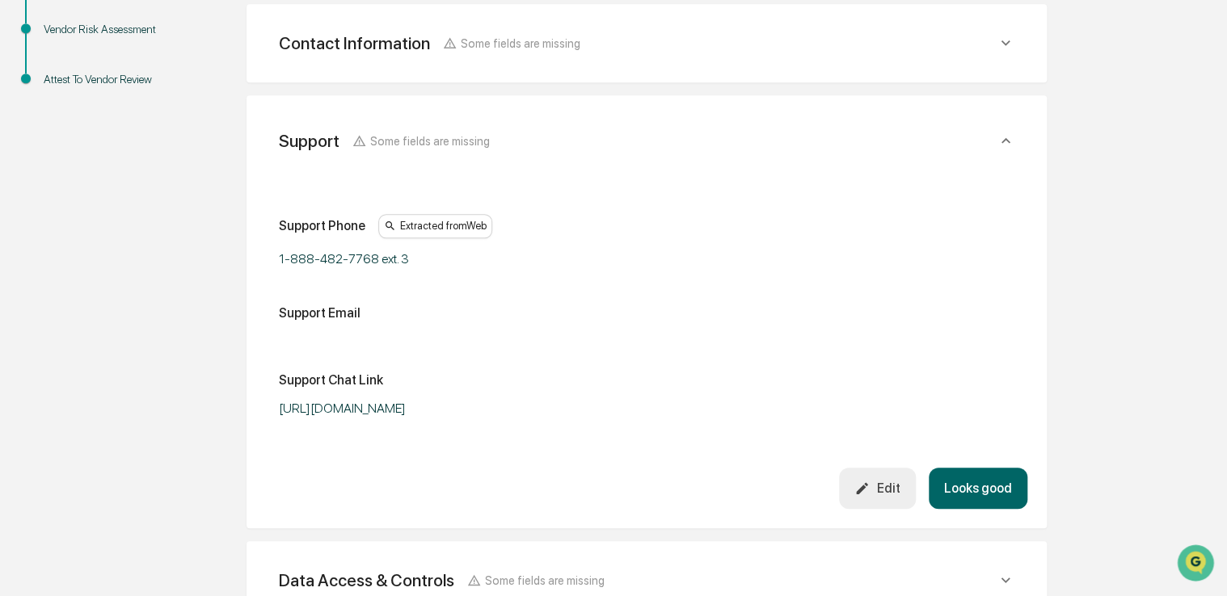
click at [981, 486] on button "Looks good" at bounding box center [978, 488] width 99 height 41
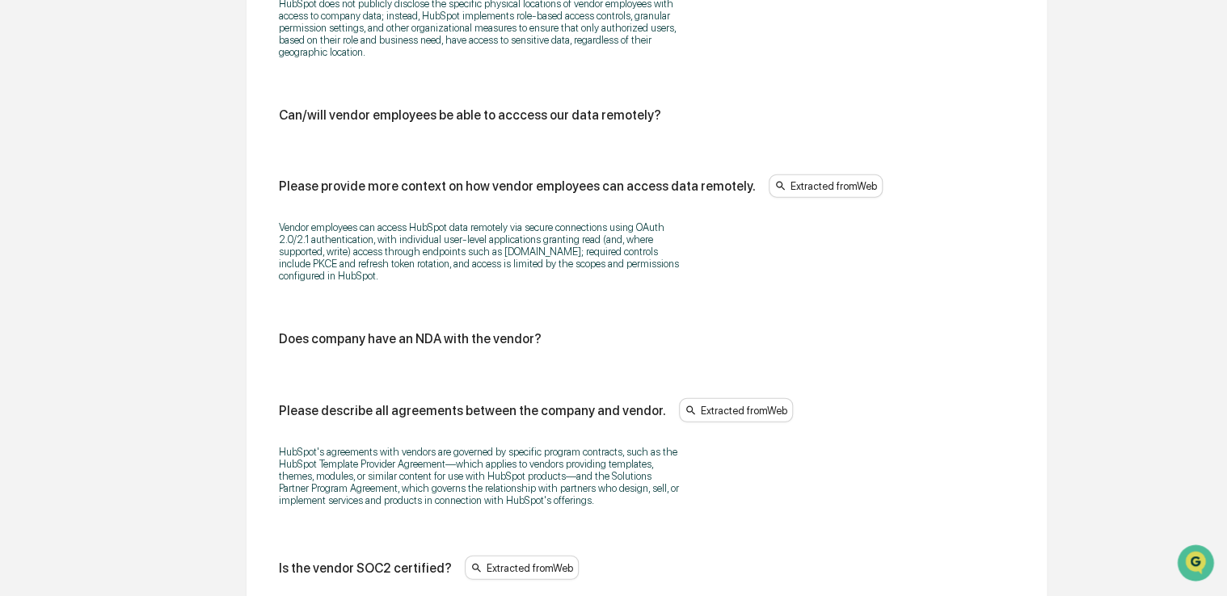
scroll to position [1882, 0]
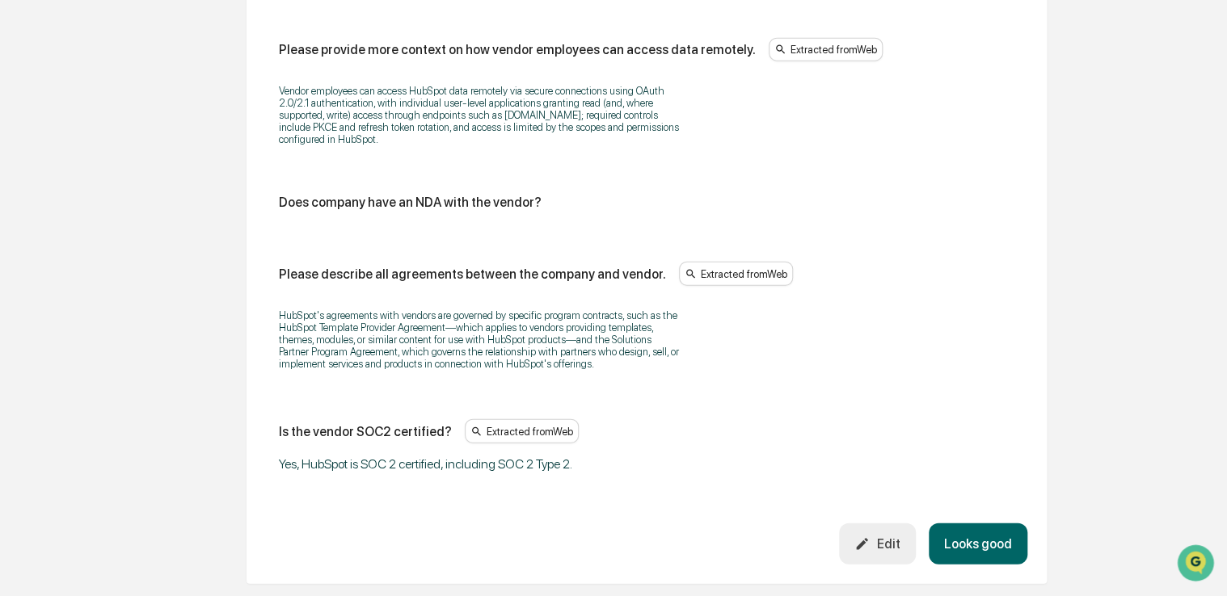
click at [962, 551] on button "Looks good" at bounding box center [978, 544] width 99 height 41
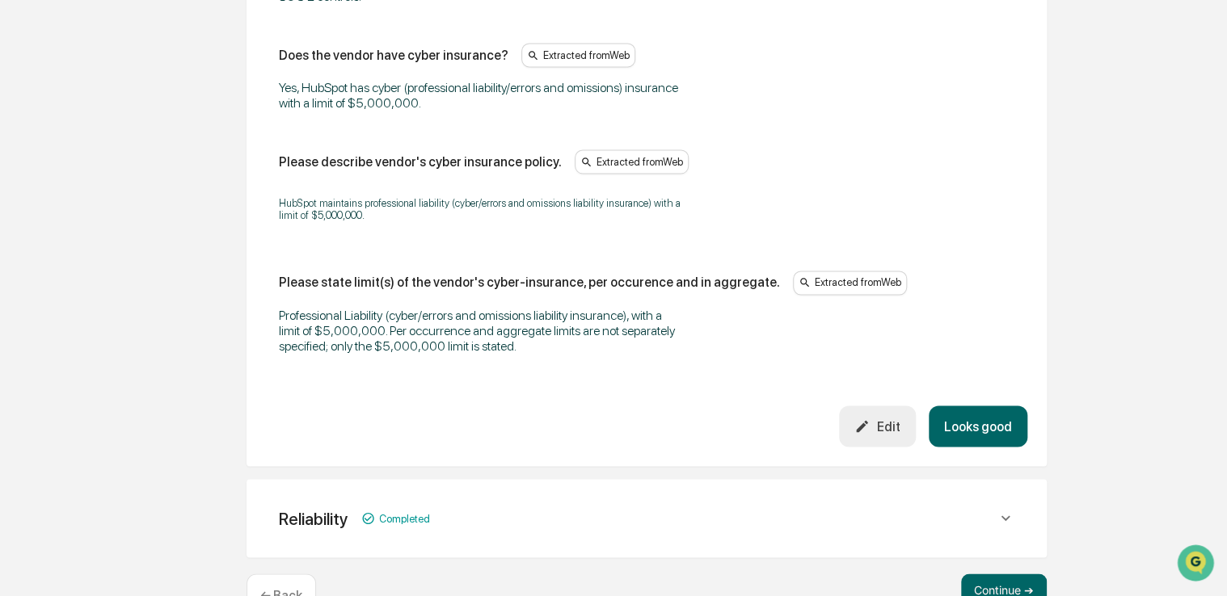
scroll to position [1130, 0]
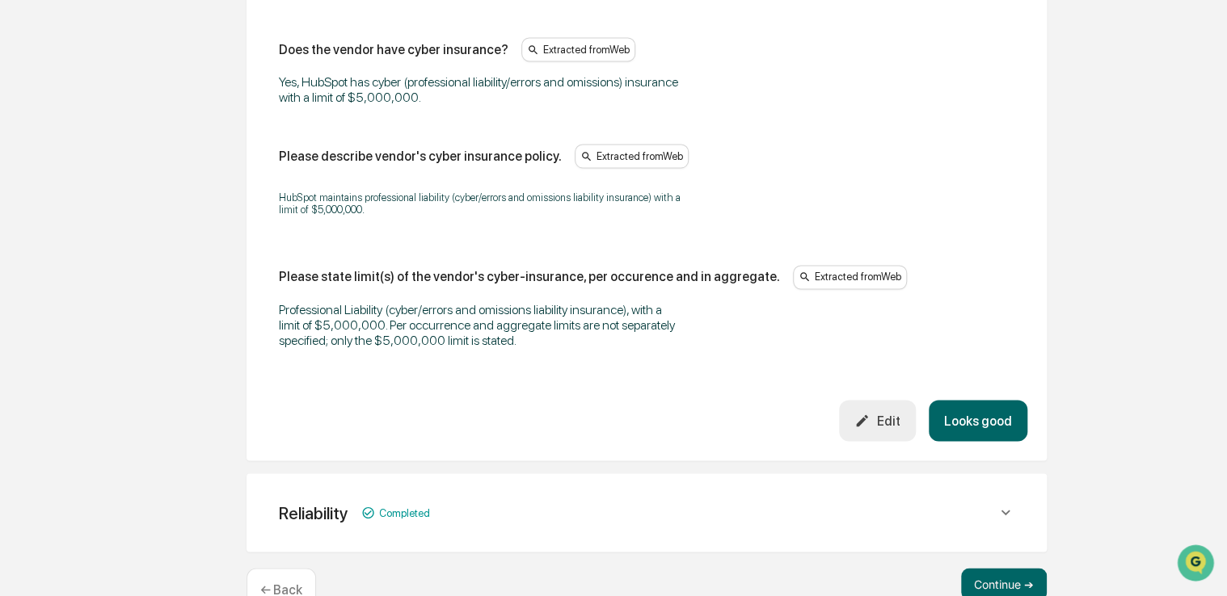
click at [974, 422] on button "Looks good" at bounding box center [978, 420] width 99 height 41
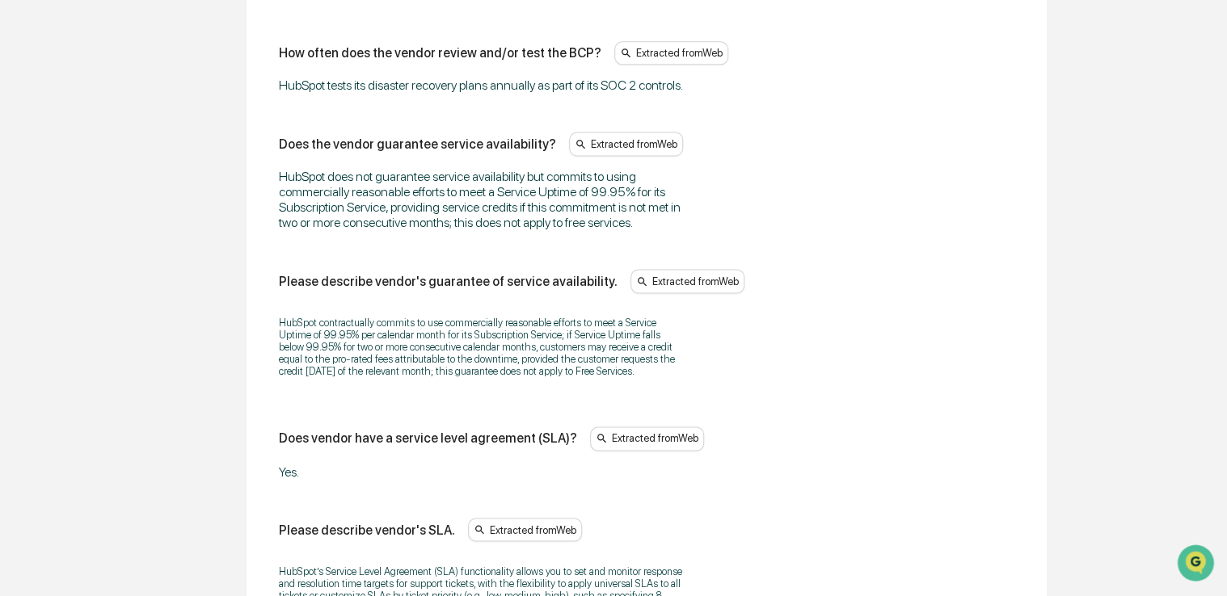
scroll to position [1329, 0]
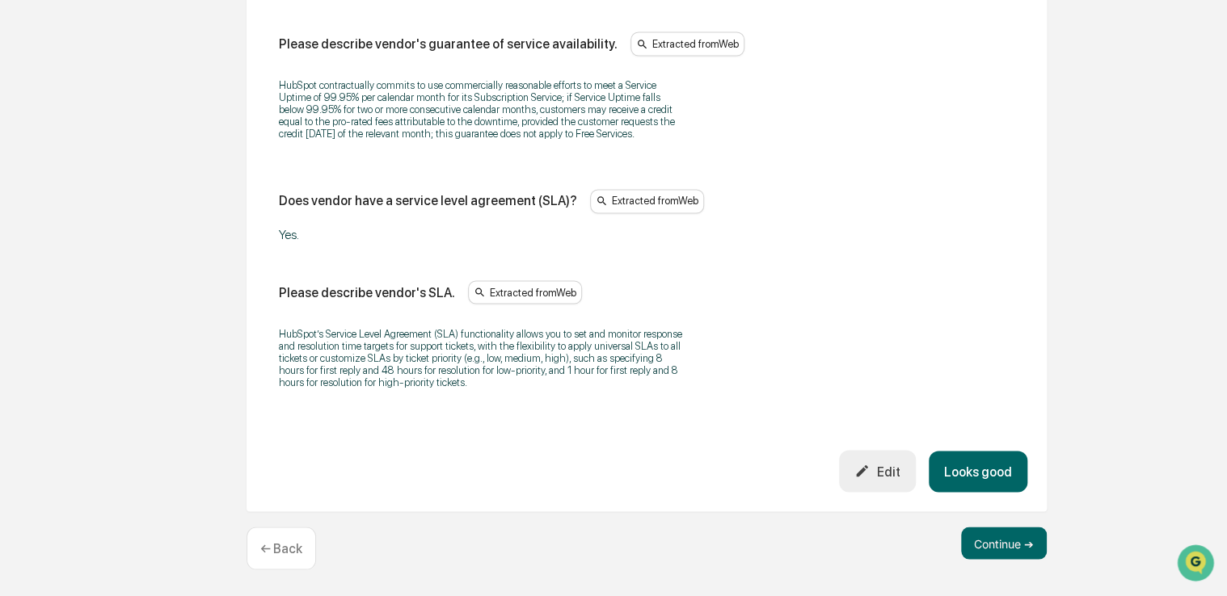
click at [979, 461] on button "Looks good" at bounding box center [978, 471] width 99 height 41
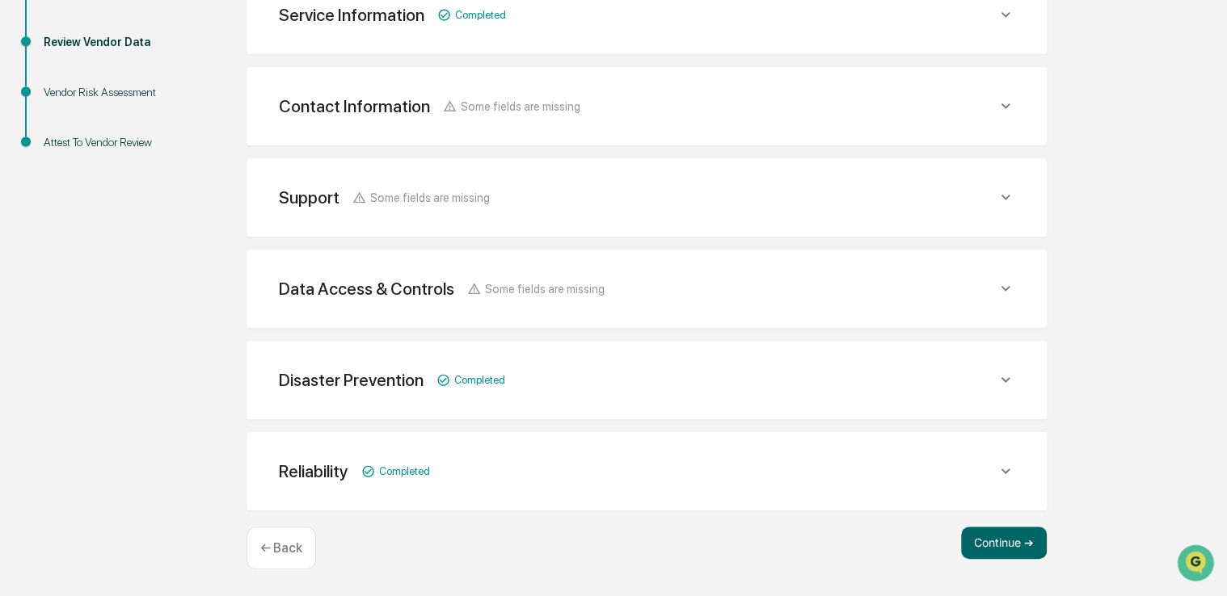
scroll to position [326, 0]
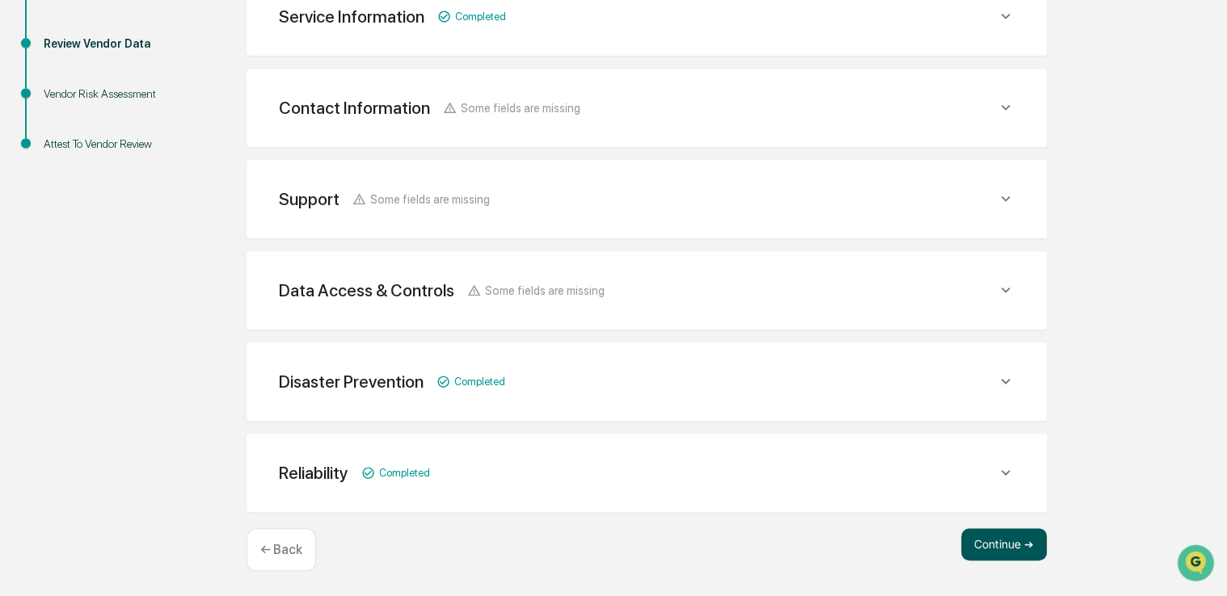
click at [991, 548] on button "Continue ➔" at bounding box center [1004, 545] width 86 height 32
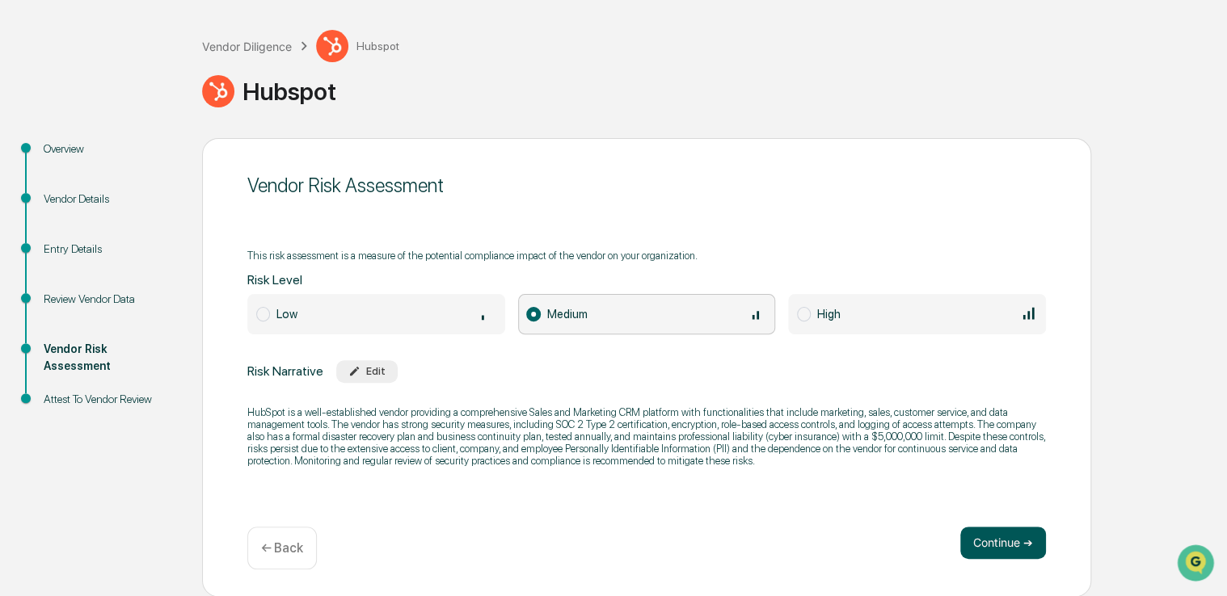
click at [984, 541] on button "Continue ➔" at bounding box center [1003, 543] width 86 height 32
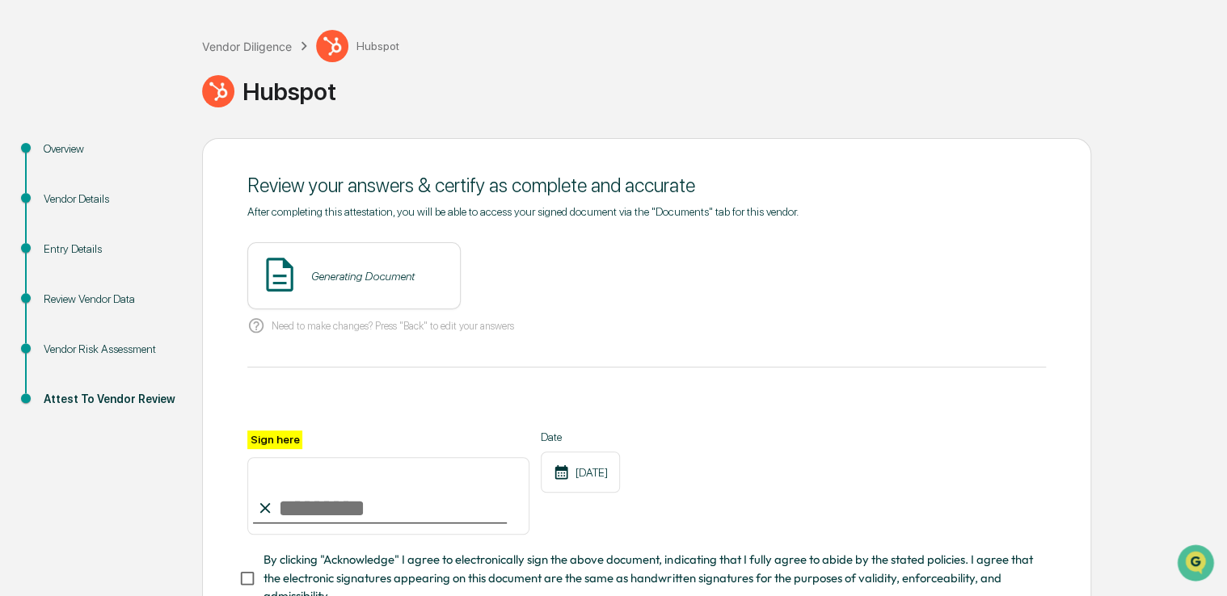
click at [401, 517] on input "Sign here" at bounding box center [388, 496] width 282 height 78
type input "**********"
click at [364, 583] on span "By clicking "Acknowledge" I agree to electronically sign the above document, in…" at bounding box center [647, 578] width 769 height 54
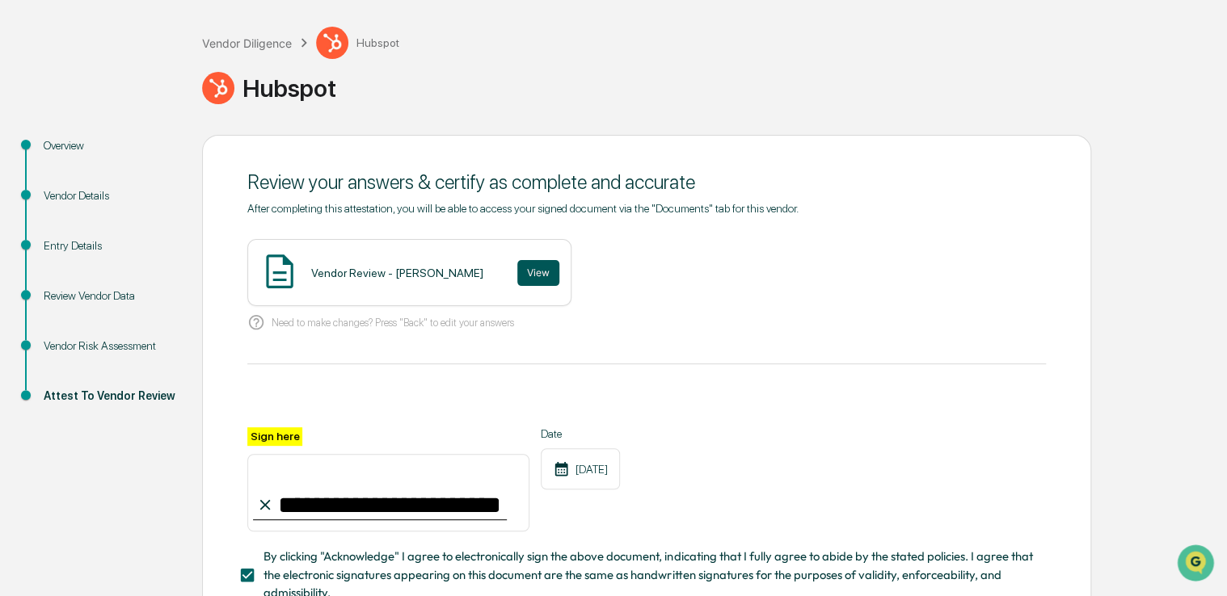
click at [517, 263] on button "View" at bounding box center [538, 273] width 42 height 26
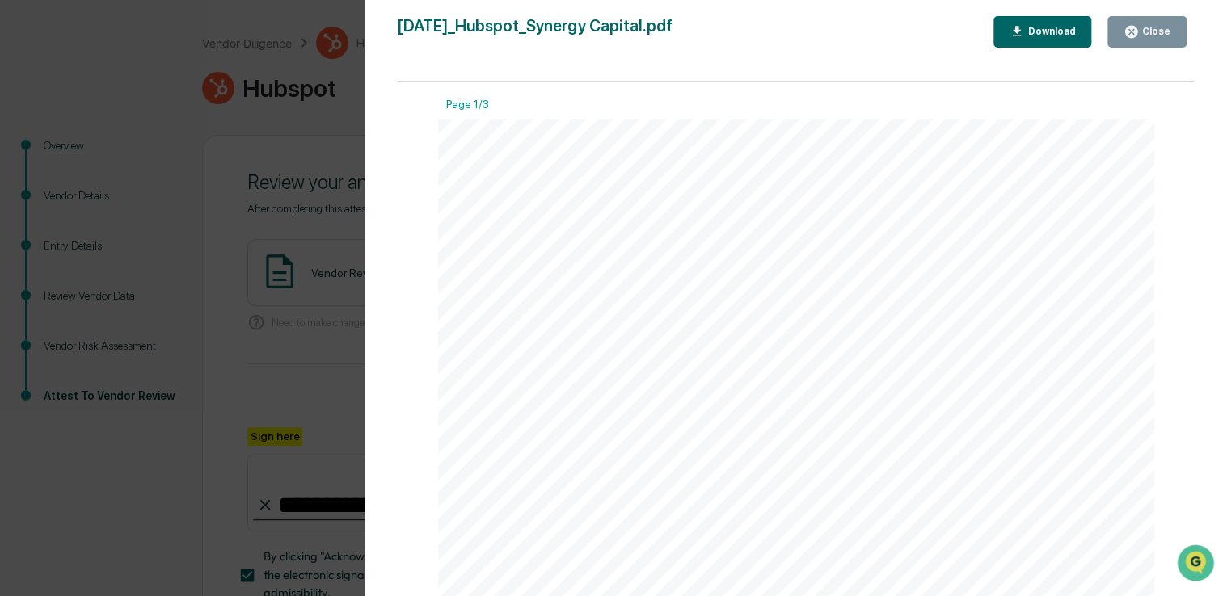
click at [1142, 26] on div "Close" at bounding box center [1155, 31] width 32 height 11
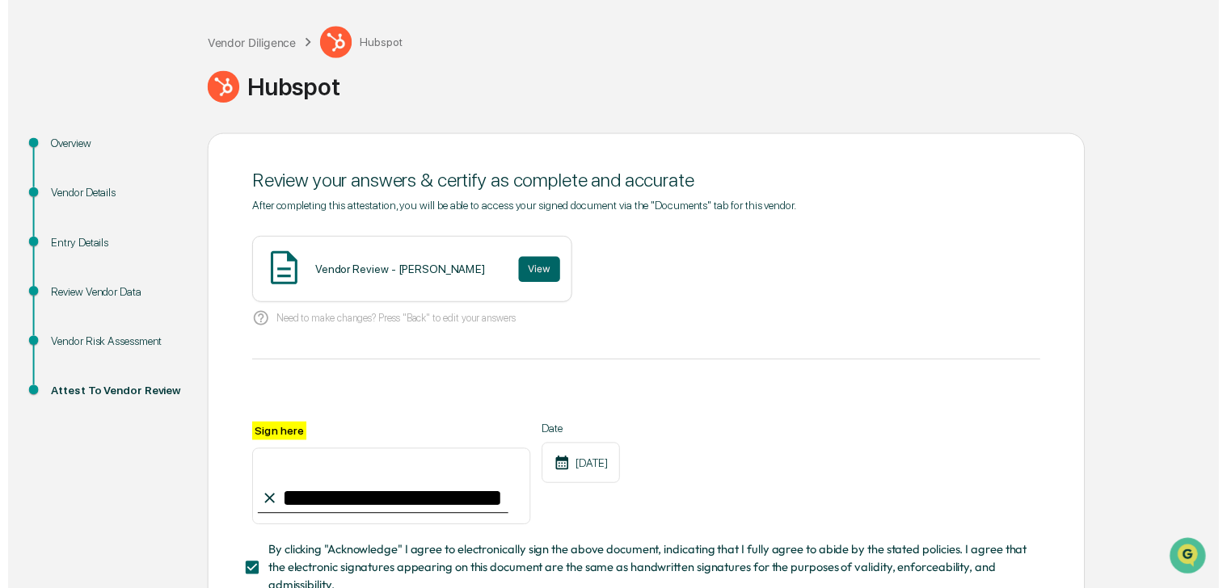
scroll to position [195, 0]
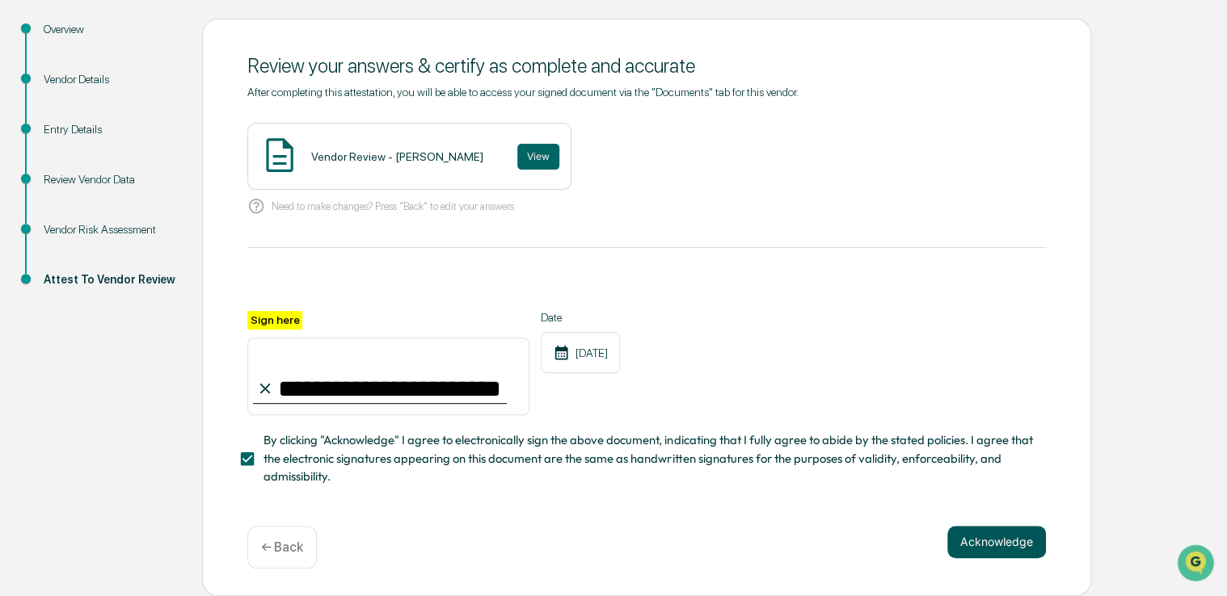
click at [985, 551] on button "Acknowledge" at bounding box center [996, 542] width 99 height 32
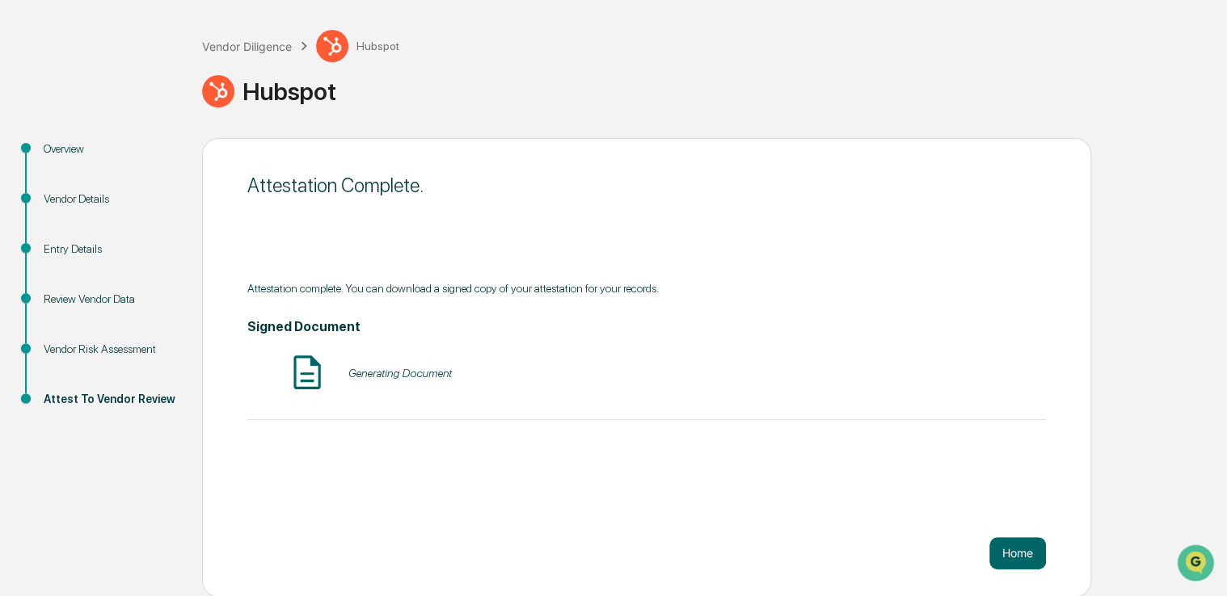
scroll to position [0, 0]
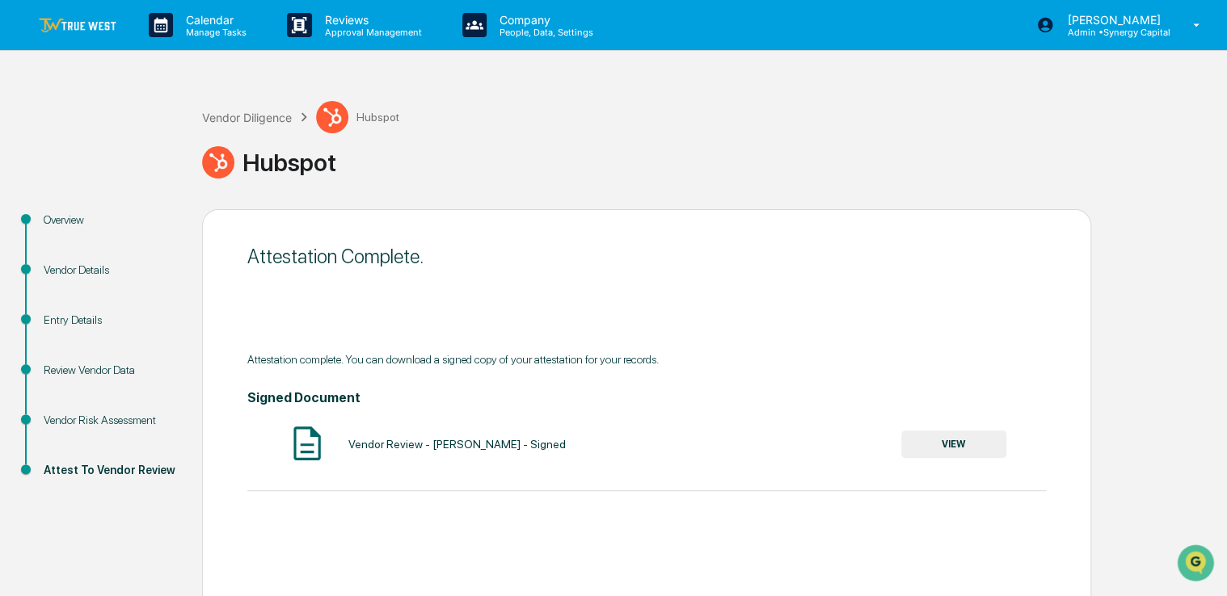
click at [82, 37] on link at bounding box center [87, 25] width 97 height 50
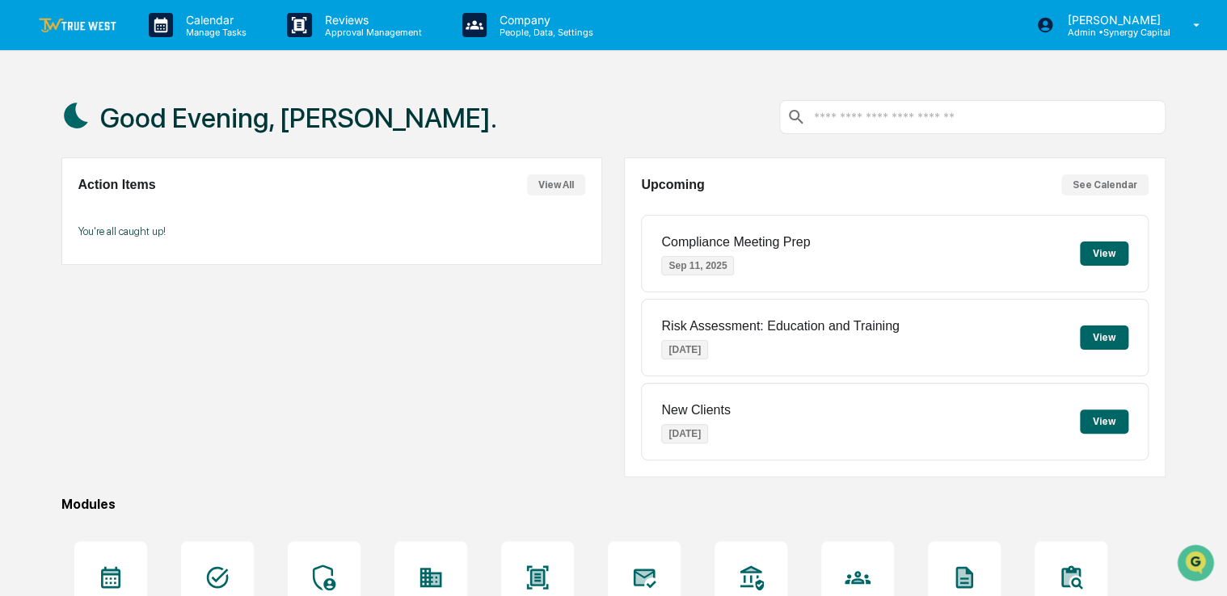
scroll to position [184, 0]
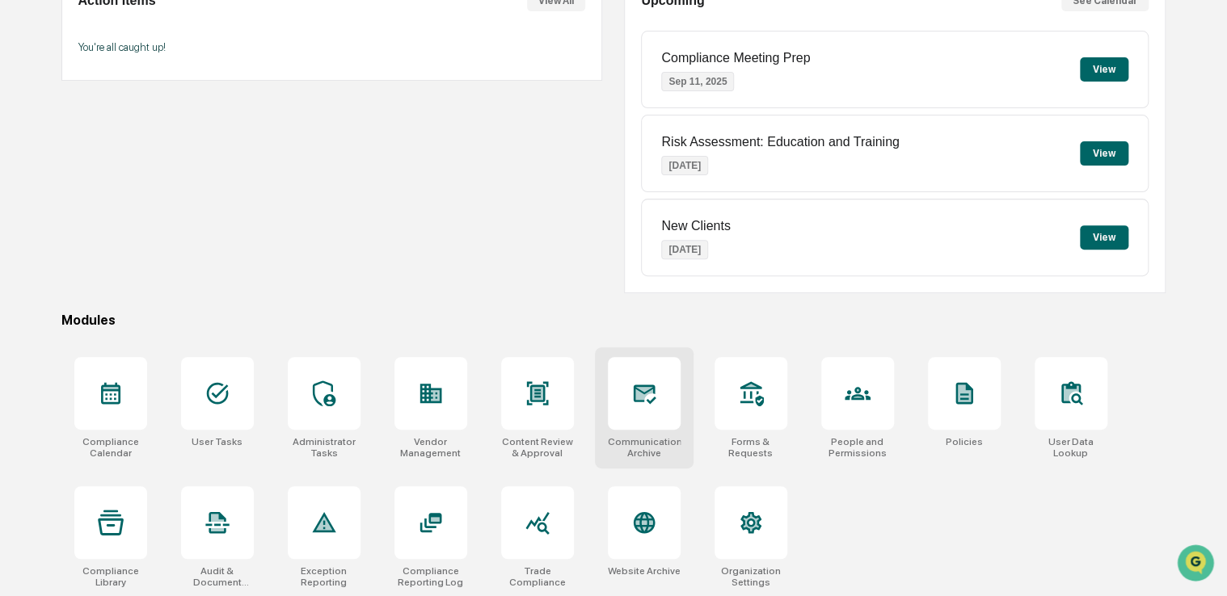
click at [649, 381] on icon at bounding box center [644, 394] width 26 height 26
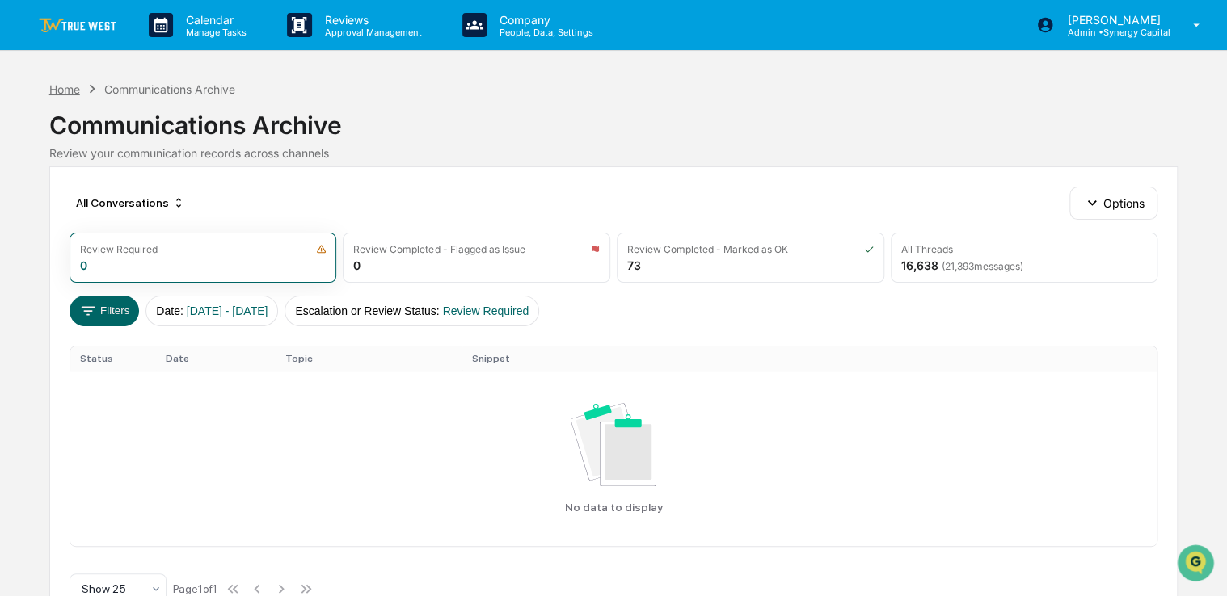
click at [67, 86] on div "Home" at bounding box center [64, 89] width 31 height 14
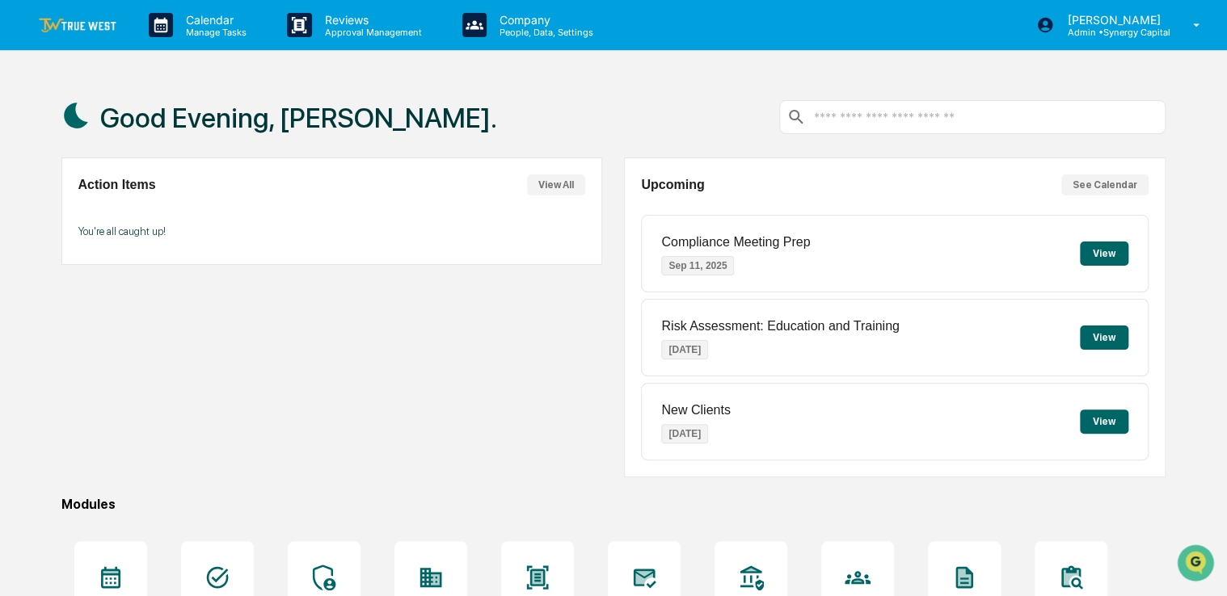
scroll to position [184, 0]
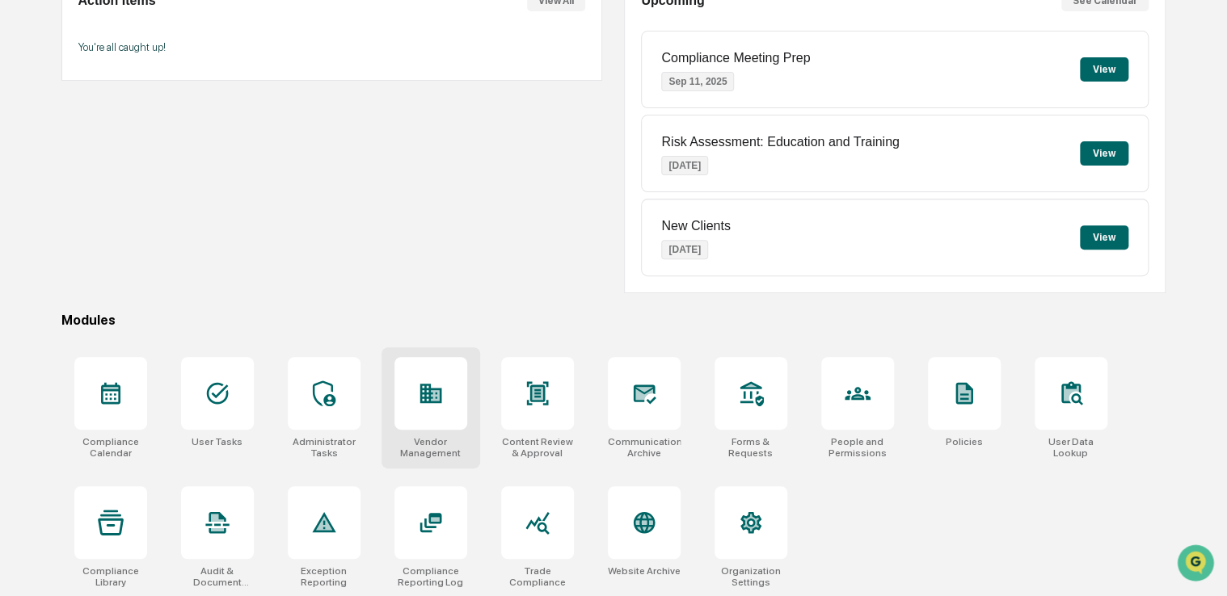
click at [444, 377] on div at bounding box center [430, 393] width 73 height 73
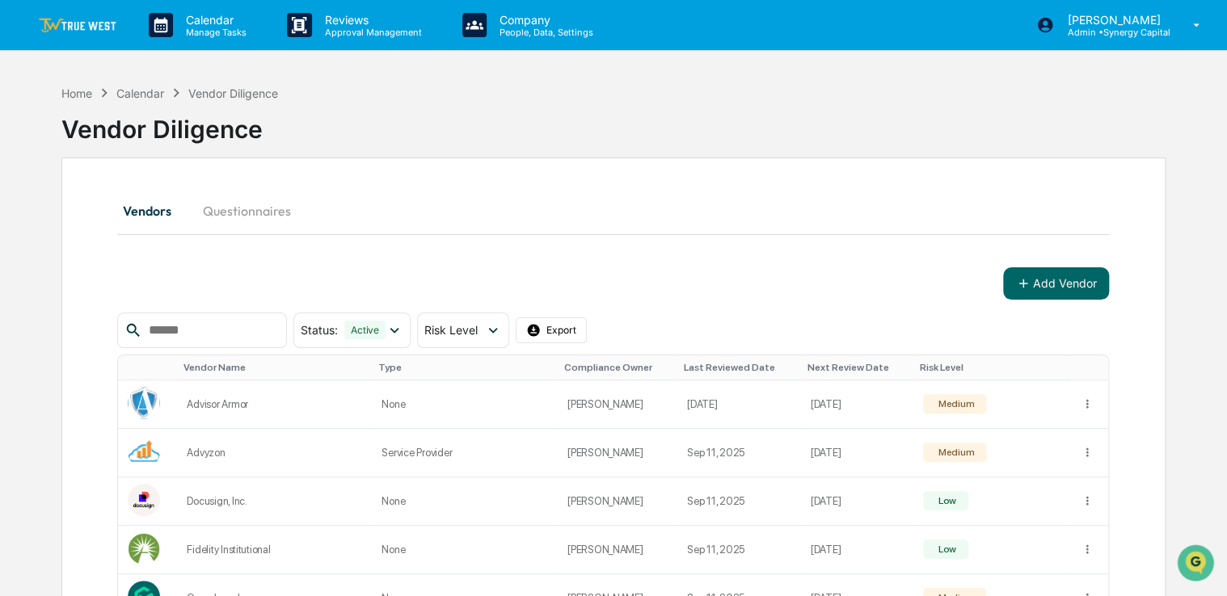
drag, startPoint x: 517, startPoint y: 185, endPoint x: 457, endPoint y: 184, distance: 60.6
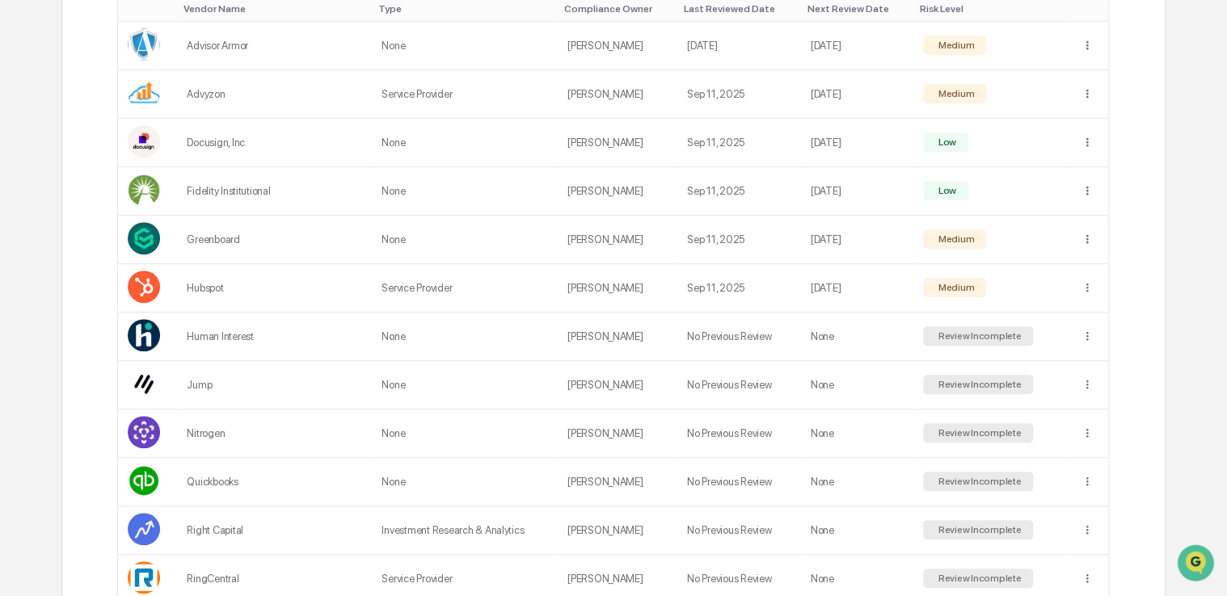
scroll to position [407, 0]
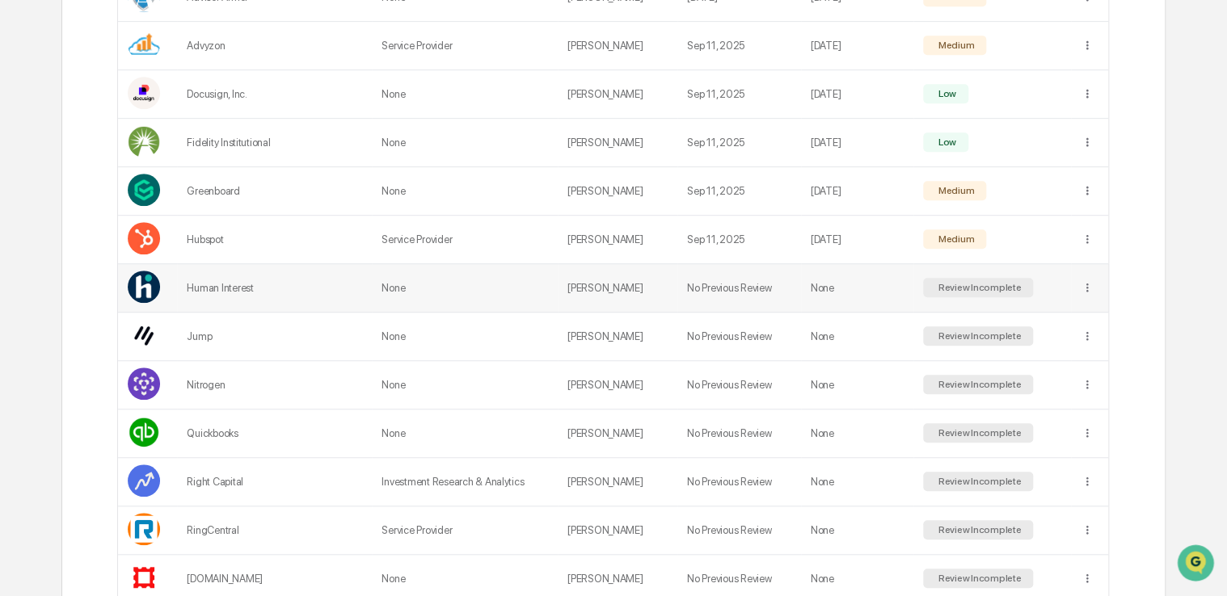
click at [444, 293] on td "None" at bounding box center [465, 288] width 186 height 48
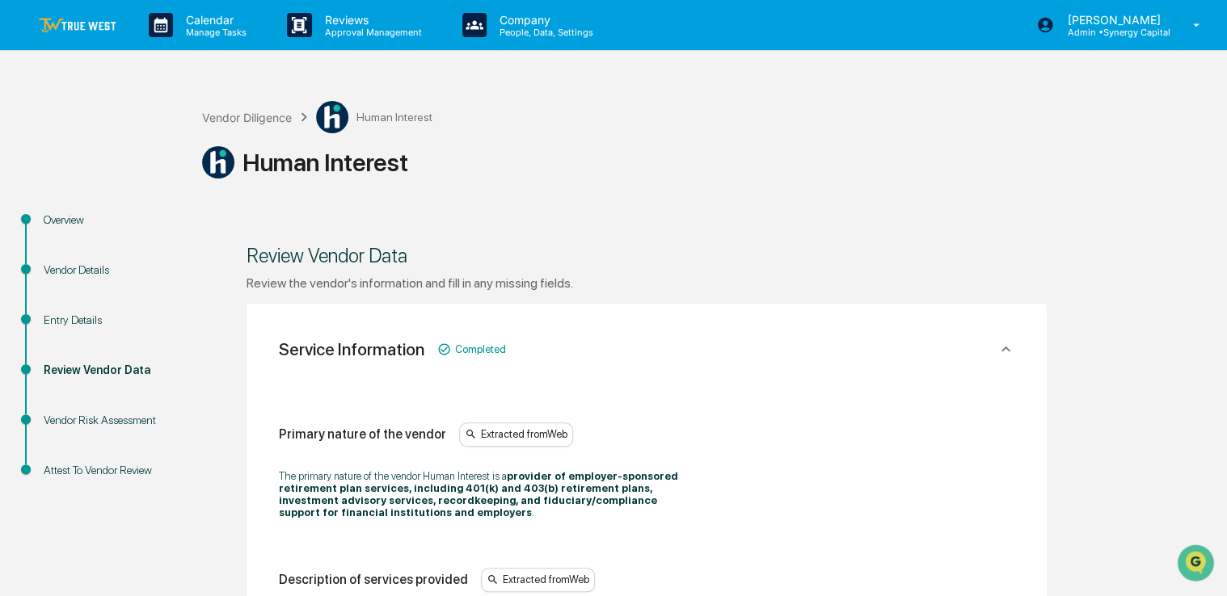
click at [81, 224] on div "Overview" at bounding box center [110, 220] width 133 height 17
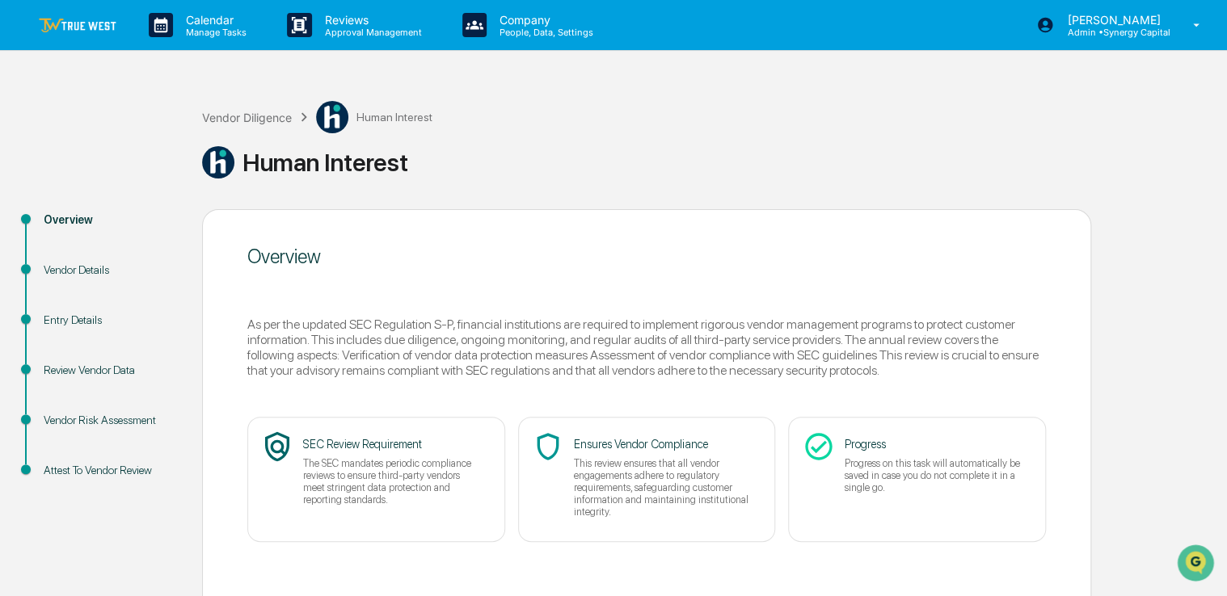
scroll to position [71, 0]
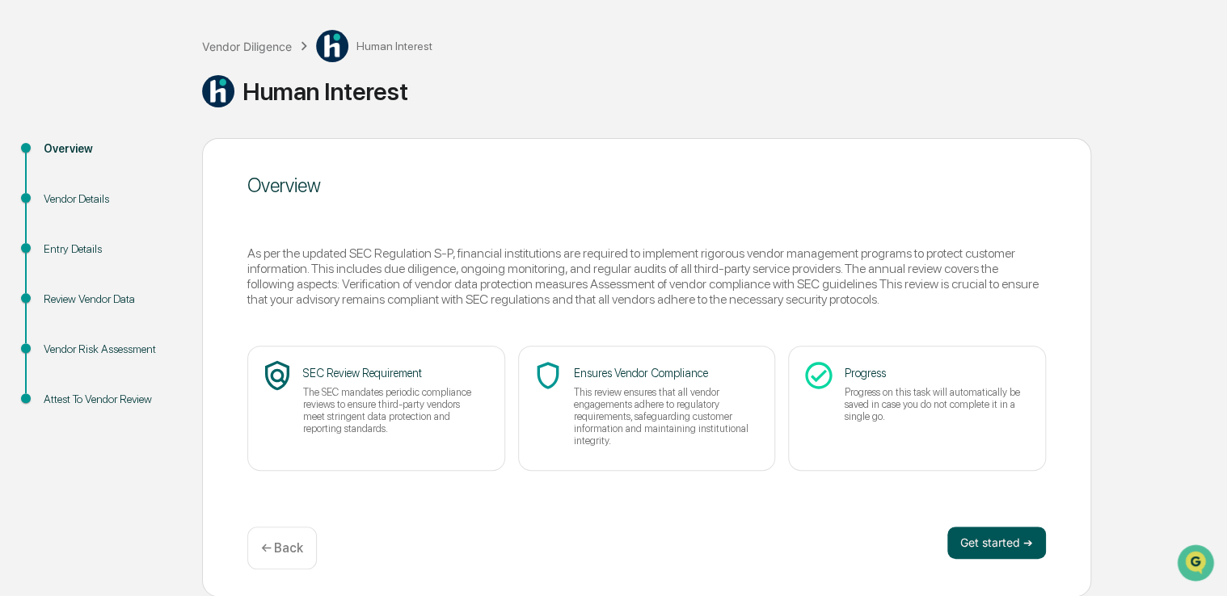
click at [992, 544] on button "Get started ➔" at bounding box center [996, 543] width 99 height 32
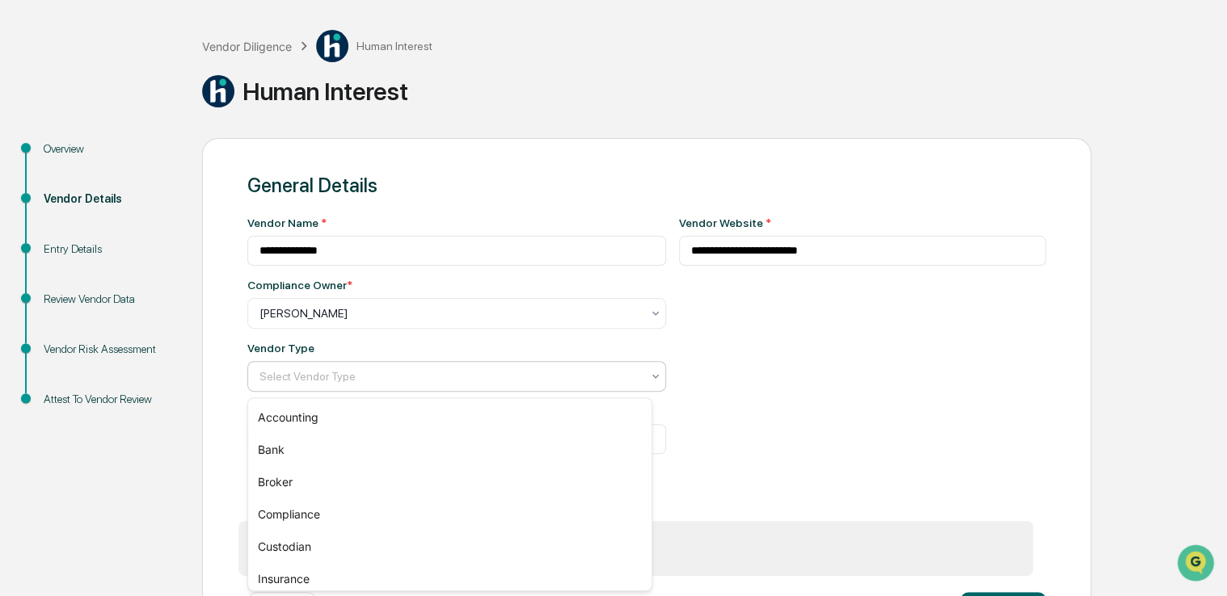
click at [626, 390] on div "Select Vendor Type" at bounding box center [456, 376] width 419 height 31
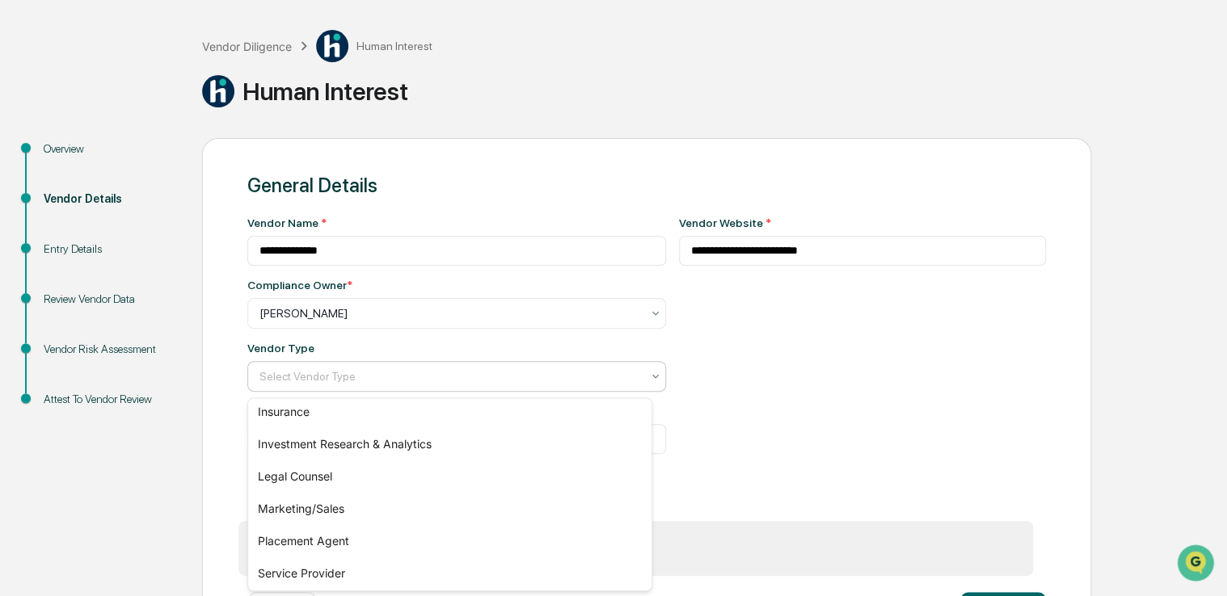
scroll to position [167, 0]
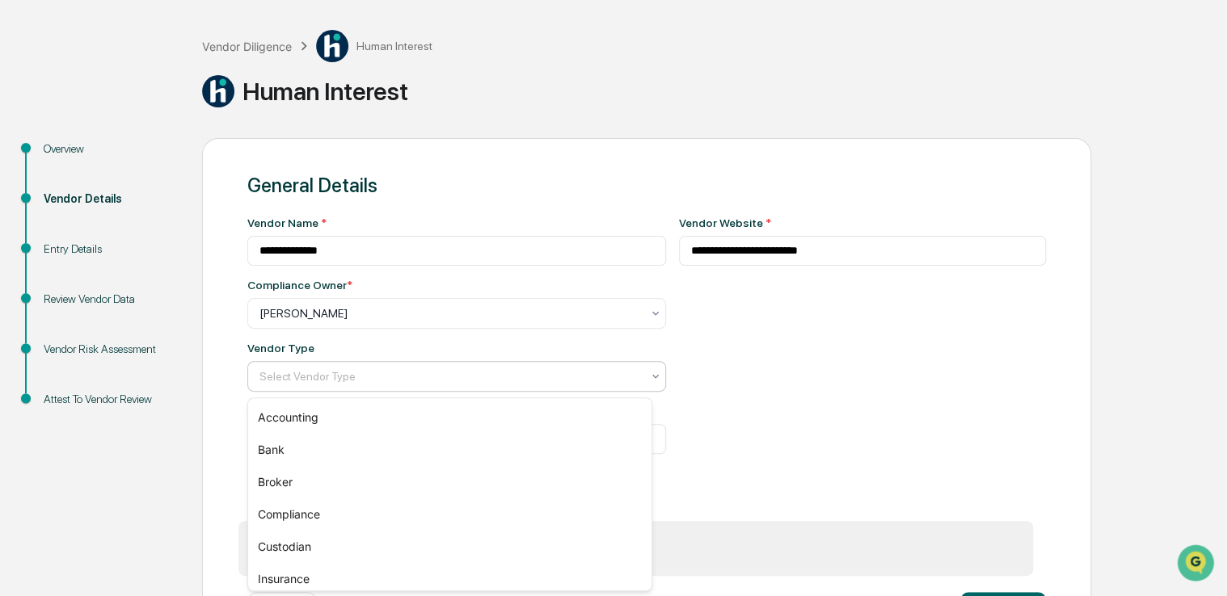
click at [337, 375] on div at bounding box center [449, 376] width 381 height 16
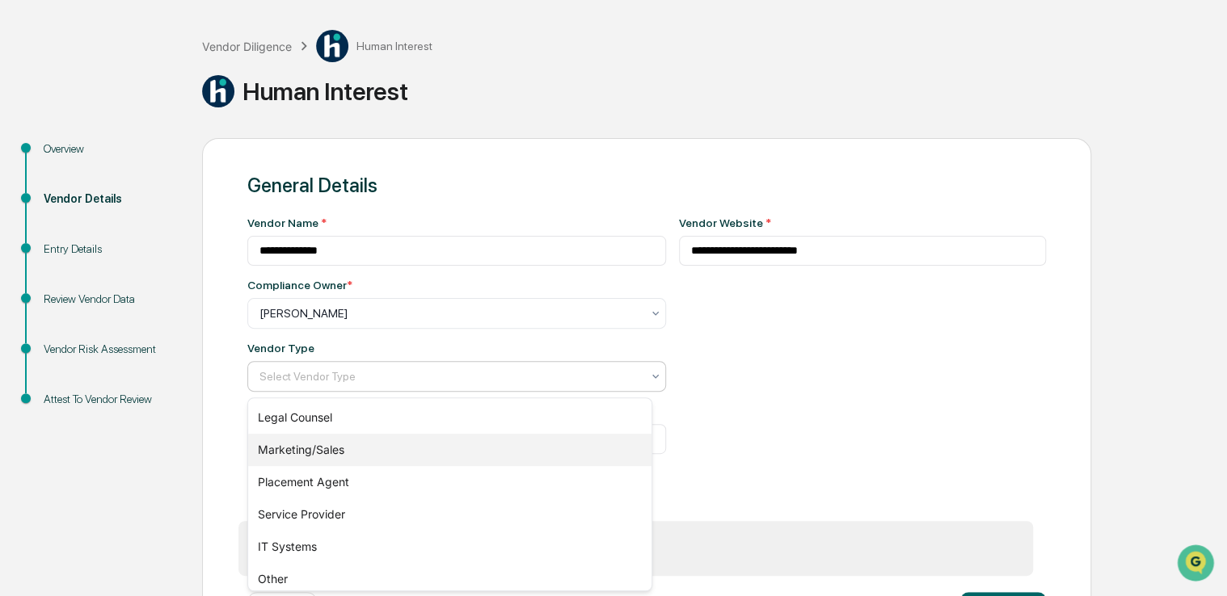
scroll to position [234, 0]
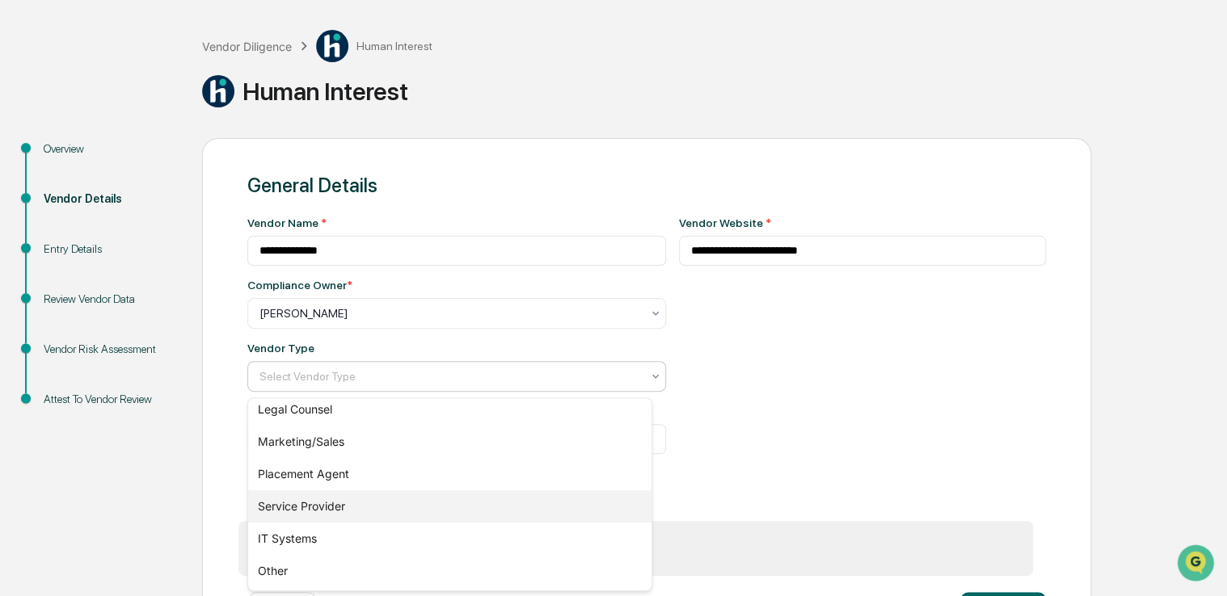
click at [397, 500] on div "Service Provider" at bounding box center [449, 507] width 403 height 32
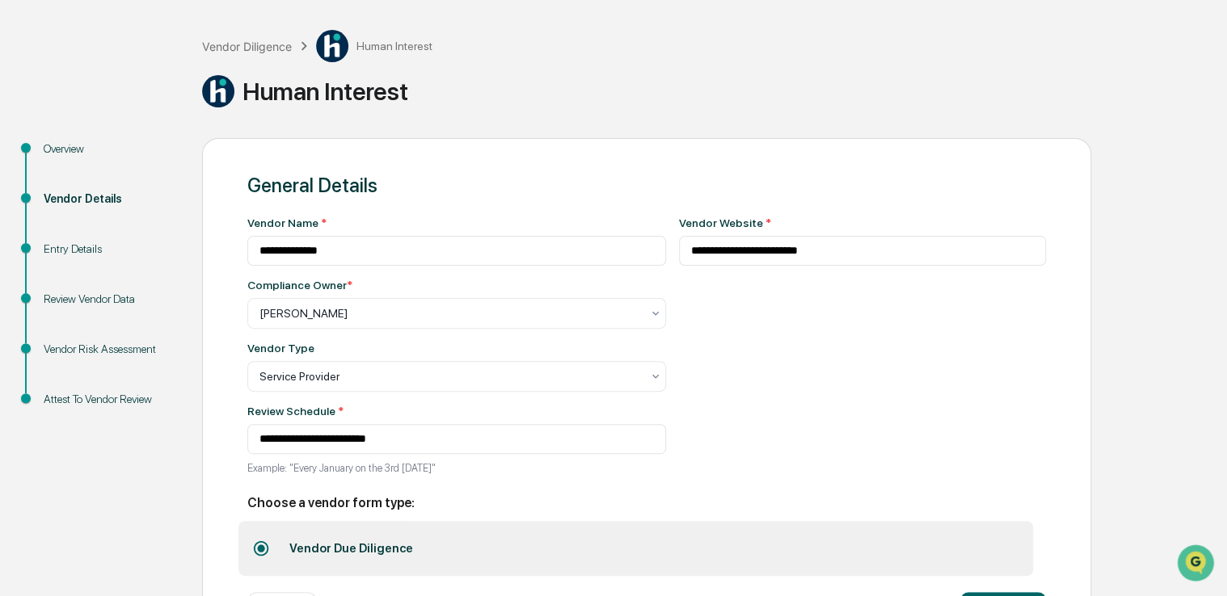
click at [745, 438] on div "**********" at bounding box center [863, 350] width 368 height 267
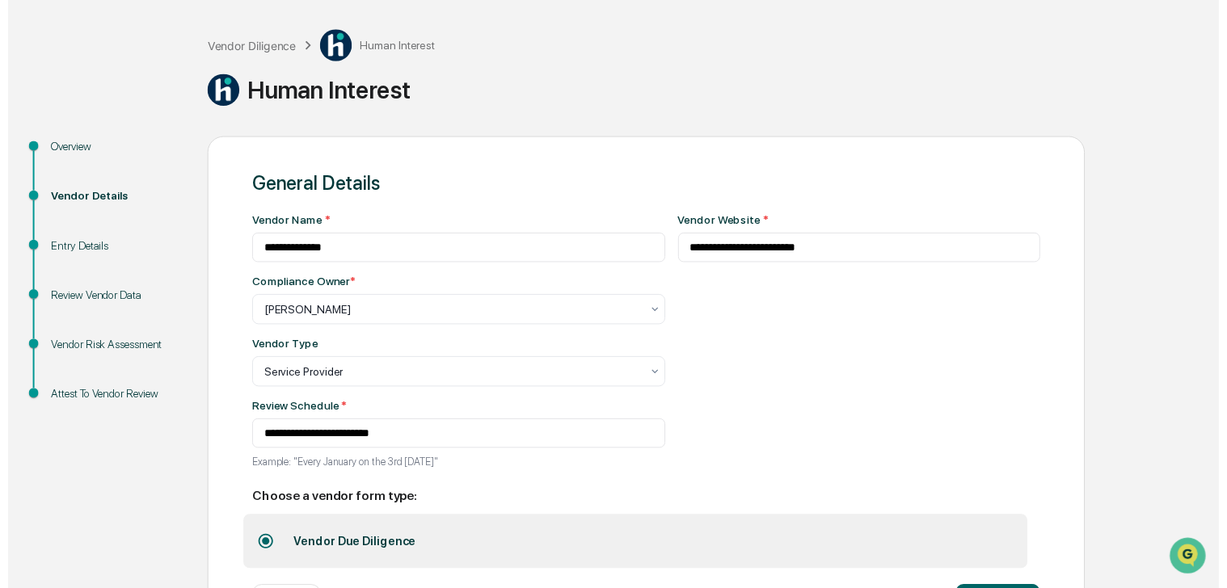
scroll to position [141, 0]
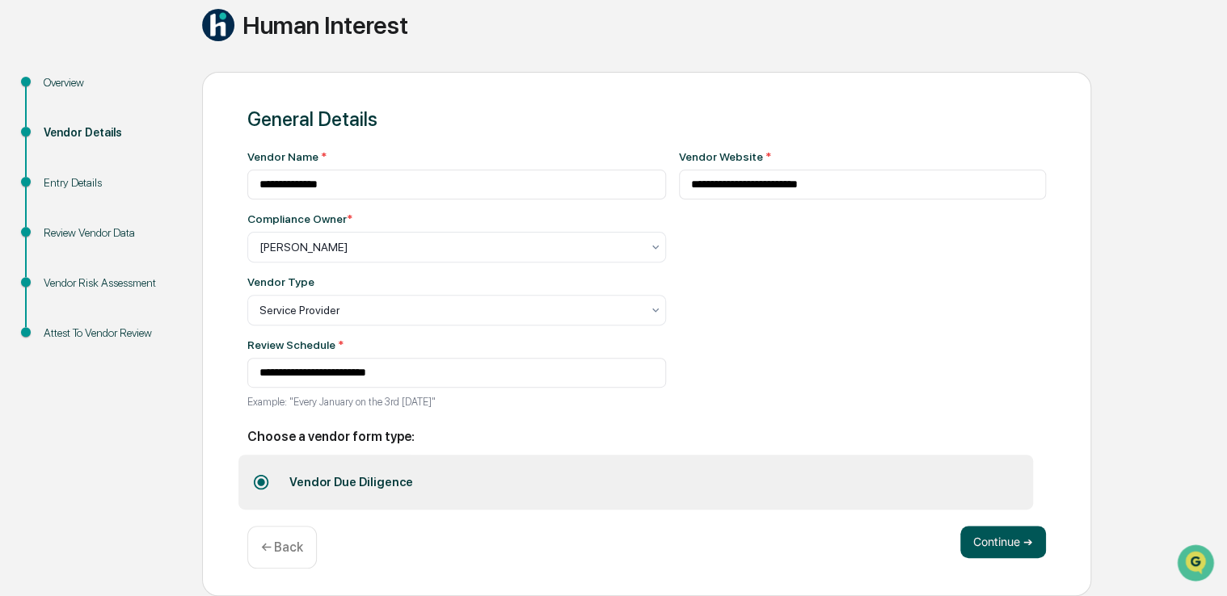
click at [983, 542] on button "Continue ➔" at bounding box center [1003, 542] width 86 height 32
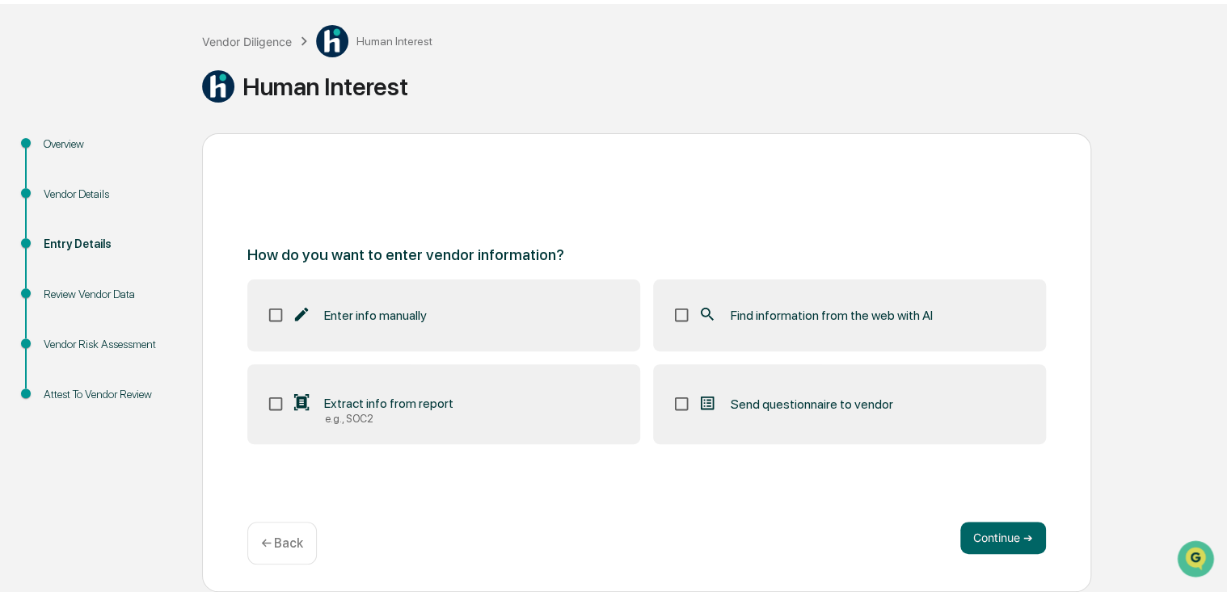
scroll to position [71, 0]
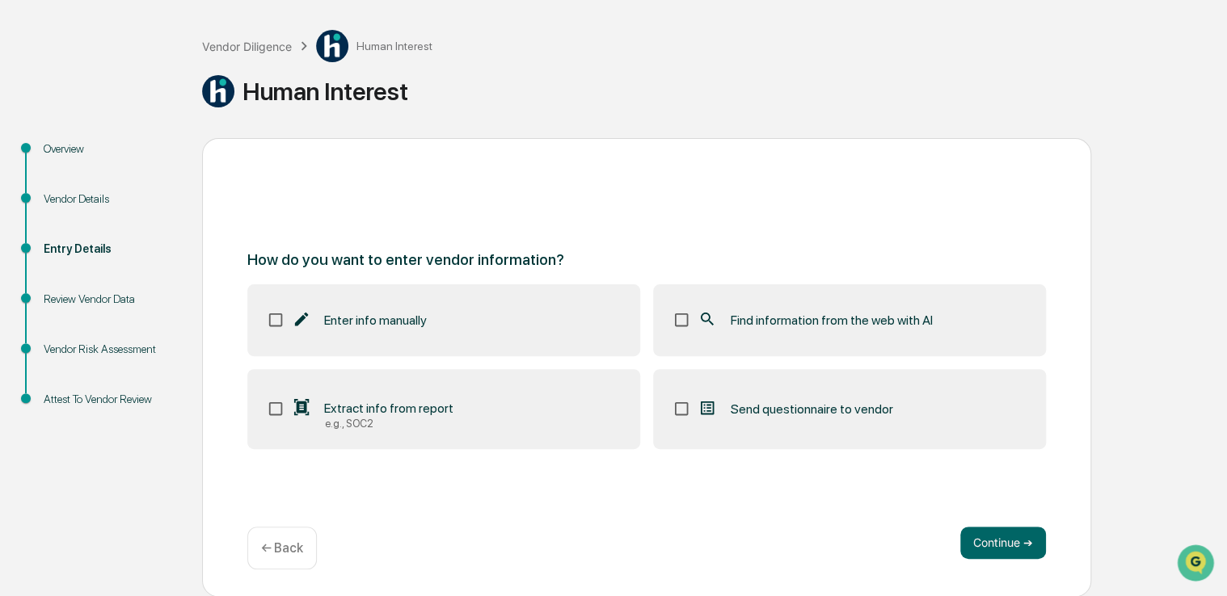
drag, startPoint x: 840, startPoint y: 166, endPoint x: 744, endPoint y: 157, distance: 95.8
click at [744, 157] on div "How do you want to enter vendor information? Enter info manually Find informati…" at bounding box center [646, 367] width 889 height 459
click at [1002, 544] on button "Continue ➔" at bounding box center [1003, 543] width 86 height 32
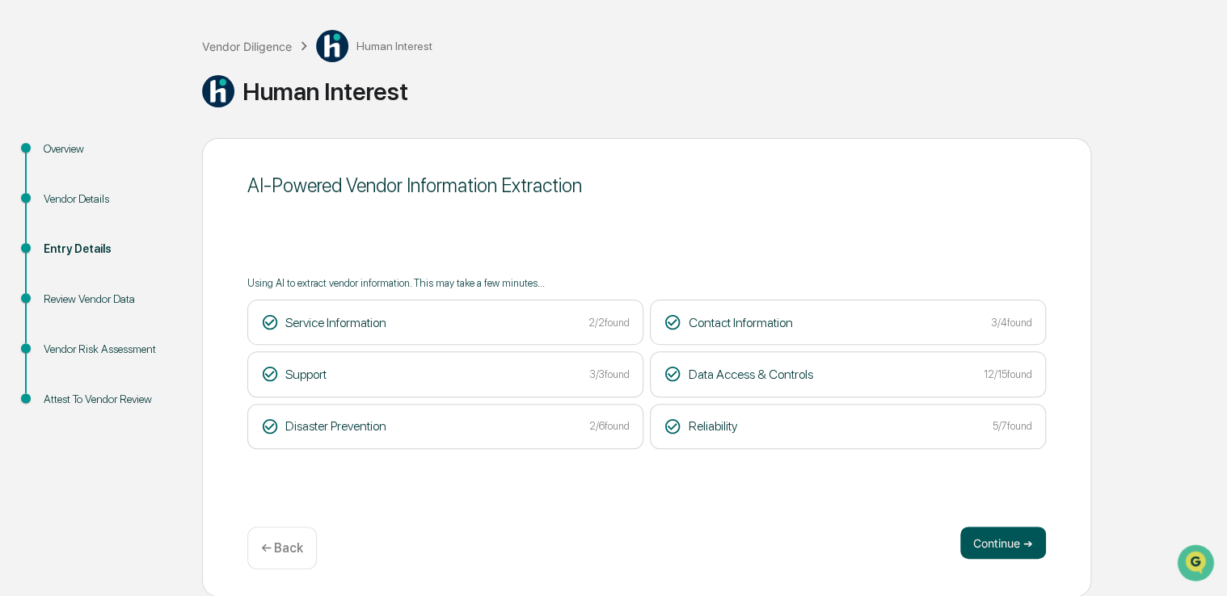
click at [996, 554] on button "Continue ➔" at bounding box center [1003, 543] width 86 height 32
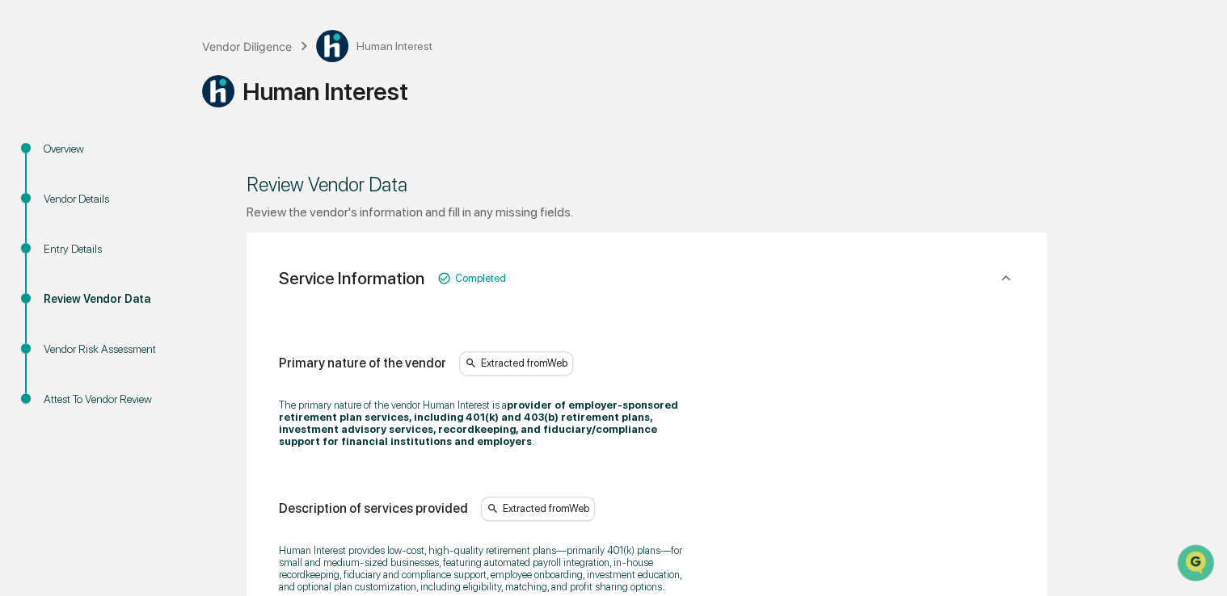
drag, startPoint x: 835, startPoint y: 138, endPoint x: 782, endPoint y: 134, distance: 52.7
click at [782, 134] on div "Vendor Diligence Human Interest Human Interest" at bounding box center [710, 72] width 1017 height 133
drag, startPoint x: 738, startPoint y: 115, endPoint x: 654, endPoint y: 122, distance: 84.4
click at [654, 122] on div "Vendor Diligence Human Interest Human Interest" at bounding box center [710, 72] width 1017 height 133
drag, startPoint x: 710, startPoint y: 128, endPoint x: 634, endPoint y: 126, distance: 76.8
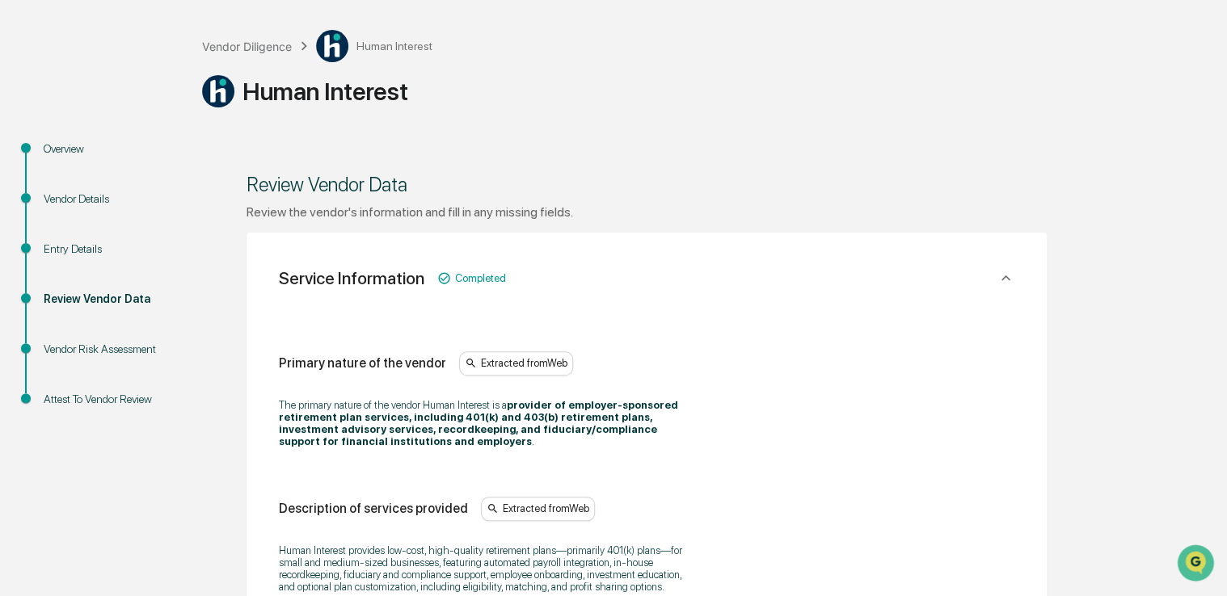
click at [634, 126] on div "Vendor Diligence Human Interest Human Interest" at bounding box center [710, 72] width 1017 height 133
drag, startPoint x: 690, startPoint y: 157, endPoint x: 613, endPoint y: 145, distance: 77.6
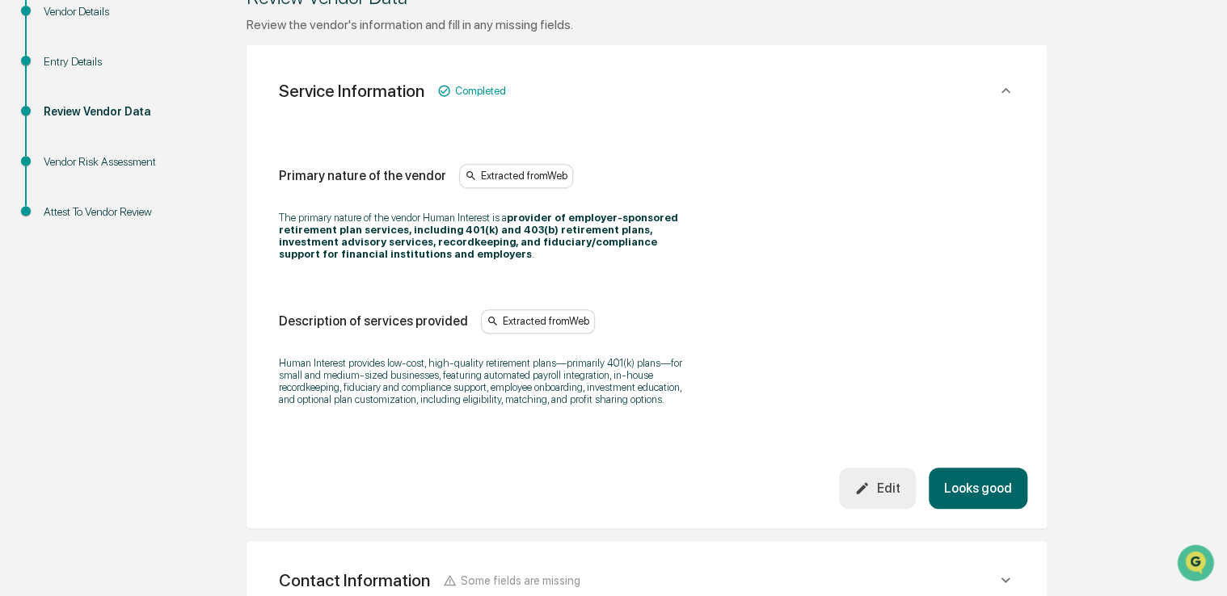
scroll to position [258, 0]
click at [959, 482] on button "Looks good" at bounding box center [978, 489] width 99 height 41
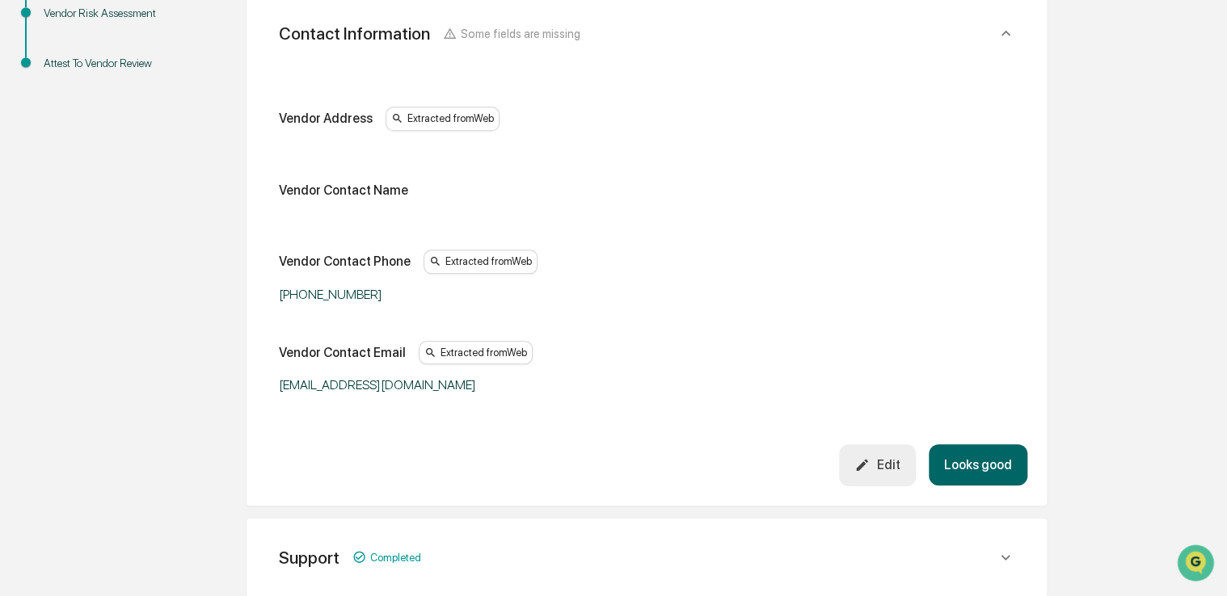
scroll to position [407, 0]
click at [889, 457] on div "Edit" at bounding box center [876, 464] width 45 height 15
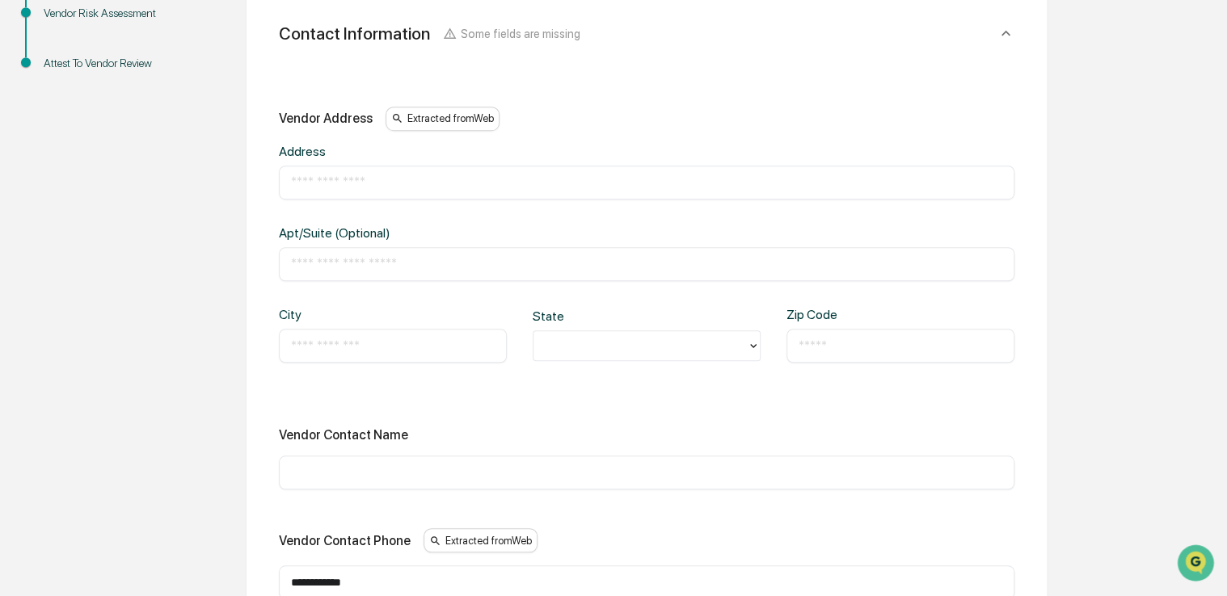
click at [357, 181] on input "text" at bounding box center [646, 183] width 711 height 16
paste input "**********"
type input "**********"
click at [323, 351] on input "text" at bounding box center [393, 346] width 204 height 16
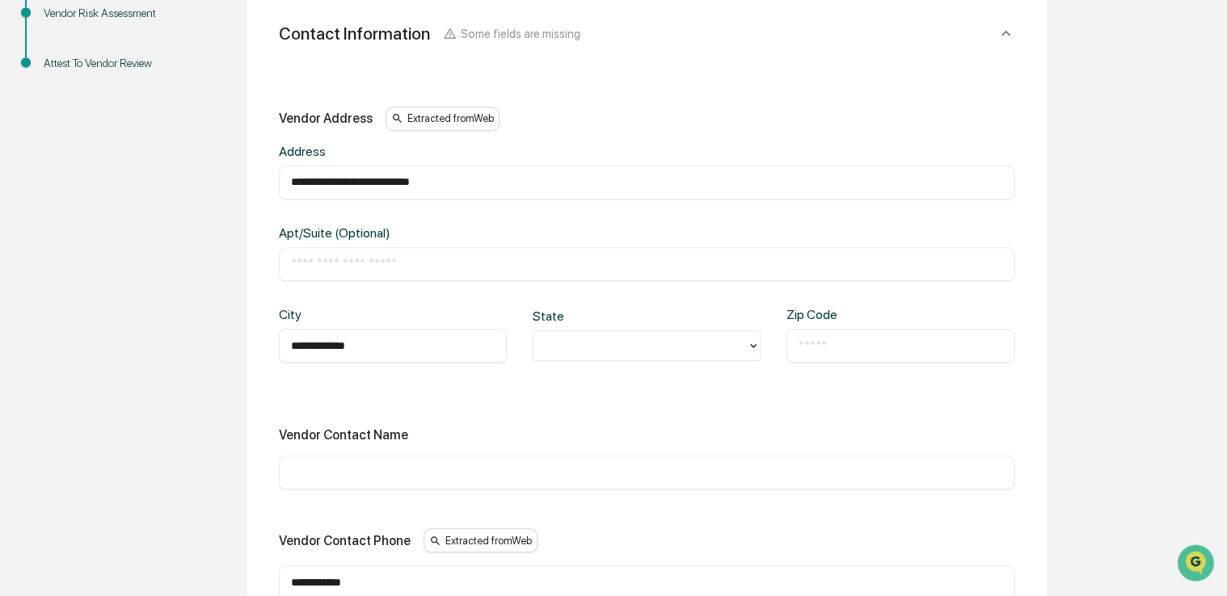
type input "**********"
type input "**"
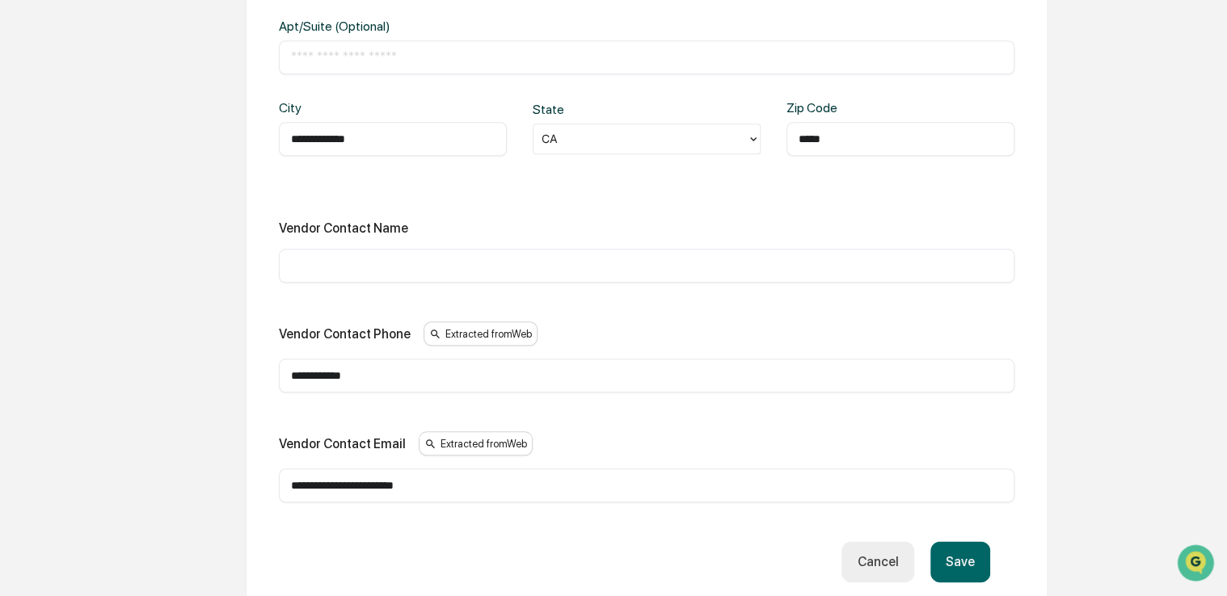
scroll to position [616, 0]
type input "*****"
click at [941, 554] on button "Save" at bounding box center [960, 560] width 60 height 41
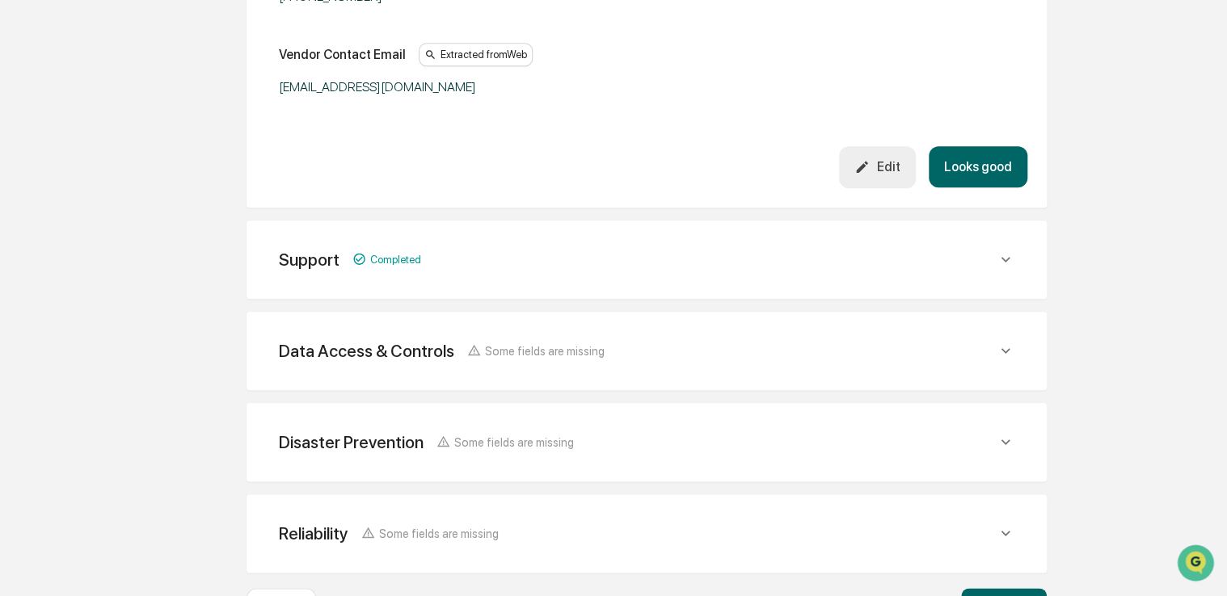
scroll to position [731, 0]
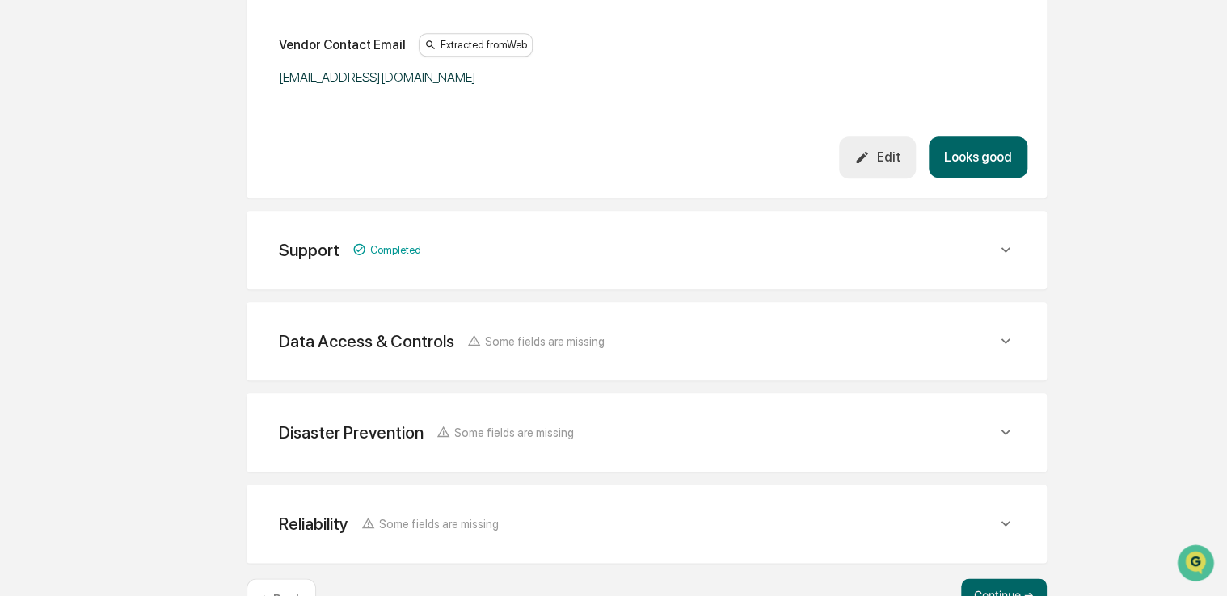
click at [976, 165] on button "Looks good" at bounding box center [978, 157] width 99 height 41
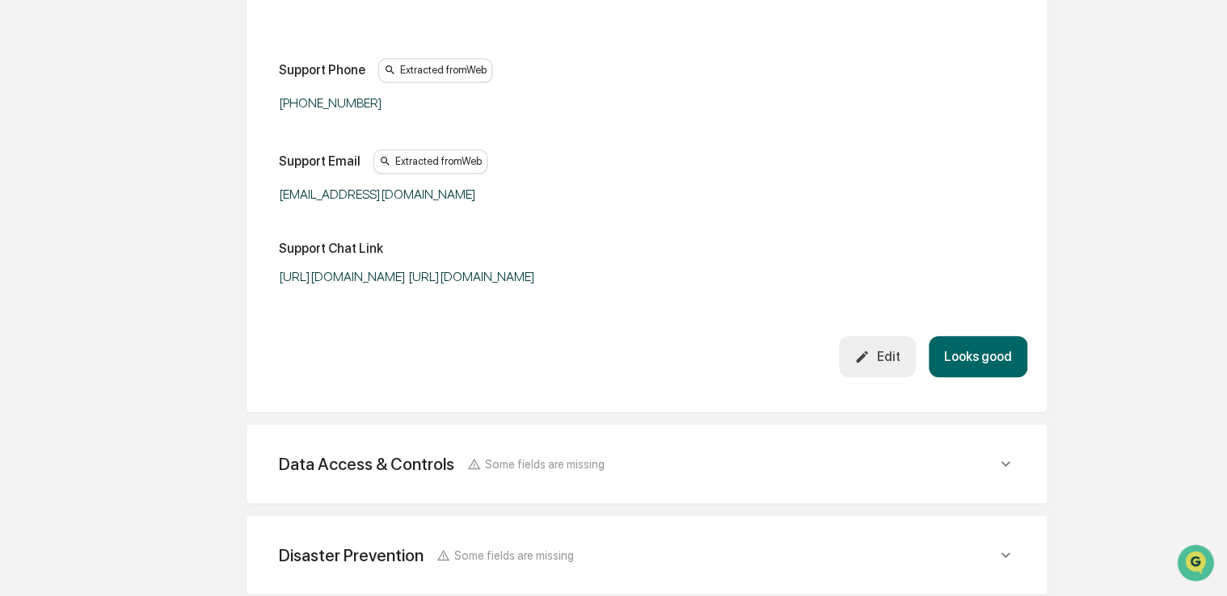
scroll to position [394, 0]
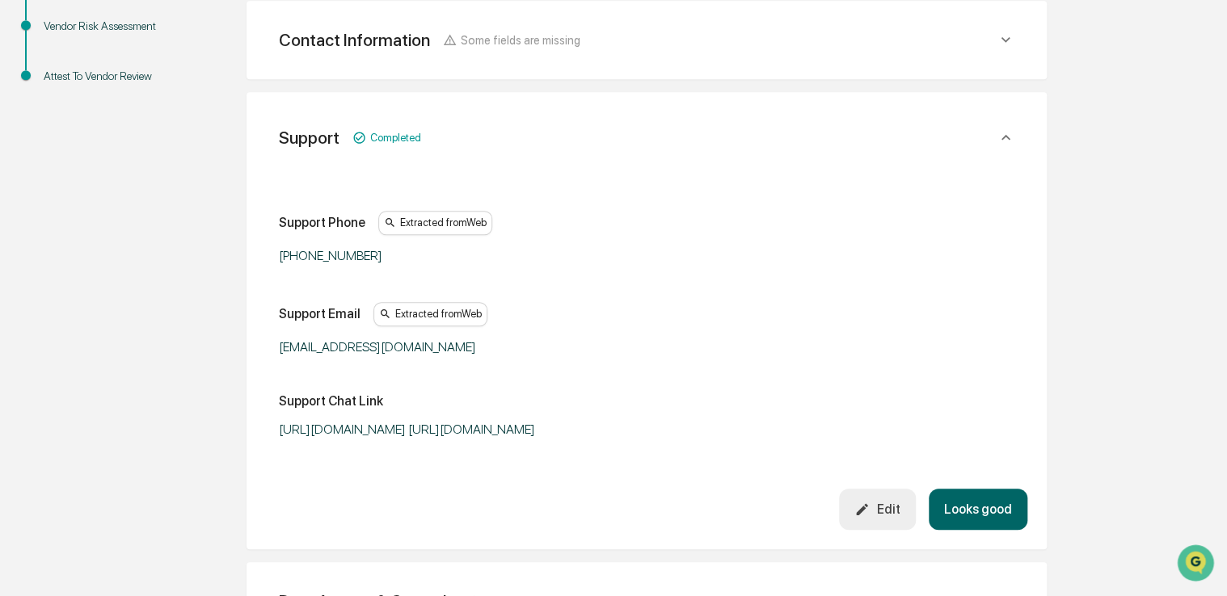
click at [972, 516] on button "Looks good" at bounding box center [978, 509] width 99 height 41
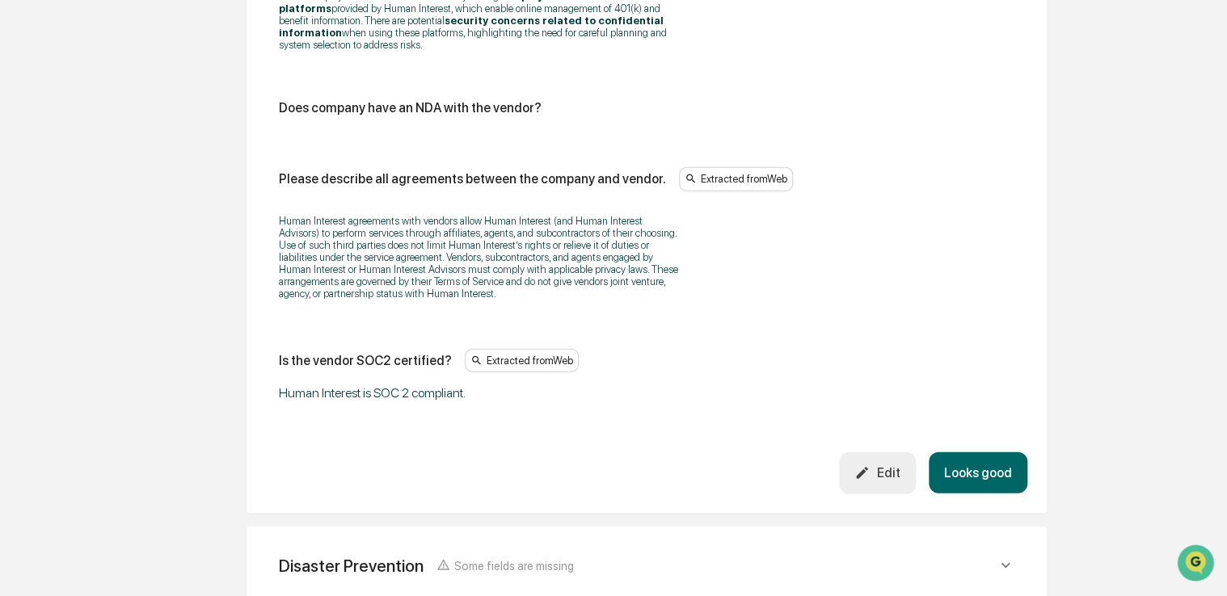
scroll to position [2096, 0]
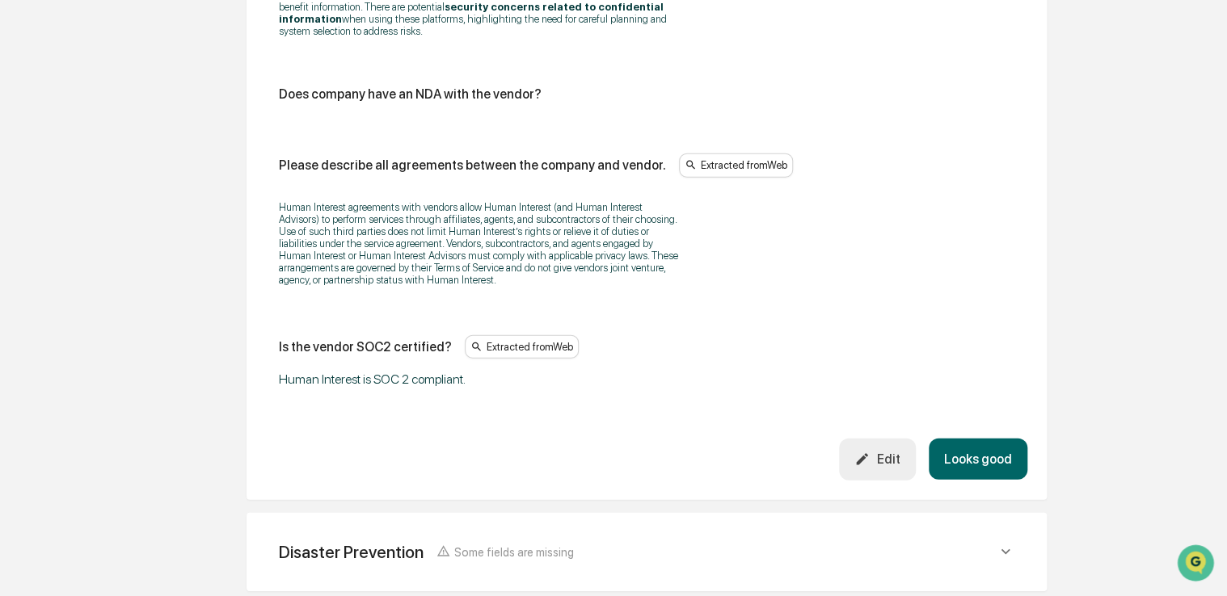
click at [978, 470] on button "Looks good" at bounding box center [978, 459] width 99 height 41
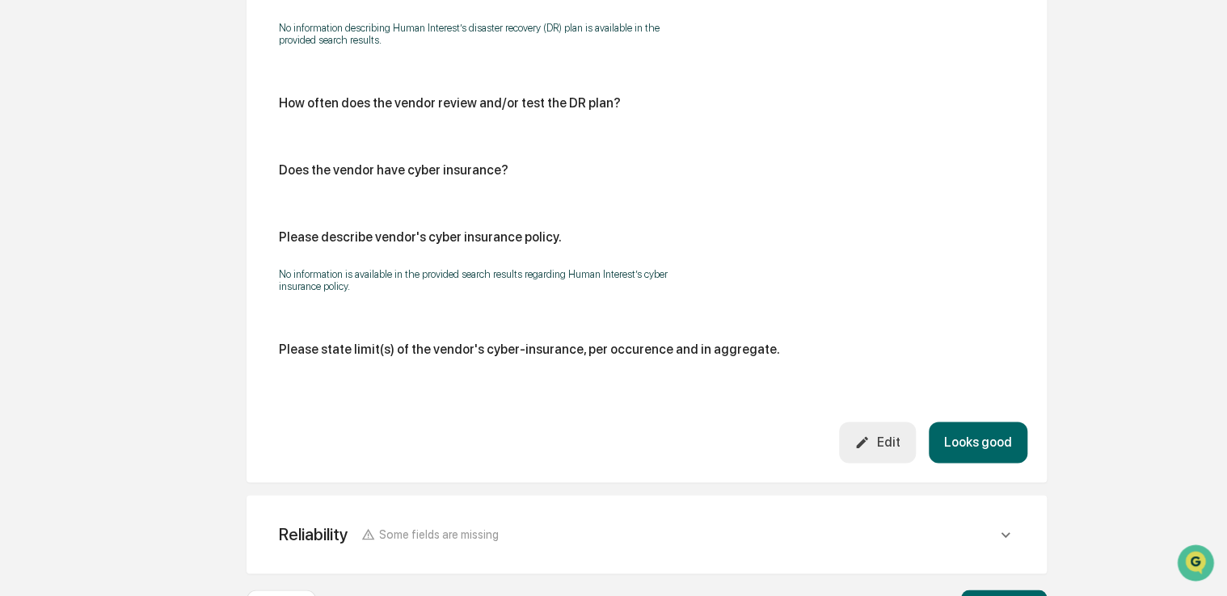
scroll to position [874, 0]
click at [984, 436] on button "Looks good" at bounding box center [978, 440] width 99 height 41
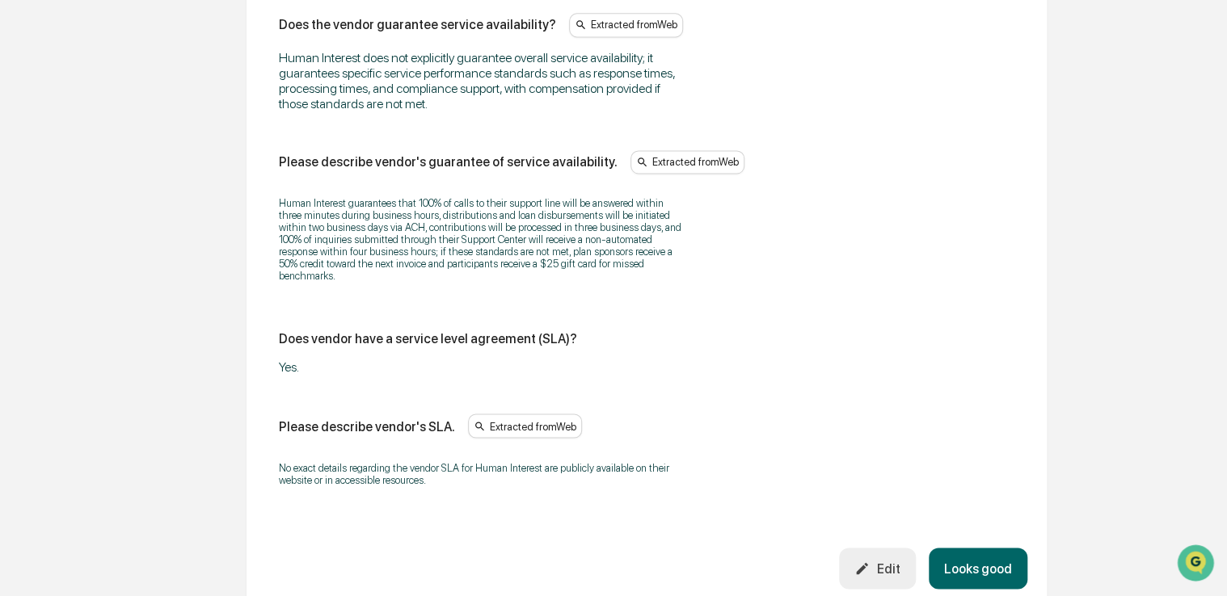
scroll to position [1208, 0]
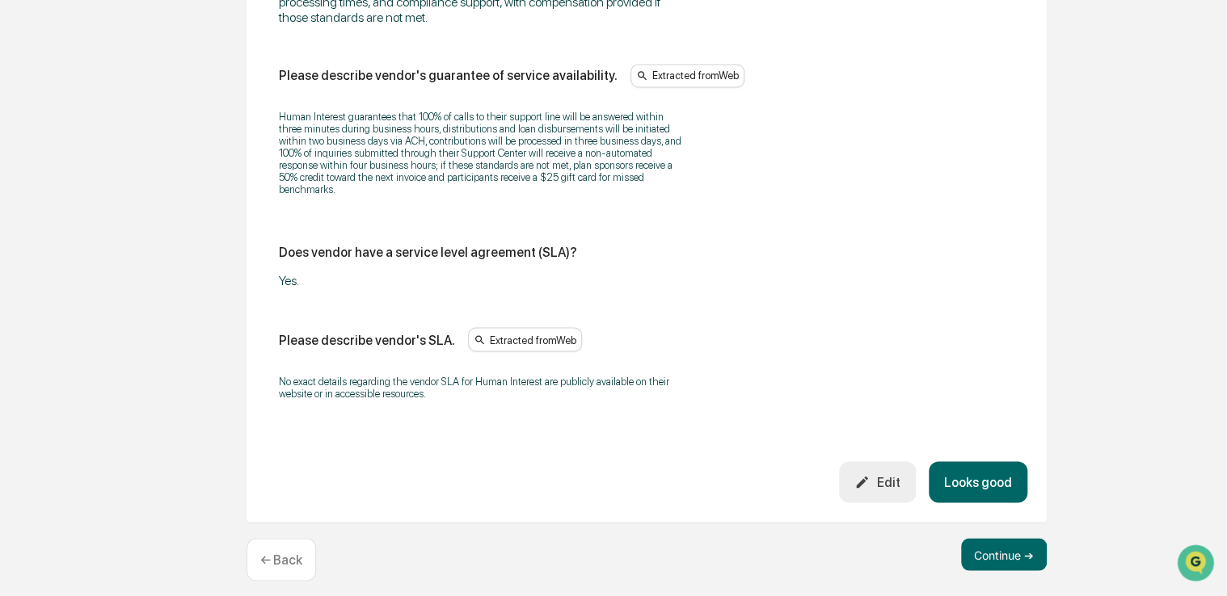
click at [999, 468] on button "Looks good" at bounding box center [978, 481] width 99 height 41
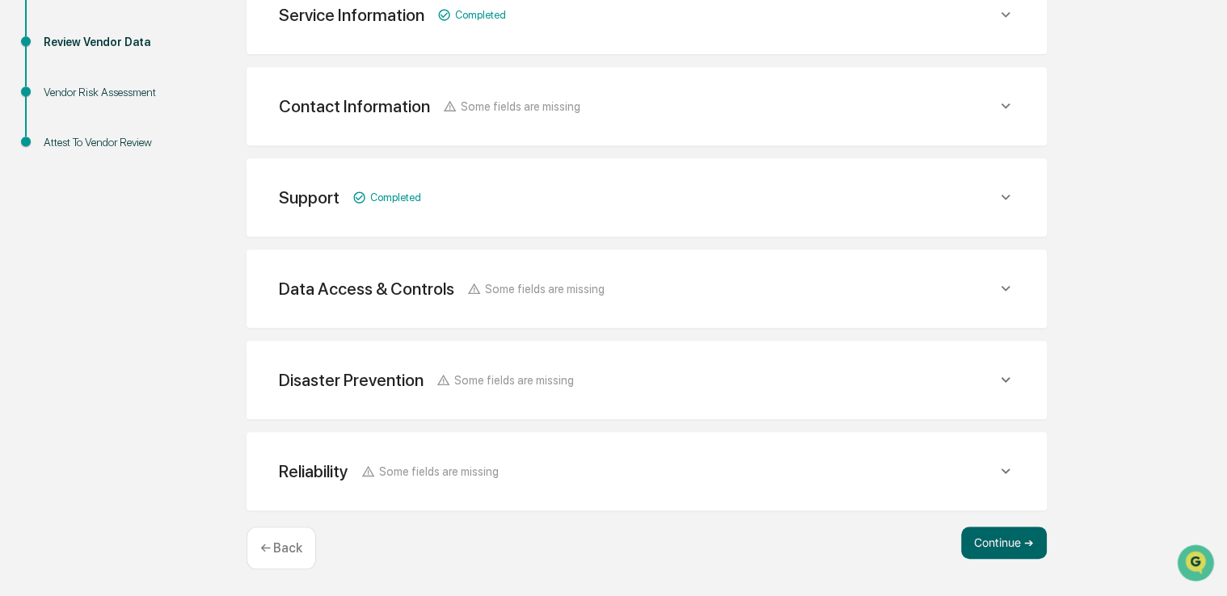
scroll to position [326, 0]
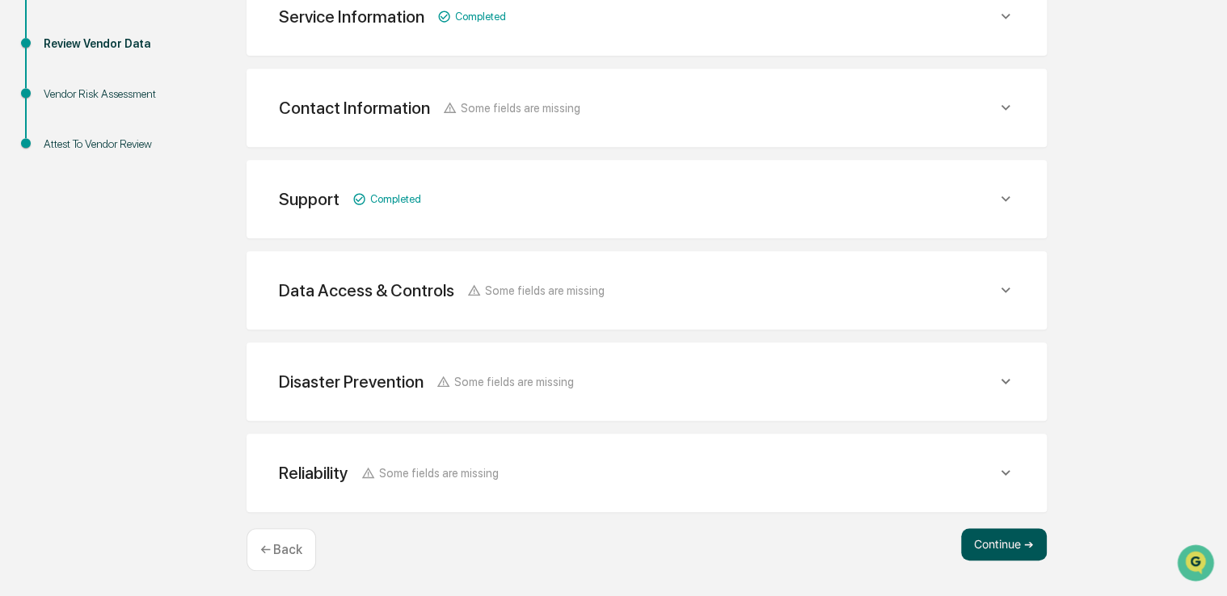
click at [1005, 554] on button "Continue ➔" at bounding box center [1004, 545] width 86 height 32
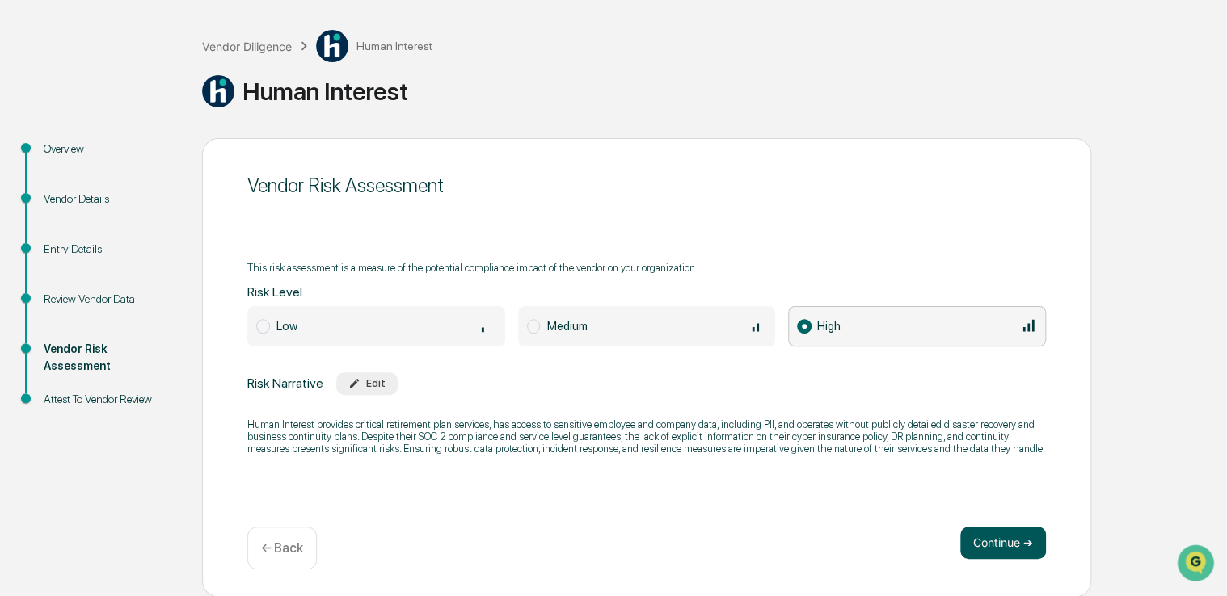
click at [995, 547] on button "Continue ➔" at bounding box center [1003, 543] width 86 height 32
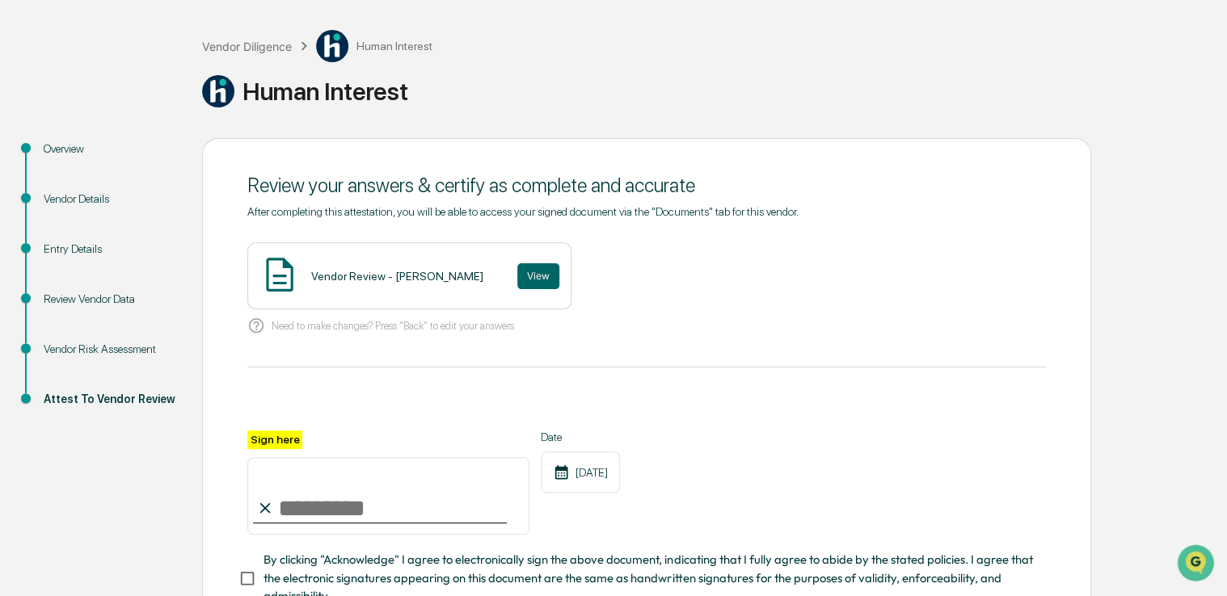
click at [429, 495] on input "Sign here" at bounding box center [388, 496] width 282 height 78
type input "**********"
click at [517, 276] on button "View" at bounding box center [538, 276] width 42 height 26
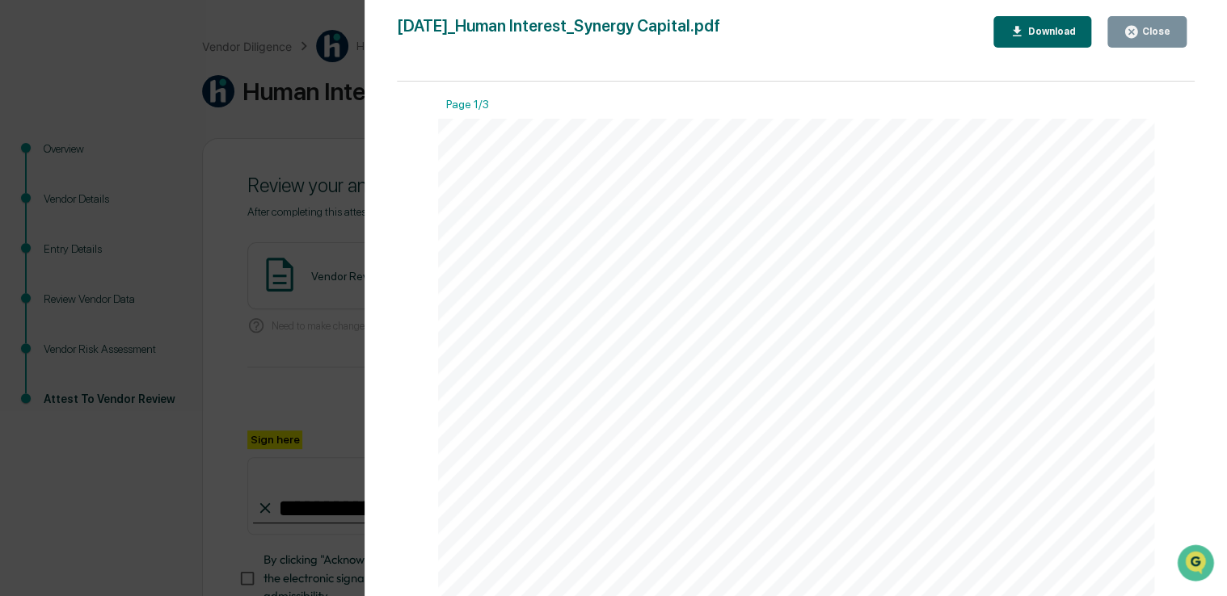
click at [1145, 30] on div "Close" at bounding box center [1155, 31] width 32 height 11
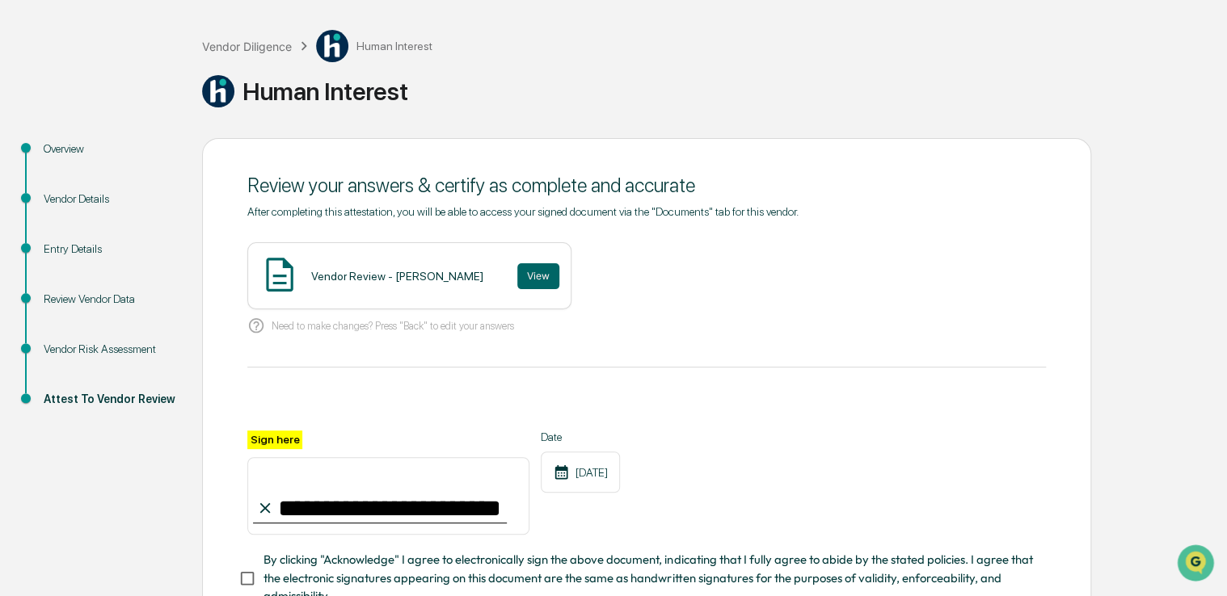
click at [465, 568] on span "By clicking "Acknowledge" I agree to electronically sign the above document, in…" at bounding box center [647, 578] width 769 height 54
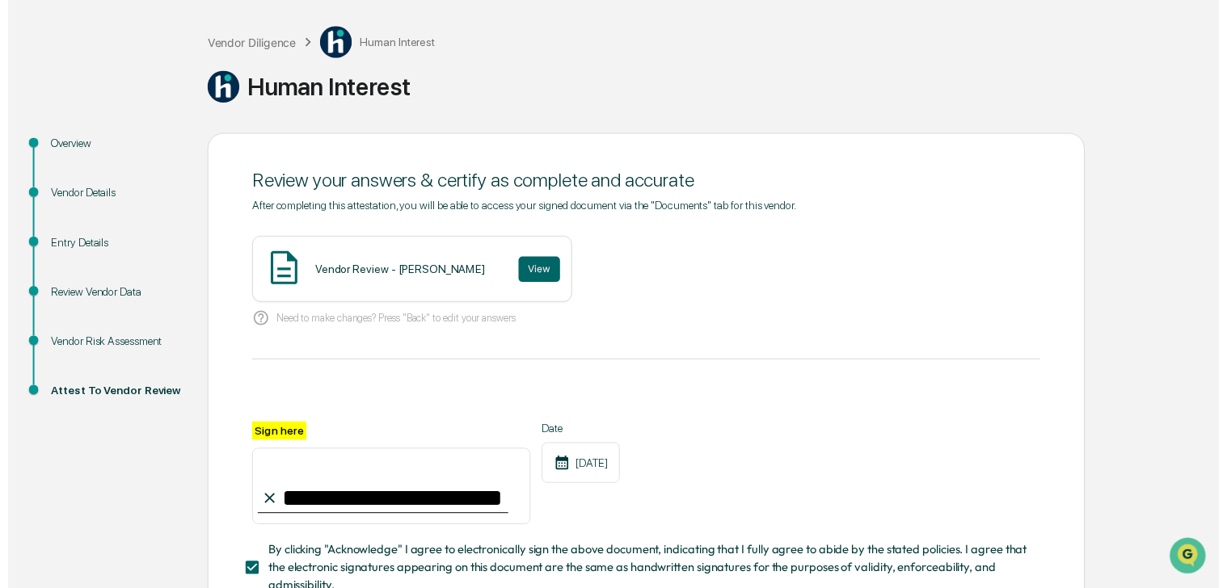
scroll to position [195, 0]
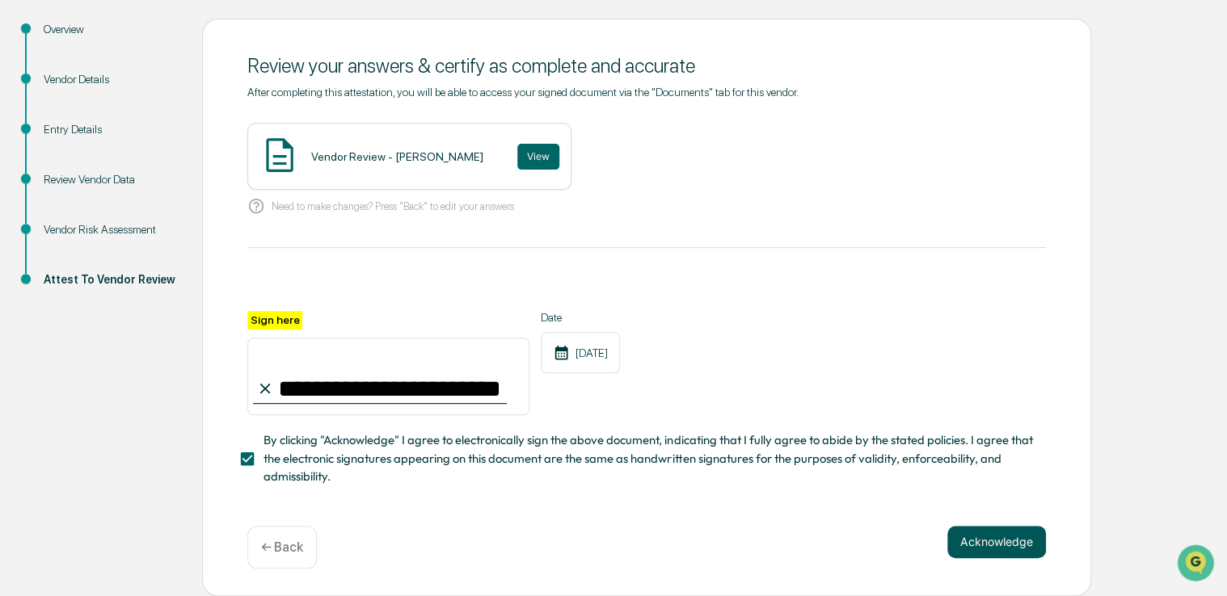
click at [1006, 548] on button "Acknowledge" at bounding box center [996, 542] width 99 height 32
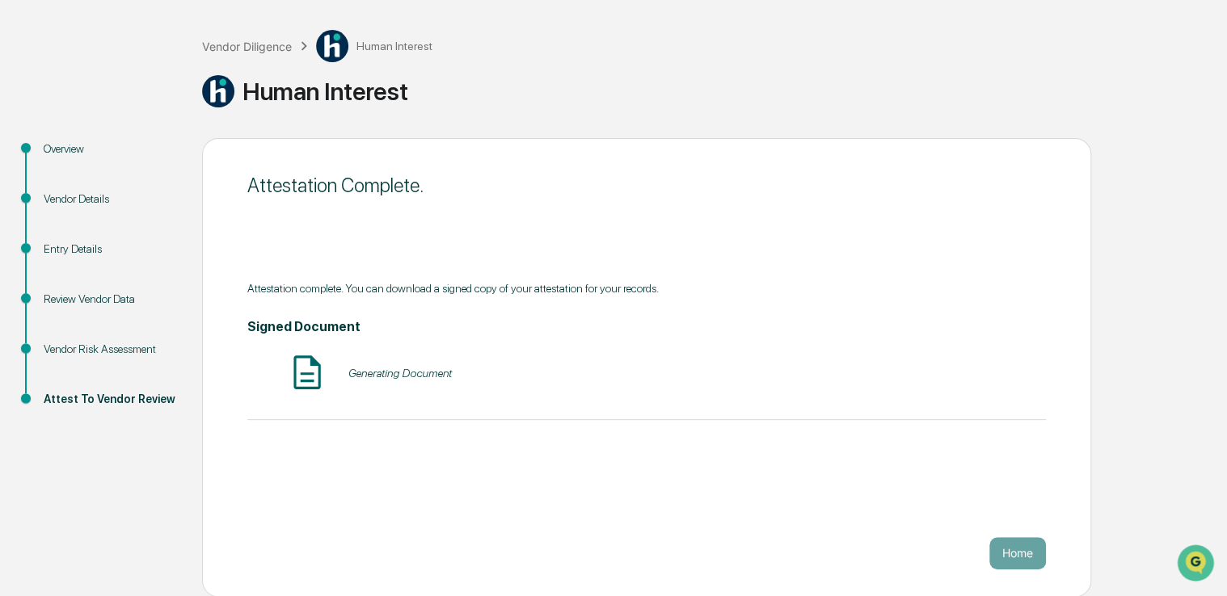
scroll to position [0, 0]
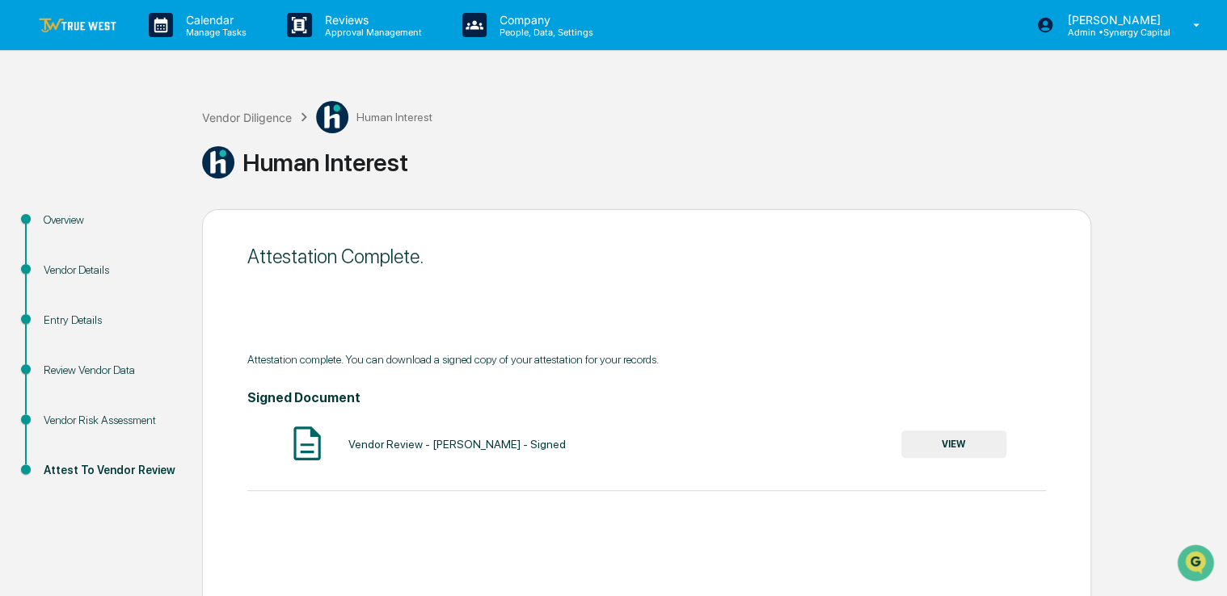
click at [79, 18] on img at bounding box center [78, 25] width 78 height 15
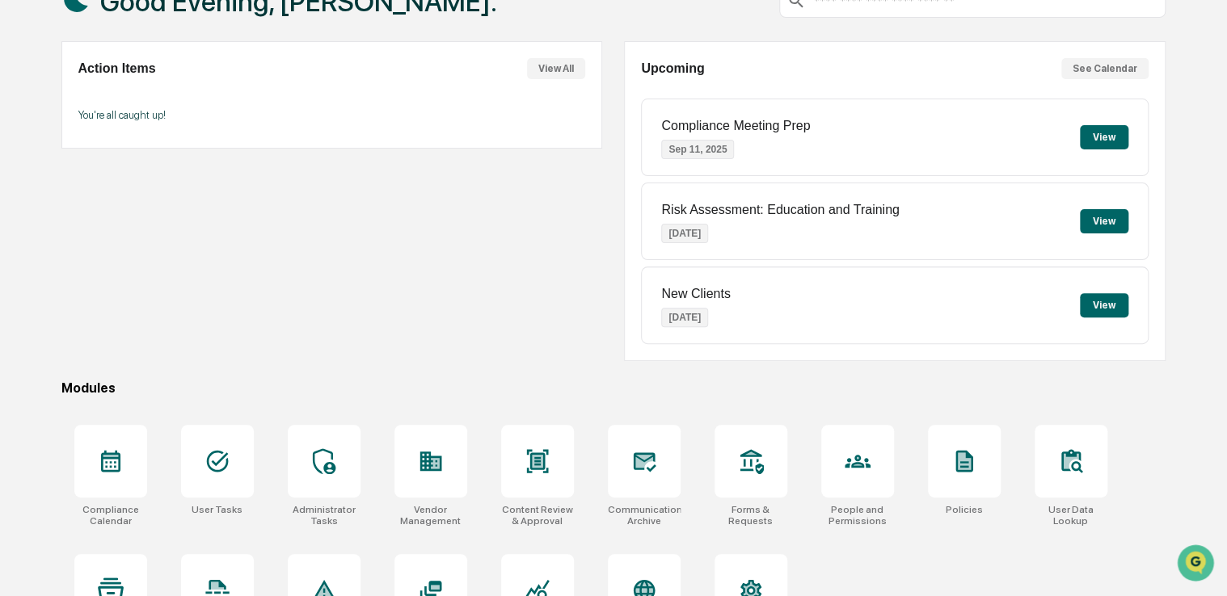
scroll to position [118, 0]
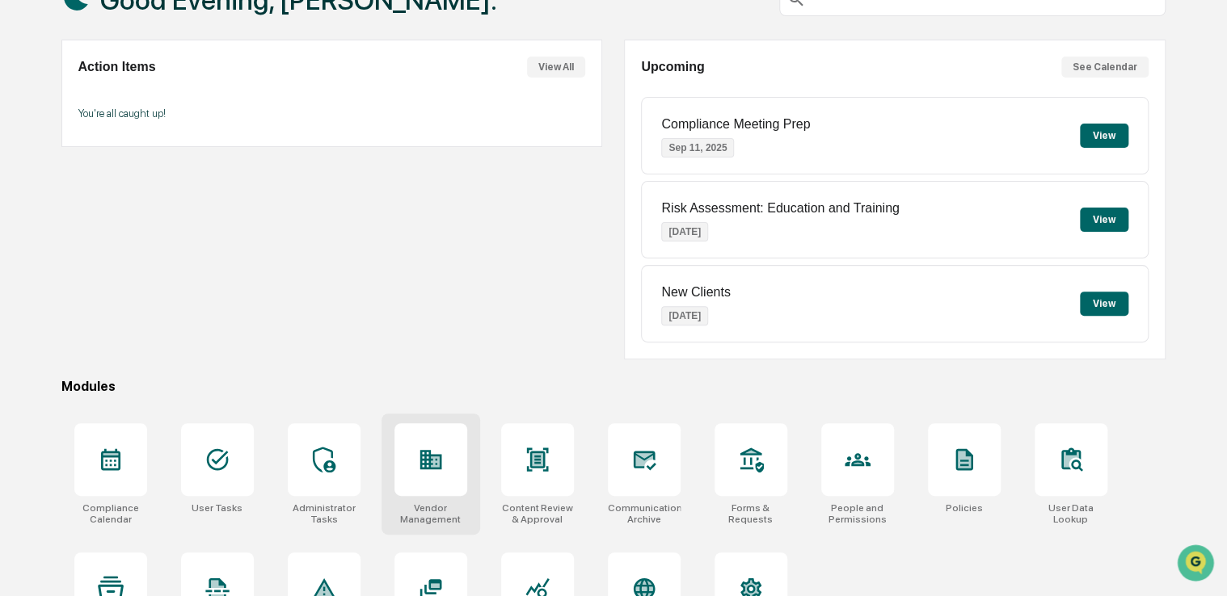
click at [461, 445] on div at bounding box center [430, 459] width 73 height 73
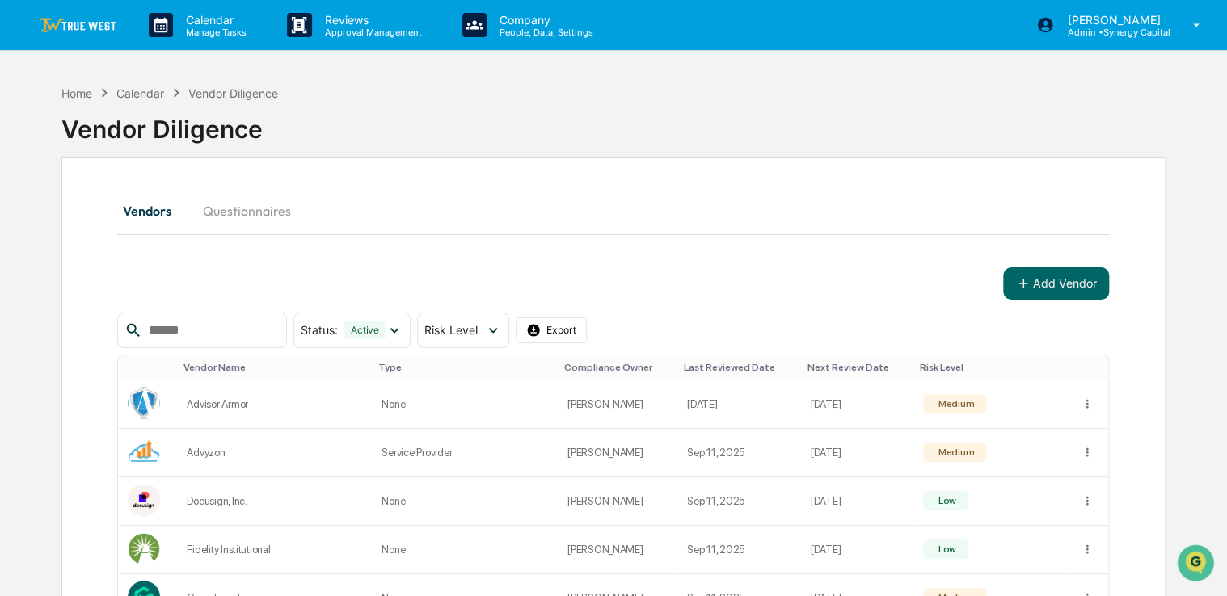
drag, startPoint x: 558, startPoint y: 208, endPoint x: 503, endPoint y: 206, distance: 55.0
click at [503, 206] on div "Vendors Questionnaires" at bounding box center [613, 211] width 992 height 39
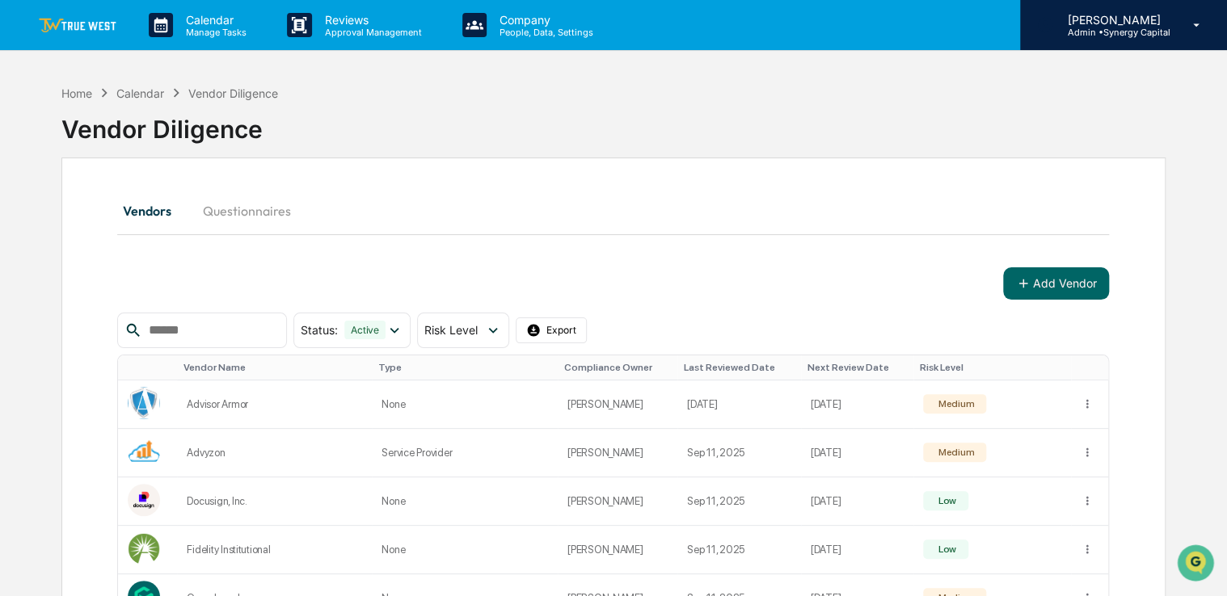
click at [1190, 38] on div "[PERSON_NAME] Admin • Synergy Capital" at bounding box center [1123, 25] width 207 height 50
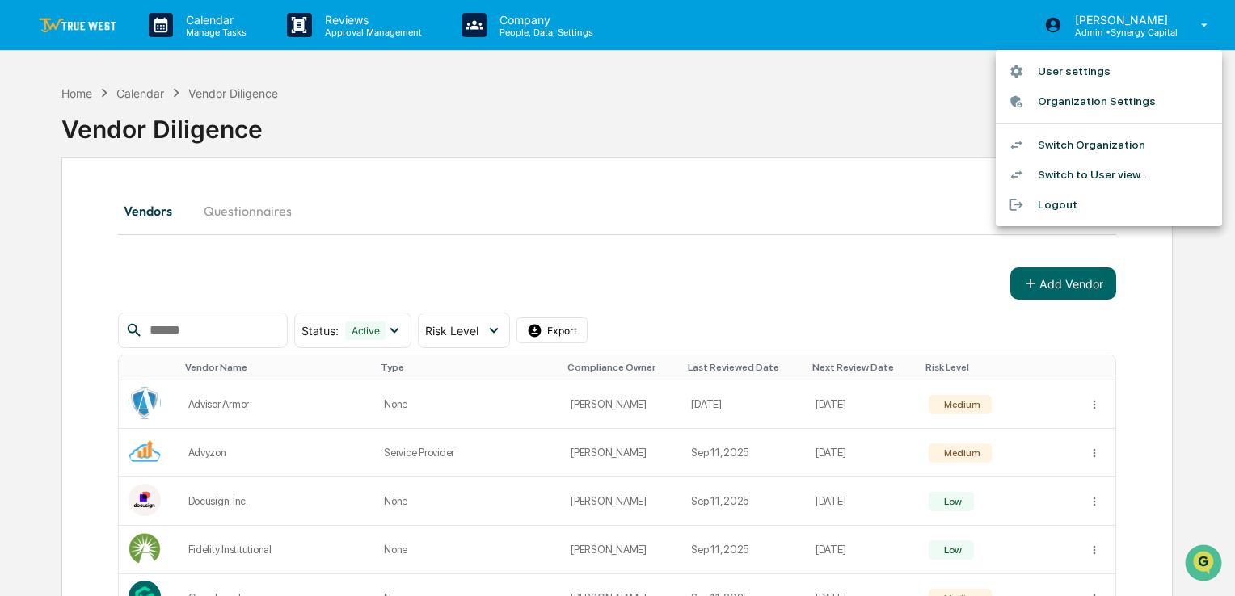
click at [1068, 144] on li "Switch Organization" at bounding box center [1109, 145] width 226 height 30
